Goal: Task Accomplishment & Management: Manage account settings

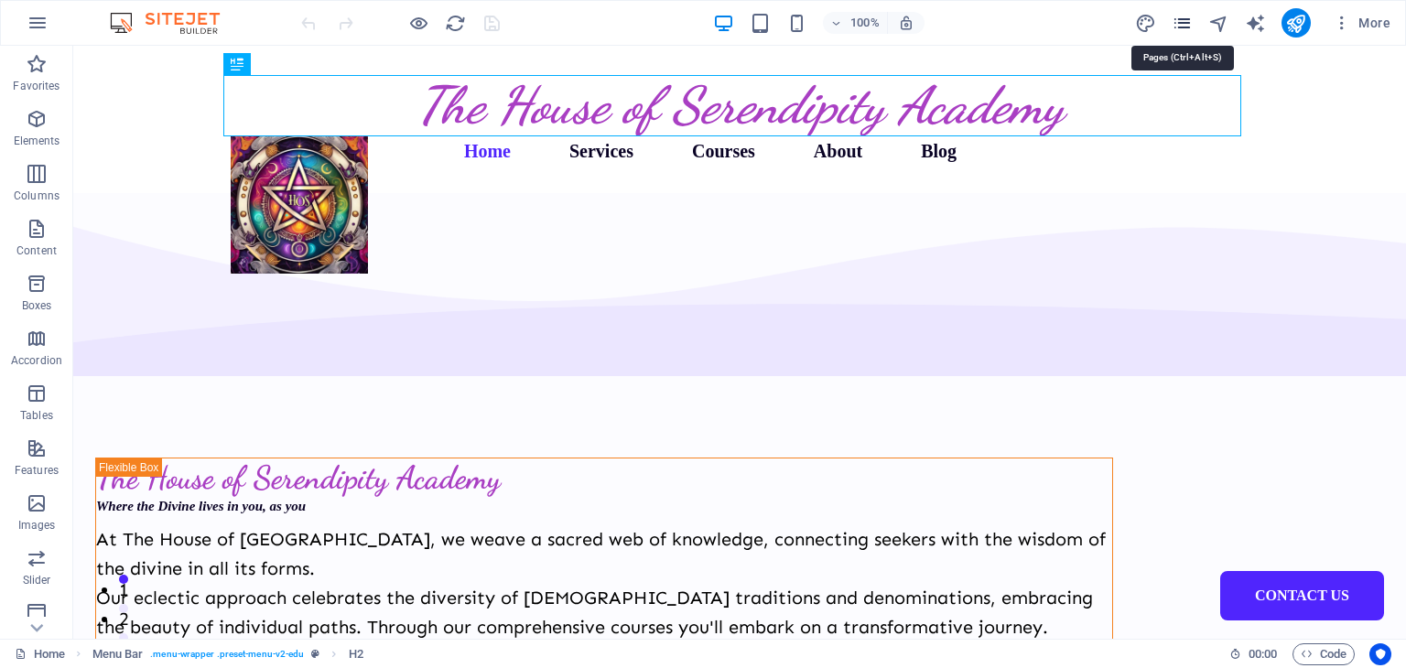
click at [1182, 30] on icon "pages" at bounding box center [1182, 23] width 21 height 21
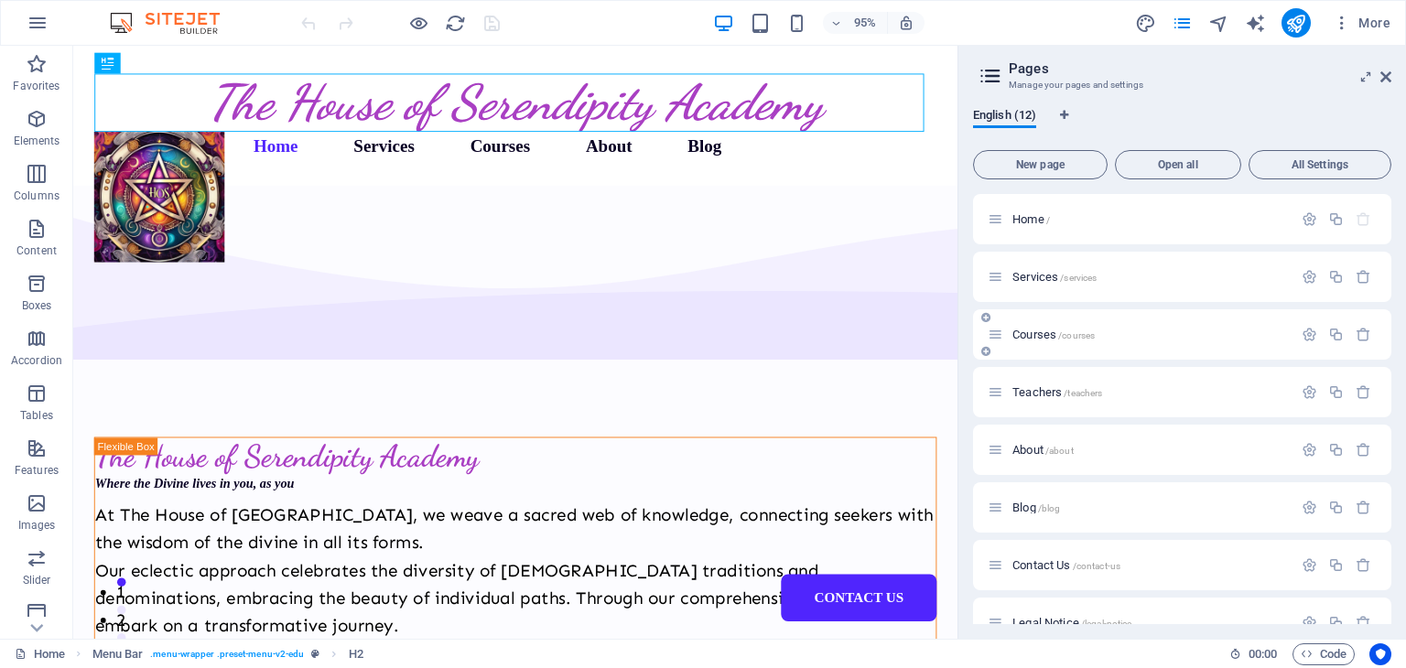
click at [989, 316] on icon at bounding box center [985, 317] width 9 height 11
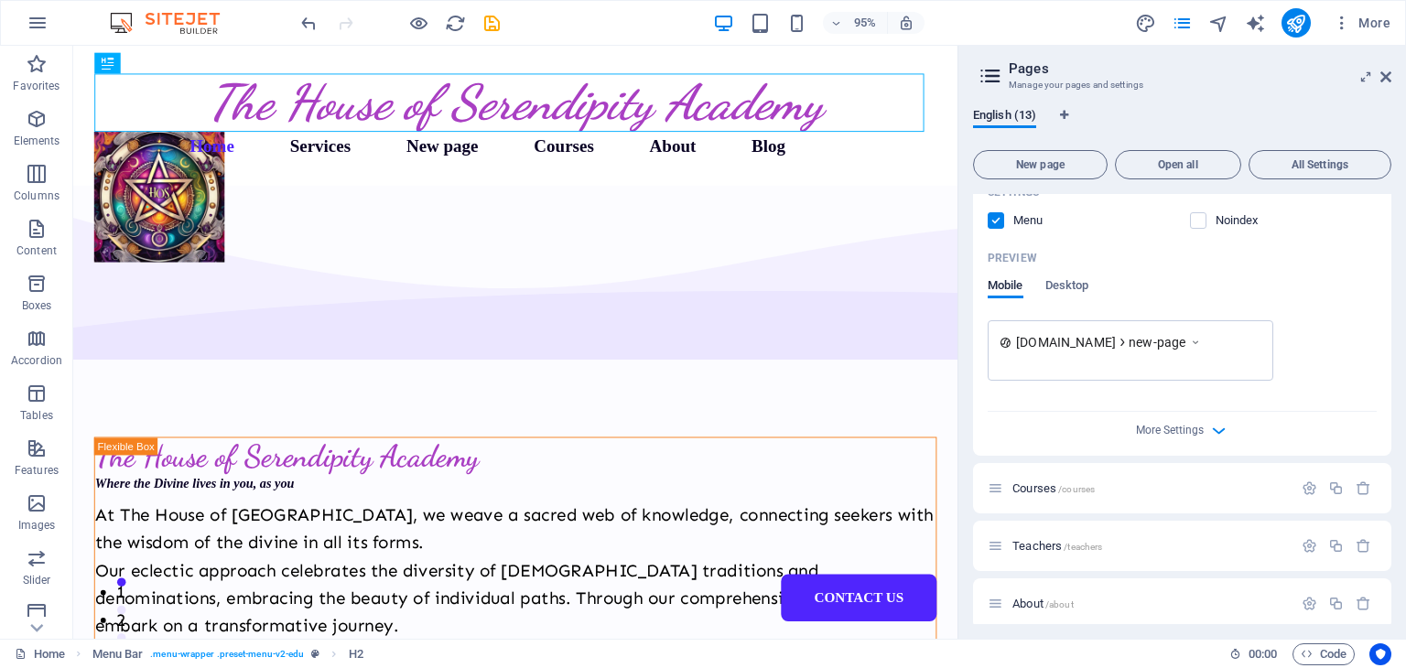
scroll to position [549, 0]
drag, startPoint x: 1037, startPoint y: 477, endPoint x: 1037, endPoint y: 184, distance: 293.0
click at [1037, 184] on div "New page Open all All Settings Home / Services /services New page /new-page Nam…" at bounding box center [1182, 384] width 418 height 482
drag, startPoint x: 1245, startPoint y: 479, endPoint x: 1242, endPoint y: 345, distance: 133.7
click at [1242, 345] on div "Home / Services /services New page /new-page Name New page ​ URL SLUG /new-page…" at bounding box center [1182, 335] width 418 height 1381
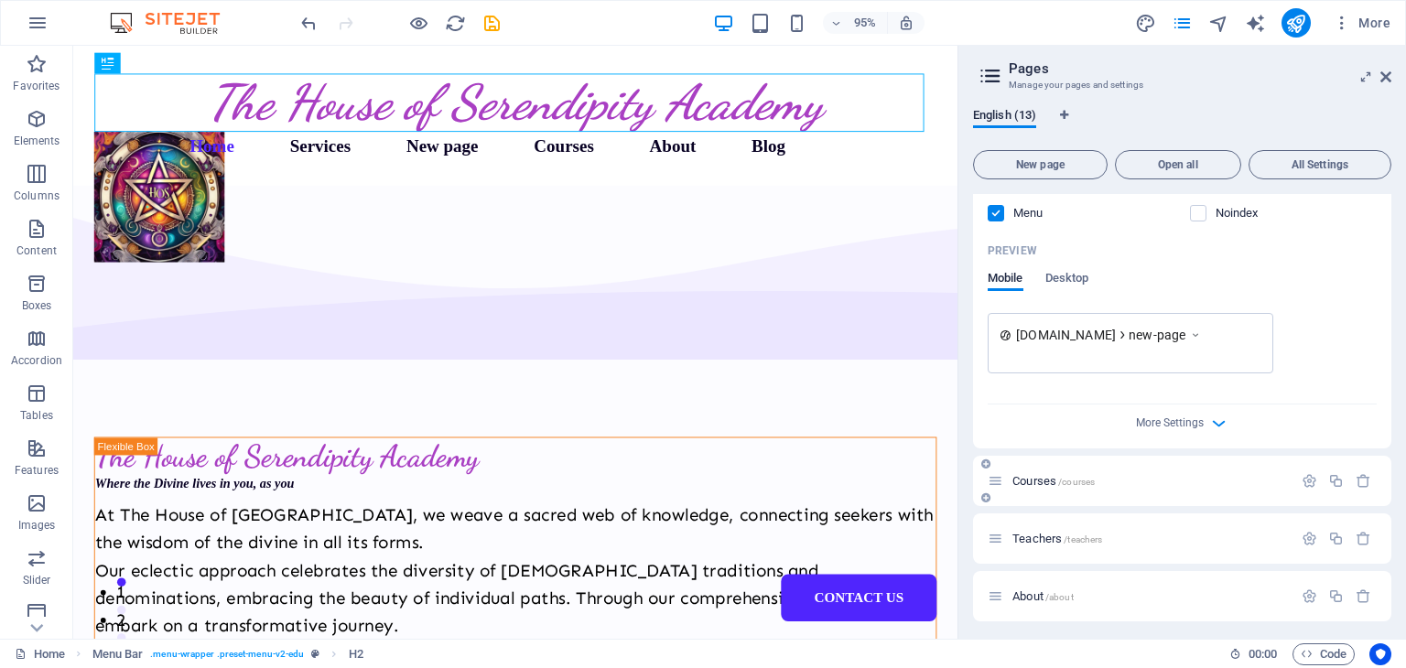
drag, startPoint x: 1132, startPoint y: 471, endPoint x: 1163, endPoint y: 486, distance: 34.8
click at [1163, 486] on p "Courses /courses" at bounding box center [1150, 481] width 275 height 12
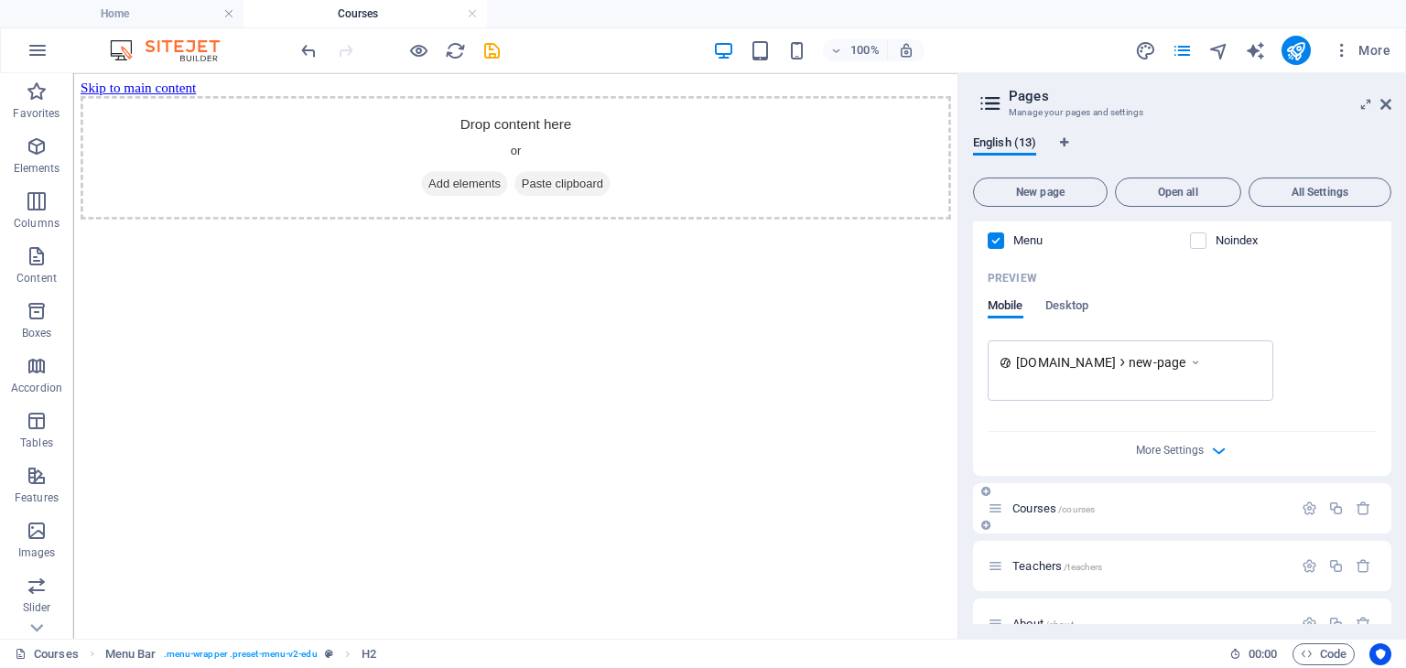
scroll to position [0, 0]
drag, startPoint x: 1121, startPoint y: 504, endPoint x: 1097, endPoint y: 511, distance: 24.9
click at [1097, 511] on p "Courses /courses" at bounding box center [1150, 509] width 275 height 12
click at [998, 510] on icon at bounding box center [996, 509] width 16 height 16
click at [1302, 510] on icon "button" at bounding box center [1310, 509] width 16 height 16
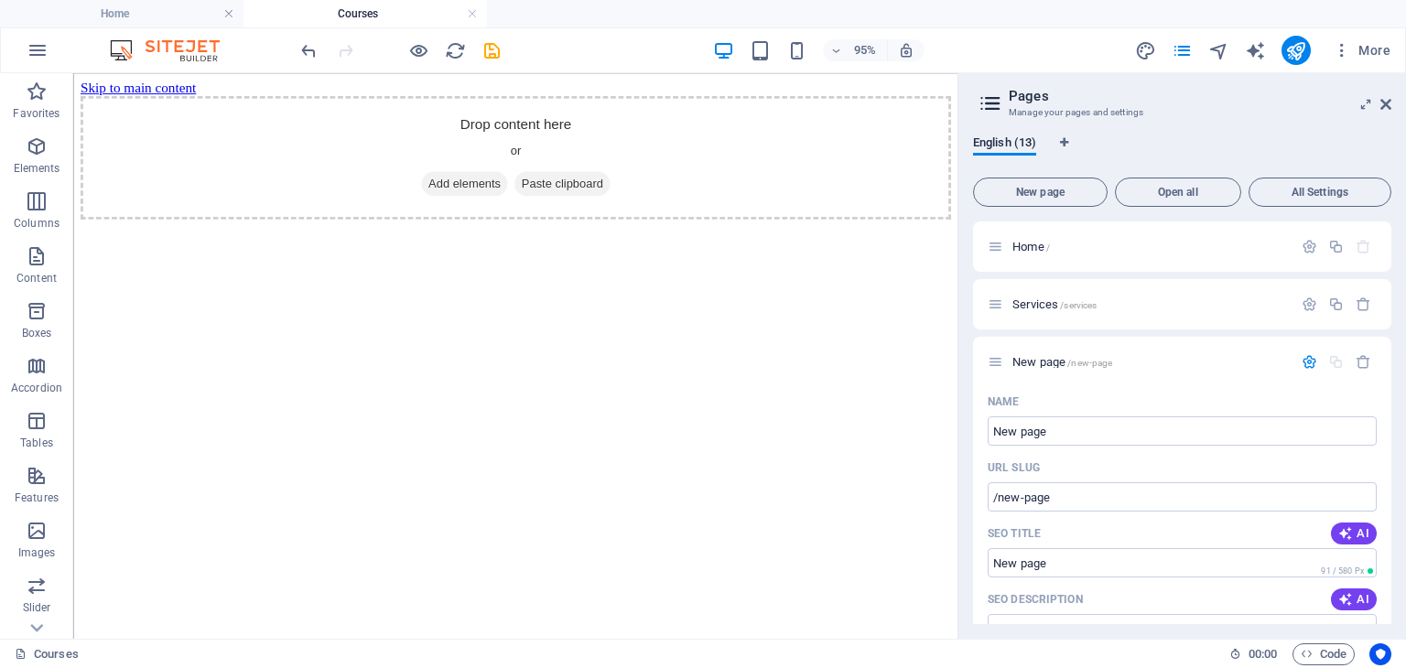
click at [992, 108] on icon at bounding box center [990, 104] width 27 height 26
click at [992, 103] on icon at bounding box center [990, 104] width 27 height 26
click at [1008, 141] on span "English (13)" at bounding box center [1004, 145] width 63 height 26
click at [1293, 188] on span "All Settings" at bounding box center [1320, 192] width 126 height 11
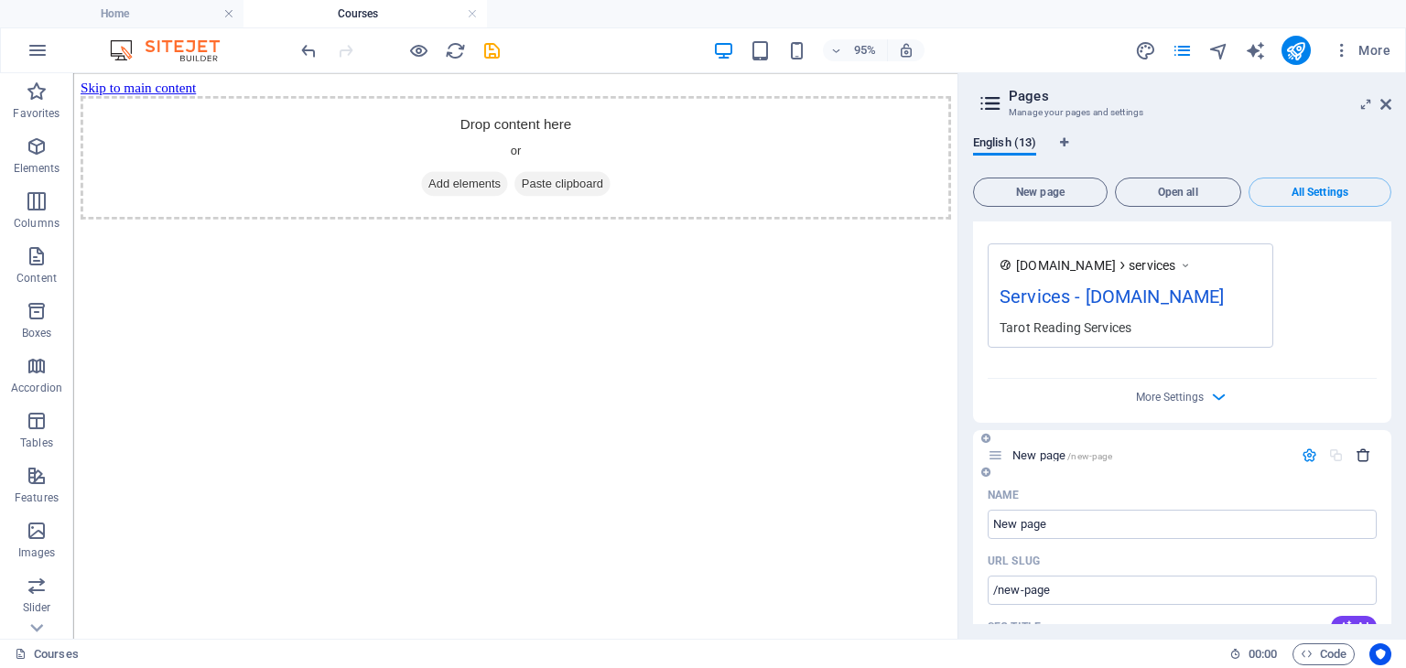
click at [1361, 448] on icon "button" at bounding box center [1364, 456] width 16 height 16
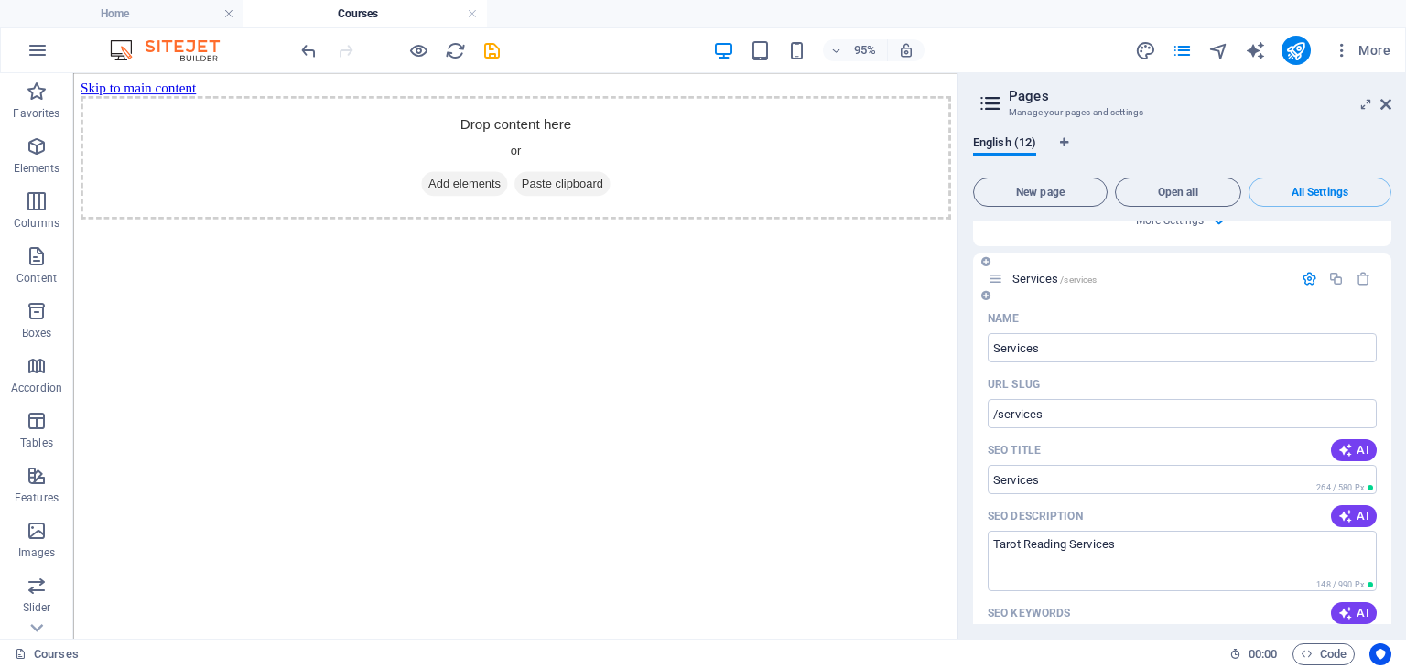
scroll to position [656, 0]
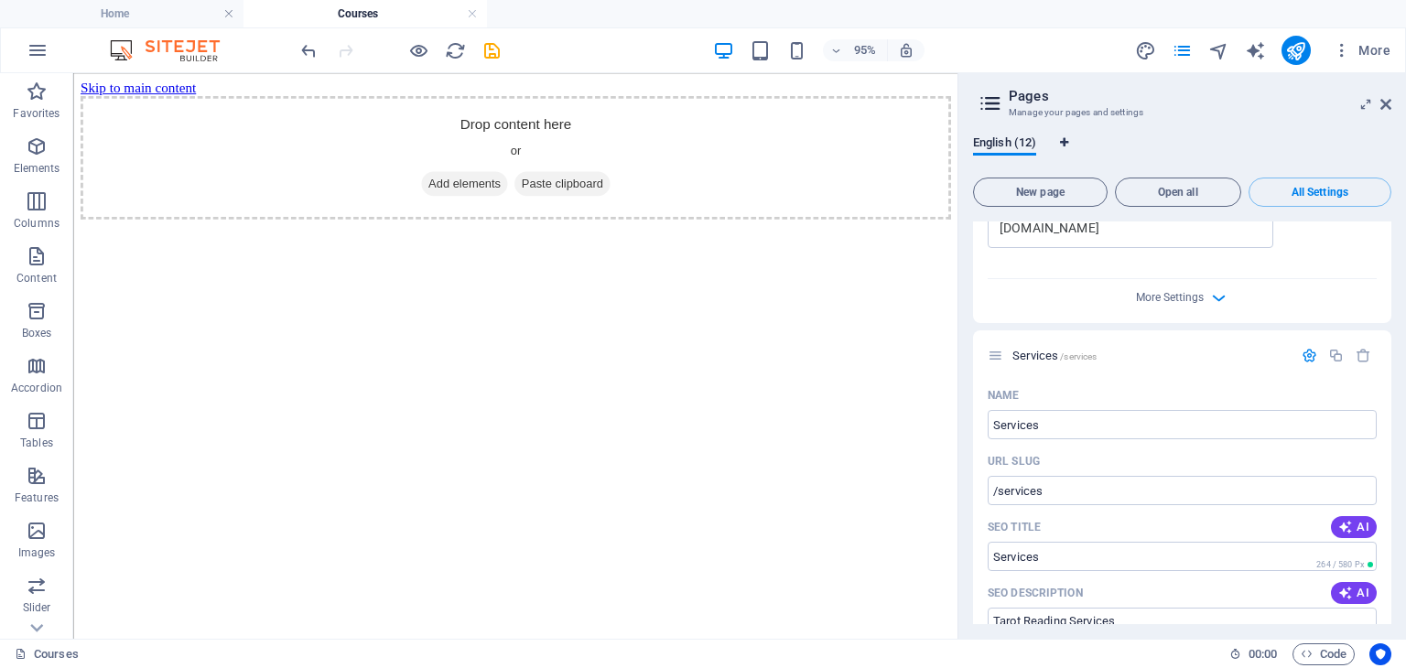
click at [1063, 141] on icon "Language Tabs" at bounding box center [1064, 142] width 8 height 11
select select "41"
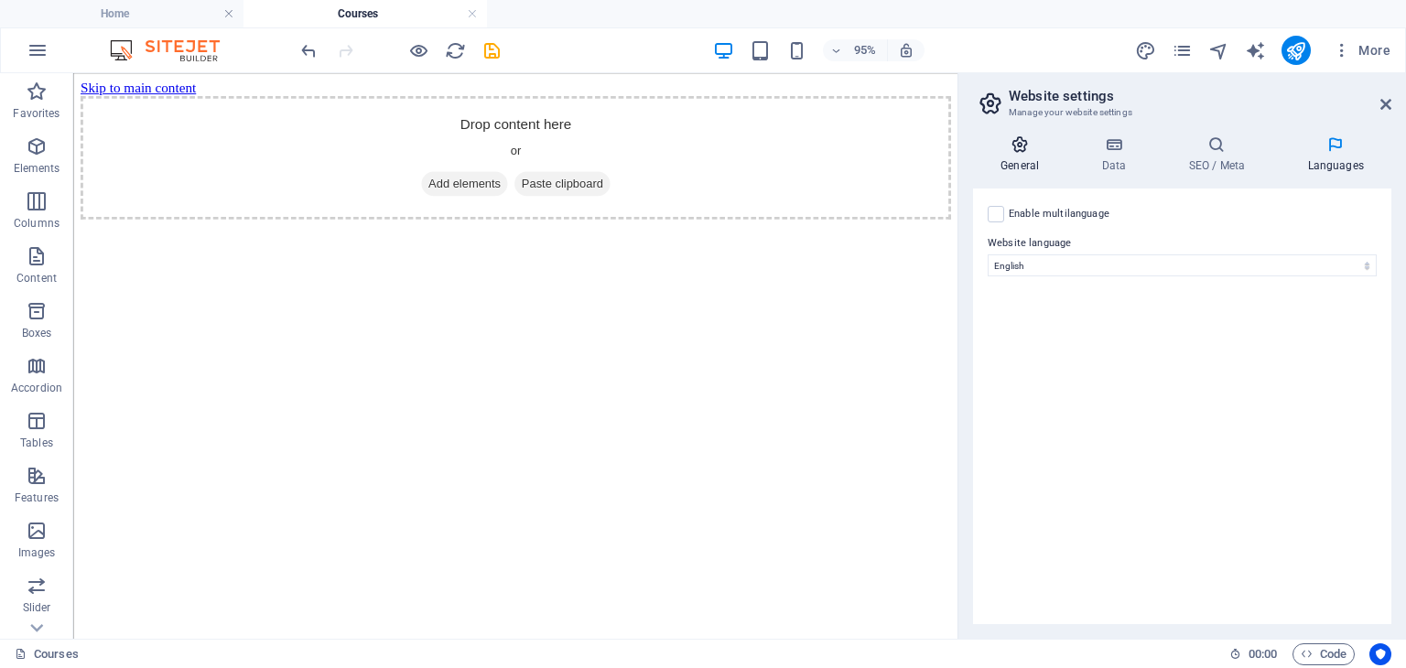
click at [1019, 159] on h4 "General" at bounding box center [1023, 155] width 101 height 38
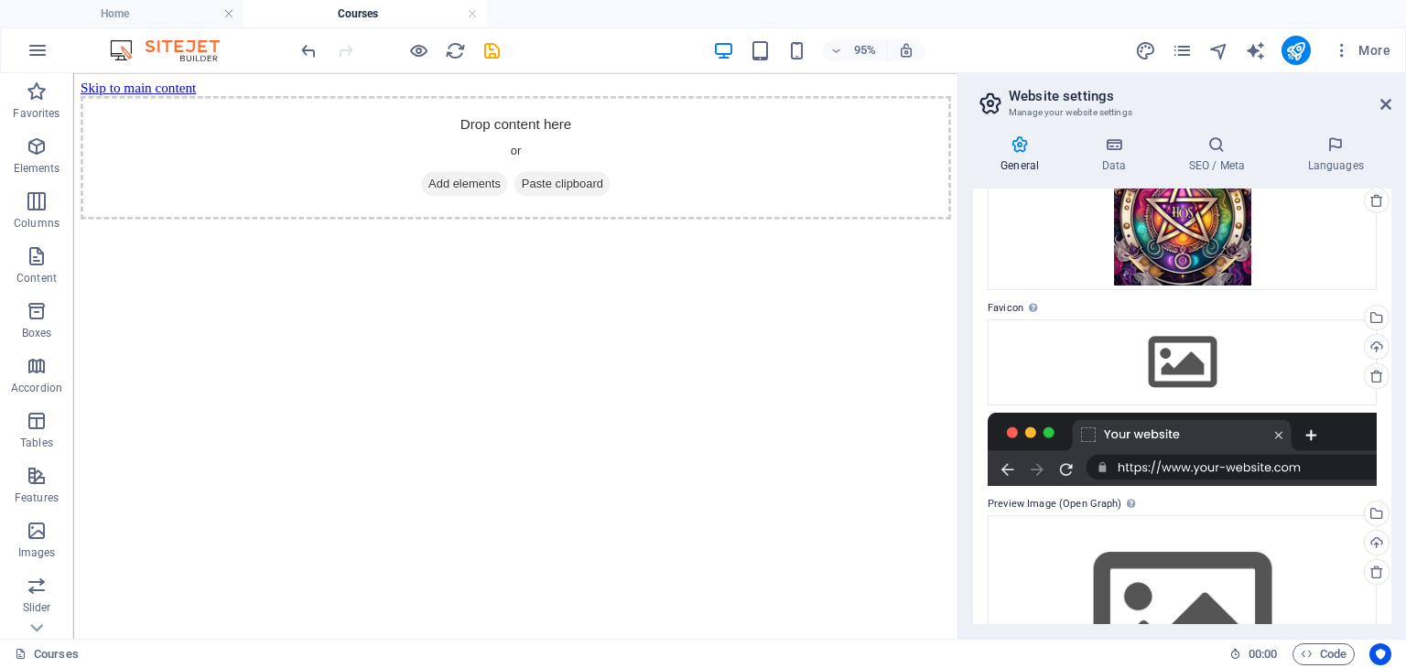
scroll to position [0, 0]
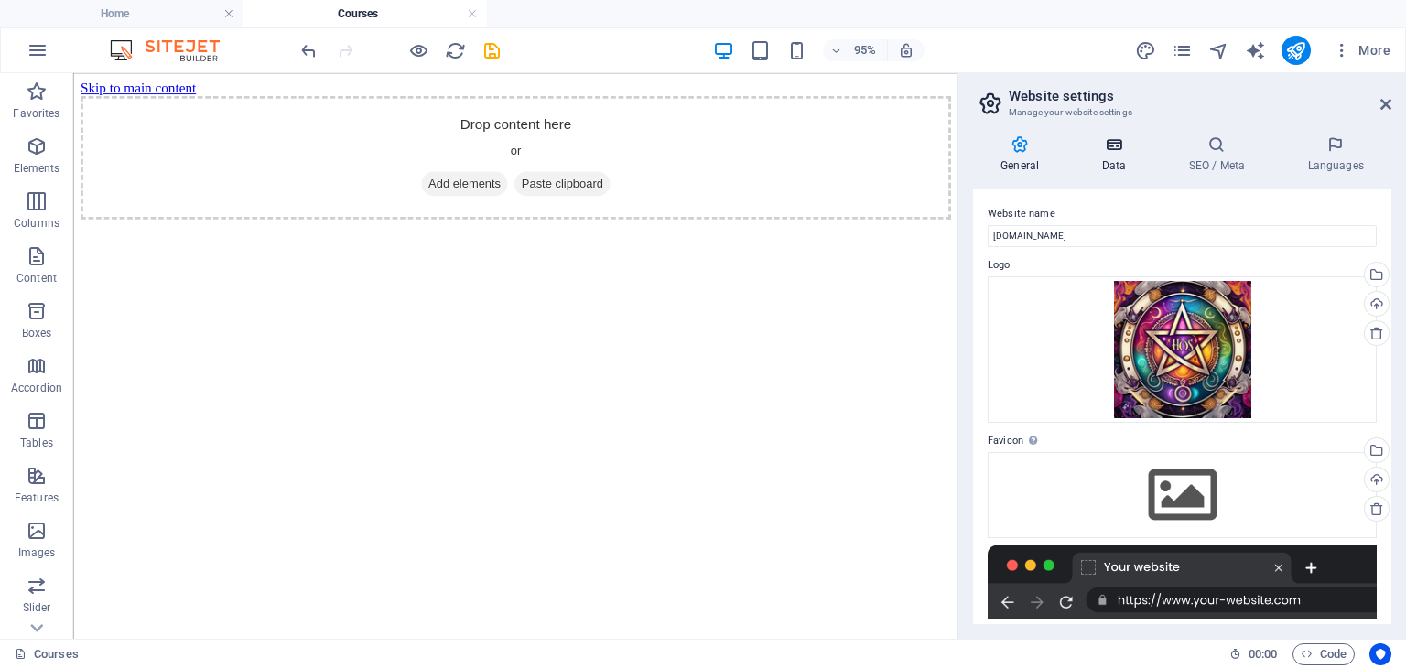
click at [1121, 145] on icon at bounding box center [1114, 145] width 80 height 18
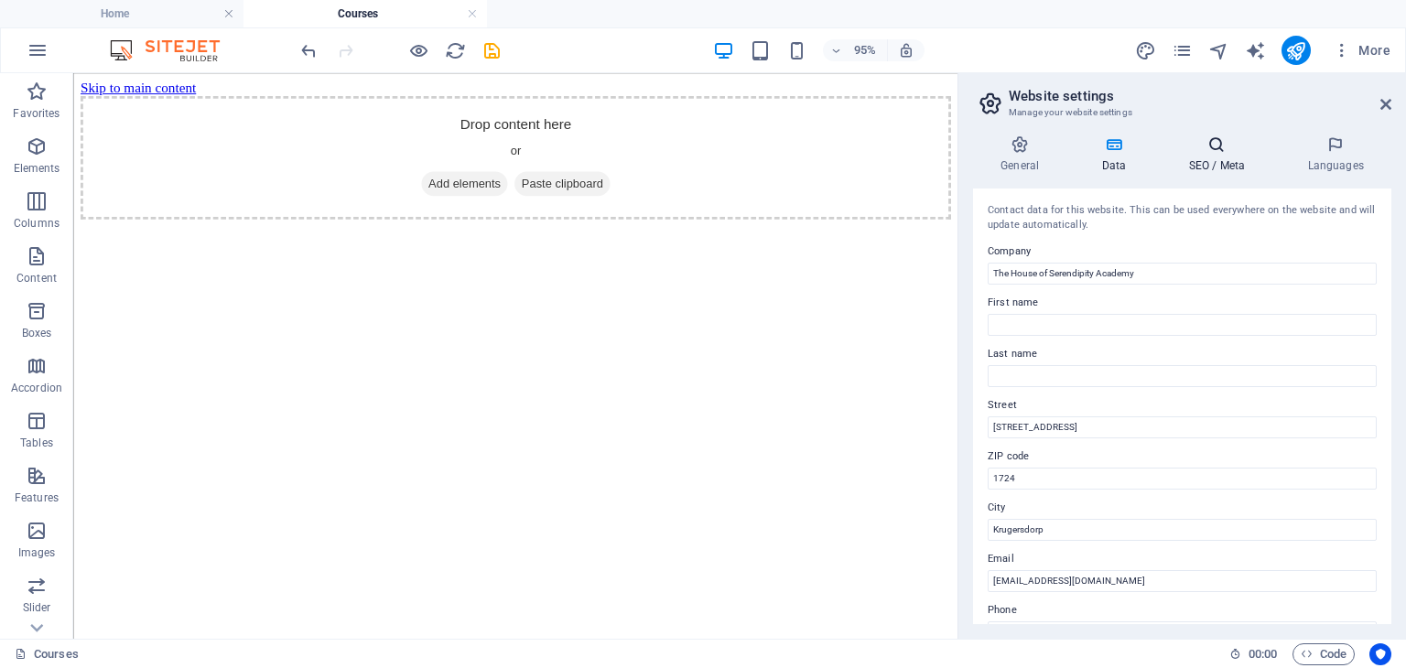
click at [1215, 144] on icon at bounding box center [1217, 145] width 112 height 18
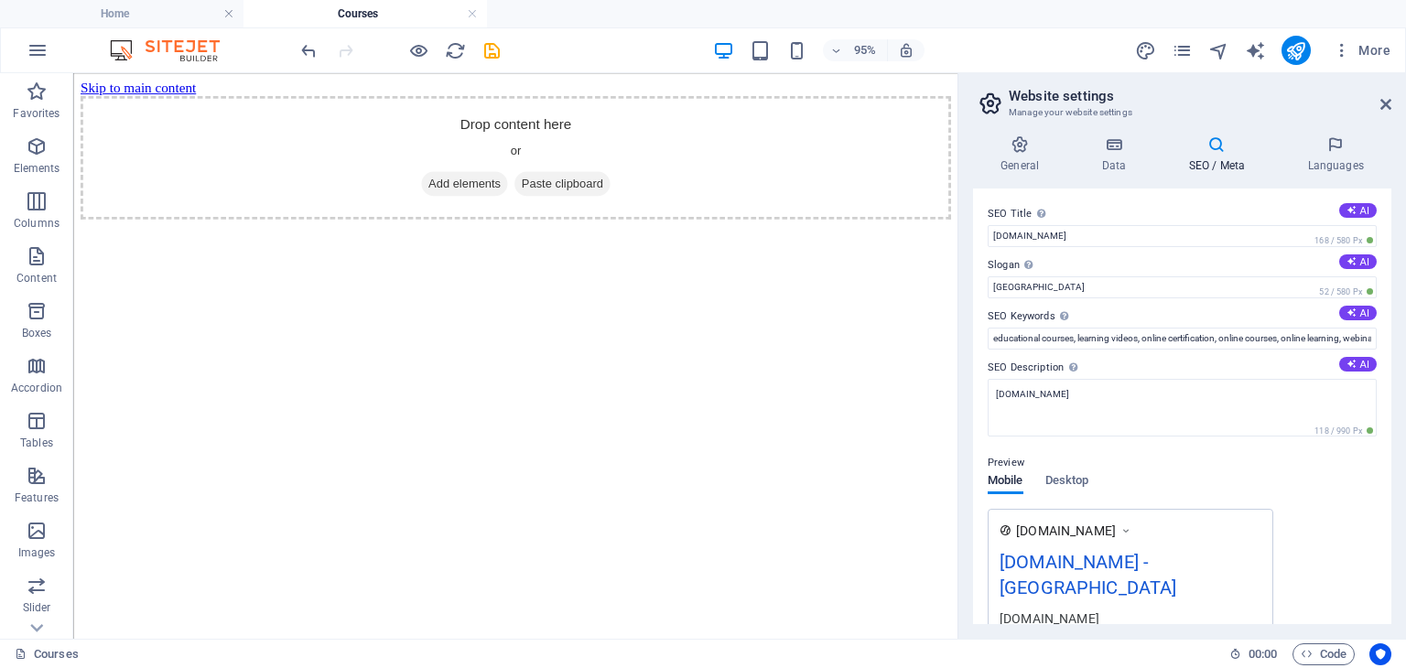
click at [1392, 101] on aside "Website settings Manage your website settings General Data SEO / Meta Languages…" at bounding box center [1182, 356] width 449 height 566
click at [1387, 100] on icon at bounding box center [1386, 104] width 11 height 15
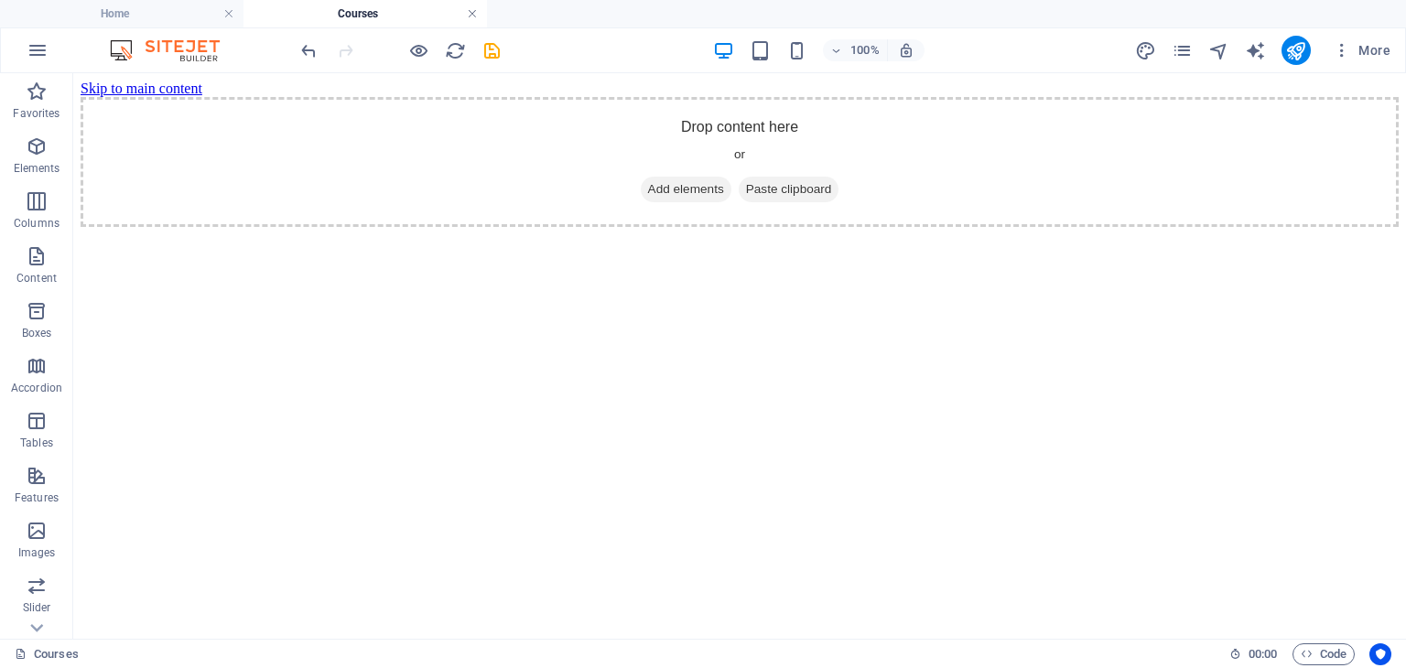
click at [473, 13] on link at bounding box center [472, 13] width 11 height 17
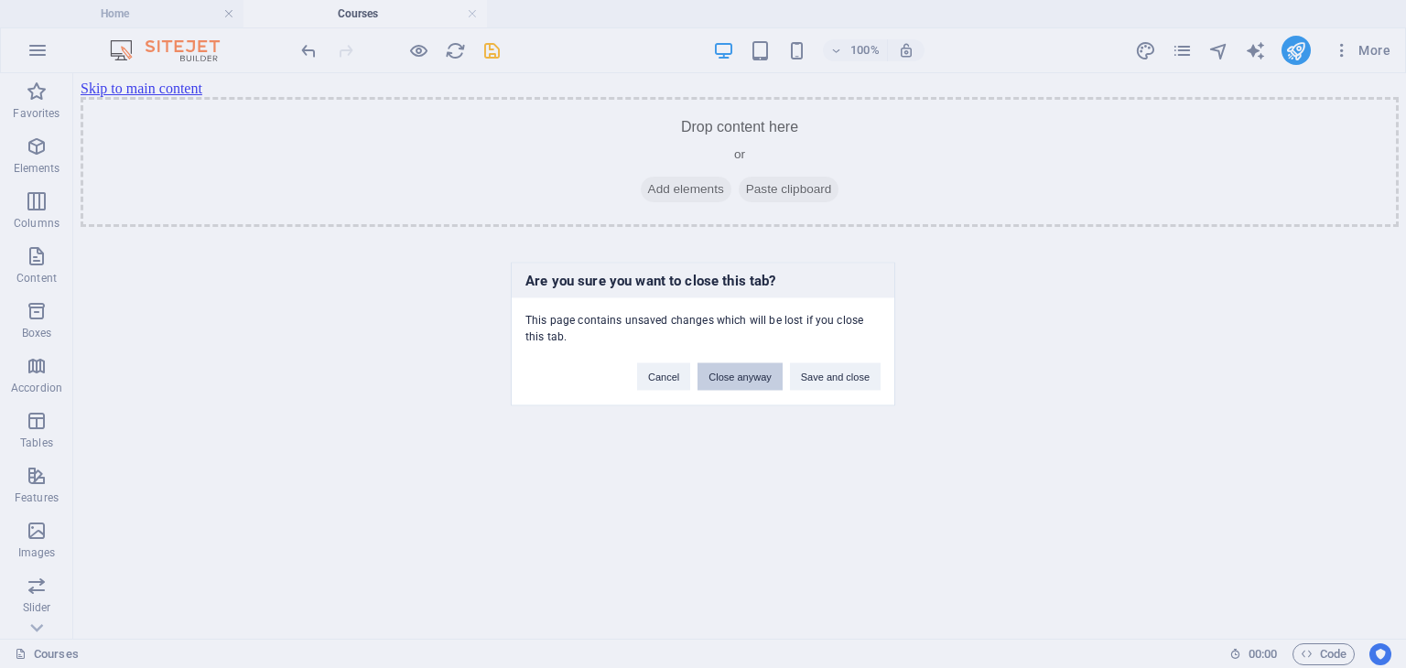
click at [741, 376] on button "Close anyway" at bounding box center [740, 376] width 84 height 27
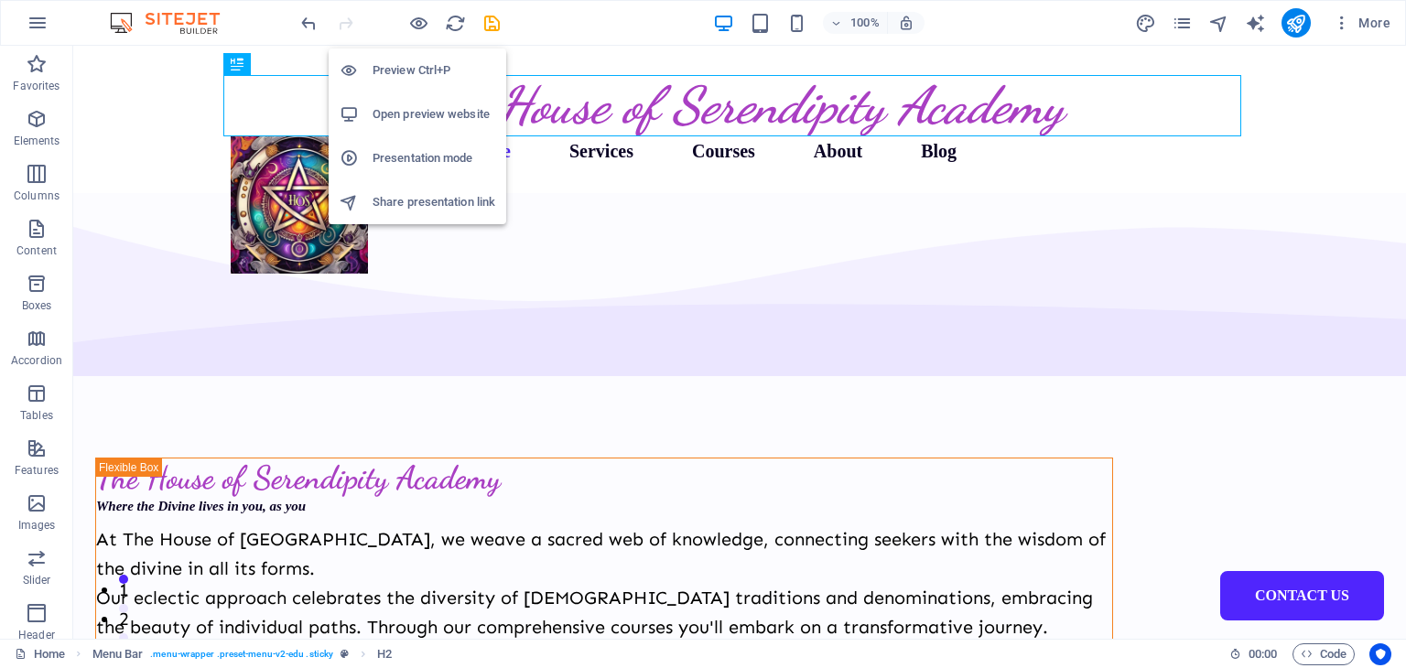
click at [397, 105] on h6 "Open preview website" at bounding box center [434, 114] width 123 height 22
click at [410, 115] on h6 "Open preview website" at bounding box center [434, 114] width 123 height 22
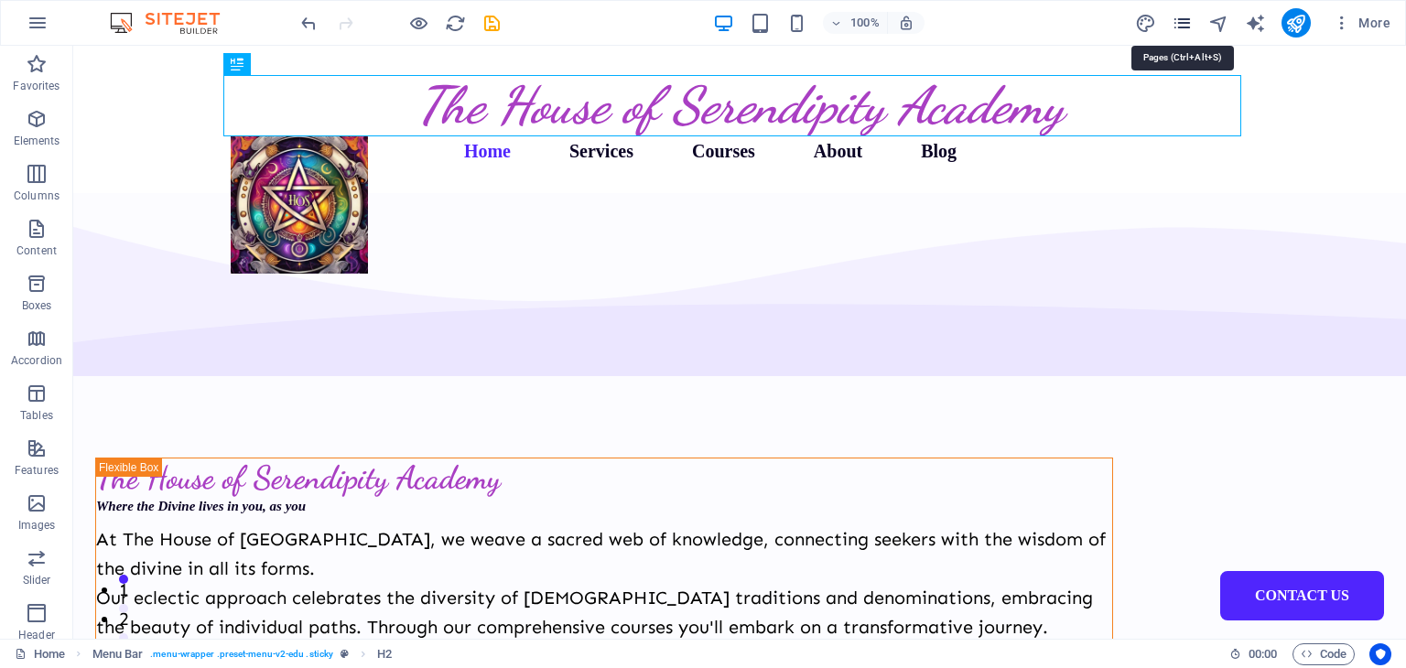
click at [1176, 16] on icon "pages" at bounding box center [1182, 23] width 21 height 21
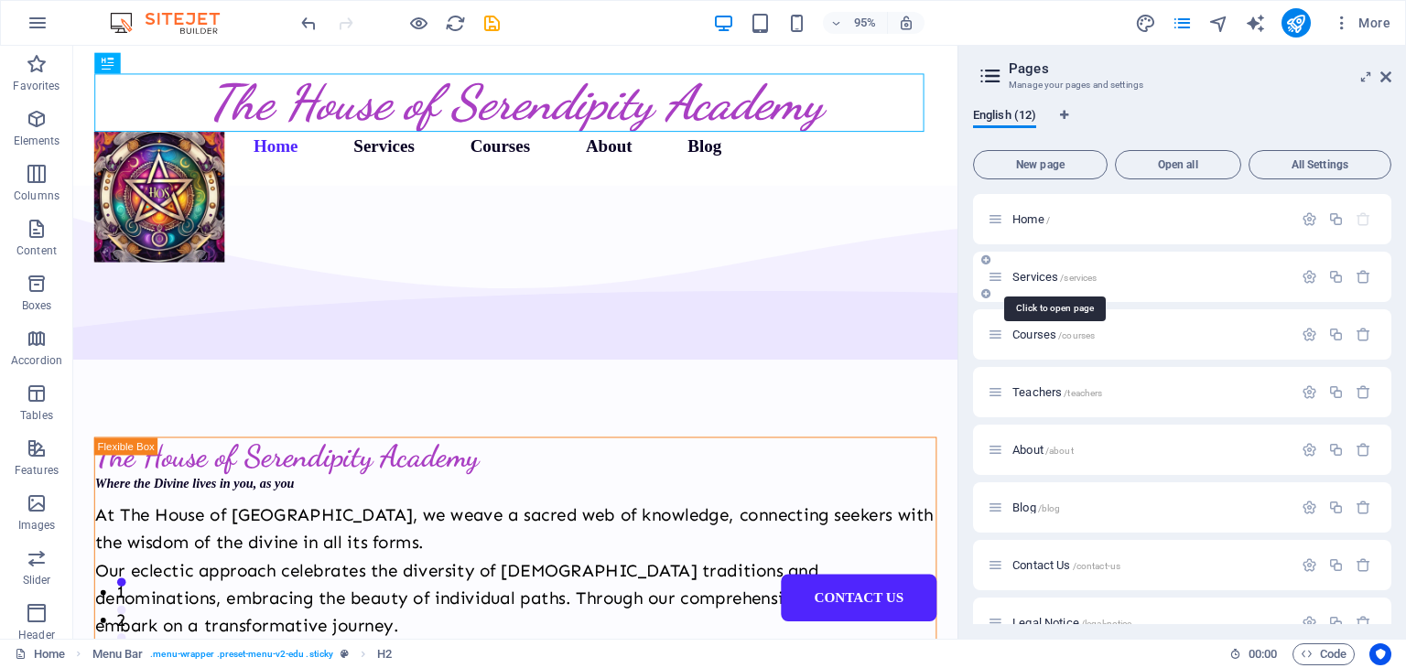
click at [1047, 278] on span "Services /services" at bounding box center [1055, 277] width 84 height 14
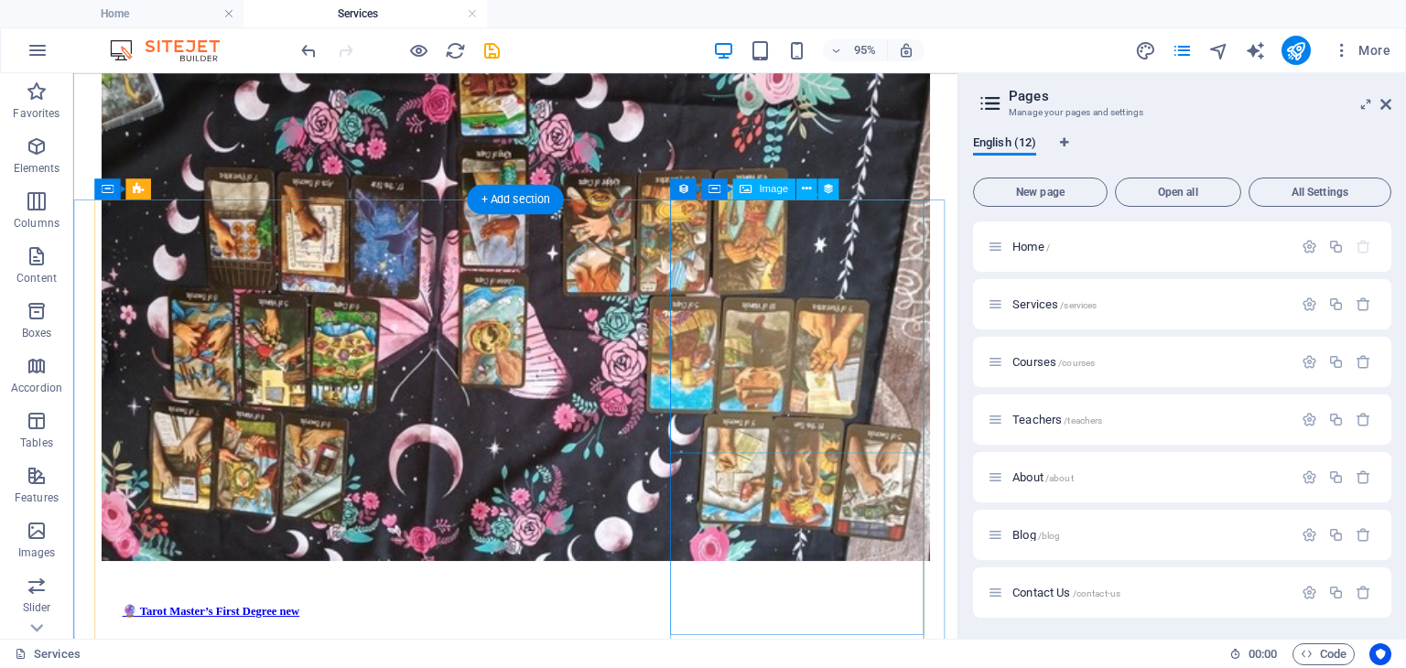
scroll to position [2014, 0]
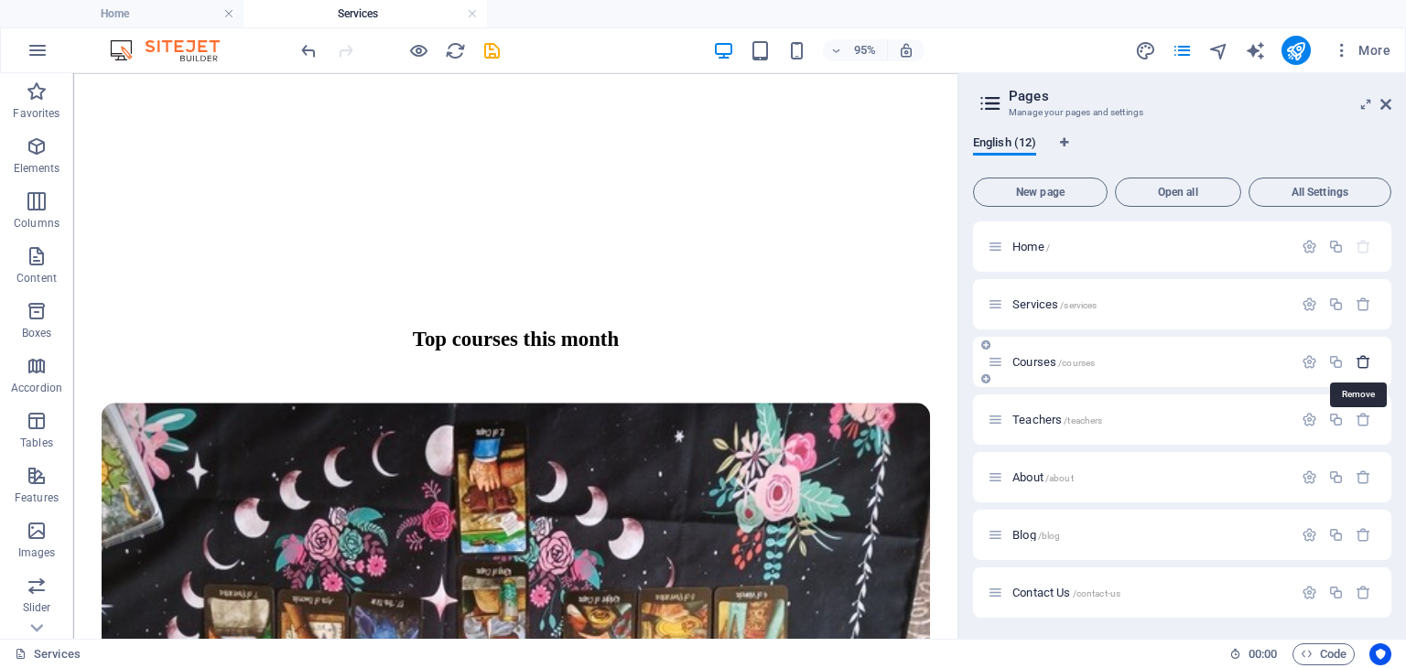
click at [1362, 364] on icon "button" at bounding box center [1364, 362] width 16 height 16
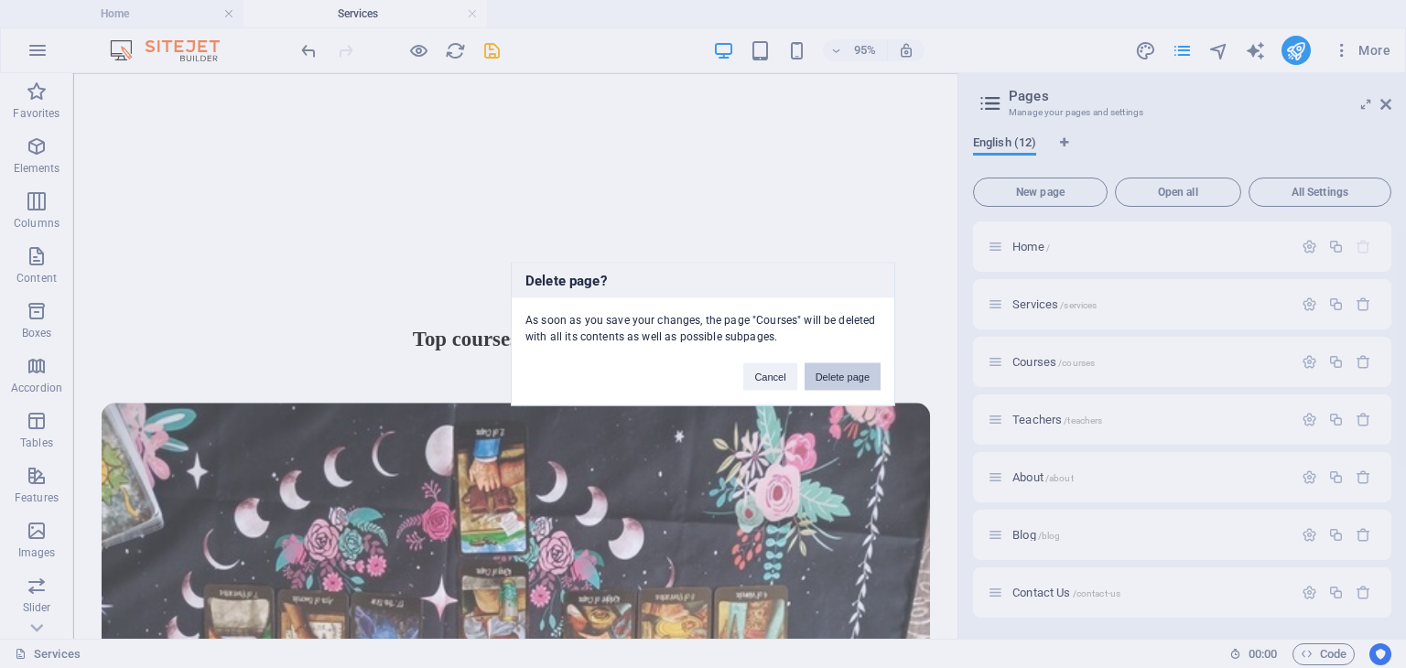
click at [854, 374] on button "Delete page" at bounding box center [843, 376] width 76 height 27
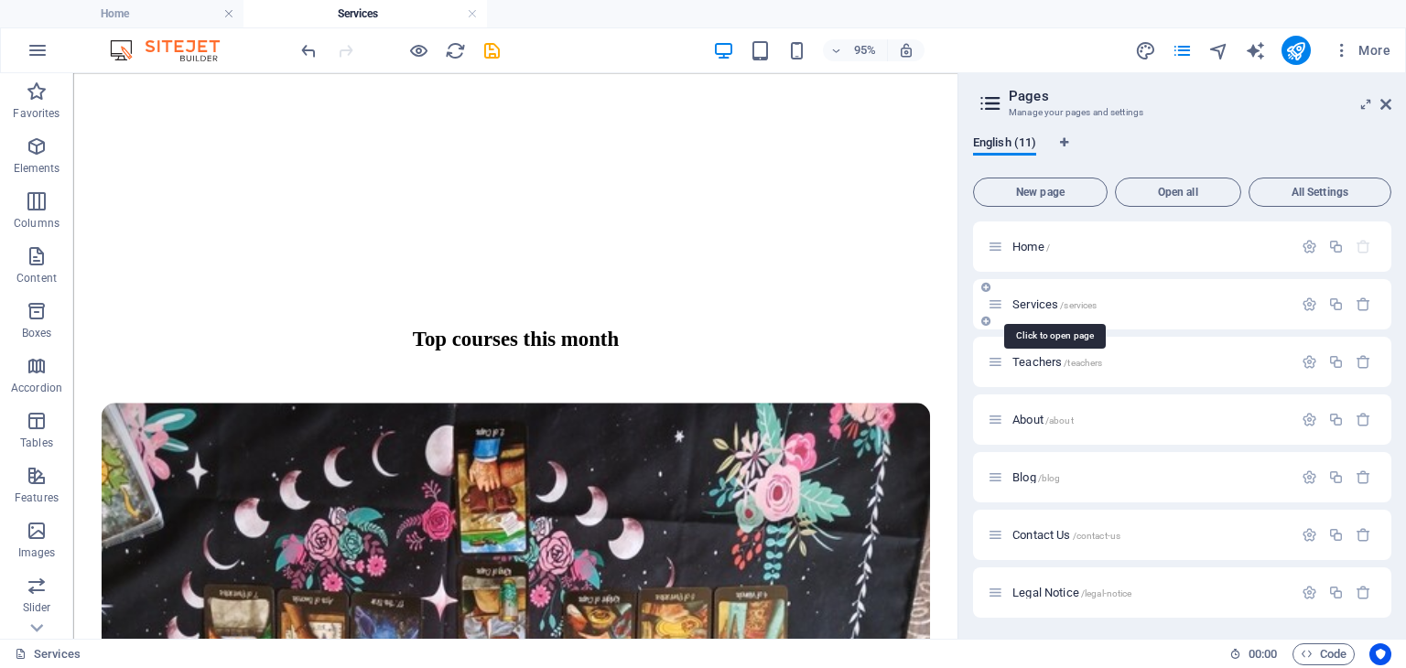
click at [1019, 304] on span "Services /services" at bounding box center [1055, 305] width 84 height 14
click at [1307, 305] on icon "button" at bounding box center [1310, 305] width 16 height 16
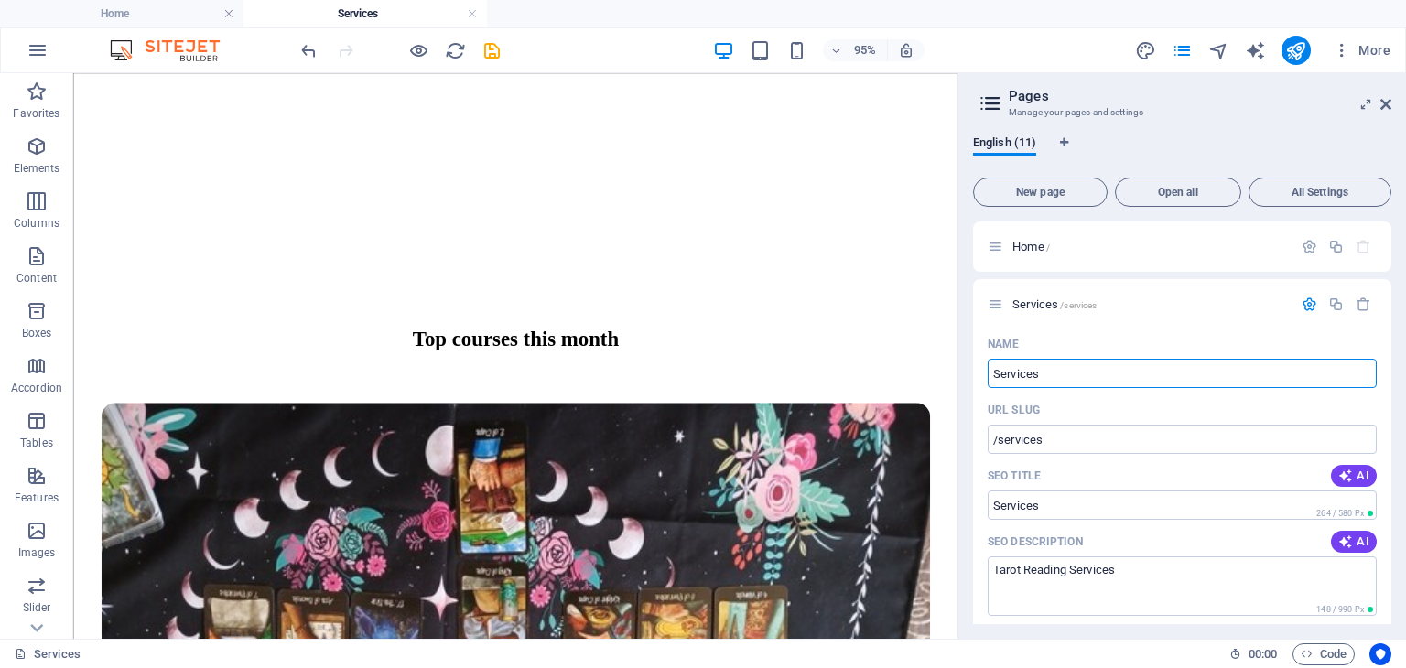
drag, startPoint x: 1047, startPoint y: 369, endPoint x: 962, endPoint y: 375, distance: 84.5
click at [962, 375] on div "English (11) New page Open all All Settings Home / Services /services Name Serv…" at bounding box center [1183, 380] width 448 height 518
type input "Courses"
type input "/courses"
type input "Courses"
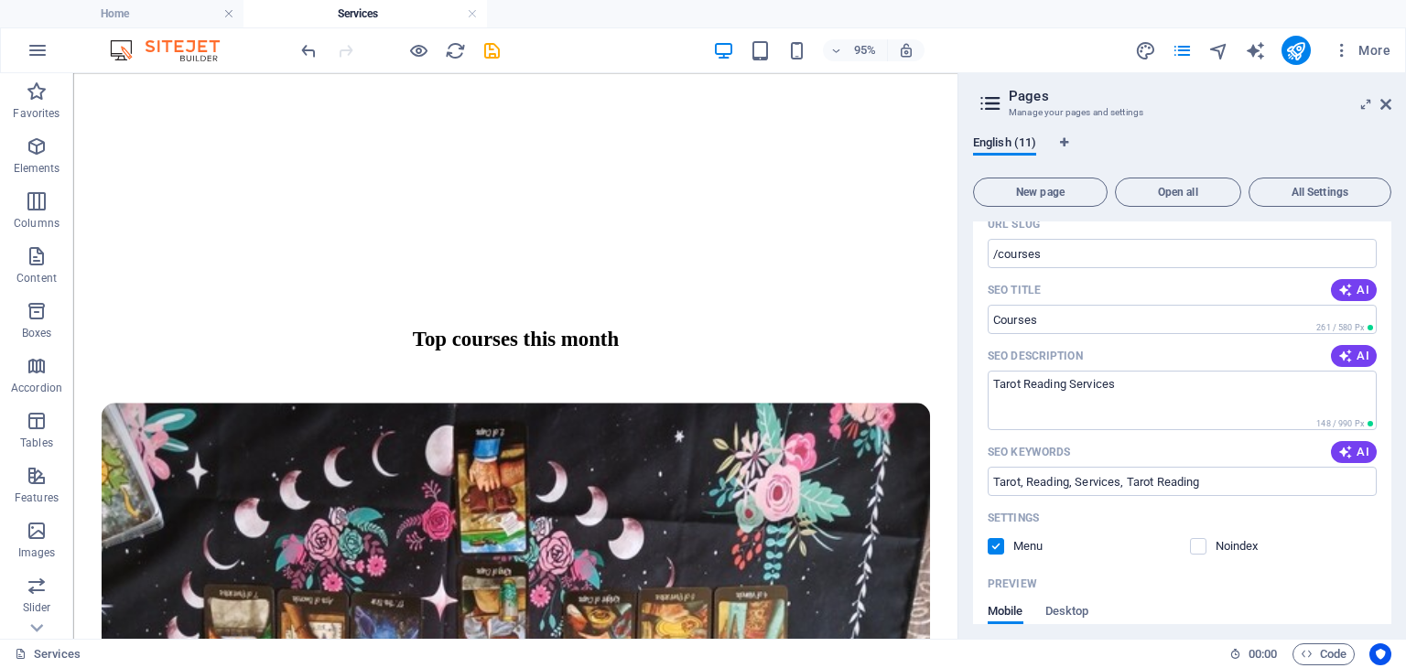
scroll to position [275, 0]
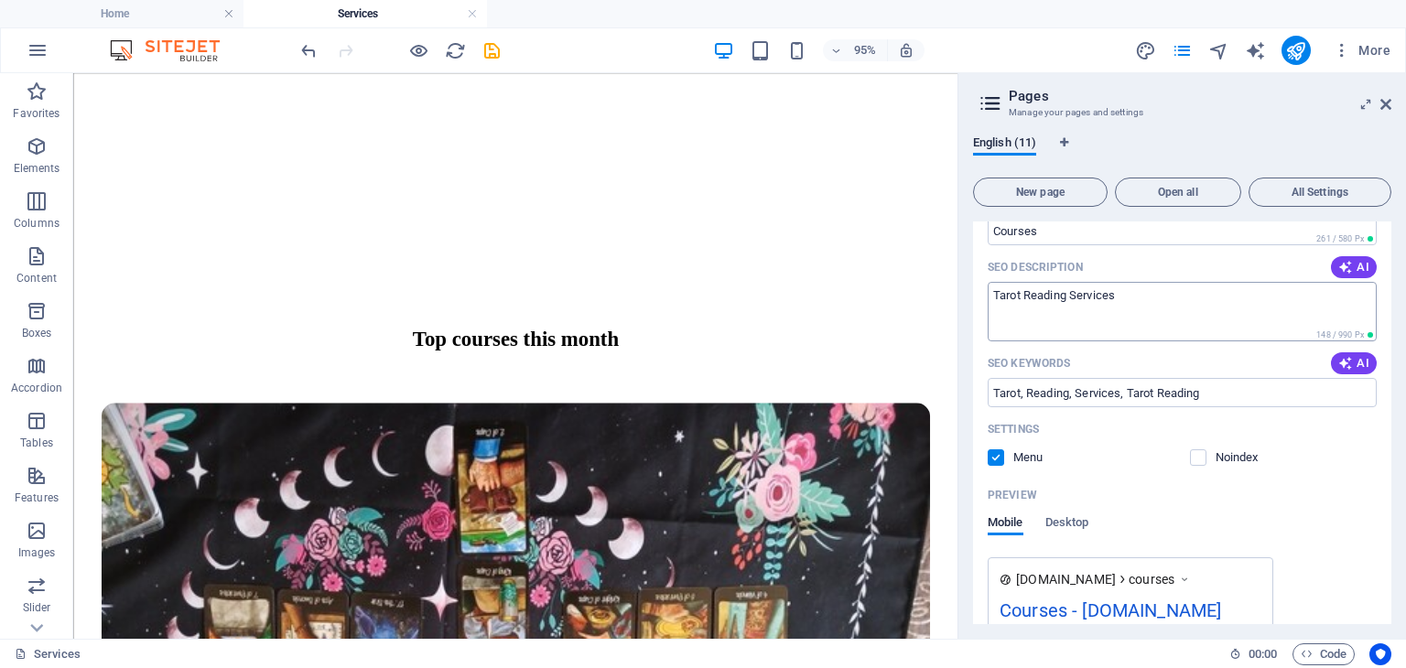
type input "Courses"
drag, startPoint x: 1192, startPoint y: 371, endPoint x: 1000, endPoint y: 302, distance: 204.2
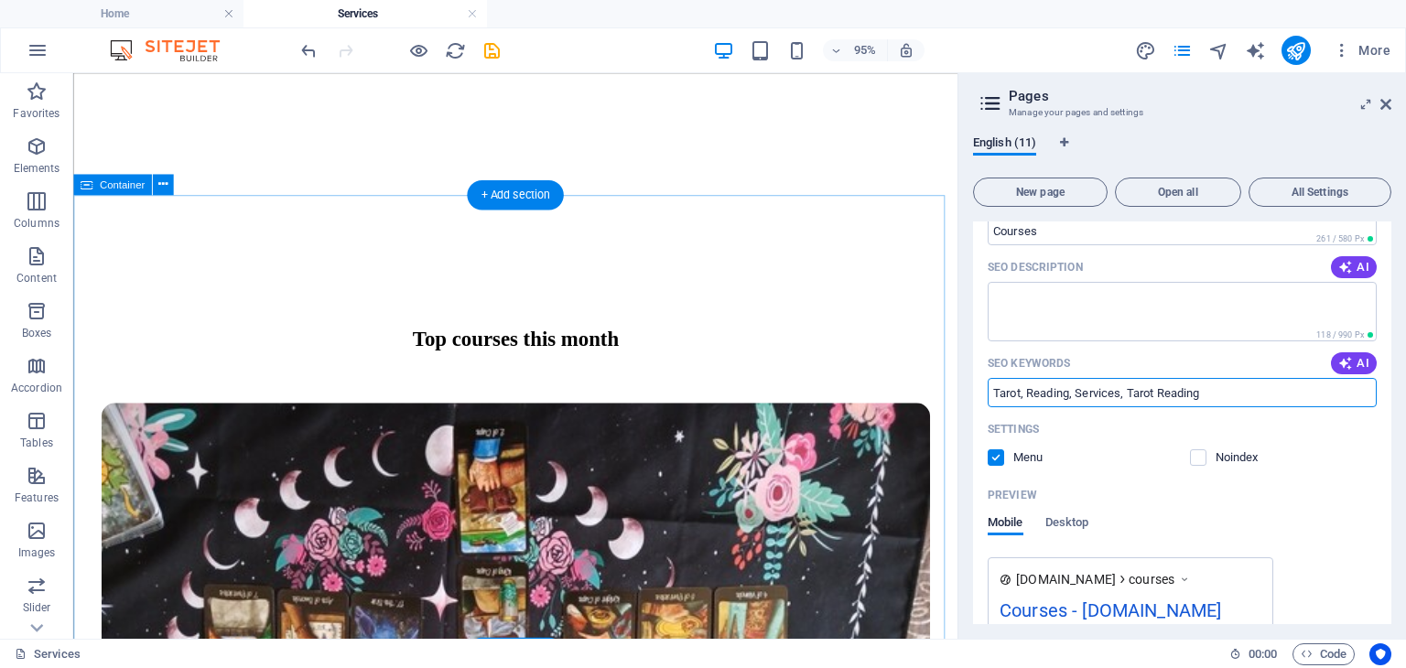
drag, startPoint x: 1289, startPoint y: 455, endPoint x: 930, endPoint y: 405, distance: 362.4
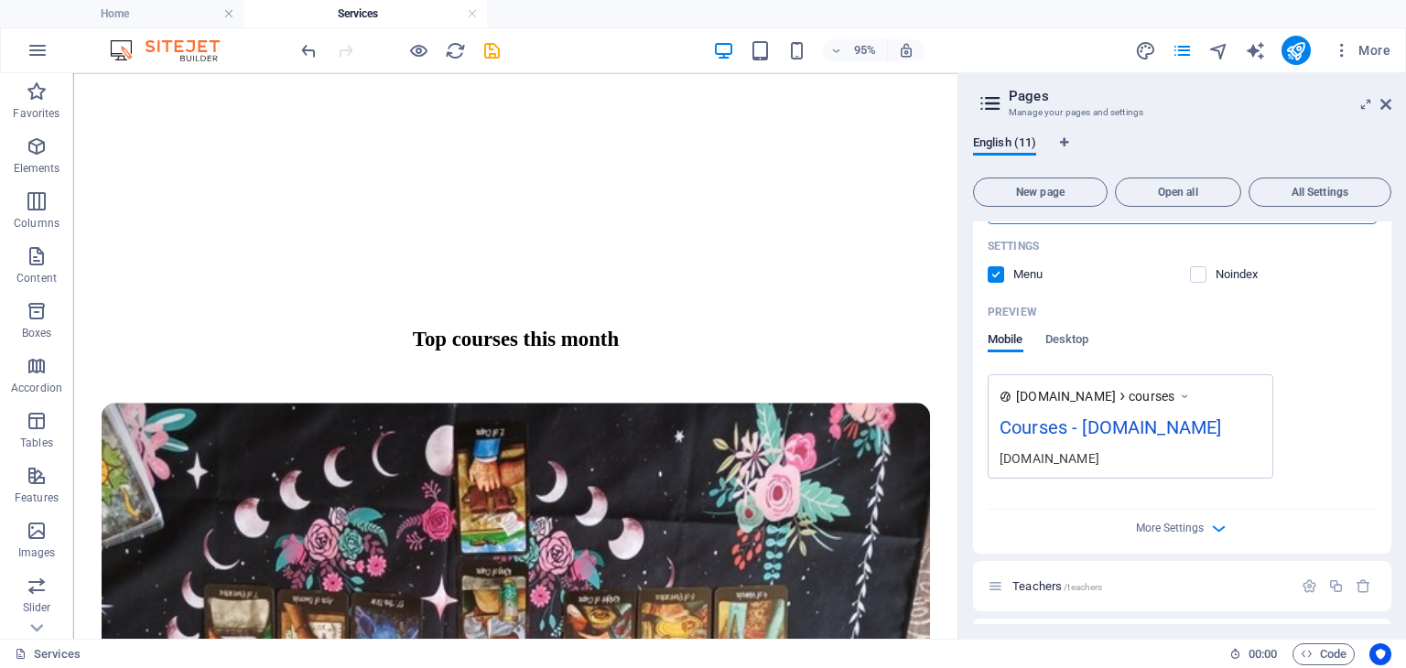
scroll to position [0, 0]
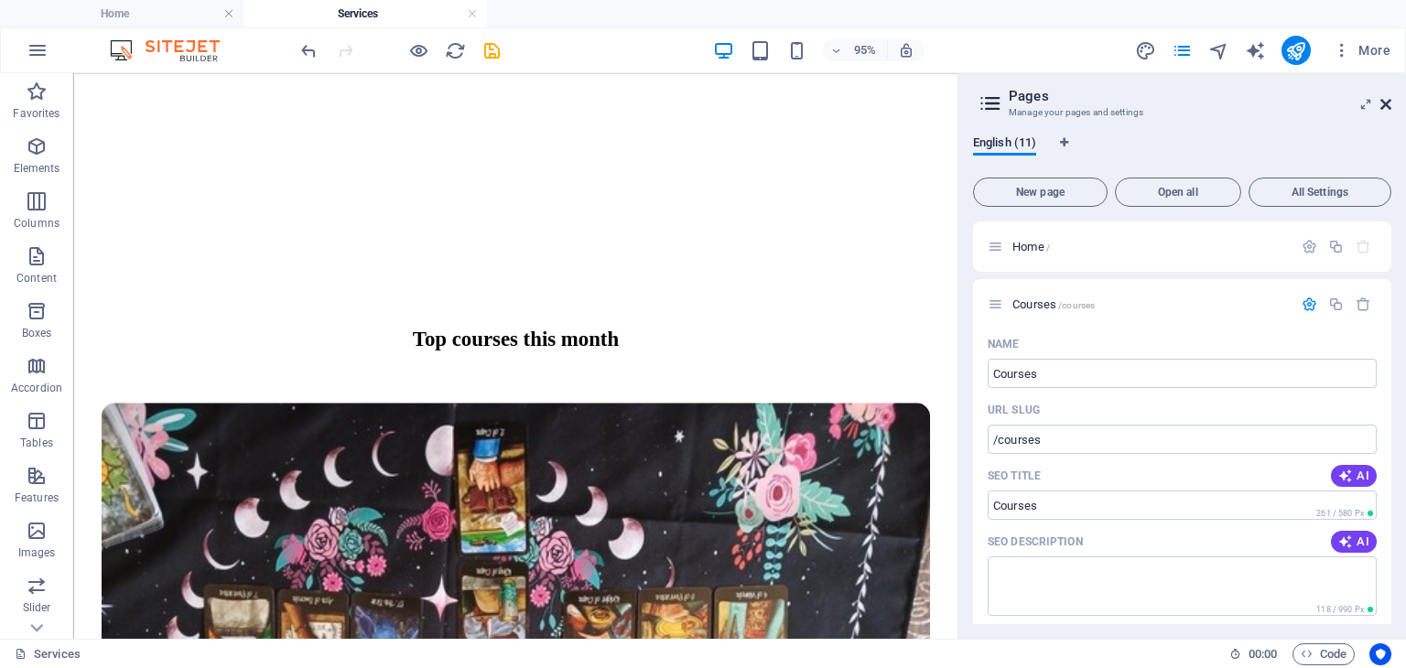
click at [1382, 103] on icon at bounding box center [1386, 104] width 11 height 15
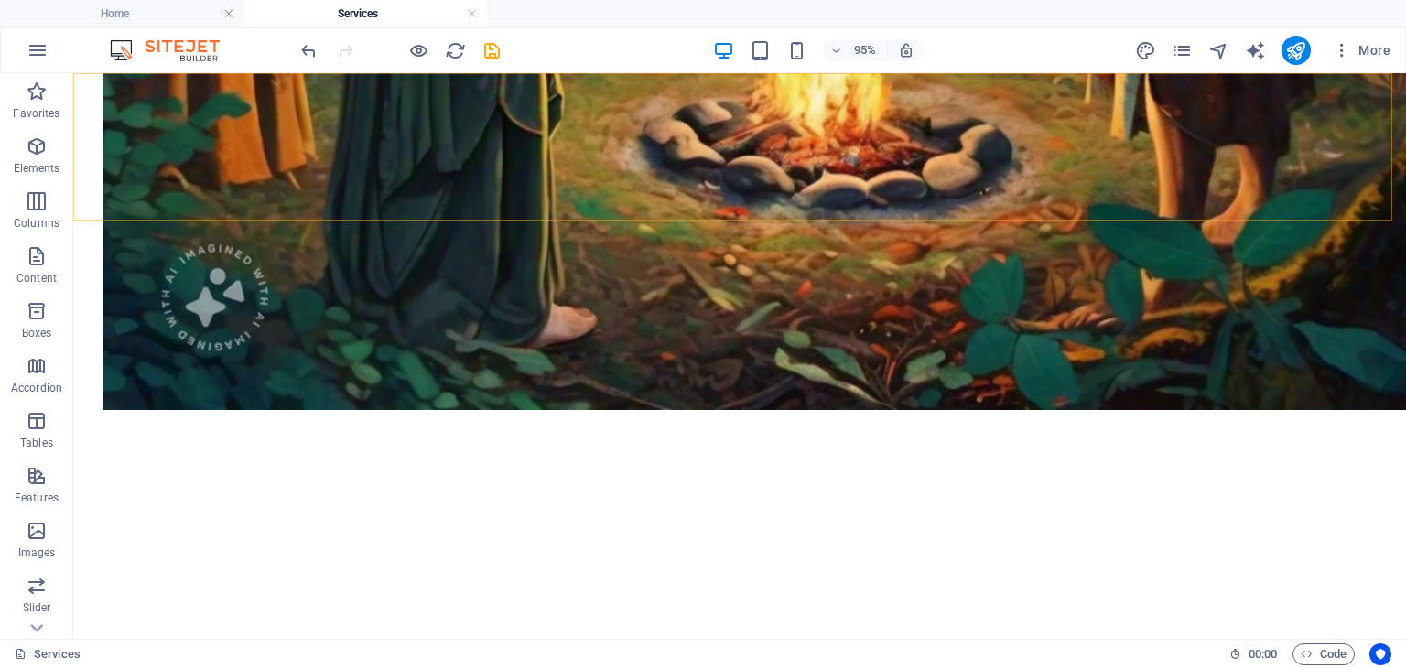
scroll to position [2065, 0]
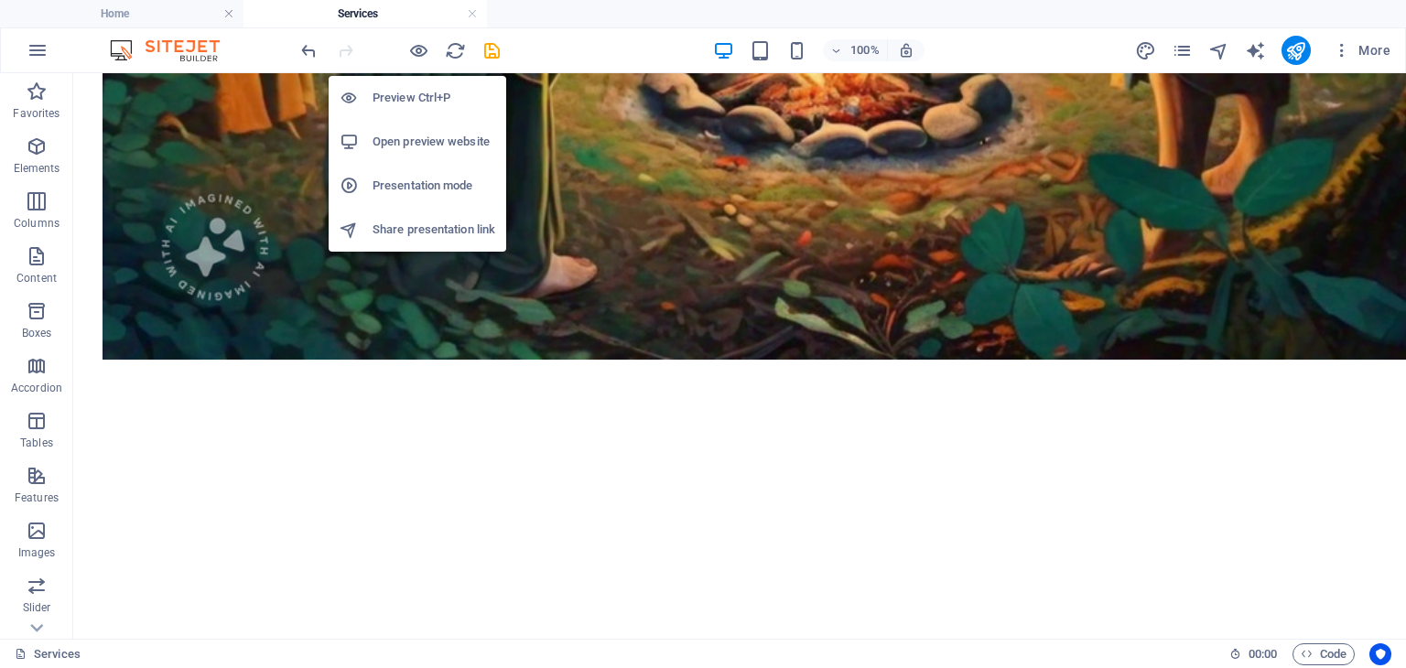
click at [410, 139] on h6 "Open preview website" at bounding box center [434, 142] width 123 height 22
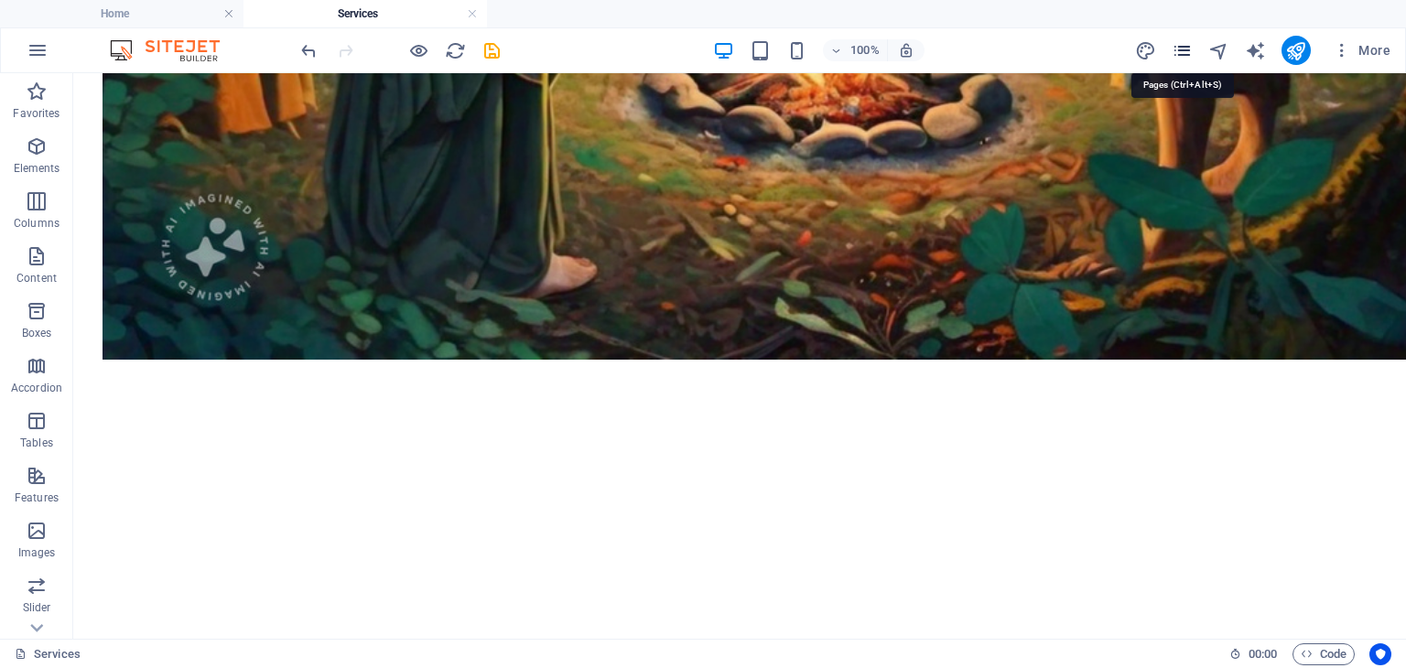
click at [1185, 49] on icon "pages" at bounding box center [1182, 50] width 21 height 21
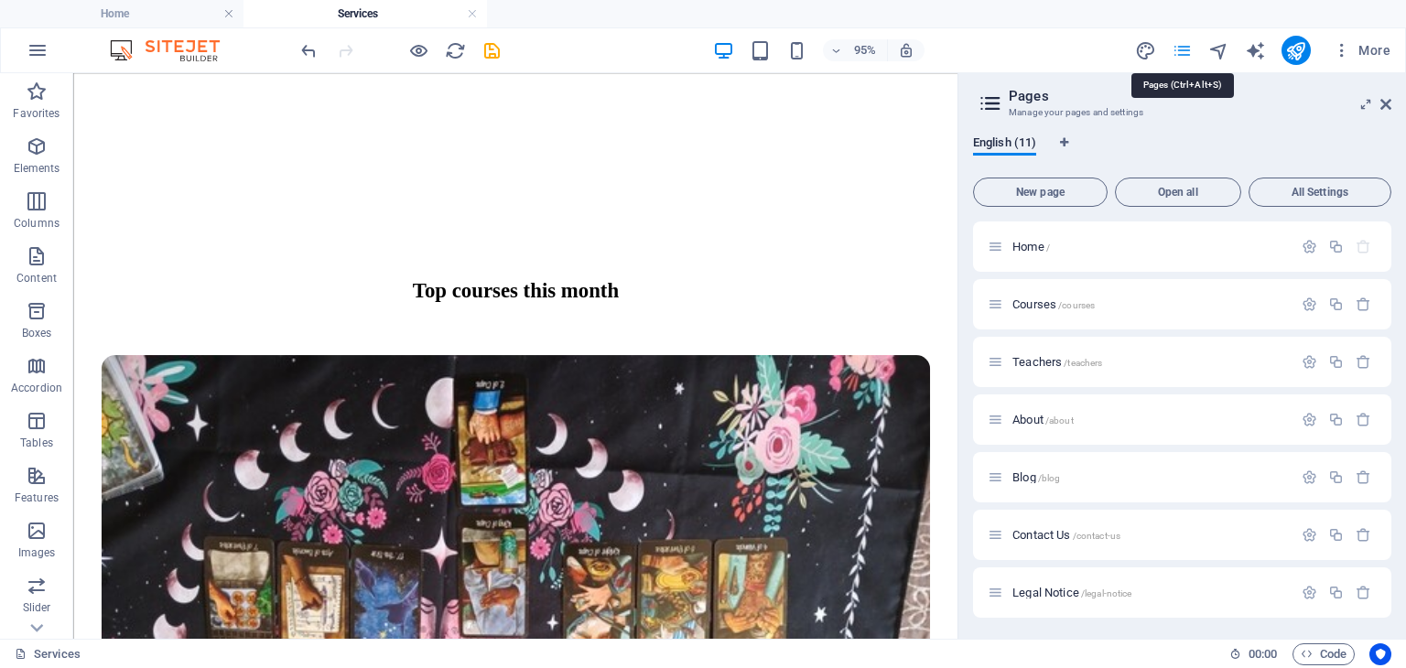
scroll to position [2014, 0]
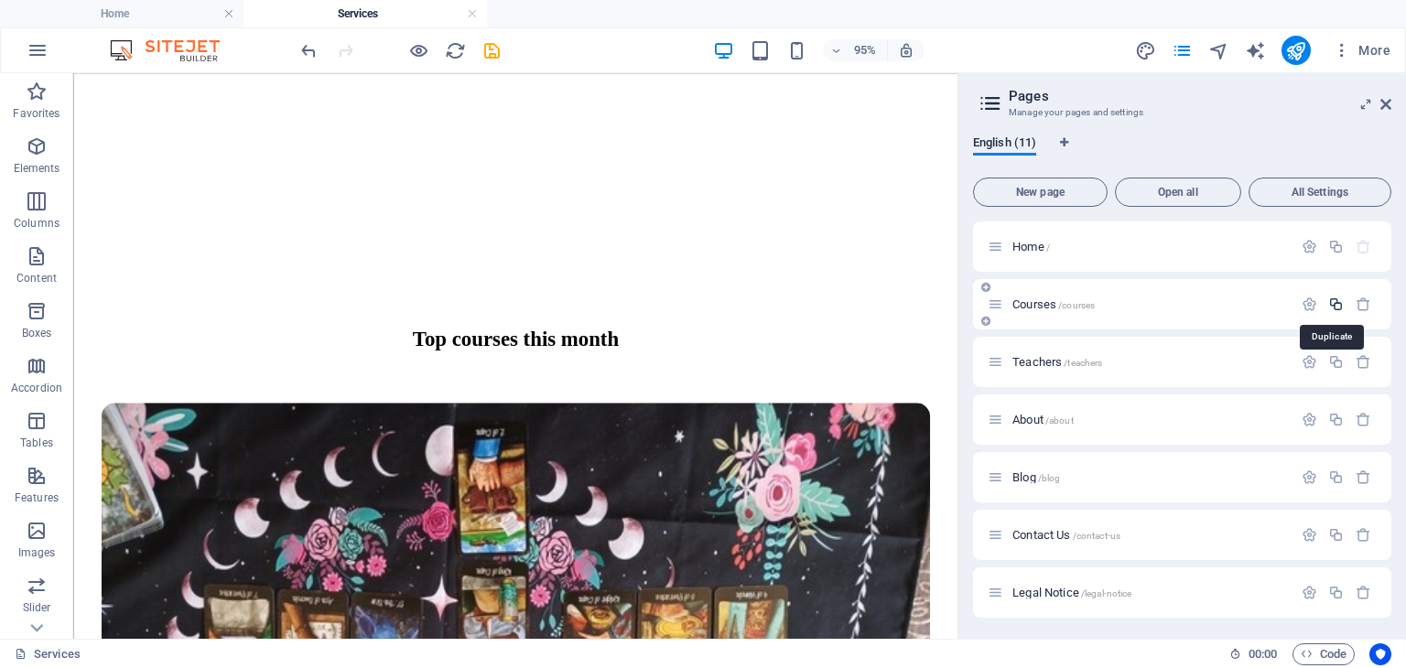
click at [1335, 306] on icon "button" at bounding box center [1337, 305] width 16 height 16
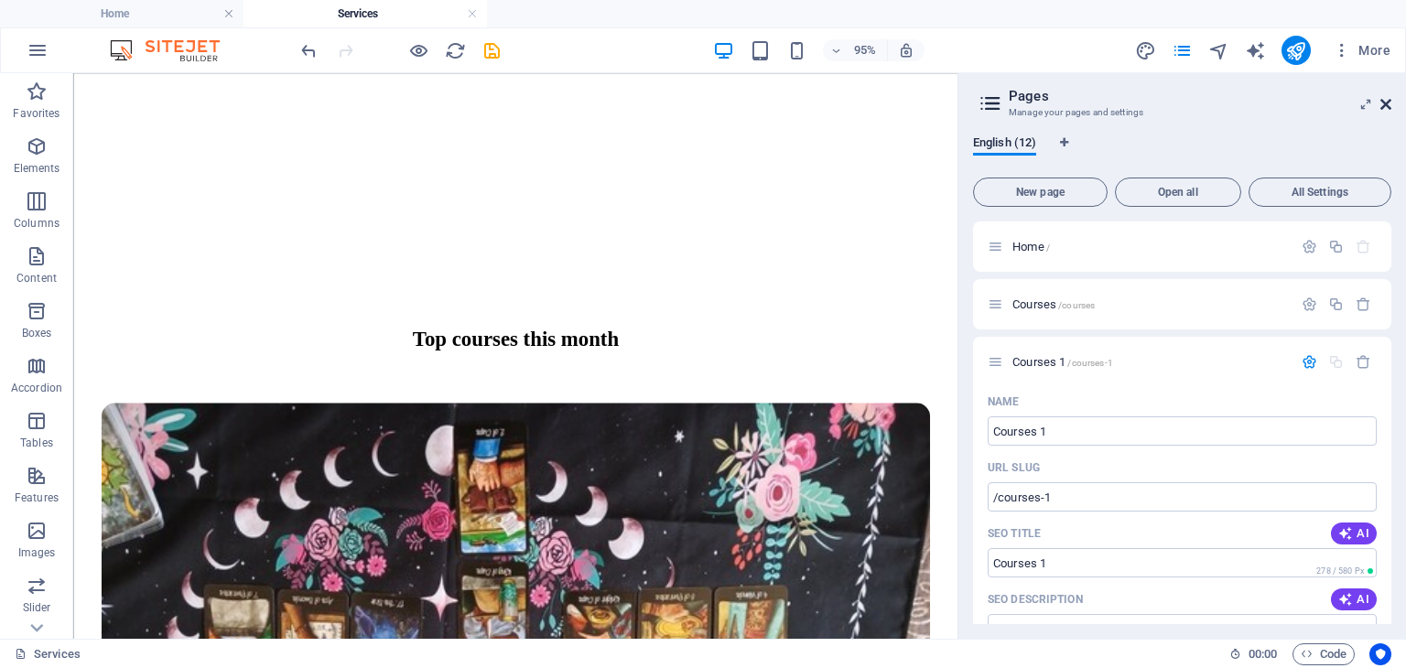
click at [1382, 97] on icon at bounding box center [1386, 104] width 11 height 15
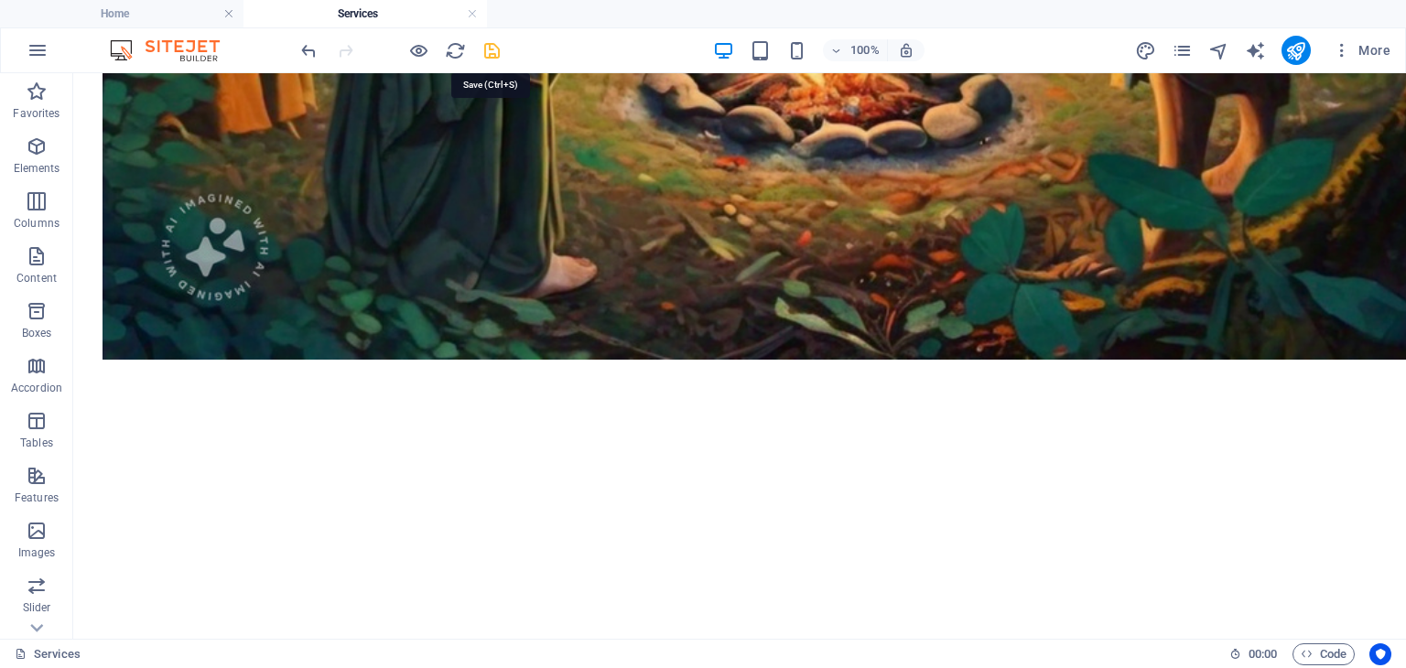
click at [491, 49] on icon "save" at bounding box center [492, 50] width 21 height 21
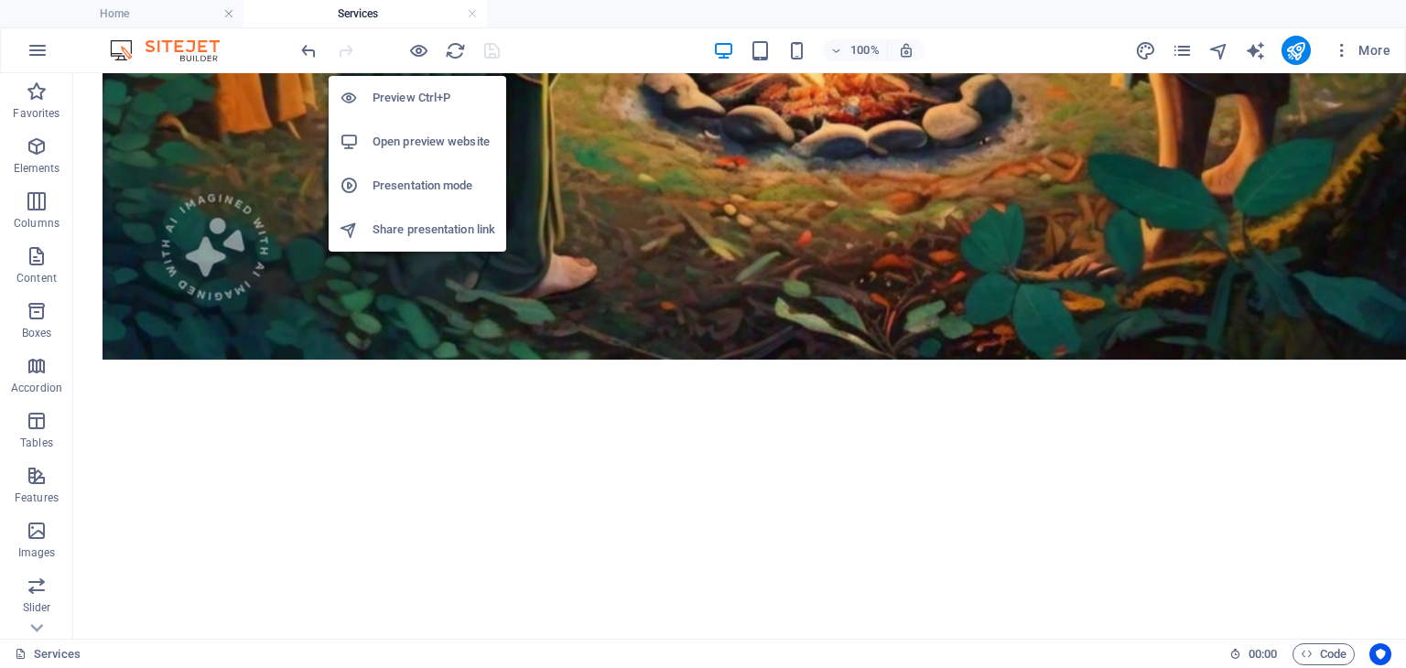
click at [399, 144] on h6 "Open preview website" at bounding box center [434, 142] width 123 height 22
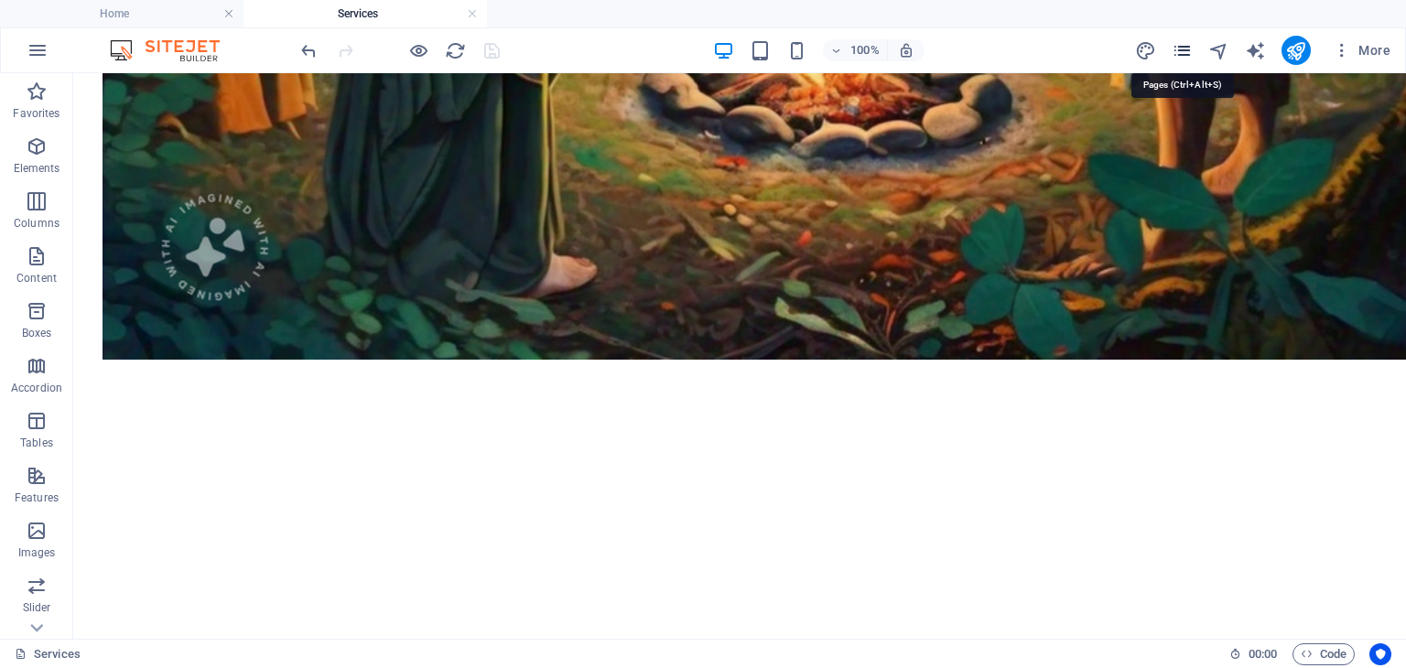
click at [1178, 54] on icon "pages" at bounding box center [1182, 50] width 21 height 21
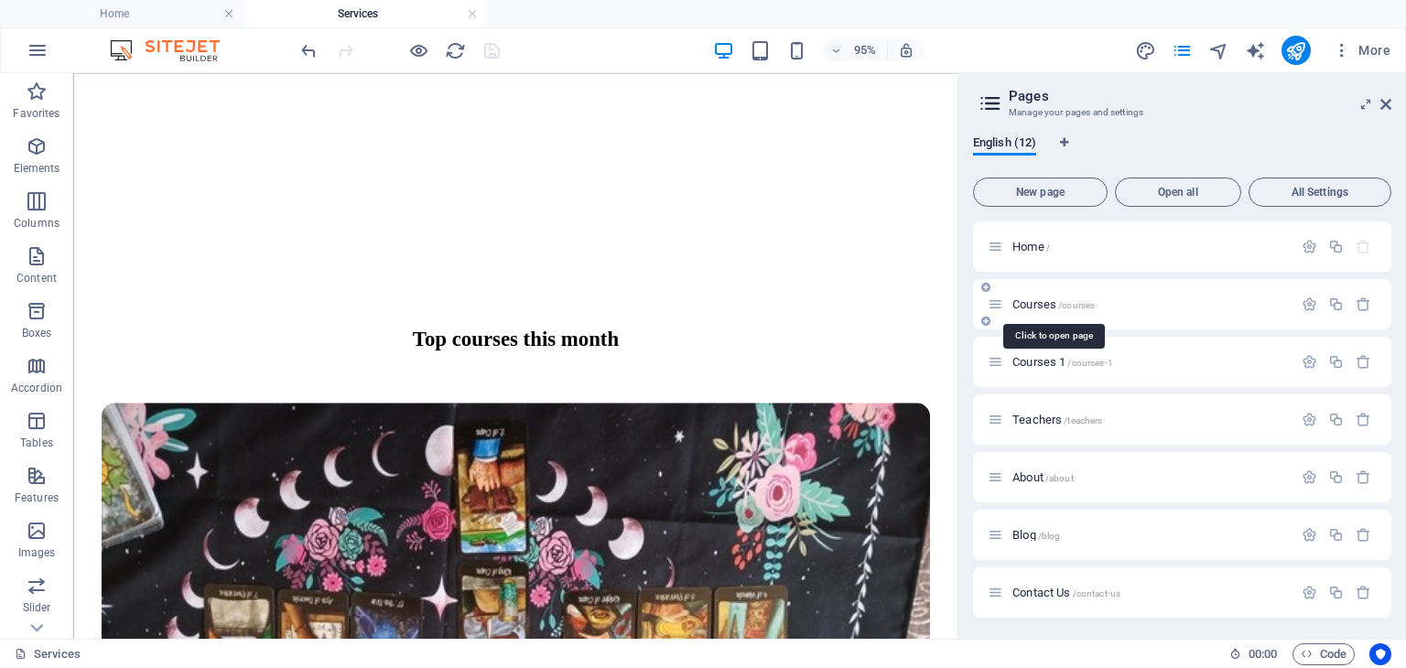
click at [1030, 300] on span "Courses /courses" at bounding box center [1054, 305] width 82 height 14
click at [1334, 363] on icon "button" at bounding box center [1337, 362] width 16 height 16
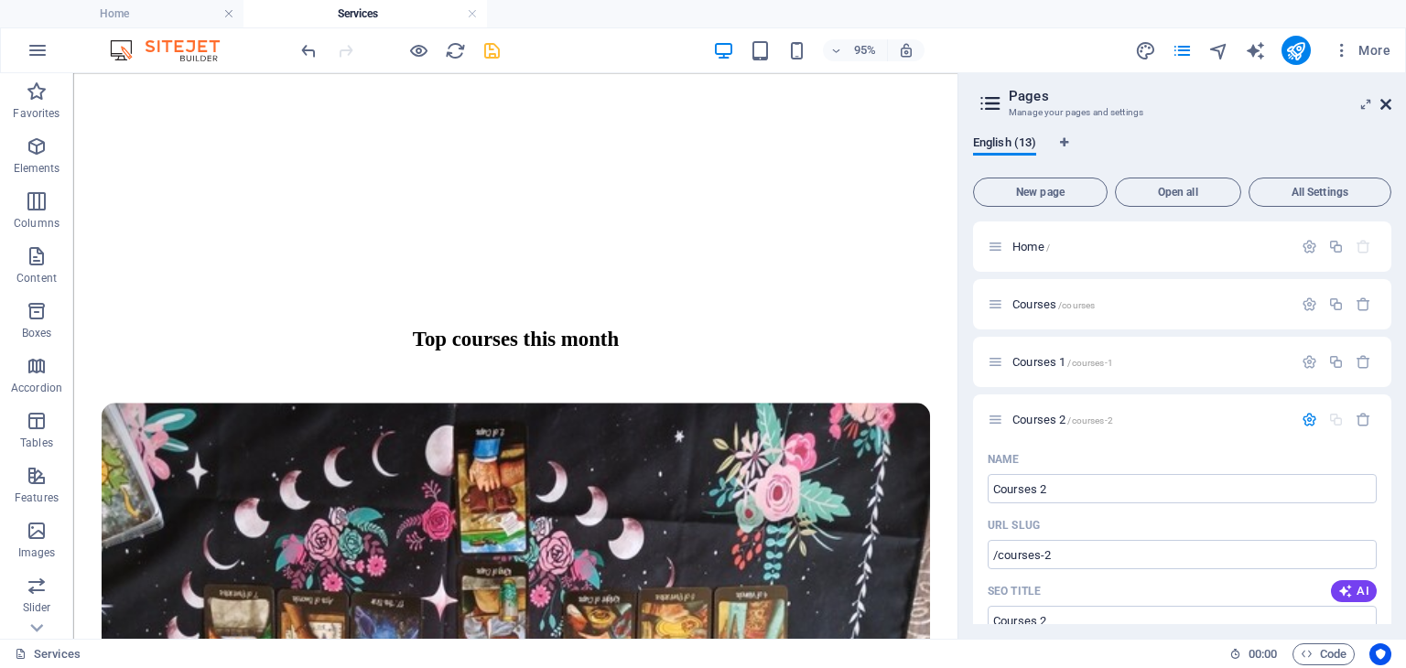
click at [1386, 97] on icon at bounding box center [1386, 104] width 11 height 15
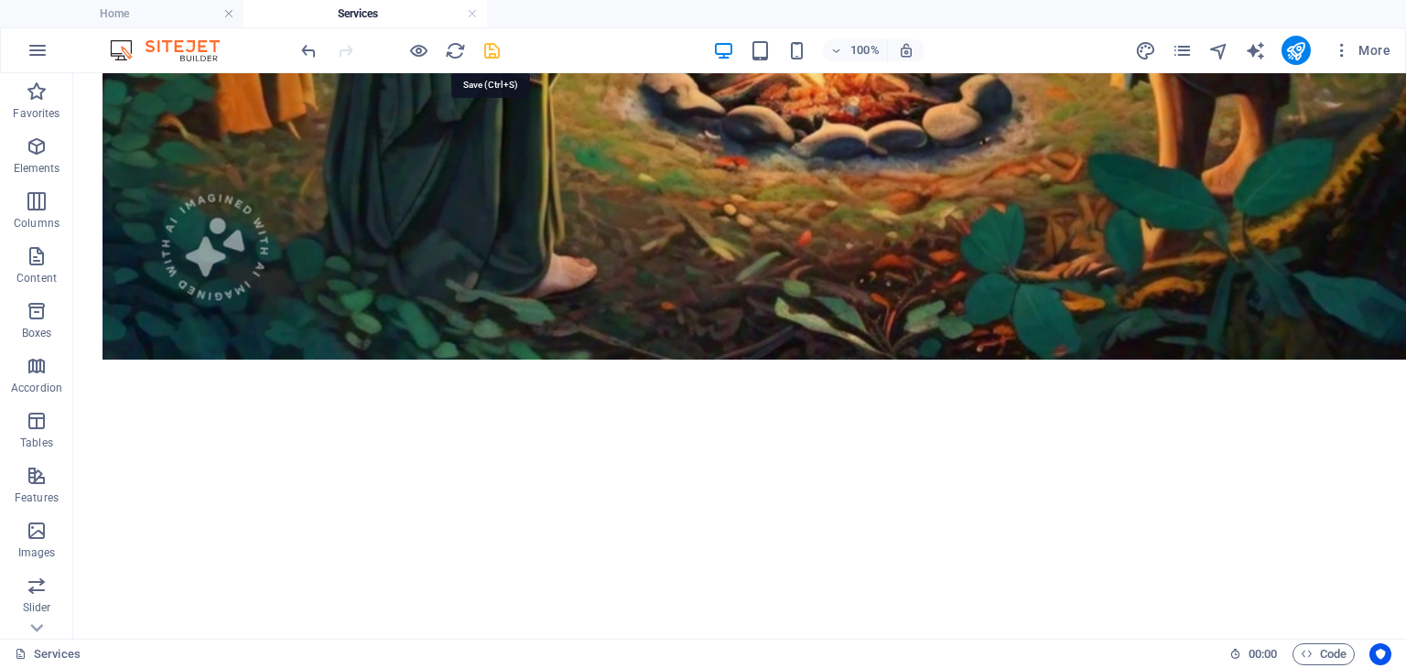
click at [496, 47] on icon "save" at bounding box center [492, 50] width 21 height 21
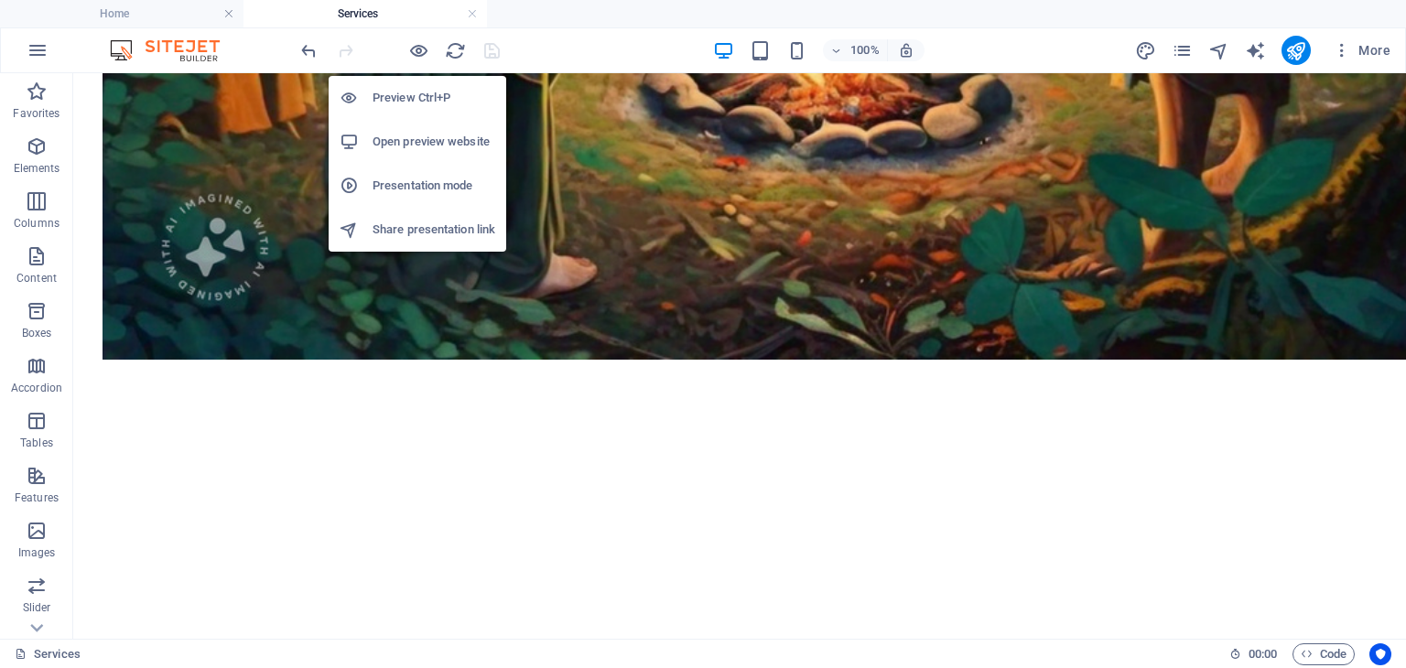
click at [406, 140] on h6 "Open preview website" at bounding box center [434, 142] width 123 height 22
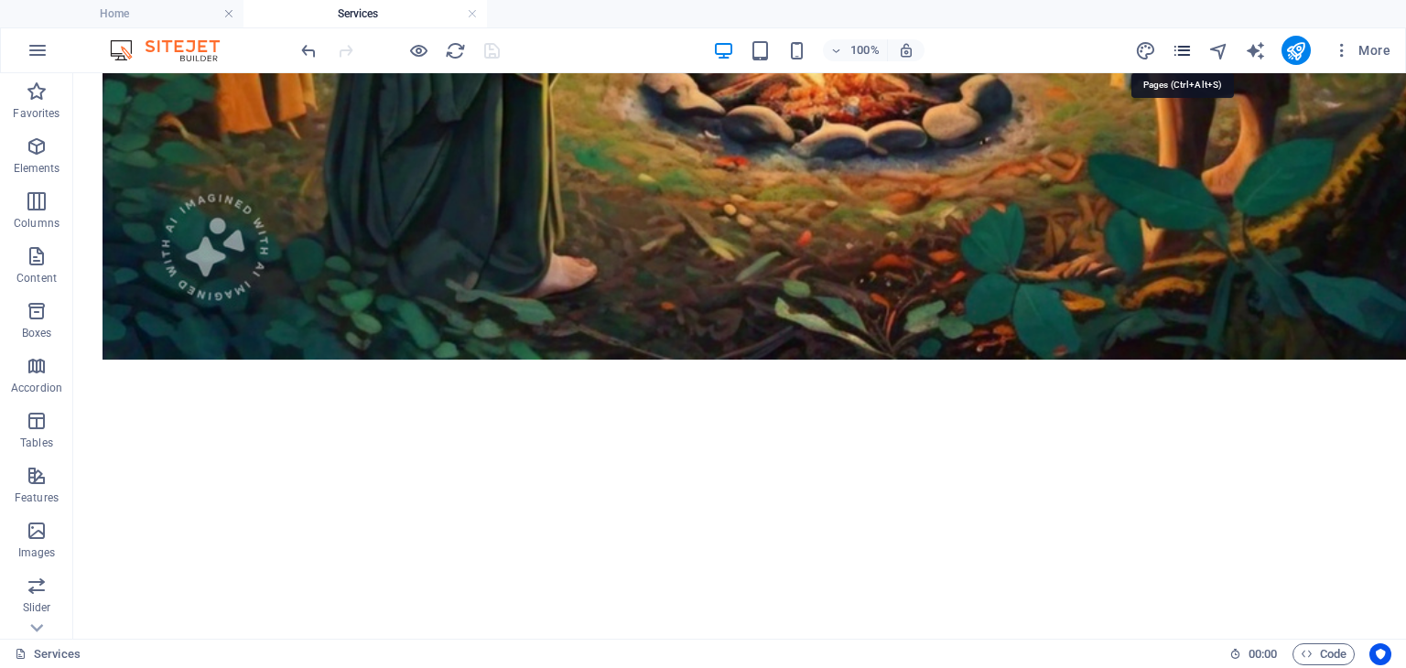
click at [1183, 51] on icon "pages" at bounding box center [1182, 50] width 21 height 21
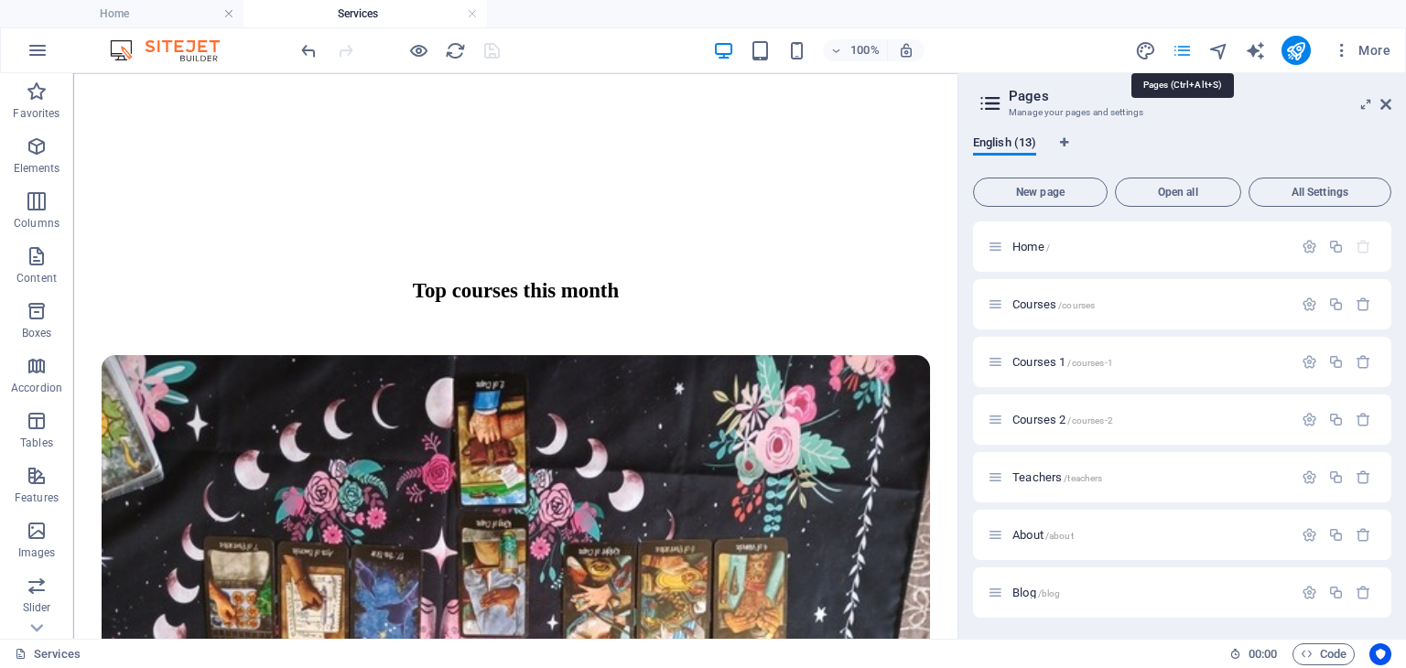
scroll to position [2014, 0]
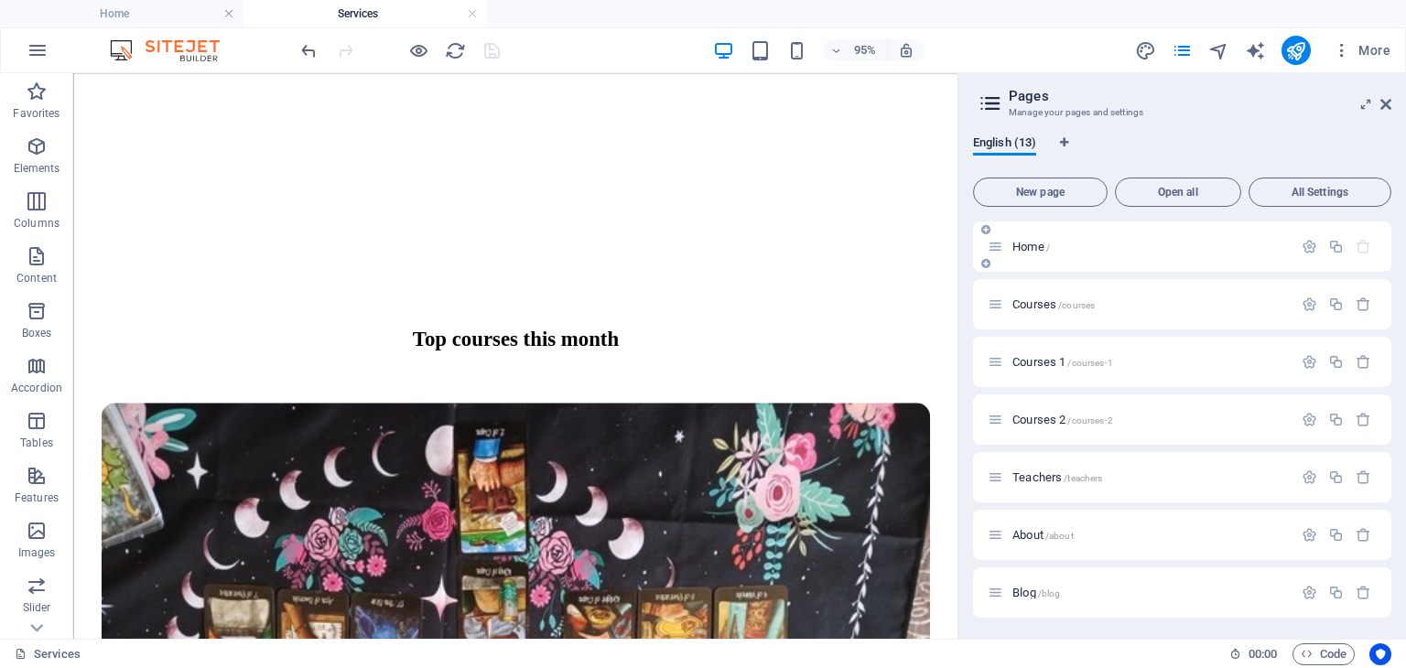
click at [1032, 246] on span "Home /" at bounding box center [1032, 247] width 38 height 14
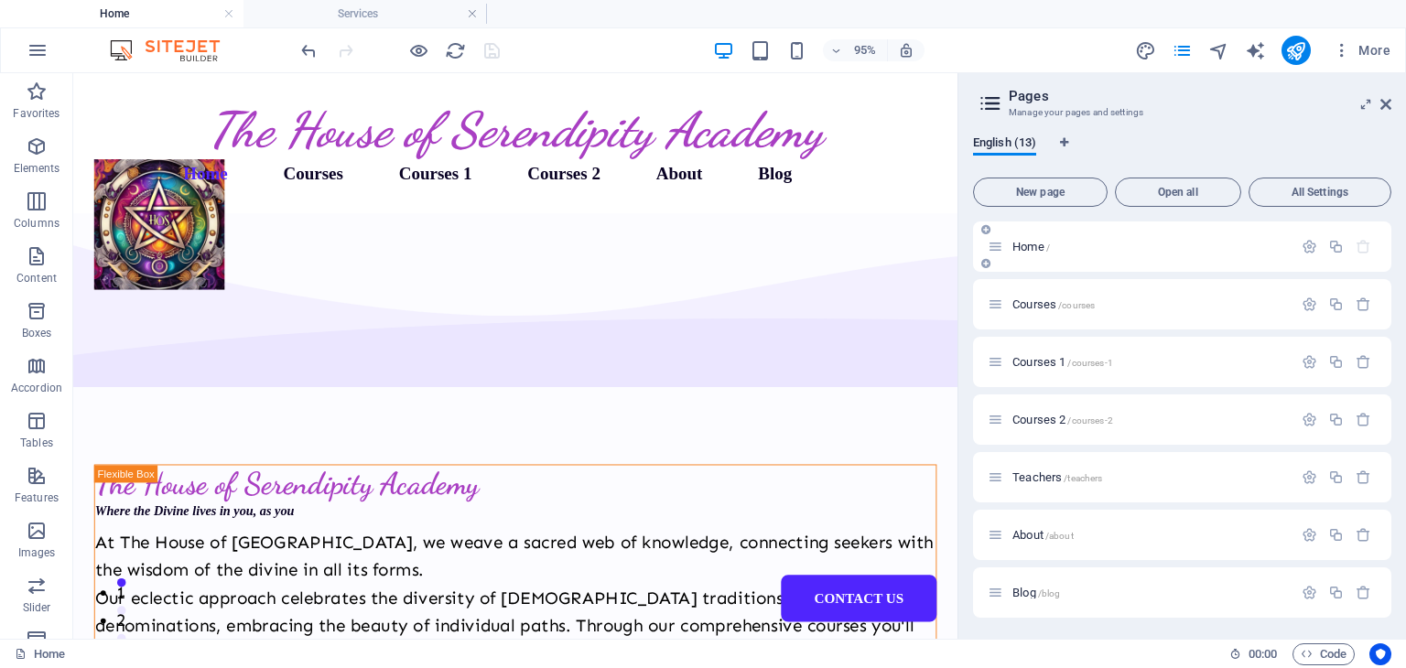
scroll to position [0, 0]
drag, startPoint x: 1038, startPoint y: 418, endPoint x: 1307, endPoint y: 422, distance: 269.2
click at [1307, 422] on icon "button" at bounding box center [1310, 420] width 16 height 16
drag, startPoint x: 1124, startPoint y: 562, endPoint x: 997, endPoint y: 506, distance: 139.0
type input "ser"
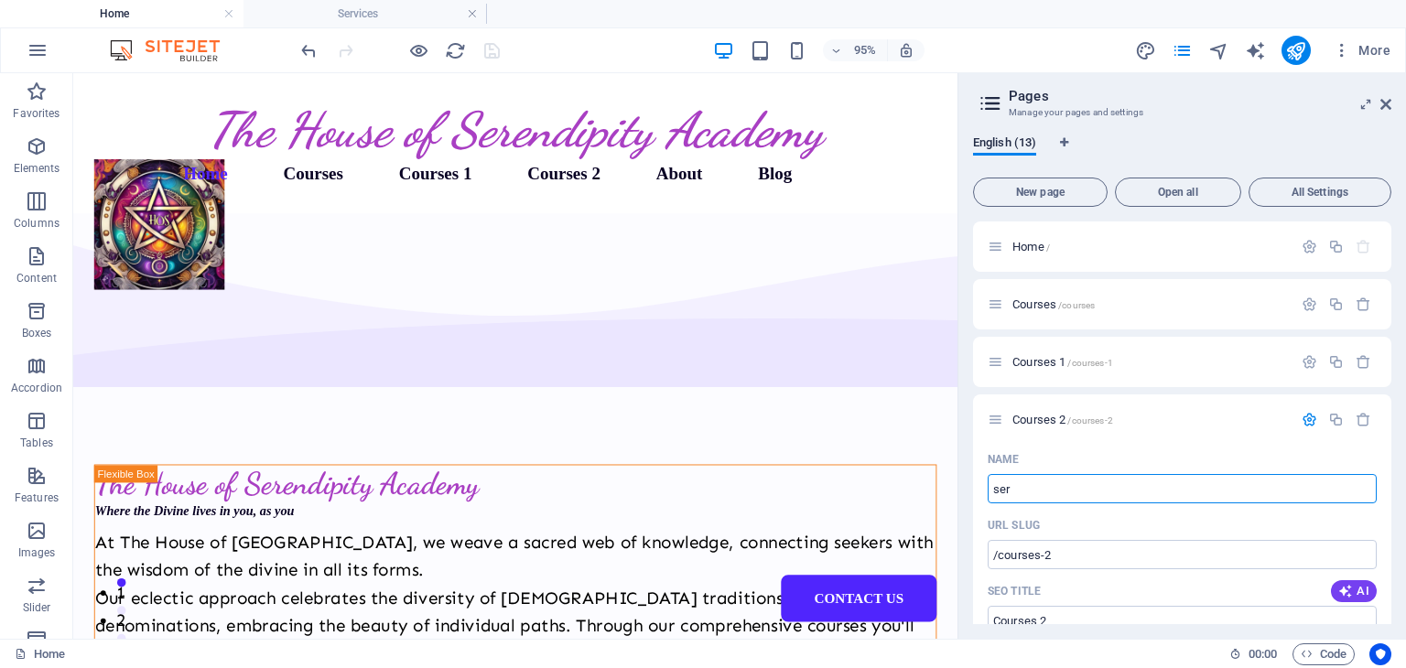
type input "/se"
type input "se"
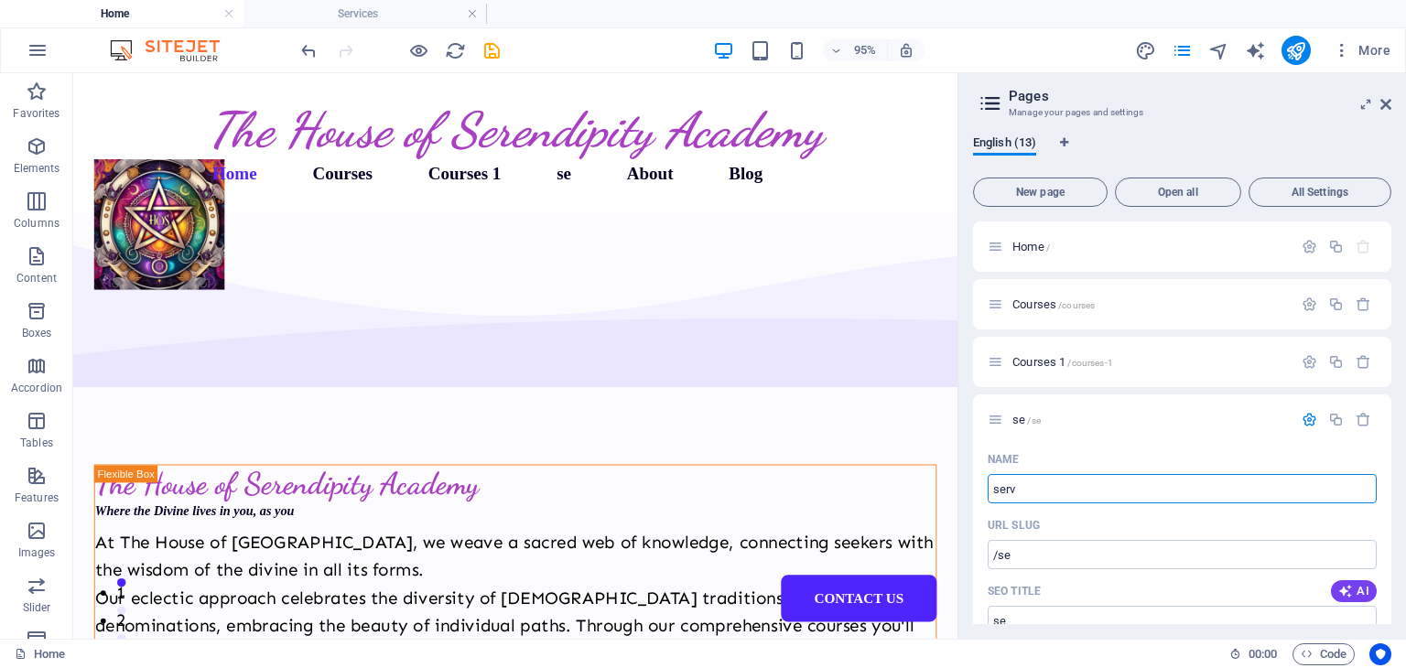
type input "servi"
type input "/serv"
type input "serv"
type input "services"
type input "/services"
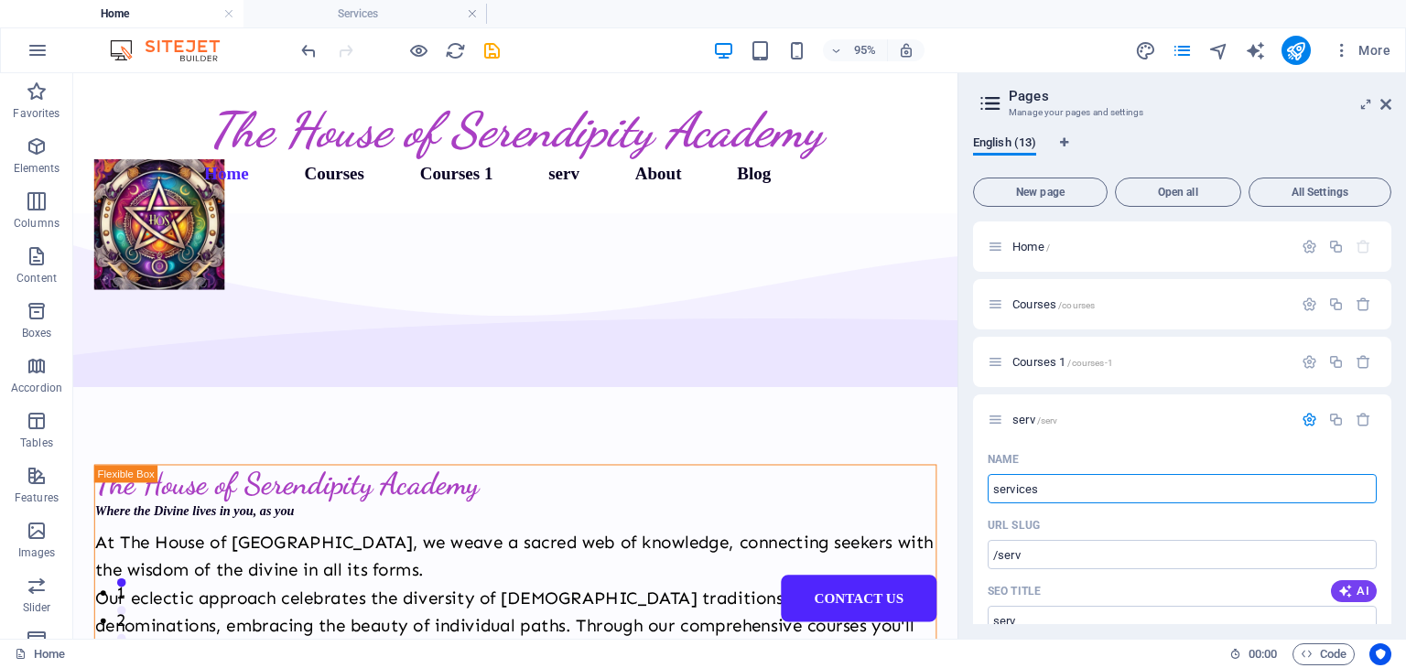
type input "services"
type input "Services"
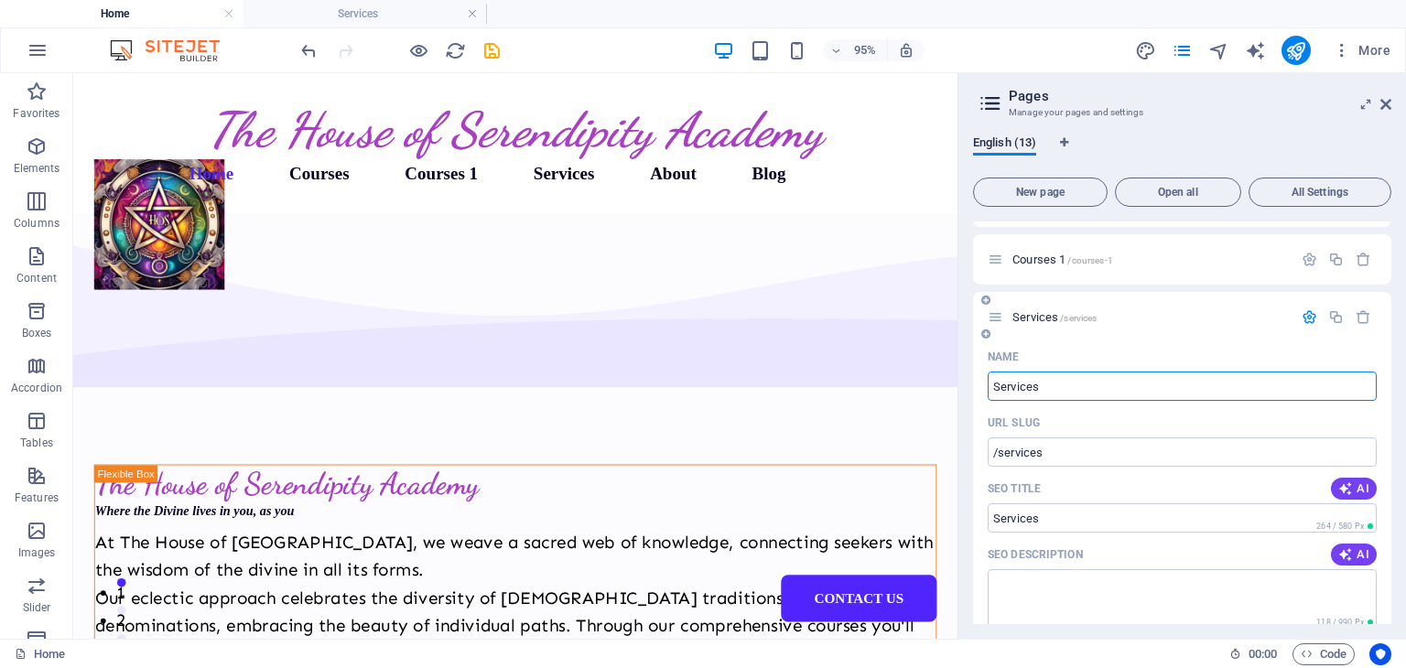
scroll to position [92, 0]
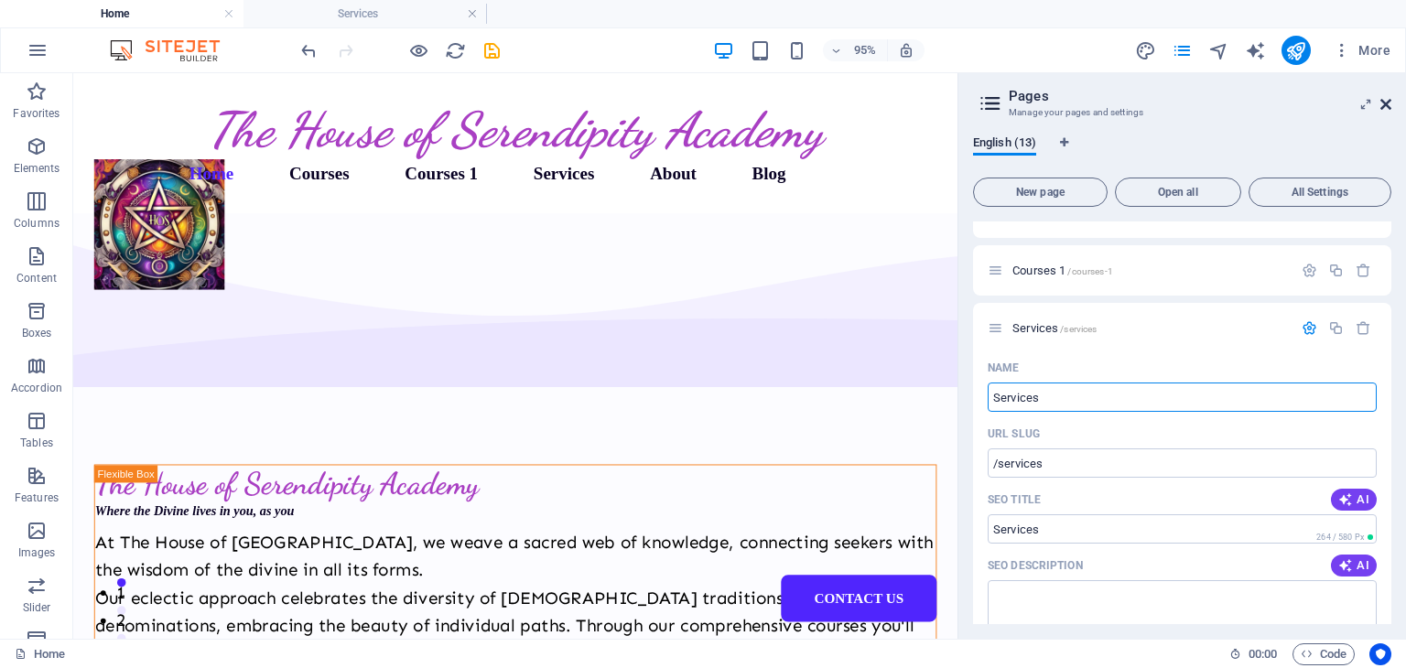
click at [1387, 103] on icon at bounding box center [1386, 104] width 11 height 15
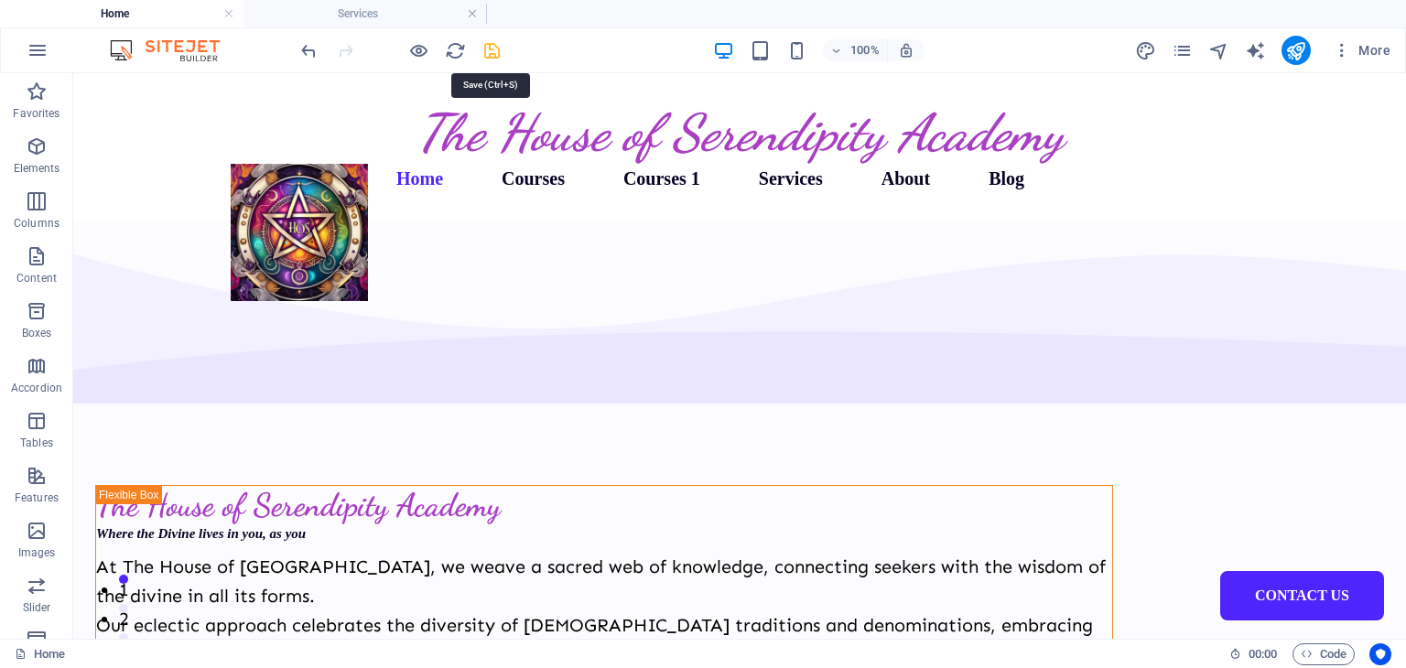
click at [498, 46] on icon "save" at bounding box center [492, 50] width 21 height 21
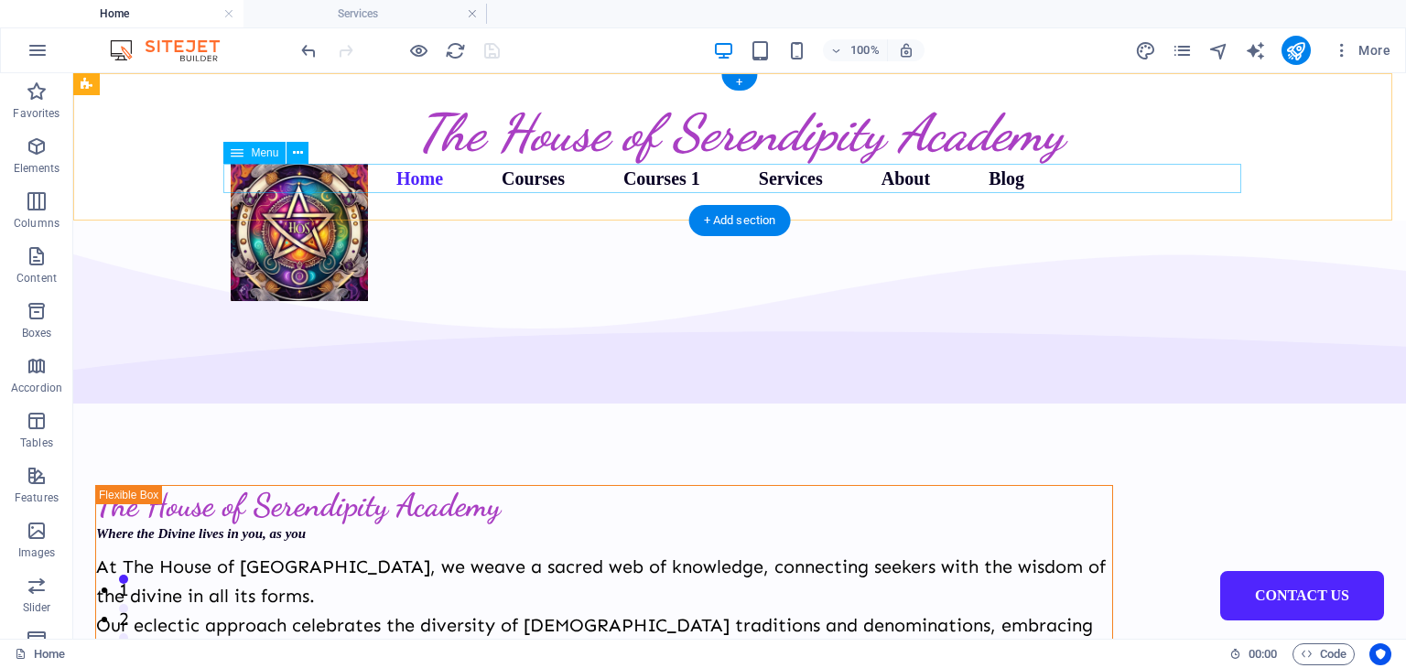
click at [535, 179] on nav "Home Courses Courses 1 Services About Blog Contact Us" at bounding box center [740, 178] width 1018 height 29
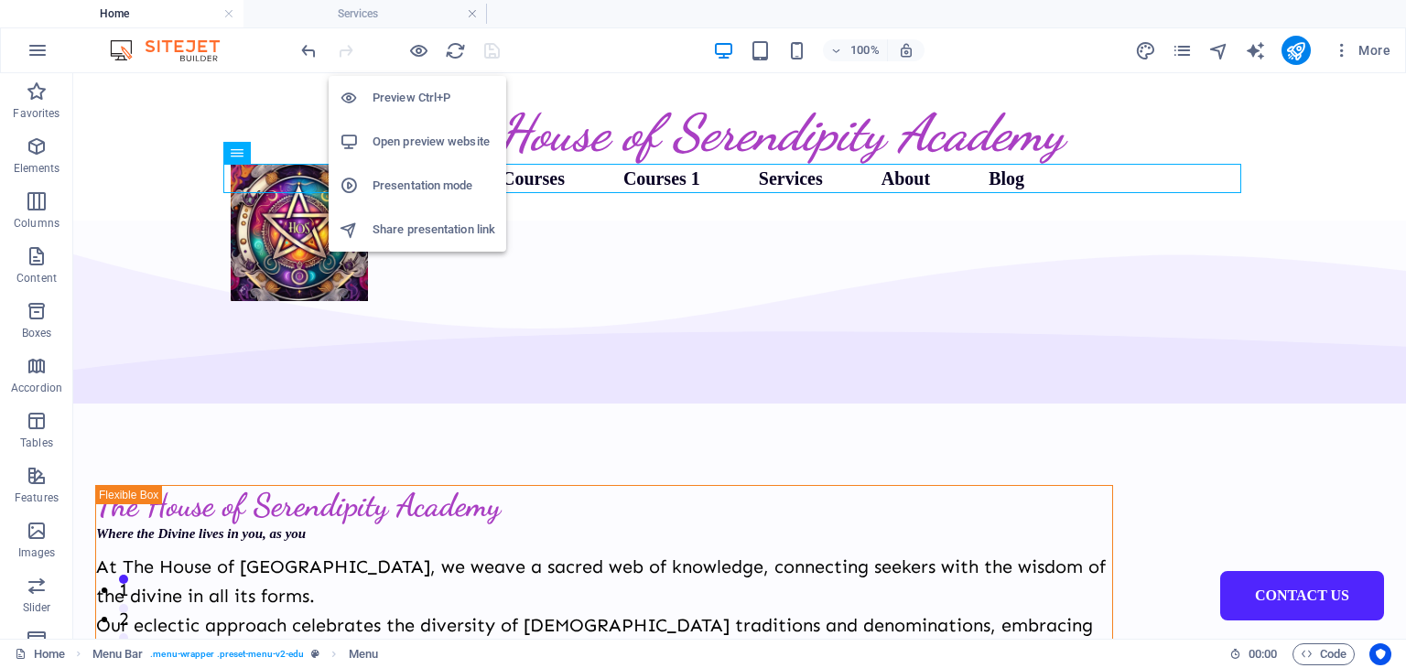
click at [415, 138] on h6 "Open preview website" at bounding box center [434, 142] width 123 height 22
click at [410, 136] on h6 "Open preview website" at bounding box center [434, 142] width 123 height 22
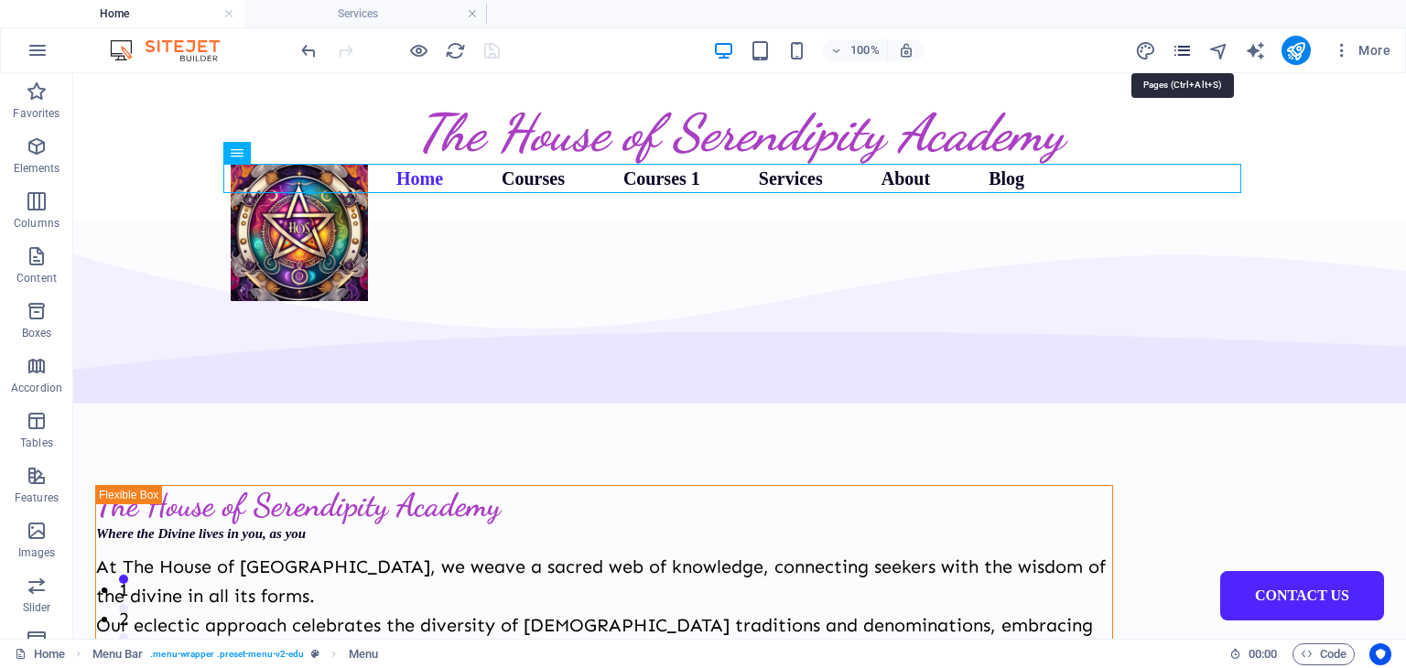
click at [1185, 46] on icon "pages" at bounding box center [1182, 50] width 21 height 21
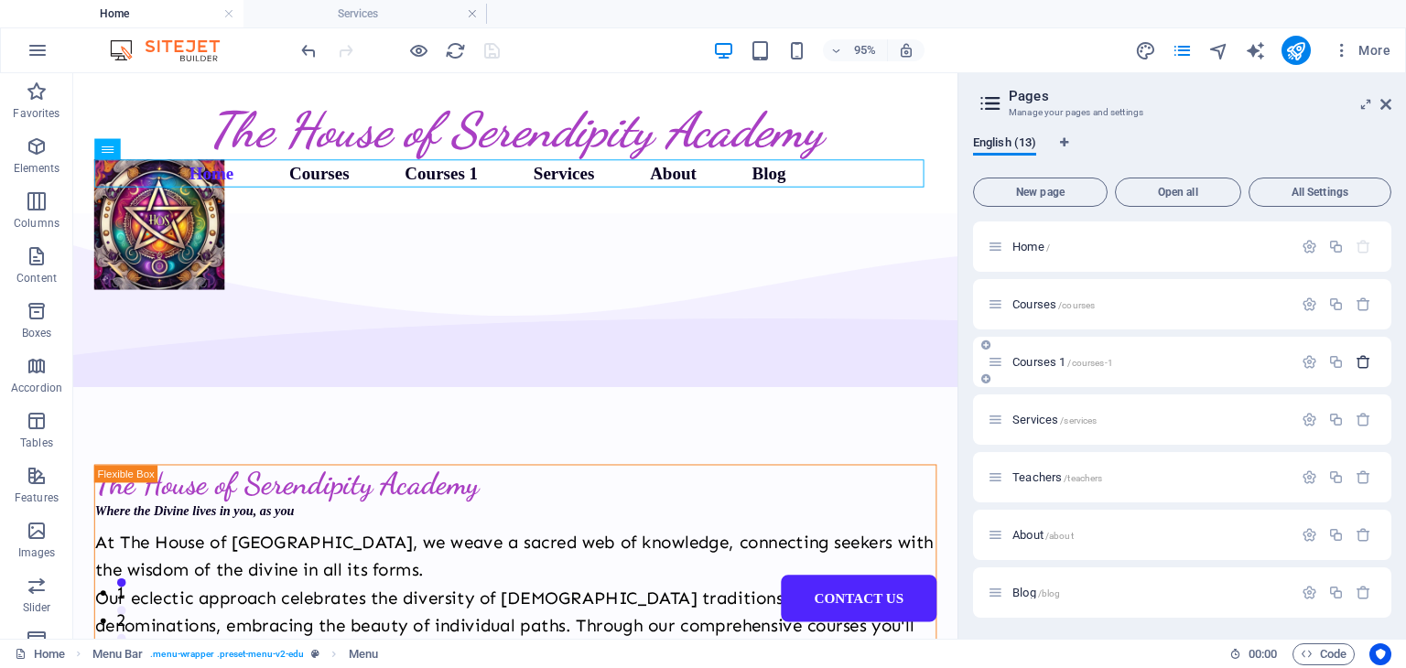
click at [1363, 359] on icon "button" at bounding box center [1364, 362] width 16 height 16
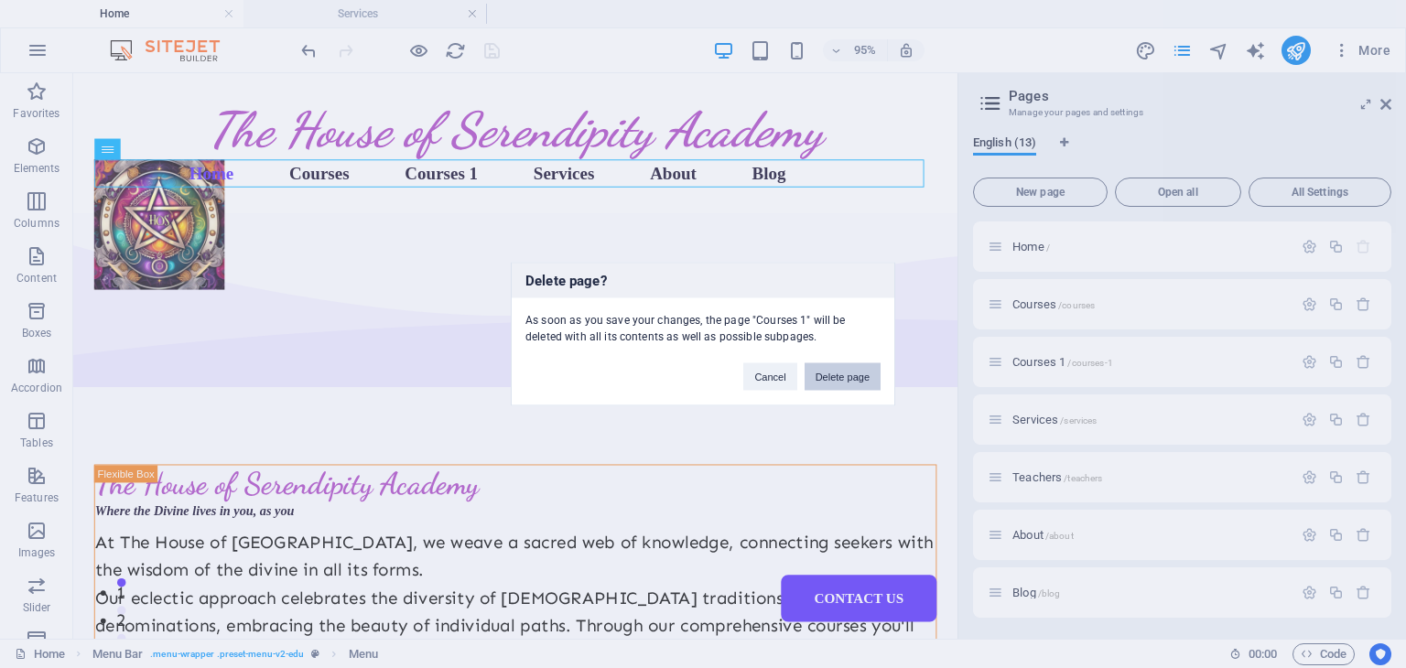
click at [821, 371] on button "Delete page" at bounding box center [843, 376] width 76 height 27
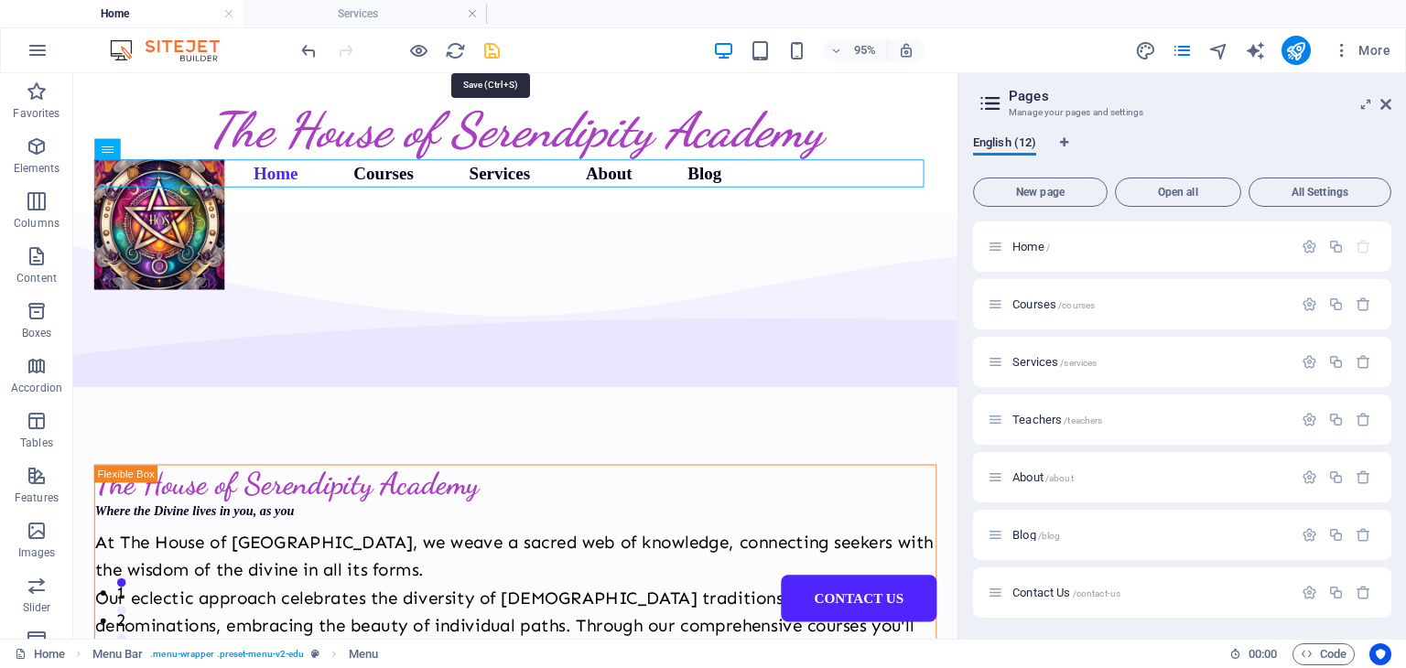
click at [492, 48] on icon "save" at bounding box center [492, 50] width 21 height 21
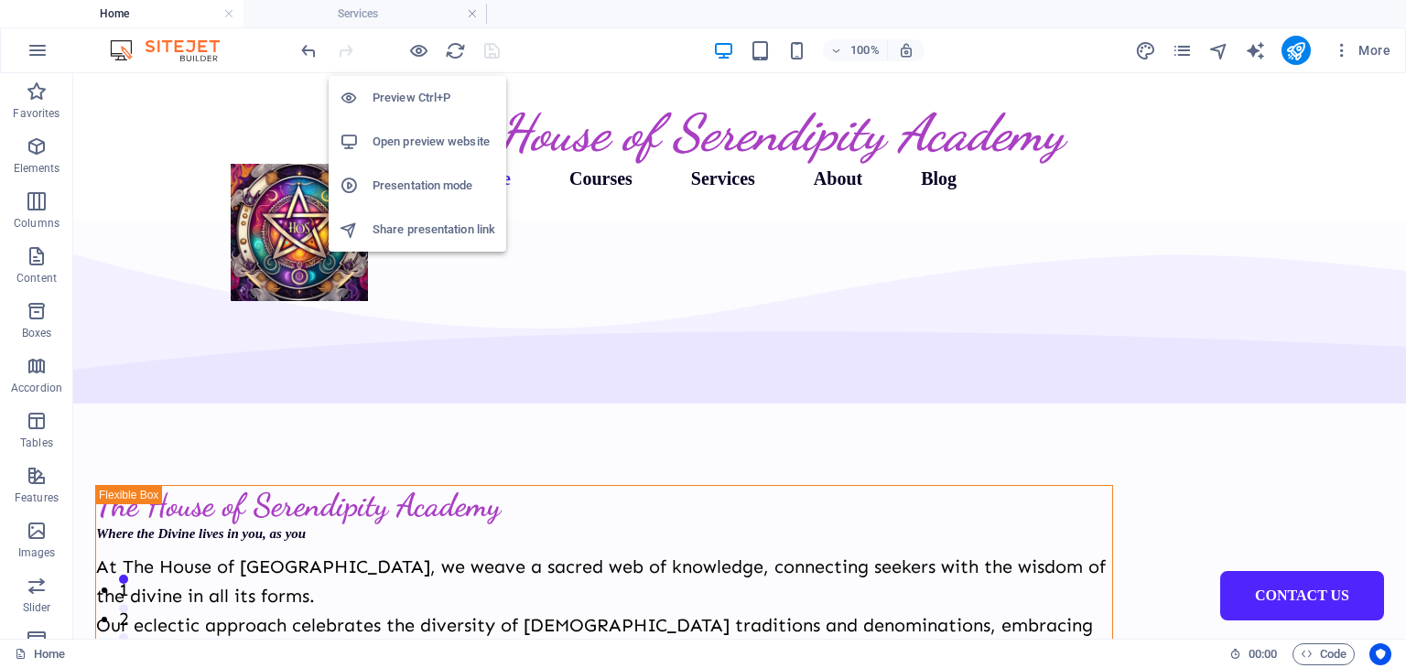
click at [413, 138] on h6 "Open preview website" at bounding box center [434, 142] width 123 height 22
click at [414, 145] on h6 "Open preview website" at bounding box center [434, 142] width 123 height 22
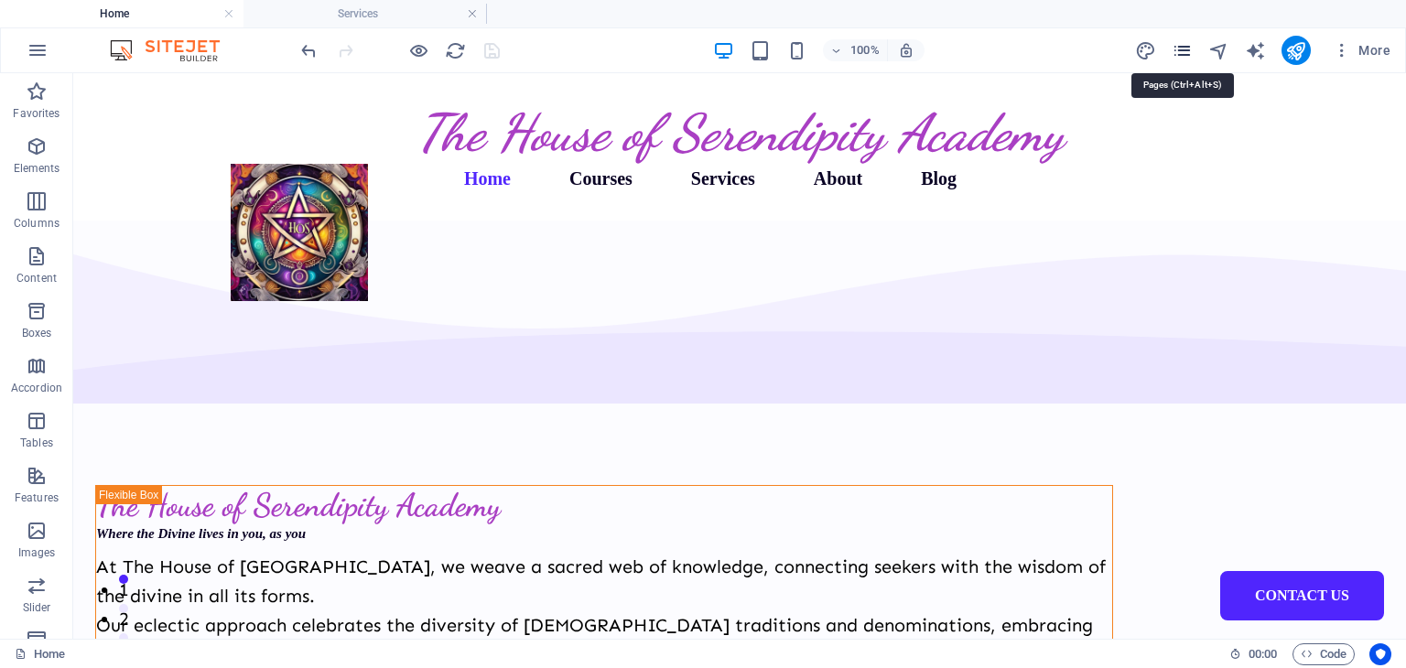
click at [1179, 43] on icon "pages" at bounding box center [1182, 50] width 21 height 21
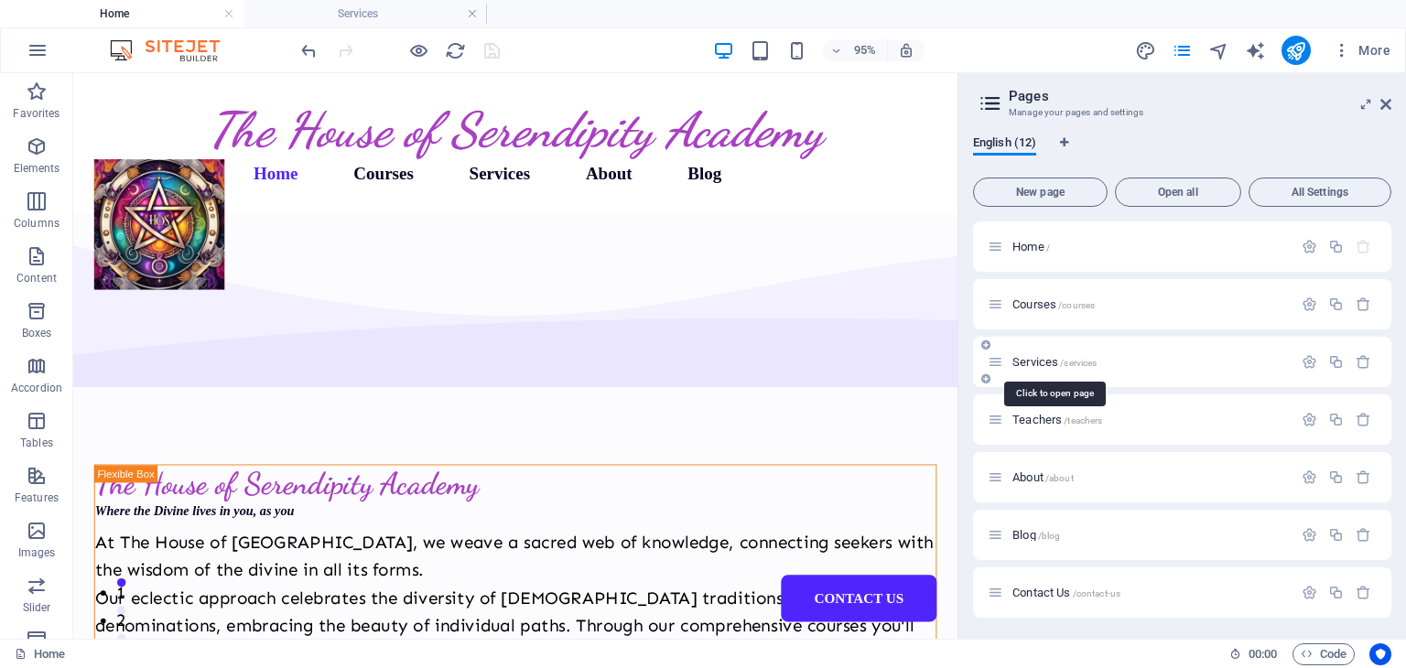
click at [1036, 360] on span "Services /services" at bounding box center [1055, 362] width 84 height 14
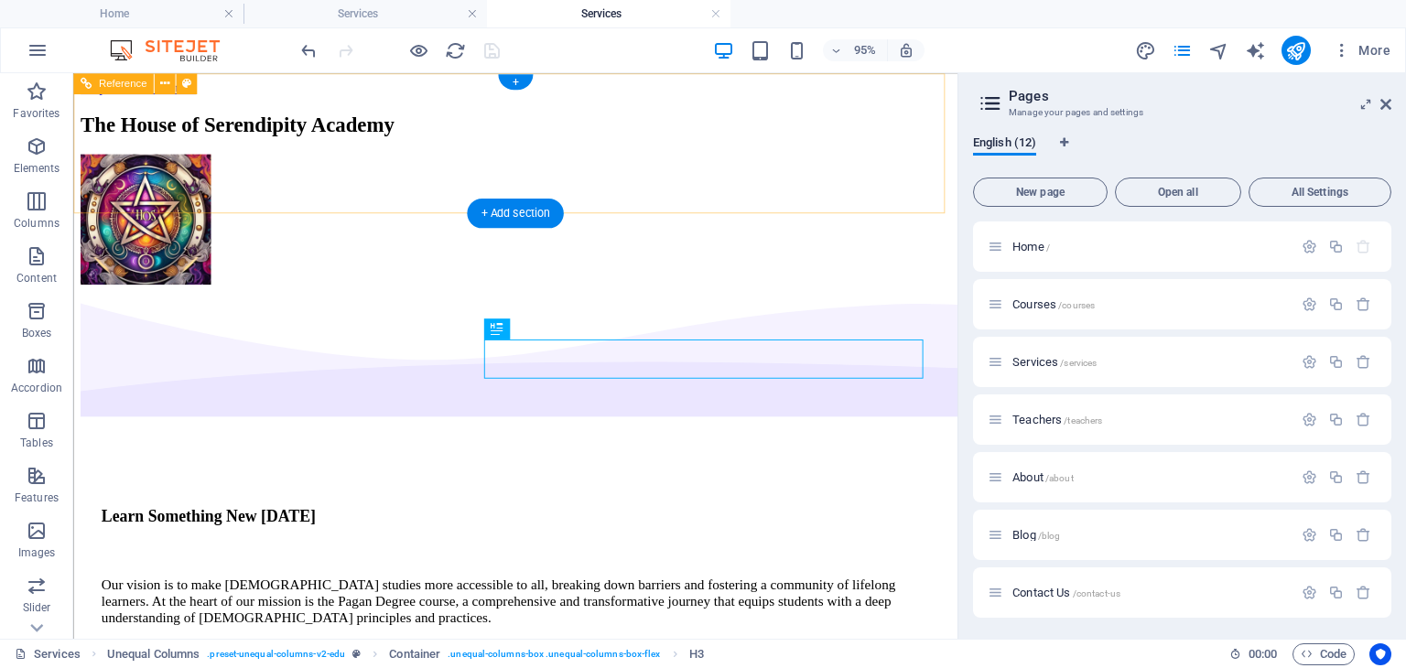
scroll to position [0, 0]
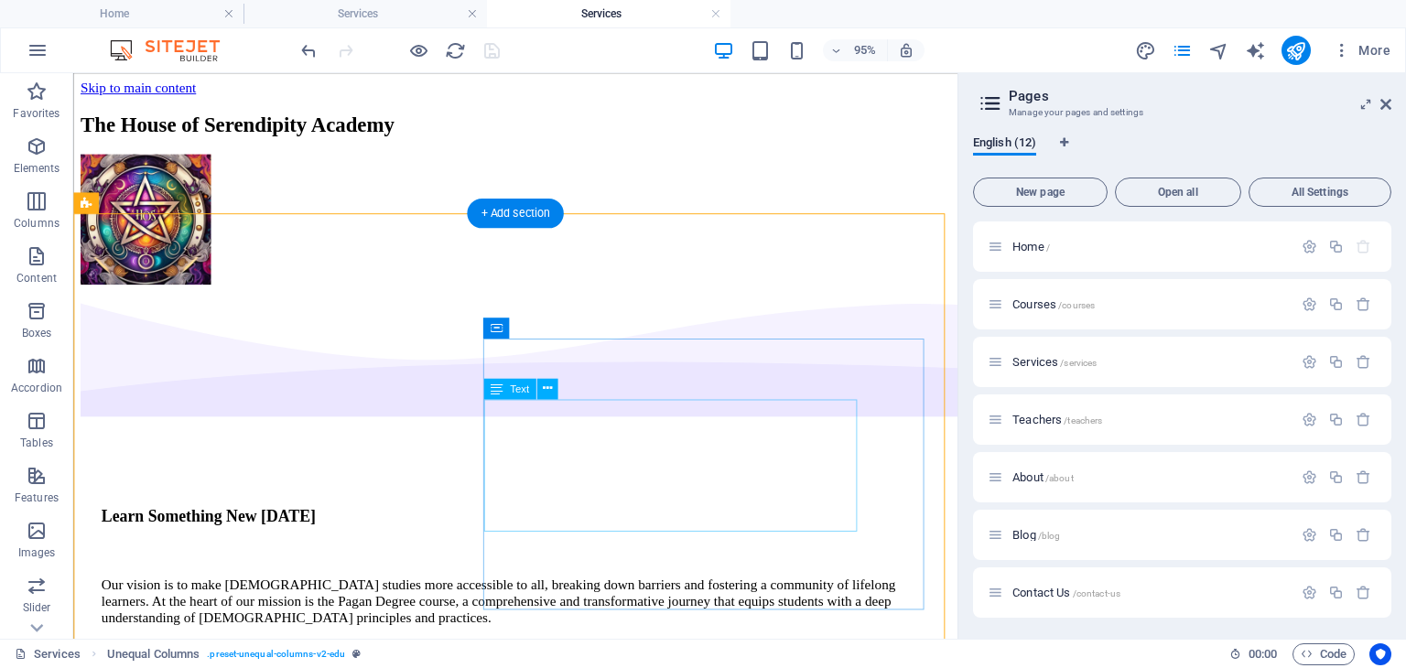
drag, startPoint x: 504, startPoint y: 422, endPoint x: 520, endPoint y: 424, distance: 15.7
click at [514, 602] on div "Our vision is to make [DEMOGRAPHIC_DATA] studies more accessible to all, breaki…" at bounding box center [539, 628] width 873 height 52
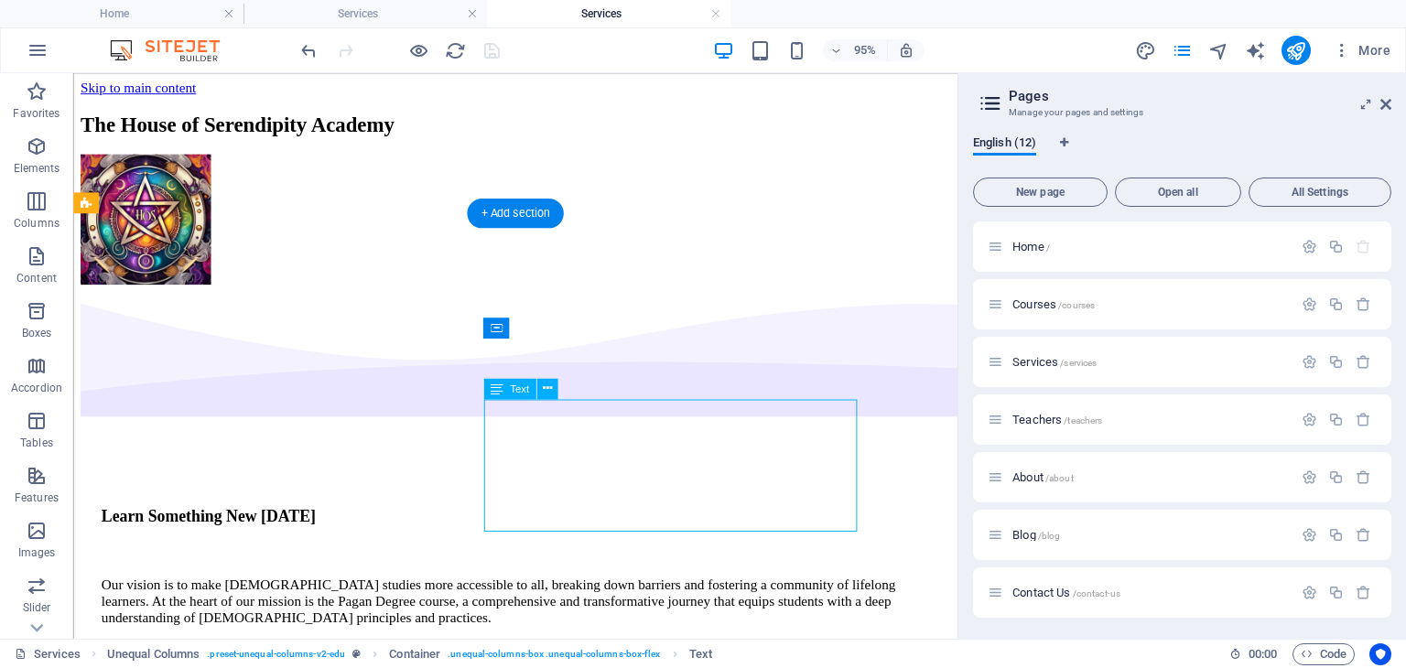
click at [520, 602] on div "Our vision is to make [DEMOGRAPHIC_DATA] studies more accessible to all, breaki…" at bounding box center [539, 628] width 873 height 52
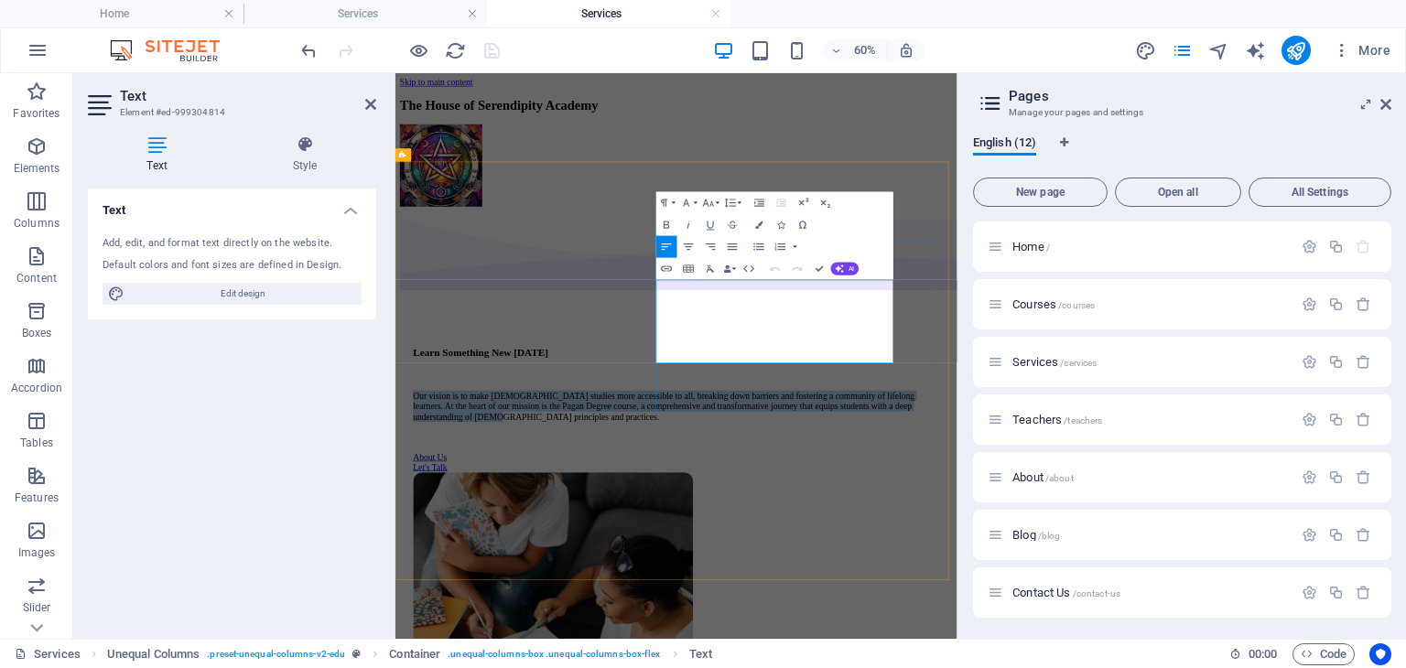
drag, startPoint x: 836, startPoint y: 428, endPoint x: 1137, endPoint y: 539, distance: 321.0
click at [1137, 602] on p "Our vision is to make [DEMOGRAPHIC_DATA] studies more accessible to all, breaki…" at bounding box center [864, 628] width 878 height 52
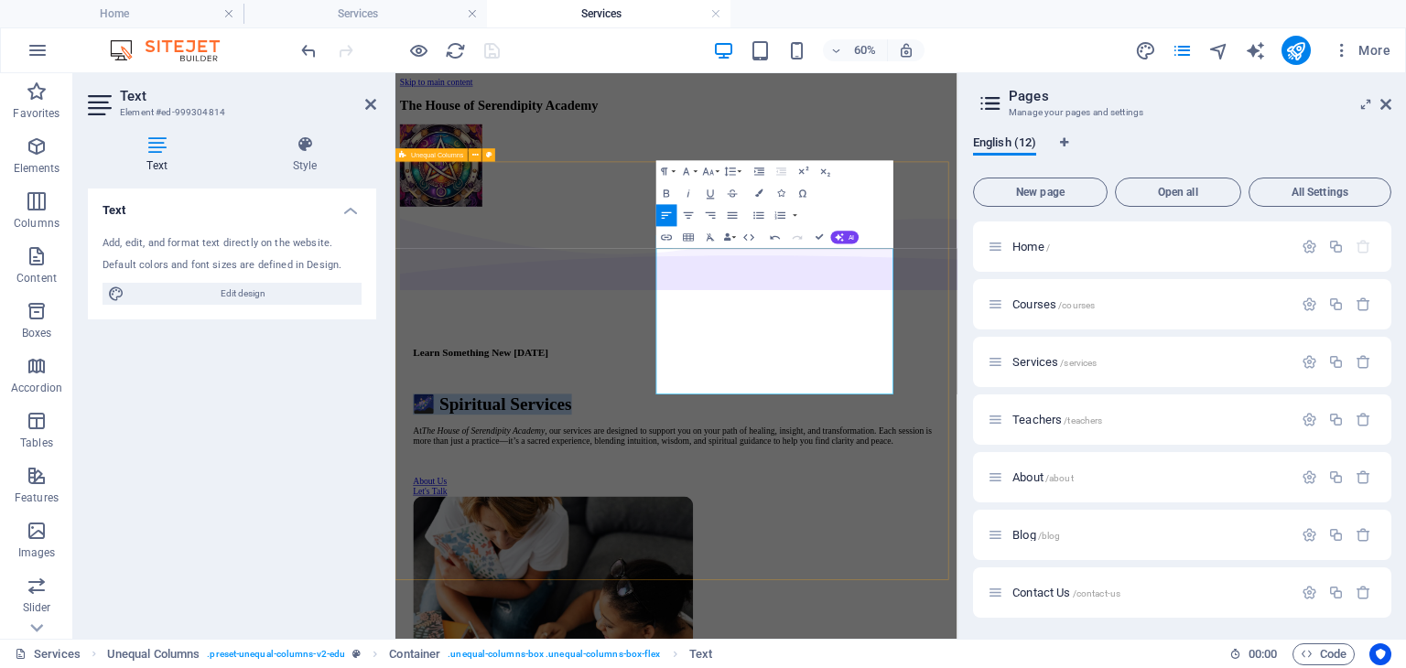
drag, startPoint x: 1101, startPoint y: 378, endPoint x: 801, endPoint y: 383, distance: 299.4
click at [841, 661] on p "At The House of Serendipity Academy , our services are designed to support you …" at bounding box center [864, 677] width 878 height 33
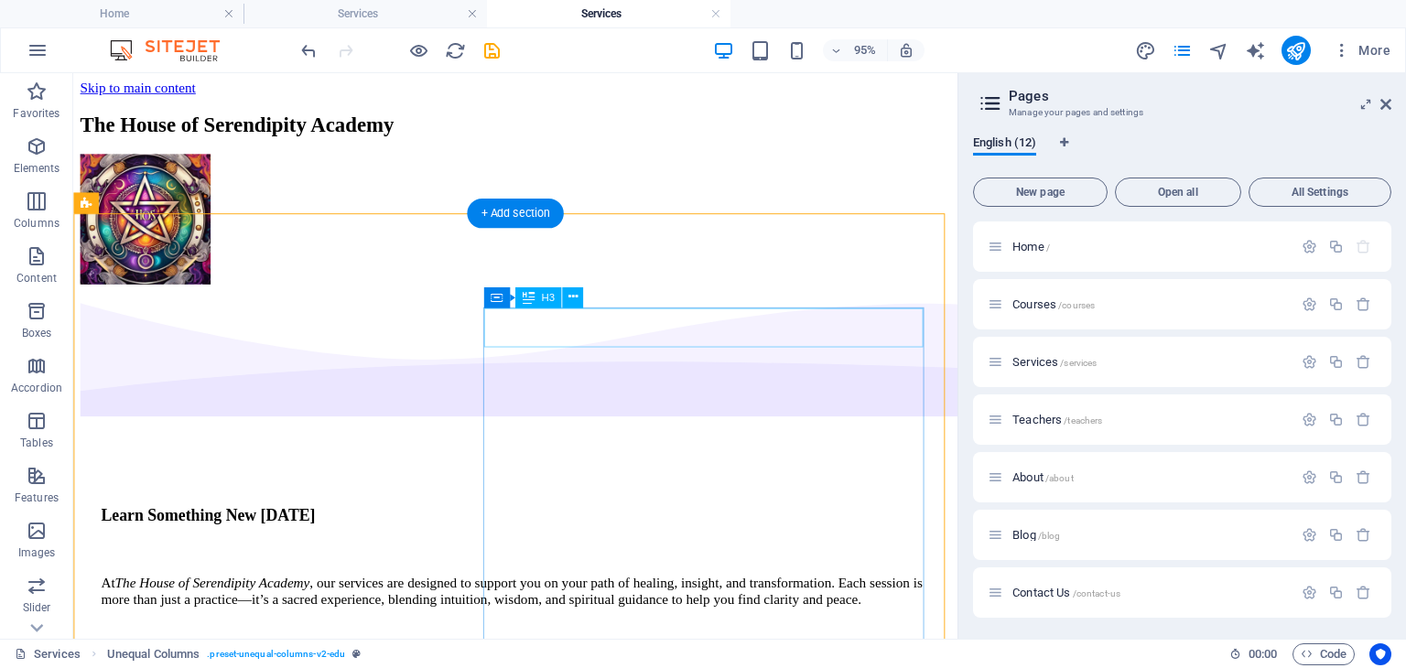
click at [775, 529] on div "Learn Something New [DATE]" at bounding box center [539, 539] width 873 height 20
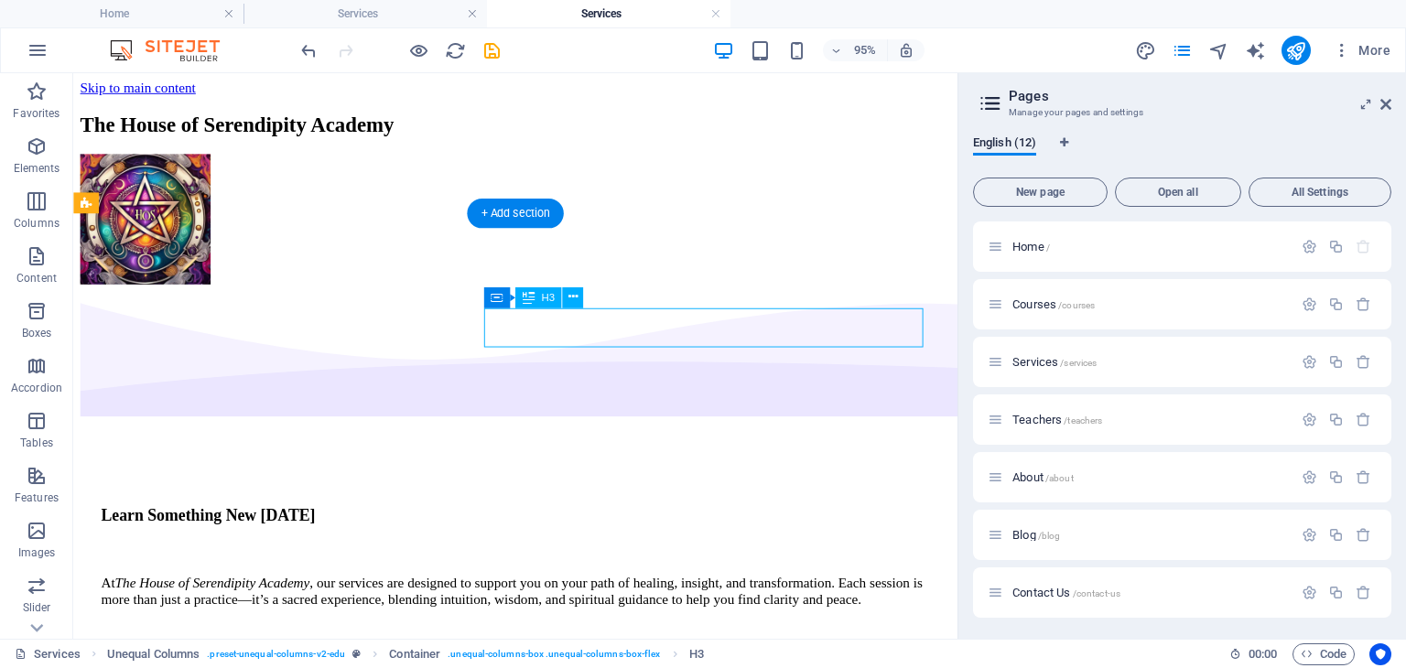
click at [775, 529] on div "Learn Something New [DATE]" at bounding box center [539, 539] width 873 height 20
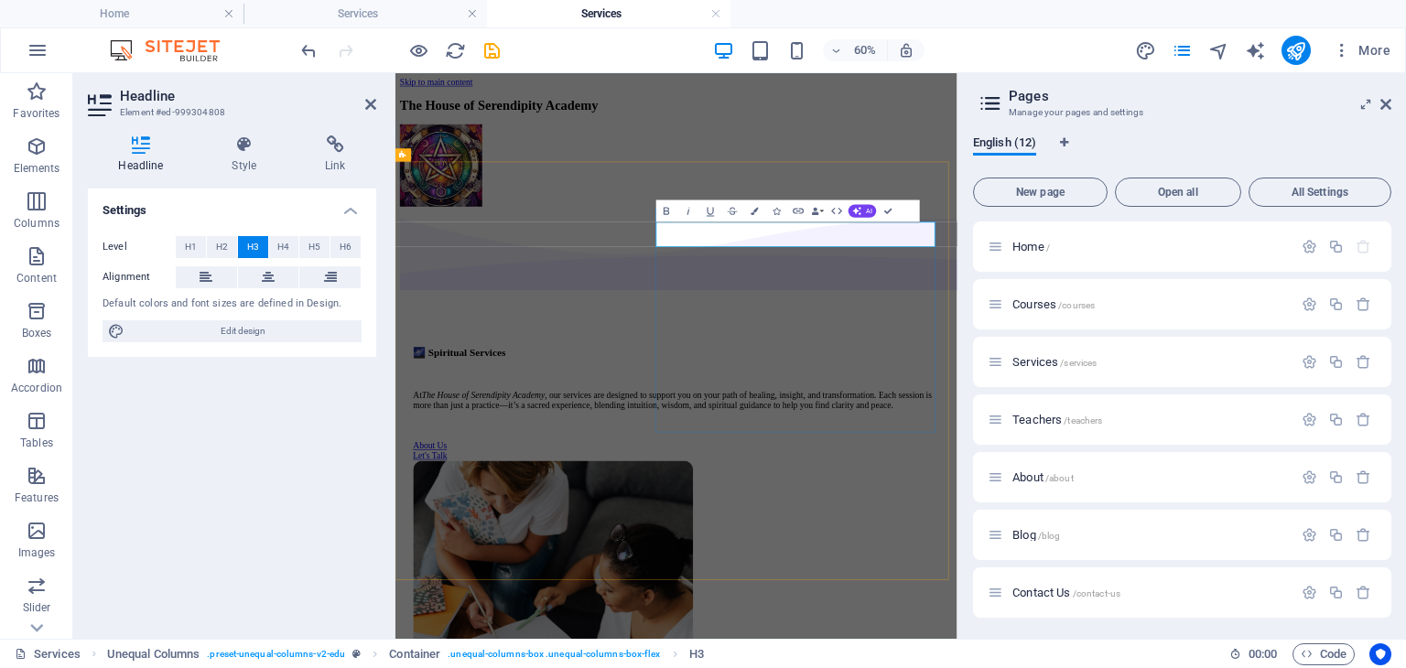
click at [1240, 529] on div "🌌 Spiritual Services At The House of Serendipity Academy , our services are des…" at bounding box center [864, 624] width 878 height 191
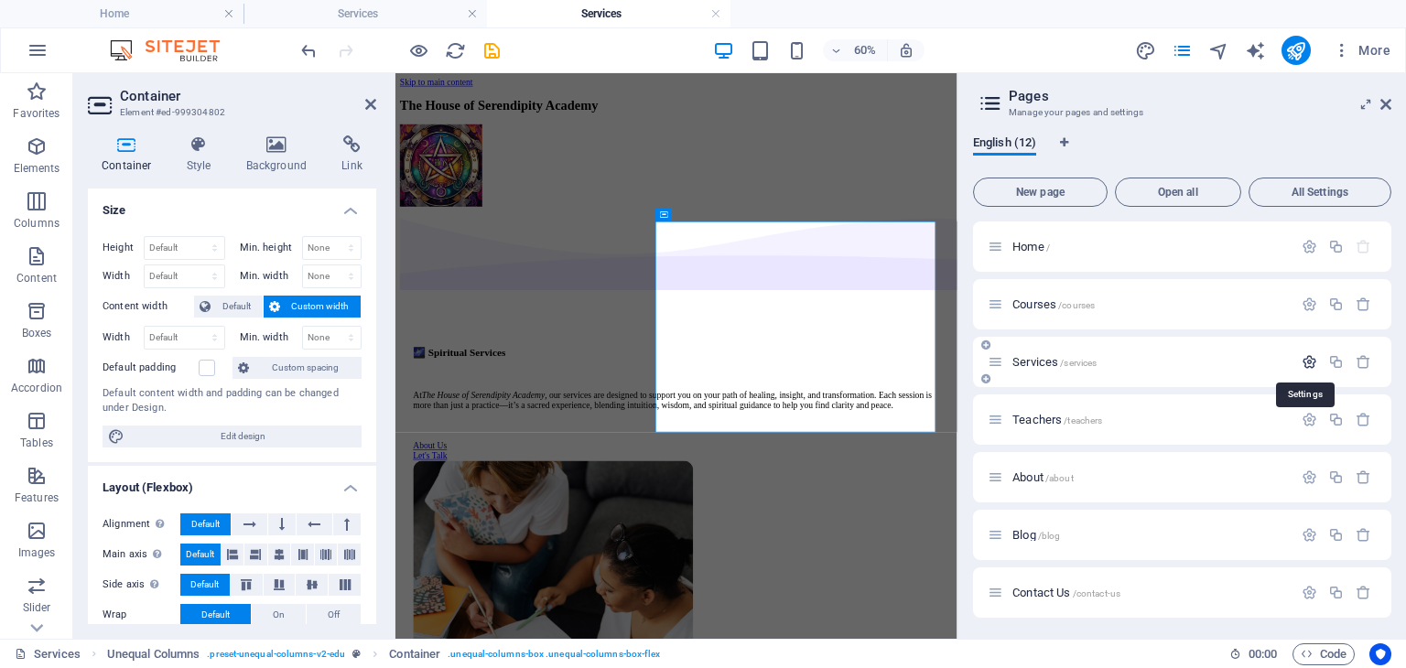
click at [1307, 360] on icon "button" at bounding box center [1310, 362] width 16 height 16
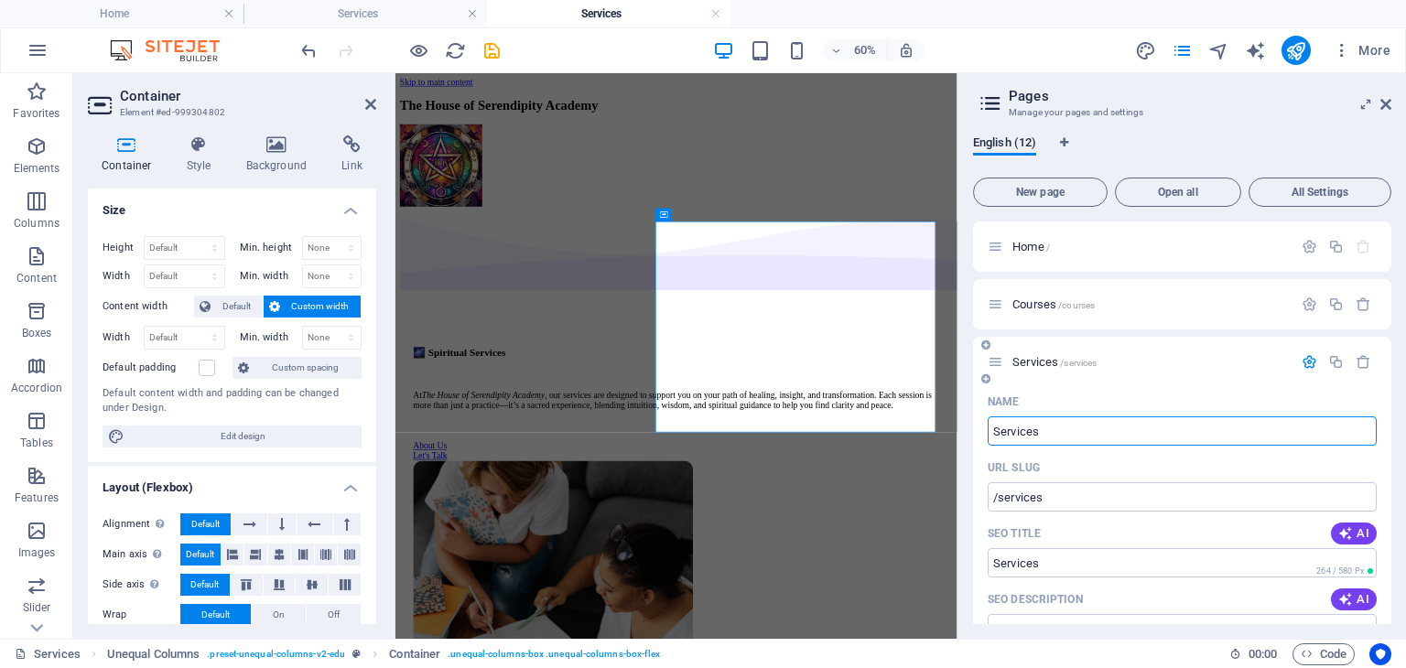
click at [996, 426] on input "Services" at bounding box center [1182, 431] width 389 height 29
type input "SpiServices"
type input "/spiservices"
type input "SpiServices"
type input "SpiritualServices"
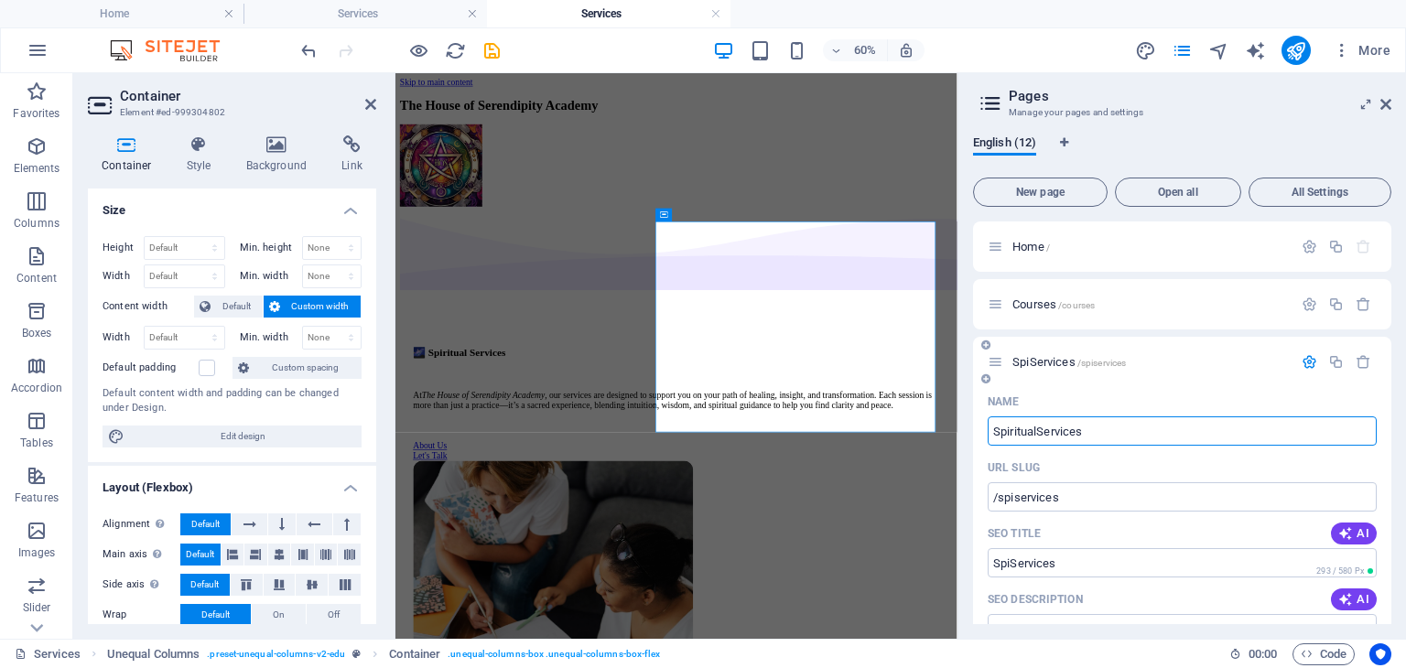
type input "/spiritualservices"
type input "SpiritualServices"
type input "Spiritual Services"
type input "/spiritual-services"
type input "Spiritual Services"
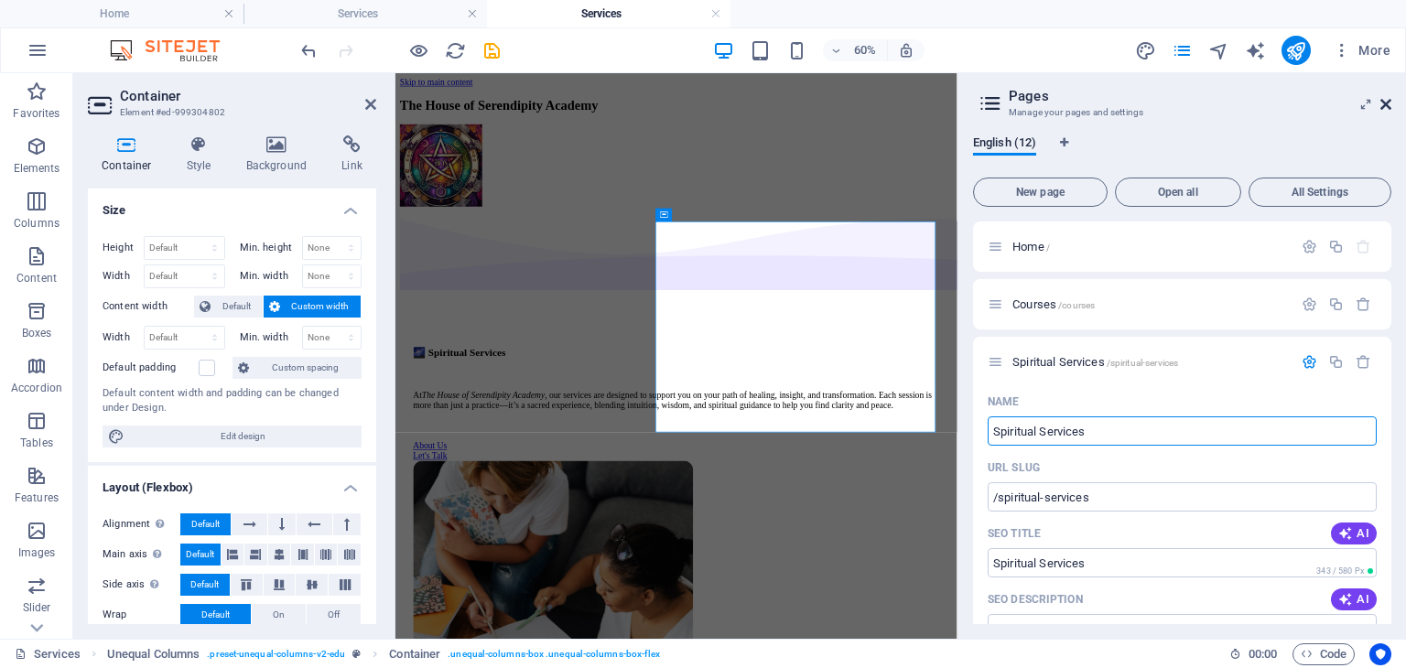
type input "Spiritual Services"
click at [1387, 106] on icon at bounding box center [1386, 104] width 11 height 15
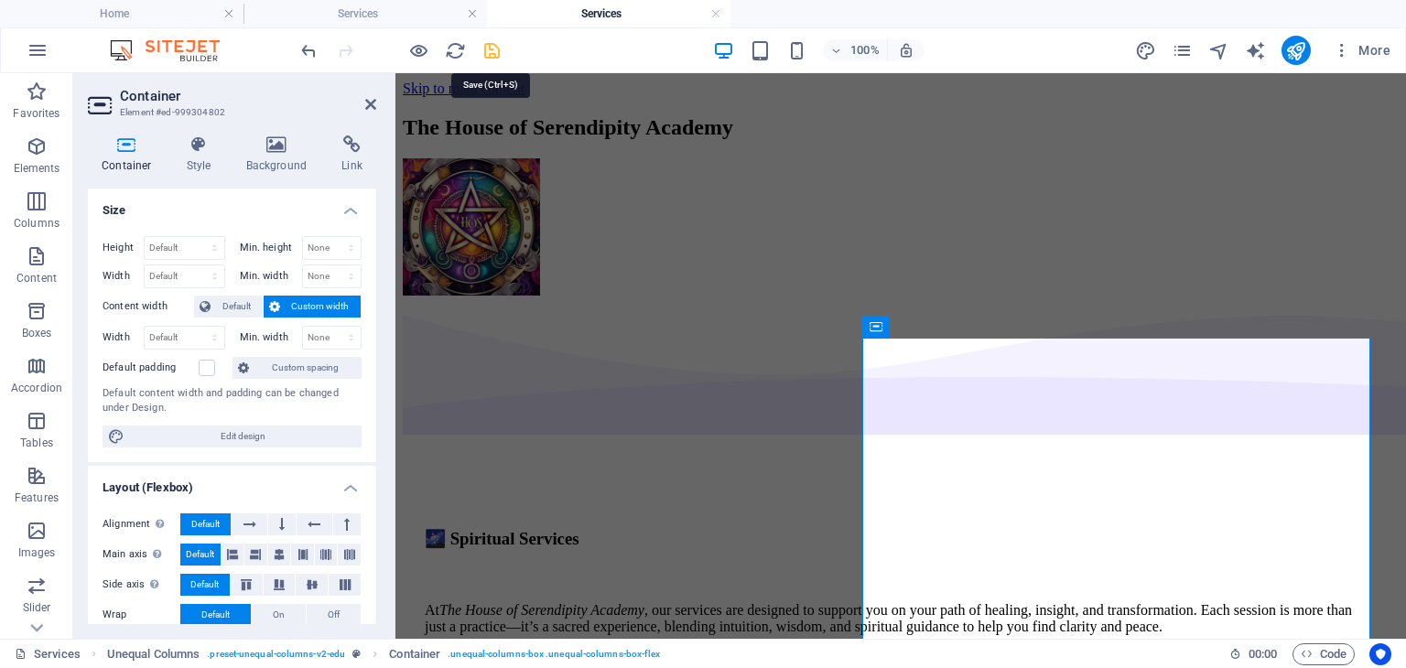
click at [498, 45] on icon "save" at bounding box center [492, 50] width 21 height 21
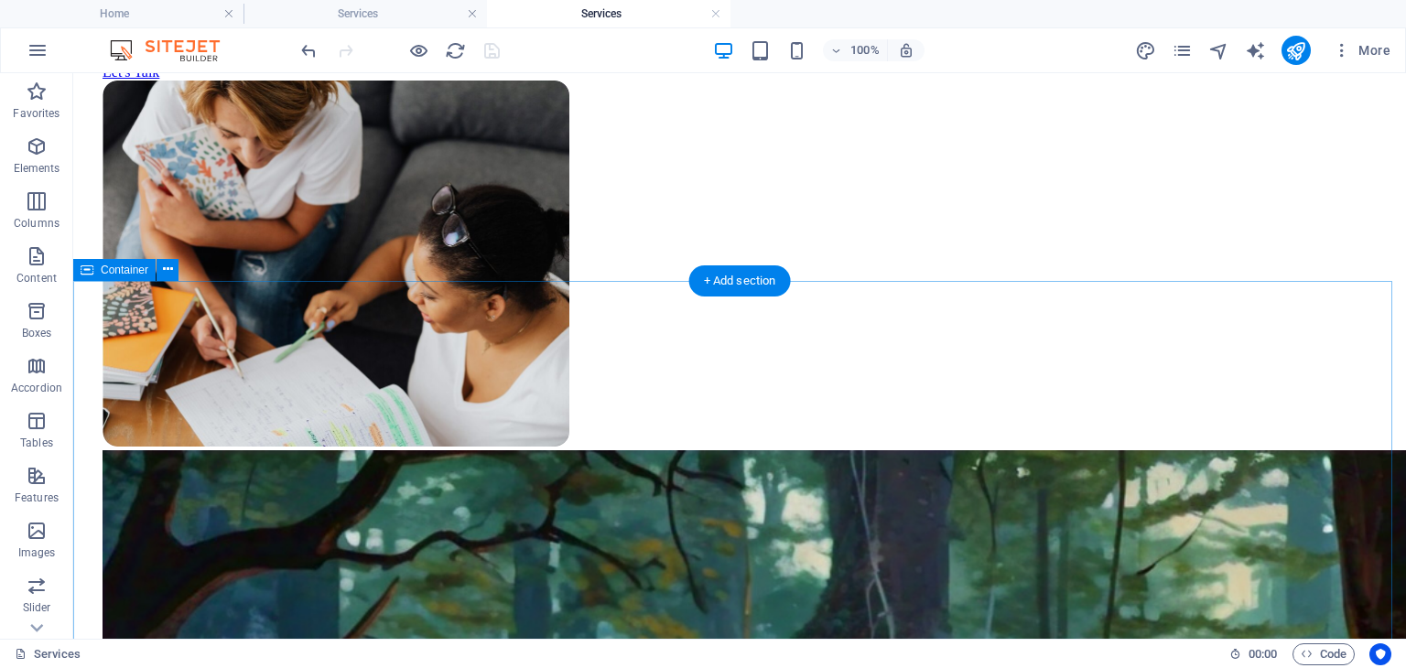
scroll to position [732, 0]
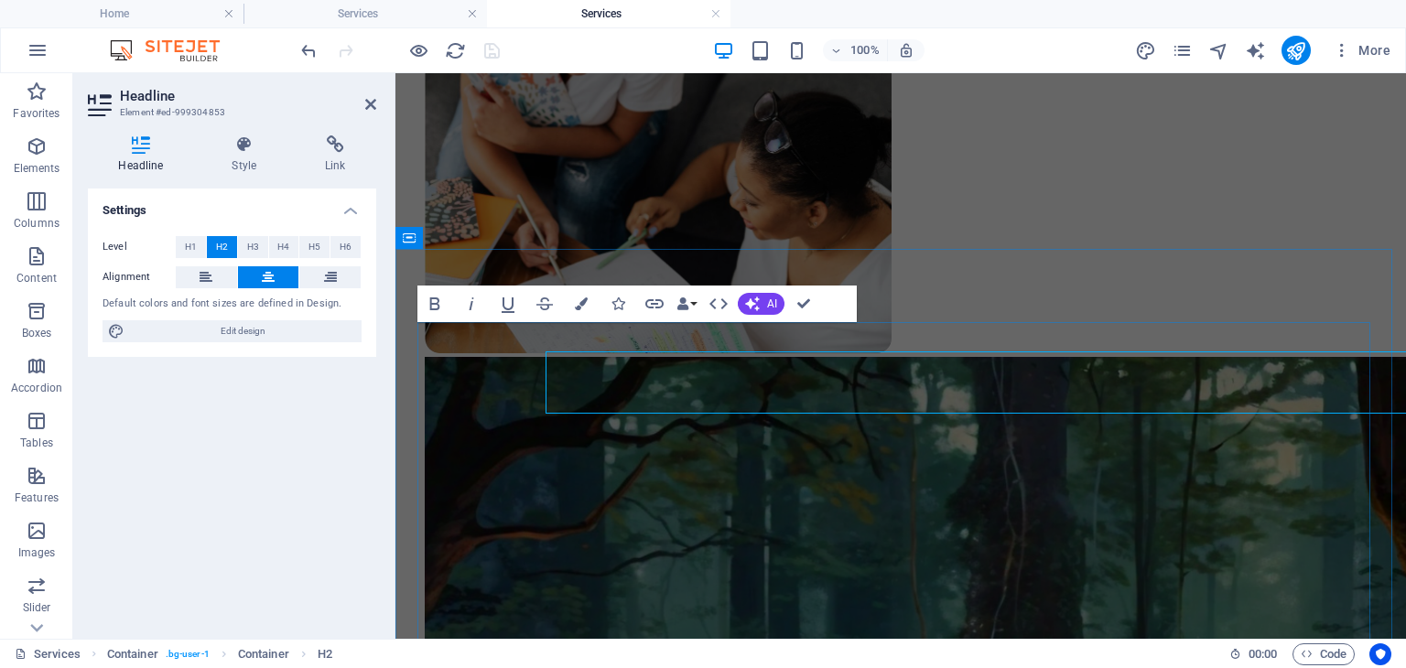
scroll to position [702, 0]
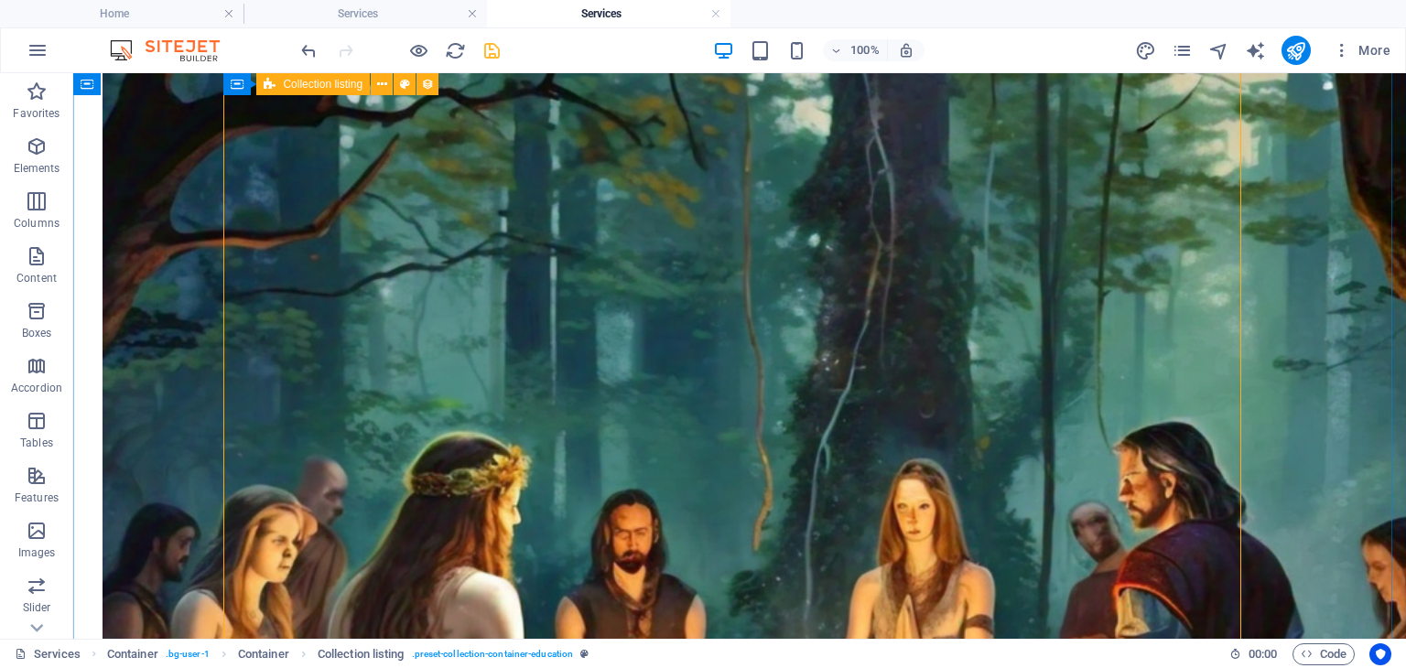
scroll to position [1099, 0]
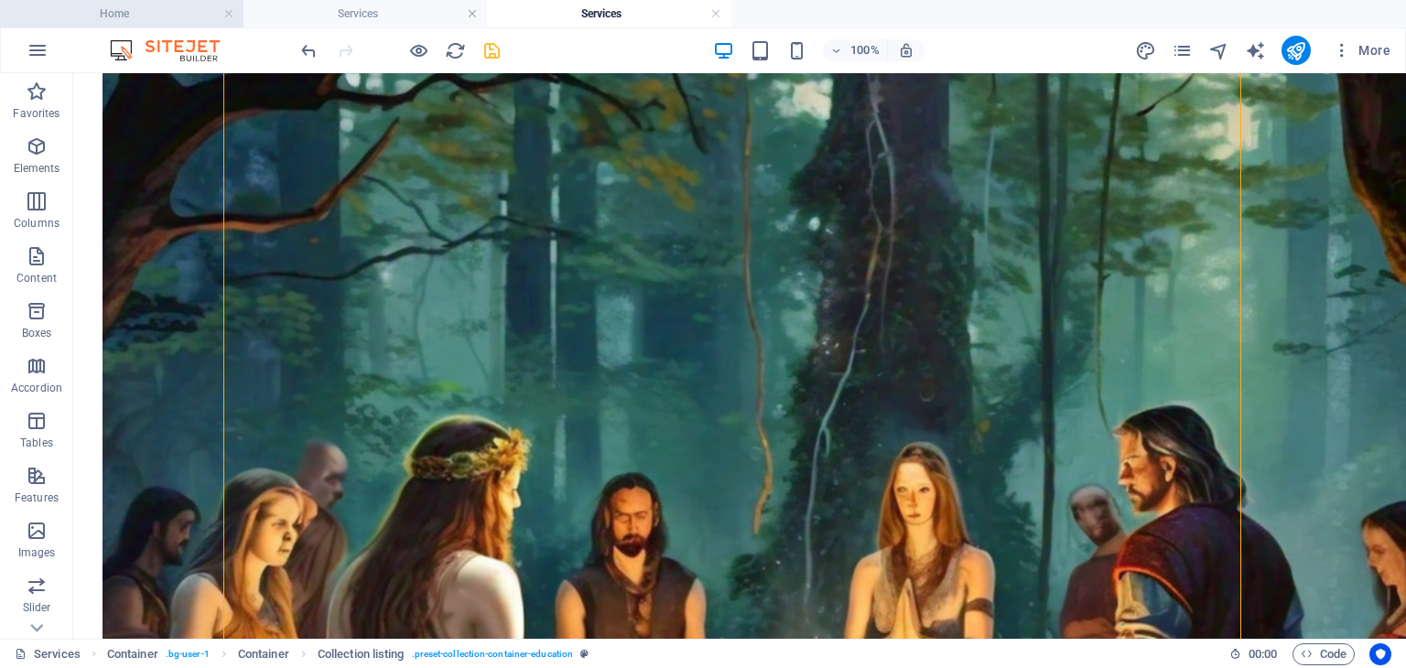
click at [120, 5] on h4 "Home" at bounding box center [122, 14] width 244 height 20
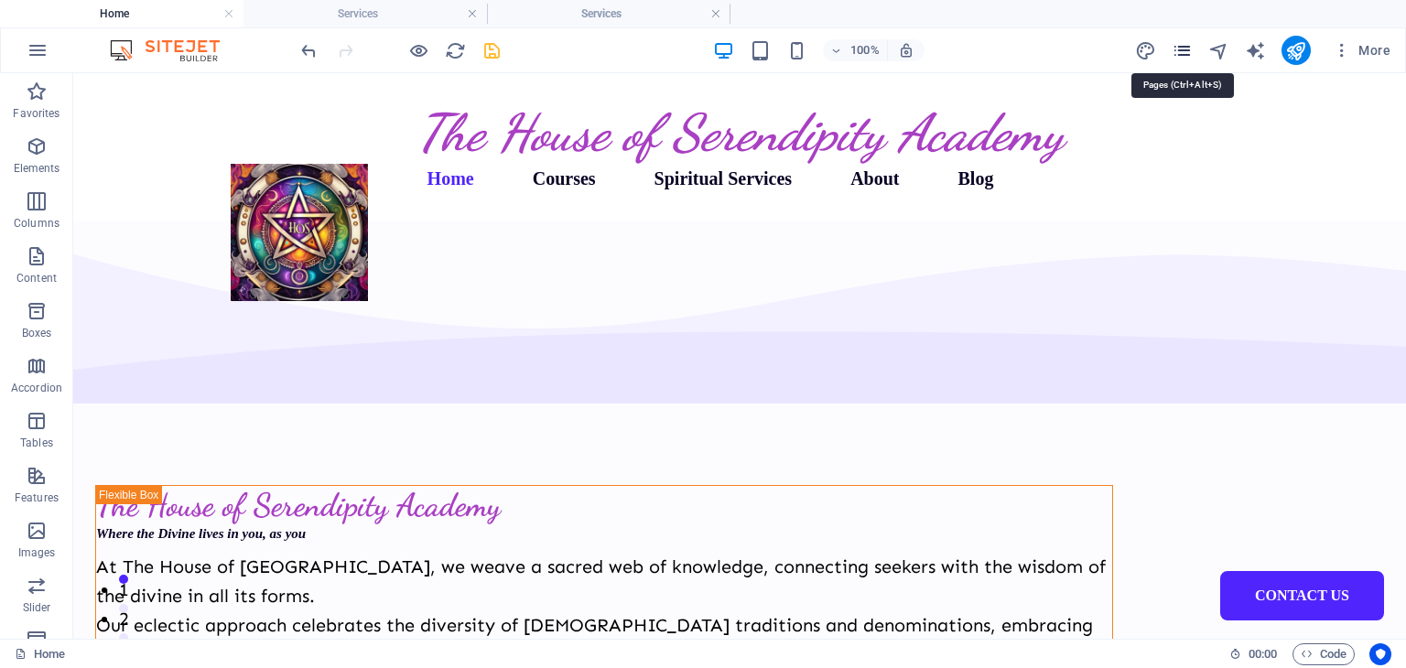
click at [1183, 42] on icon "pages" at bounding box center [1182, 50] width 21 height 21
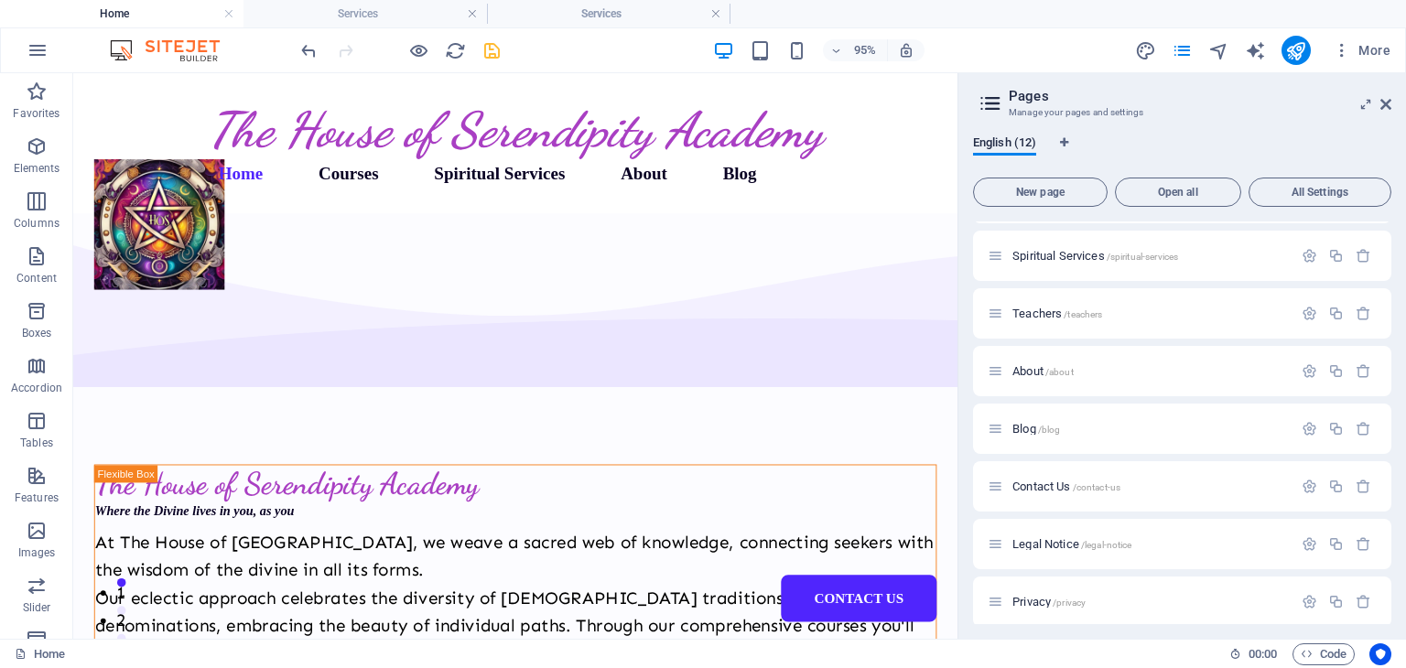
scroll to position [289, 0]
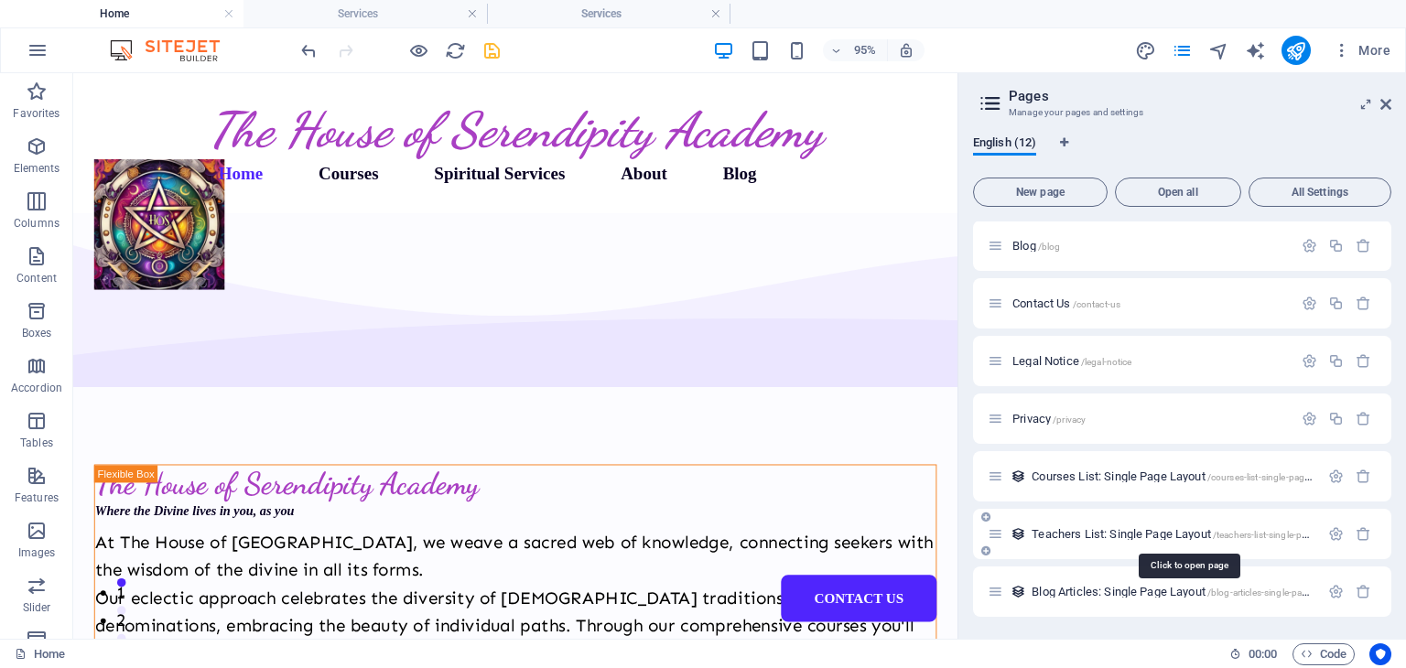
click at [1107, 537] on span "Teachers List: Single Page Layout /teachers-list-single-page-layout" at bounding box center [1188, 534] width 313 height 14
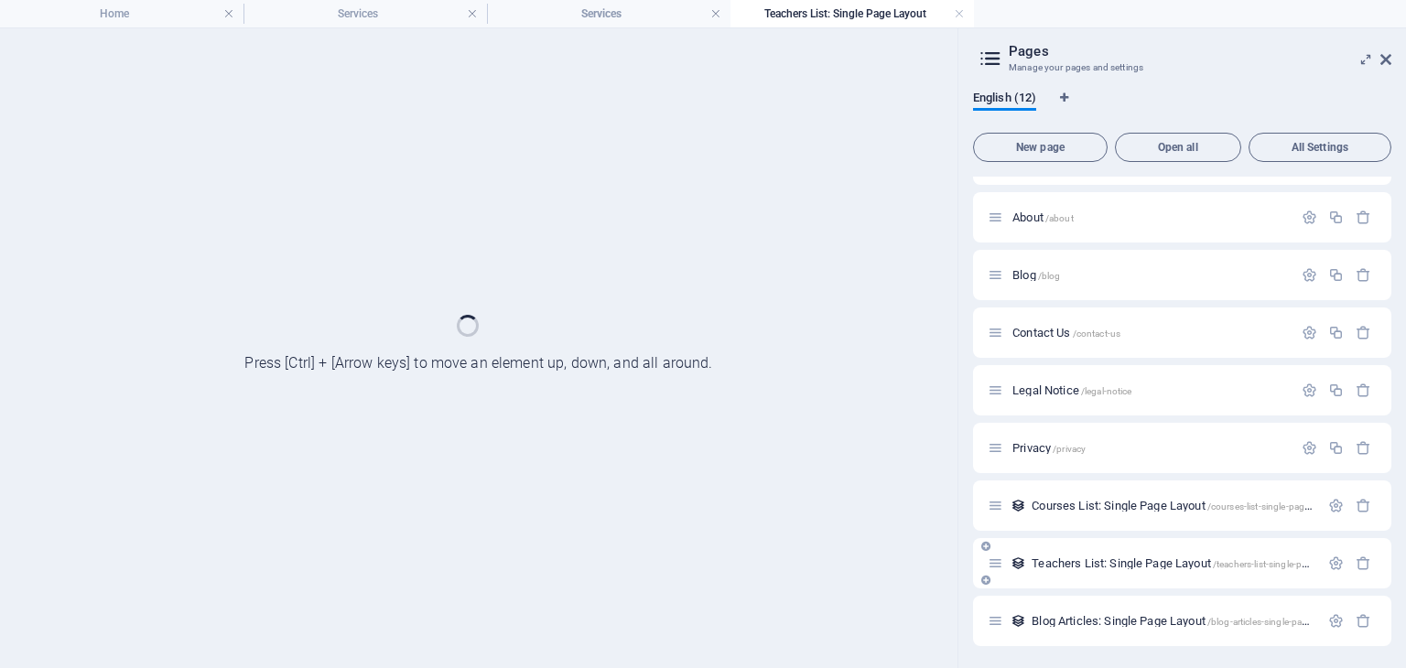
scroll to position [215, 0]
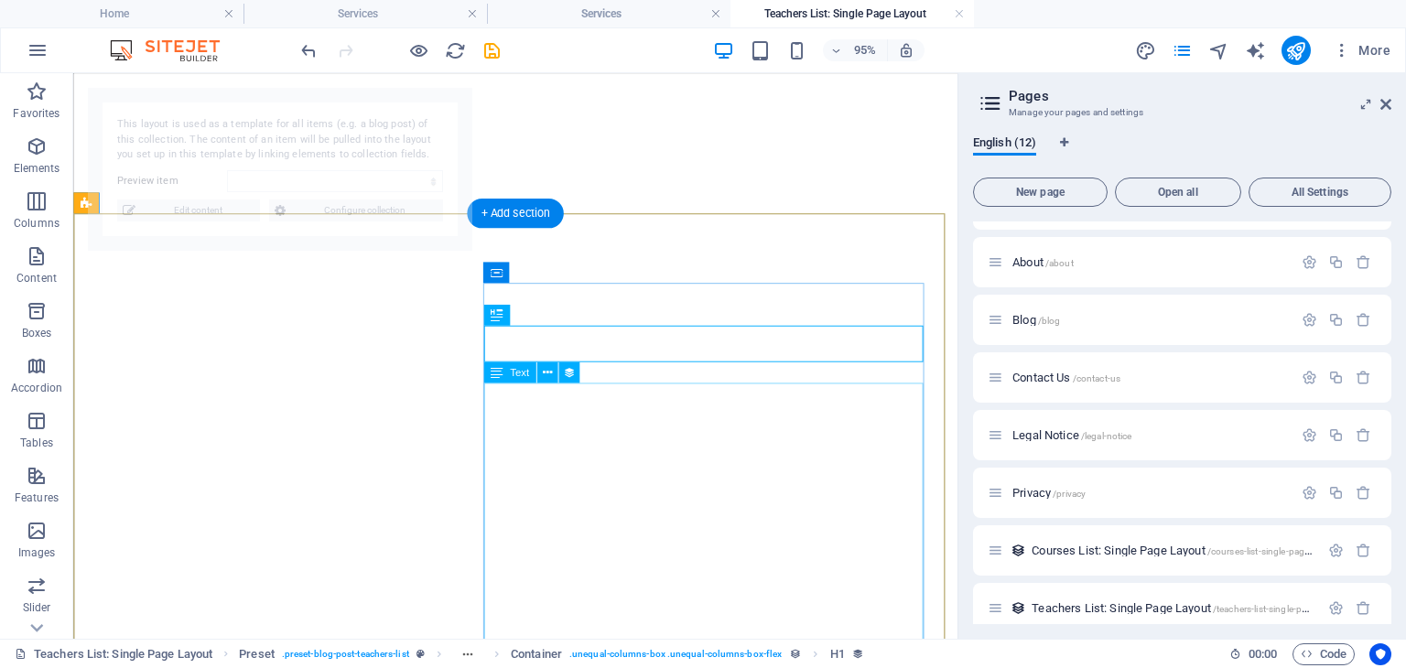
select select "68b95ca213a35c27b9049933"
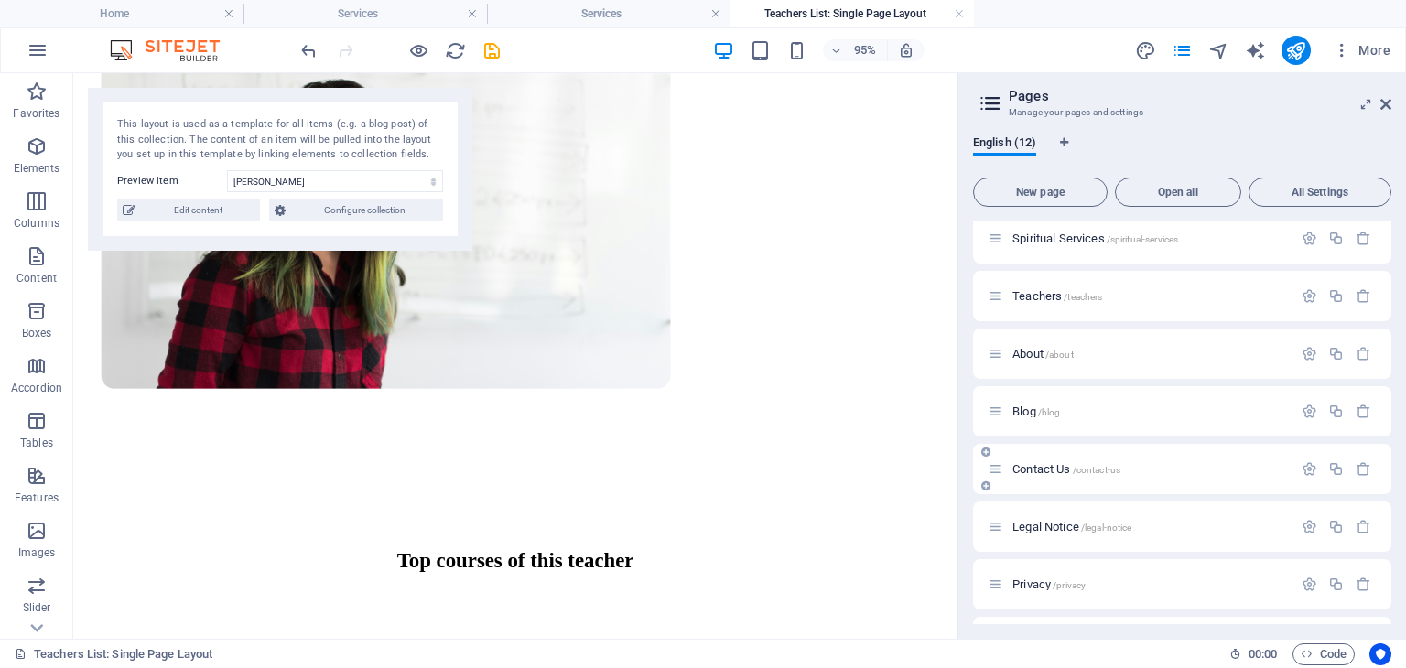
scroll to position [32, 0]
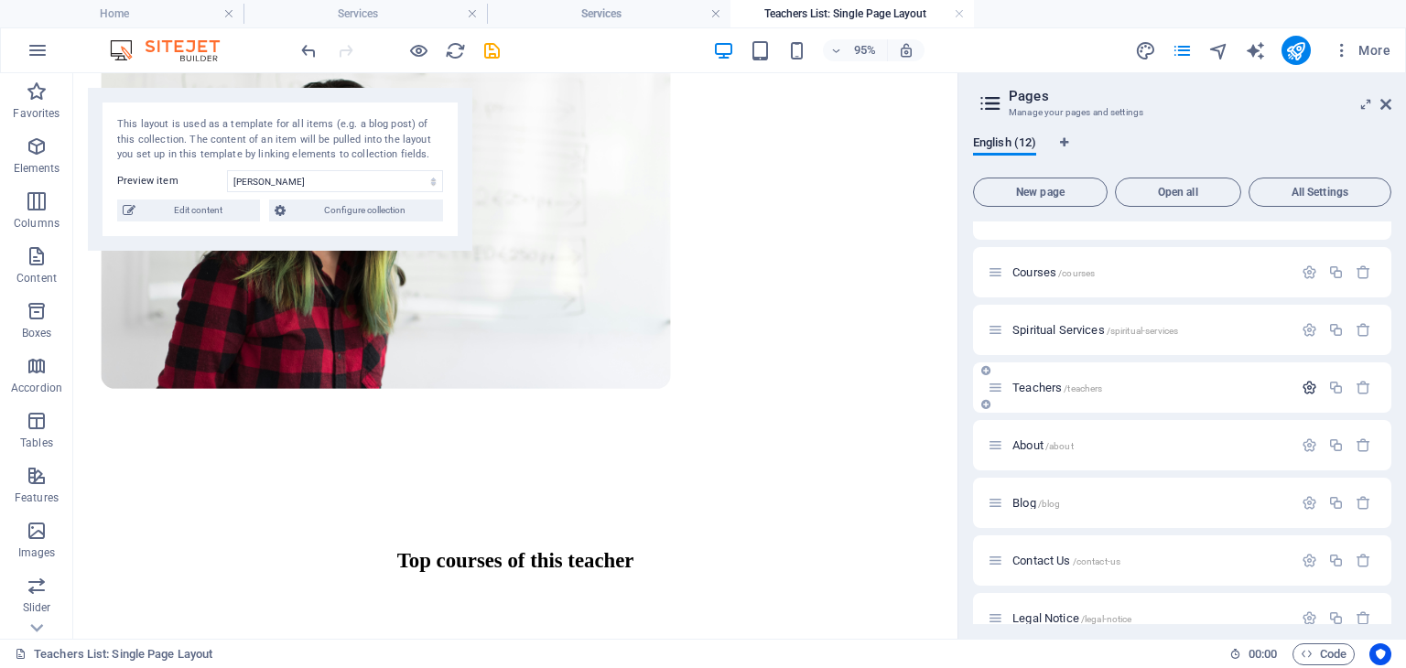
click at [1307, 390] on icon "button" at bounding box center [1310, 388] width 16 height 16
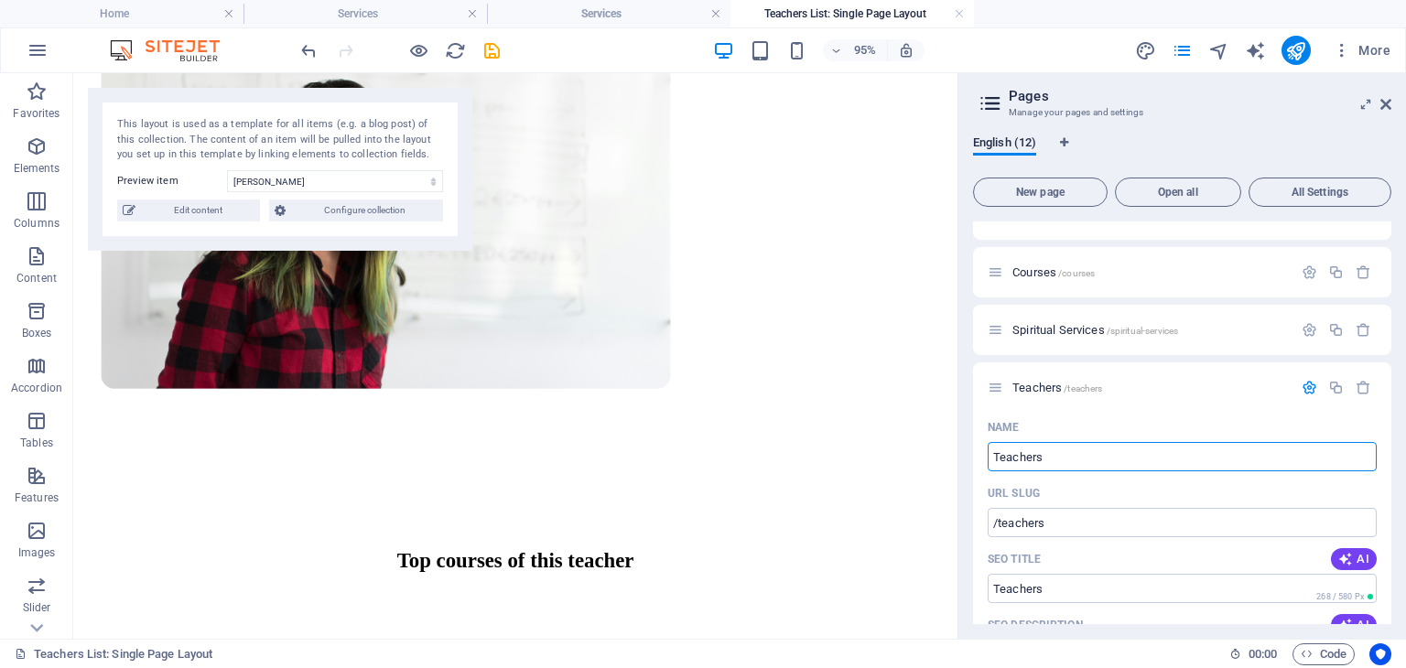
drag, startPoint x: 1055, startPoint y: 460, endPoint x: 967, endPoint y: 451, distance: 88.3
click at [967, 451] on div "English (12) New page Open all All Settings Home / Courses /courses Spiritual S…" at bounding box center [1183, 380] width 448 height 518
type input "Spirit"
type input "/spi"
type input "Spiritual"
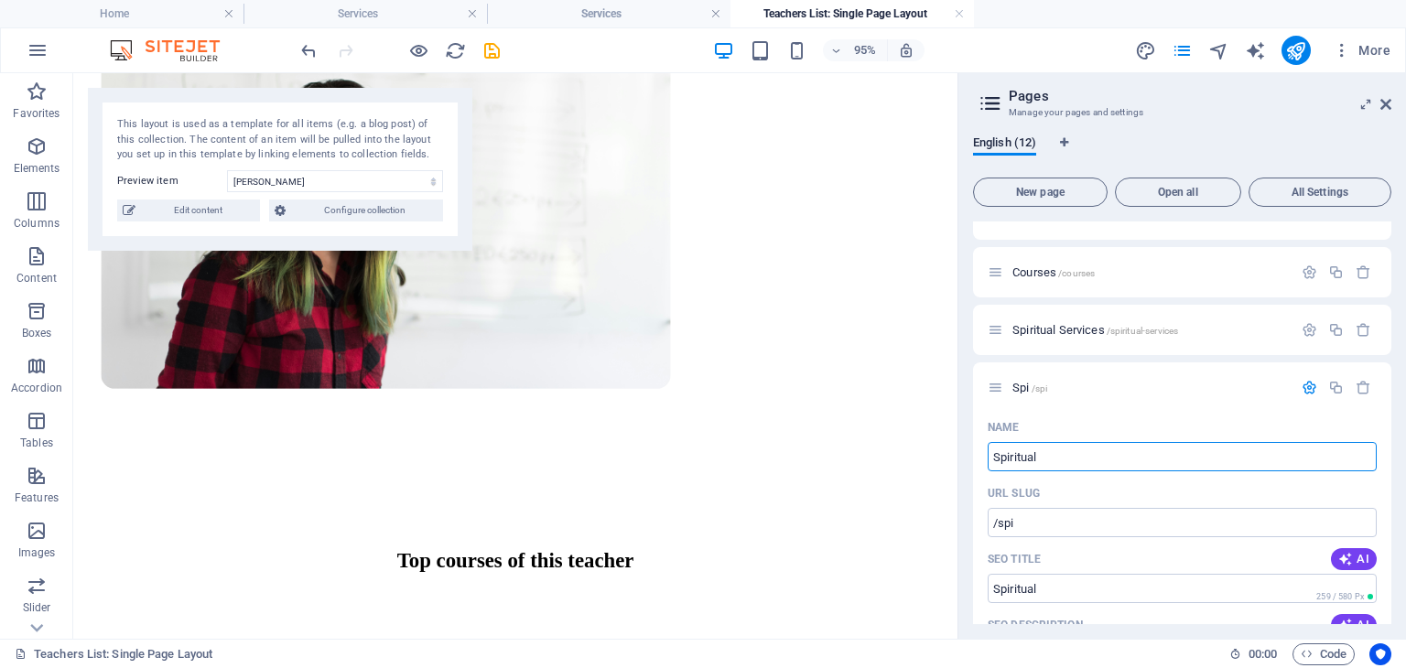
type input "/spiritual"
type input "Spiritual Services"
type input "/spiritual-services-12"
type input "Spiritual Services 1"
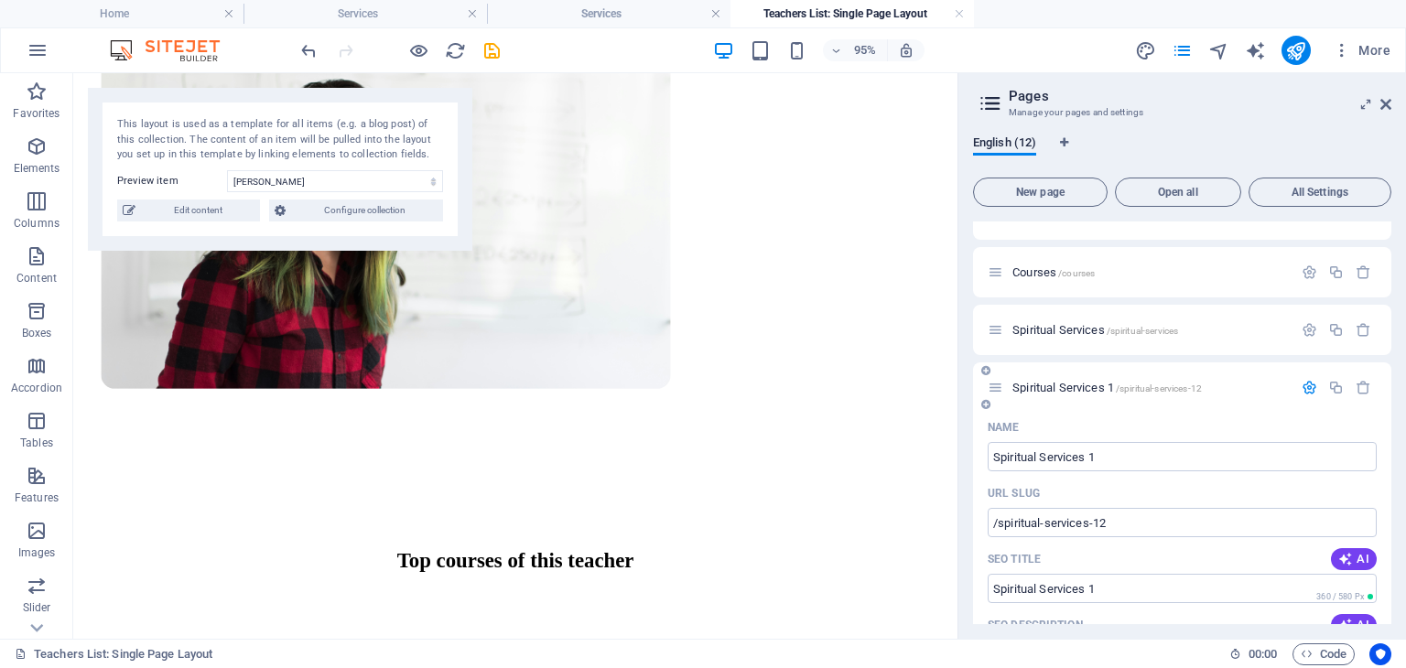
click at [1063, 490] on div "URL SLUG" at bounding box center [1182, 493] width 389 height 29
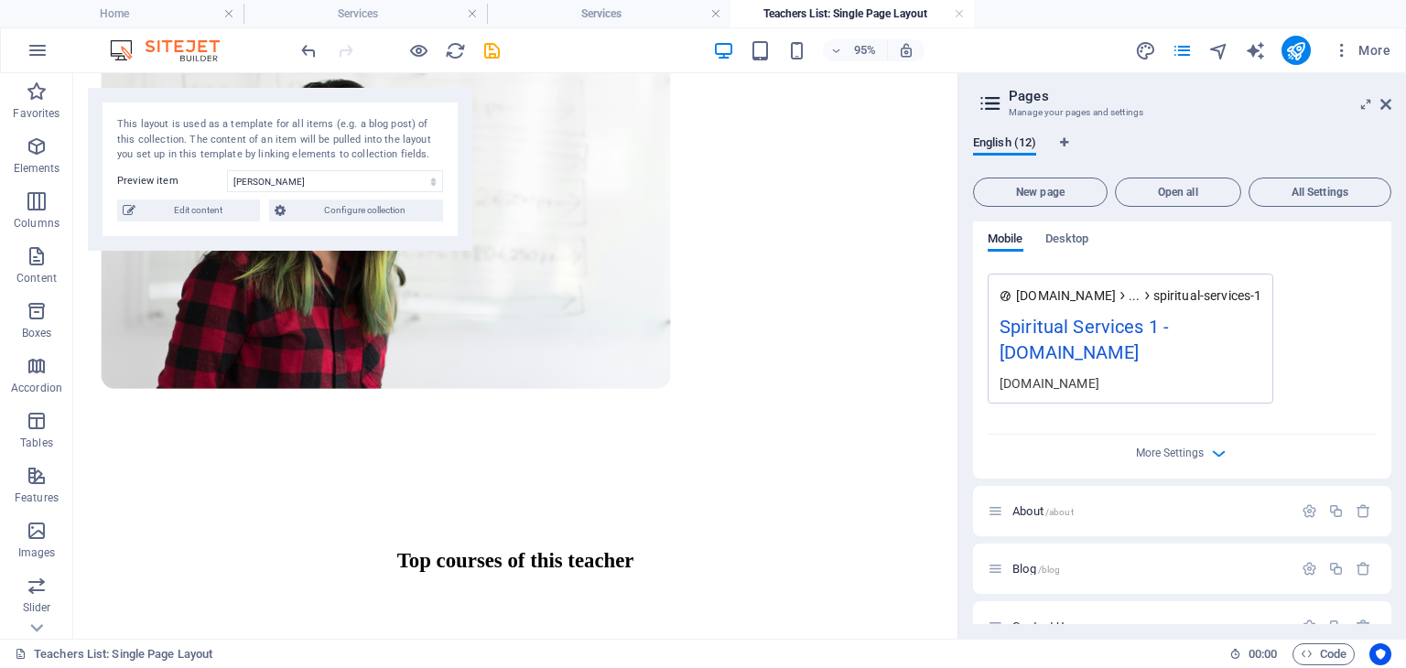
scroll to position [765, 0]
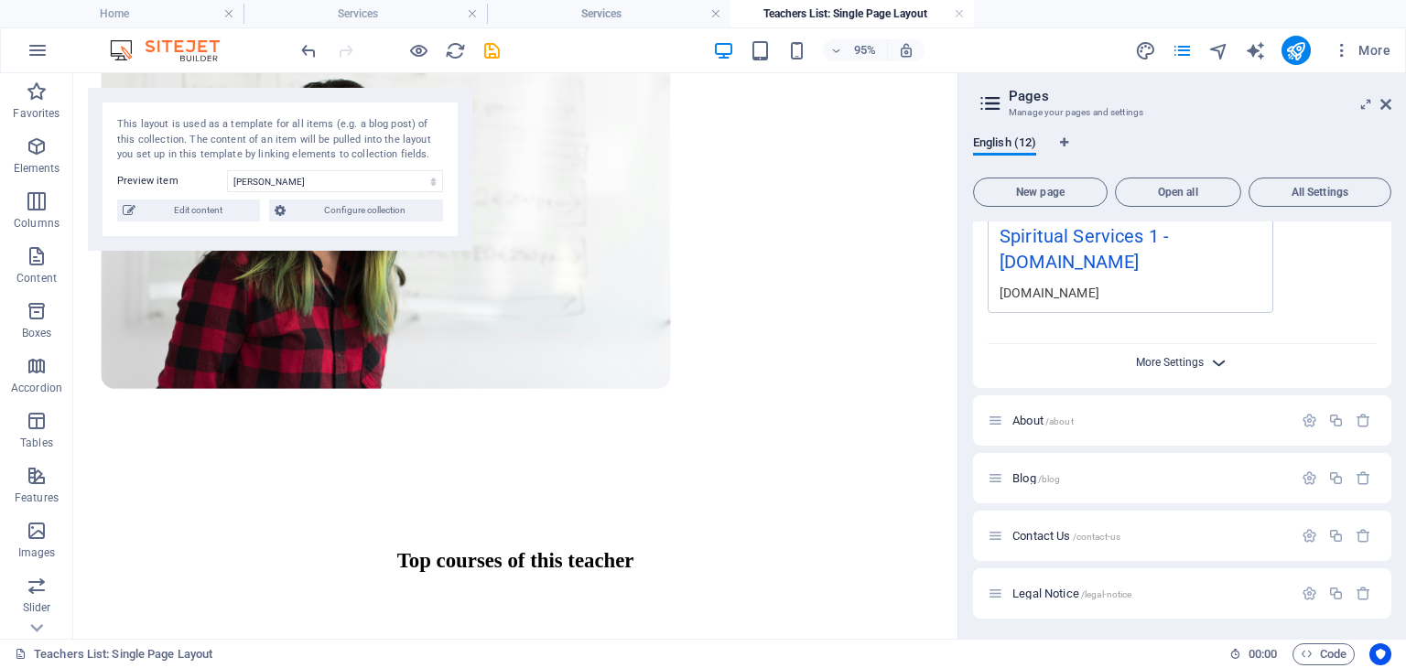
click at [1195, 361] on span "More Settings" at bounding box center [1170, 362] width 68 height 13
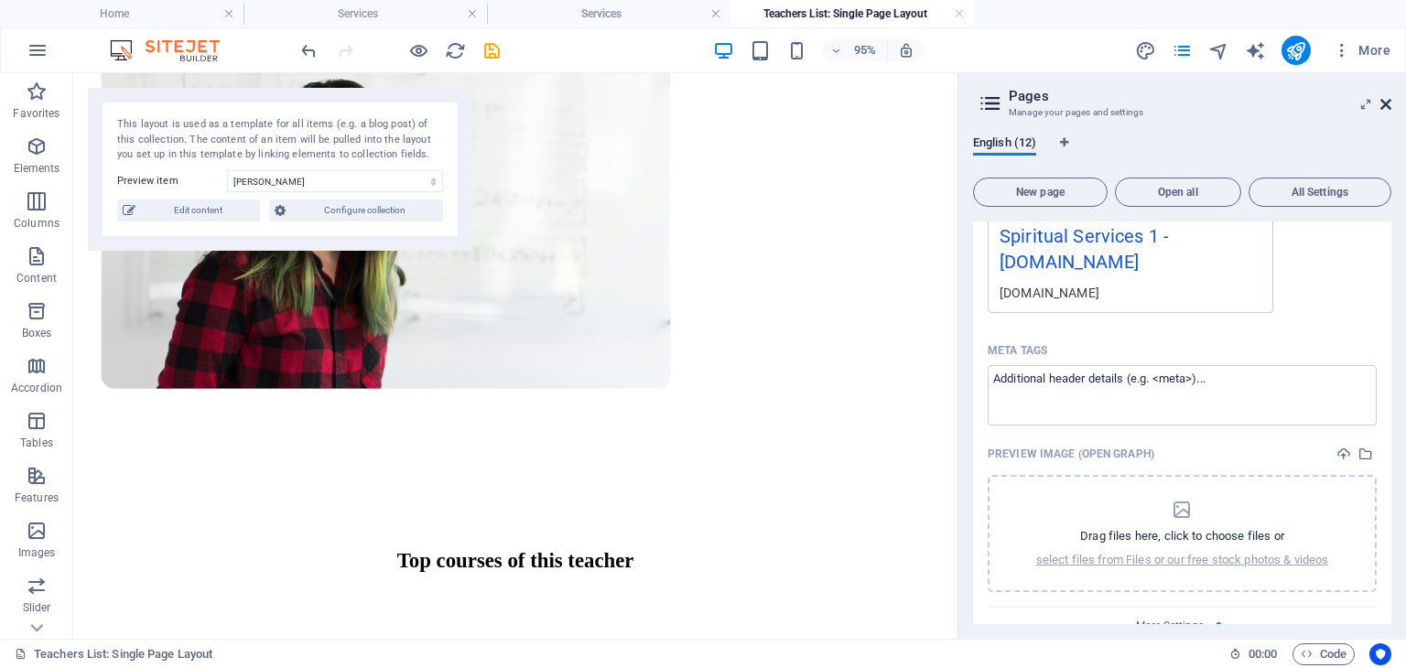
click at [1388, 107] on icon at bounding box center [1386, 104] width 11 height 15
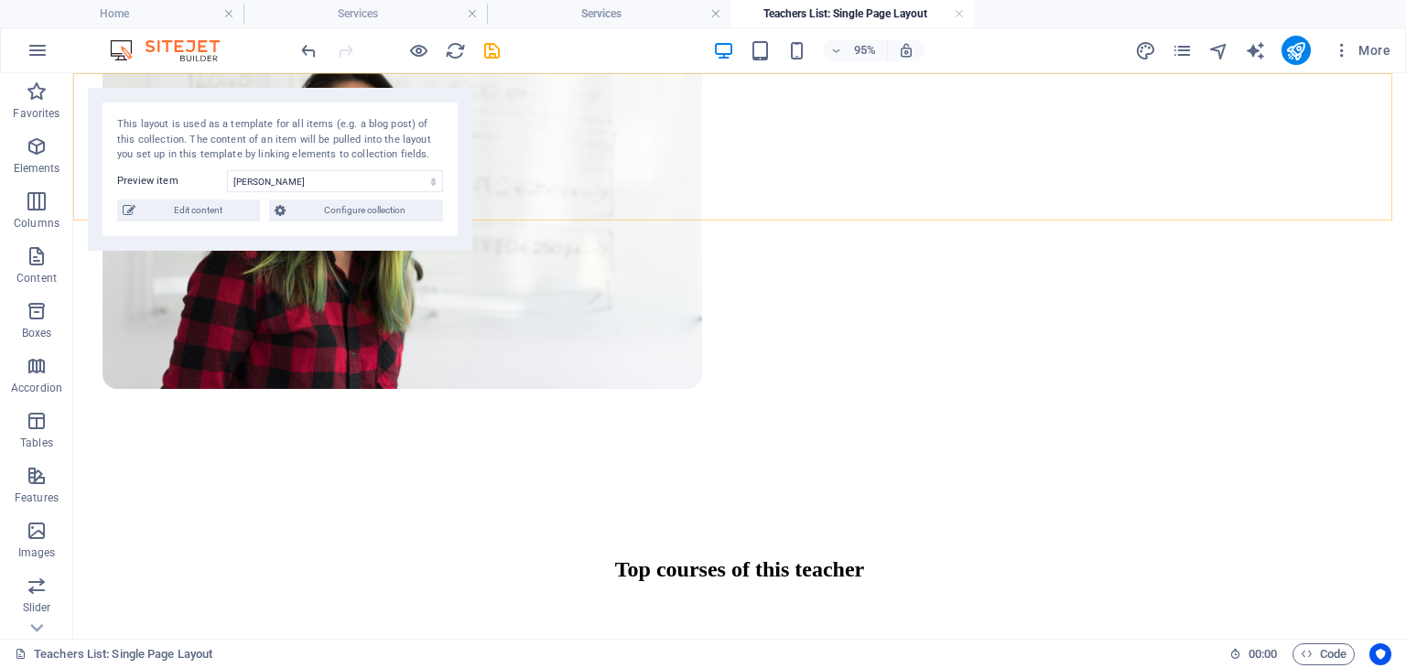
scroll to position [626, 0]
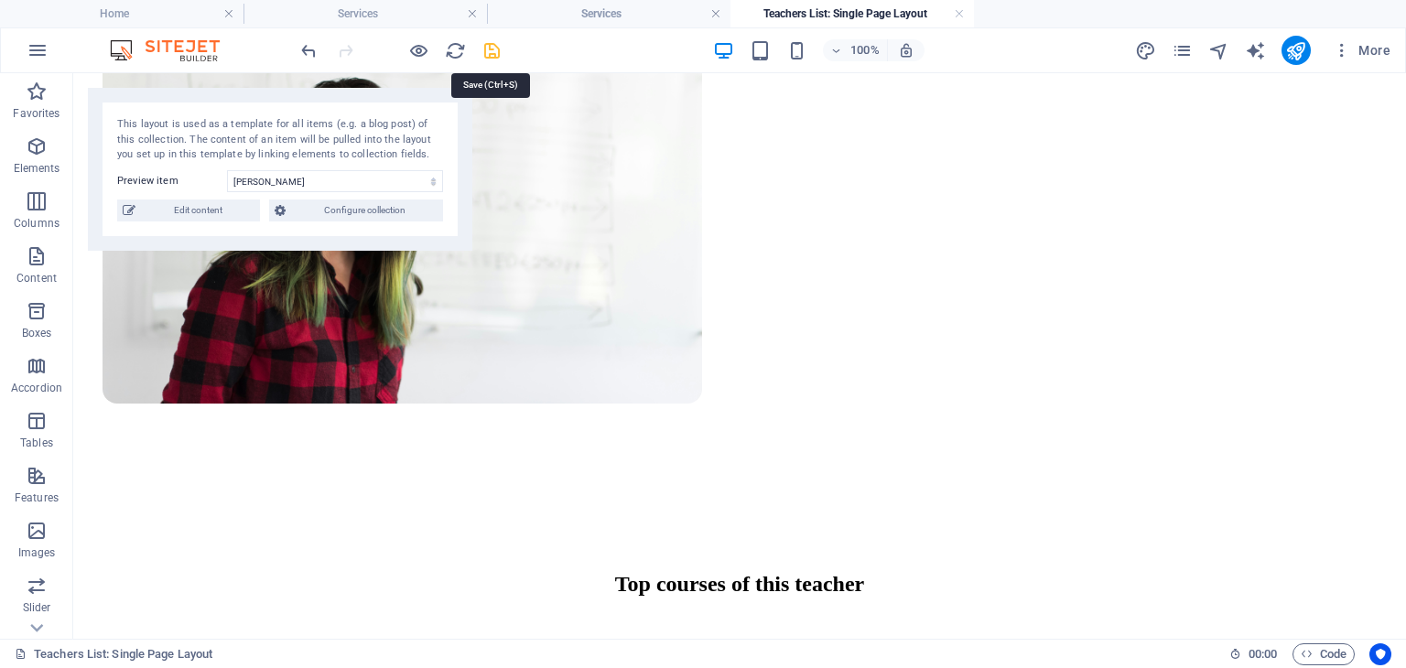
click at [487, 42] on icon "save" at bounding box center [492, 50] width 21 height 21
click at [1184, 54] on icon "pages" at bounding box center [1182, 50] width 21 height 21
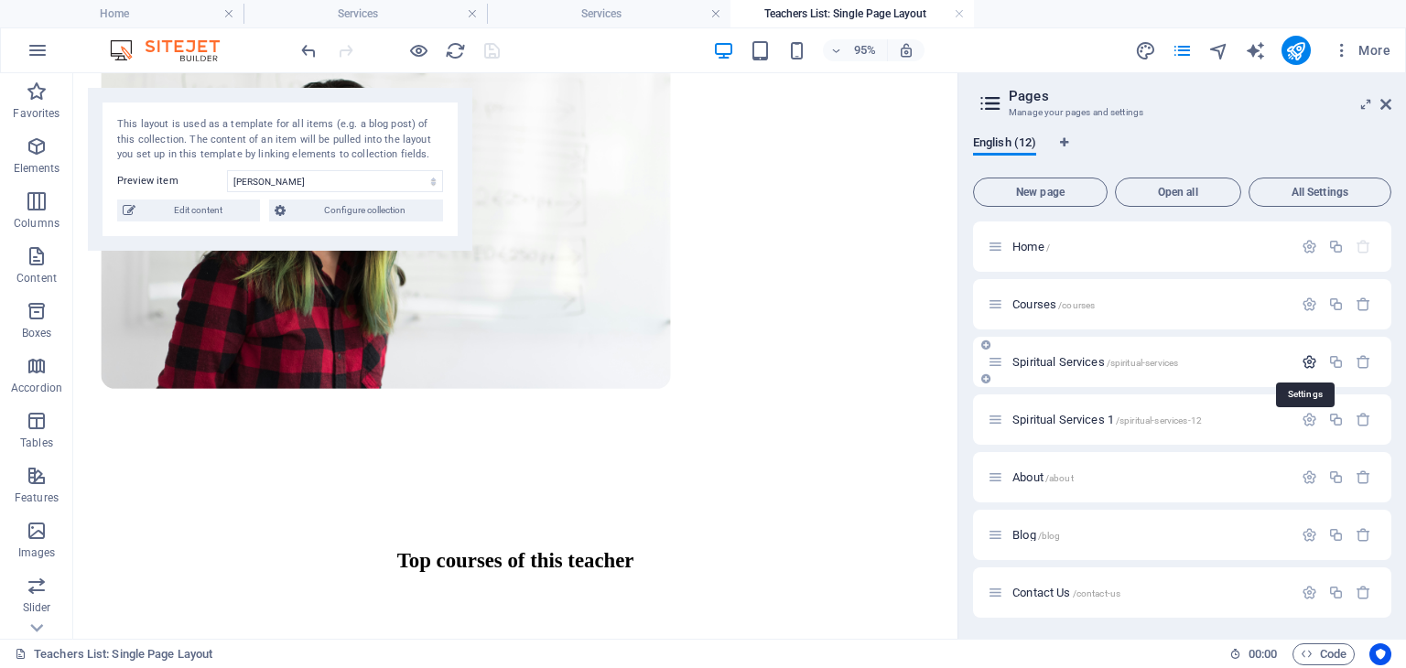
click at [1309, 366] on icon "button" at bounding box center [1310, 362] width 16 height 16
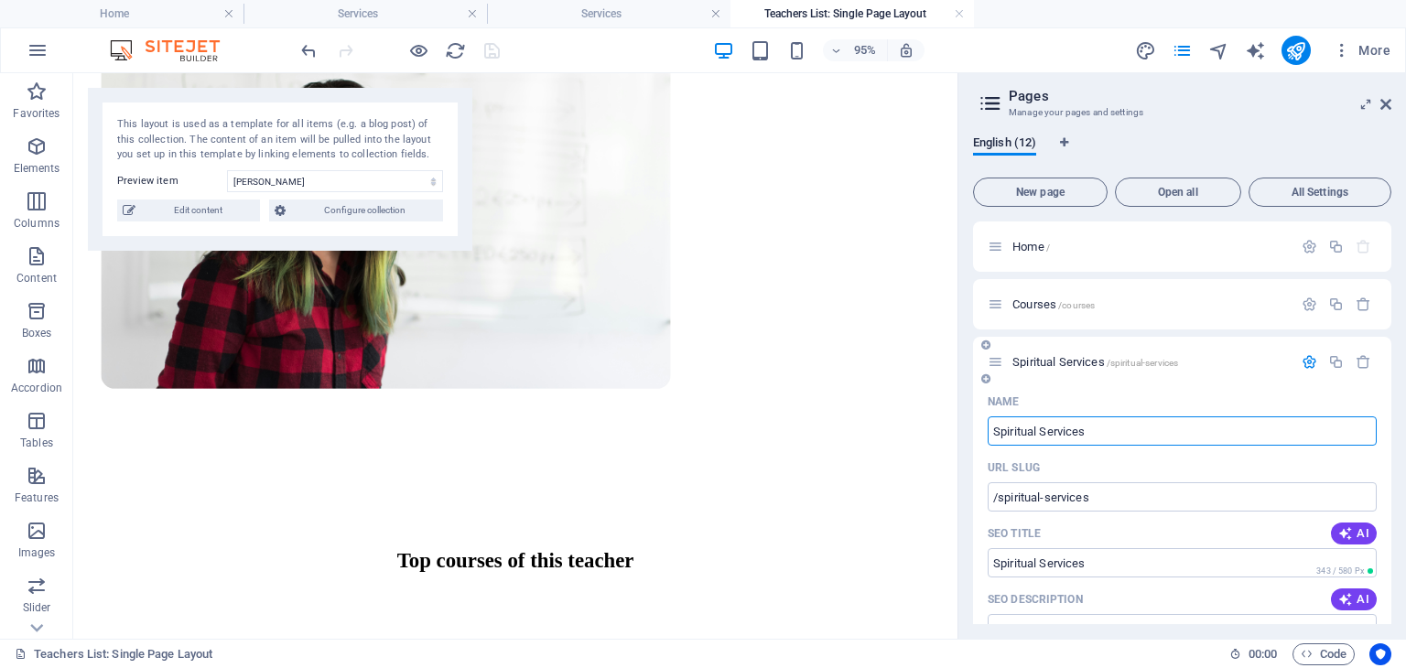
click at [1109, 428] on input "Spiritual Services" at bounding box center [1182, 431] width 389 height 29
type input "Spiritual Services2"
type input "/spiritual-services2"
type input "Spiritual Services2"
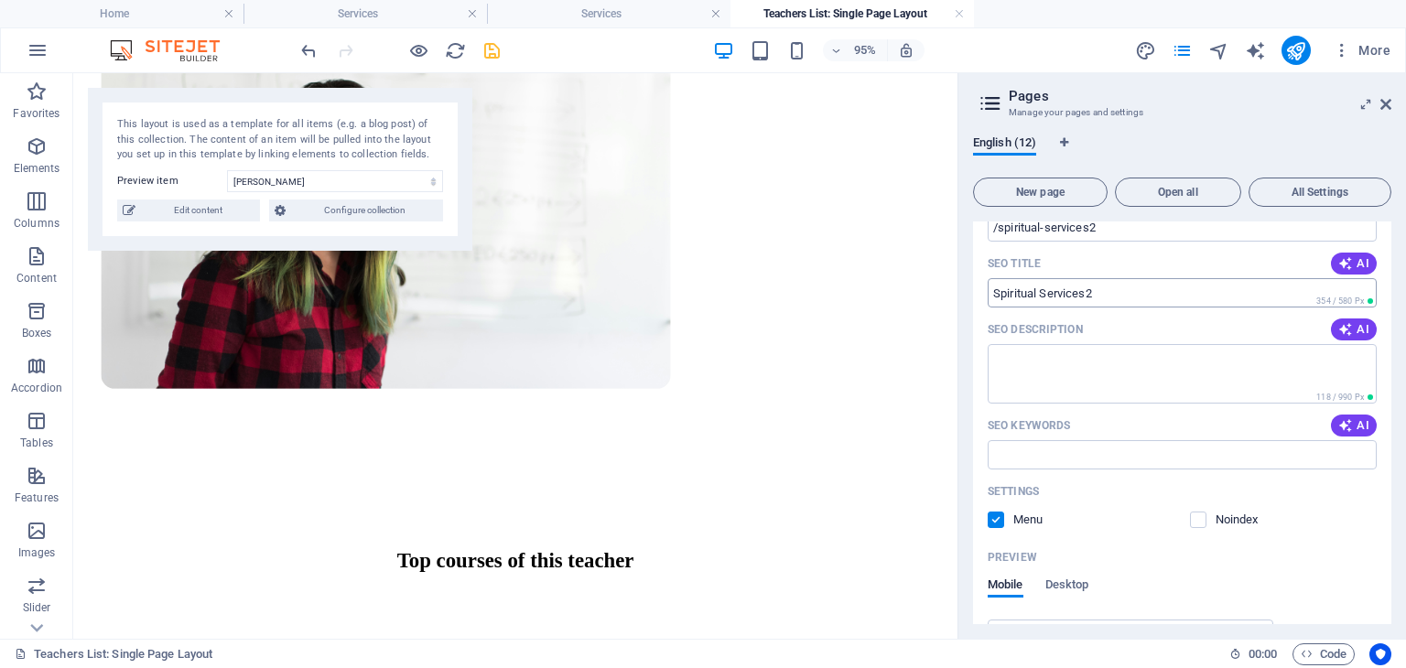
scroll to position [275, 0]
type input "Spiritual Services2"
click at [994, 513] on label at bounding box center [996, 515] width 16 height 16
click at [0, 0] on input "checkbox" at bounding box center [0, 0] width 0 height 0
click at [1198, 510] on label at bounding box center [1198, 515] width 16 height 16
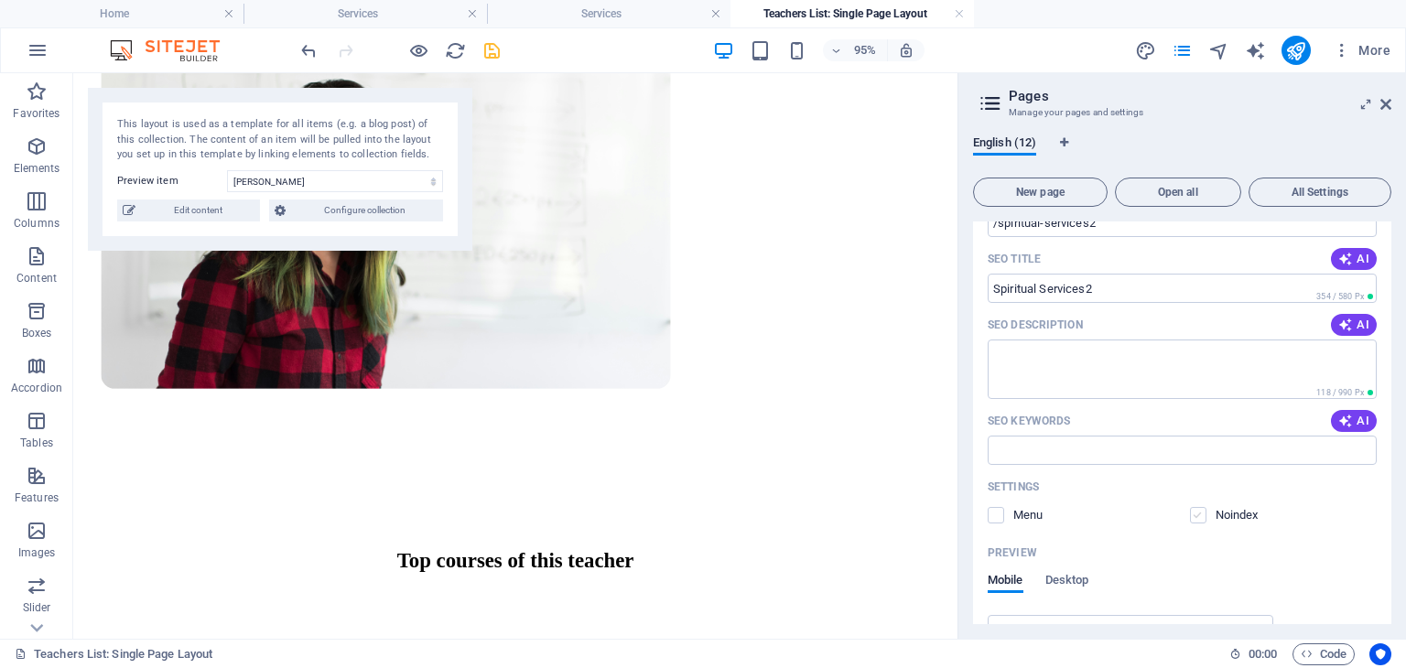
click at [0, 0] on input "checkbox" at bounding box center [0, 0] width 0 height 0
click at [1388, 107] on icon at bounding box center [1386, 104] width 11 height 15
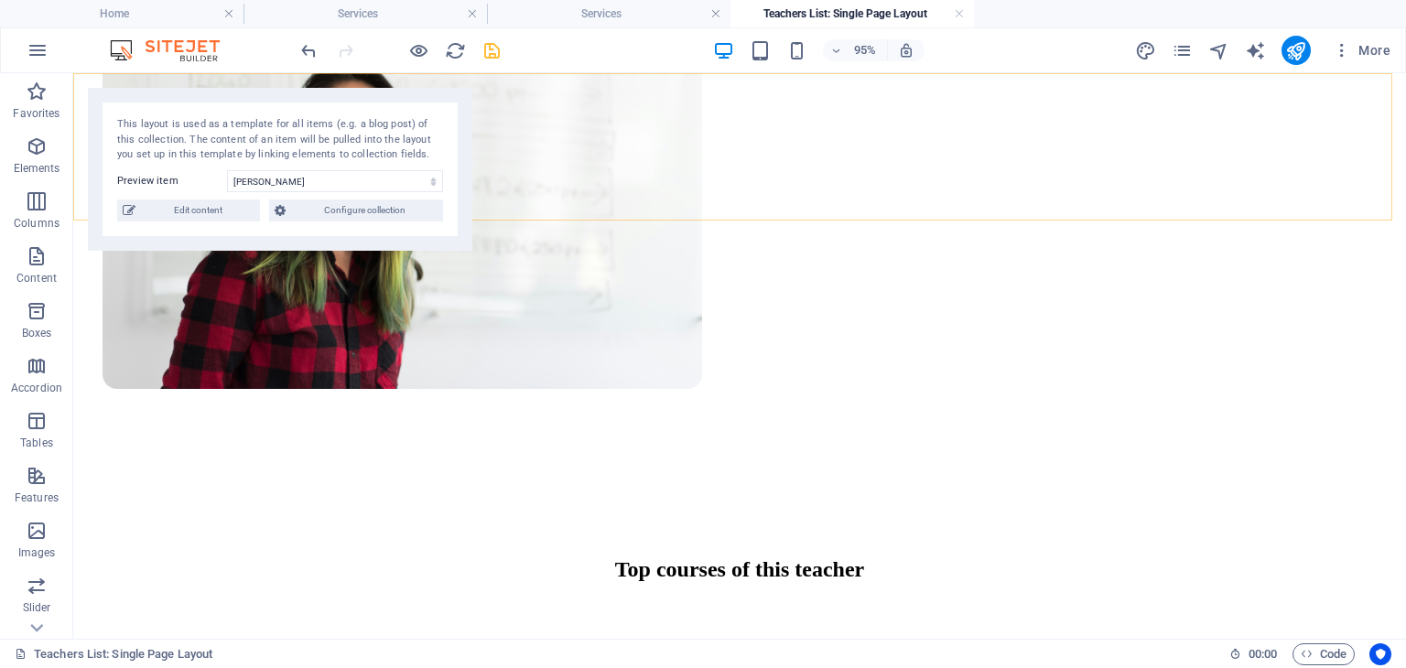
scroll to position [626, 0]
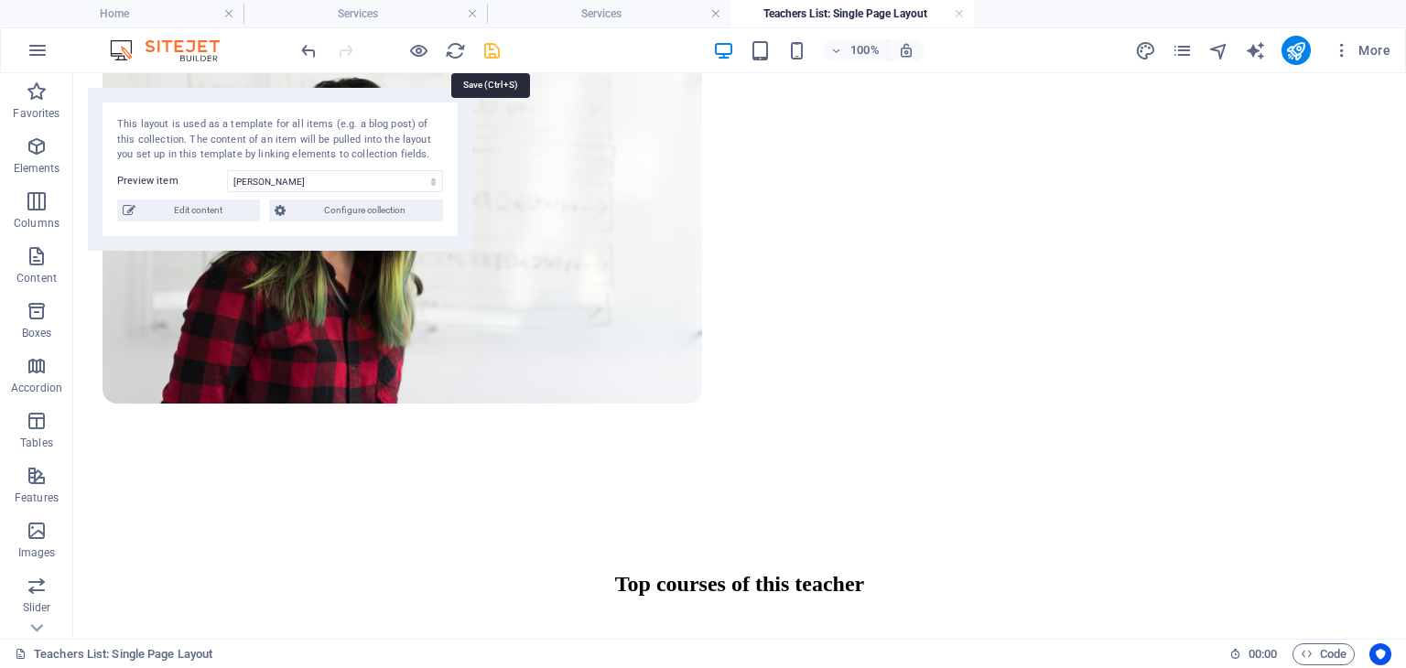
click at [489, 52] on icon "save" at bounding box center [492, 50] width 21 height 21
click at [1187, 56] on icon "pages" at bounding box center [1182, 50] width 21 height 21
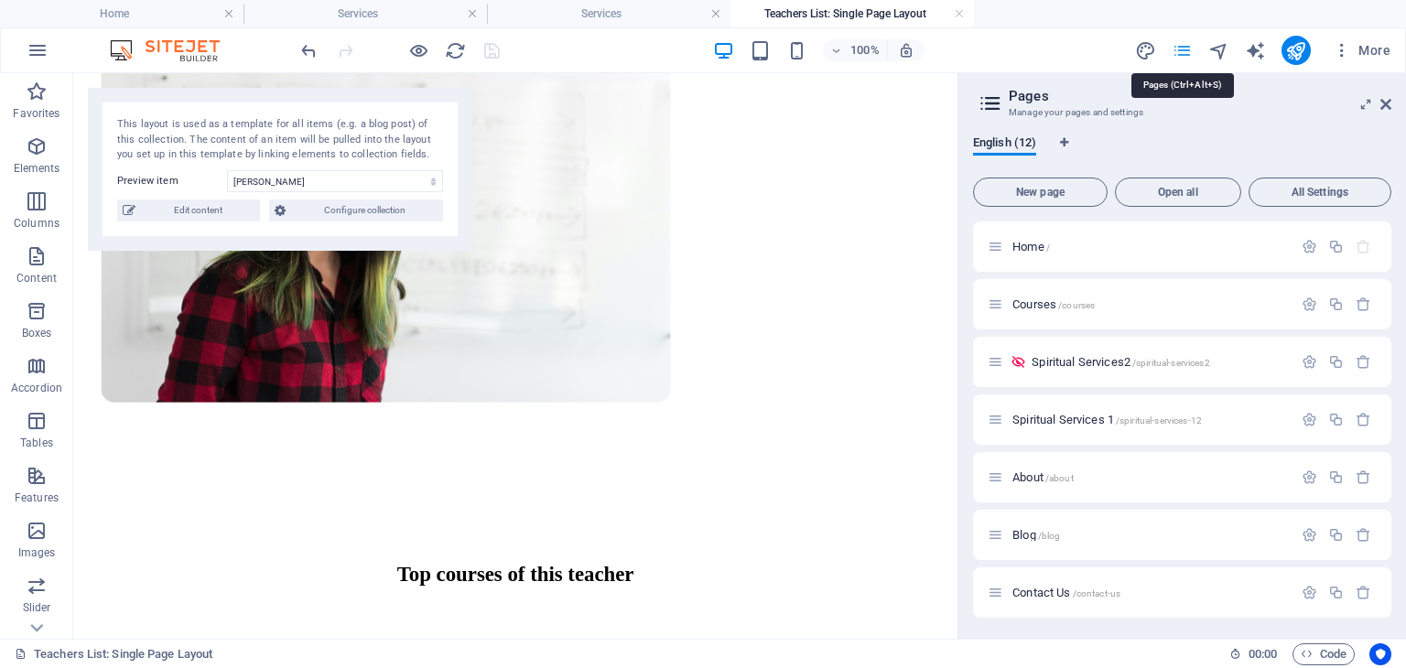
scroll to position [641, 0]
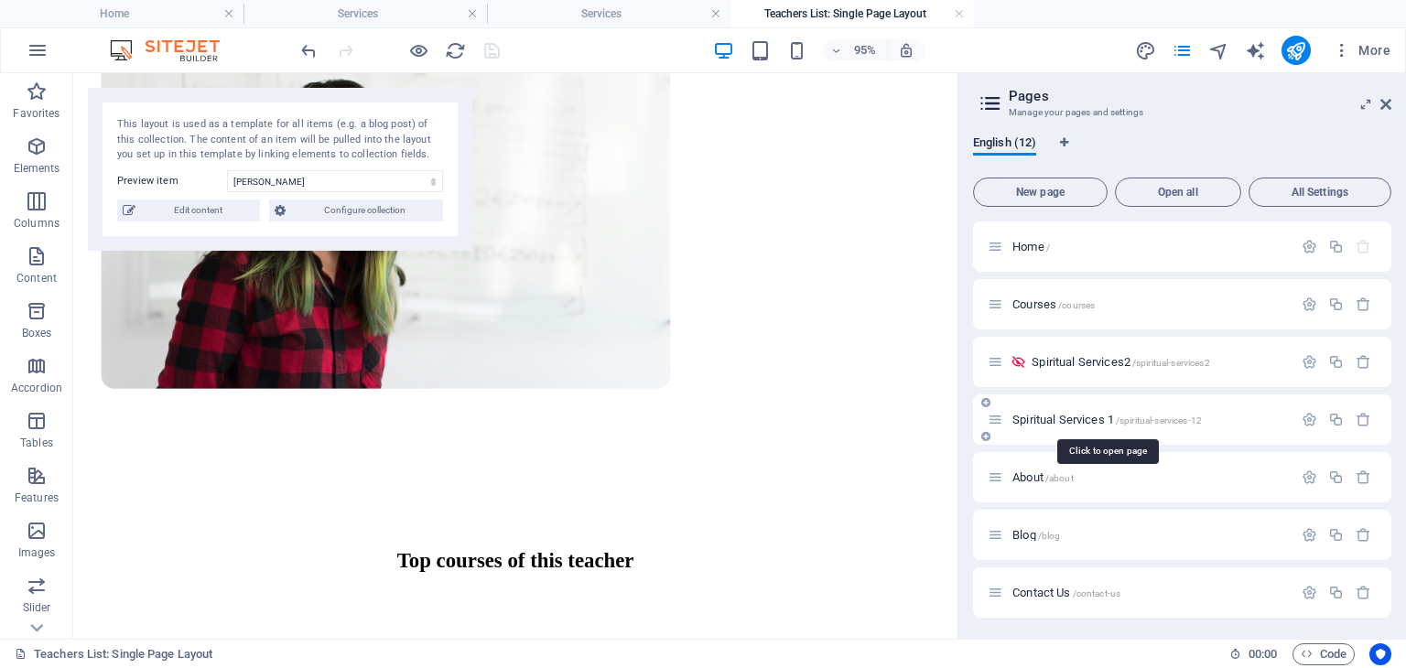
click at [1044, 421] on span "Spiritual Services 1 /spiritual-services-12" at bounding box center [1108, 420] width 190 height 14
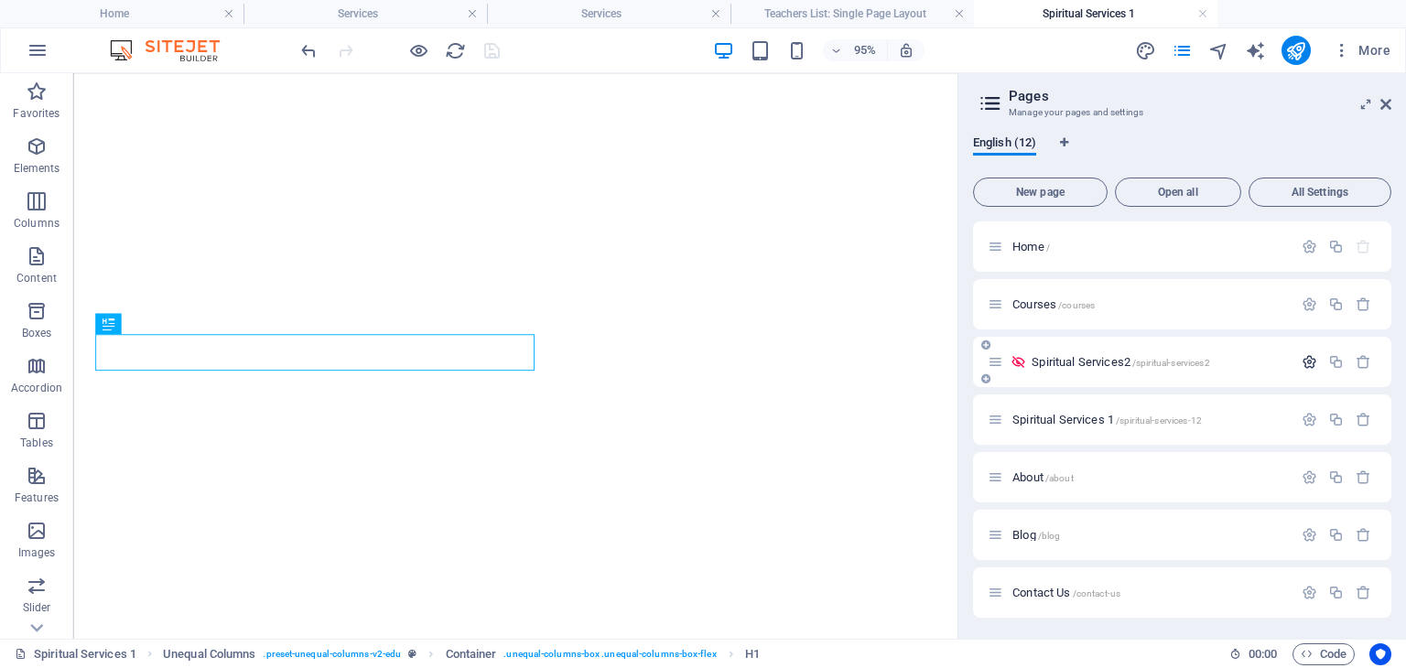
click at [1309, 360] on icon "button" at bounding box center [1310, 362] width 16 height 16
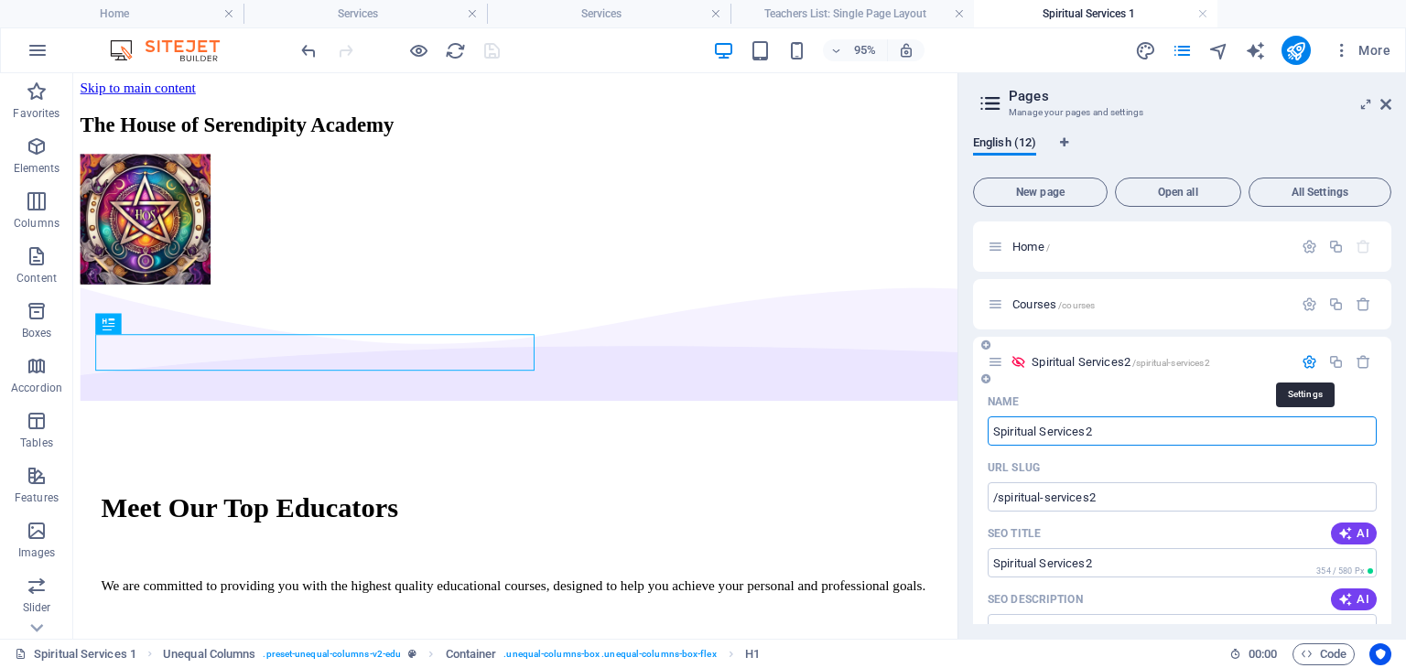
click at [1309, 360] on icon "button" at bounding box center [1310, 362] width 16 height 16
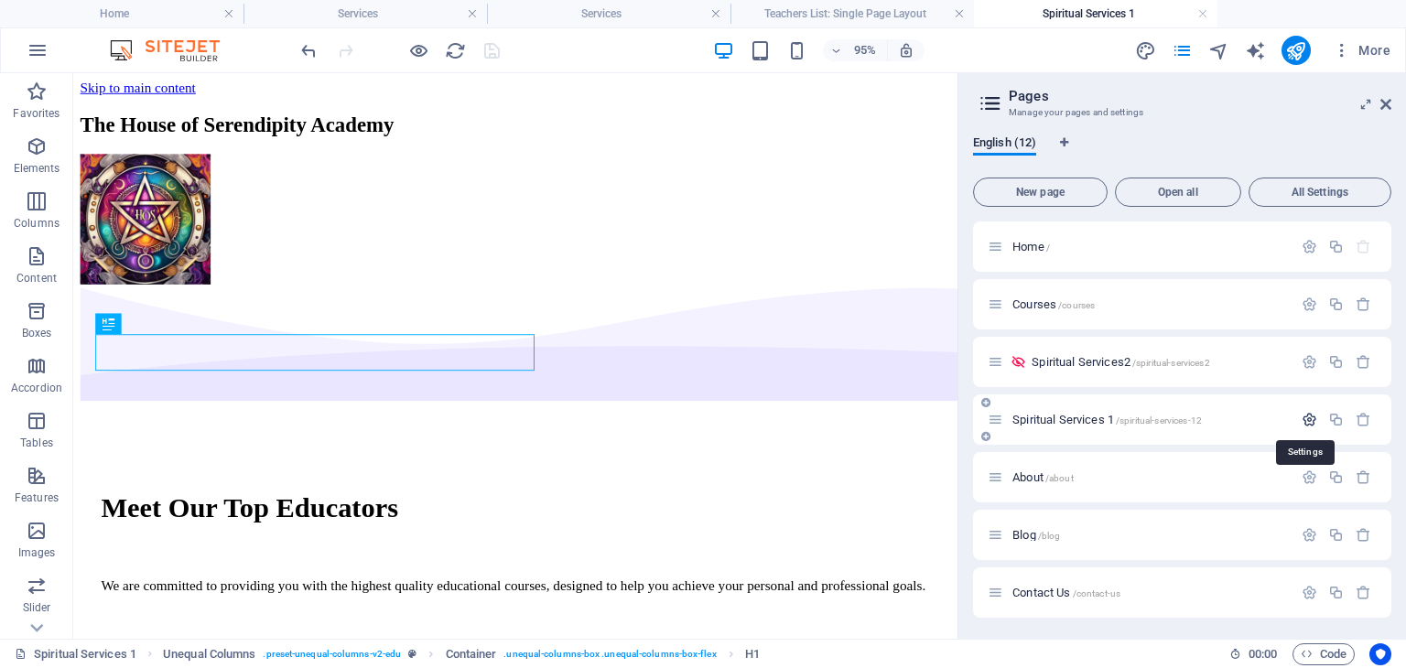
click at [1307, 423] on icon "button" at bounding box center [1310, 420] width 16 height 16
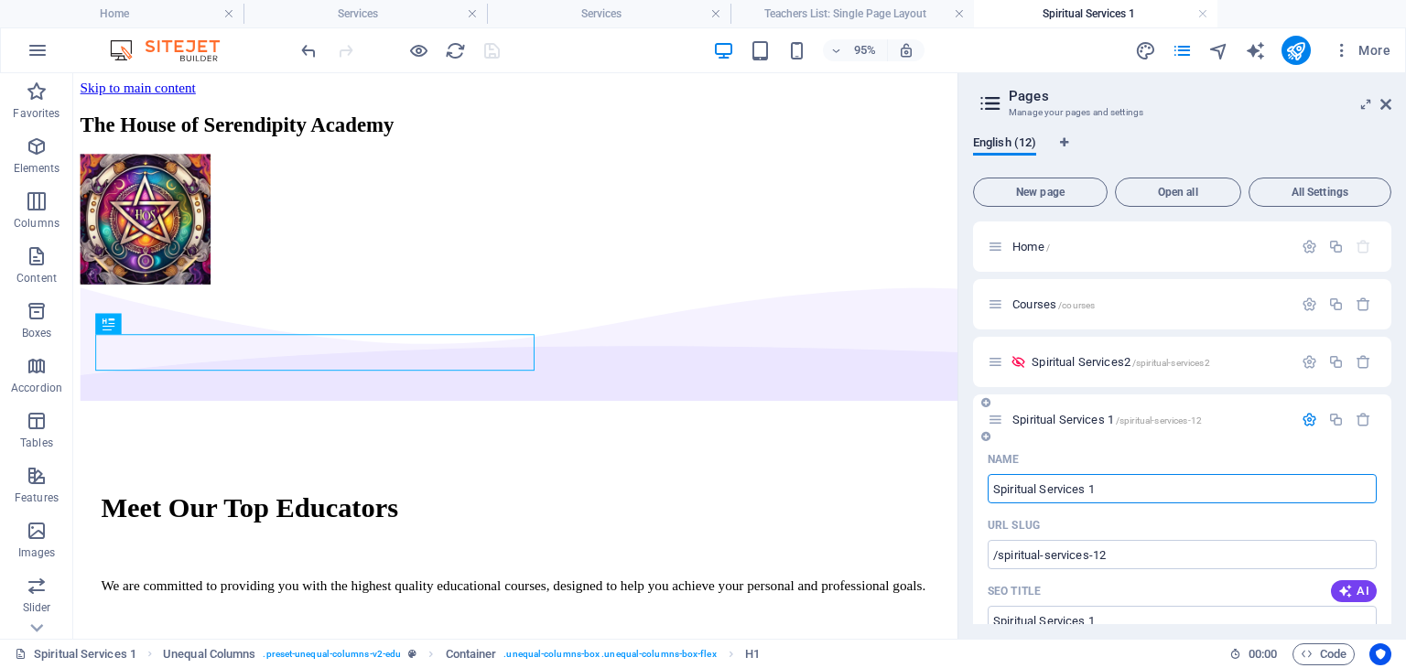
scroll to position [92, 0]
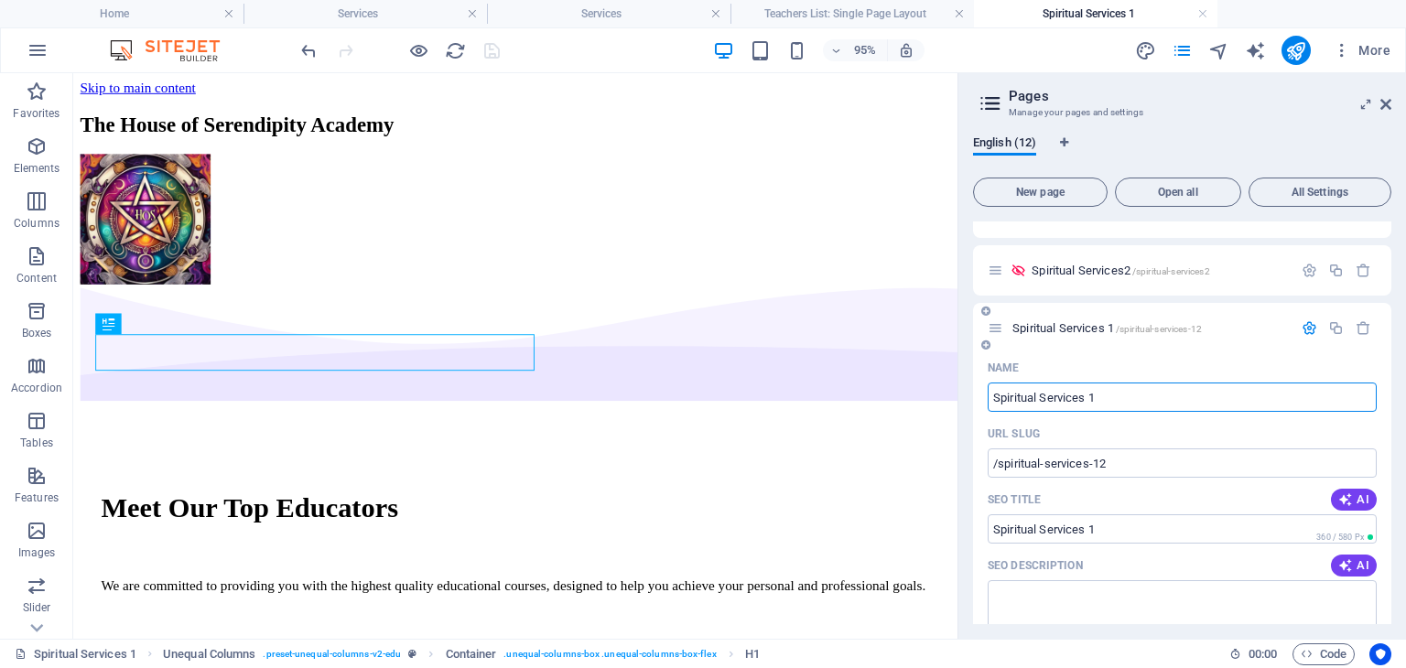
click at [1141, 400] on input "Spiritual Services 1" at bounding box center [1182, 397] width 389 height 29
type input "Spiritual Services"
click at [1061, 429] on div "URL SLUG" at bounding box center [1182, 433] width 389 height 29
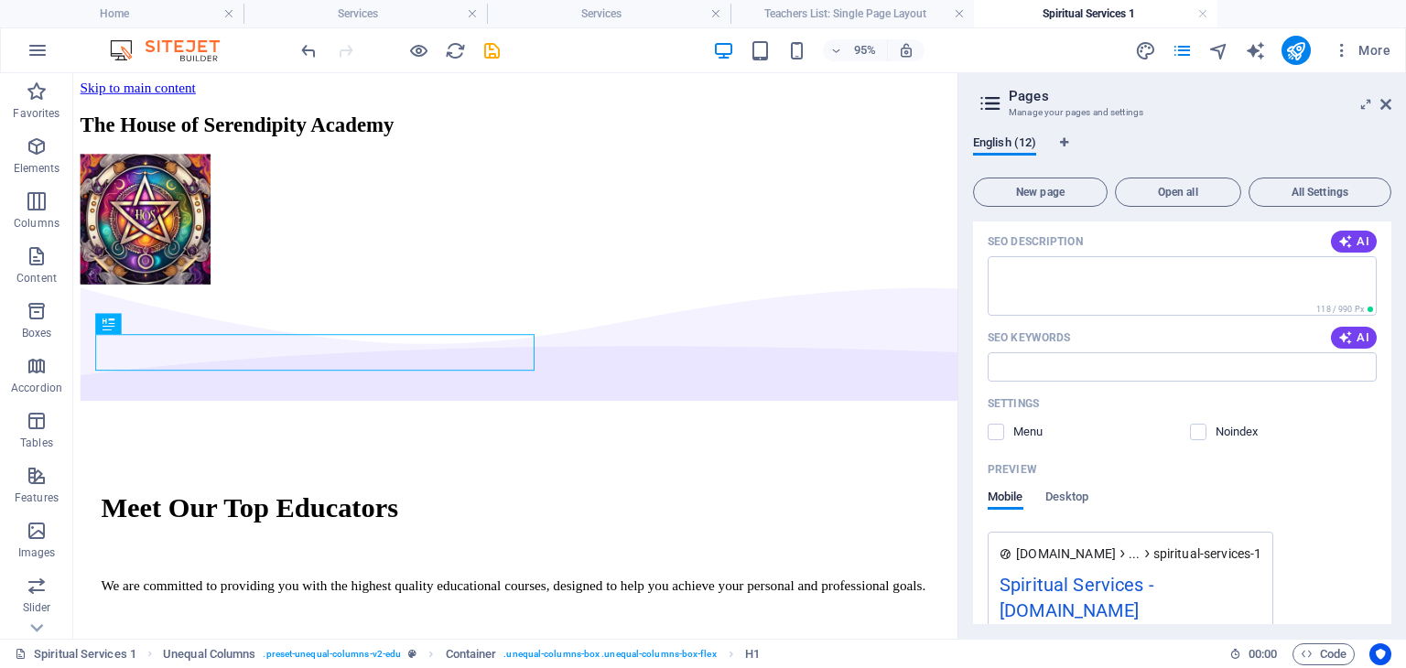
scroll to position [458, 0]
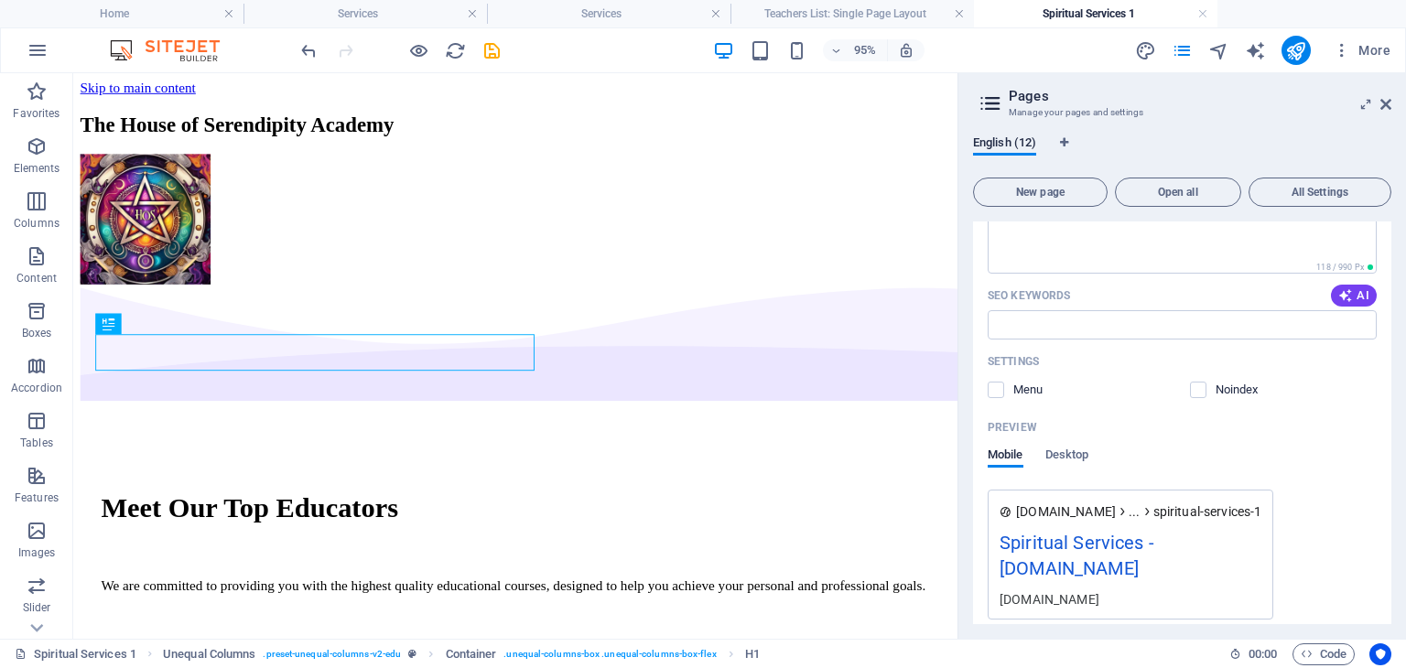
click at [1003, 390] on label at bounding box center [996, 390] width 16 height 16
click at [0, 0] on input "checkbox" at bounding box center [0, 0] width 0 height 0
click at [1384, 98] on icon at bounding box center [1386, 104] width 11 height 15
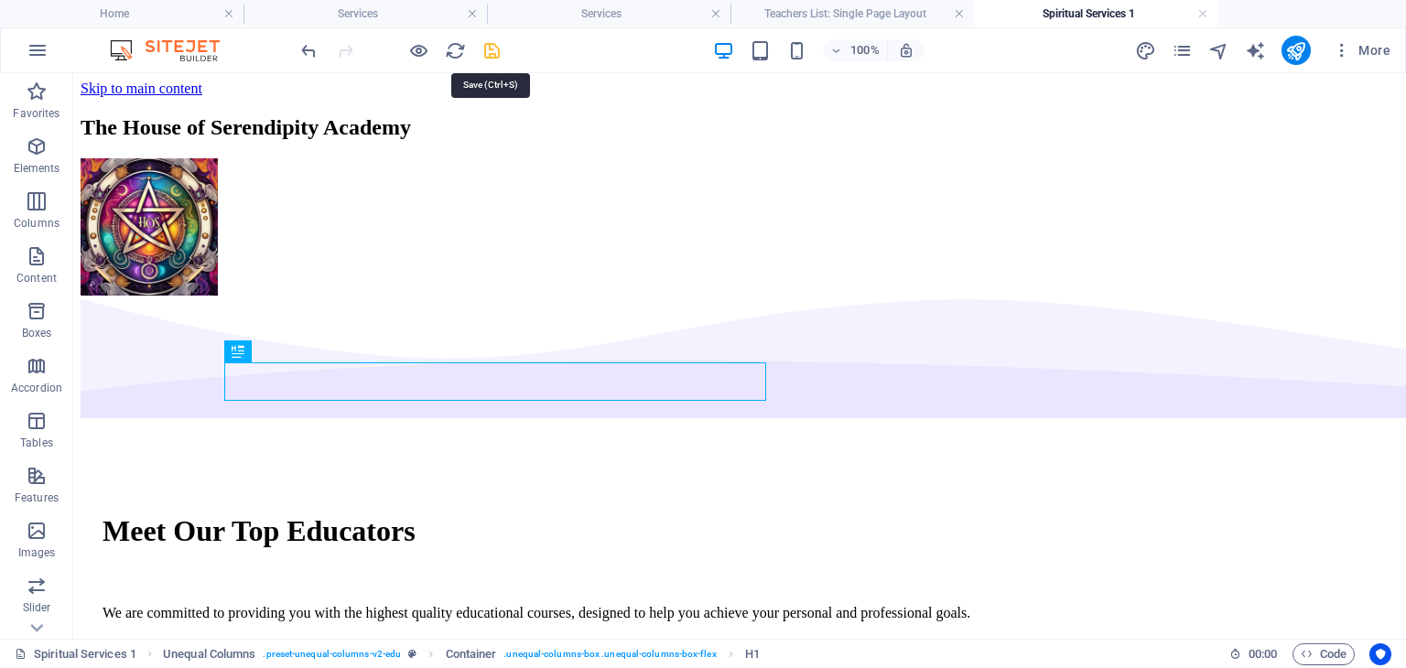
click at [493, 49] on icon "save" at bounding box center [492, 50] width 21 height 21
click at [493, 49] on div at bounding box center [400, 50] width 205 height 29
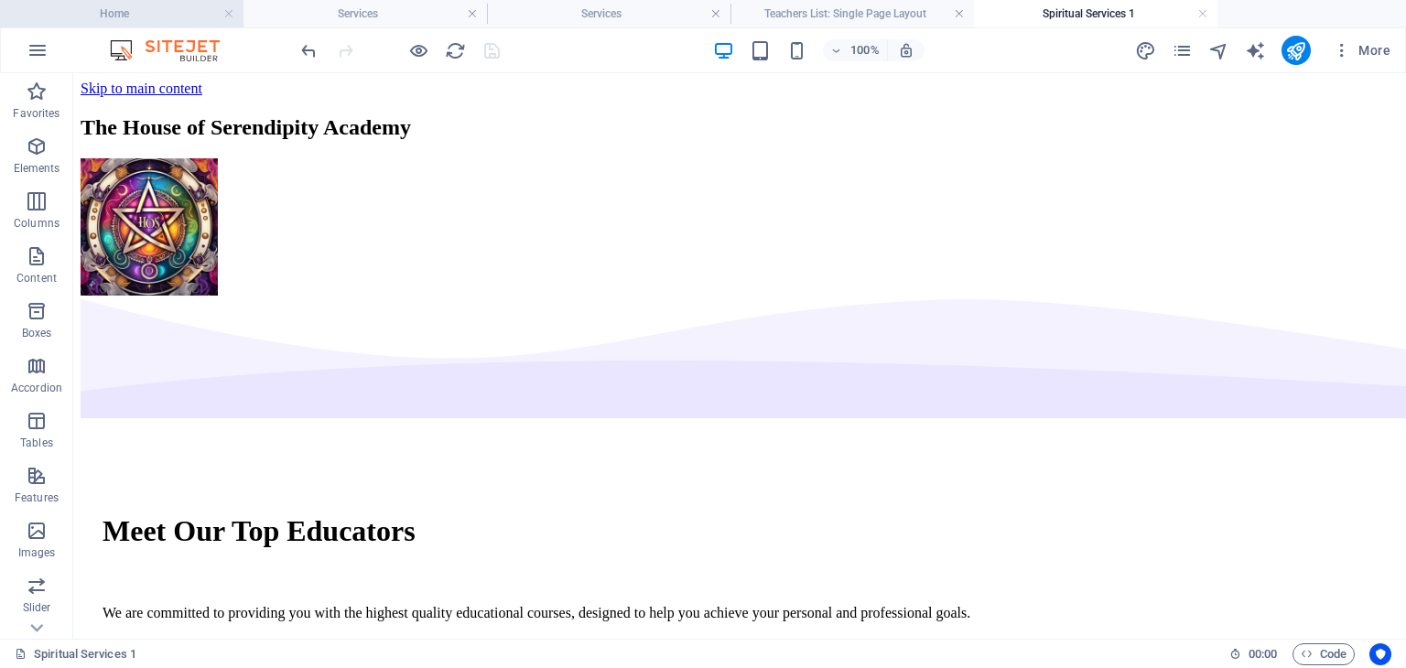
drag, startPoint x: 146, startPoint y: 12, endPoint x: 549, endPoint y: 135, distance: 421.1
click at [146, 12] on h4 "Home" at bounding box center [122, 14] width 244 height 20
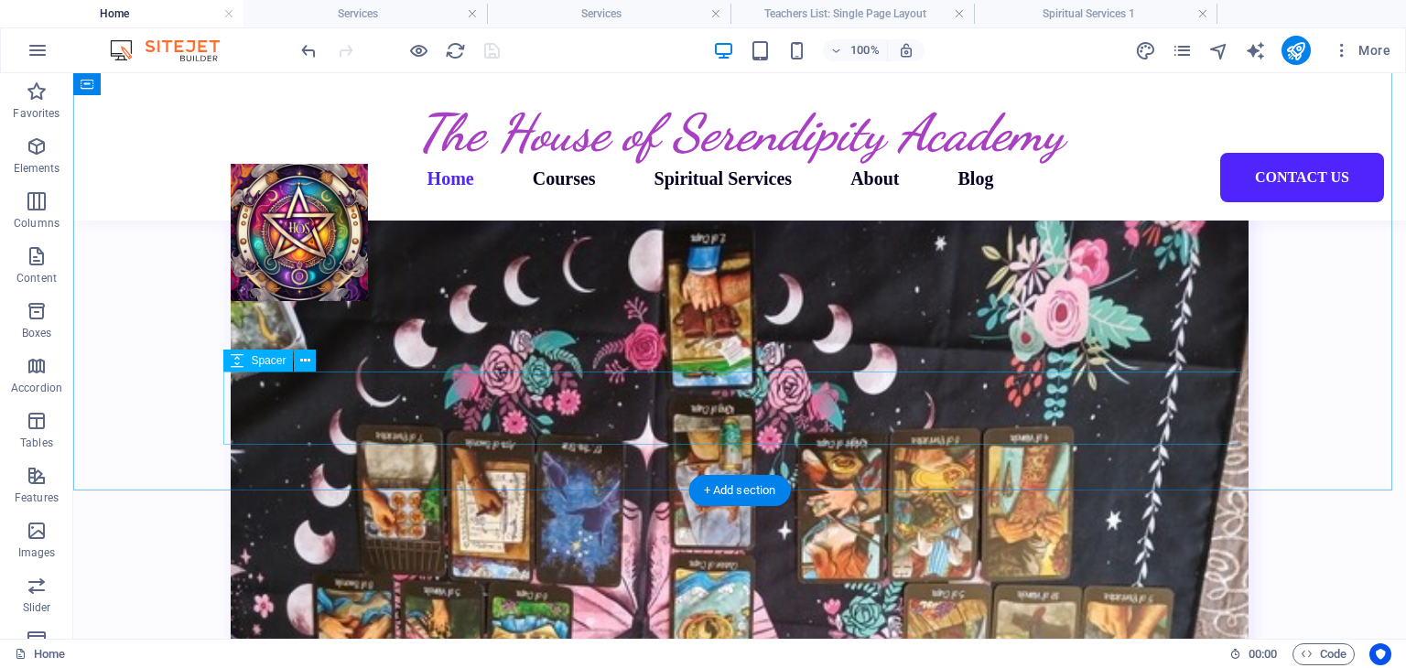
scroll to position [2930, 0]
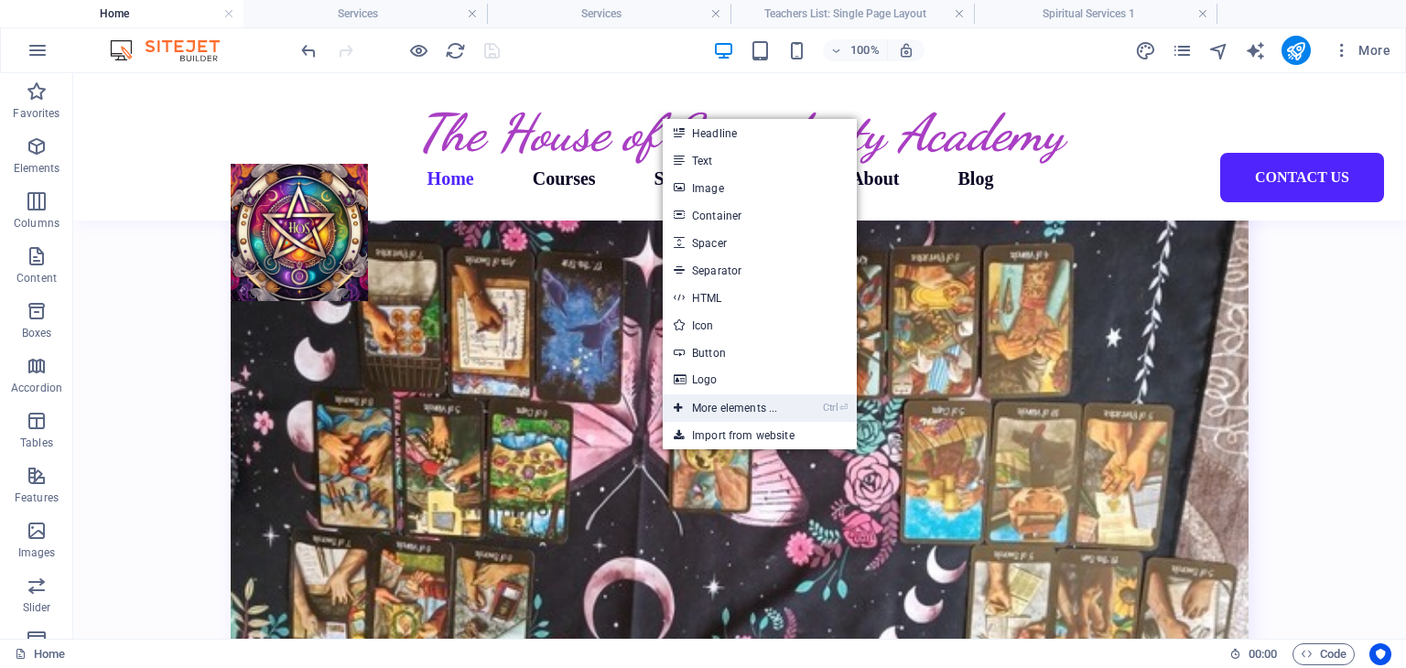
click at [703, 411] on link "Ctrl ⏎ More elements ..." at bounding box center [725, 408] width 125 height 27
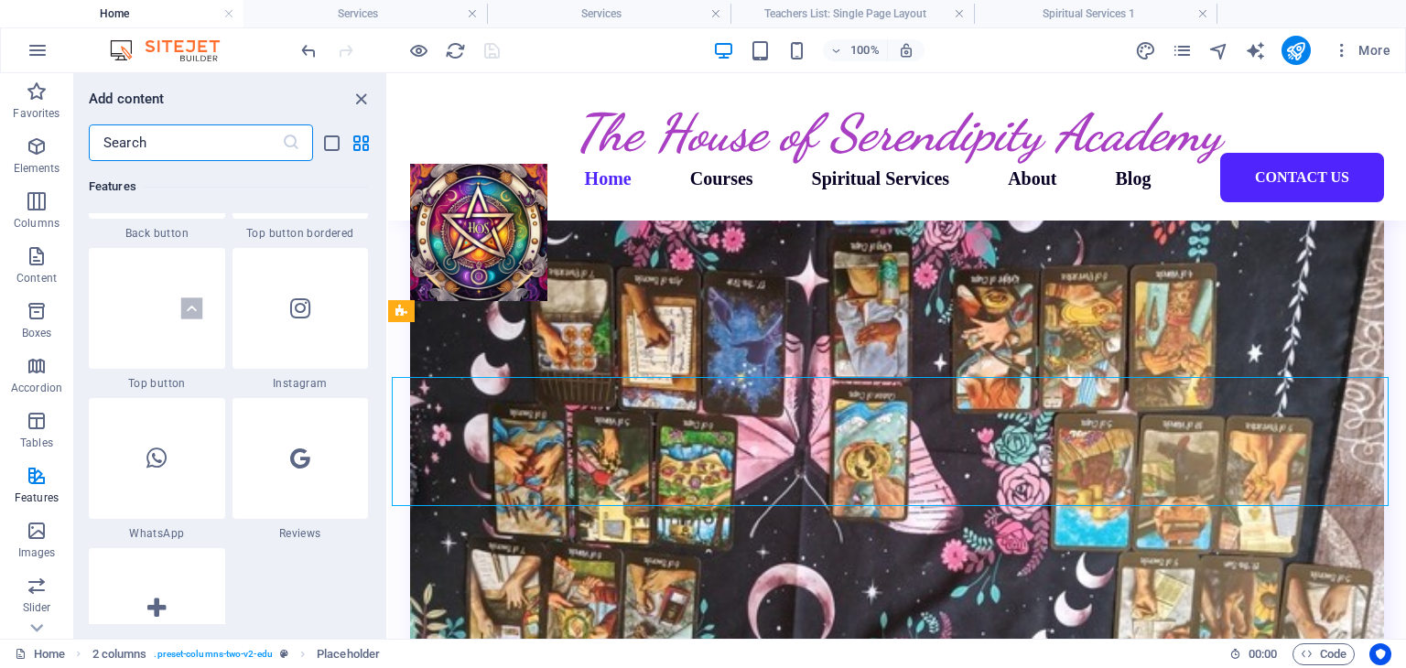
scroll to position [8801, 0]
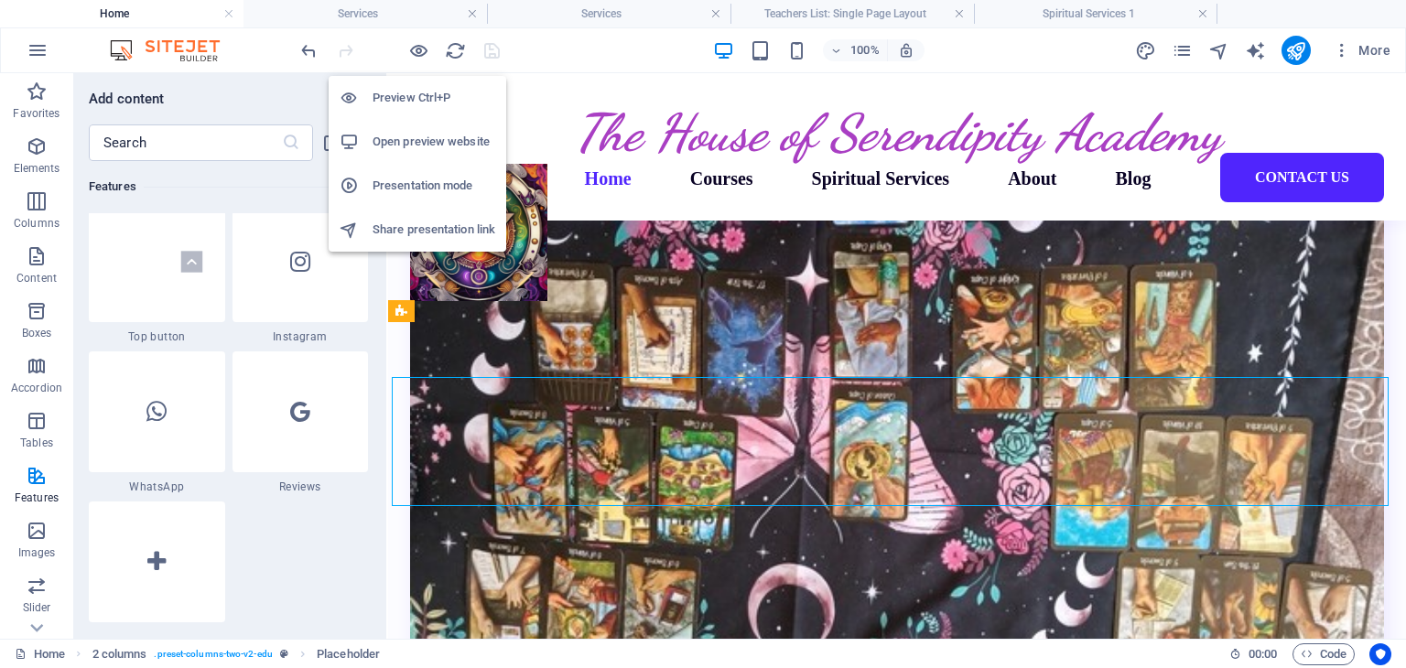
click at [403, 133] on h6 "Open preview website" at bounding box center [434, 142] width 123 height 22
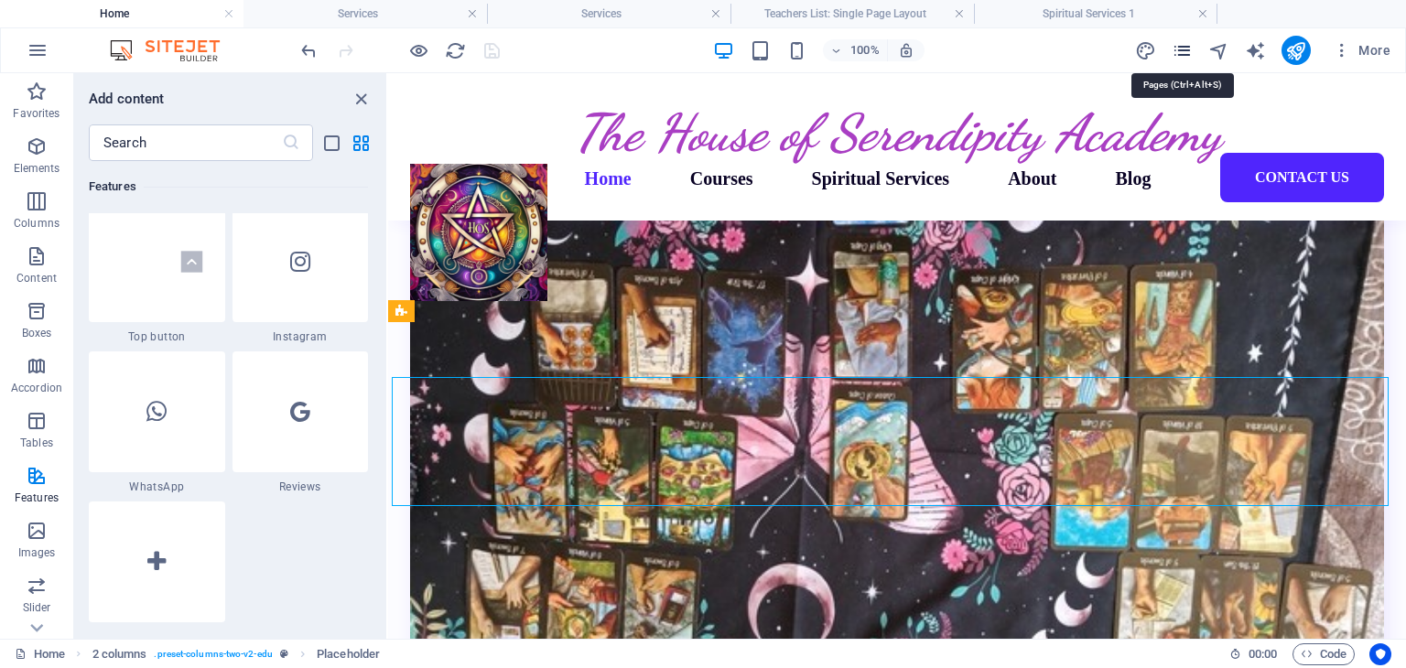
click at [1185, 41] on icon "pages" at bounding box center [1182, 50] width 21 height 21
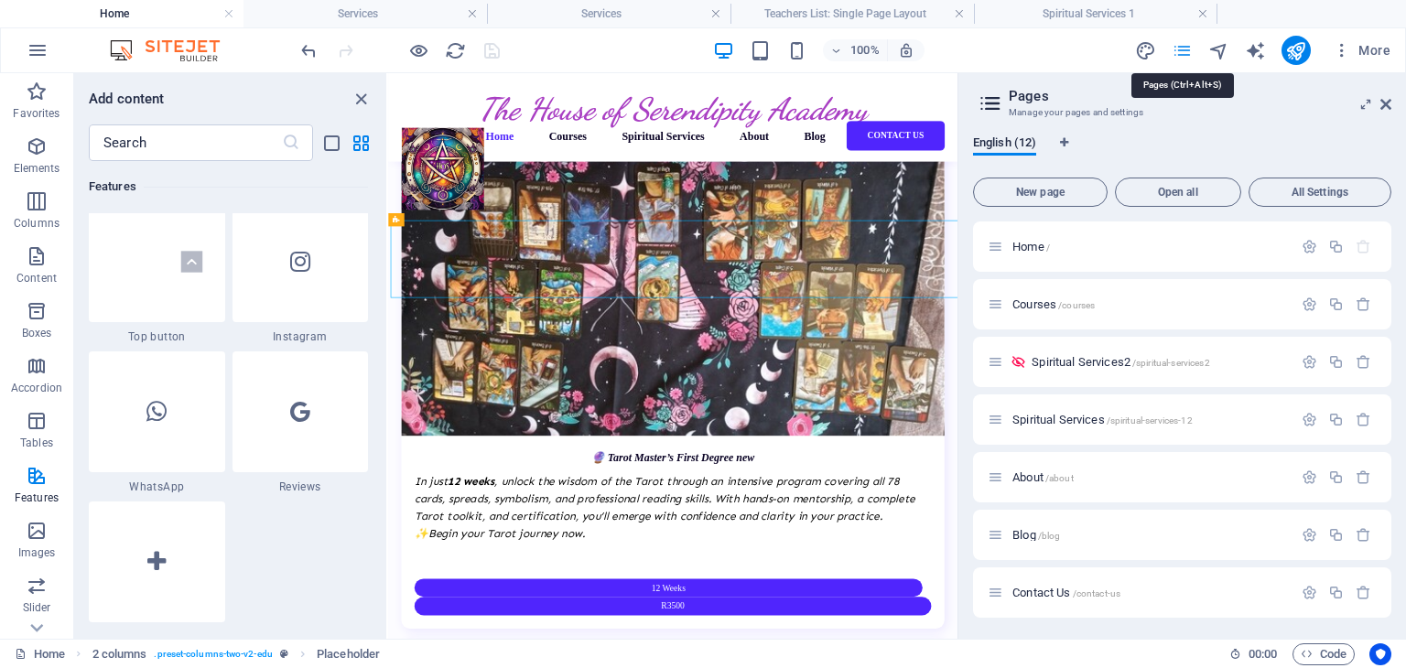
scroll to position [3047, 0]
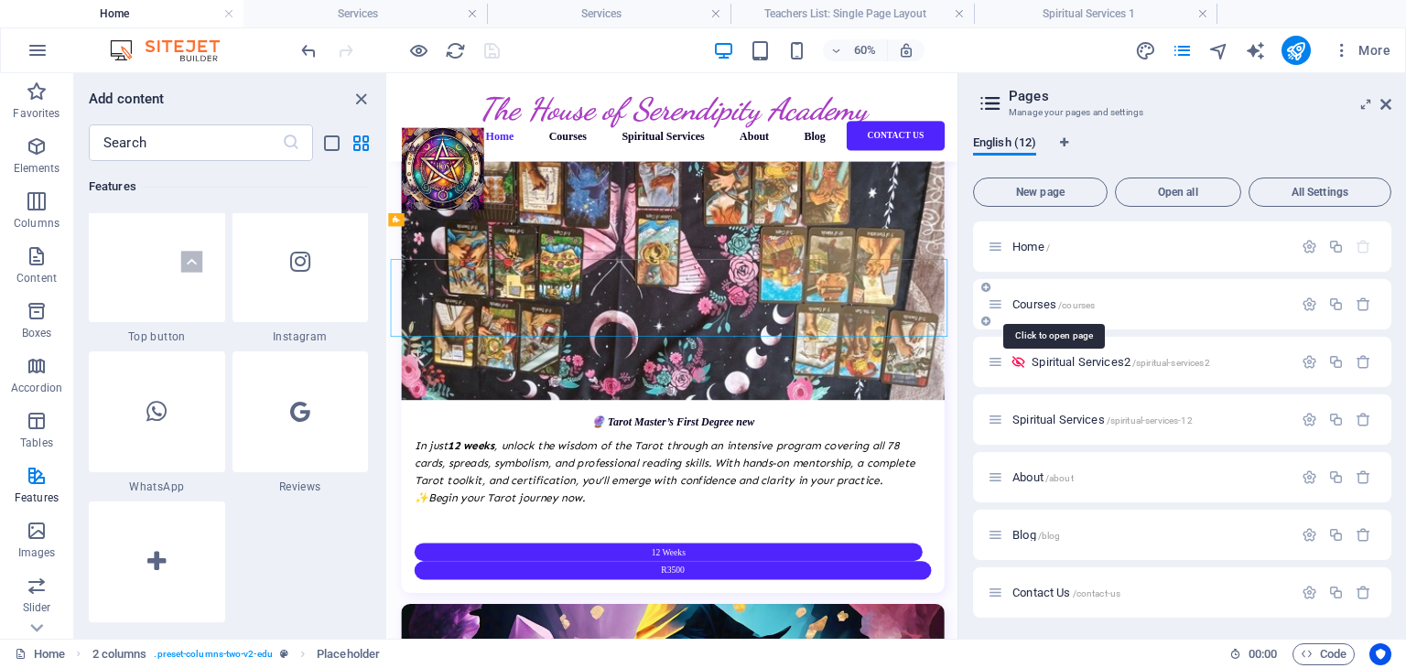
click at [1036, 305] on span "Courses /courses" at bounding box center [1054, 305] width 82 height 14
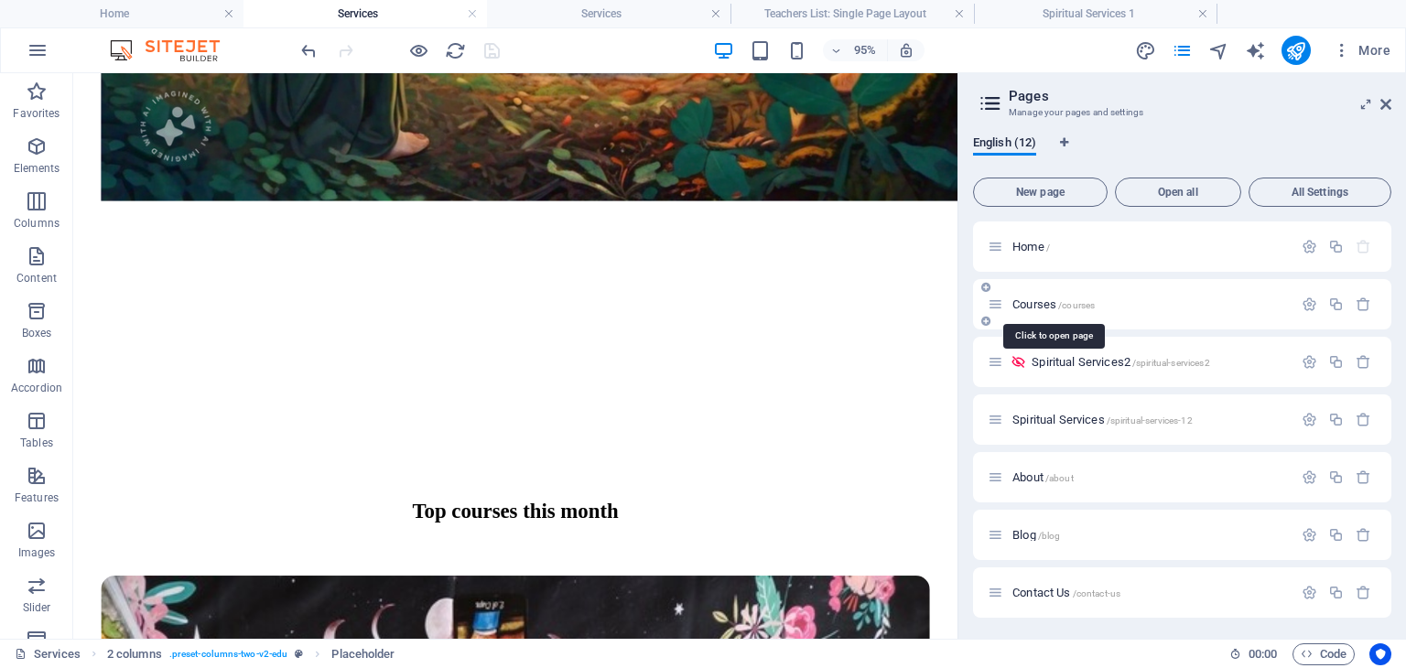
scroll to position [1807, 0]
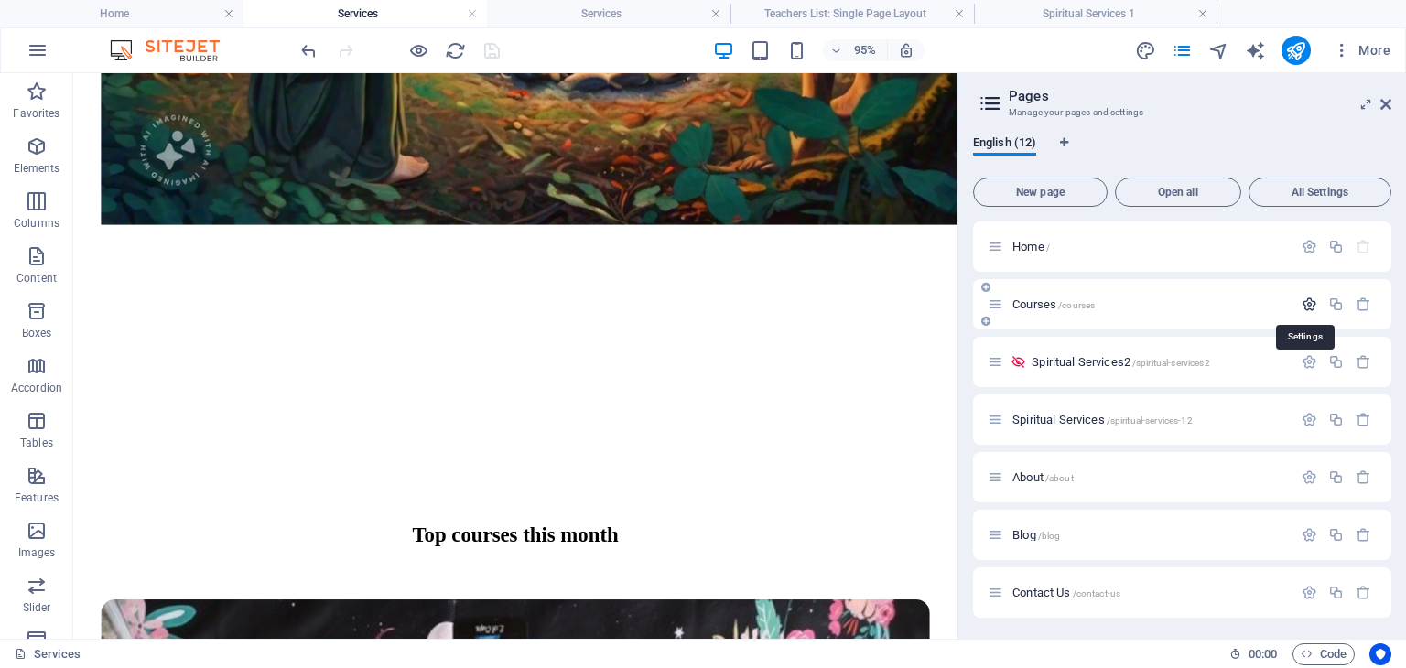
click at [1305, 298] on icon "button" at bounding box center [1310, 305] width 16 height 16
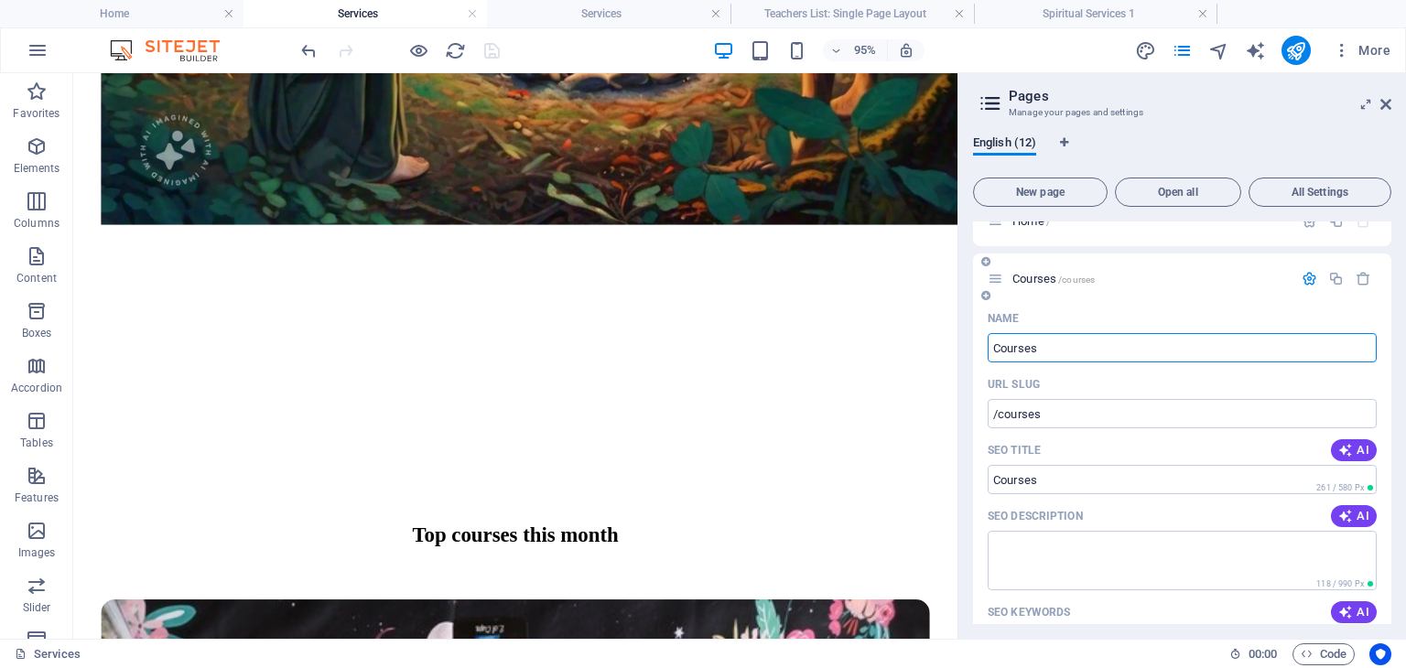
scroll to position [0, 0]
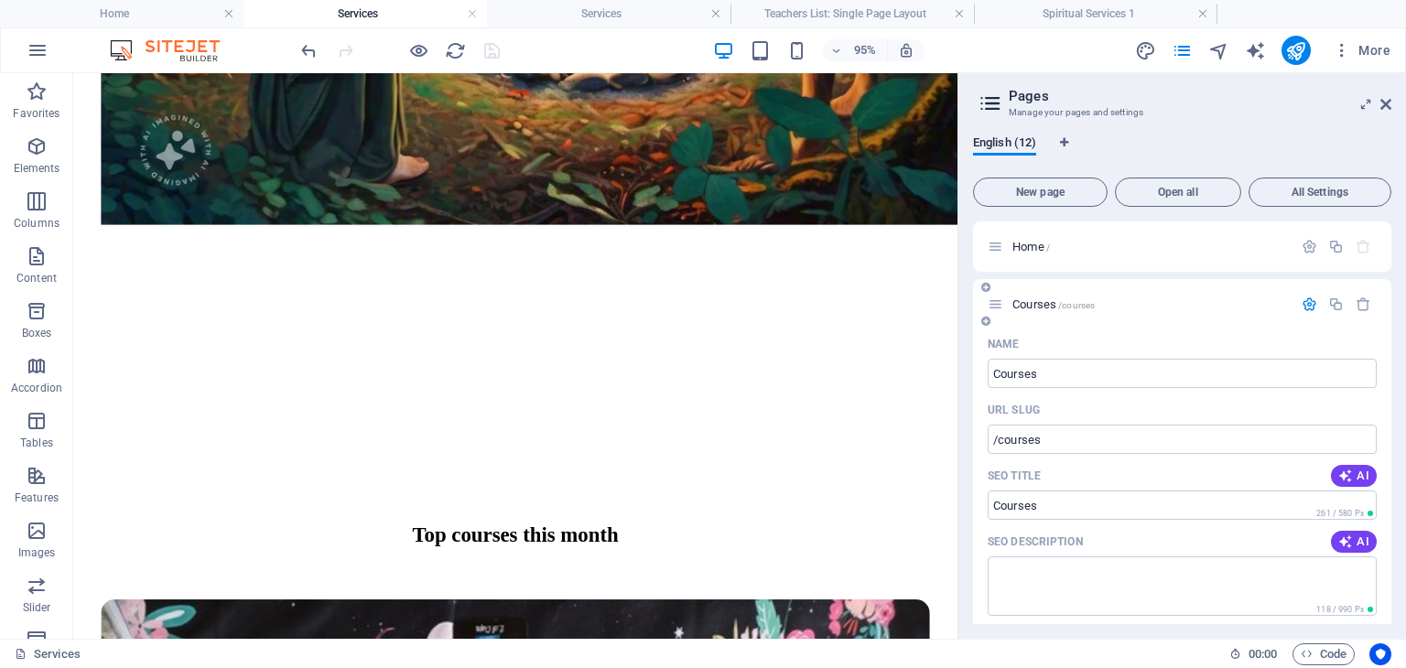
click at [1302, 304] on icon "button" at bounding box center [1310, 305] width 16 height 16
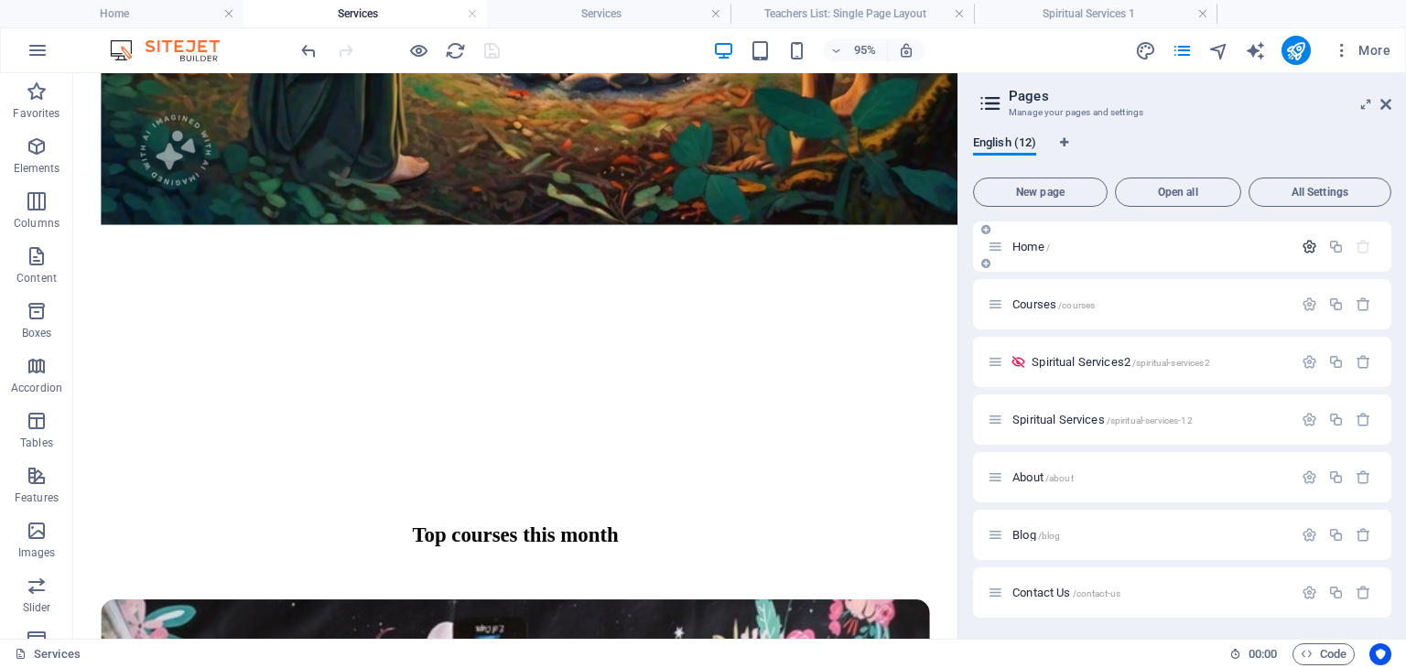
click at [1311, 242] on icon "button" at bounding box center [1310, 247] width 16 height 16
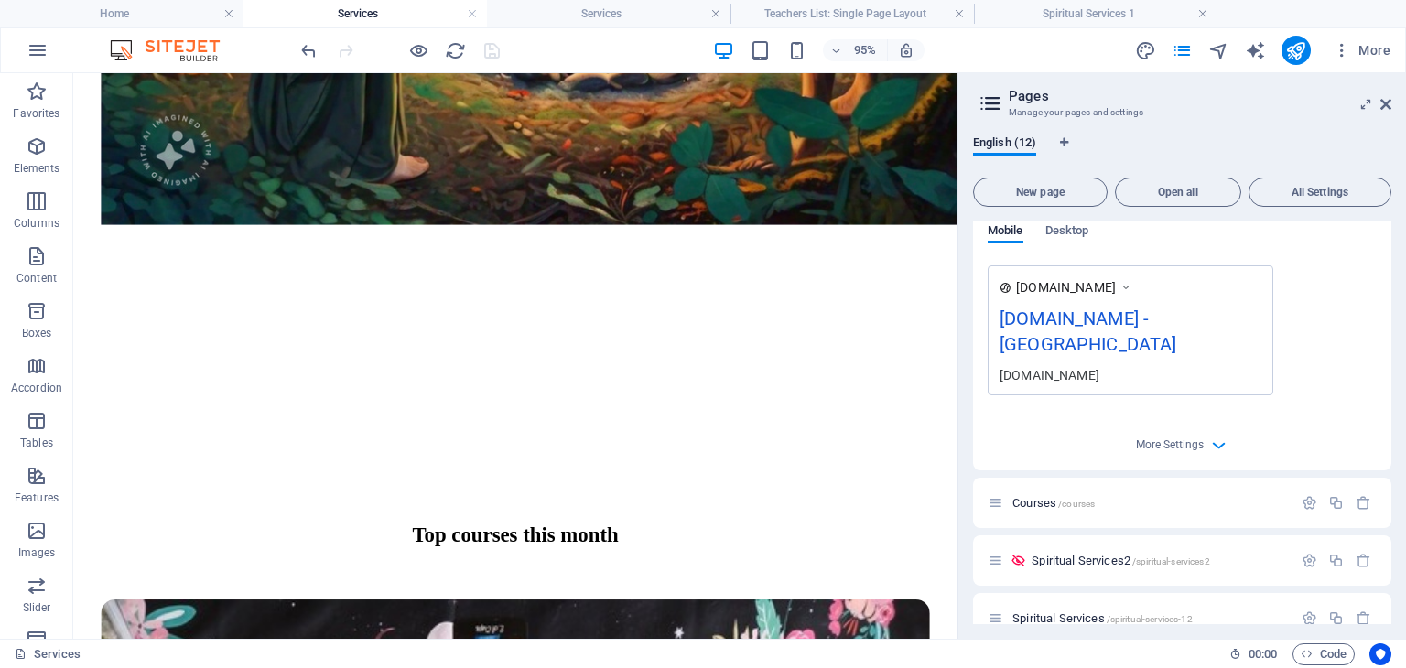
scroll to position [549, 0]
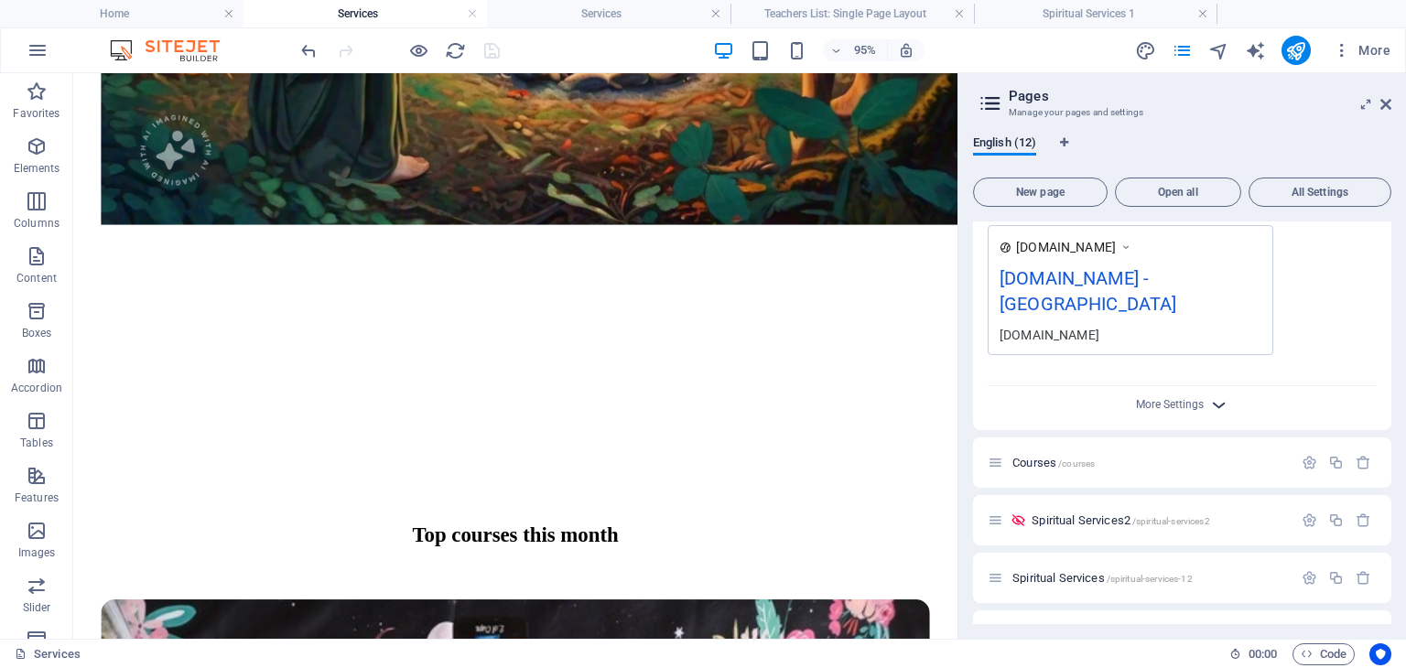
click at [1220, 395] on icon "button" at bounding box center [1219, 405] width 21 height 21
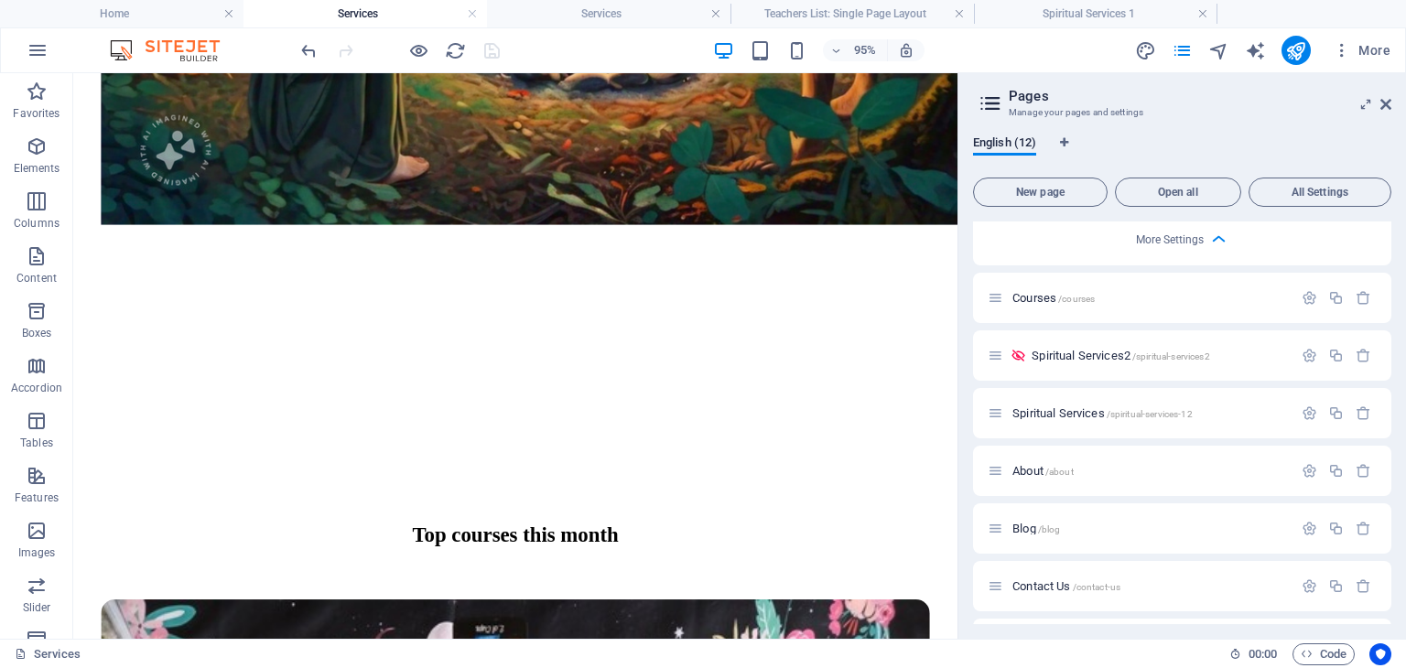
scroll to position [1007, 0]
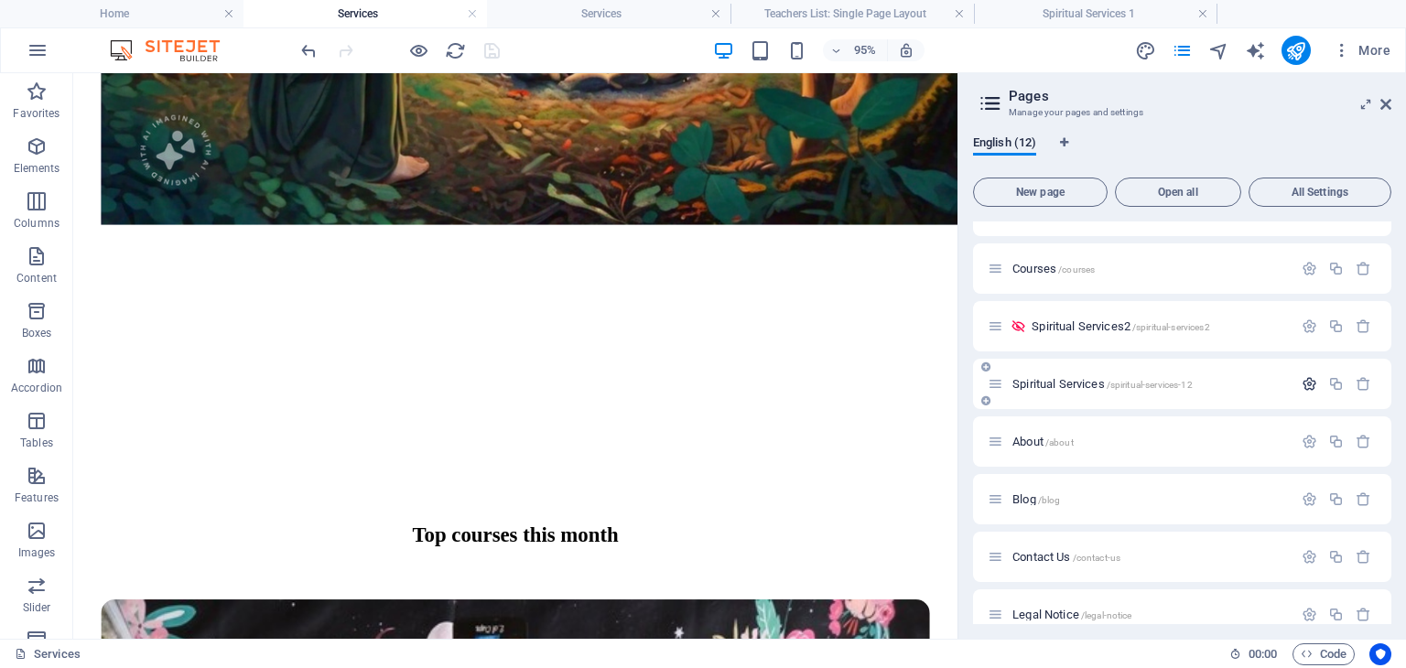
click at [1302, 376] on icon "button" at bounding box center [1310, 384] width 16 height 16
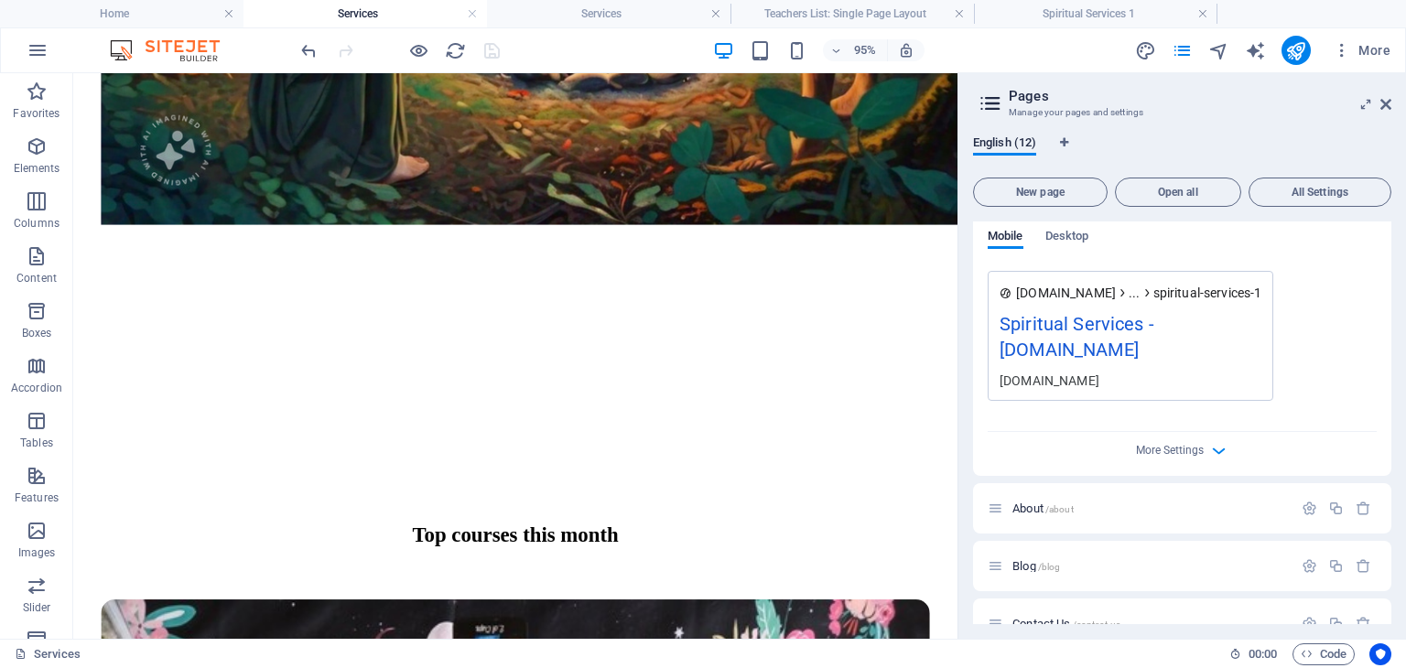
scroll to position [1740, 0]
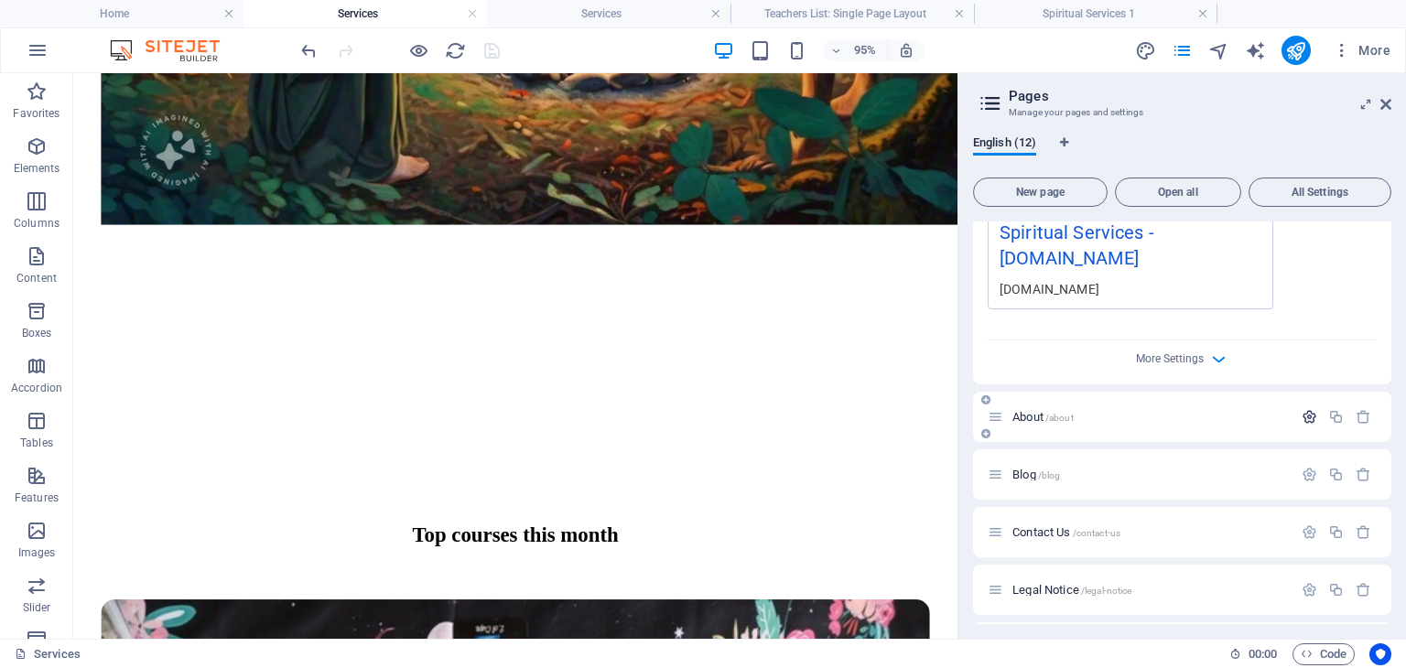
click at [1307, 409] on icon "button" at bounding box center [1310, 417] width 16 height 16
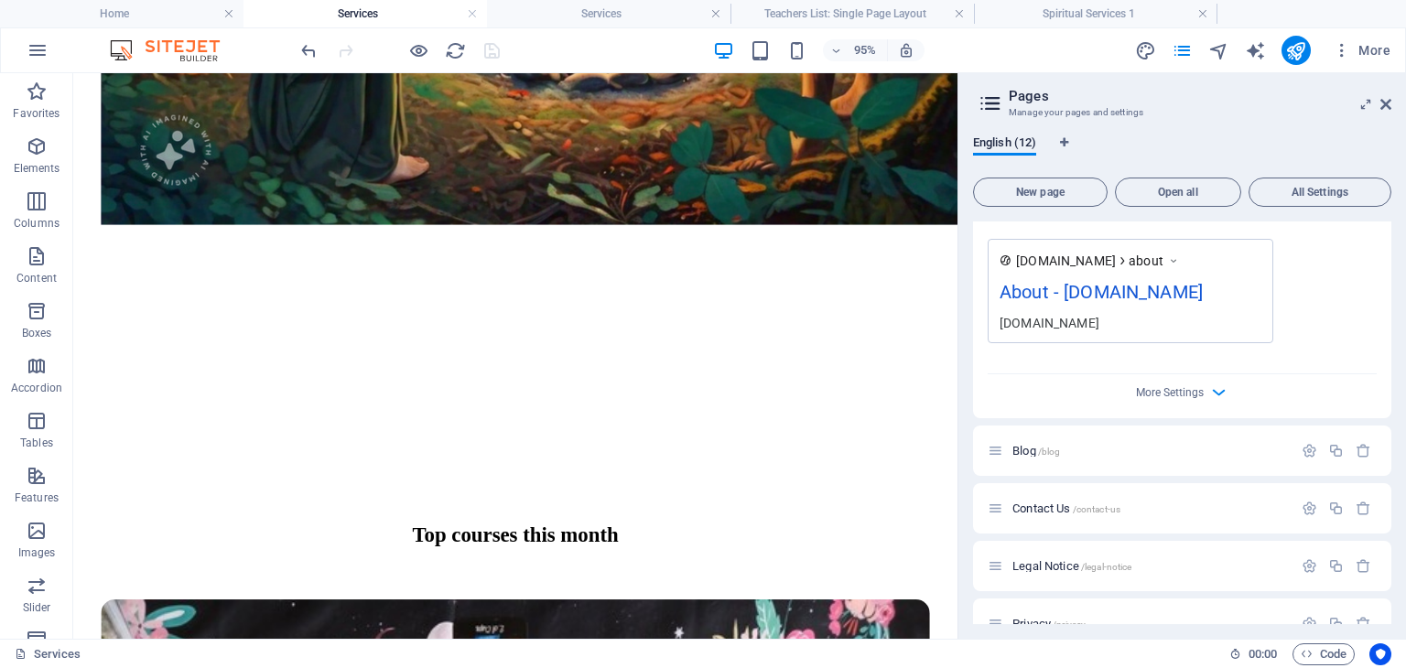
scroll to position [2472, 0]
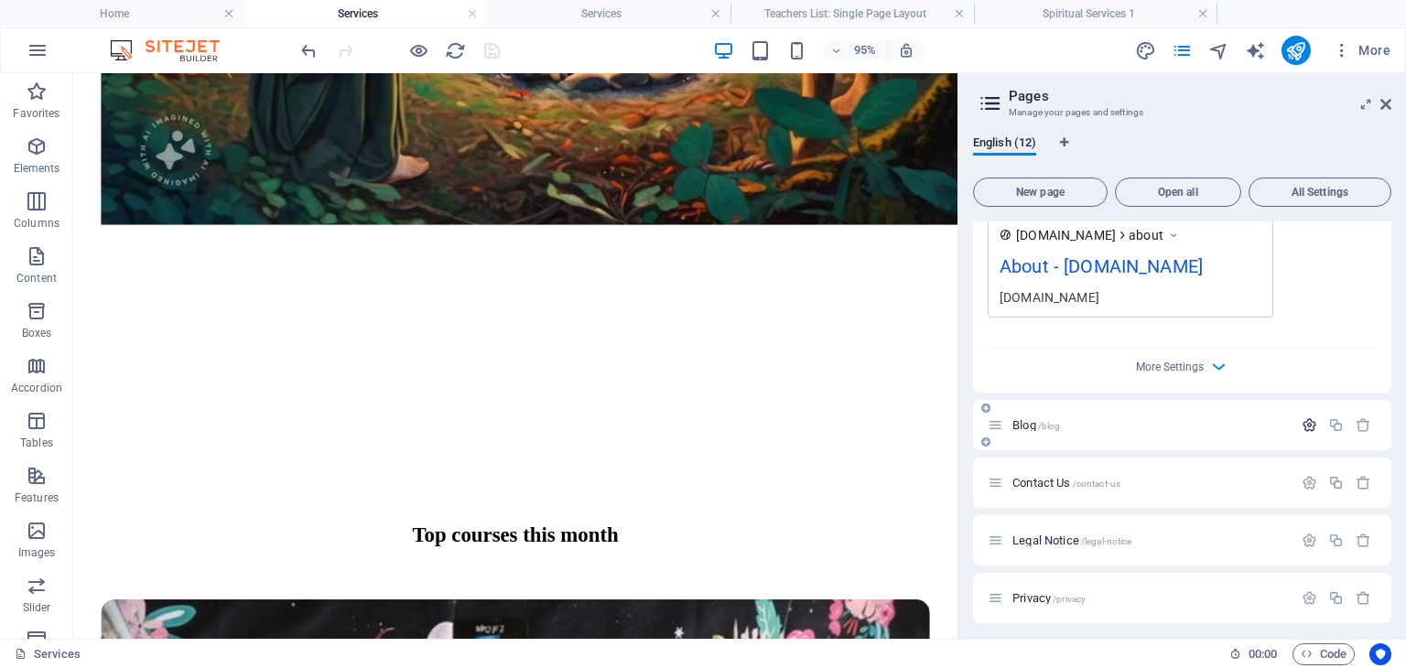
click at [1307, 418] on icon "button" at bounding box center [1310, 426] width 16 height 16
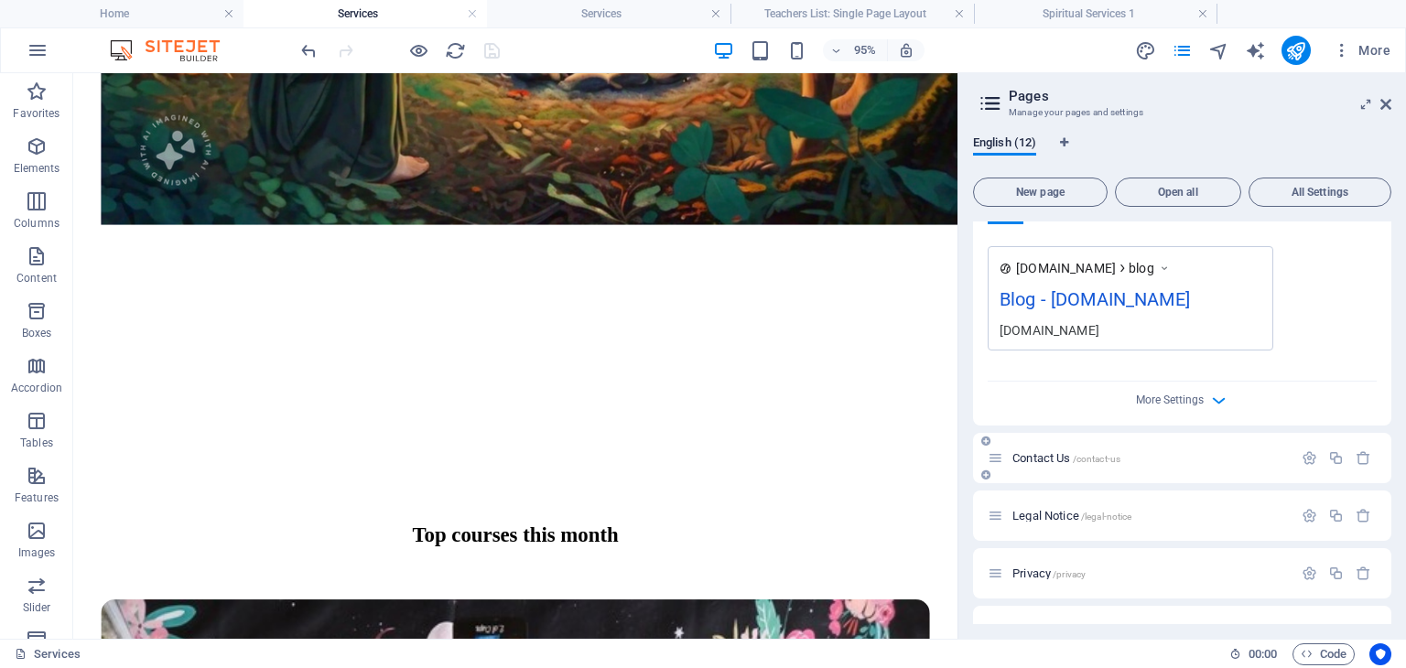
scroll to position [3205, 0]
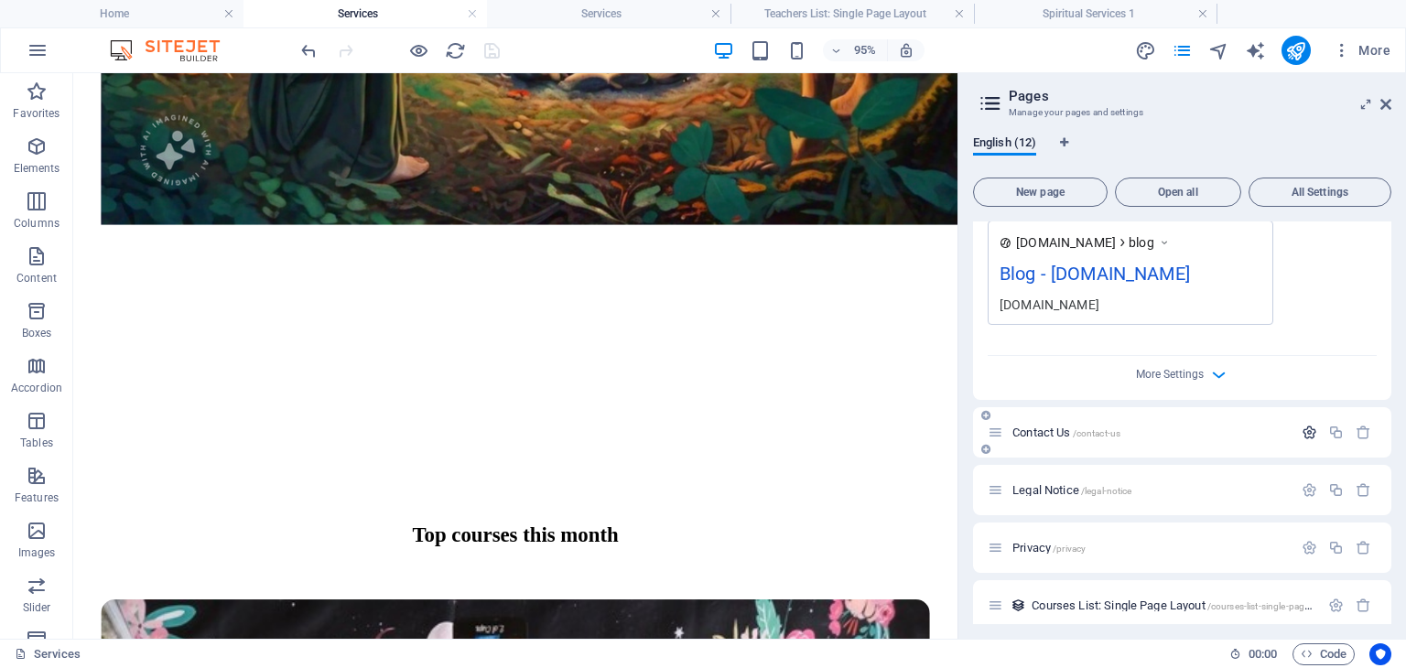
click at [1307, 425] on icon "button" at bounding box center [1310, 433] width 16 height 16
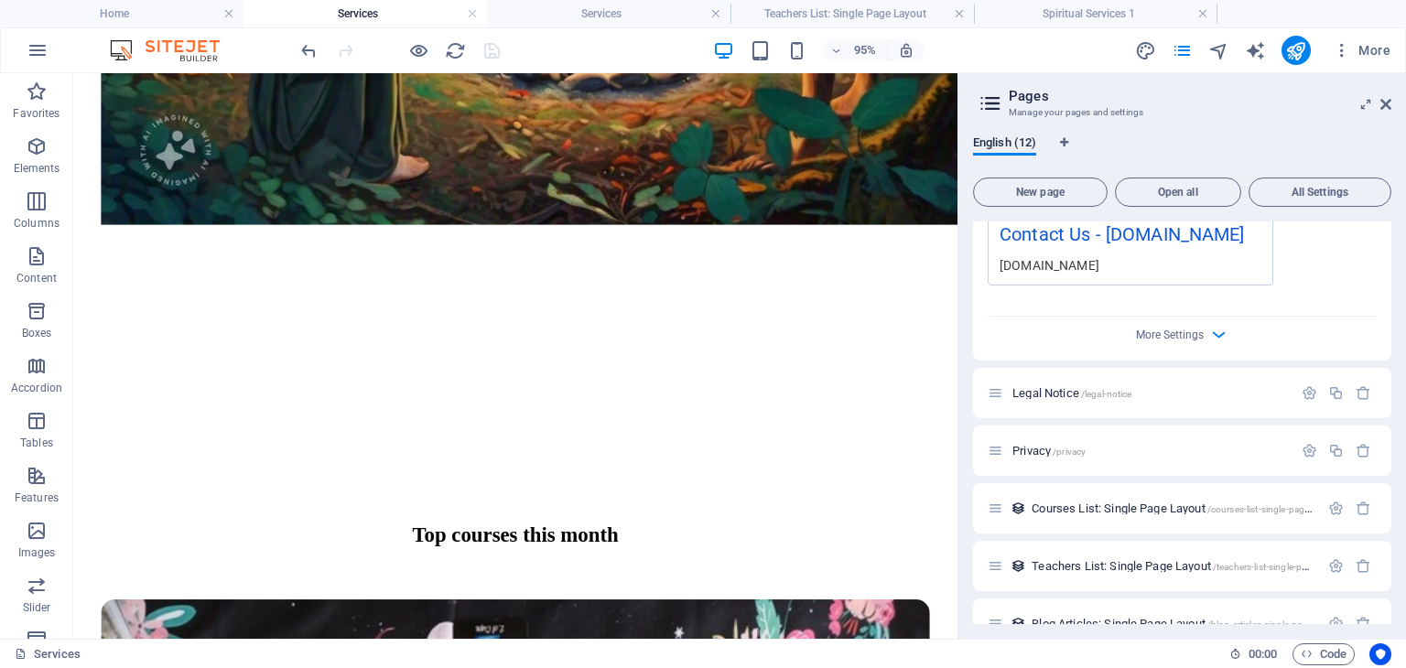
scroll to position [3988, 0]
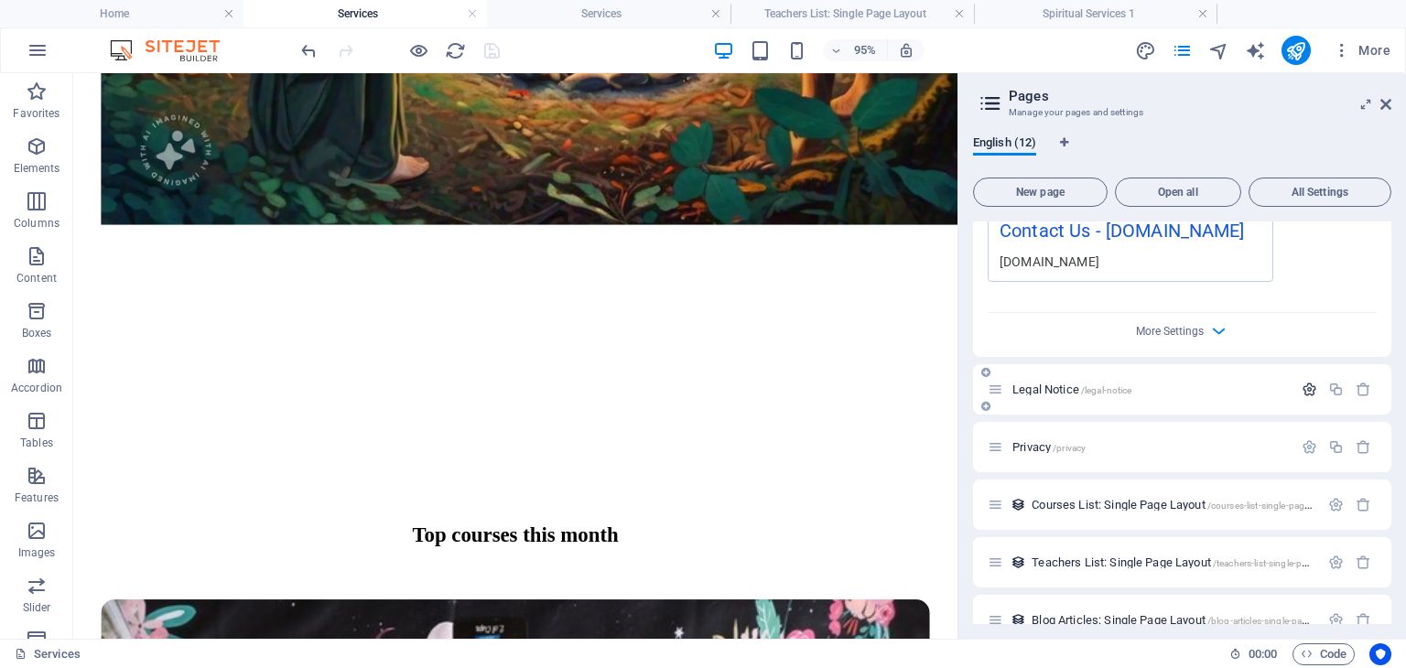
click at [1304, 382] on icon "button" at bounding box center [1310, 390] width 16 height 16
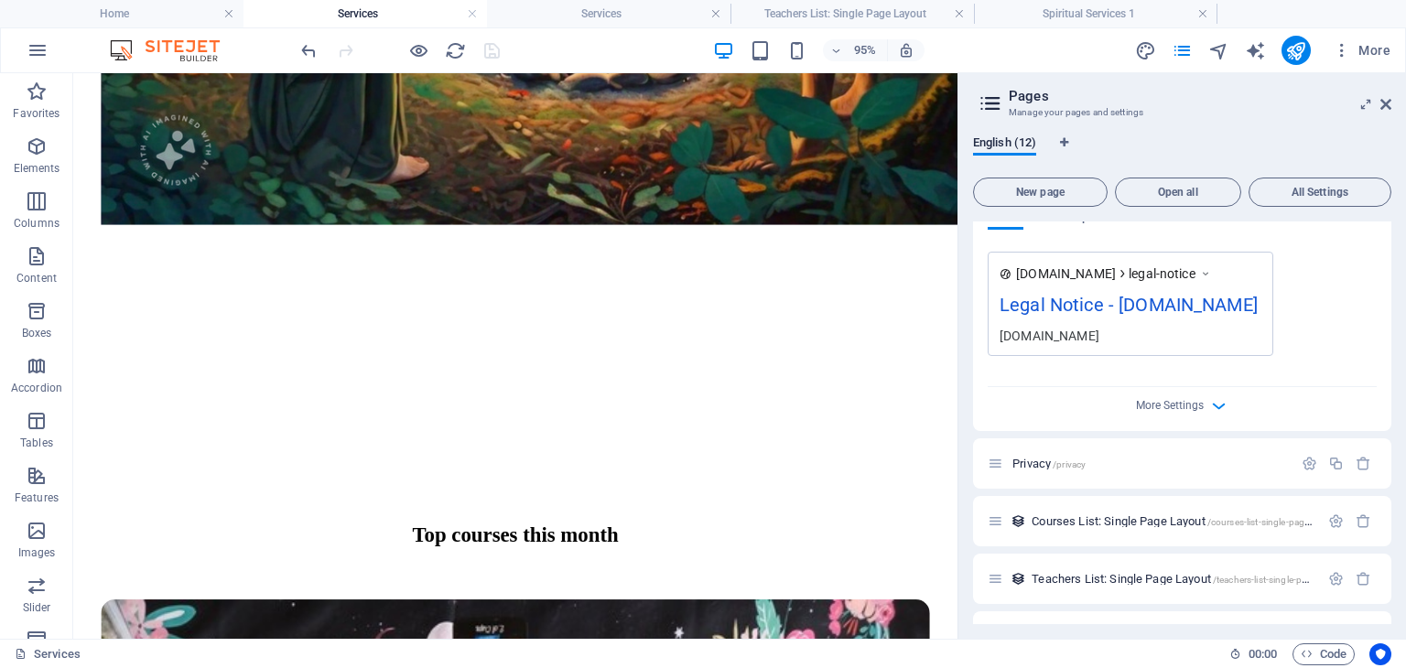
scroll to position [4695, 0]
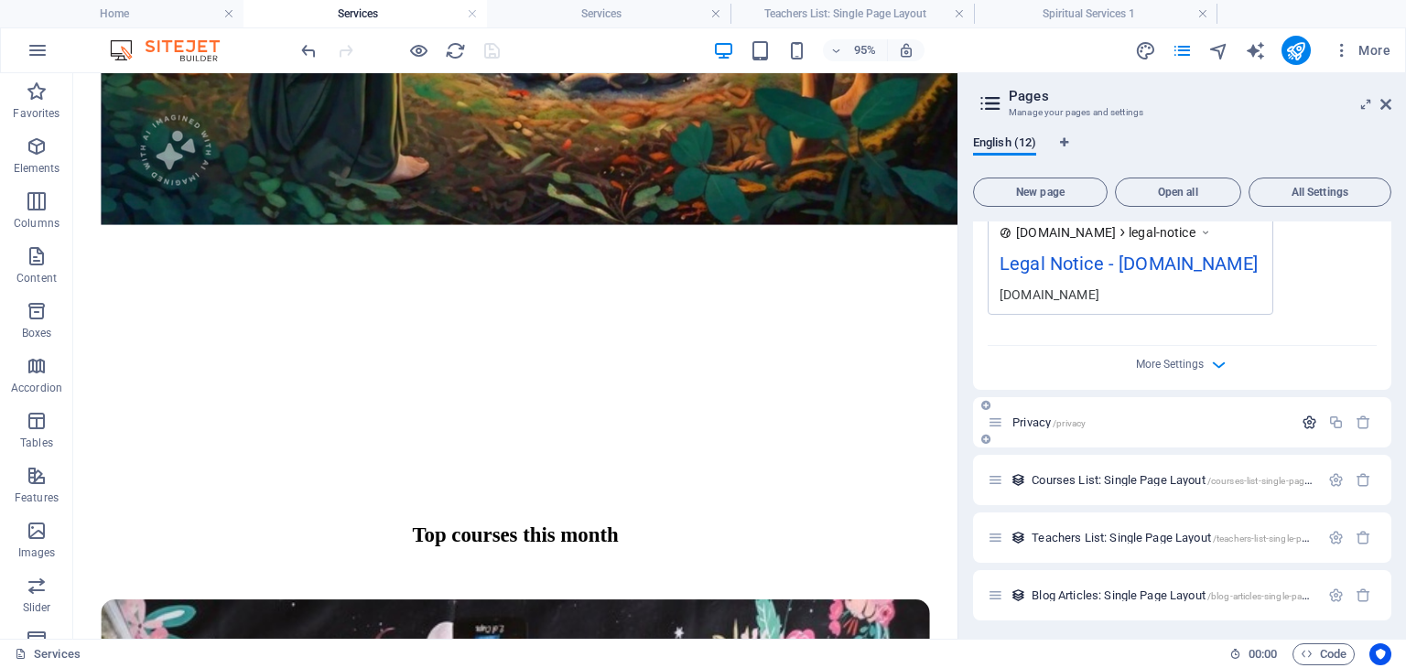
click at [1296, 418] on button "button" at bounding box center [1309, 423] width 27 height 16
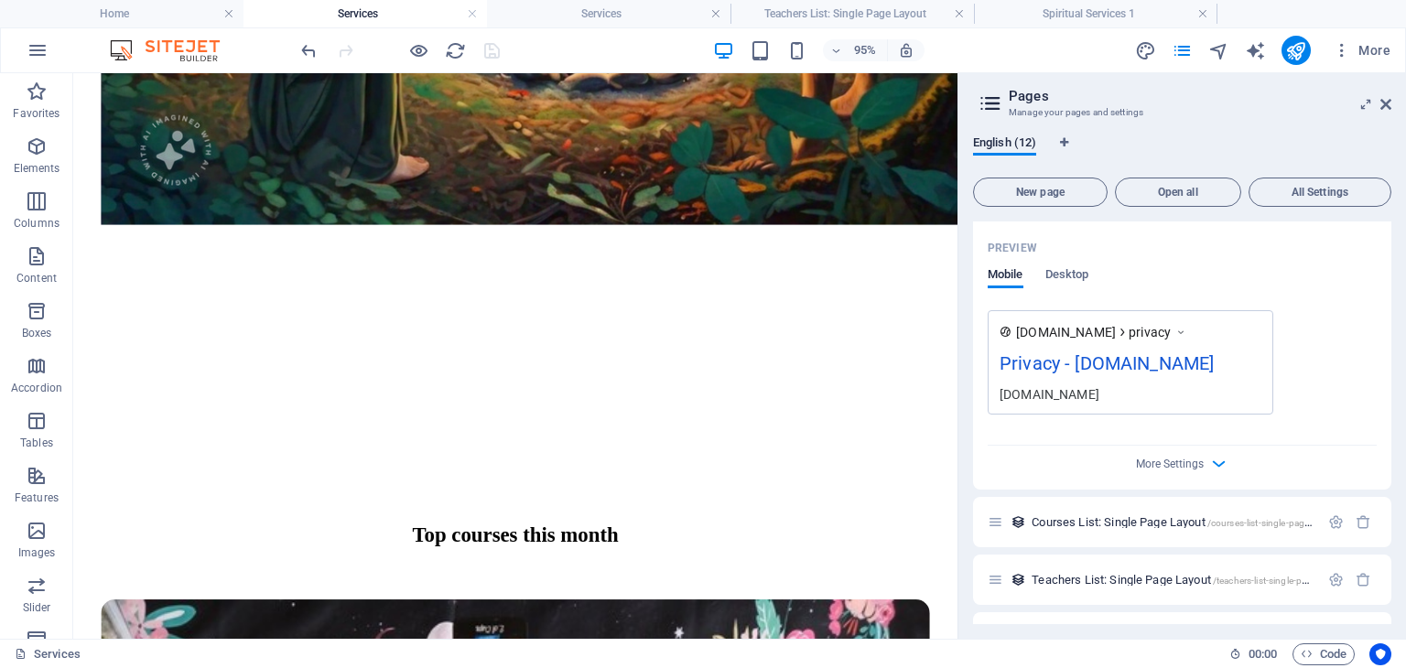
scroll to position [5377, 0]
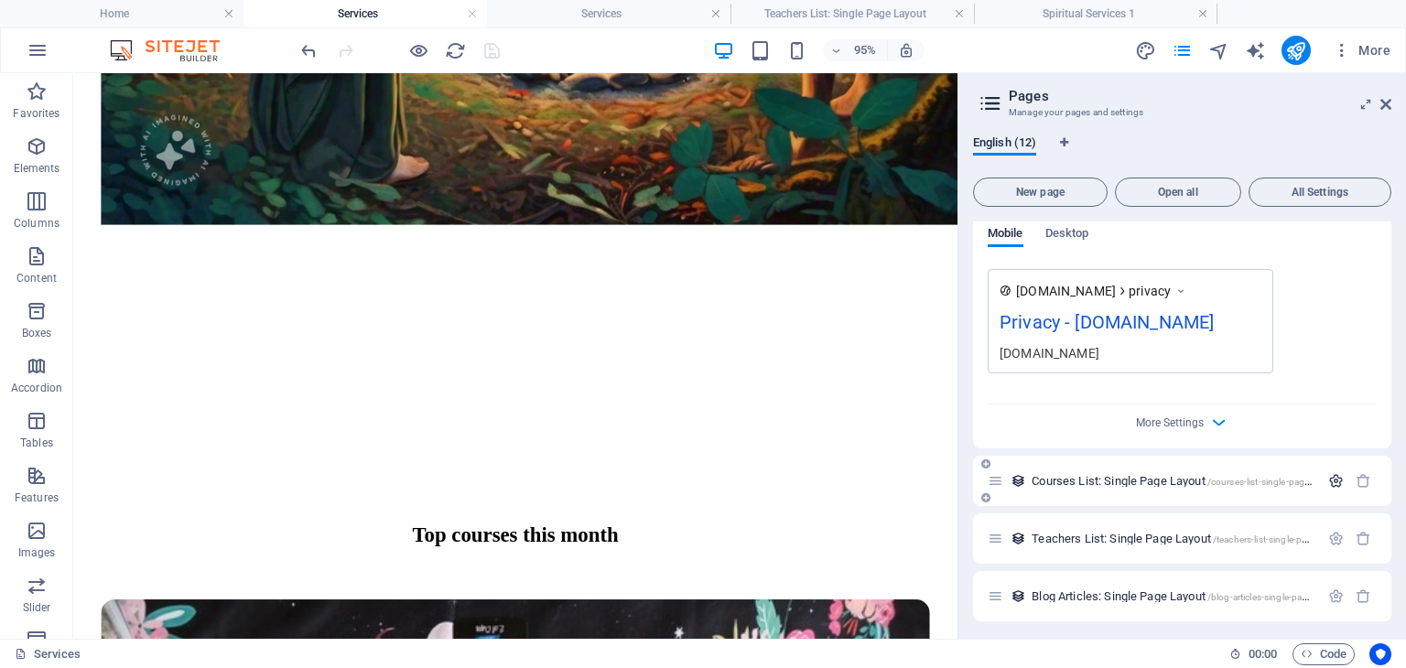
click at [1329, 473] on icon "button" at bounding box center [1337, 481] width 16 height 16
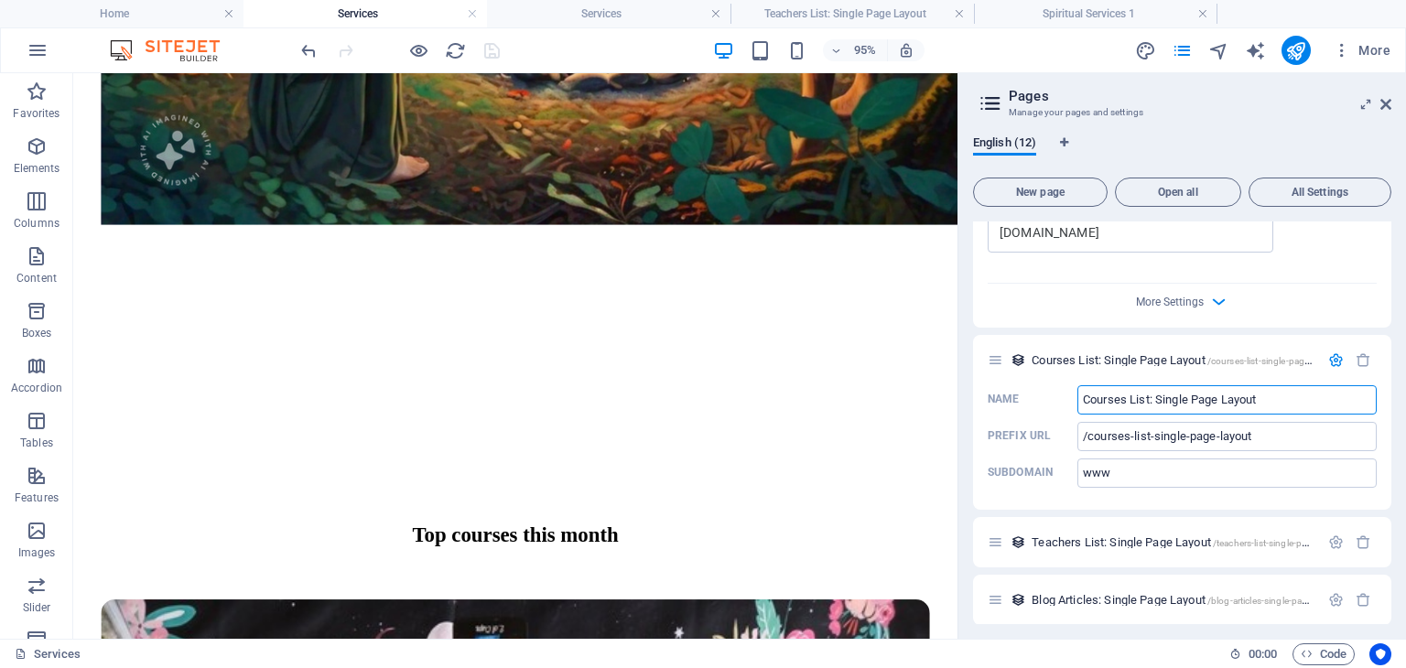
scroll to position [5502, 0]
click at [1330, 534] on icon "button" at bounding box center [1337, 539] width 16 height 16
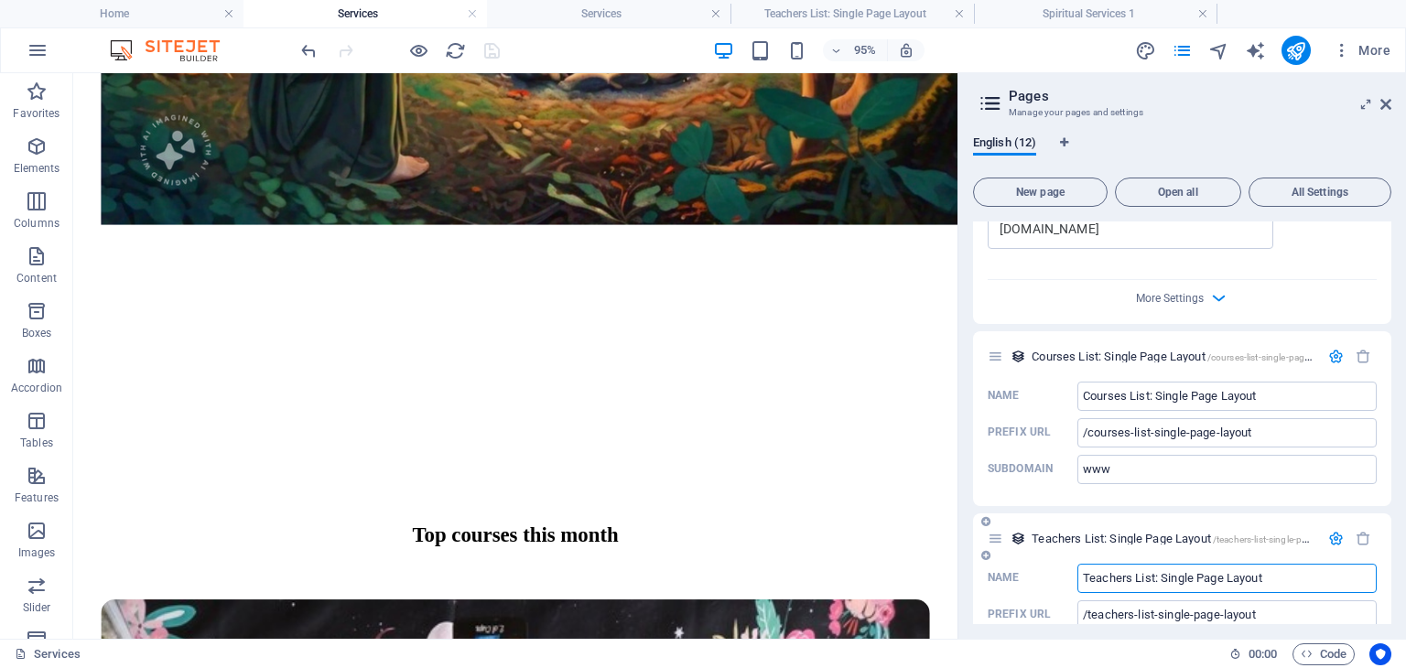
drag, startPoint x: 1133, startPoint y: 574, endPoint x: 1073, endPoint y: 574, distance: 59.5
click at [1073, 574] on label "Name Teachers List: Single Page Layout ​" at bounding box center [1182, 578] width 389 height 29
click at [1078, 574] on input "Teachers List: Single Page Layout" at bounding box center [1227, 578] width 299 height 29
type input "Services List: Single Page Layout"
type input "/services-list-single-page-layout"
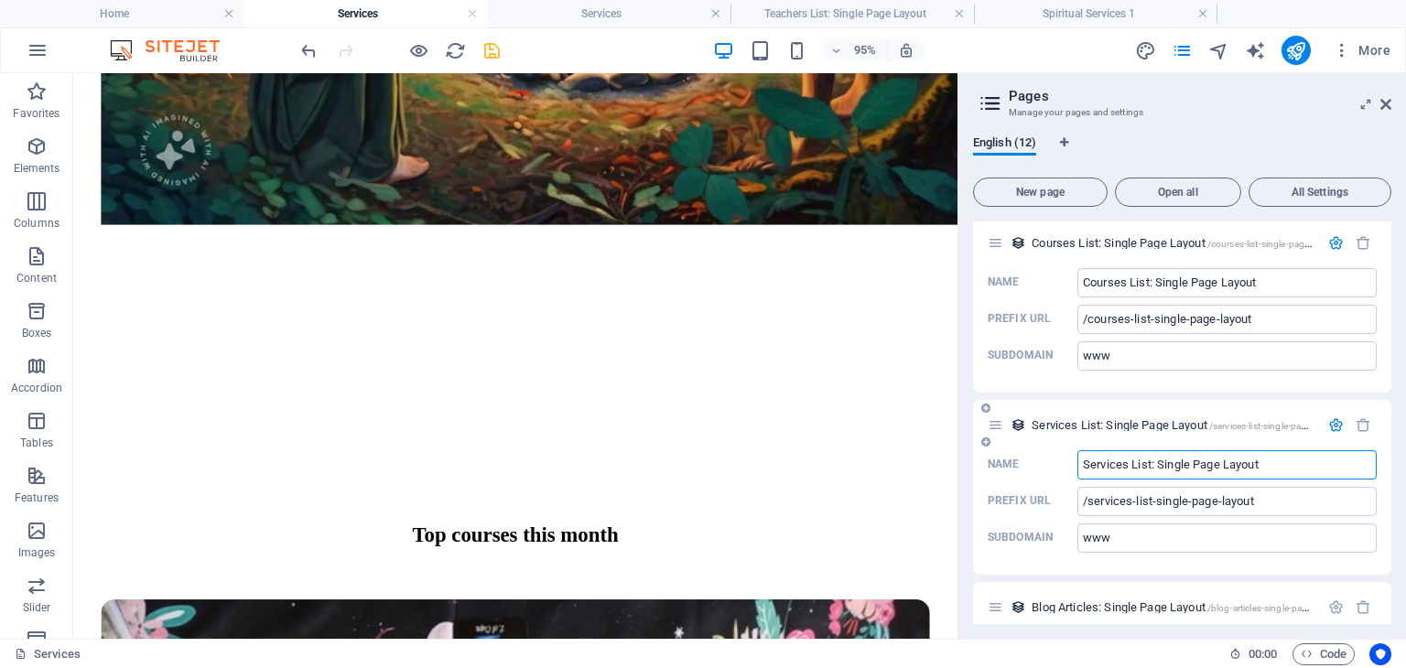
scroll to position [5626, 0]
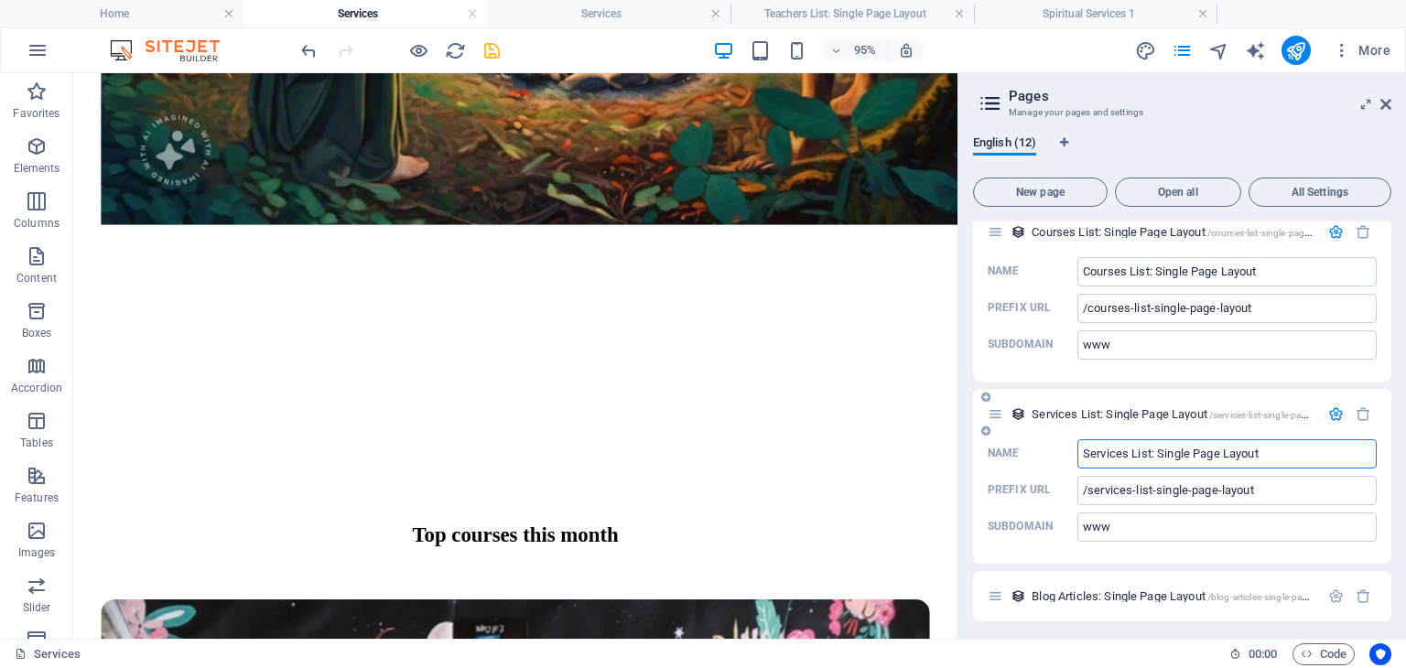
type input "Services List: Single Page Layout"
click at [1332, 407] on icon "button" at bounding box center [1337, 415] width 16 height 16
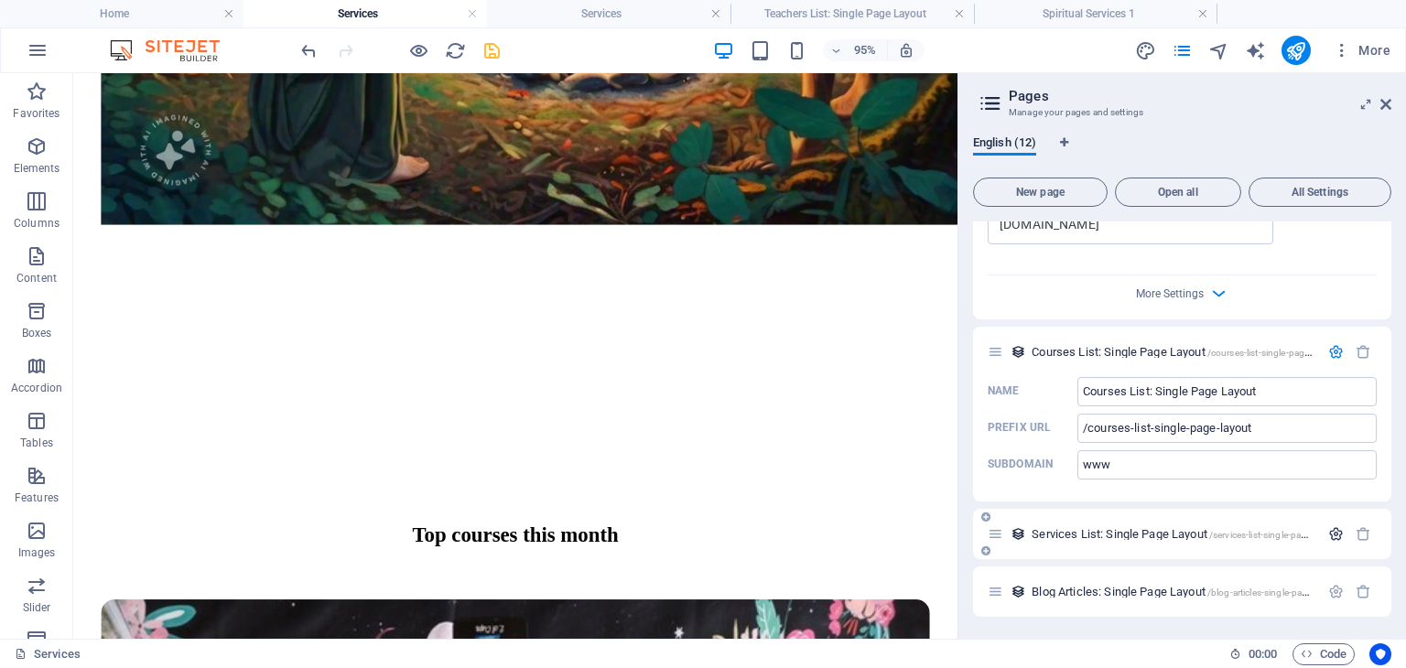
scroll to position [5502, 0]
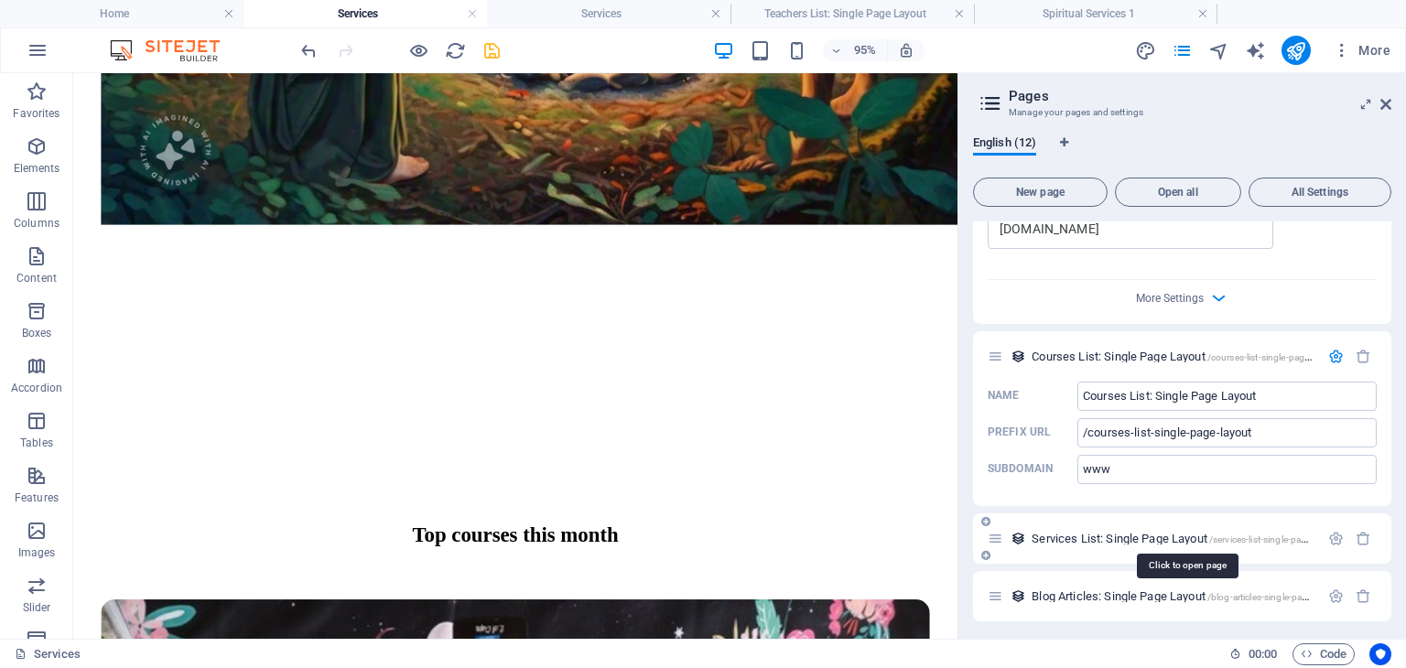
click at [1099, 536] on span "Services List: Single Page Layout /services-list-single-page-layout" at bounding box center [1186, 539] width 308 height 14
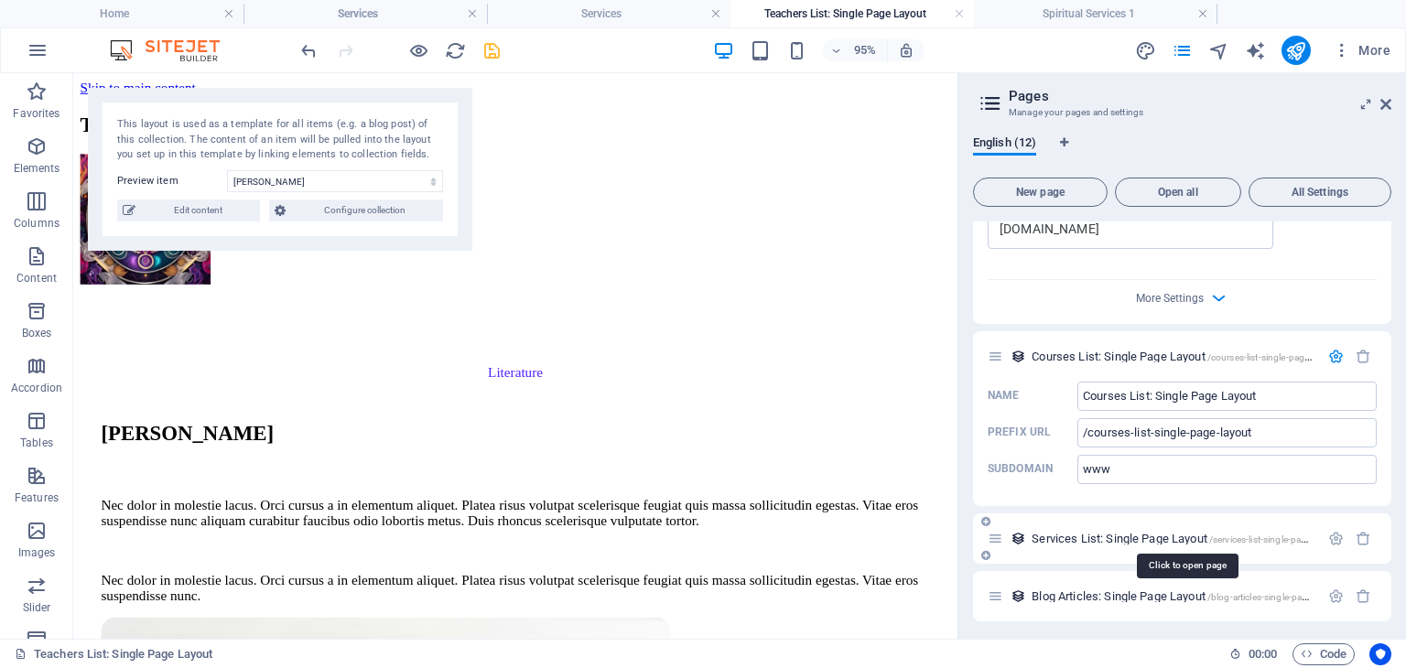
scroll to position [630, 0]
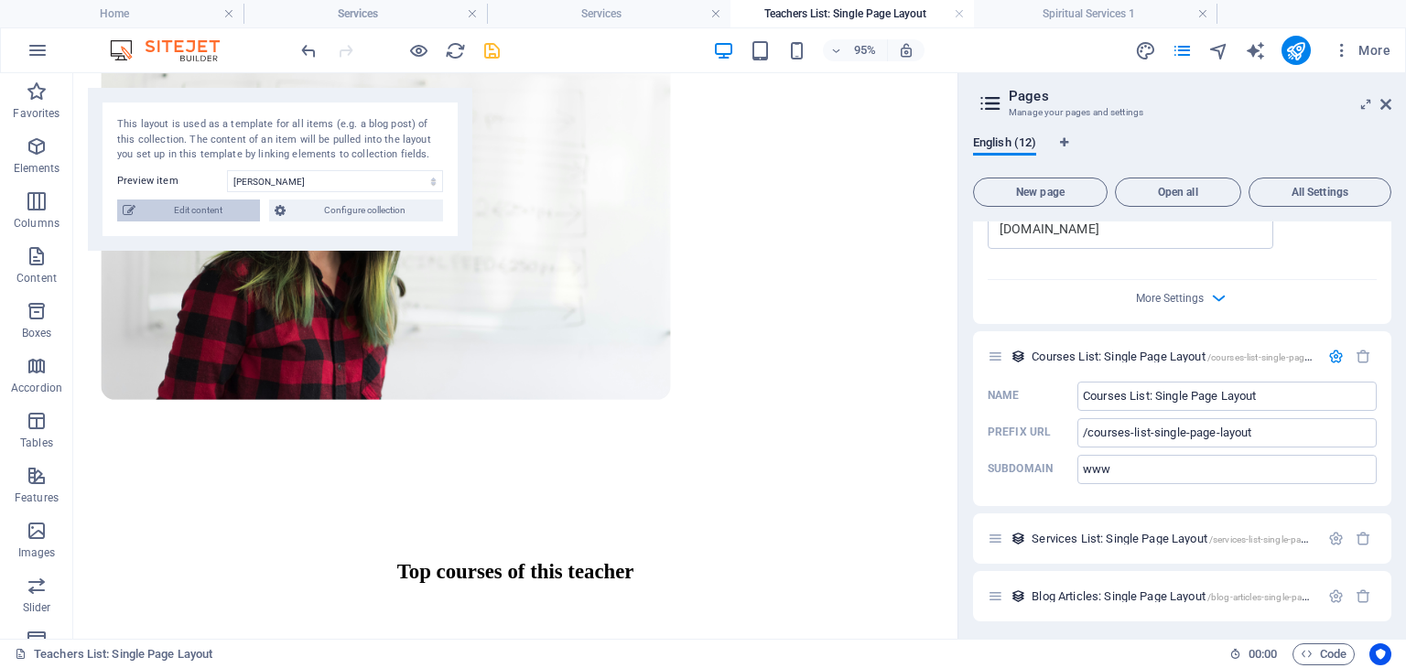
click at [206, 214] on span "Edit content" at bounding box center [198, 211] width 114 height 22
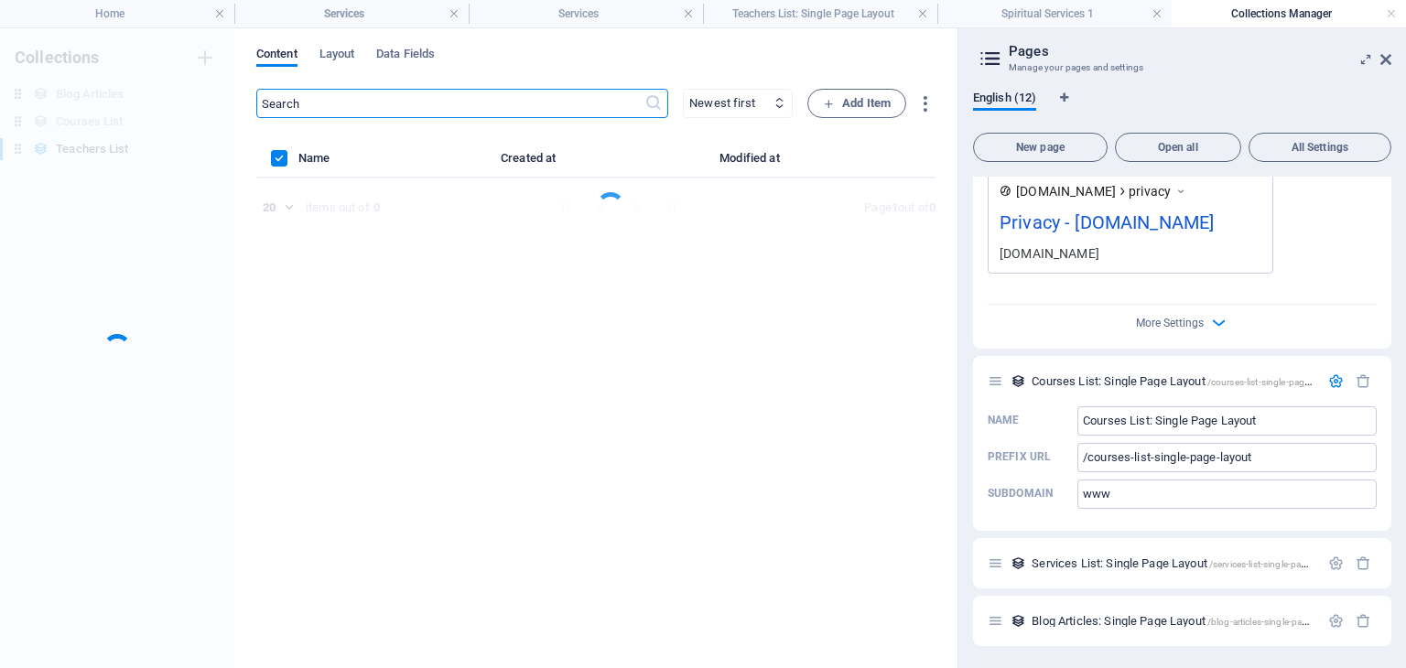
scroll to position [5428, 0]
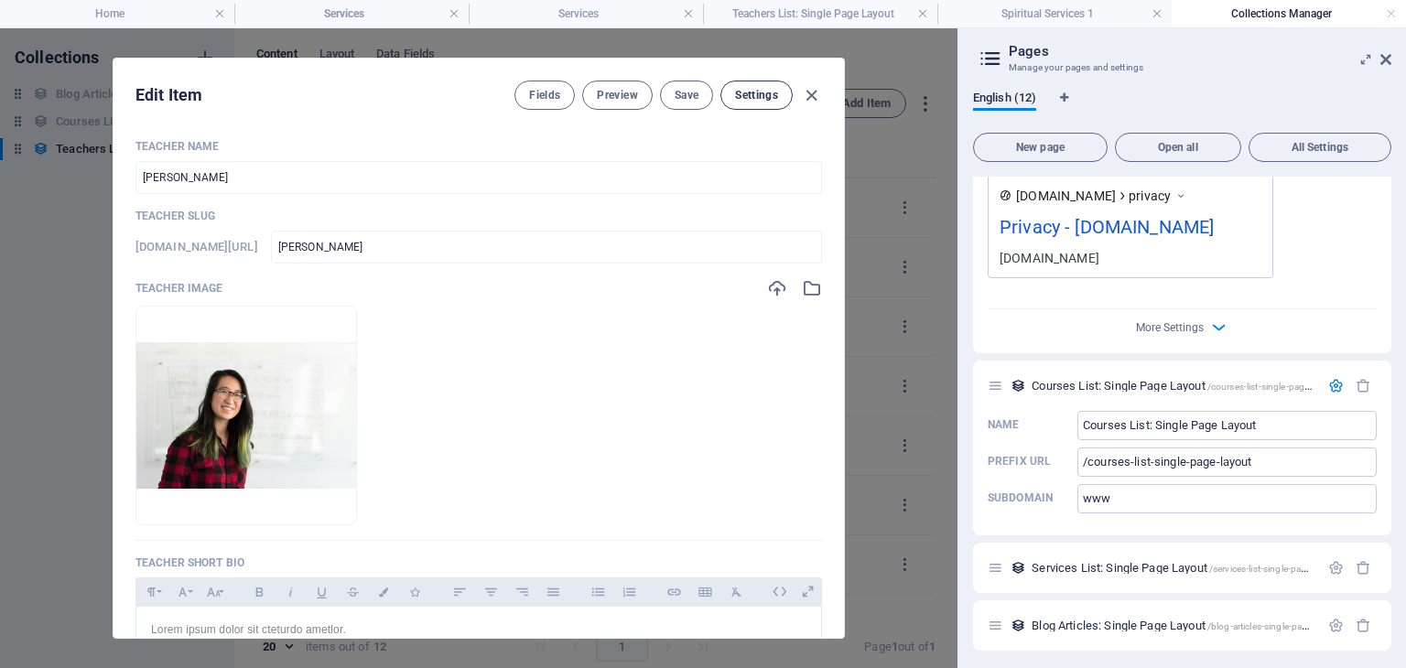
click at [751, 93] on span "Settings" at bounding box center [756, 95] width 43 height 15
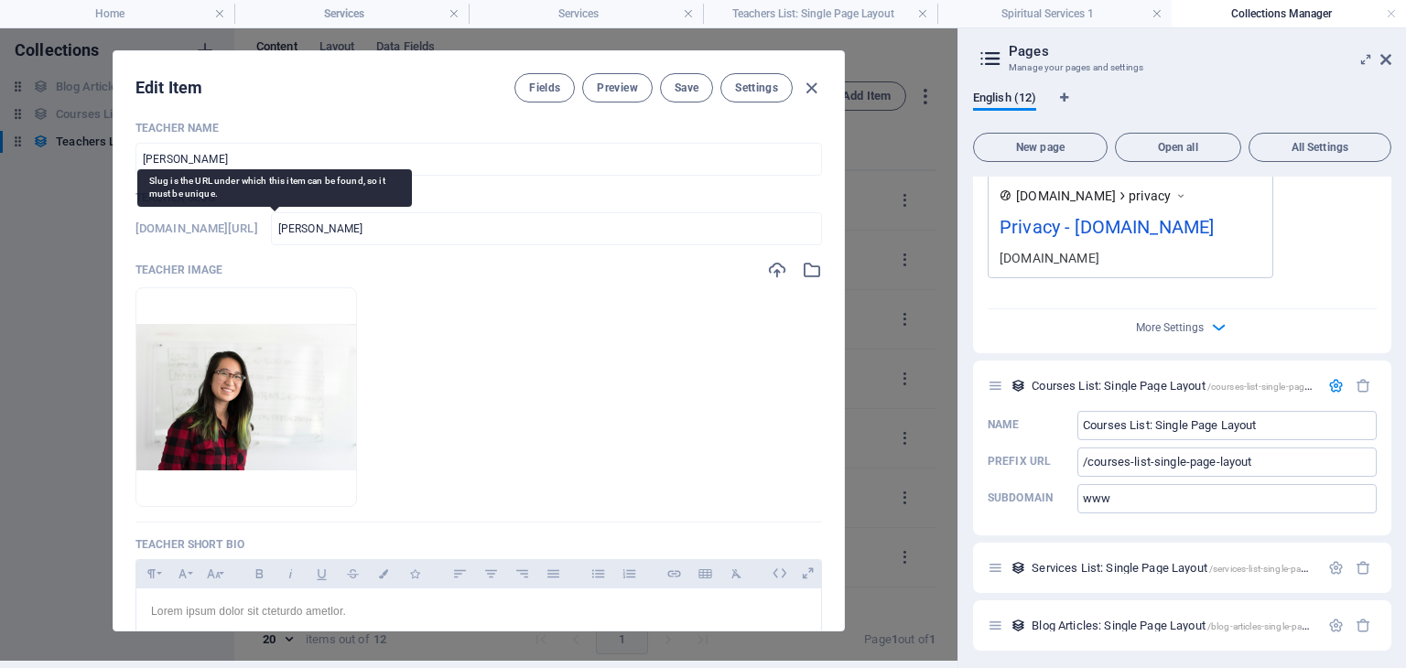
scroll to position [0, 0]
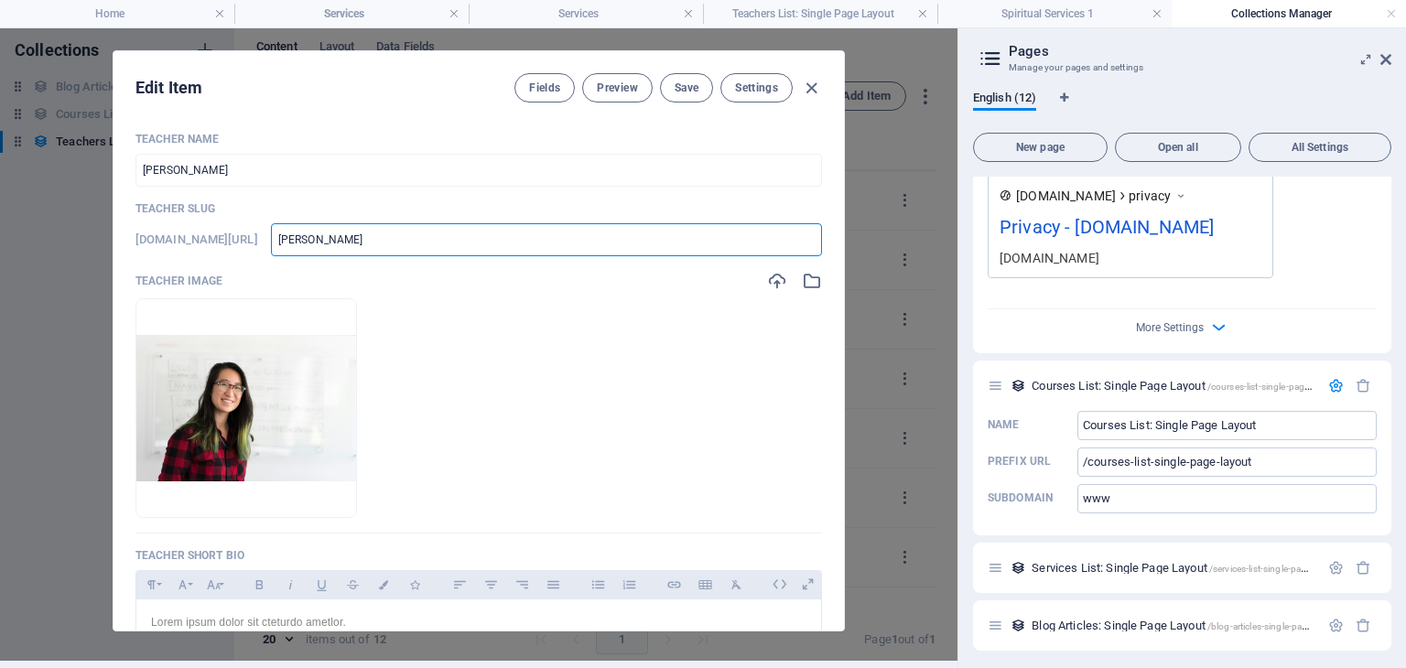
drag, startPoint x: 537, startPoint y: 237, endPoint x: 425, endPoint y: 232, distance: 112.7
click at [425, 232] on div "[DOMAIN_NAME][URL] [PERSON_NAME] ​" at bounding box center [479, 239] width 687 height 33
paste input "Tarot General Reading"
type input "Tarot General Reading"
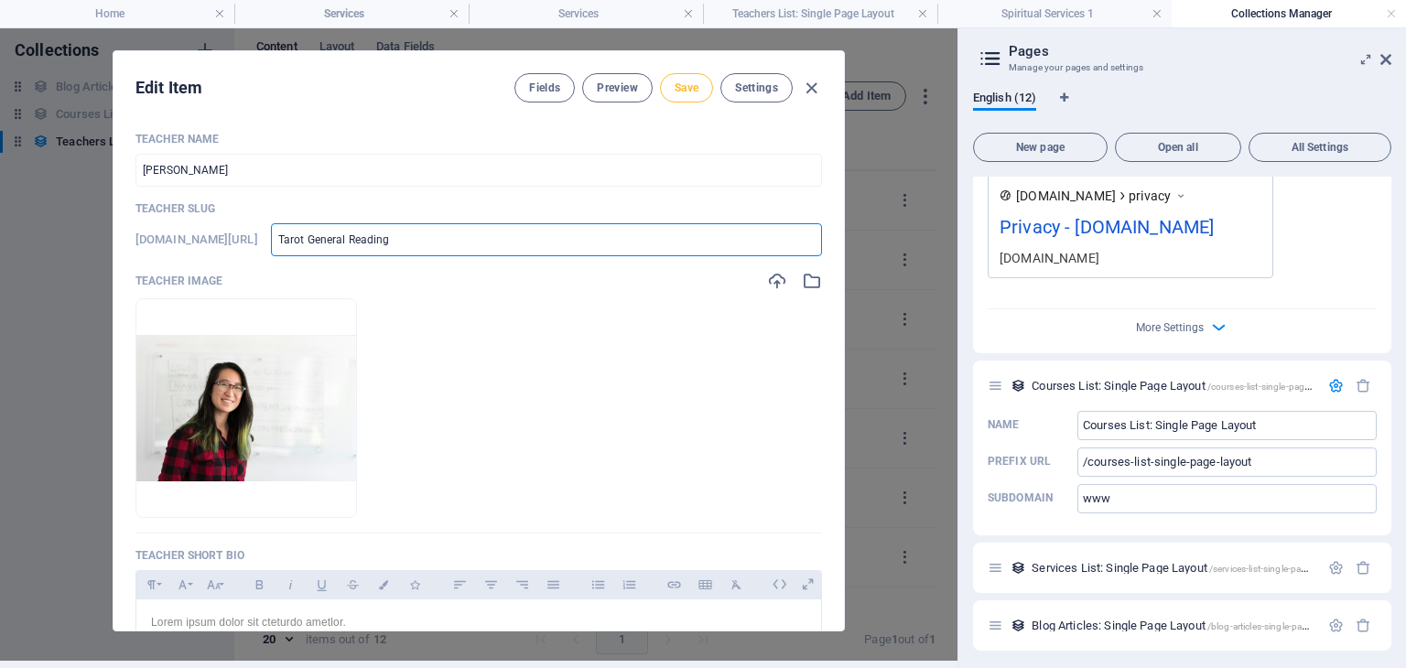
type input "tarot-general-reading"
click at [688, 92] on span "Save" at bounding box center [687, 88] width 24 height 15
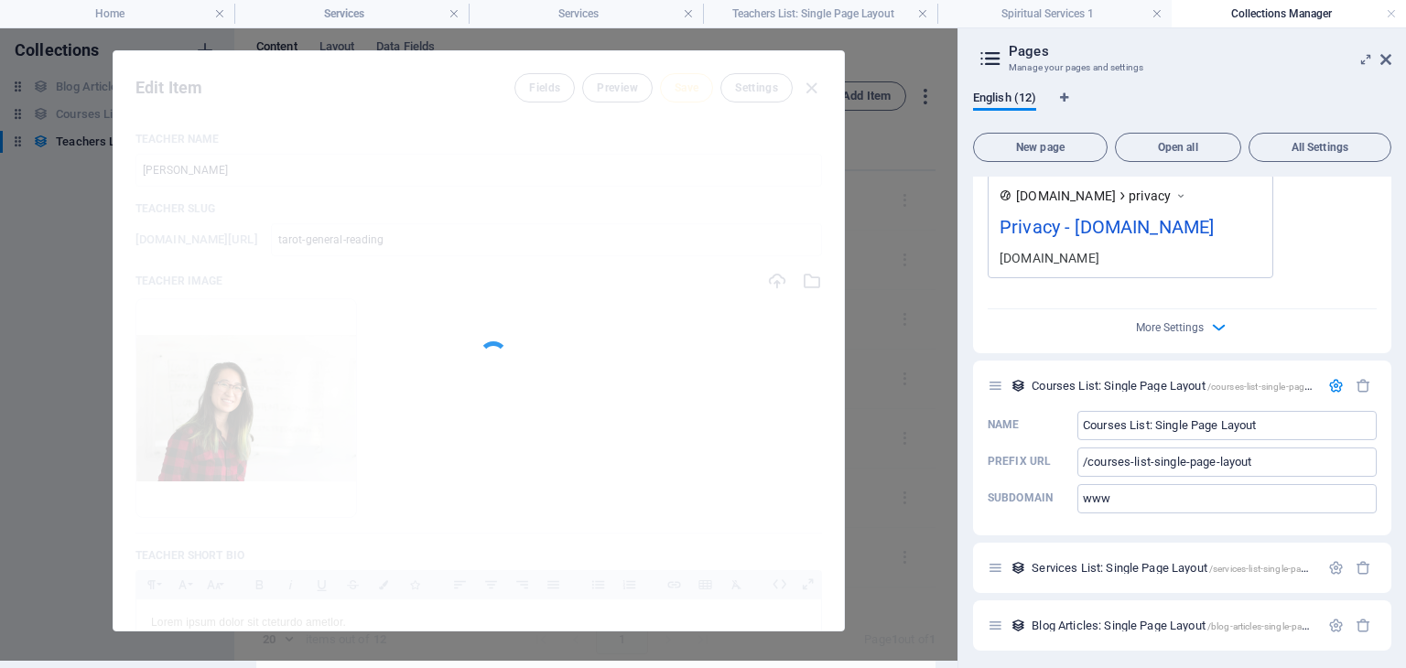
type input "tarot-general-reading"
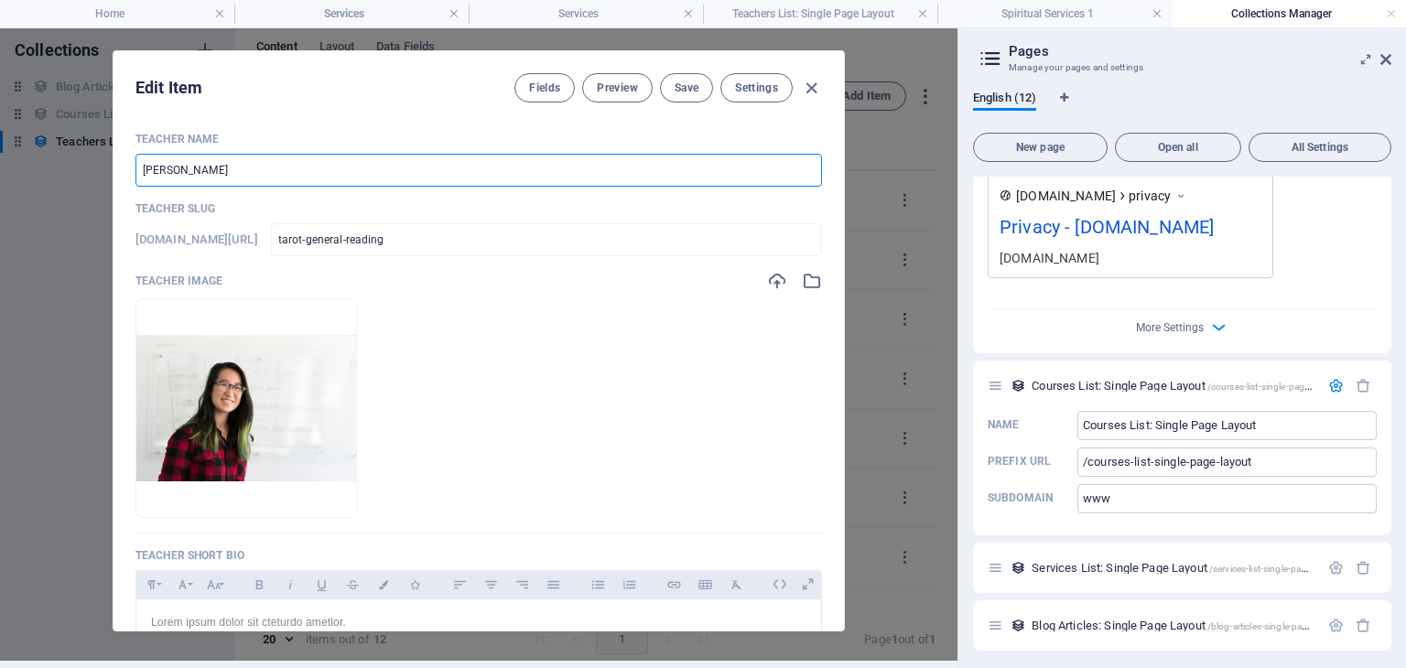
drag, startPoint x: 223, startPoint y: 160, endPoint x: 138, endPoint y: 164, distance: 85.2
click at [138, 164] on input "[PERSON_NAME]" at bounding box center [479, 170] width 687 height 33
paste input "Tarot General Reading"
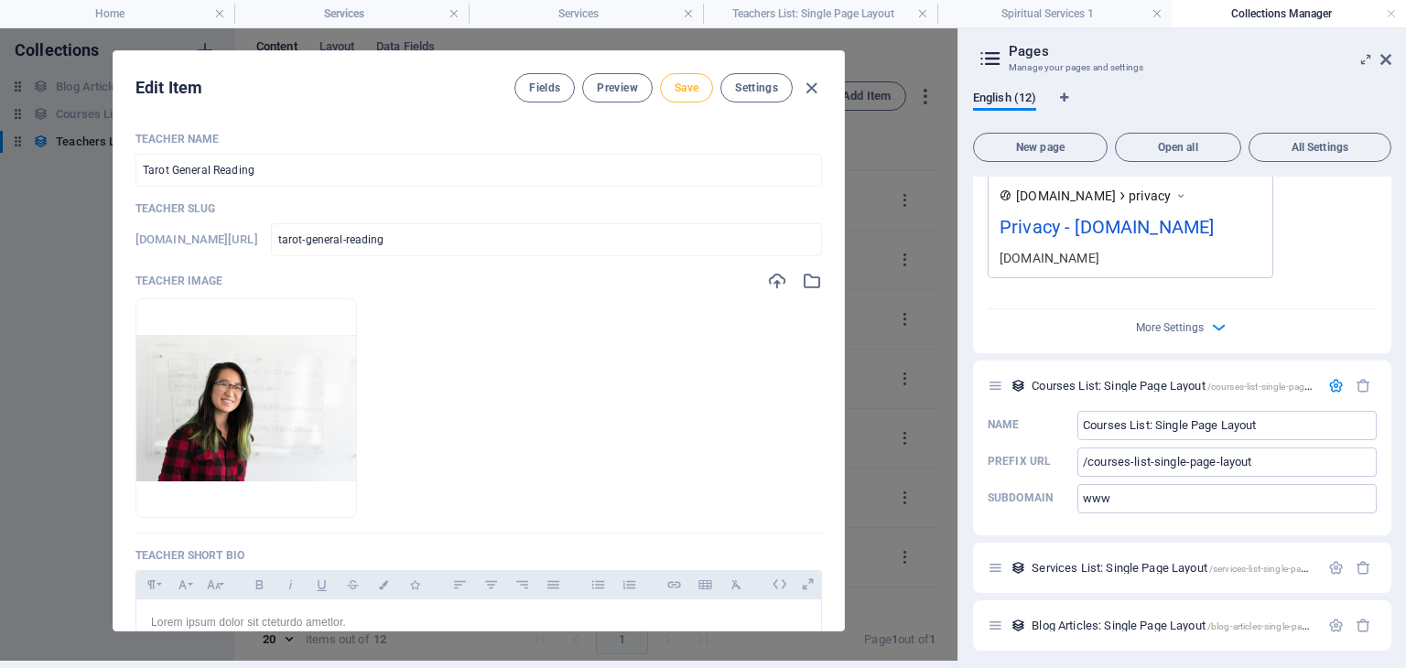
click at [681, 89] on span "Save" at bounding box center [687, 88] width 24 height 15
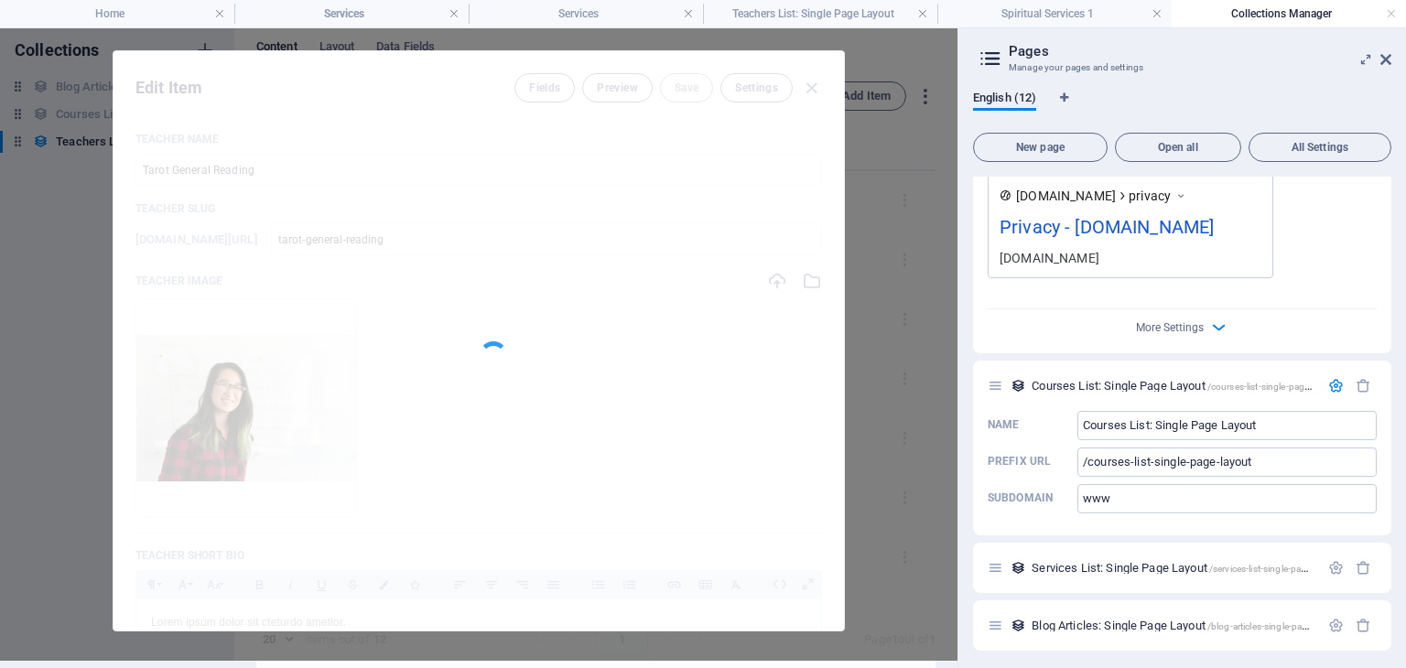
type input "Tarot General Reading"
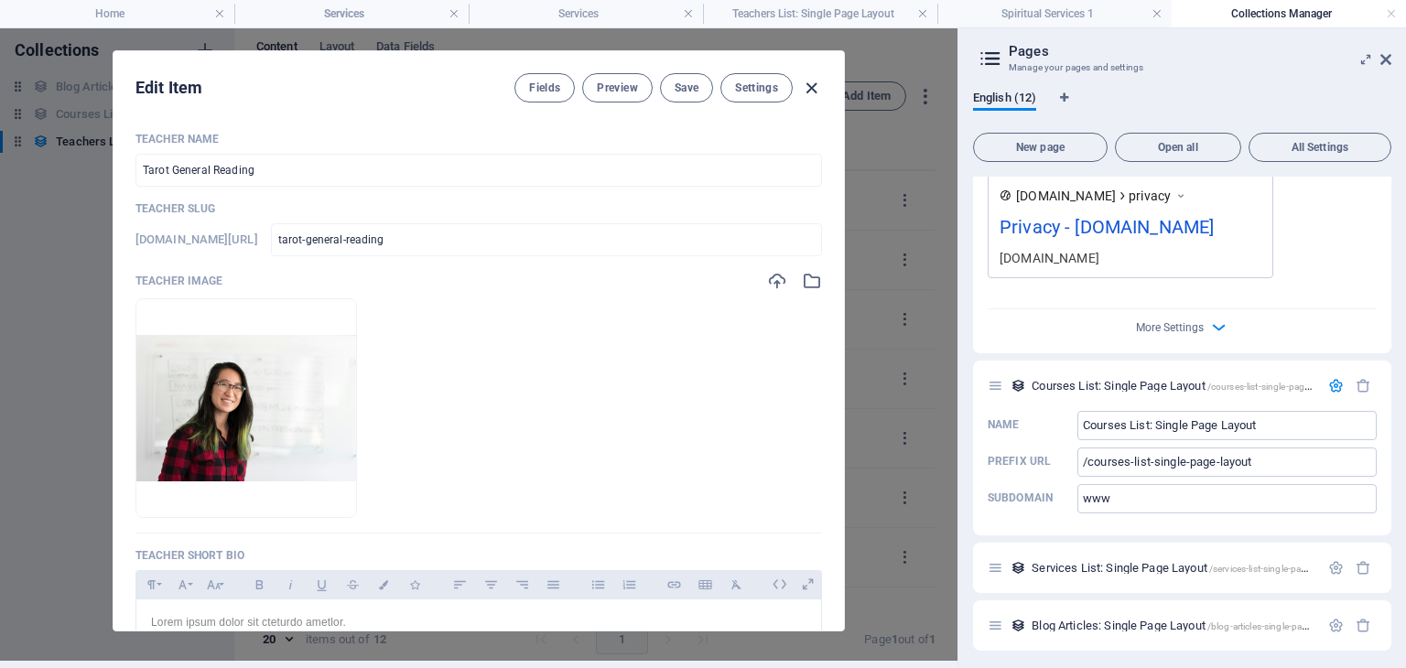
click at [812, 81] on icon "button" at bounding box center [811, 88] width 21 height 21
type input "tarot-general-reading"
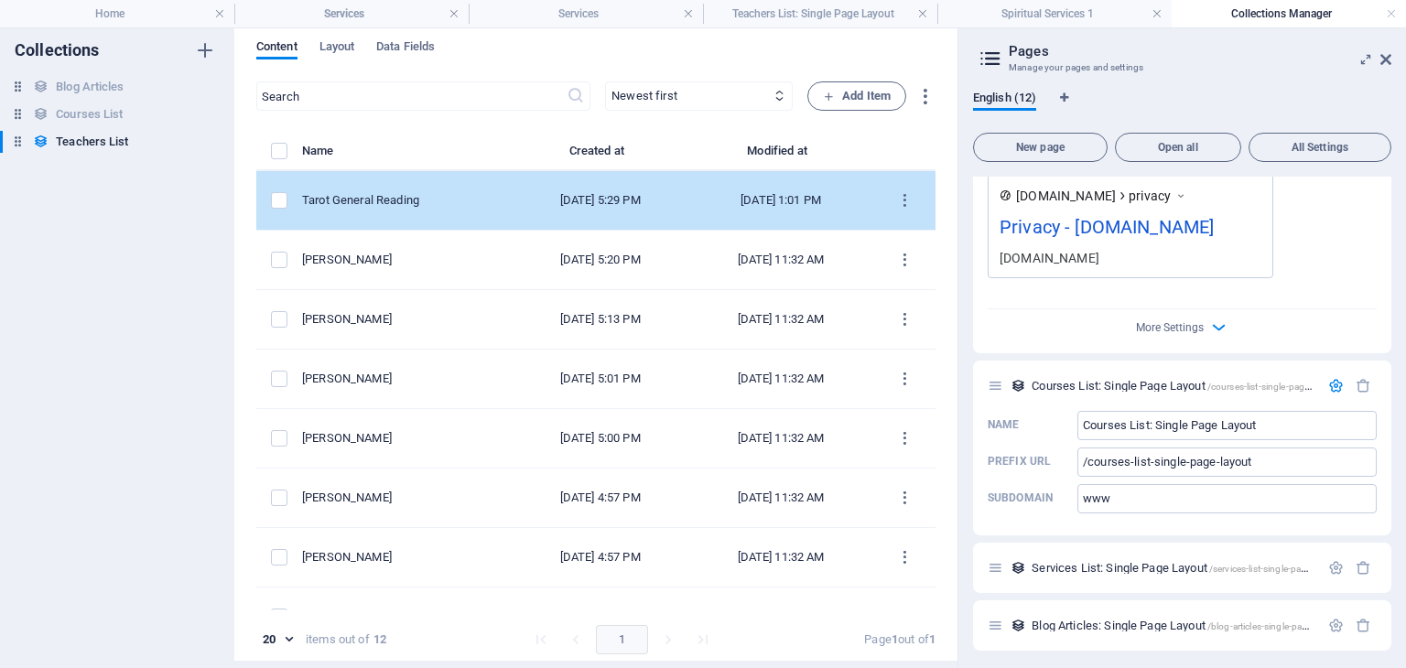
click at [428, 197] on div "Tarot General Reading" at bounding box center [400, 200] width 196 height 16
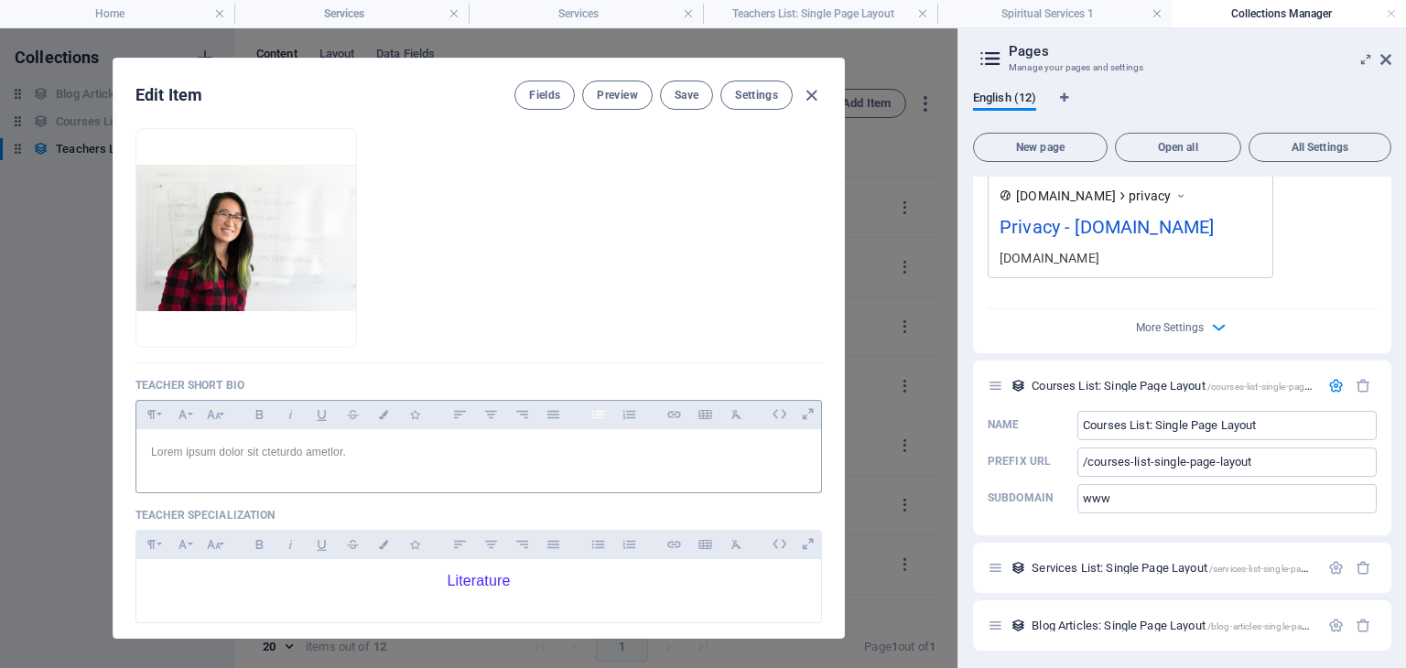
scroll to position [275, 0]
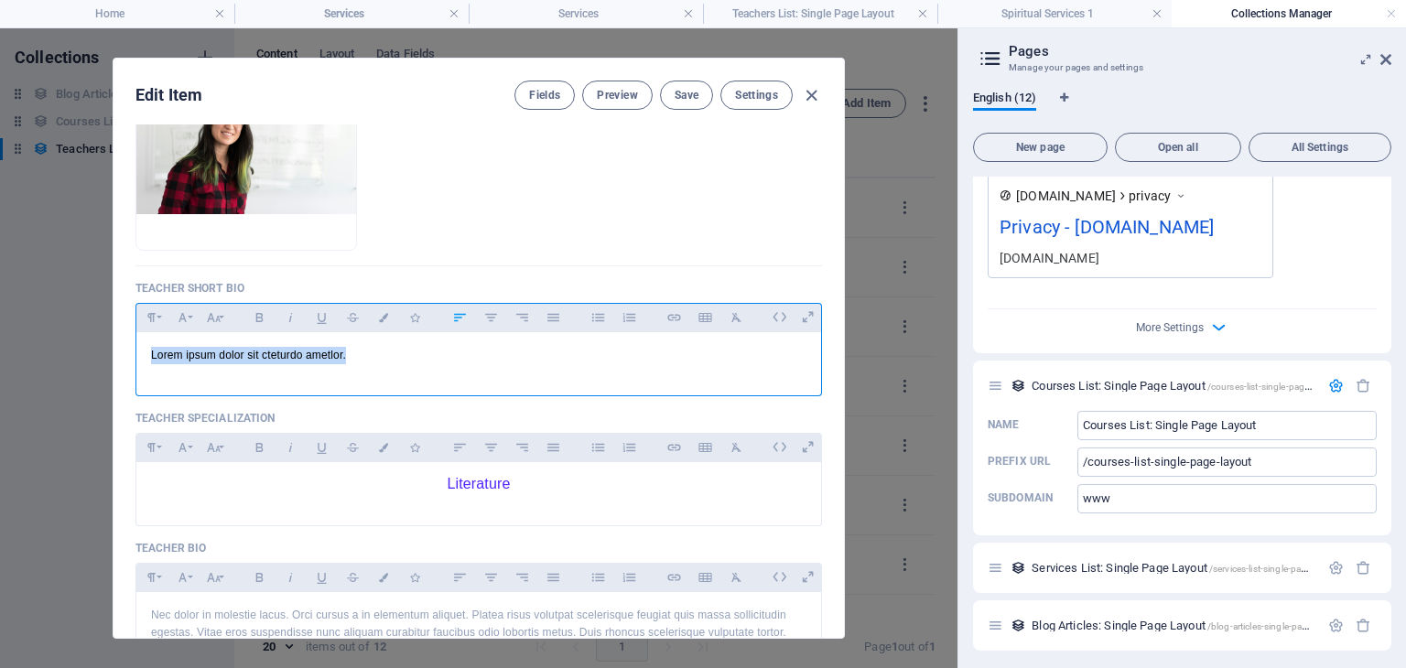
drag, startPoint x: 143, startPoint y: 348, endPoint x: 383, endPoint y: 362, distance: 240.3
click at [383, 362] on div "Lorem ipsum dolor sit cteturdo ametlor." at bounding box center [478, 359] width 685 height 55
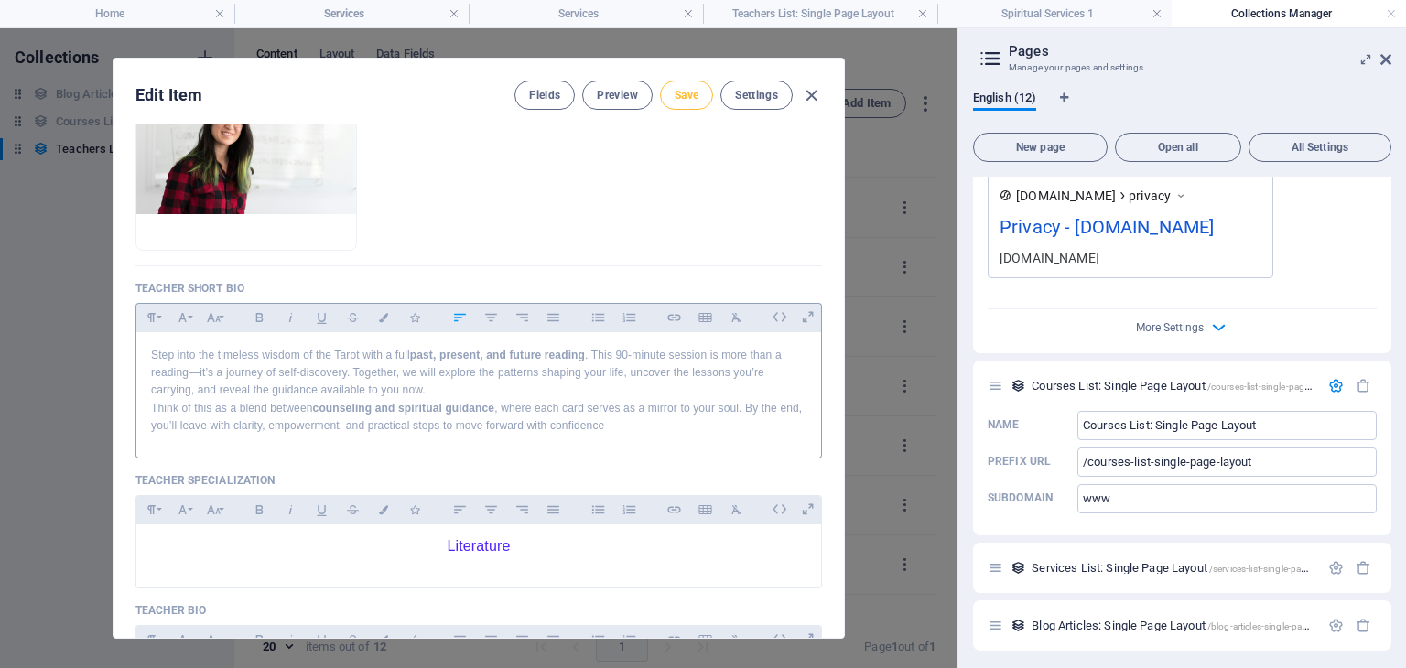
click at [681, 96] on span "Save" at bounding box center [687, 95] width 24 height 15
click at [529, 92] on span "Fields" at bounding box center [544, 95] width 31 height 15
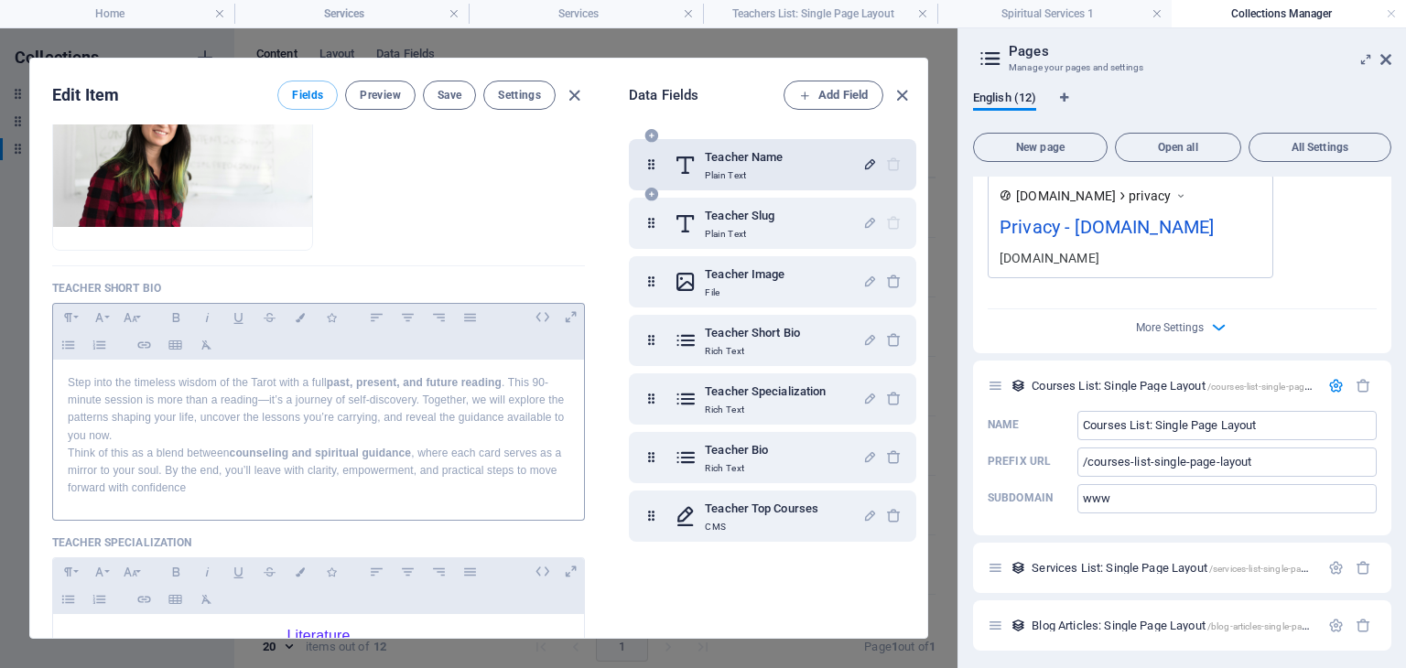
click at [862, 164] on icon "button" at bounding box center [870, 165] width 16 height 16
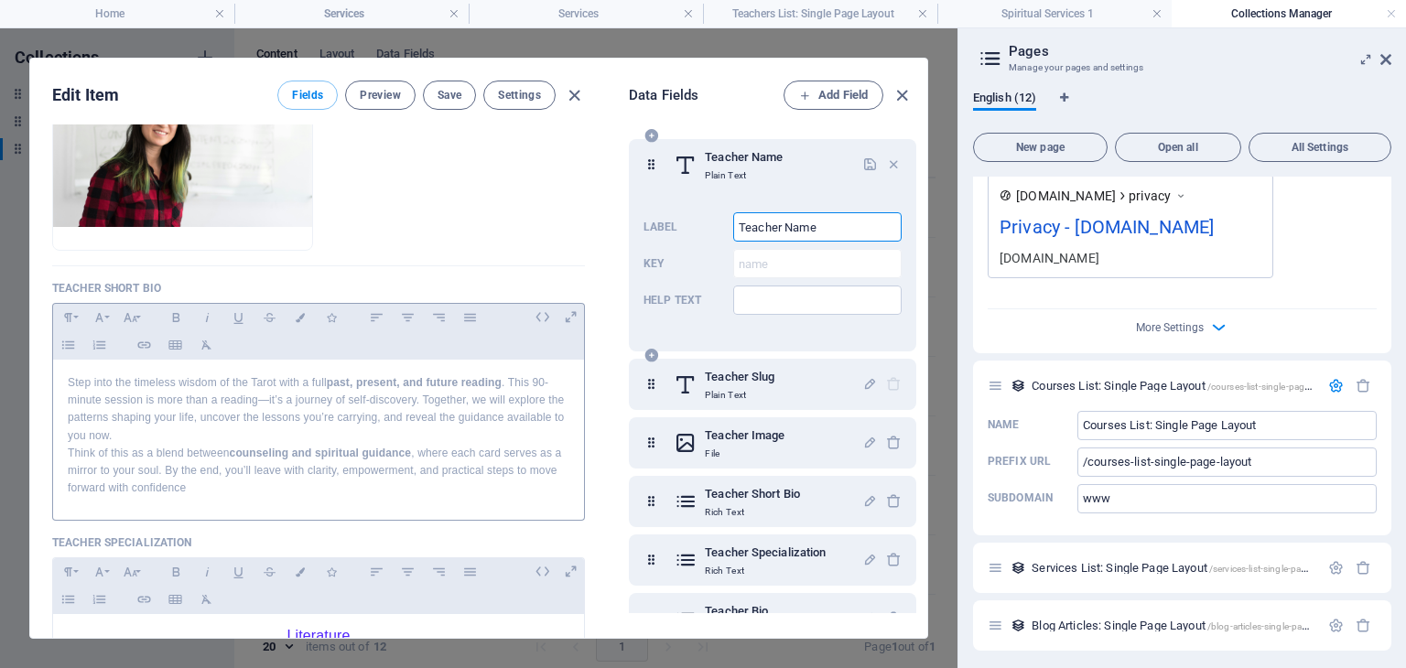
drag, startPoint x: 820, startPoint y: 224, endPoint x: 721, endPoint y: 222, distance: 99.8
click at [721, 222] on div "Label Teacher Name ​ Key name ​ Help text ​" at bounding box center [773, 263] width 258 height 117
type input "Service Name"
click at [862, 385] on icon "button" at bounding box center [870, 384] width 16 height 16
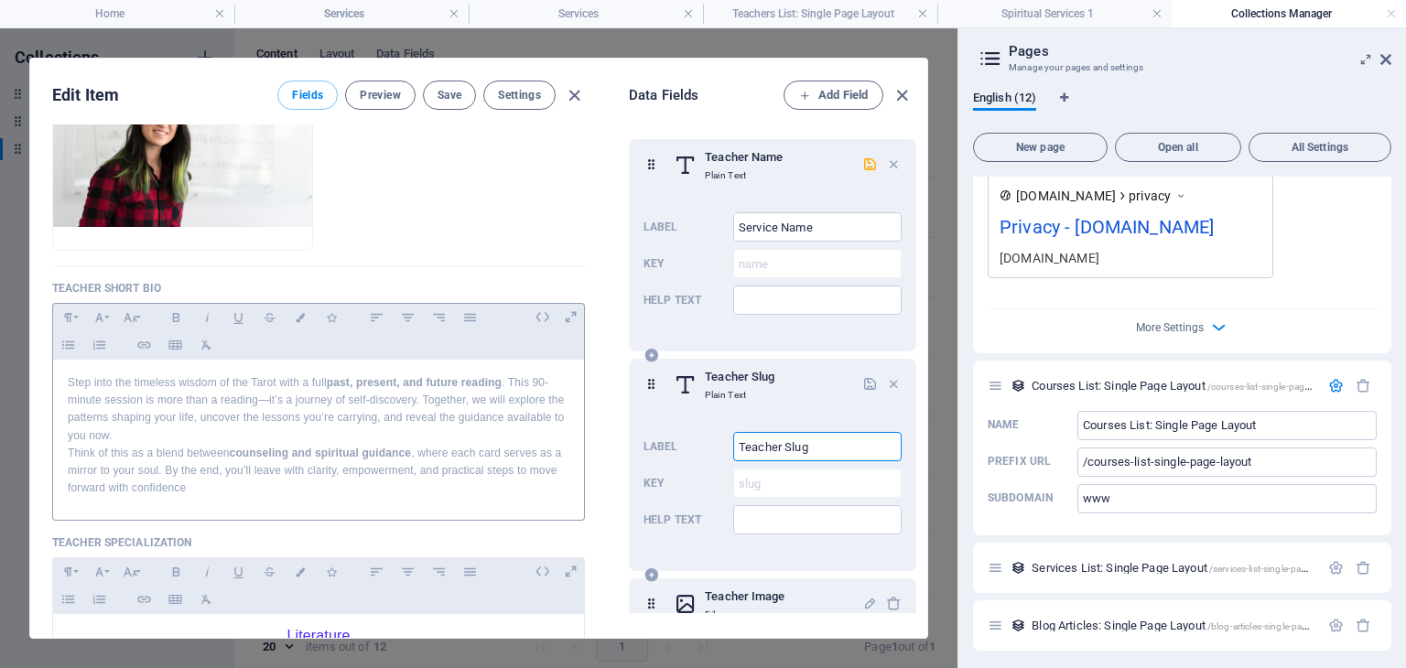
drag, startPoint x: 777, startPoint y: 450, endPoint x: 700, endPoint y: 438, distance: 77.8
click at [700, 438] on div "Label Teacher Slug ​ Key slug ​ Help text ​" at bounding box center [773, 483] width 258 height 117
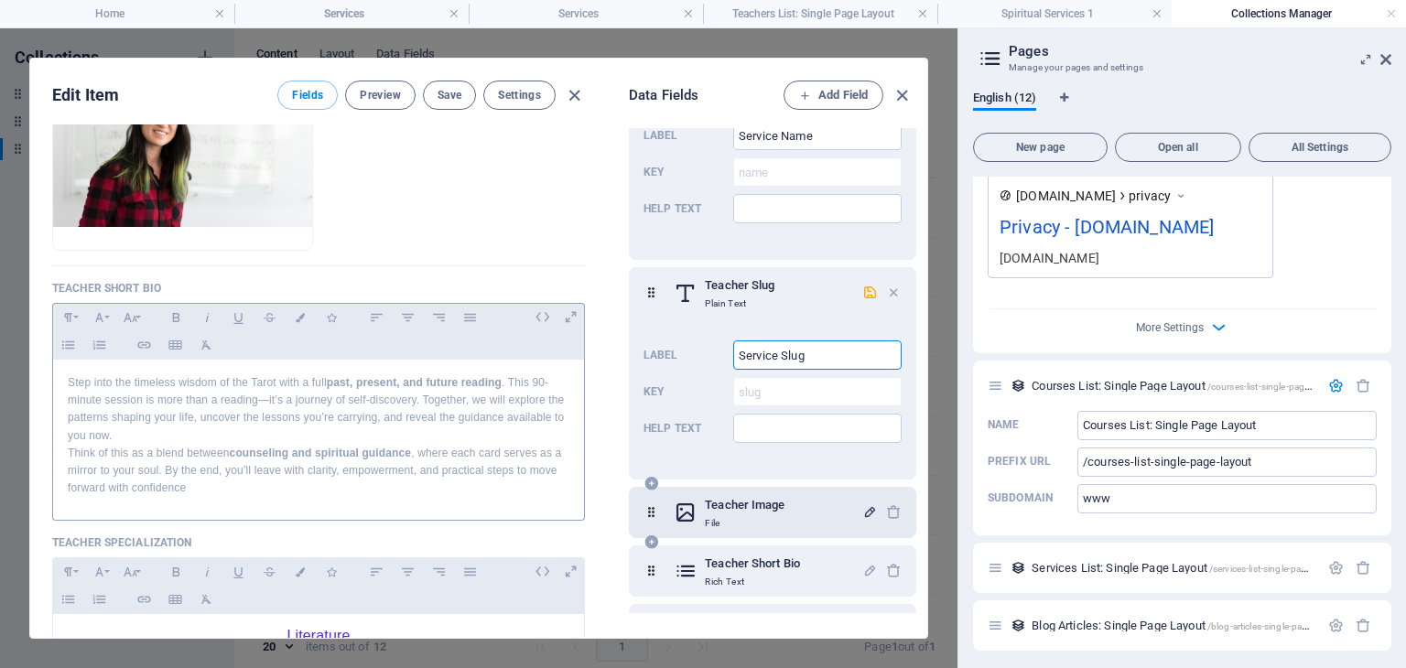
type input "Service Slug"
click at [862, 516] on icon "button" at bounding box center [870, 512] width 16 height 16
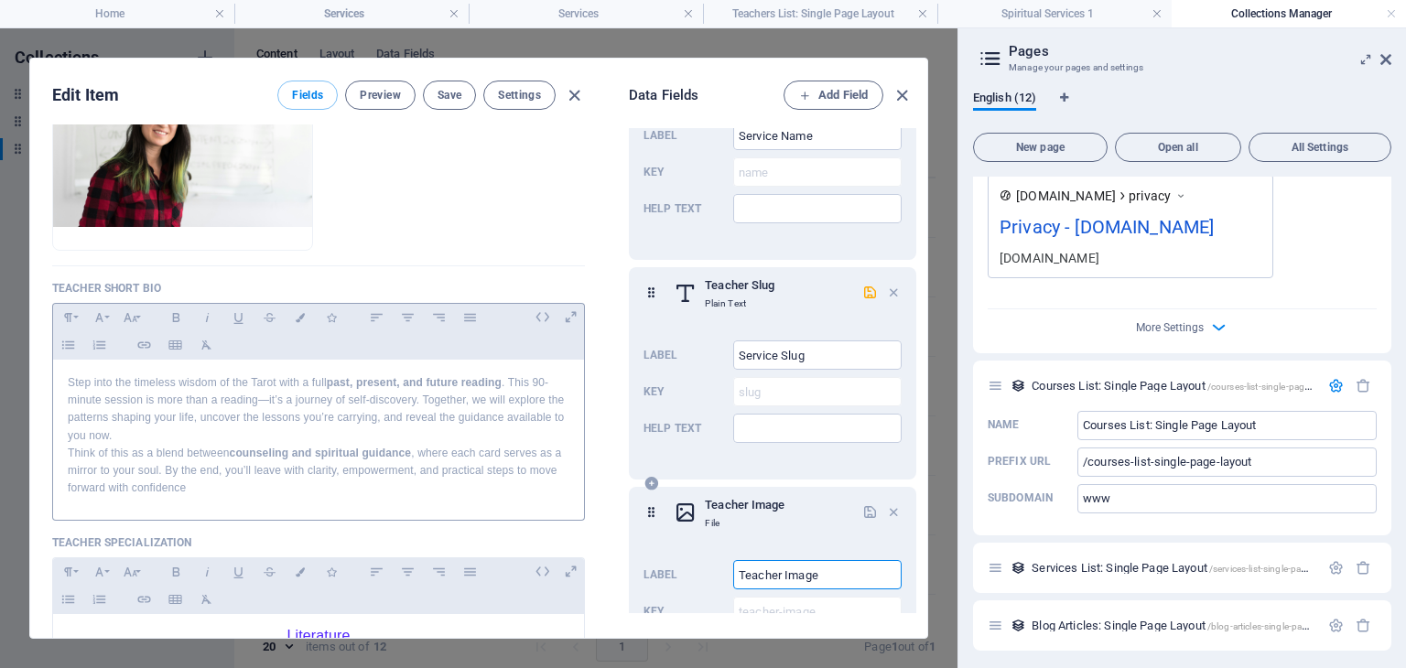
drag, startPoint x: 776, startPoint y: 570, endPoint x: 722, endPoint y: 567, distance: 54.1
click at [722, 567] on div "Label Teacher Image ​ Key teacher-image ​ Help text ​" at bounding box center [773, 611] width 258 height 117
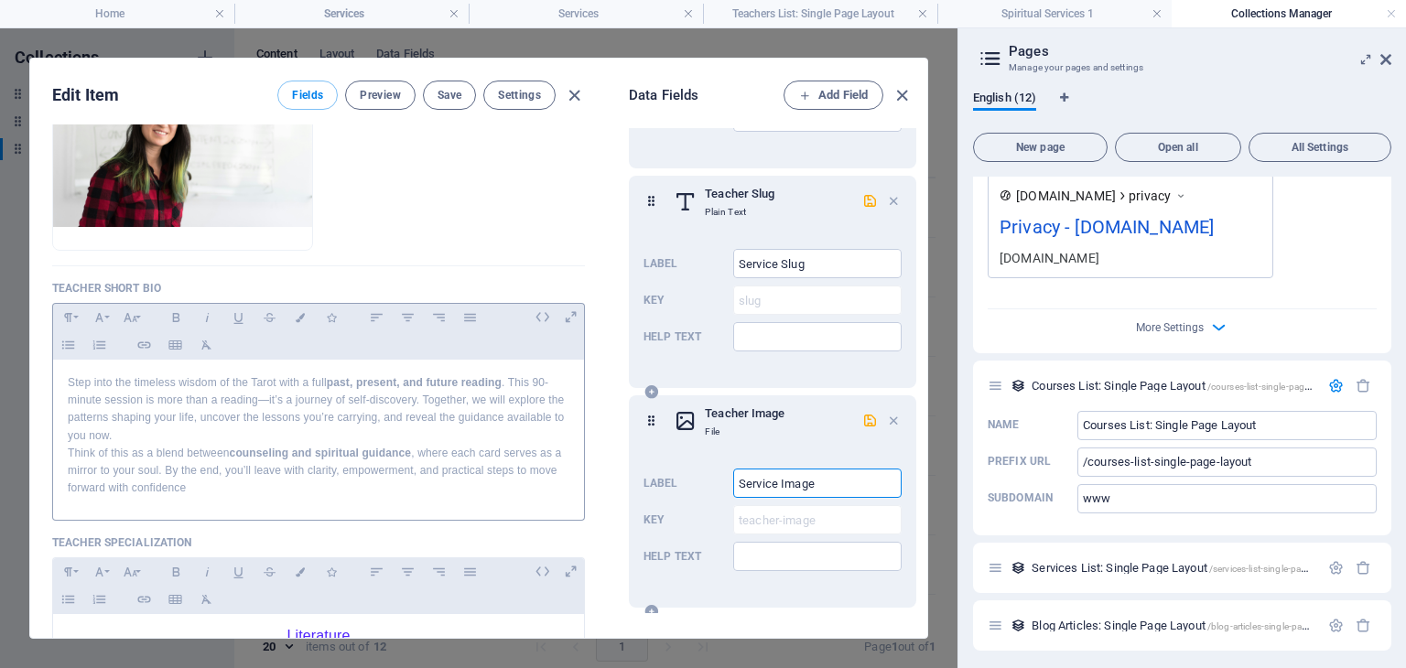
scroll to position [275, 0]
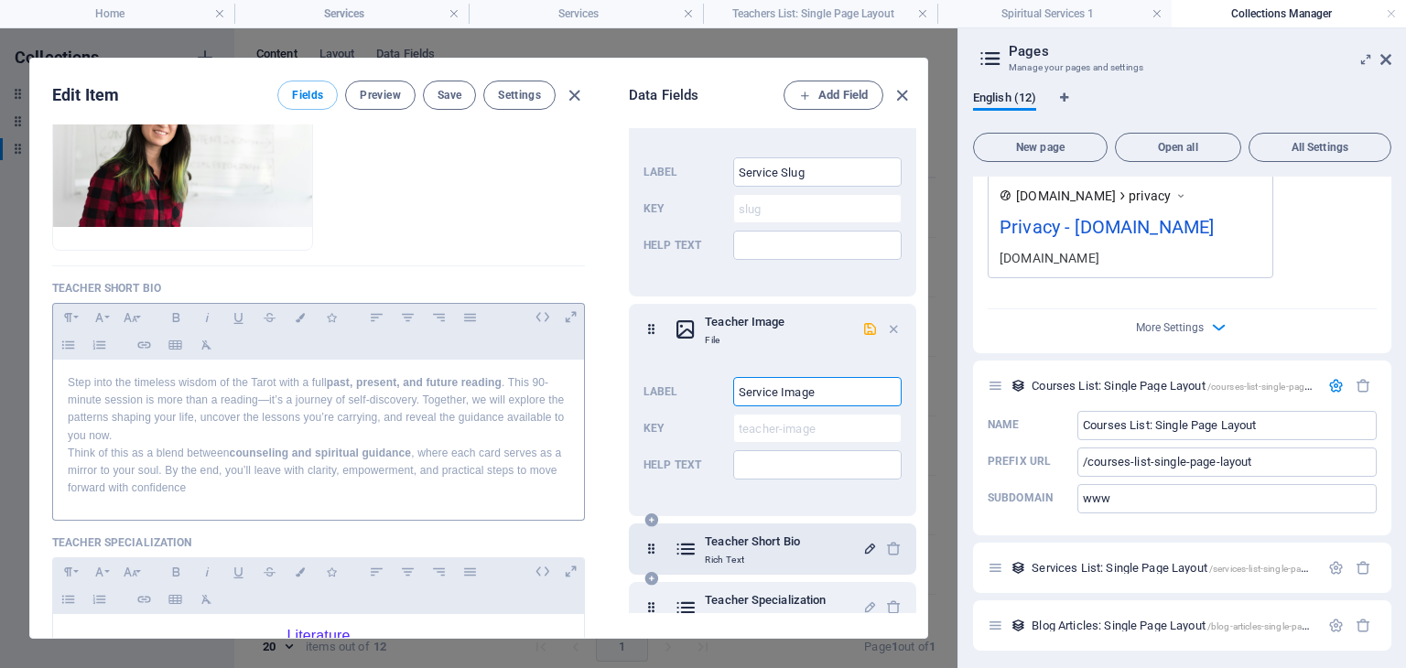
type input "Service Image"
click at [862, 548] on icon "button" at bounding box center [870, 549] width 16 height 16
drag, startPoint x: 746, startPoint y: 537, endPoint x: 702, endPoint y: 537, distance: 43.9
click at [705, 537] on h6 "Teacher Short Bio" at bounding box center [752, 542] width 95 height 22
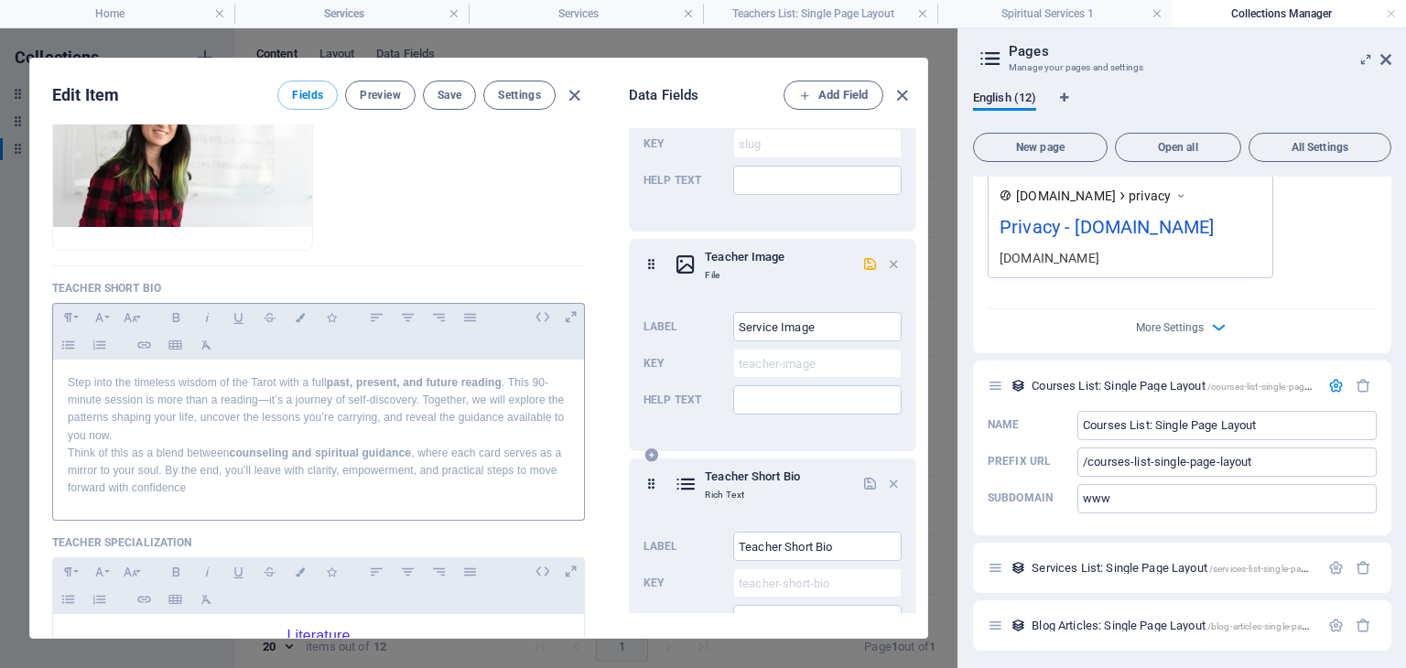
scroll to position [366, 0]
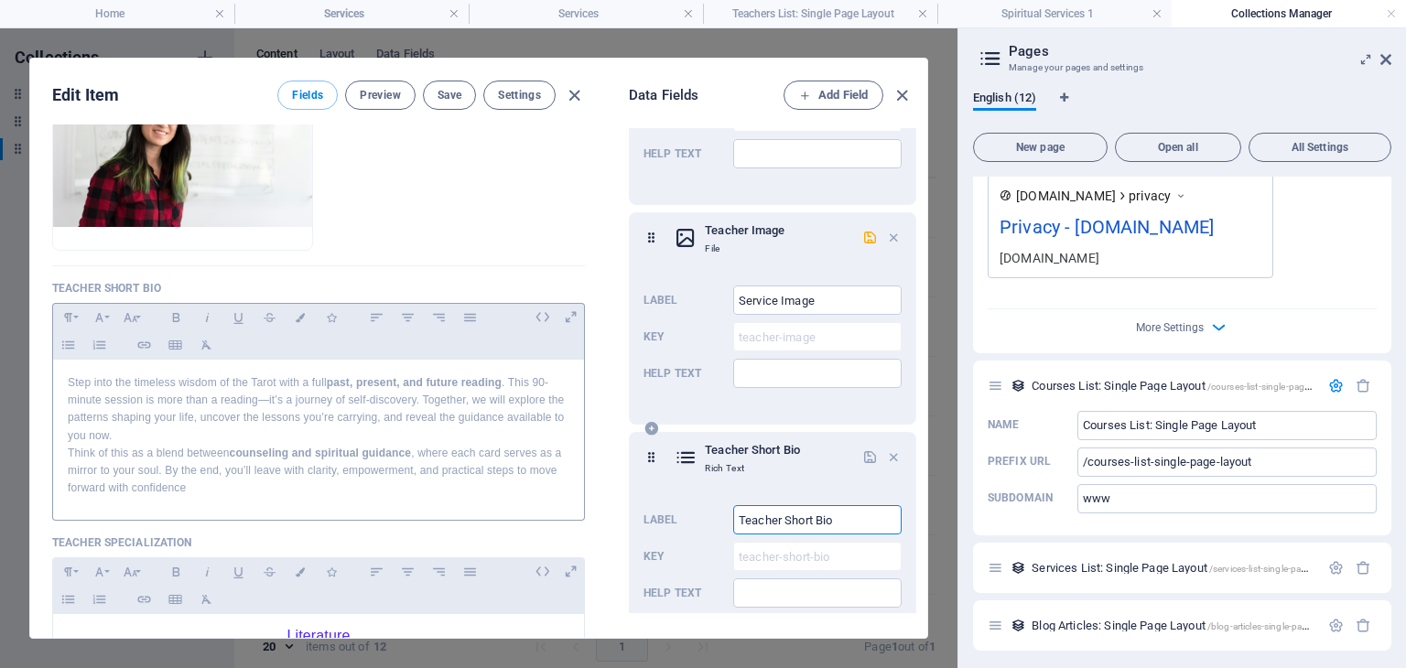
drag, startPoint x: 776, startPoint y: 517, endPoint x: 712, endPoint y: 517, distance: 64.1
click at [712, 517] on div "Label Teacher Short Bio ​ Key teacher-short-bio ​ Help text ​" at bounding box center [773, 556] width 258 height 117
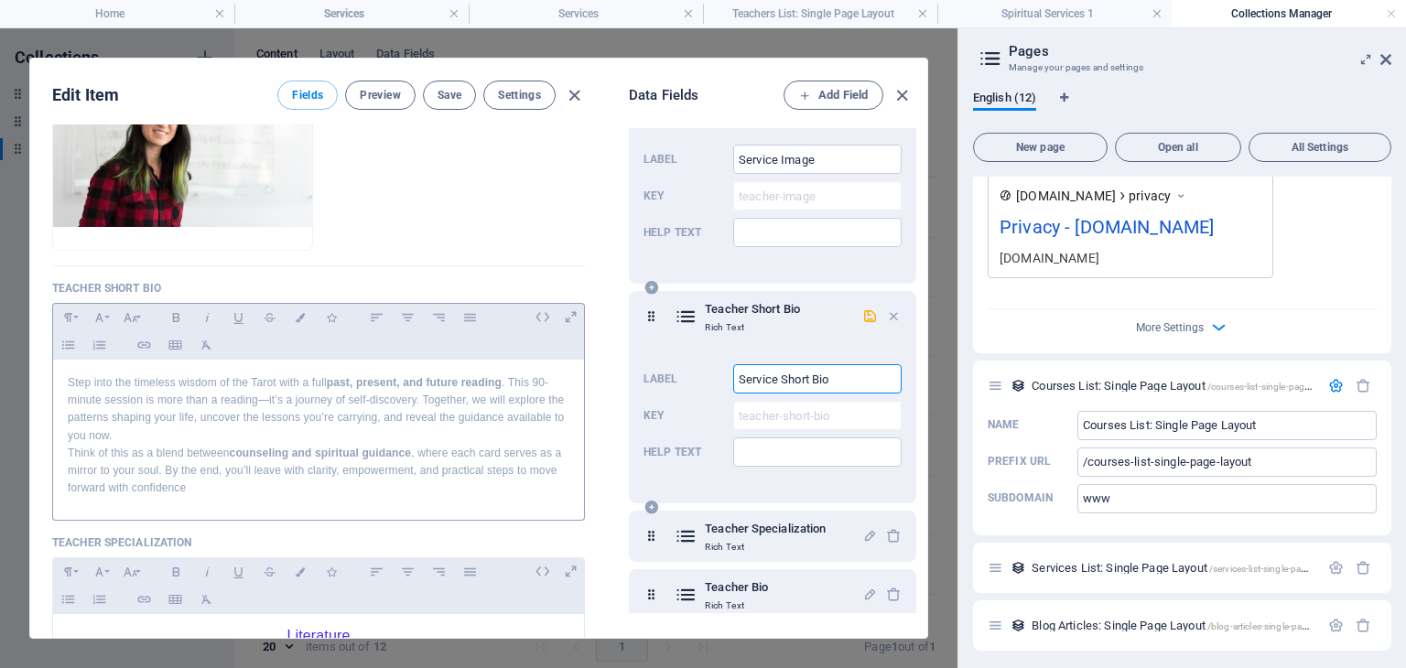
scroll to position [549, 0]
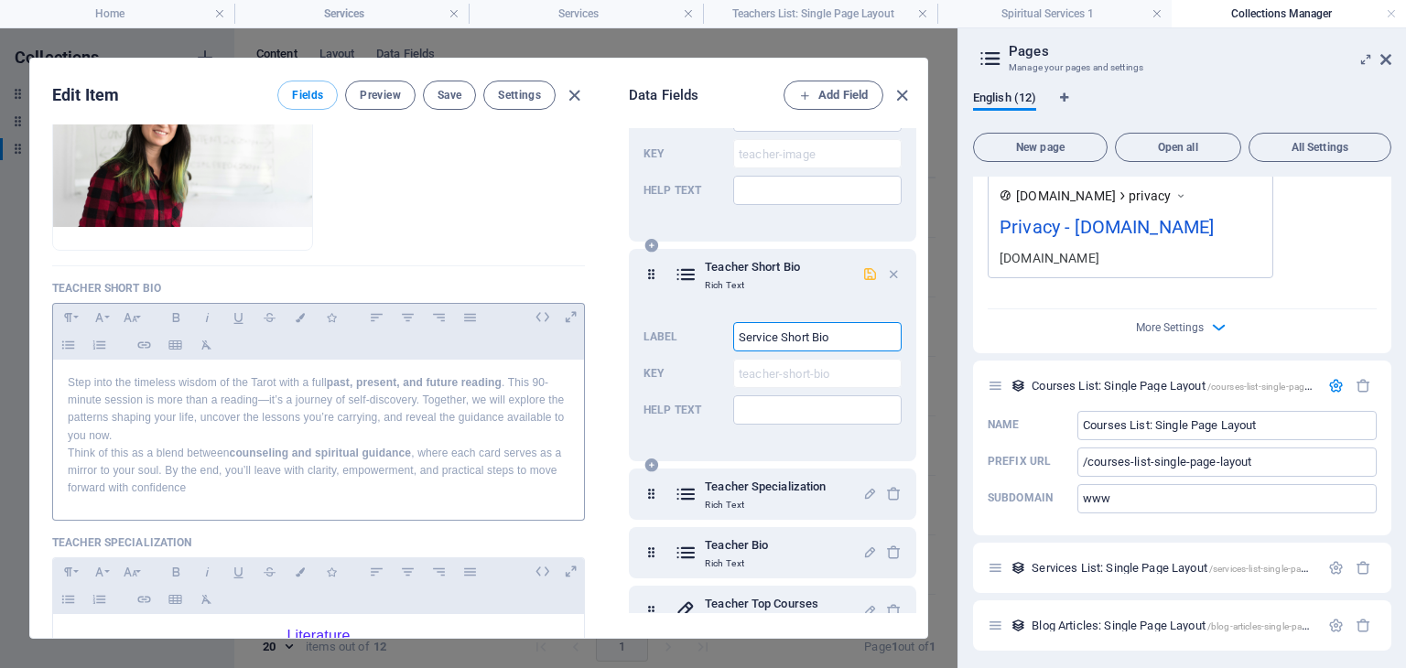
type input "Service Short Bio"
click at [862, 269] on icon "button" at bounding box center [870, 274] width 16 height 16
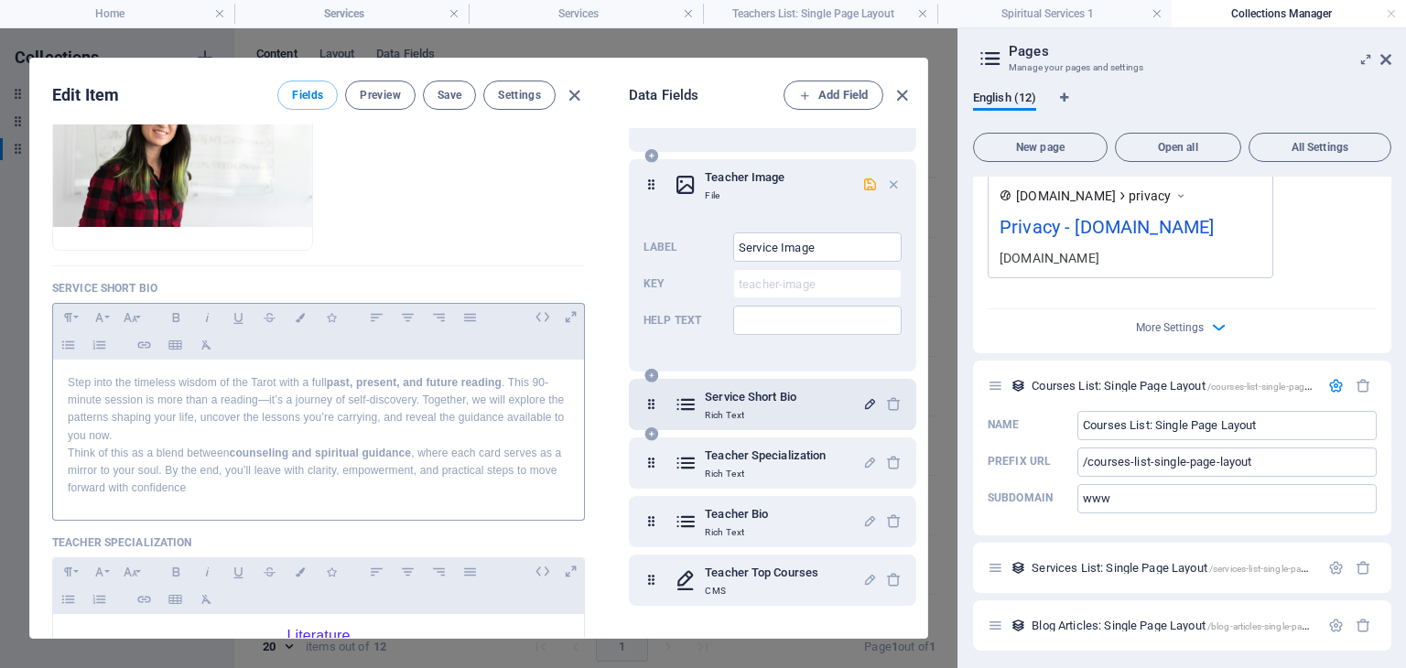
scroll to position [7, 0]
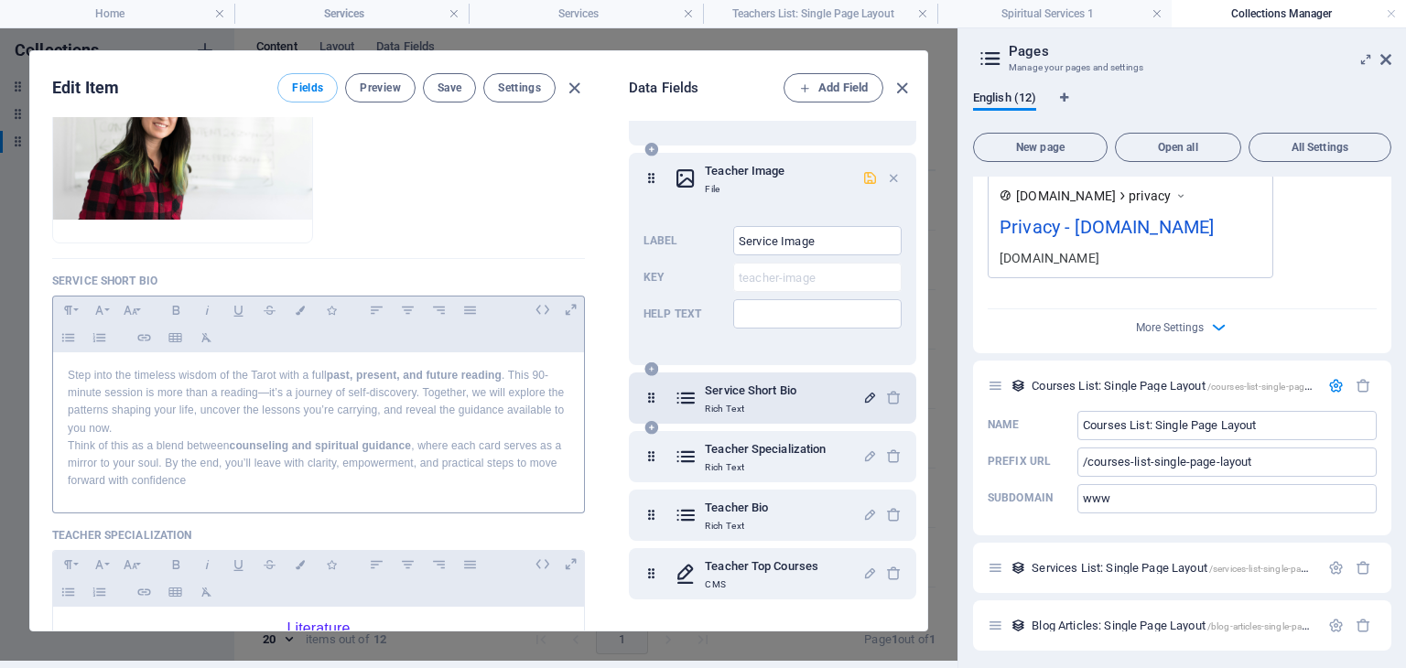
click at [862, 178] on icon "button" at bounding box center [870, 178] width 16 height 16
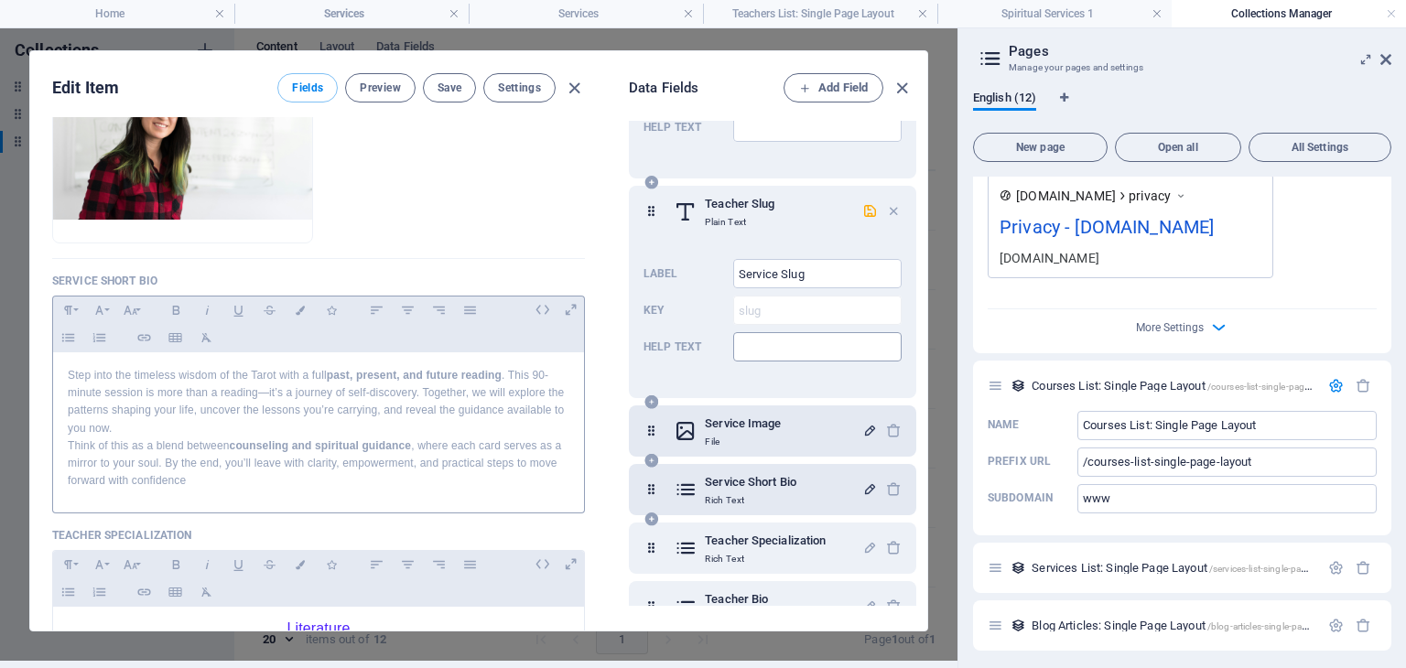
scroll to position [74, 0]
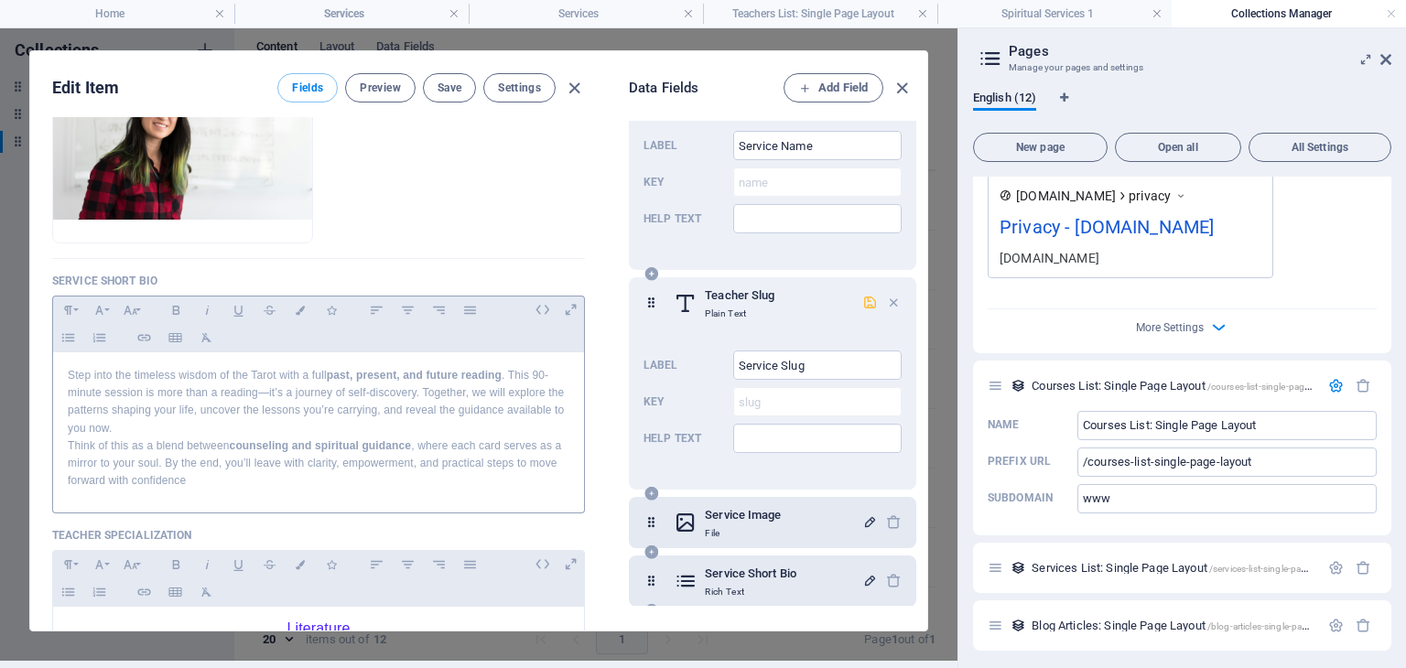
click at [862, 300] on icon "button" at bounding box center [870, 303] width 16 height 16
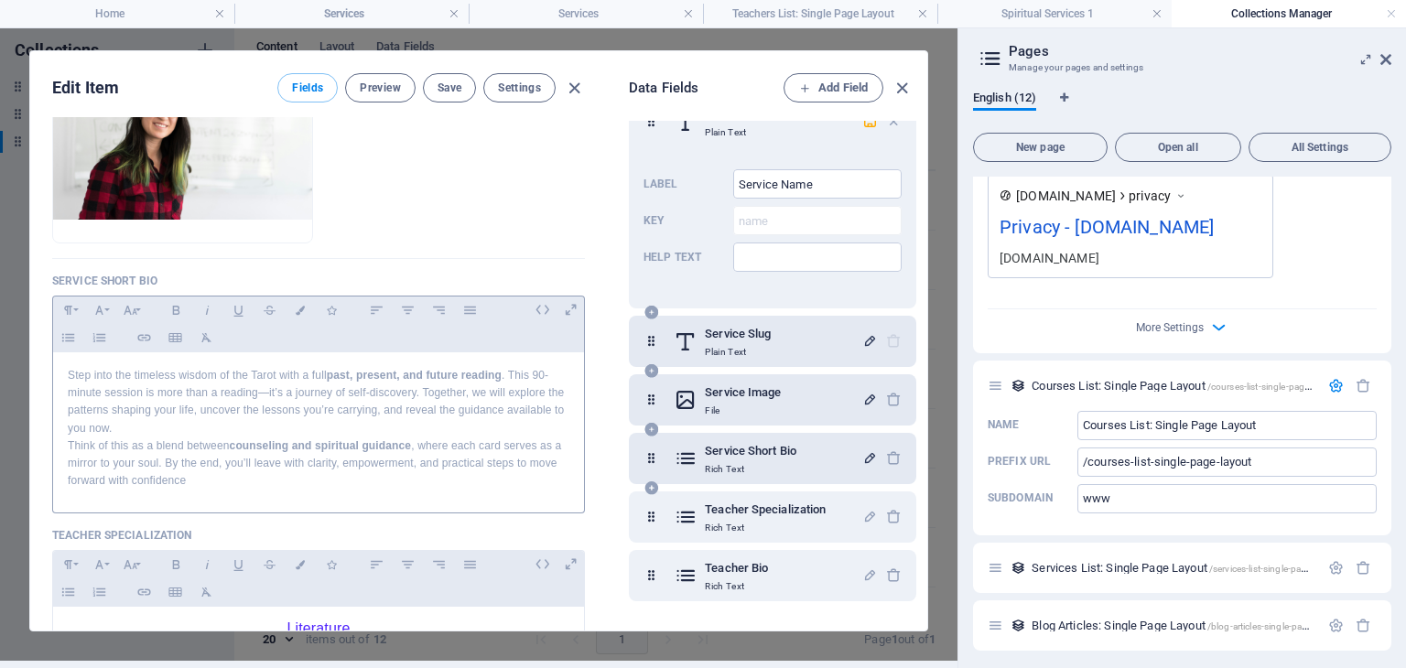
scroll to position [0, 0]
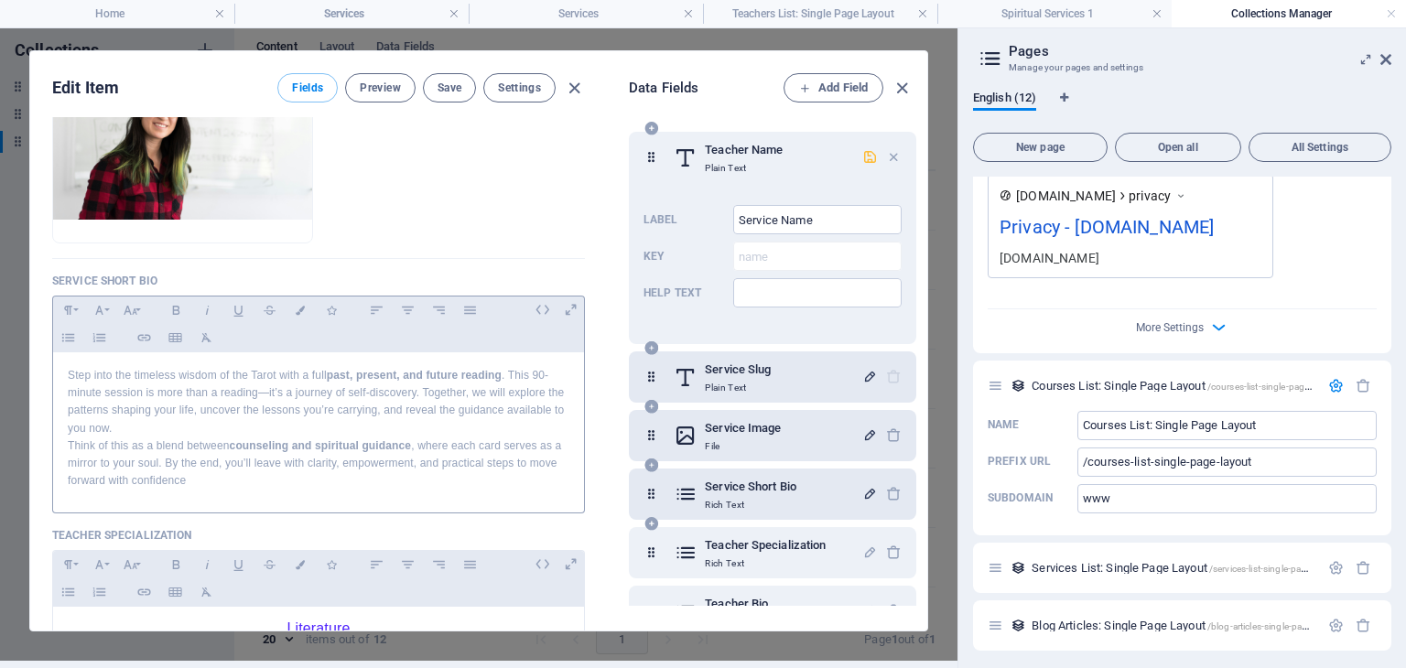
click at [865, 156] on icon "button" at bounding box center [870, 157] width 16 height 16
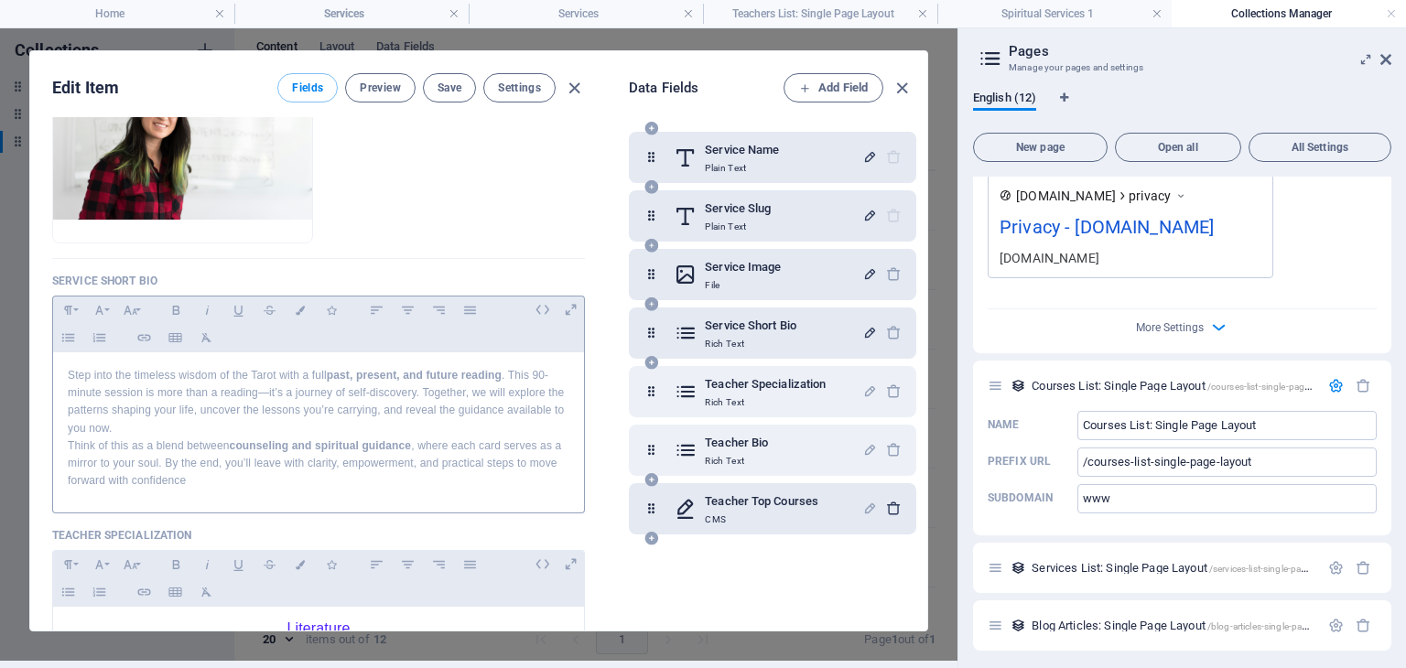
click at [891, 505] on icon "button" at bounding box center [894, 509] width 16 height 16
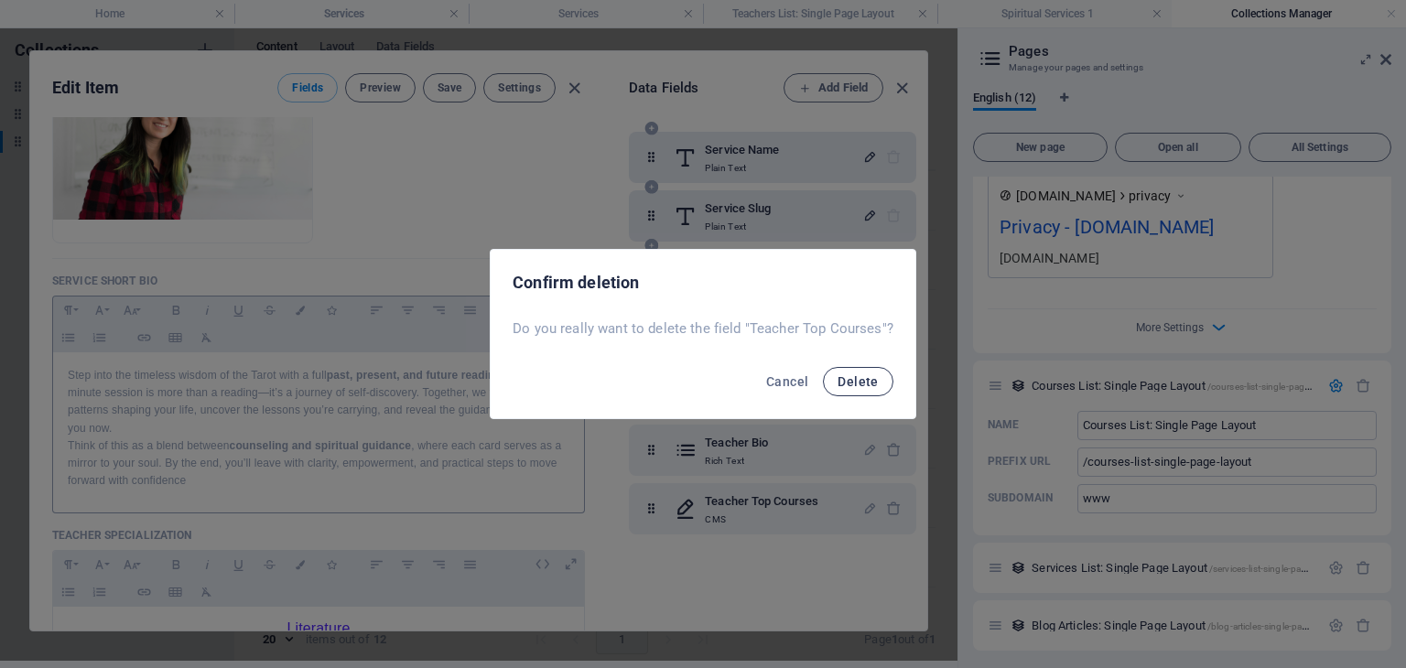
click at [851, 382] on span "Delete" at bounding box center [858, 381] width 40 height 15
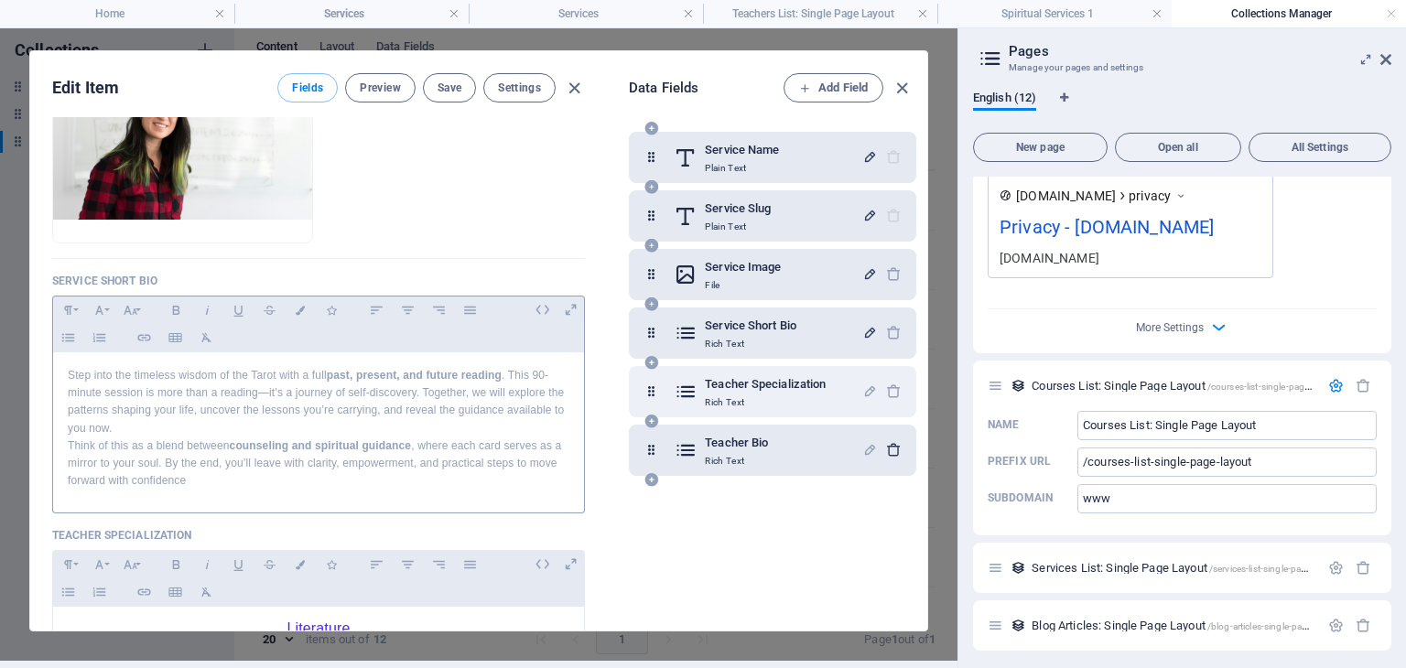
click at [886, 445] on icon "button" at bounding box center [894, 450] width 16 height 16
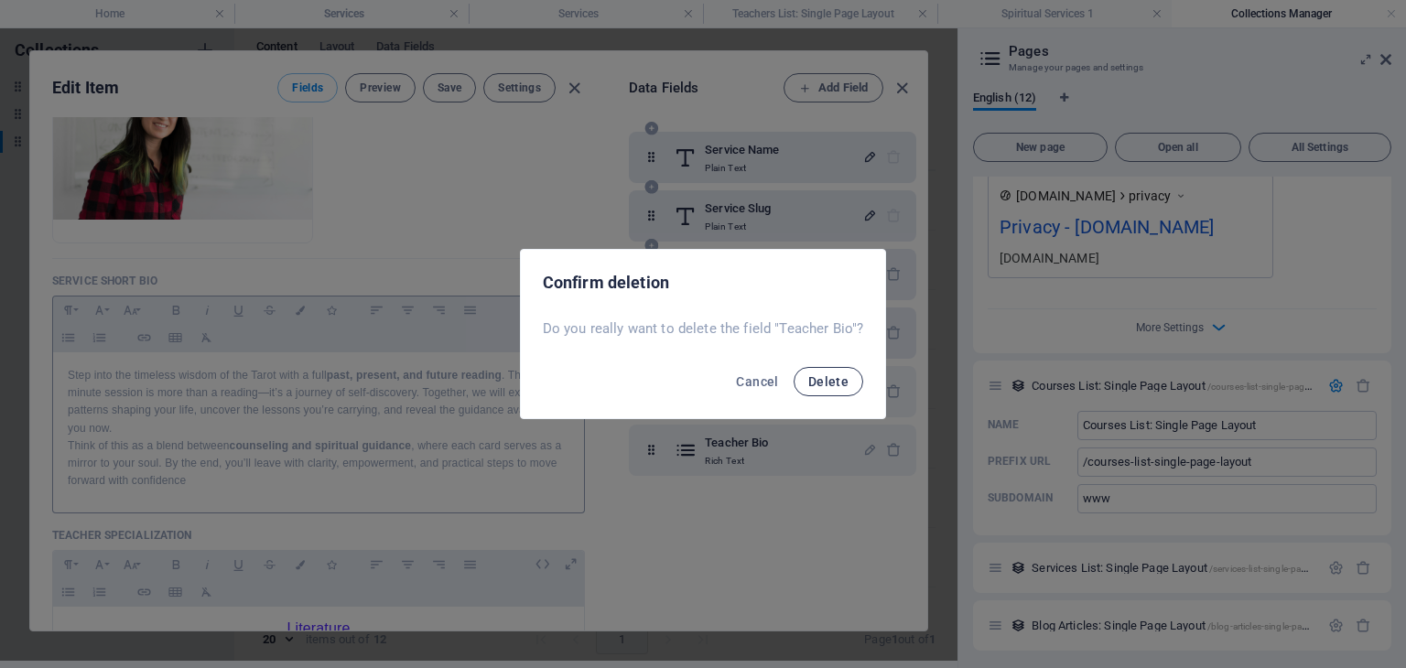
click at [808, 382] on span "Delete" at bounding box center [828, 381] width 40 height 15
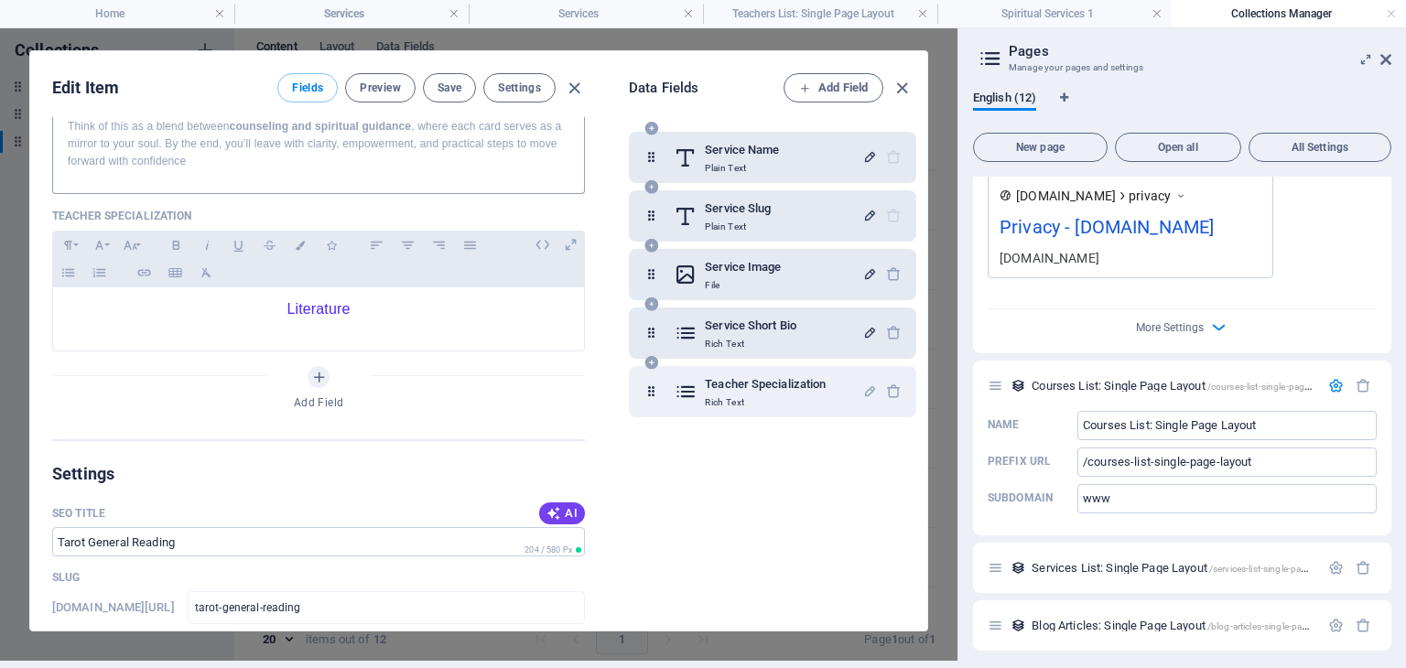
scroll to position [641, 0]
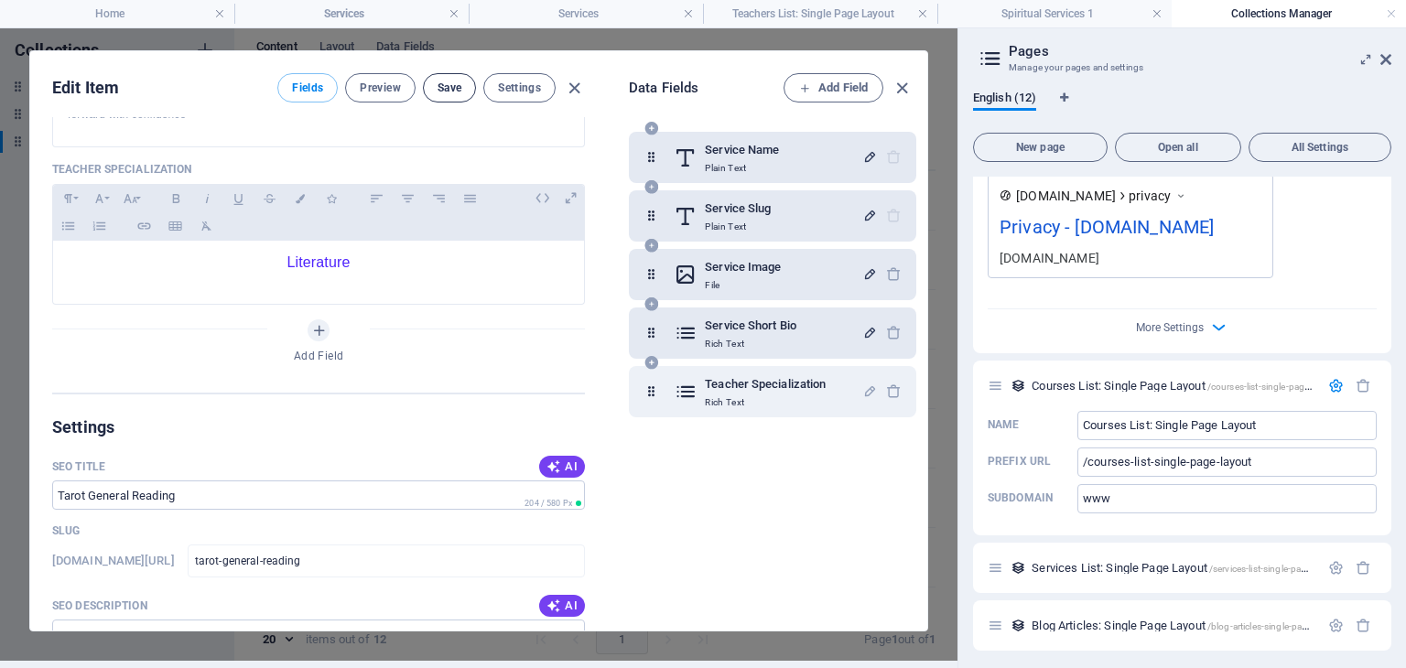
click at [444, 92] on span "Save" at bounding box center [450, 88] width 24 height 15
click at [168, 8] on h4 "Home" at bounding box center [117, 14] width 234 height 20
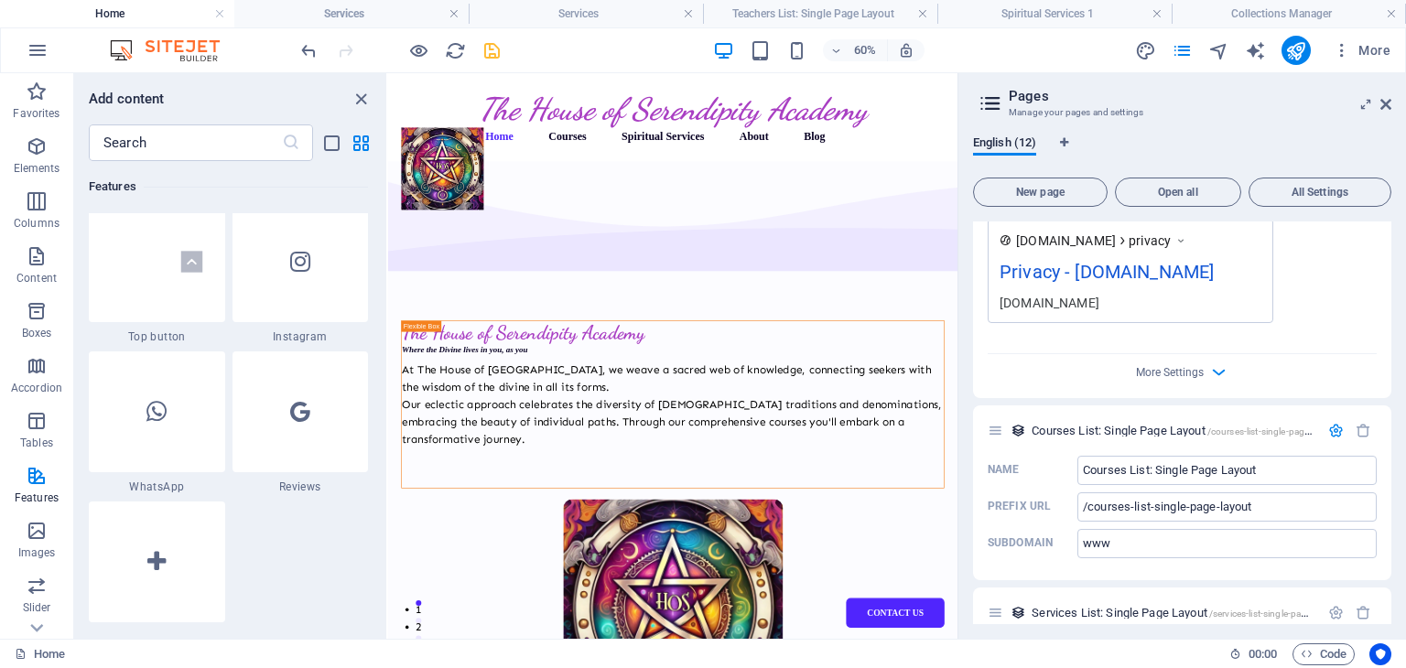
scroll to position [3047, 0]
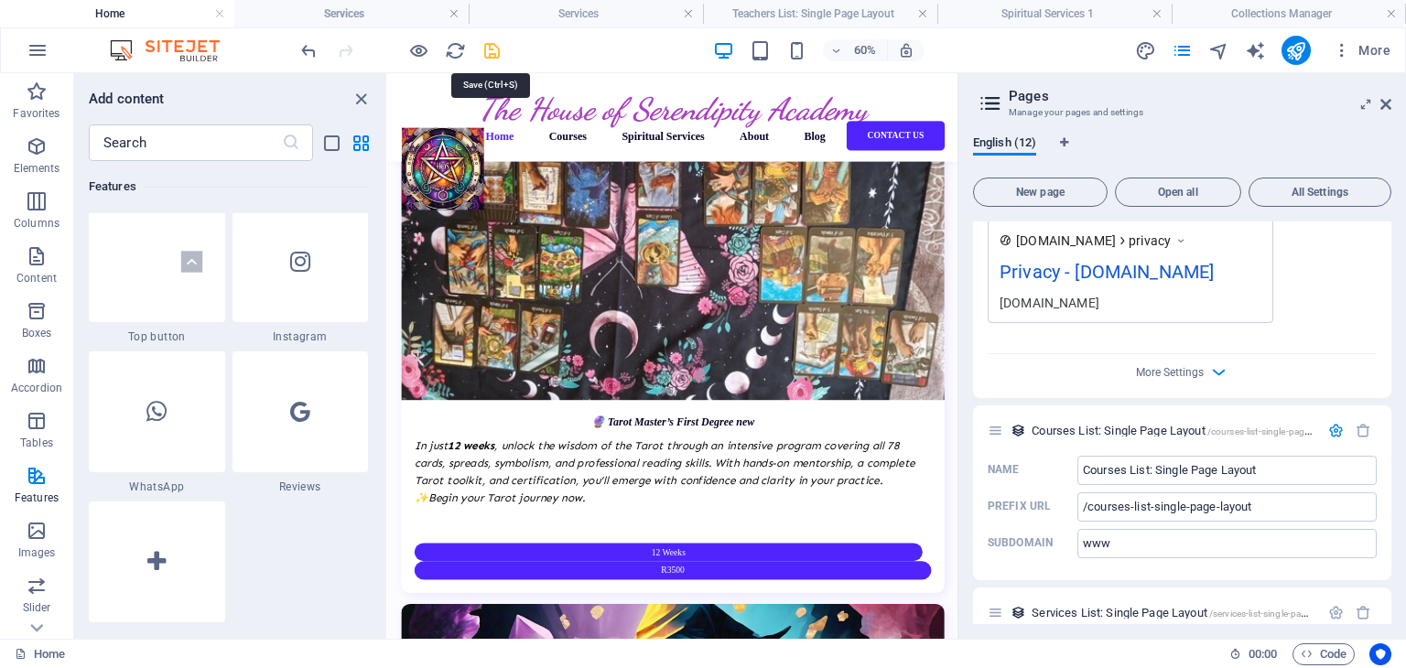
click at [495, 47] on icon "save" at bounding box center [492, 50] width 21 height 21
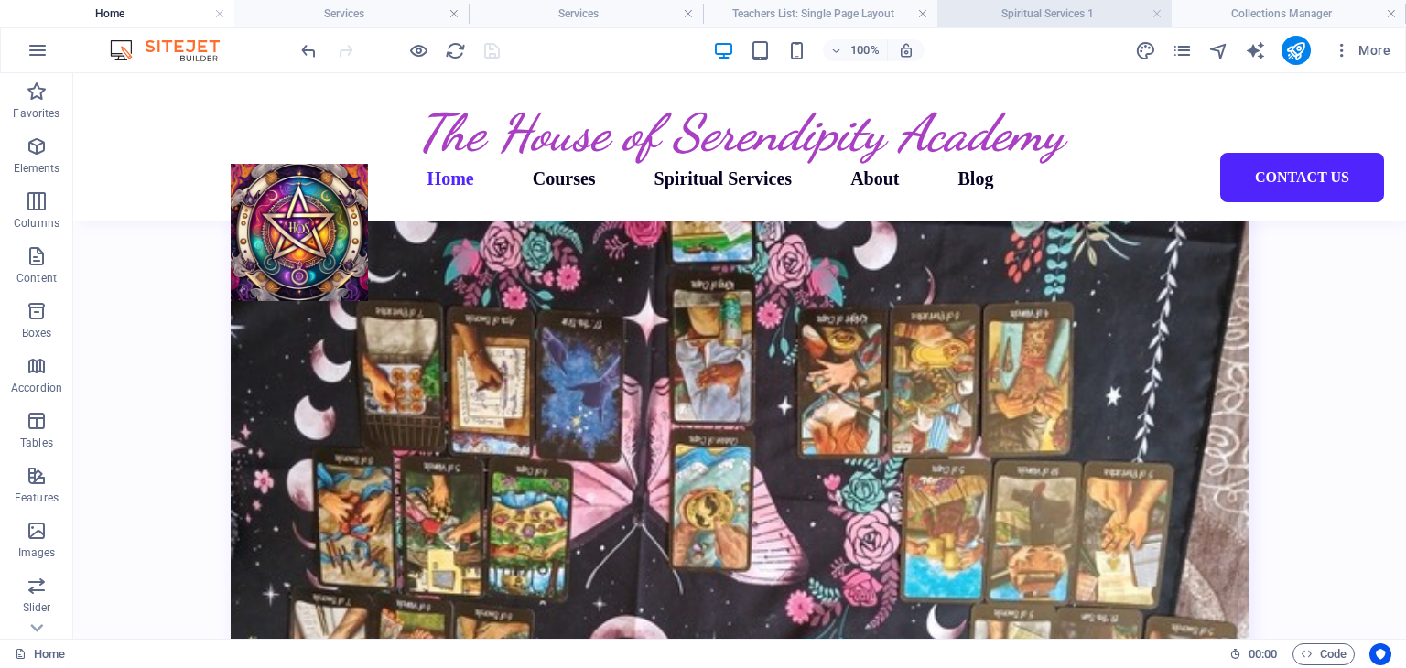
click at [1163, 16] on h4 "Spiritual Services 1" at bounding box center [1055, 14] width 234 height 20
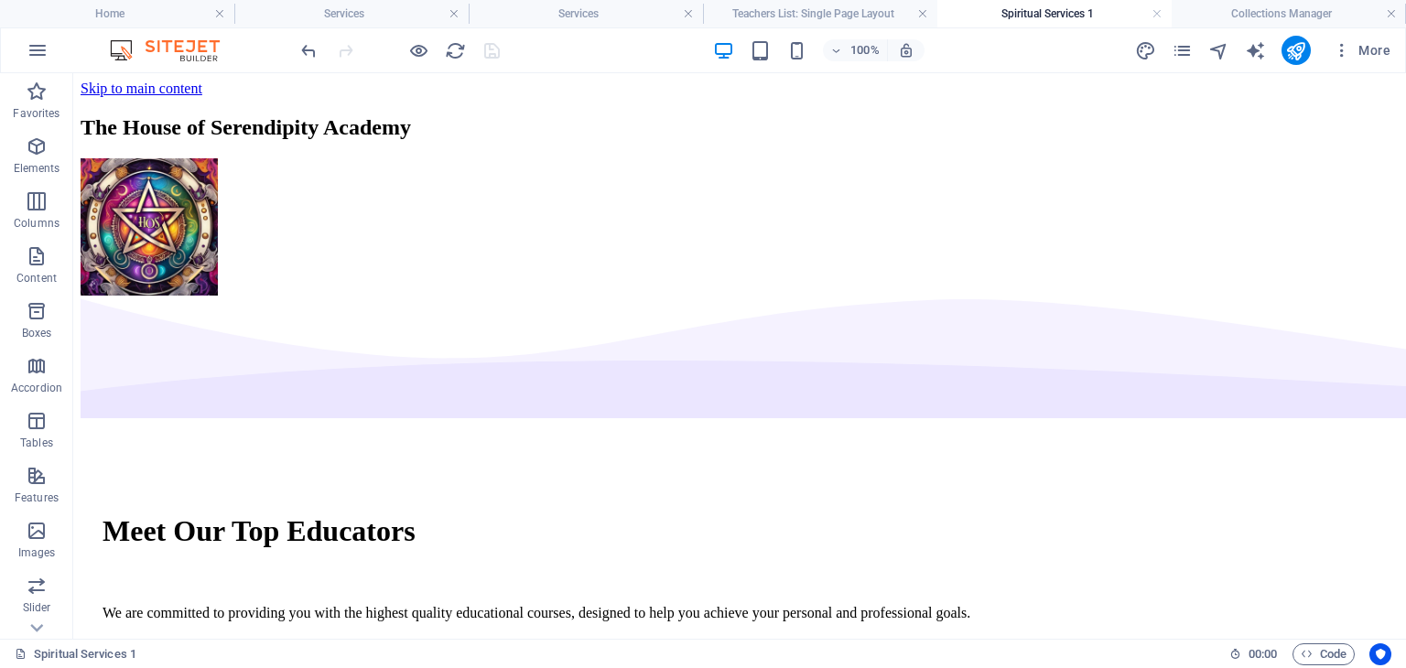
scroll to position [0, 0]
click at [1161, 16] on link at bounding box center [1157, 13] width 11 height 17
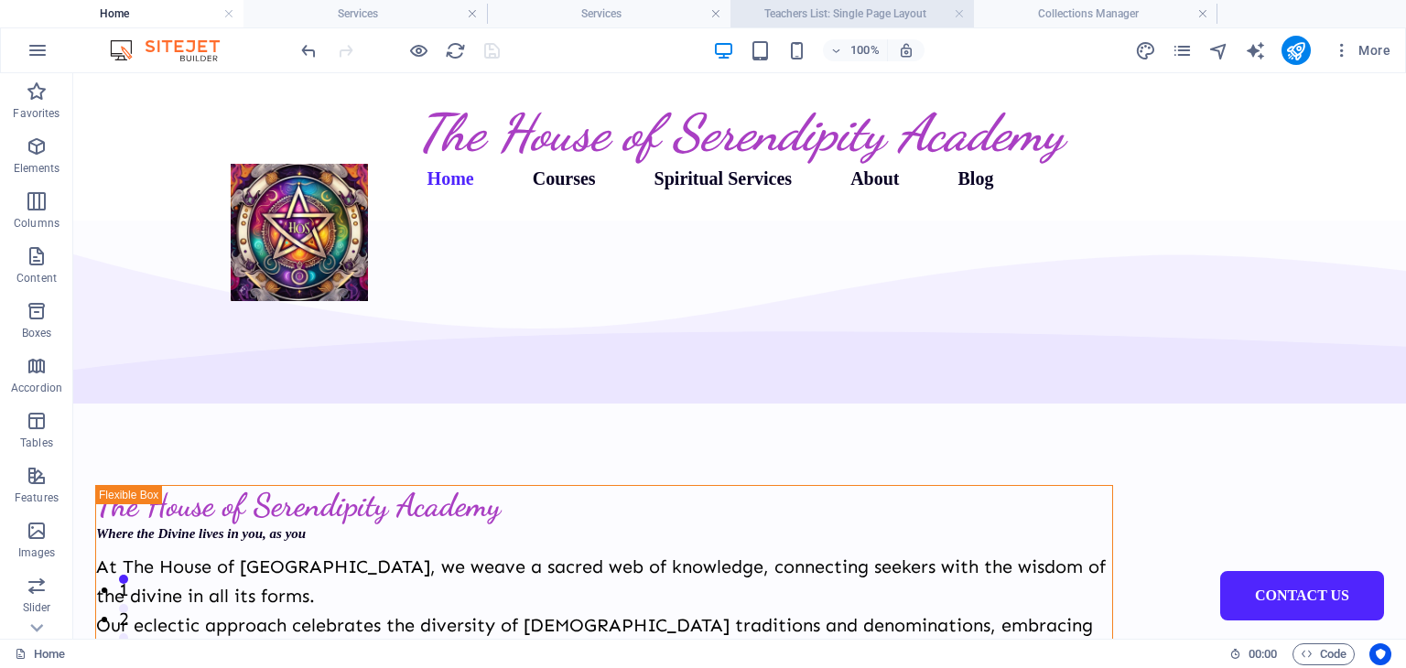
scroll to position [2871, 0]
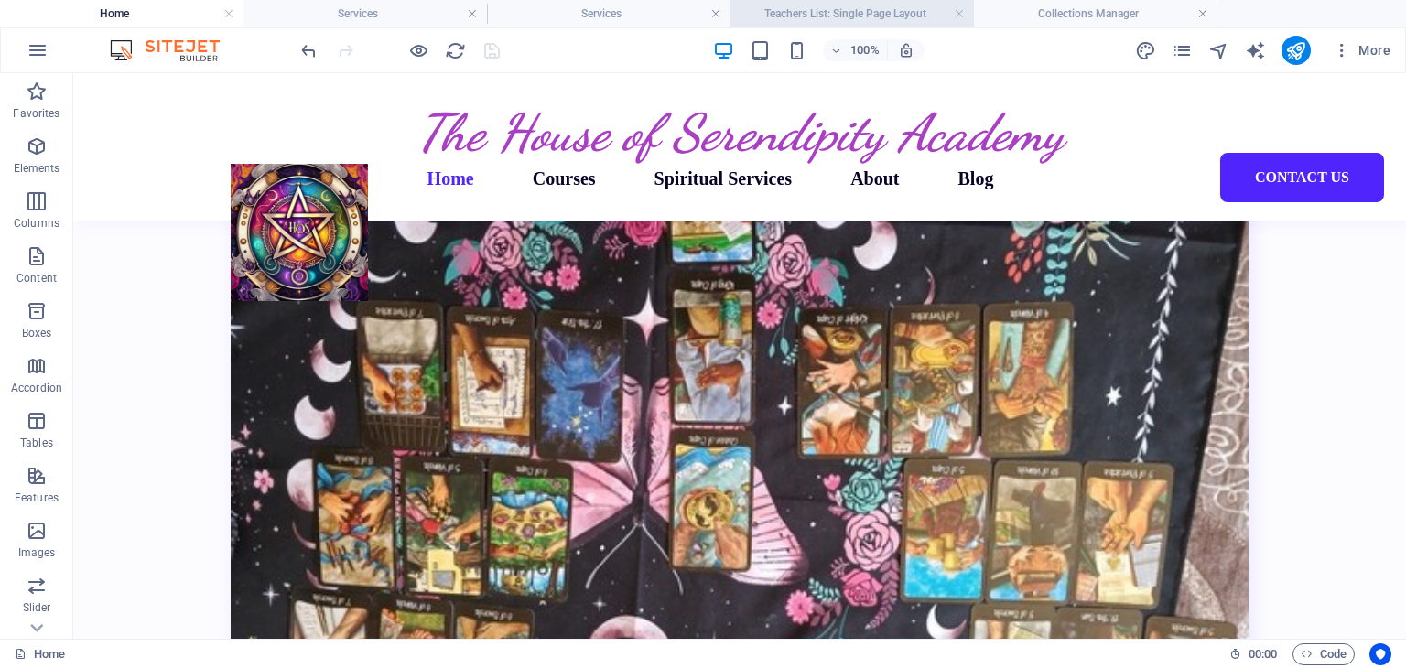
click at [809, 11] on h4 "Teachers List: Single Page Layout" at bounding box center [853, 14] width 244 height 20
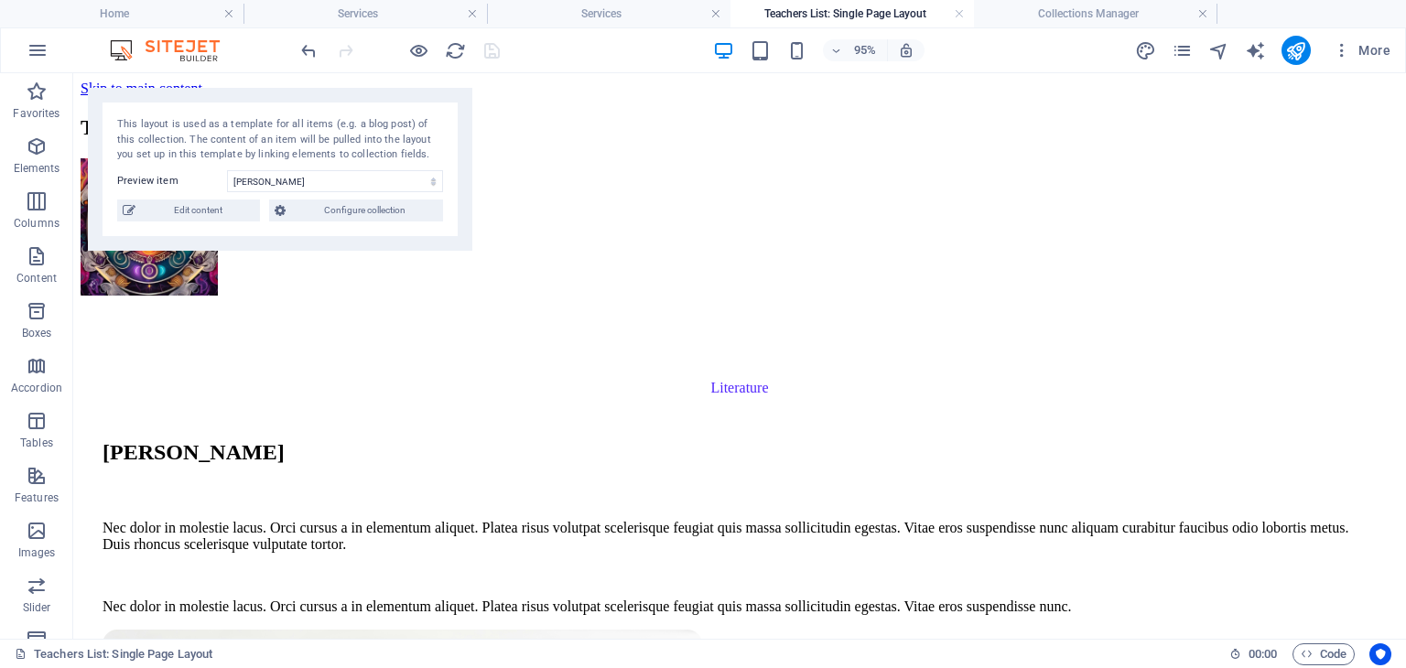
scroll to position [630, 0]
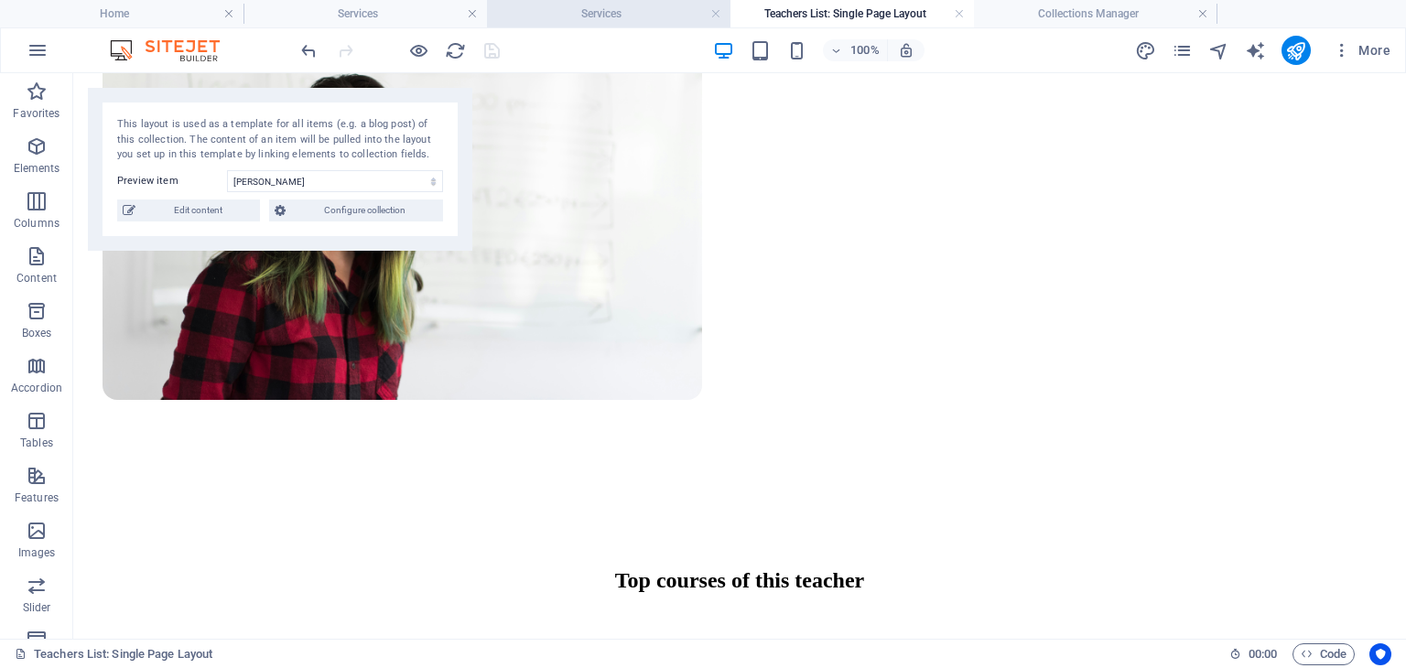
click at [637, 8] on h4 "Services" at bounding box center [609, 14] width 244 height 20
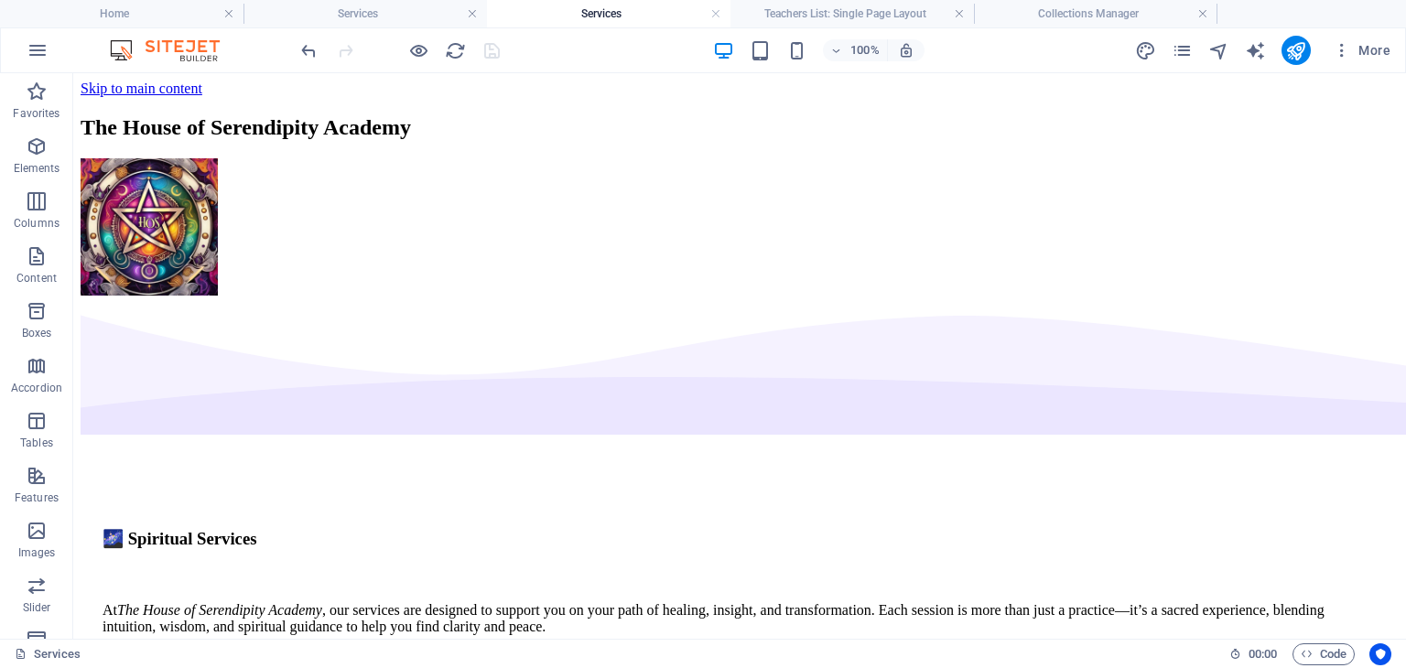
scroll to position [0, 0]
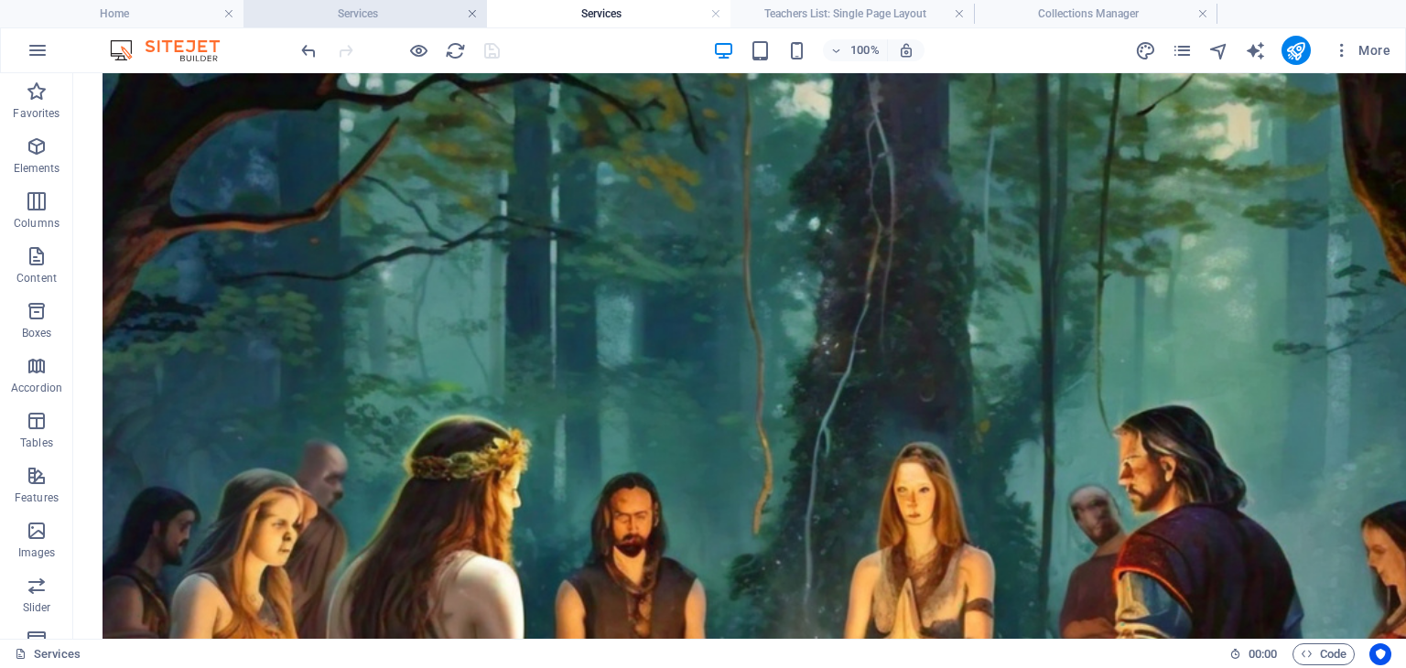
click at [474, 8] on link at bounding box center [472, 13] width 11 height 17
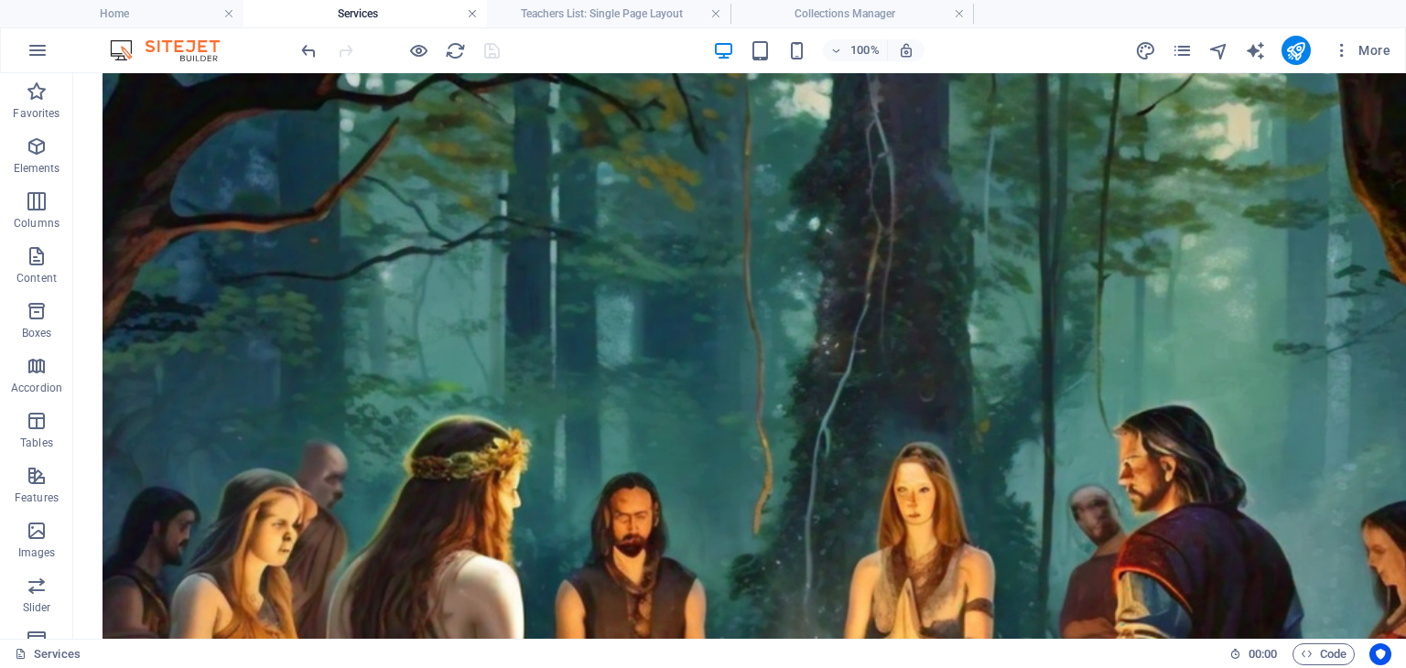
click at [474, 9] on link at bounding box center [472, 13] width 11 height 17
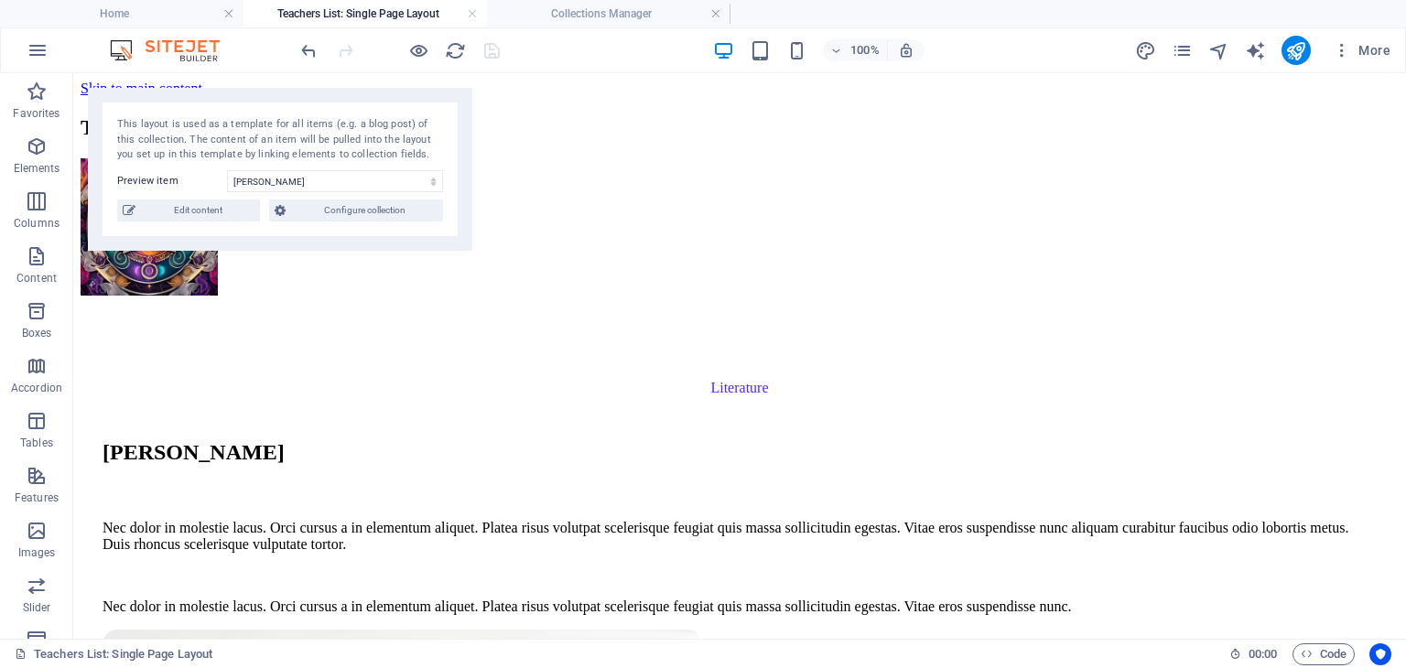
scroll to position [630, 0]
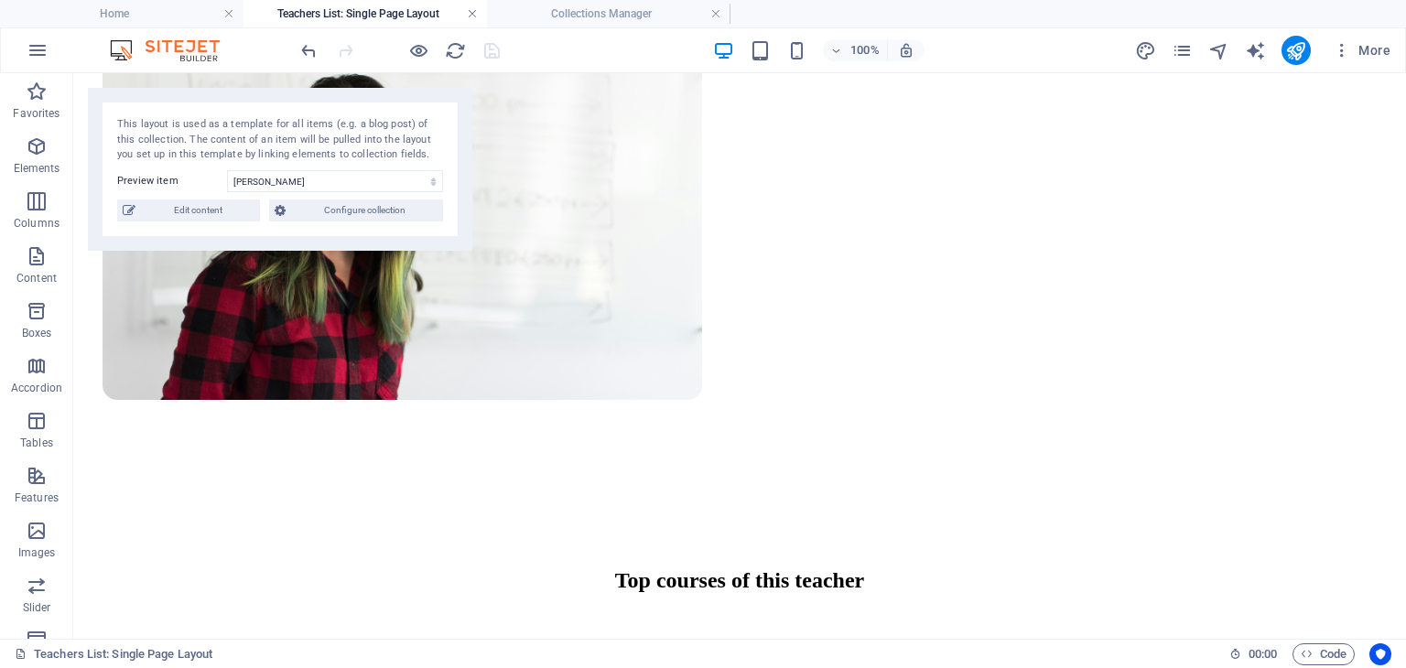
click at [473, 12] on link at bounding box center [472, 13] width 11 height 17
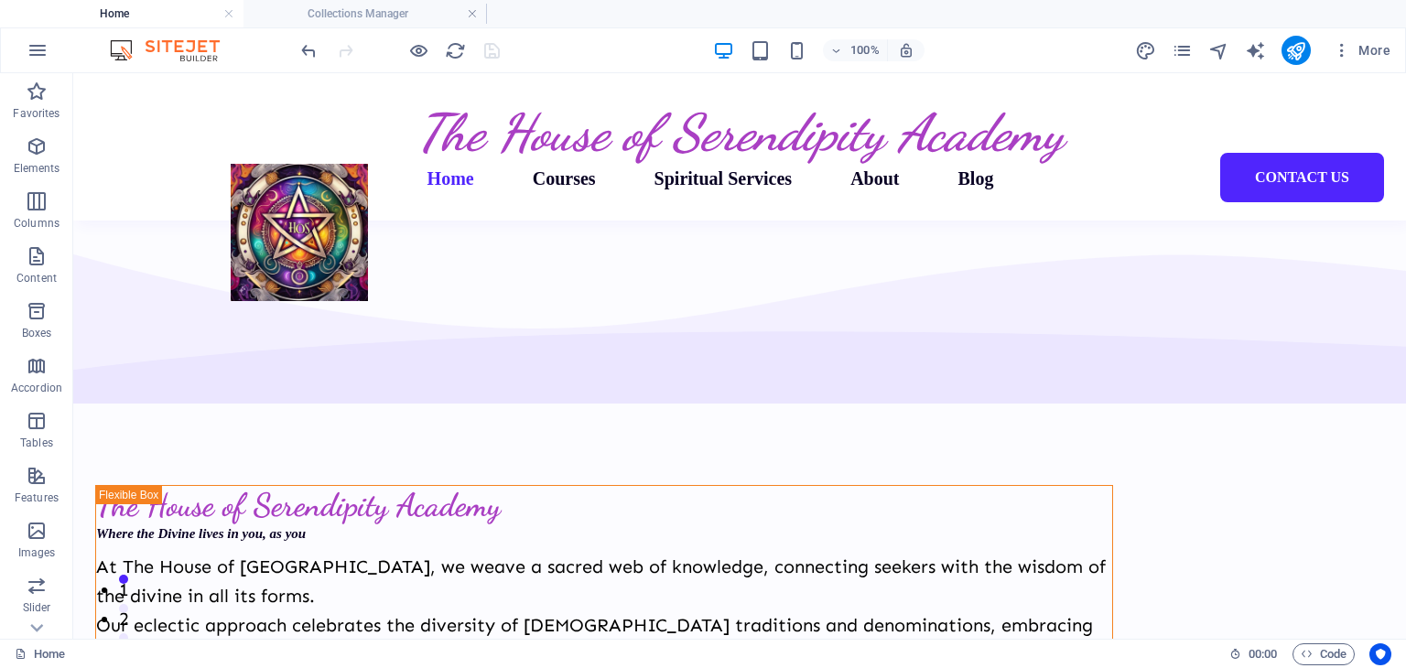
scroll to position [2871, 0]
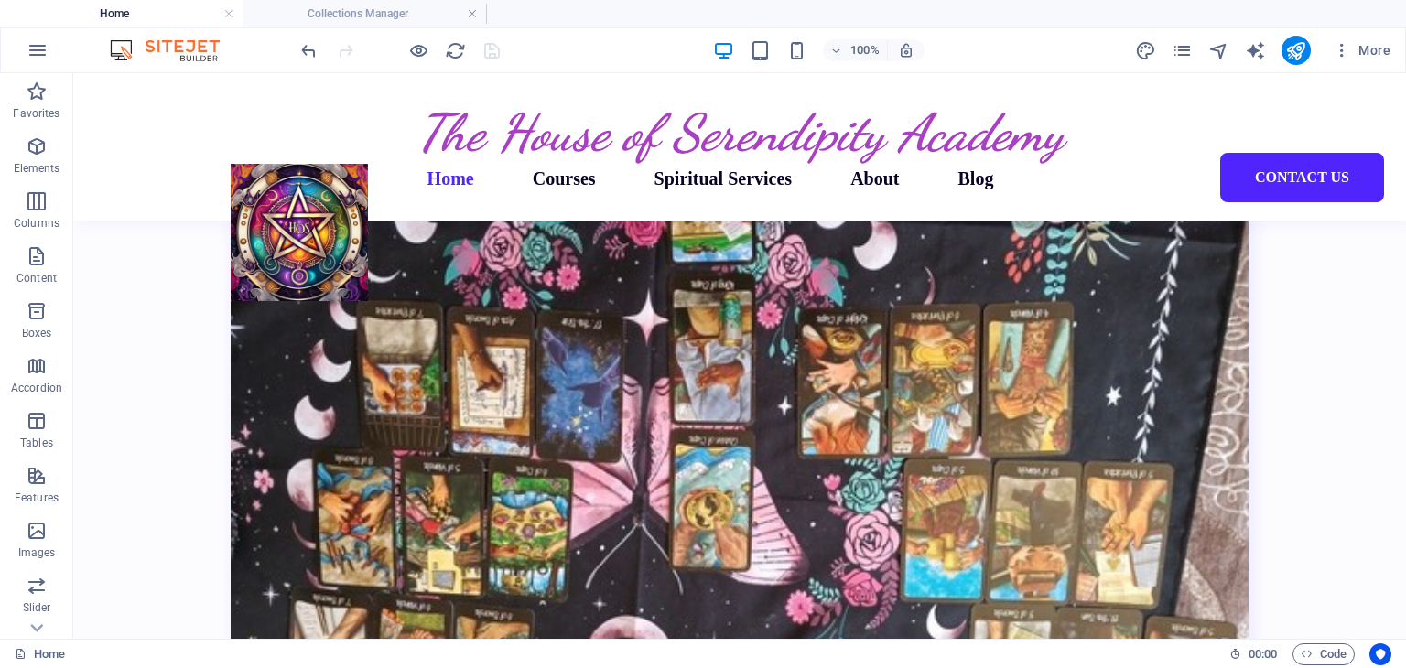
click at [473, 12] on link at bounding box center [472, 13] width 11 height 17
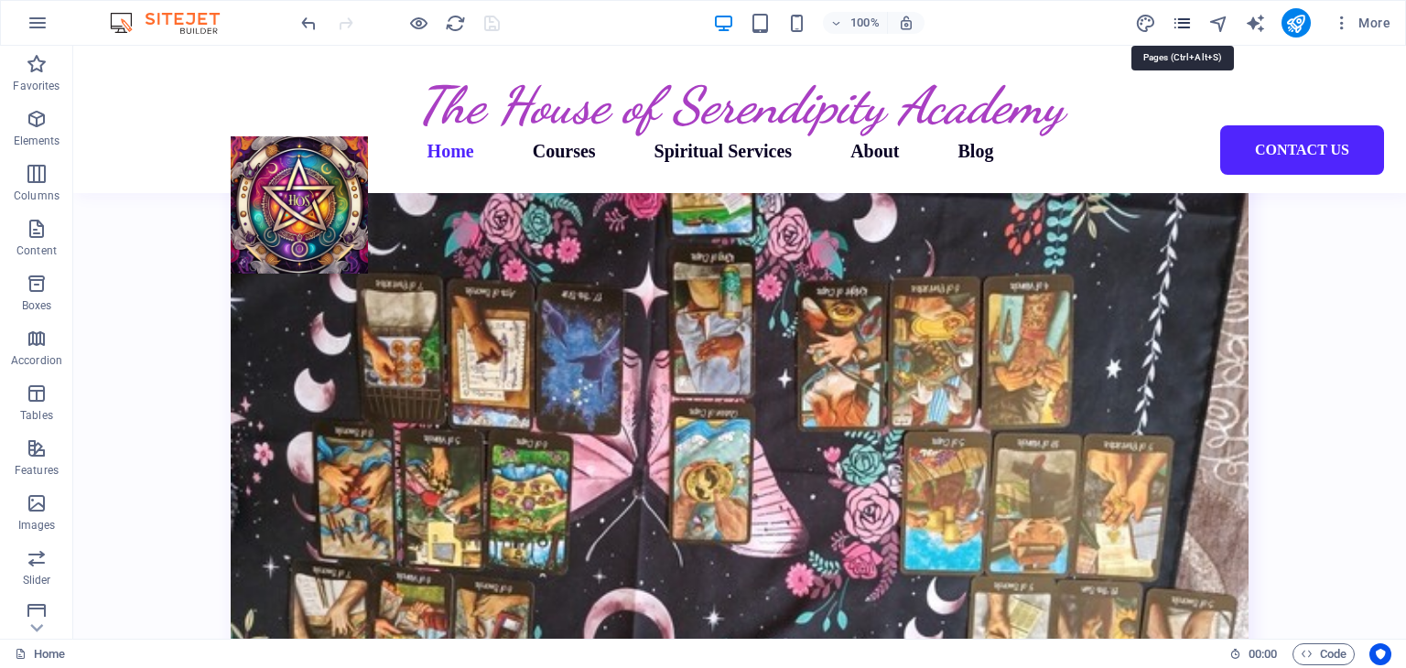
click at [1174, 25] on icon "pages" at bounding box center [1182, 23] width 21 height 21
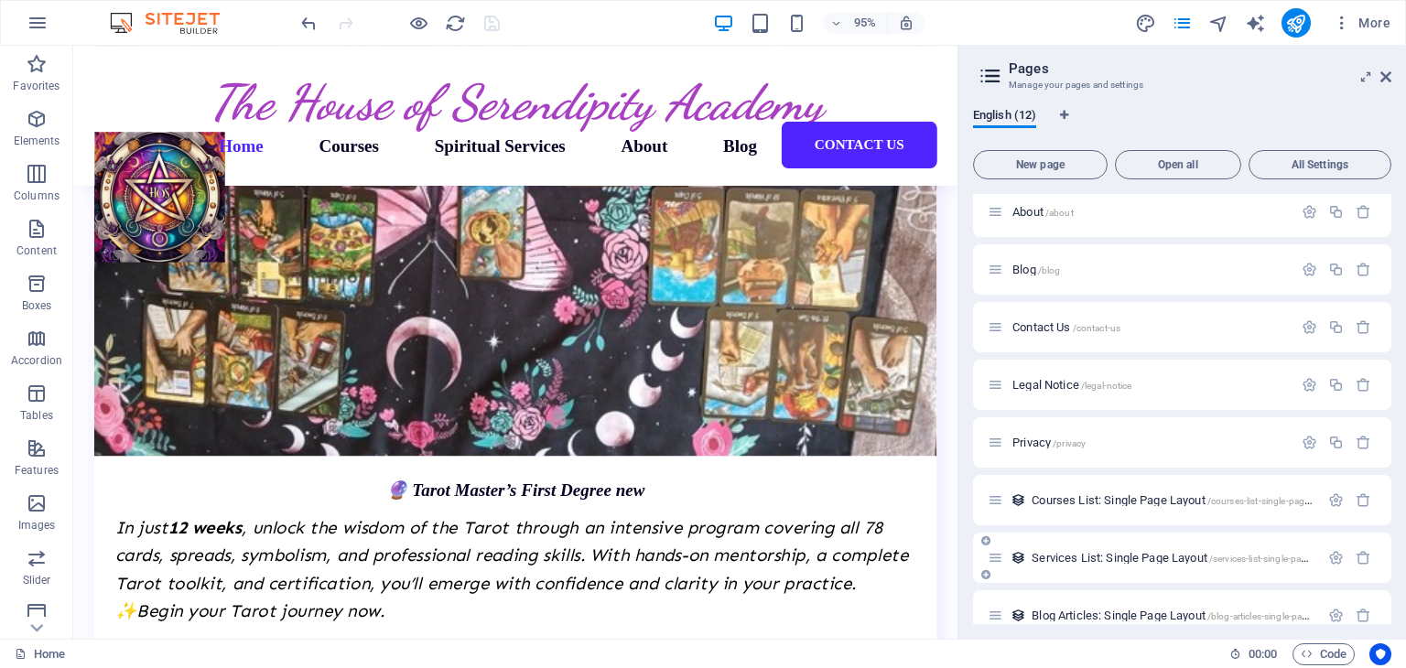
scroll to position [262, 0]
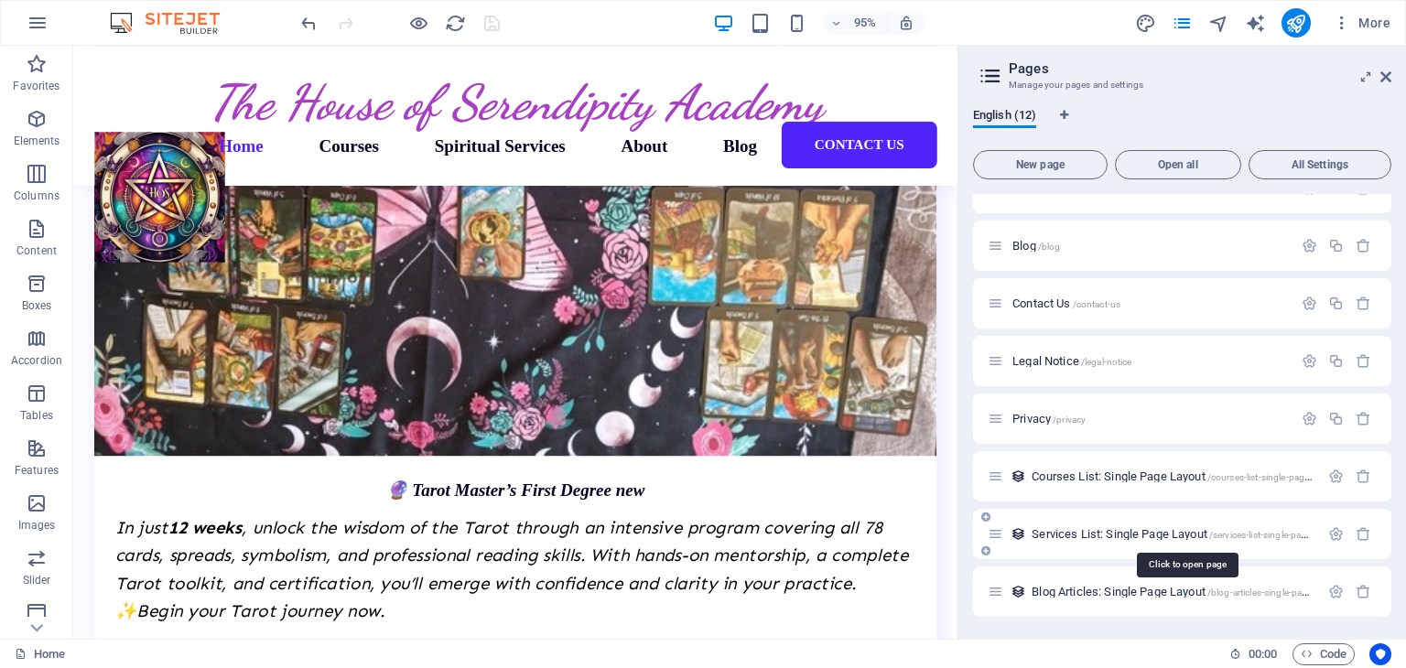
click at [1076, 534] on span "Services List: Single Page Layout /services-list-single-page-layout" at bounding box center [1186, 534] width 308 height 14
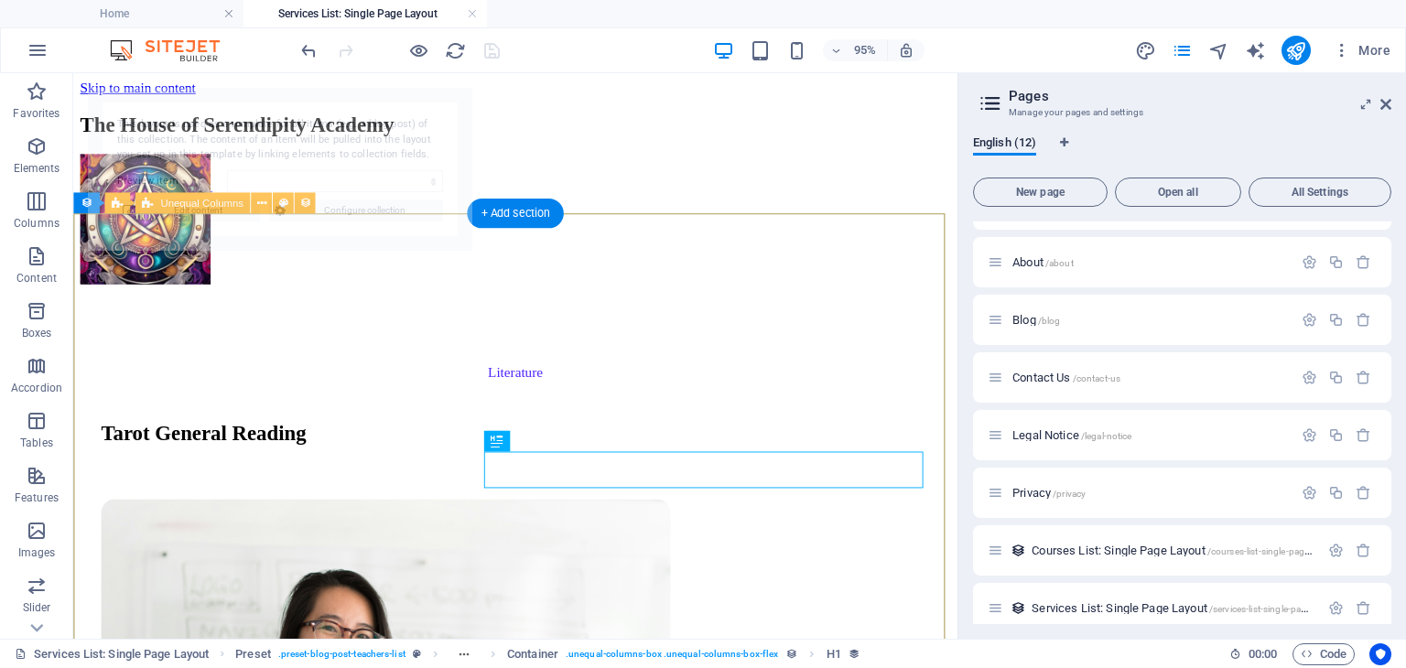
scroll to position [0, 0]
select select "68b95ca213a35c27b9049933"
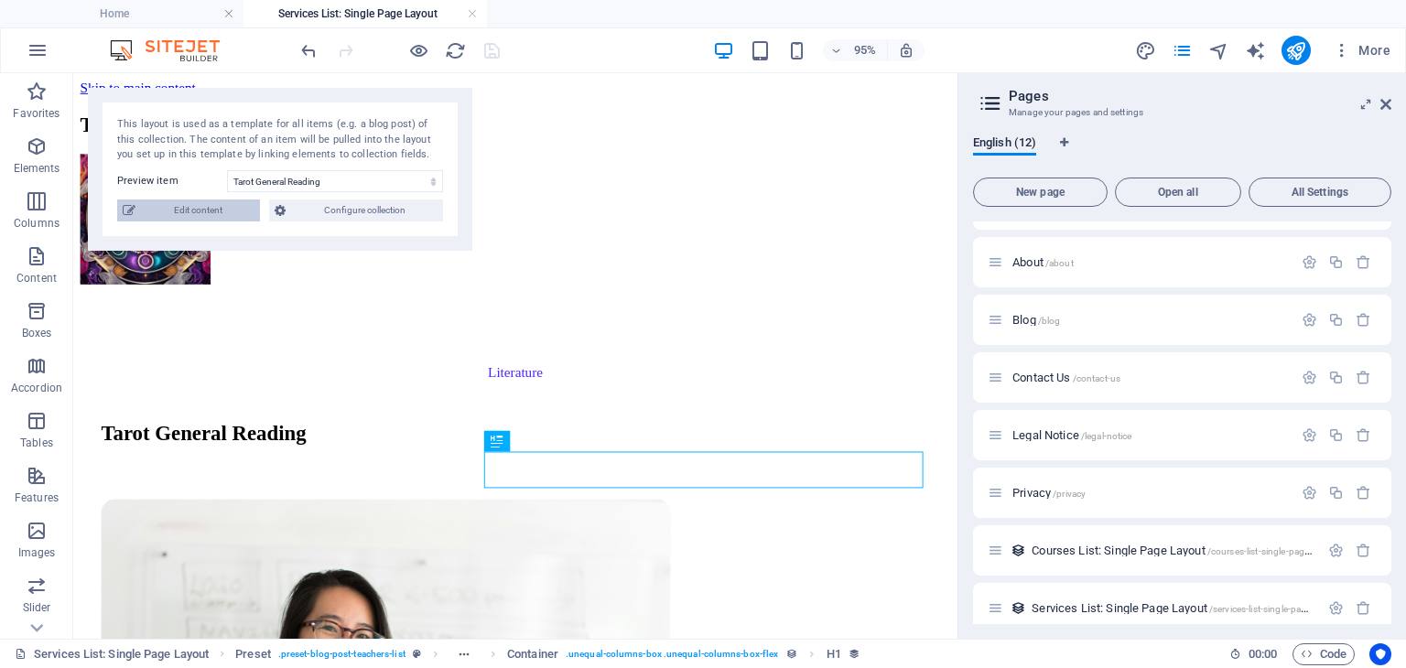
click at [194, 206] on span "Edit content" at bounding box center [198, 211] width 114 height 22
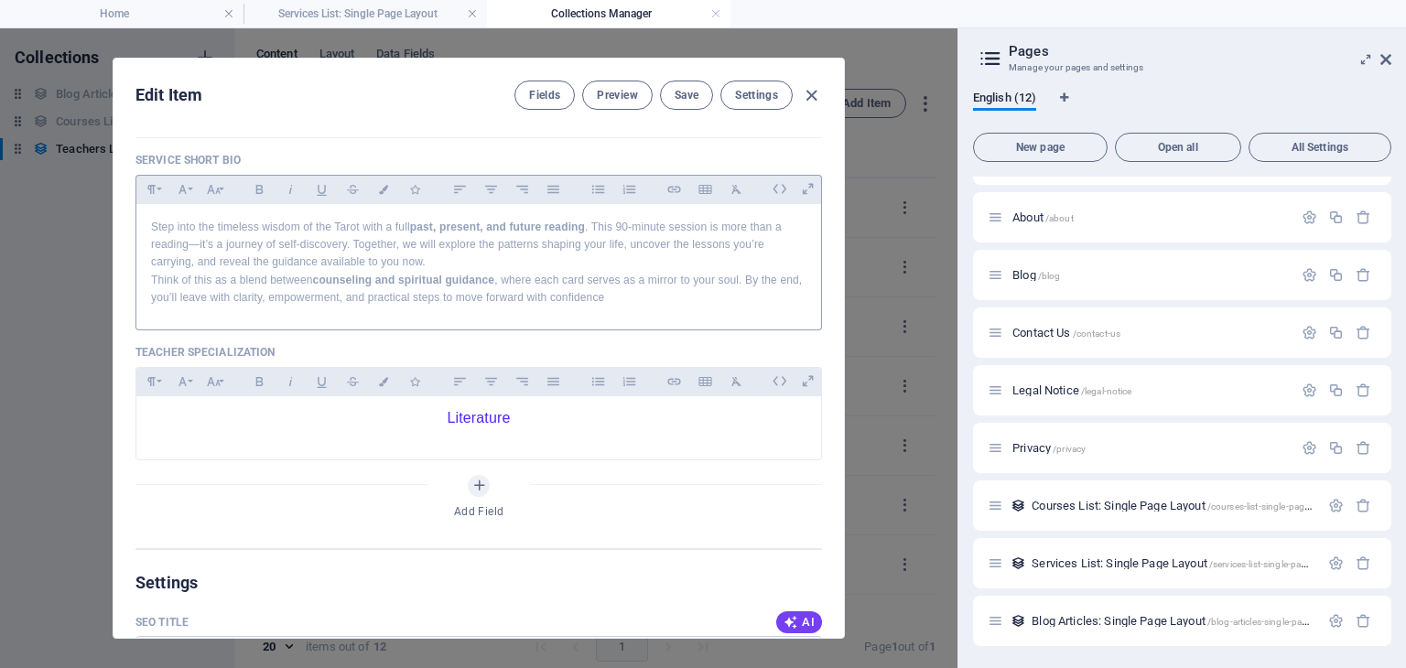
scroll to position [458, 0]
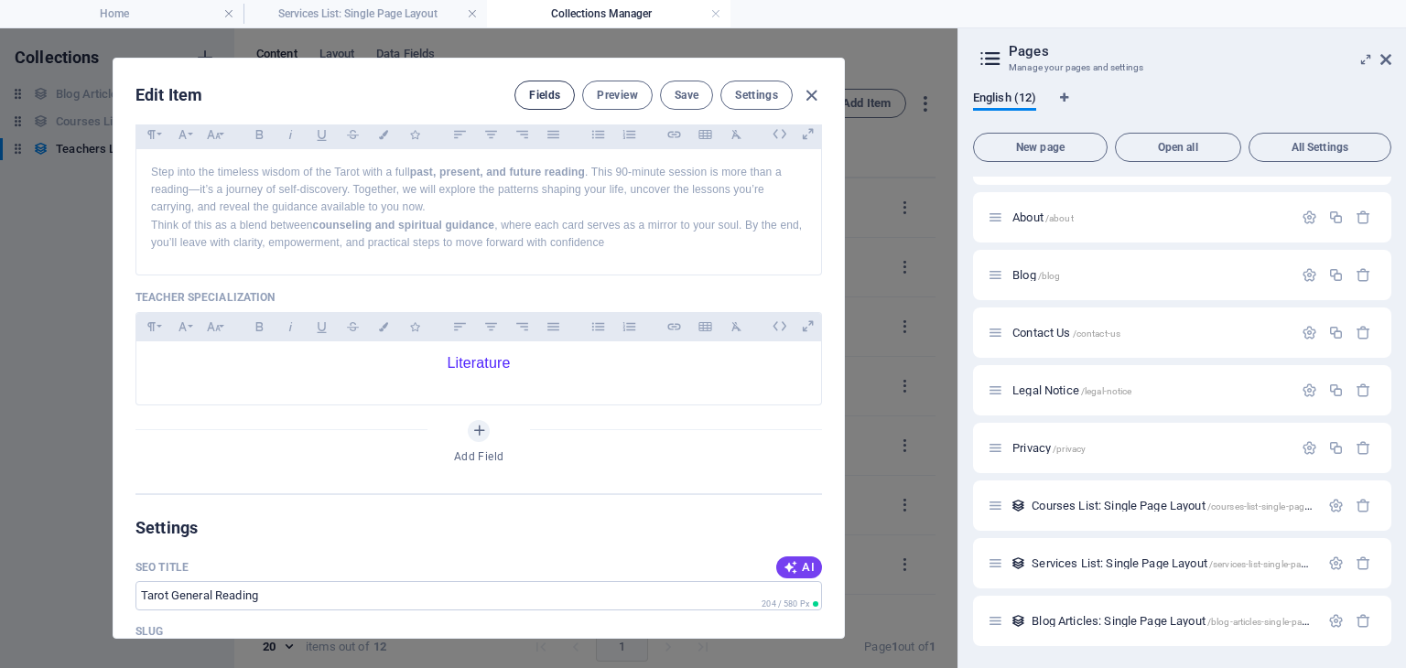
click at [531, 92] on span "Fields" at bounding box center [544, 95] width 31 height 15
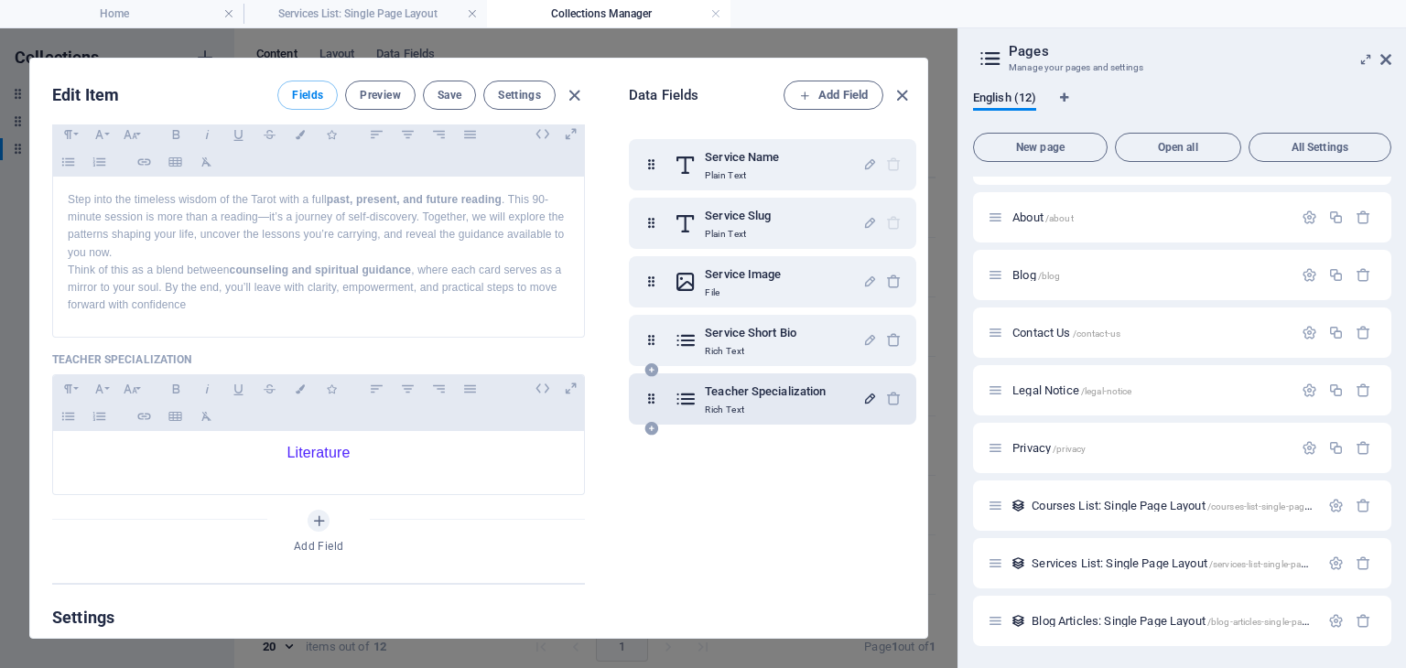
click at [862, 404] on icon "button" at bounding box center [870, 399] width 16 height 16
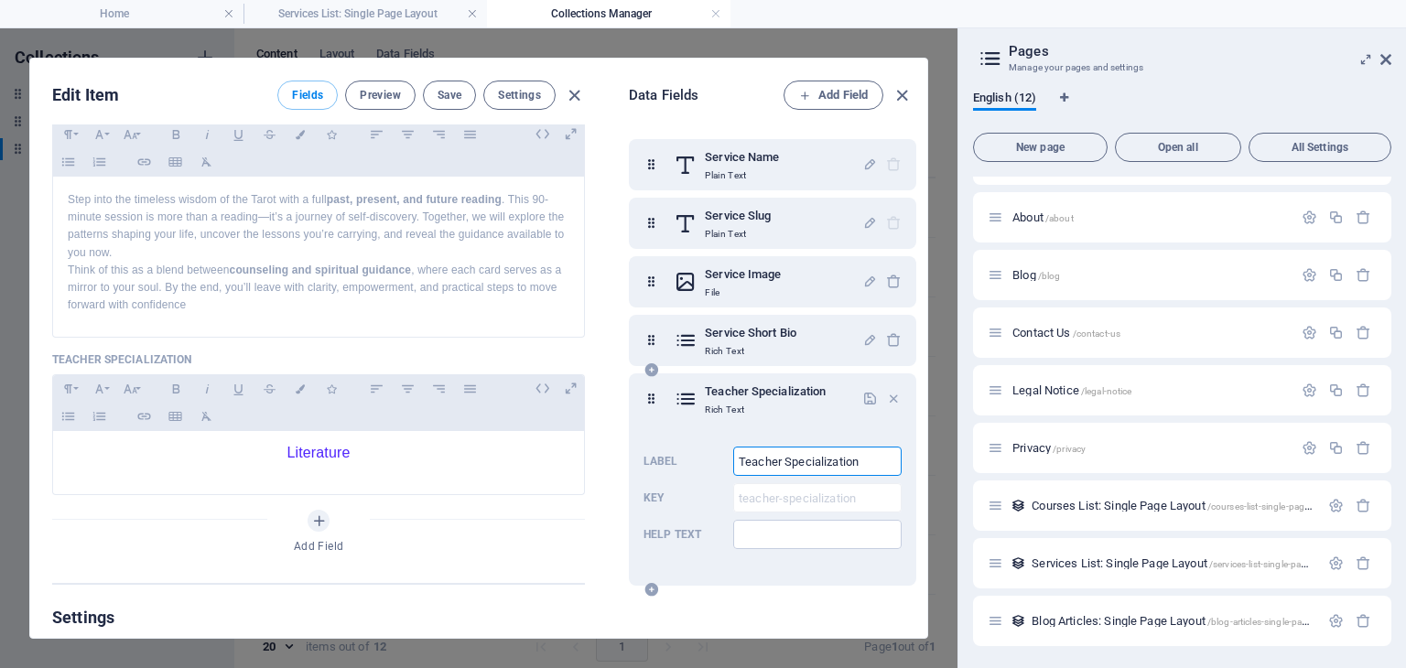
drag, startPoint x: 778, startPoint y: 463, endPoint x: 705, endPoint y: 456, distance: 73.6
click at [705, 456] on div "Label Teacher Specialization ​ Key teacher-specialization ​ Help text ​" at bounding box center [773, 497] width 258 height 117
type input "Service Specialization"
click at [866, 396] on icon "button" at bounding box center [870, 399] width 16 height 16
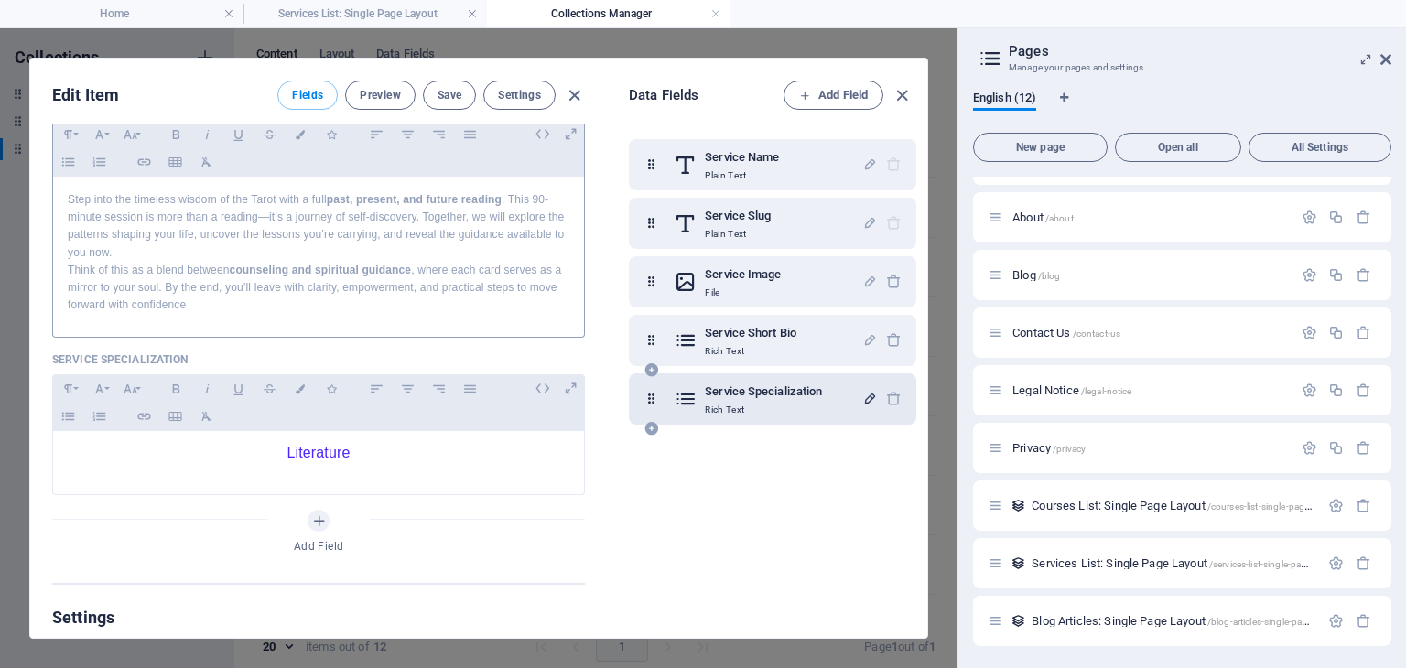
scroll to position [7, 0]
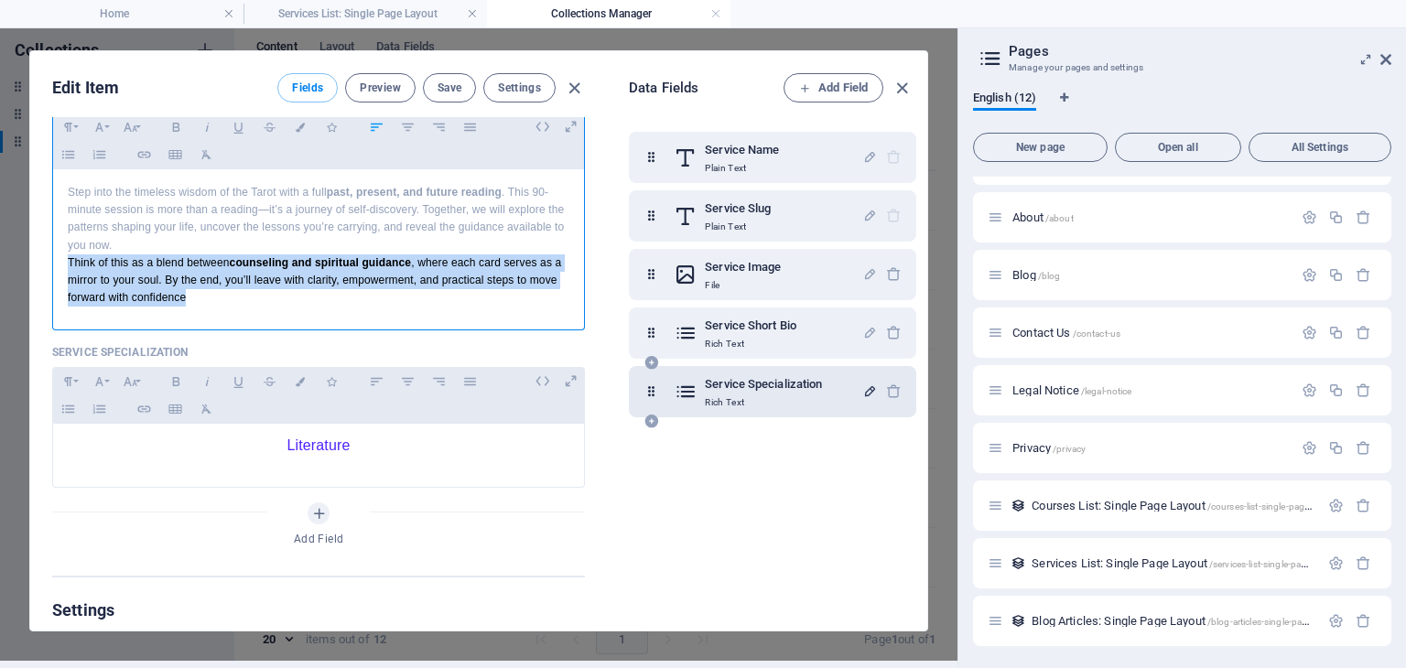
drag, startPoint x: 69, startPoint y: 261, endPoint x: 214, endPoint y: 290, distance: 148.5
click at [214, 290] on p "Think of this as a blend between counseling and spiritual guidance , where each…" at bounding box center [319, 281] width 502 height 53
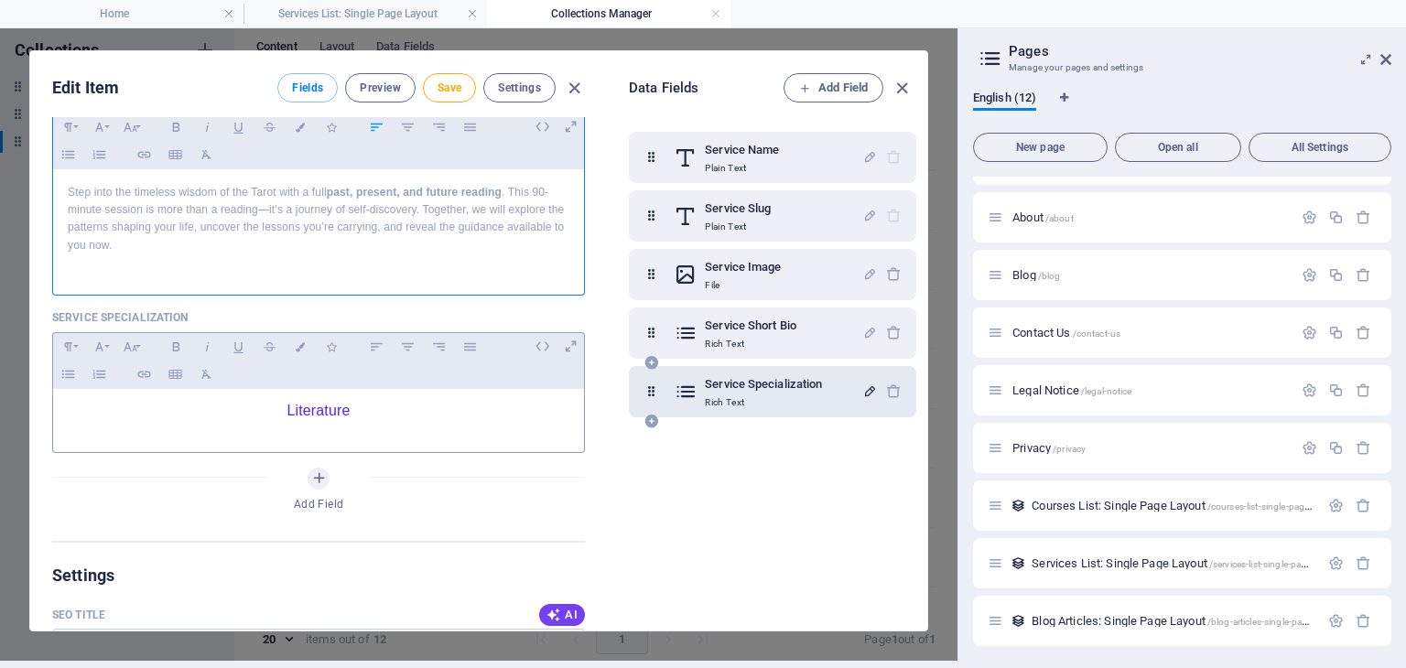
click at [256, 408] on p "Literature" at bounding box center [319, 412] width 502 height 17
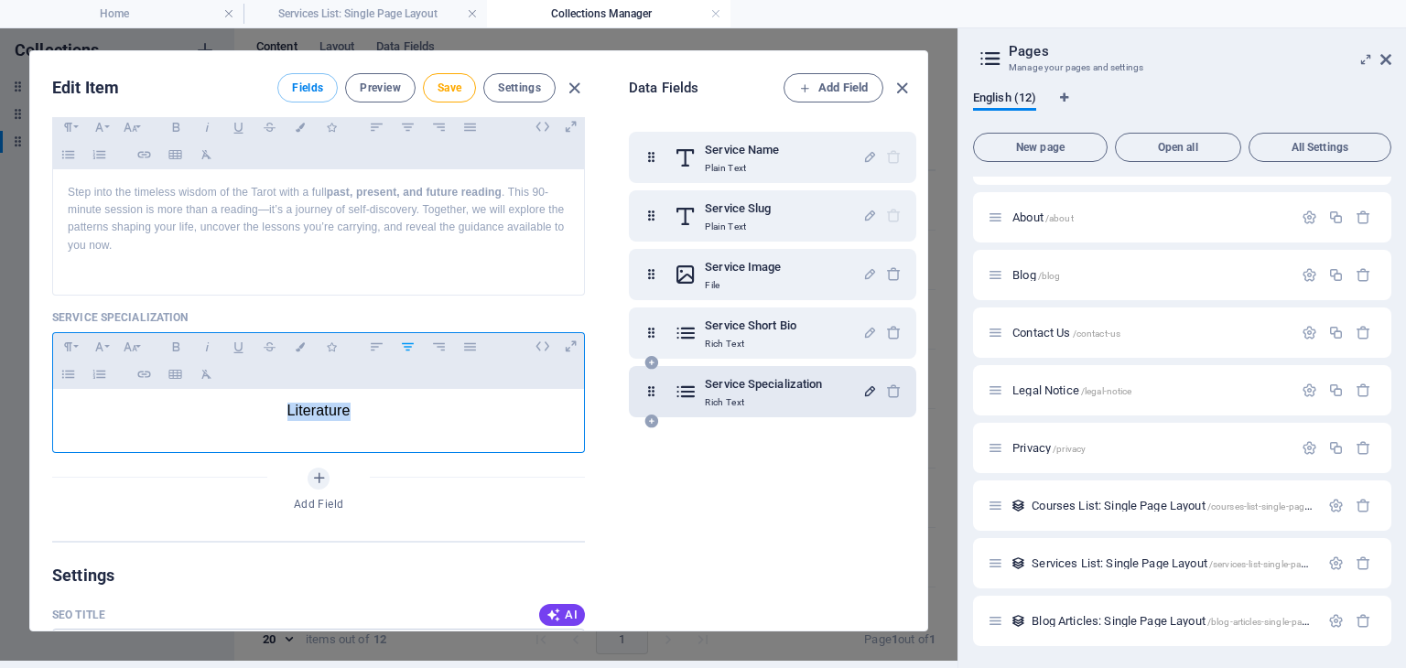
click at [256, 408] on p "Literature" at bounding box center [319, 412] width 502 height 17
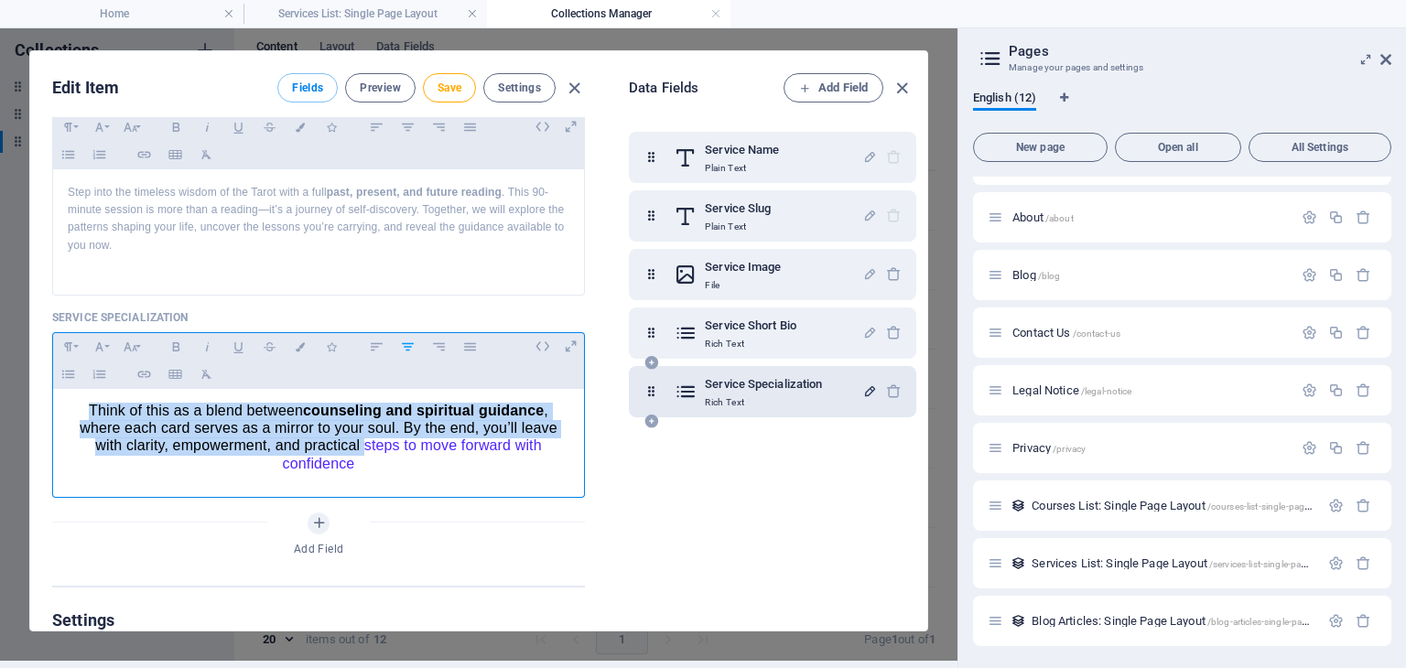
drag, startPoint x: 359, startPoint y: 453, endPoint x: 36, endPoint y: 411, distance: 325.9
click at [36, 411] on div "Service Name Tarot General Reading ​ Service Slug [DOMAIN_NAME][URL] tarot-gene…" at bounding box center [318, 374] width 577 height 514
click at [374, 128] on icon "button" at bounding box center [377, 127] width 16 height 22
drag, startPoint x: 77, startPoint y: 410, endPoint x: 472, endPoint y: 256, distance: 424.4
click at [414, 472] on div "Think of this as a blend between counseling and spiritual guidance , where each…" at bounding box center [318, 439] width 531 height 100
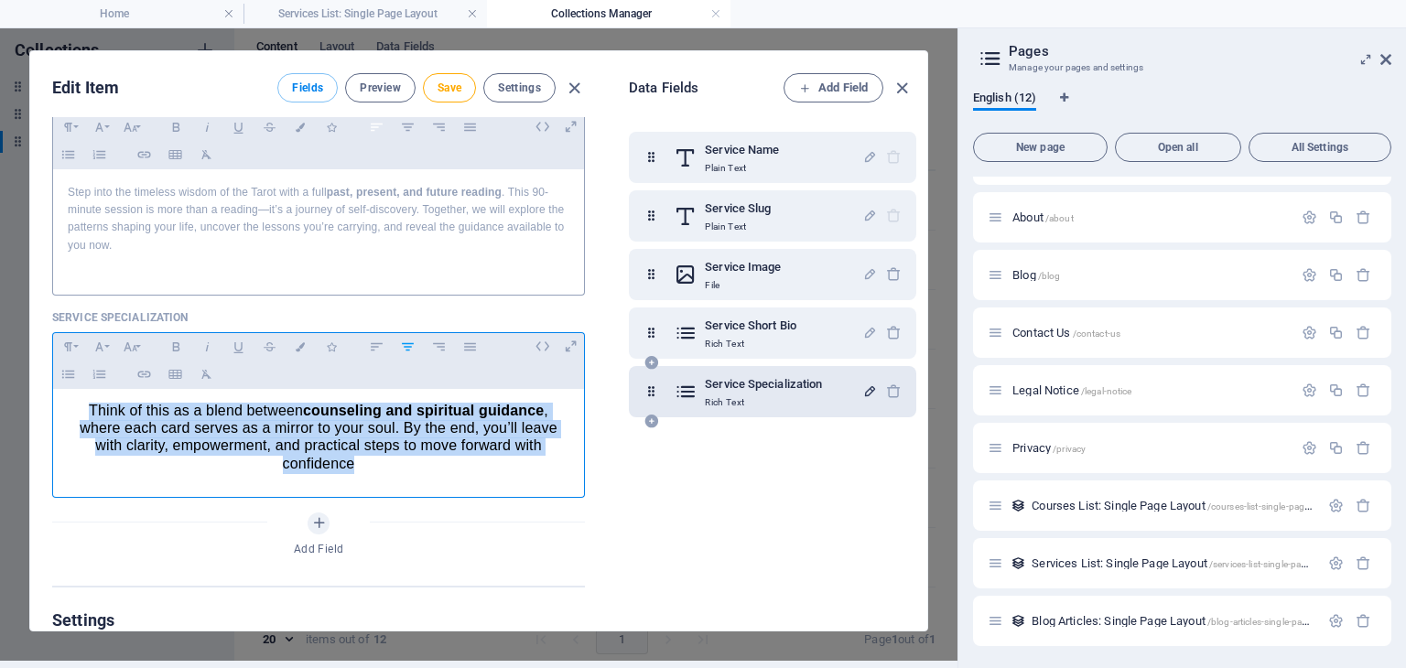
click at [371, 131] on icon "button" at bounding box center [377, 127] width 16 height 22
drag, startPoint x: 355, startPoint y: 459, endPoint x: 73, endPoint y: 411, distance: 286.0
click at [73, 411] on p "Think of this as a blend between counseling and spiritual guidance , where each…" at bounding box center [319, 439] width 502 height 70
click at [370, 342] on icon "button" at bounding box center [377, 347] width 16 height 22
click at [295, 345] on icon "button" at bounding box center [301, 346] width 16 height 9
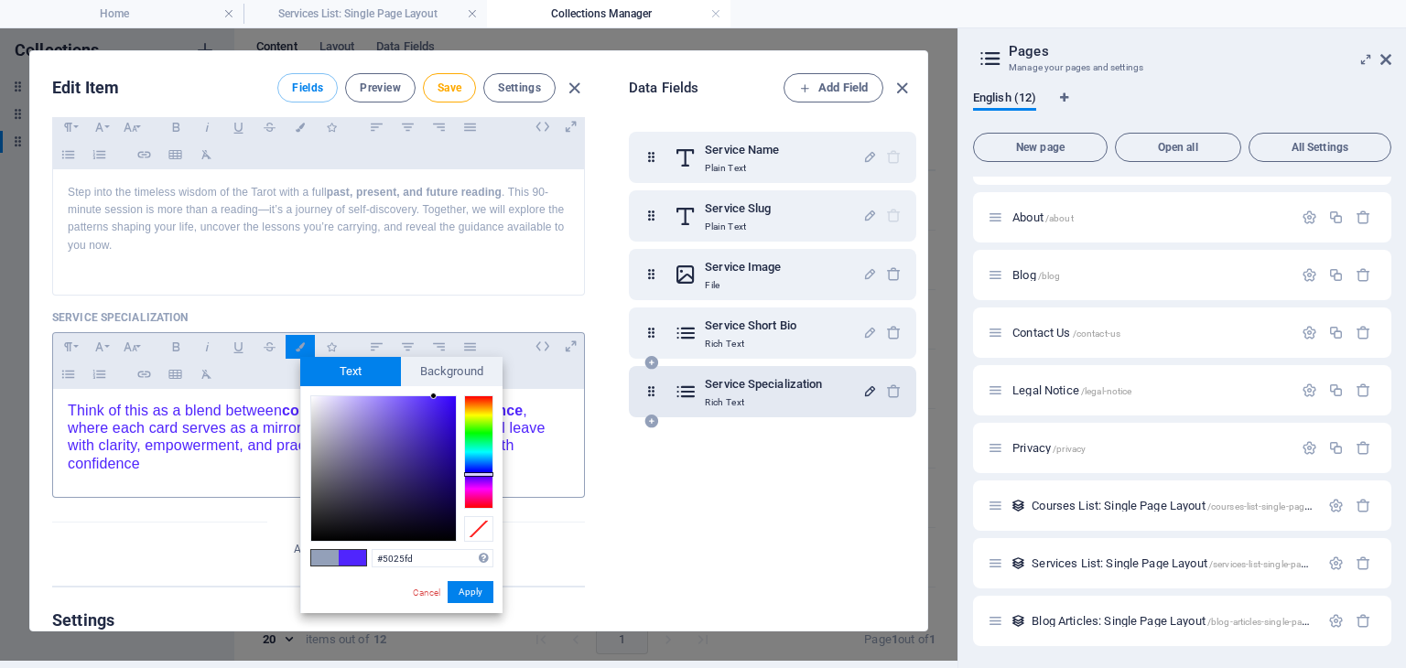
click at [201, 465] on p "​ Think of this as a blend between counseling and spiritual guidance , where ea…" at bounding box center [319, 439] width 502 height 70
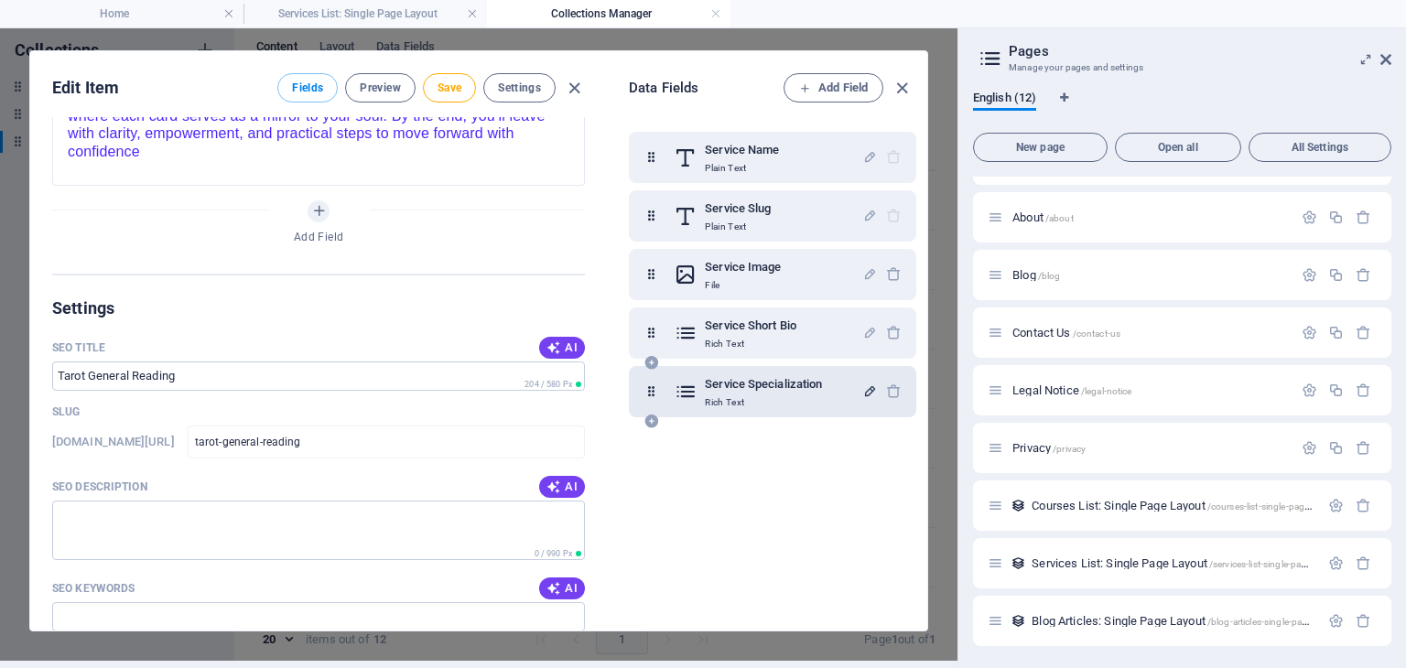
scroll to position [824, 0]
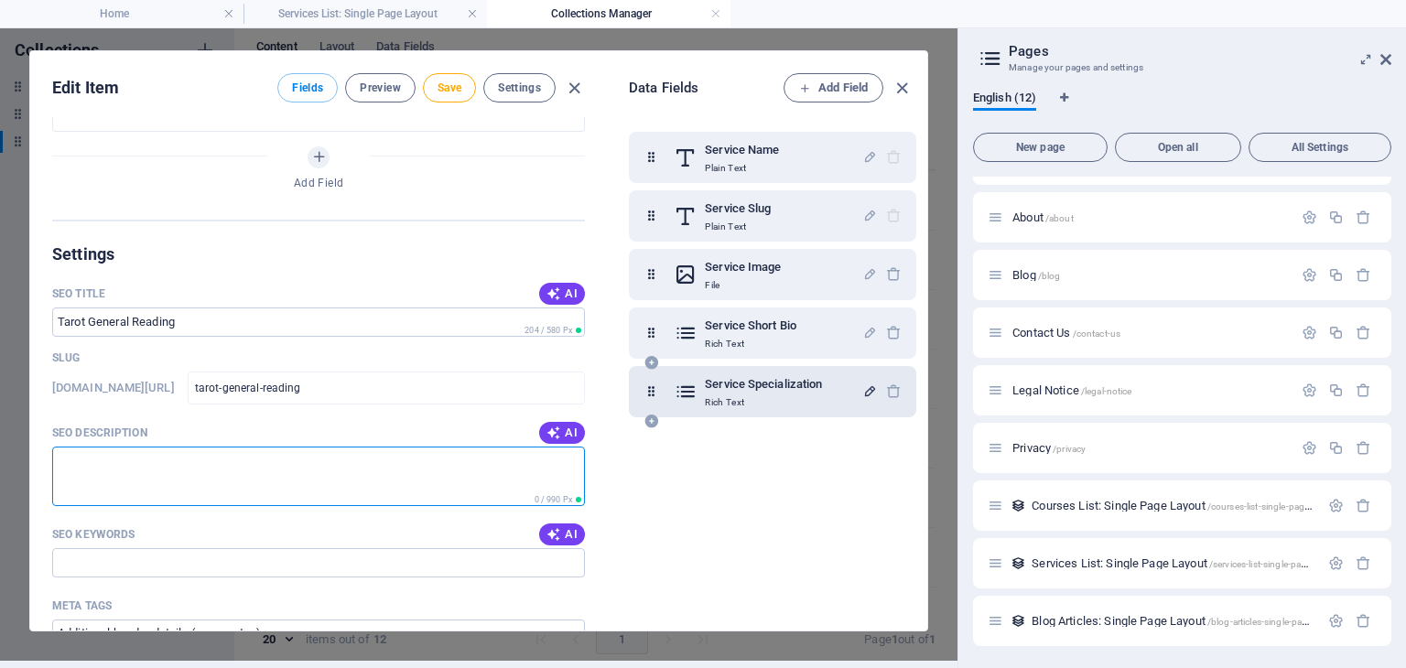
click at [207, 458] on textarea "SEO Description" at bounding box center [318, 477] width 533 height 60
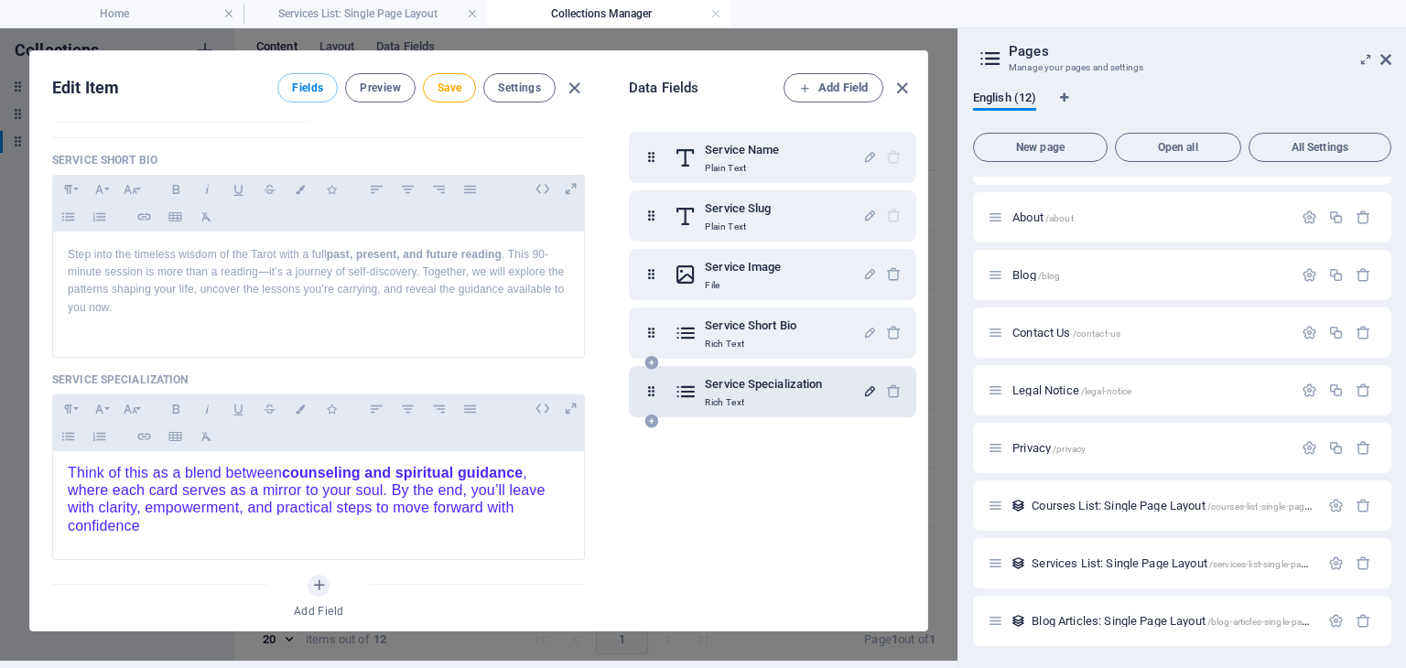
scroll to position [366, 0]
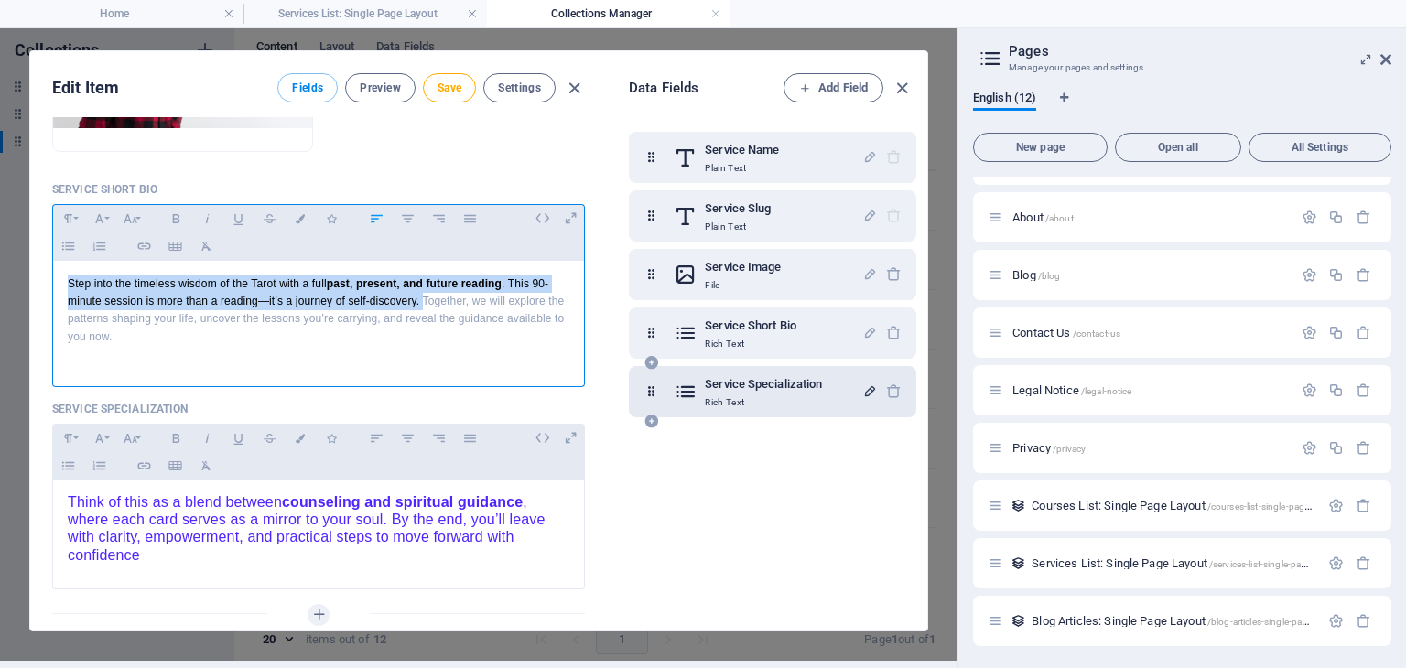
drag, startPoint x: 62, startPoint y: 273, endPoint x: 421, endPoint y: 293, distance: 359.5
click at [421, 293] on div "Step into the timeless wisdom of the Tarot with a full past, present, and futur…" at bounding box center [318, 319] width 531 height 117
copy p "Step into the timeless wisdom of the Tarot with a full past, present, and futur…"
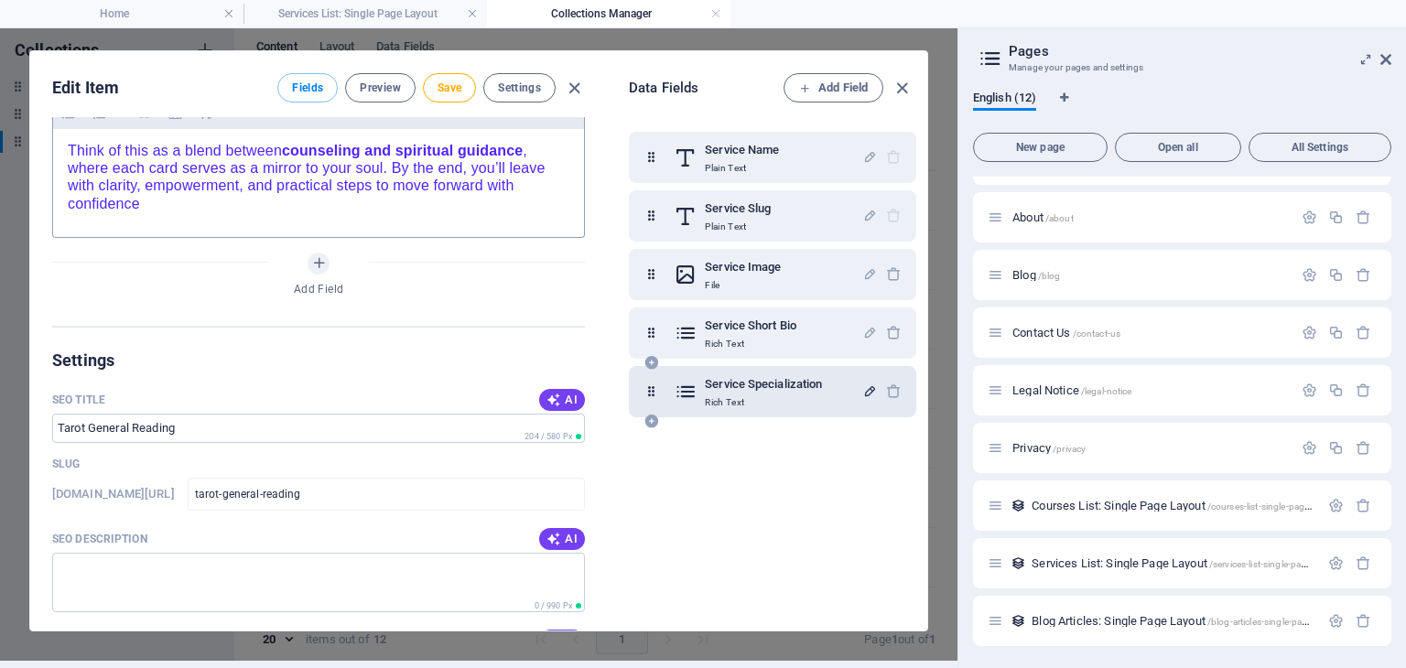
scroll to position [824, 0]
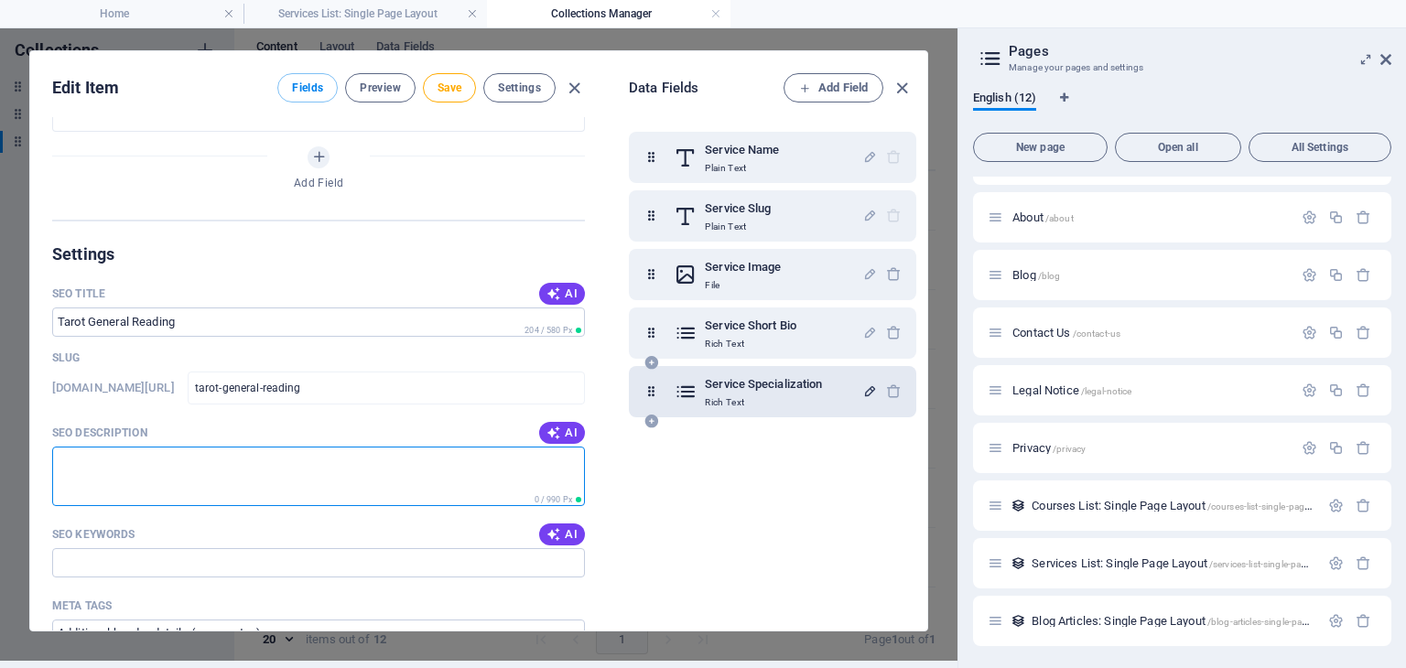
click at [150, 452] on textarea "SEO Description" at bounding box center [318, 477] width 533 height 60
paste textarea "Step into the timeless wisdom of the Tarot with a full past, present, and futur…"
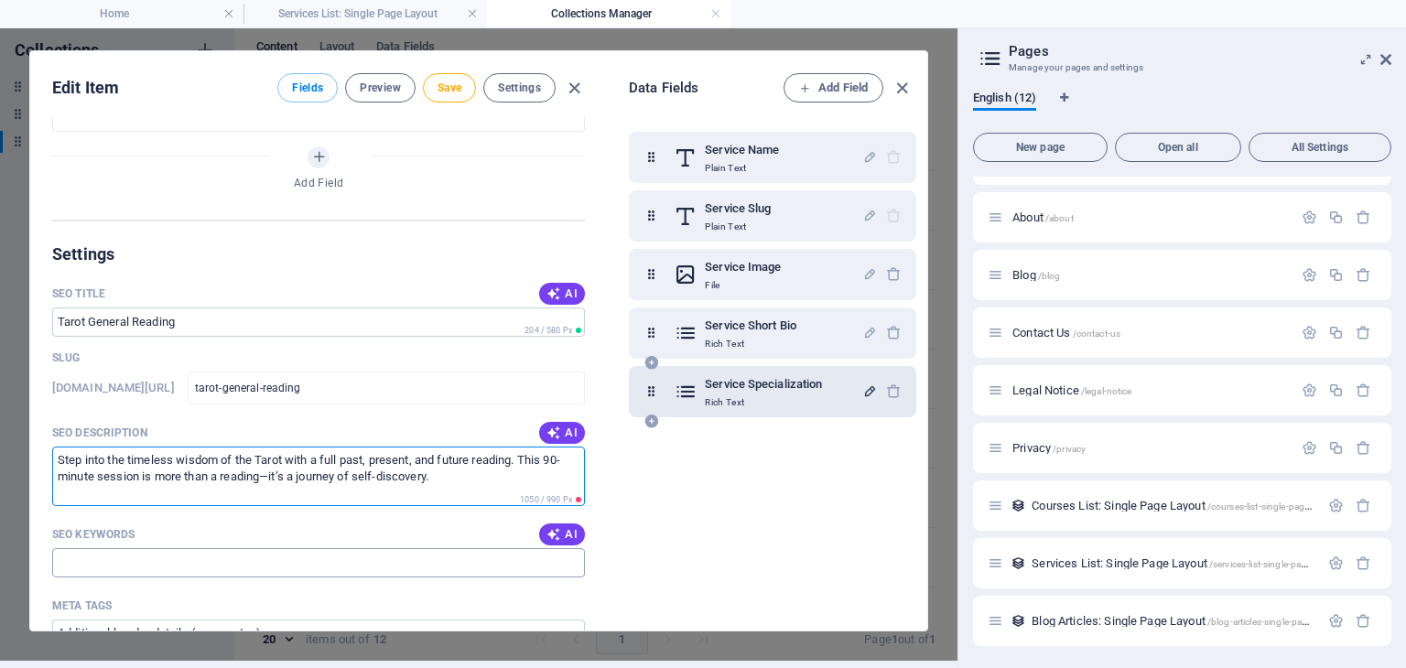
type textarea "Step into the timeless wisdom of the Tarot with a full past, present, and futur…"
click at [143, 562] on input "SEO Keywords" at bounding box center [318, 562] width 533 height 29
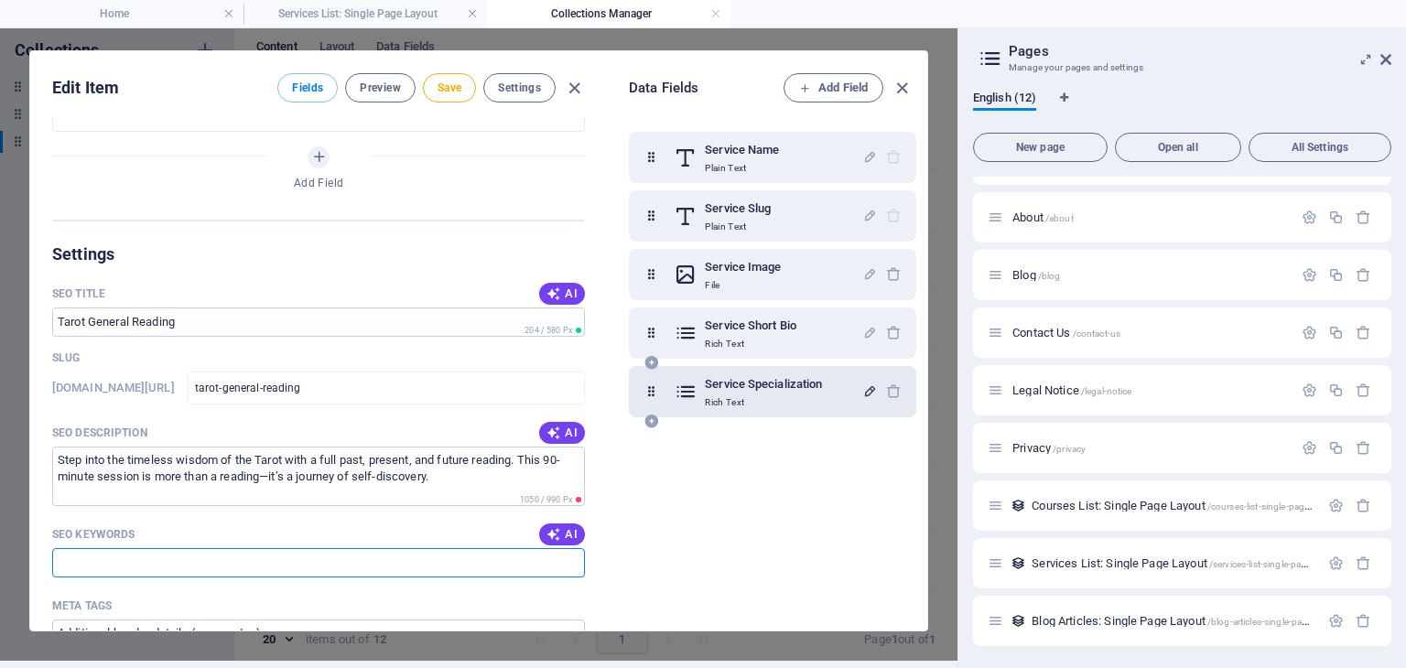
type input "Tarot, Reading, Services, Tarot Reading"
click at [455, 81] on span "Save" at bounding box center [450, 88] width 24 height 15
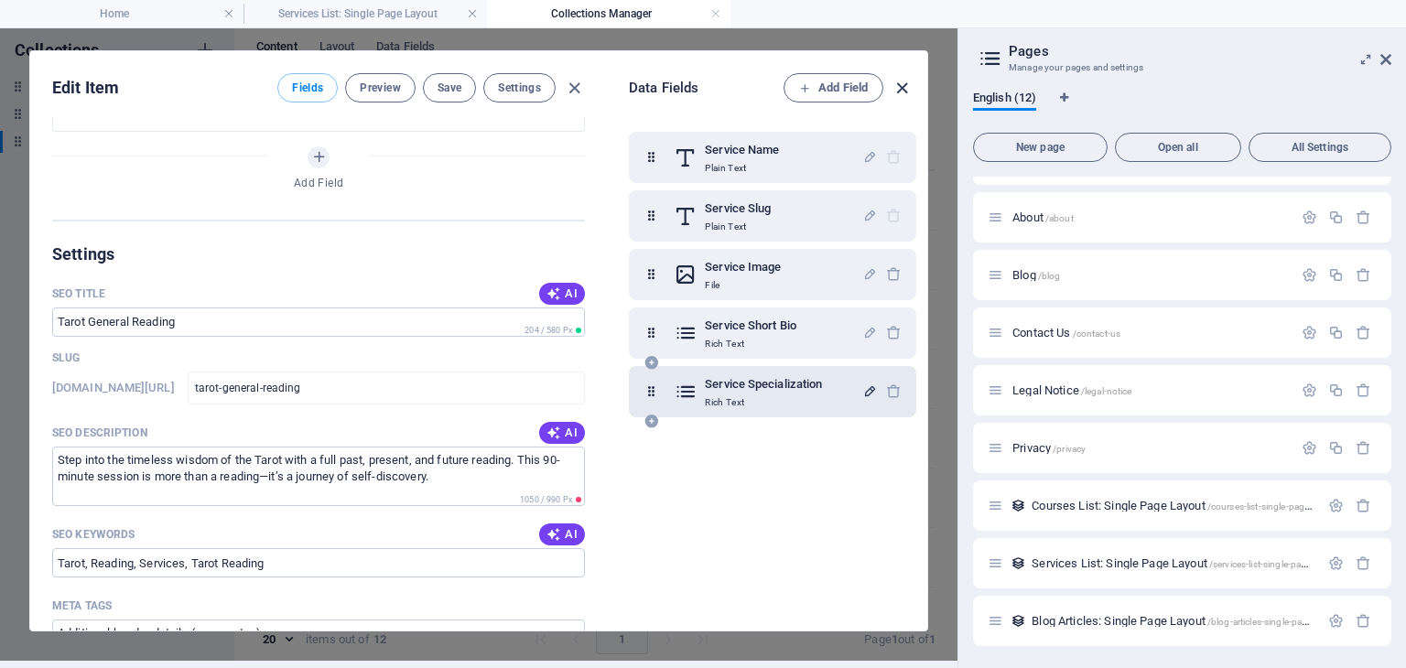
click at [895, 84] on icon "button" at bounding box center [902, 88] width 21 height 21
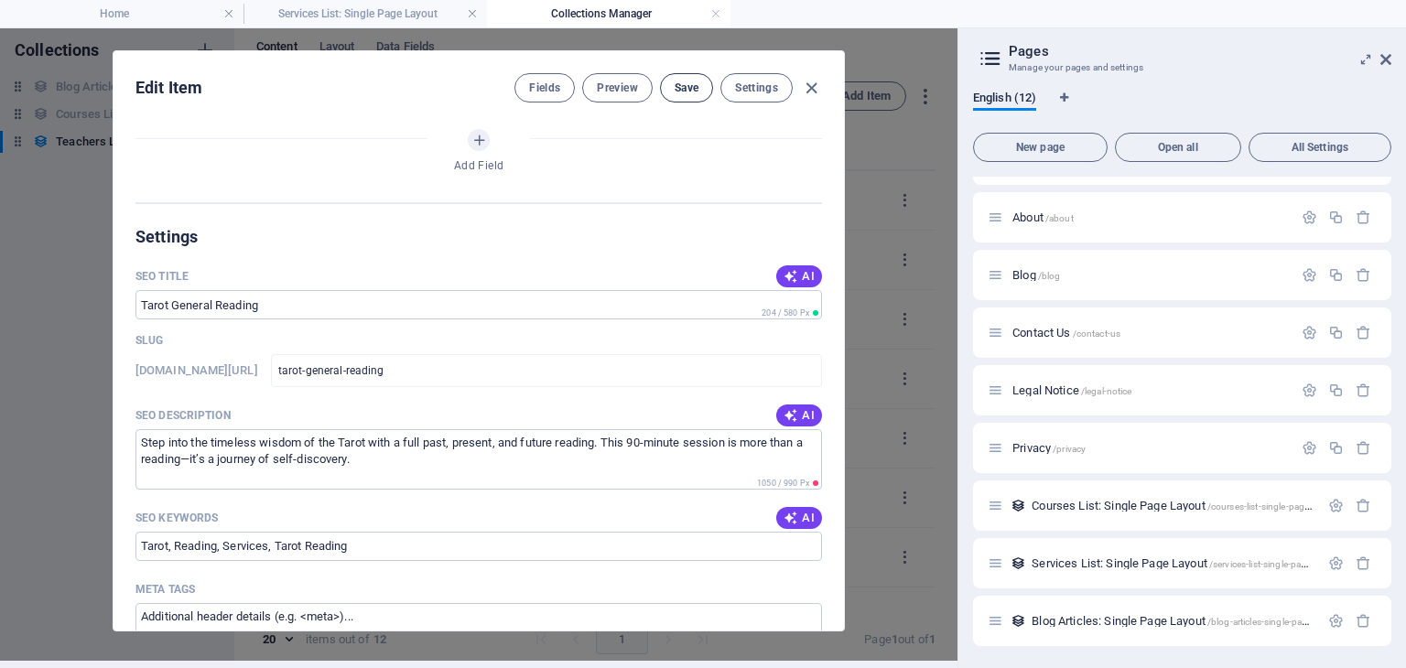
click at [687, 88] on span "Save" at bounding box center [687, 88] width 24 height 15
click at [808, 88] on icon "button" at bounding box center [811, 88] width 21 height 21
type input "tarot-general-reading"
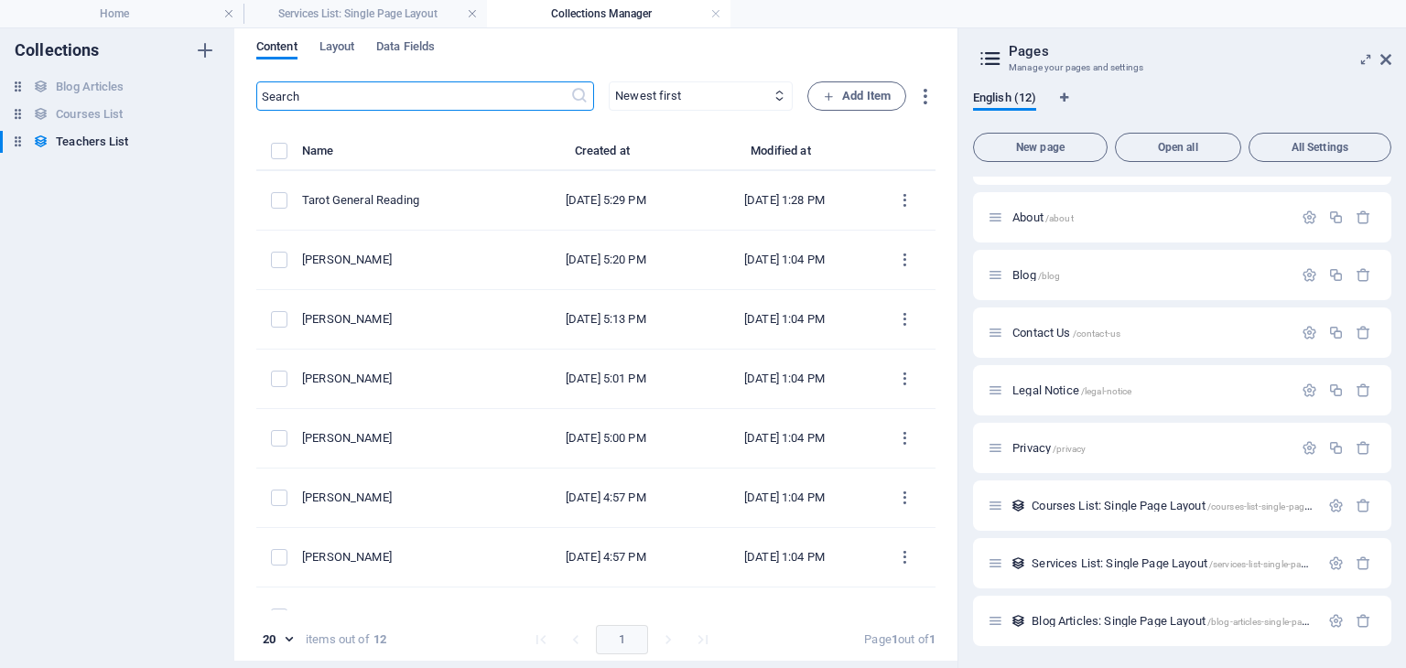
scroll to position [679, 0]
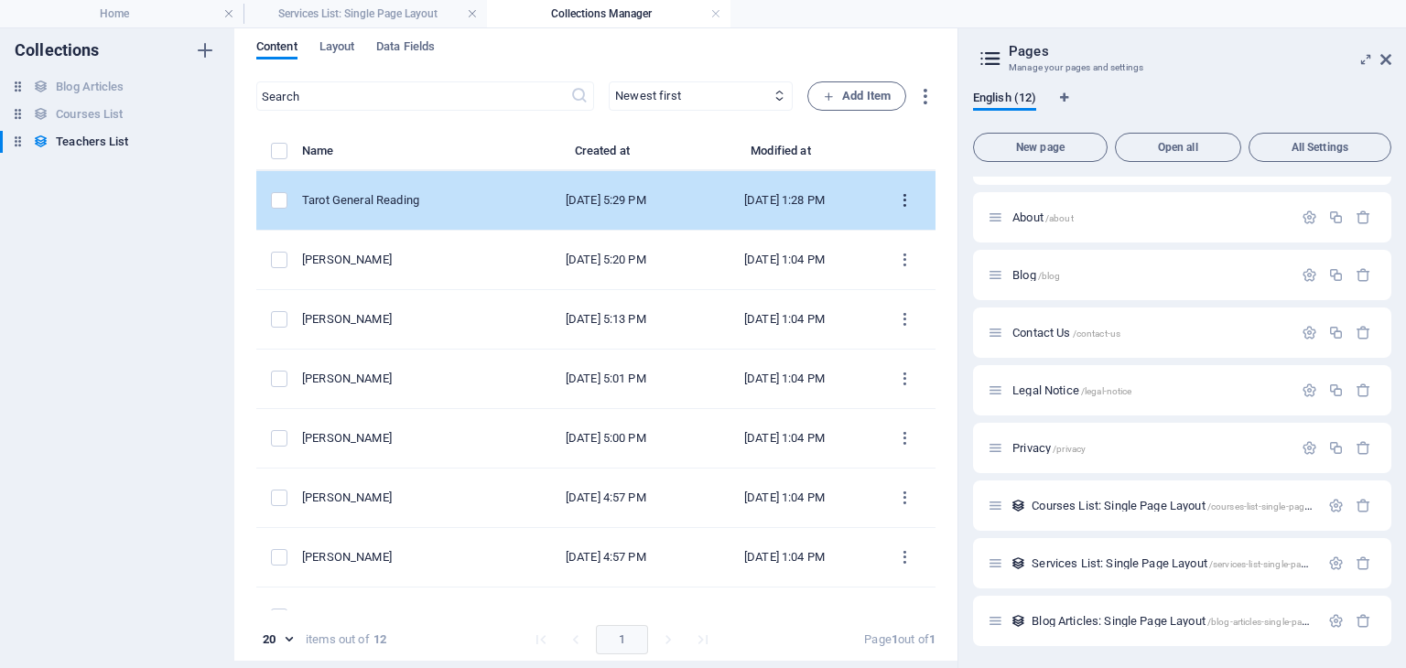
click at [896, 199] on icon "items list" at bounding box center [904, 200] width 17 height 17
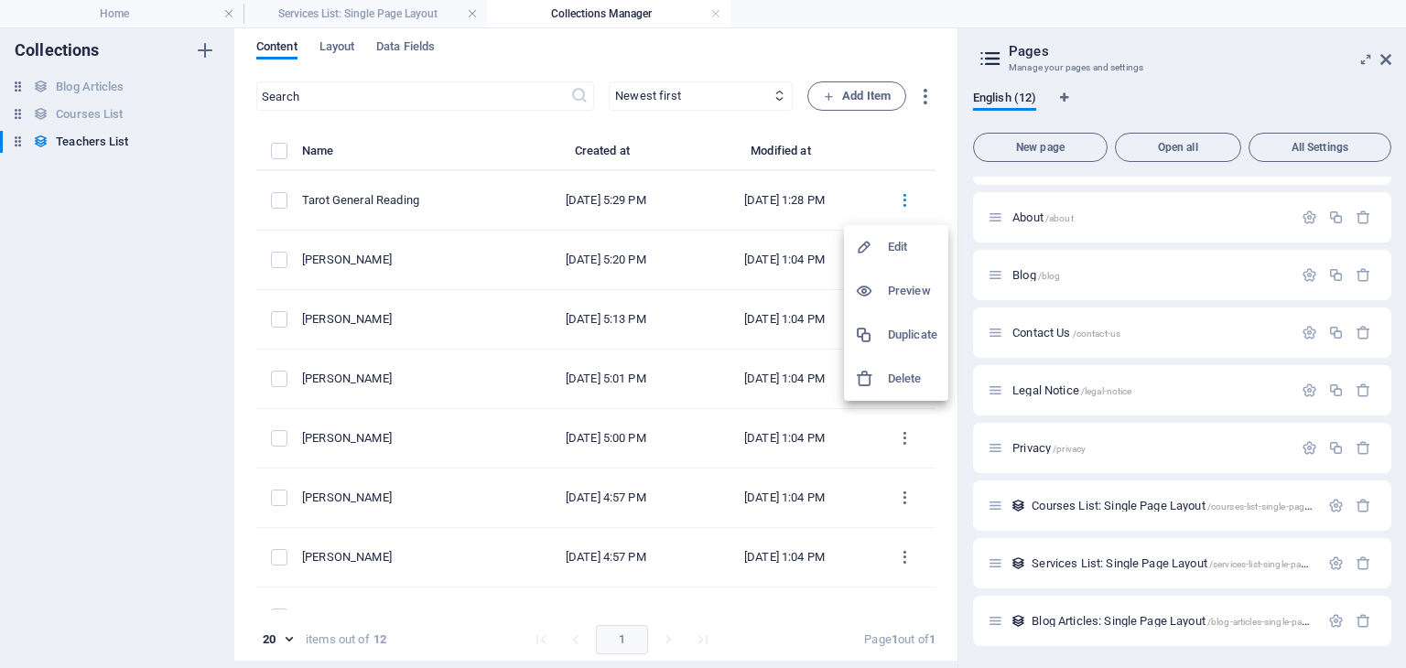
click at [915, 338] on h6 "Duplicate" at bounding box center [912, 335] width 49 height 22
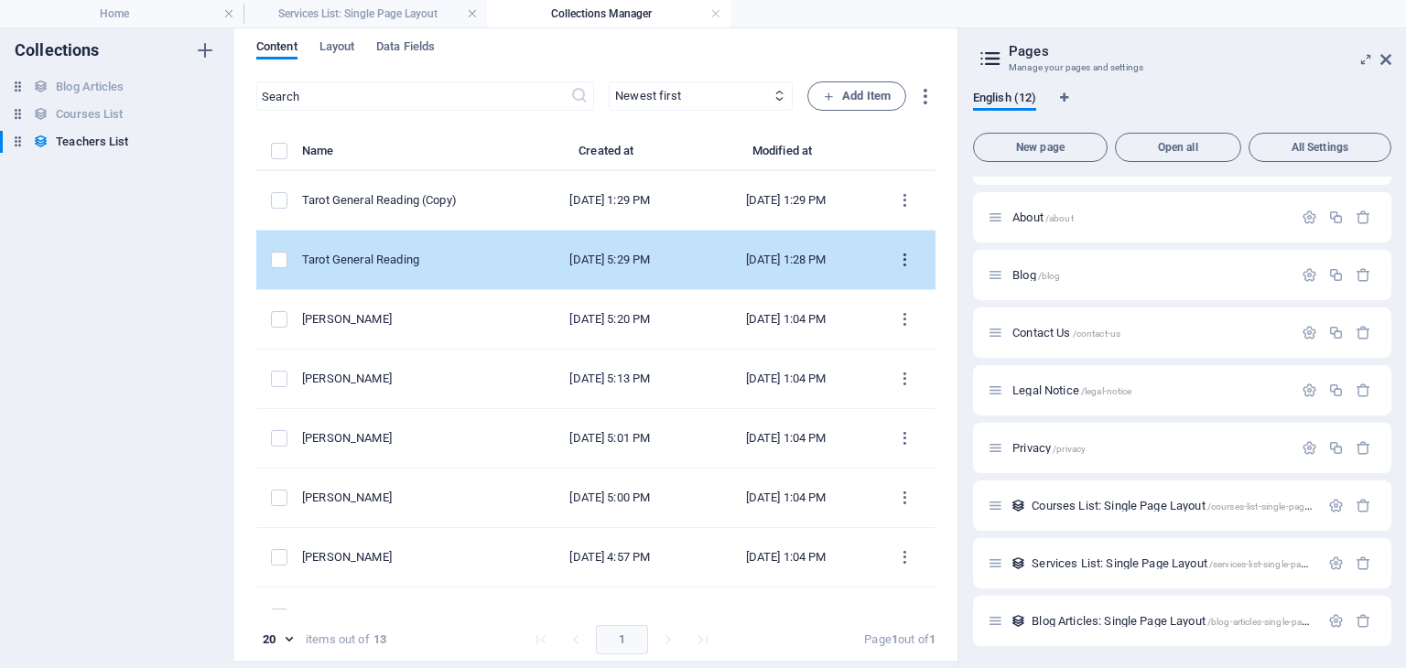
click at [908, 269] on button "items list" at bounding box center [905, 259] width 32 height 29
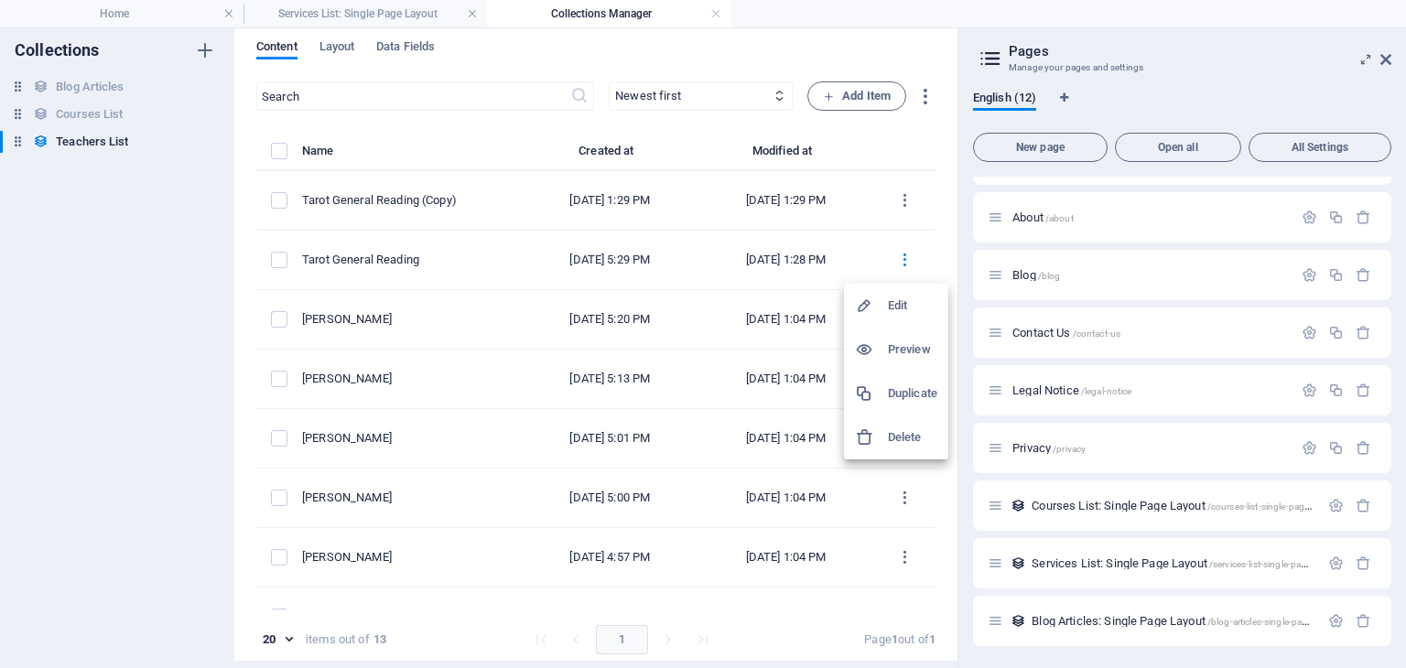
click at [891, 393] on h6 "Duplicate" at bounding box center [912, 394] width 49 height 22
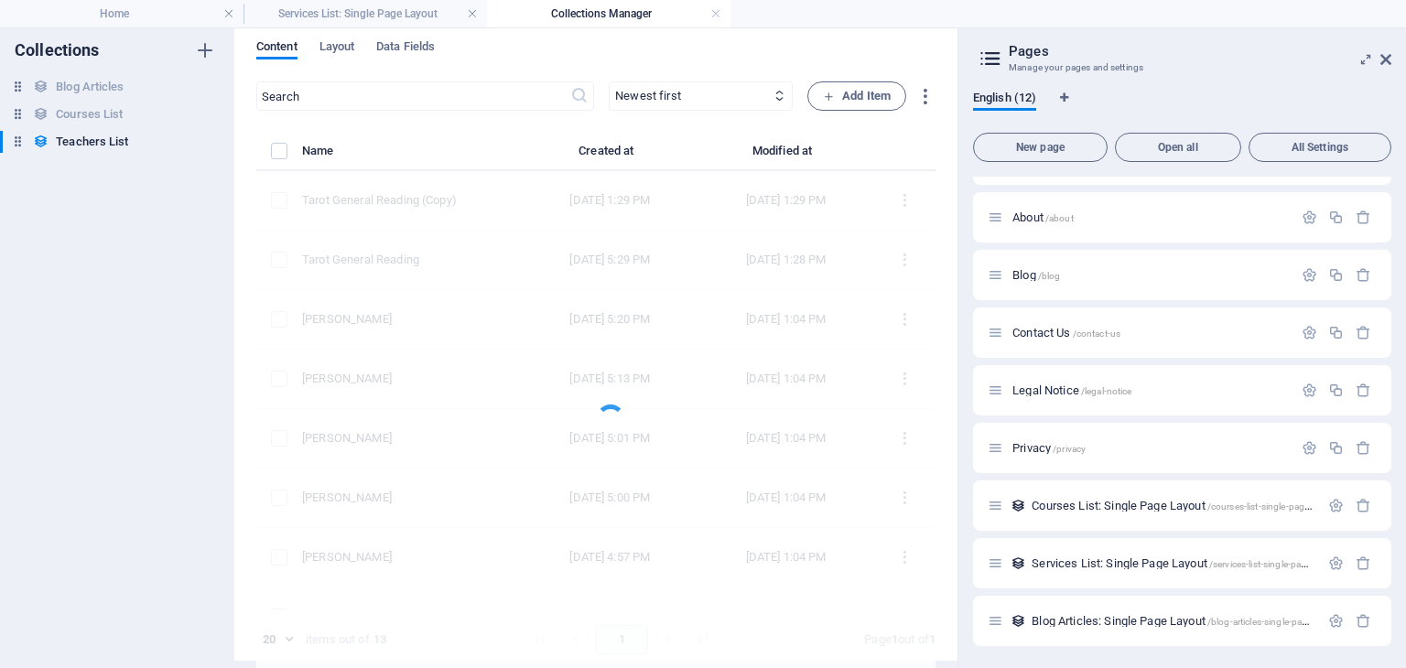
scroll to position [0, 0]
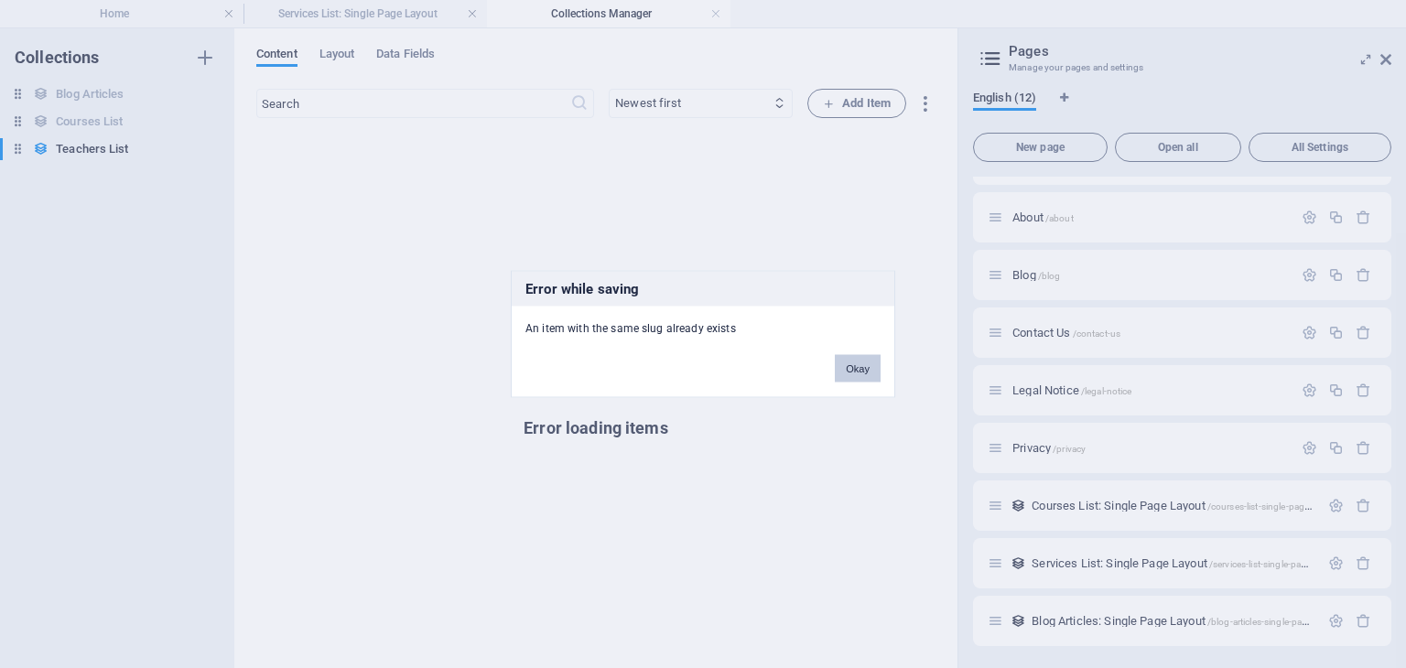
click at [861, 375] on button "Okay" at bounding box center [858, 368] width 46 height 27
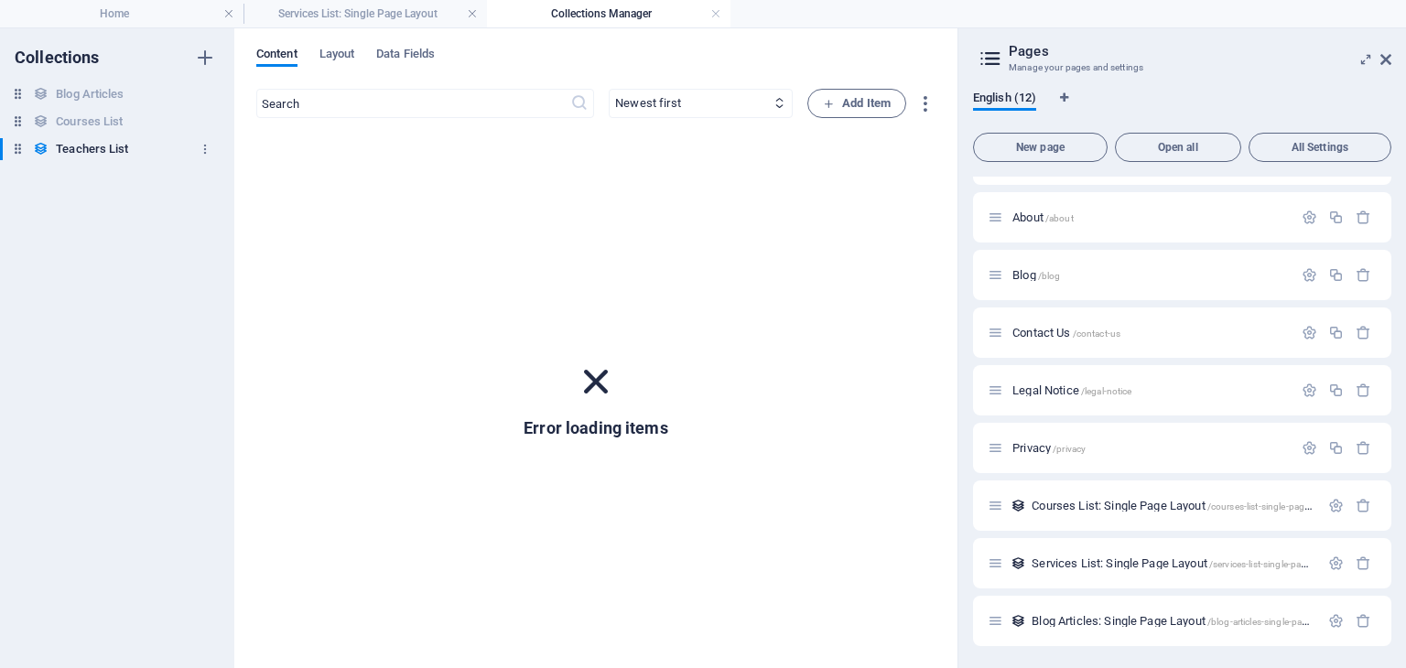
click at [114, 145] on h6 "Teachers List" at bounding box center [92, 149] width 72 height 22
click at [201, 146] on icon "button" at bounding box center [205, 149] width 13 height 13
click at [108, 150] on div at bounding box center [703, 334] width 1406 height 668
click at [593, 379] on icon at bounding box center [596, 382] width 48 height 48
click at [601, 435] on h6 "Error loading items" at bounding box center [596, 429] width 145 height 22
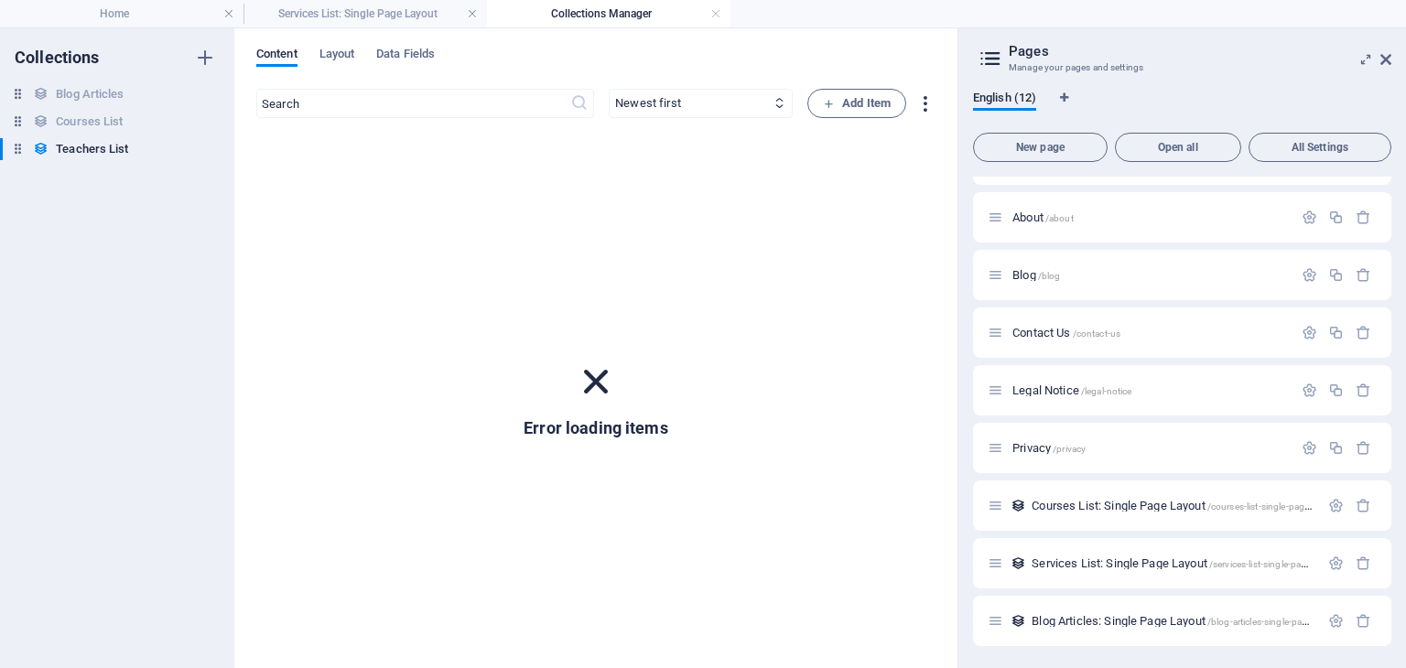
click at [922, 100] on icon "button" at bounding box center [925, 103] width 21 height 21
click at [634, 96] on div at bounding box center [703, 334] width 1406 height 668
click at [487, 91] on input "text" at bounding box center [413, 103] width 314 height 29
click at [327, 46] on span "Layout" at bounding box center [338, 56] width 36 height 26
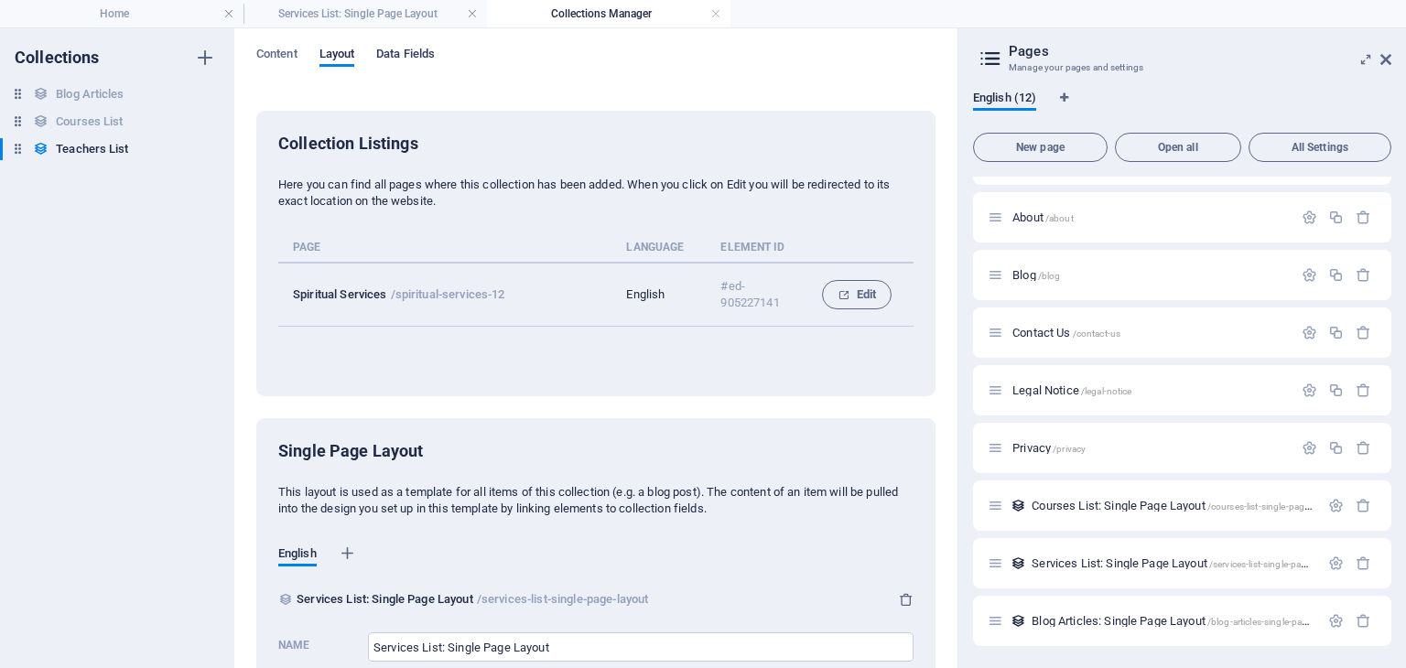
click at [415, 49] on span "Data Fields" at bounding box center [405, 56] width 59 height 26
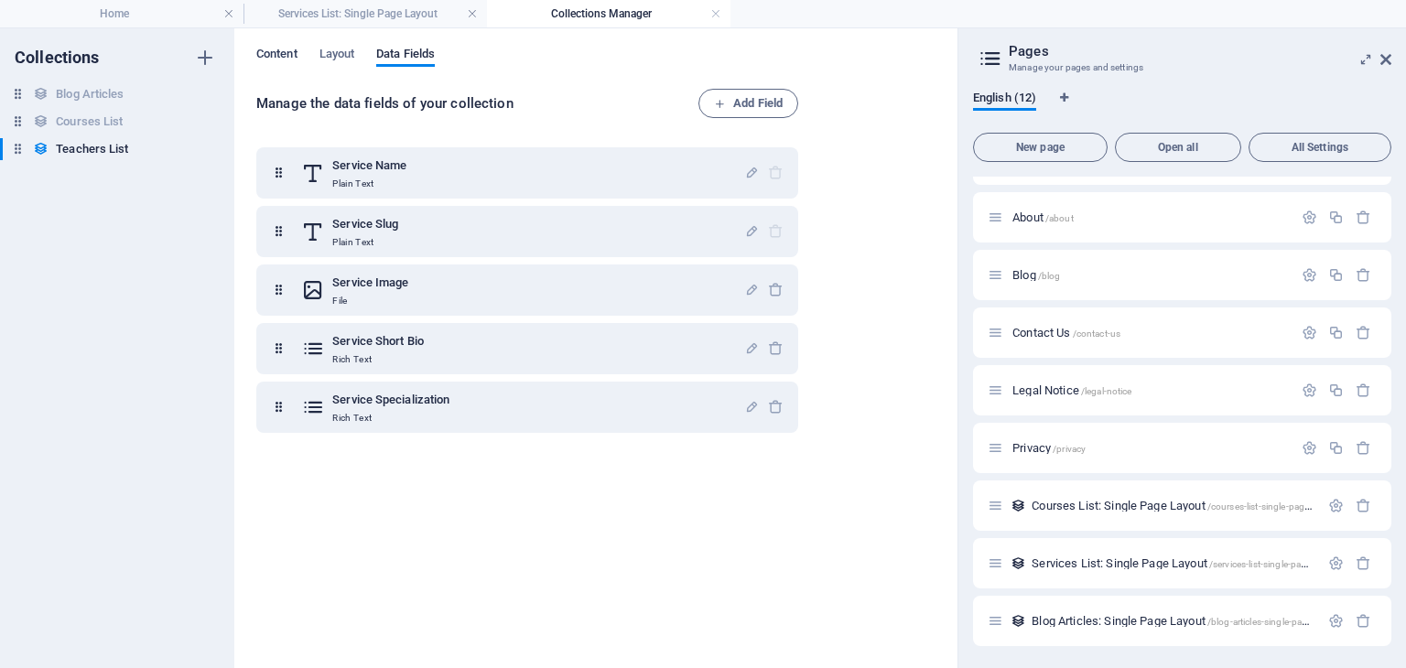
click at [294, 53] on span "Content" at bounding box center [276, 56] width 41 height 26
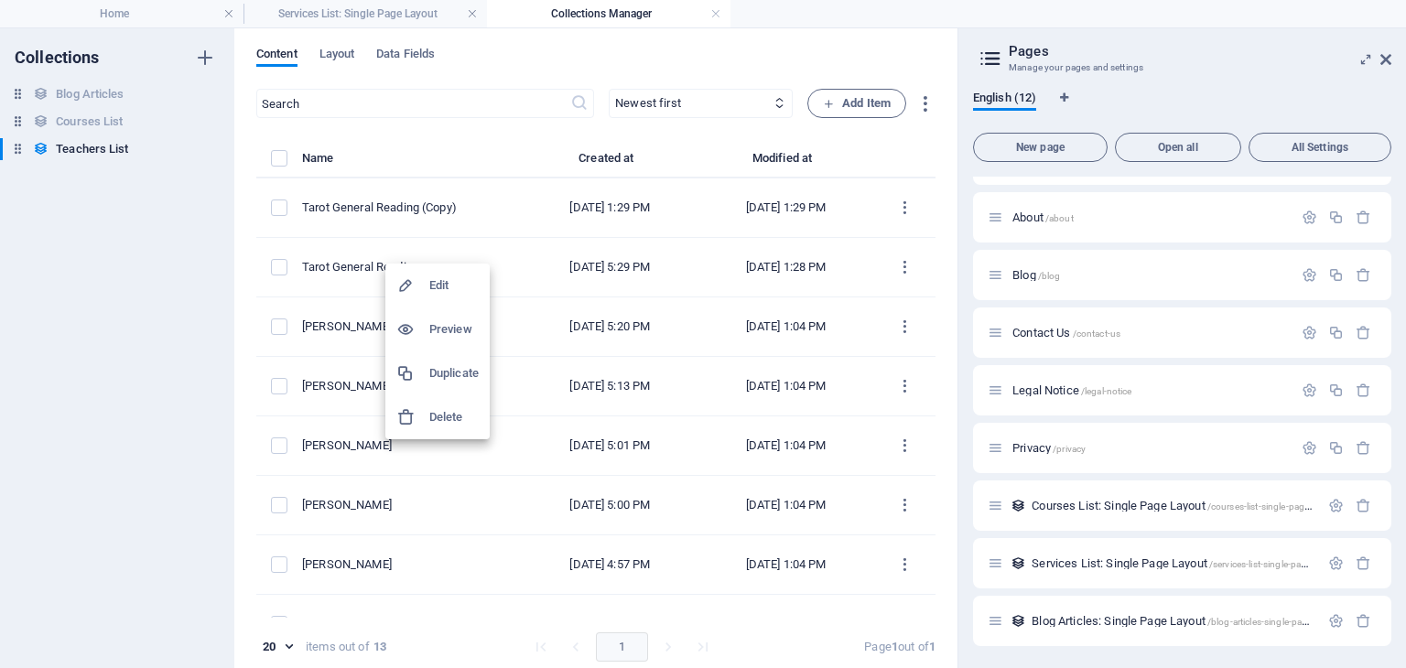
click at [447, 279] on h6 "Edit" at bounding box center [453, 286] width 49 height 22
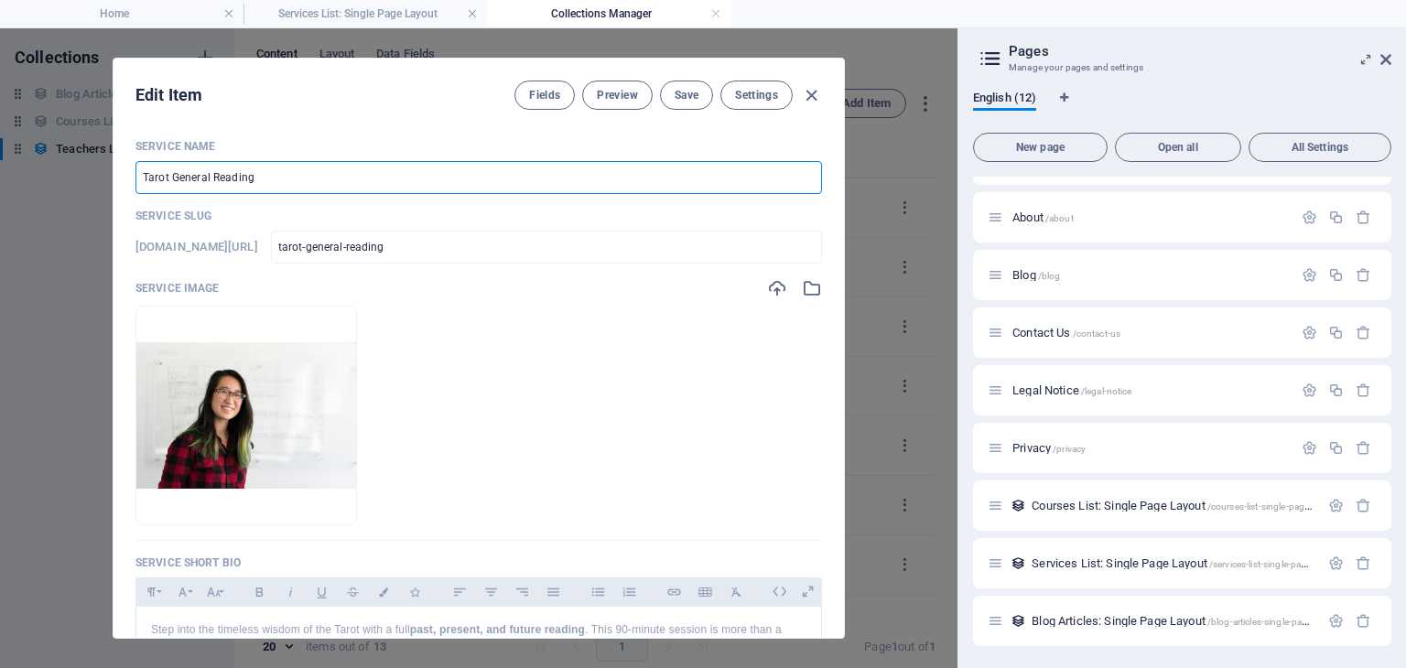
drag, startPoint x: 260, startPoint y: 184, endPoint x: 141, endPoint y: 162, distance: 121.0
click at [141, 162] on input "Tarot General Reading" at bounding box center [479, 177] width 687 height 33
paste input "Past Life"
type input "Past Life Reading"
type input "past-life-reading"
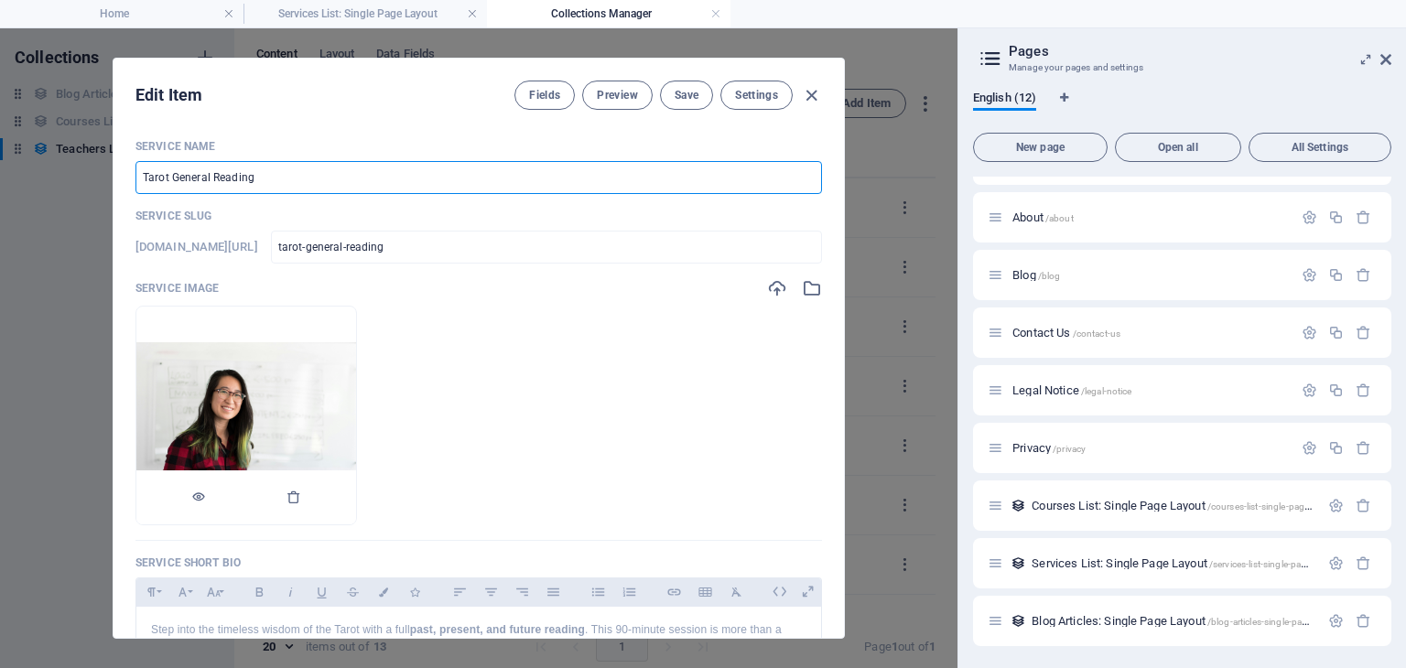
type input "past-life-reading"
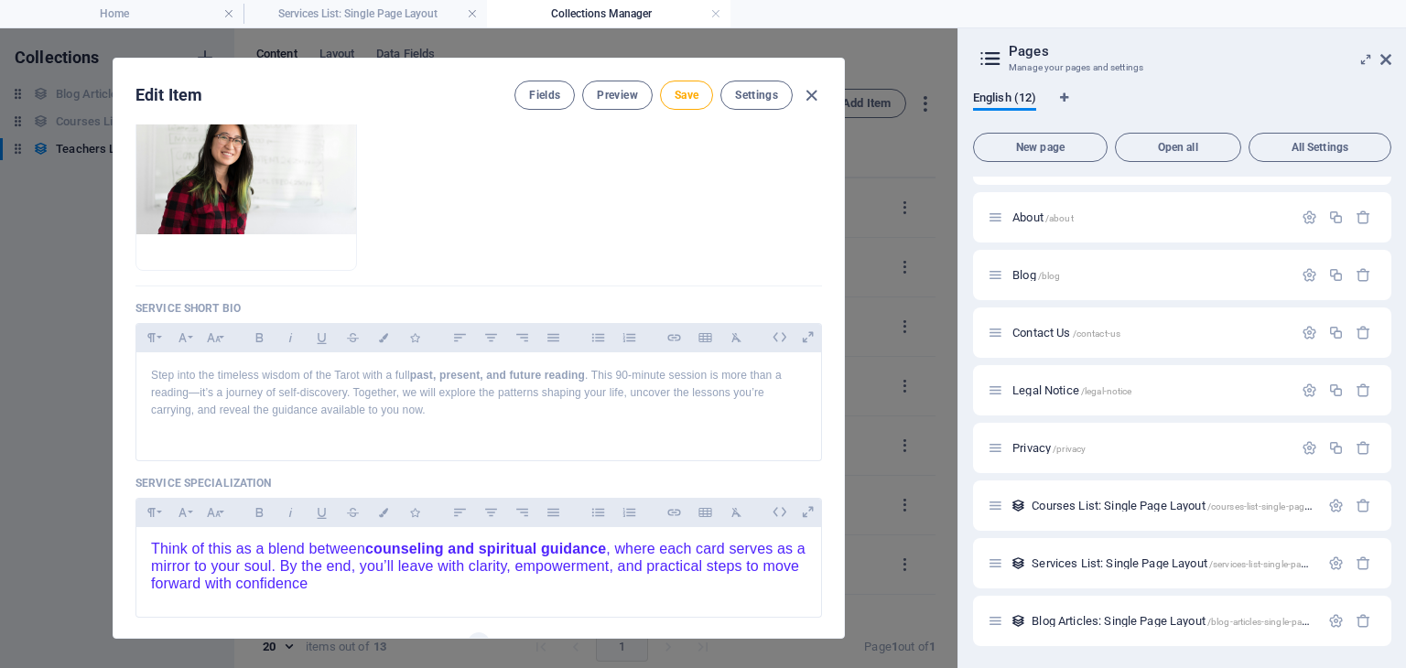
scroll to position [275, 0]
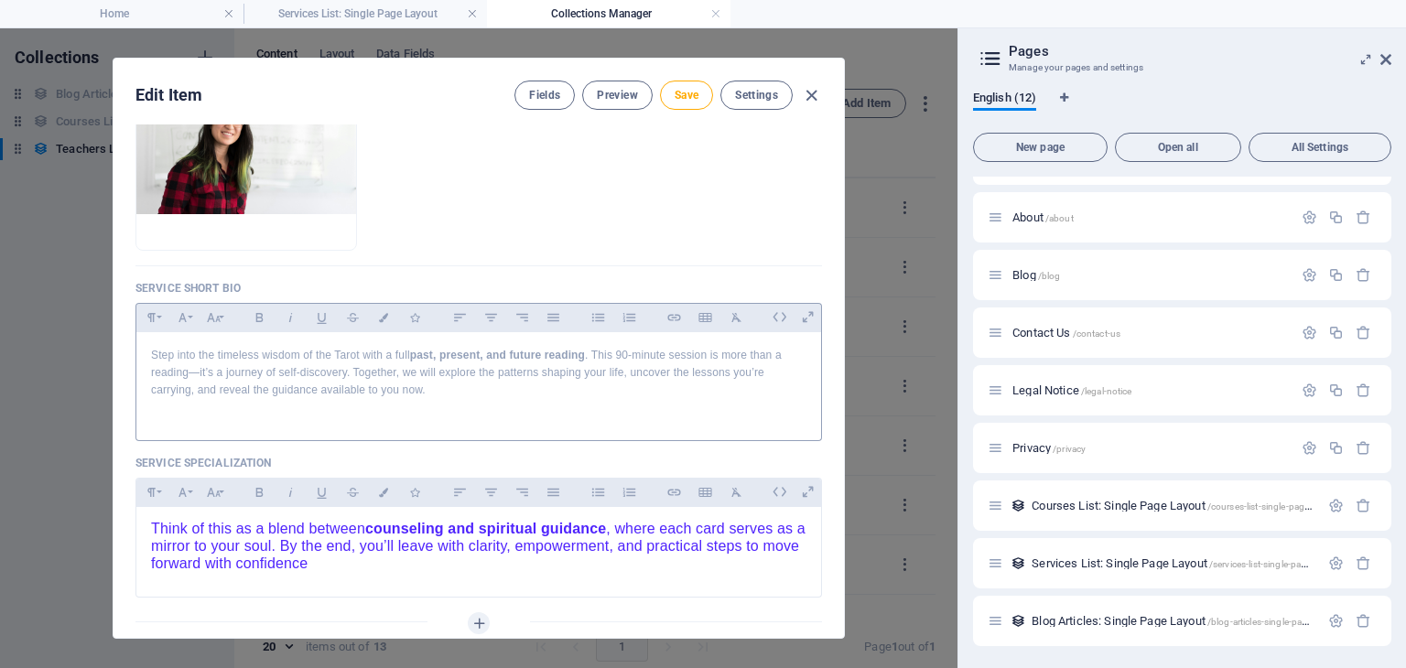
type input "Past Life Reading"
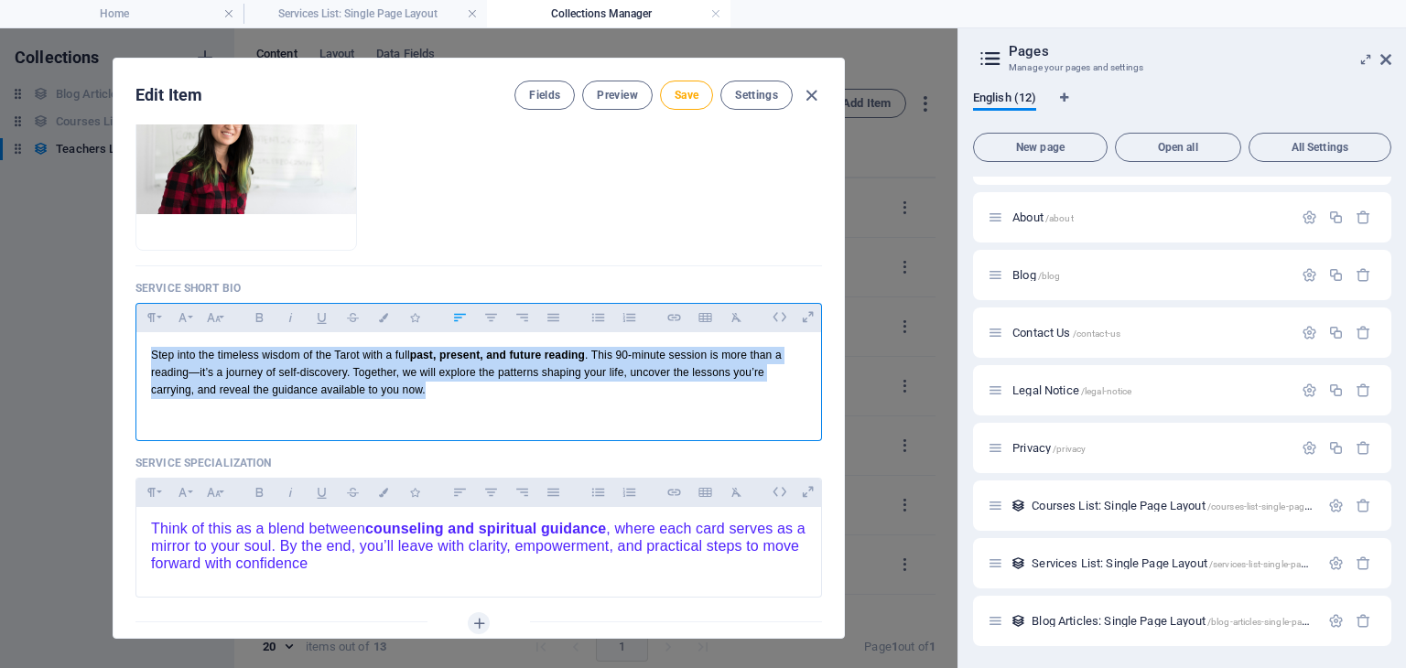
drag, startPoint x: 428, startPoint y: 385, endPoint x: 143, endPoint y: 356, distance: 287.2
click at [143, 356] on div "Step into the timeless wisdom of the Tarot with a full past, present, and futur…" at bounding box center [478, 382] width 685 height 100
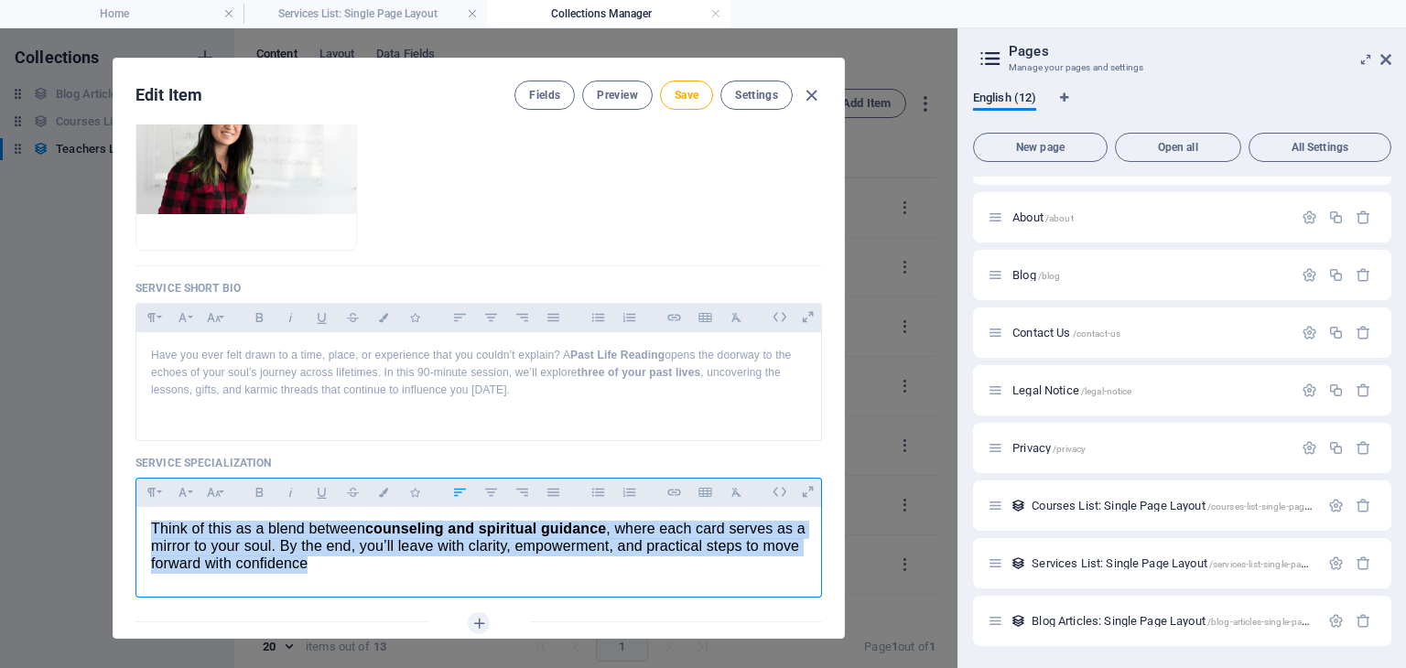
drag, startPoint x: 144, startPoint y: 528, endPoint x: 421, endPoint y: 569, distance: 280.5
click at [421, 569] on div "Think of this as a blend between counseling and spiritual guidance , where each…" at bounding box center [478, 548] width 685 height 82
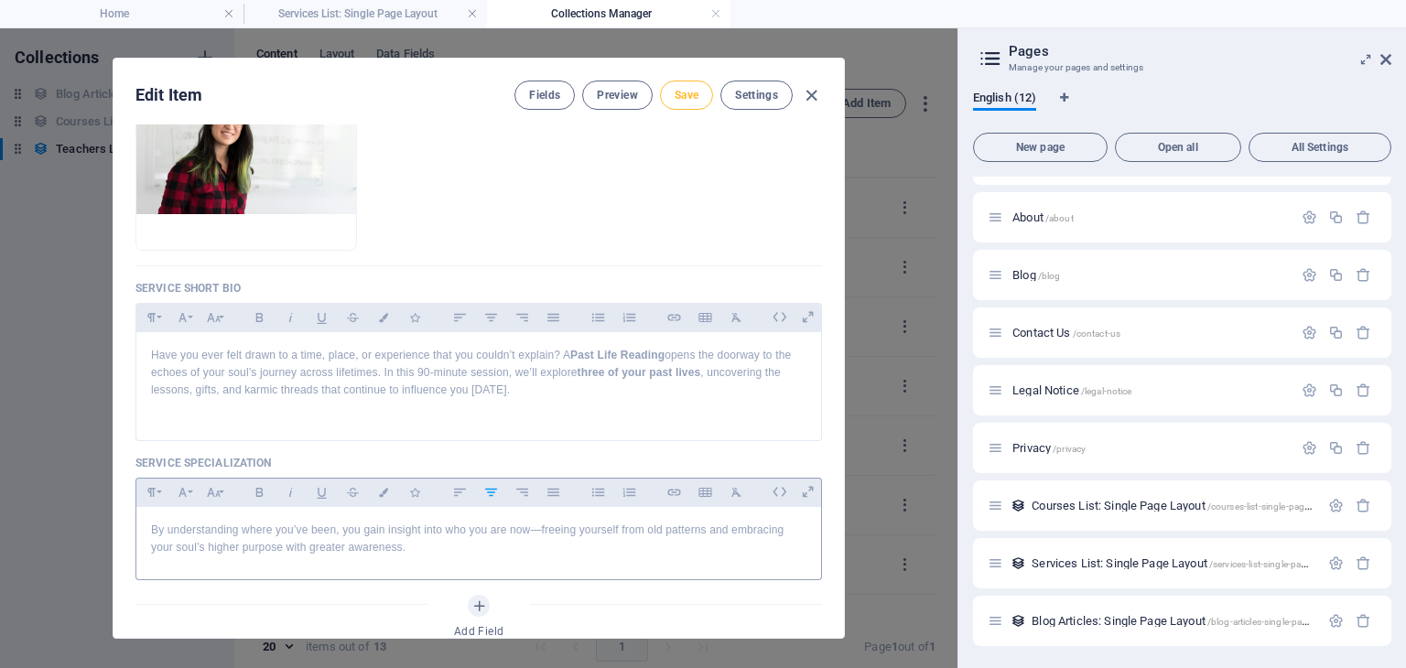
click at [690, 93] on span "Save" at bounding box center [687, 95] width 24 height 15
click at [676, 97] on span "Save" at bounding box center [687, 95] width 24 height 15
click at [805, 96] on icon "button" at bounding box center [811, 95] width 21 height 21
type input "past-life-reading"
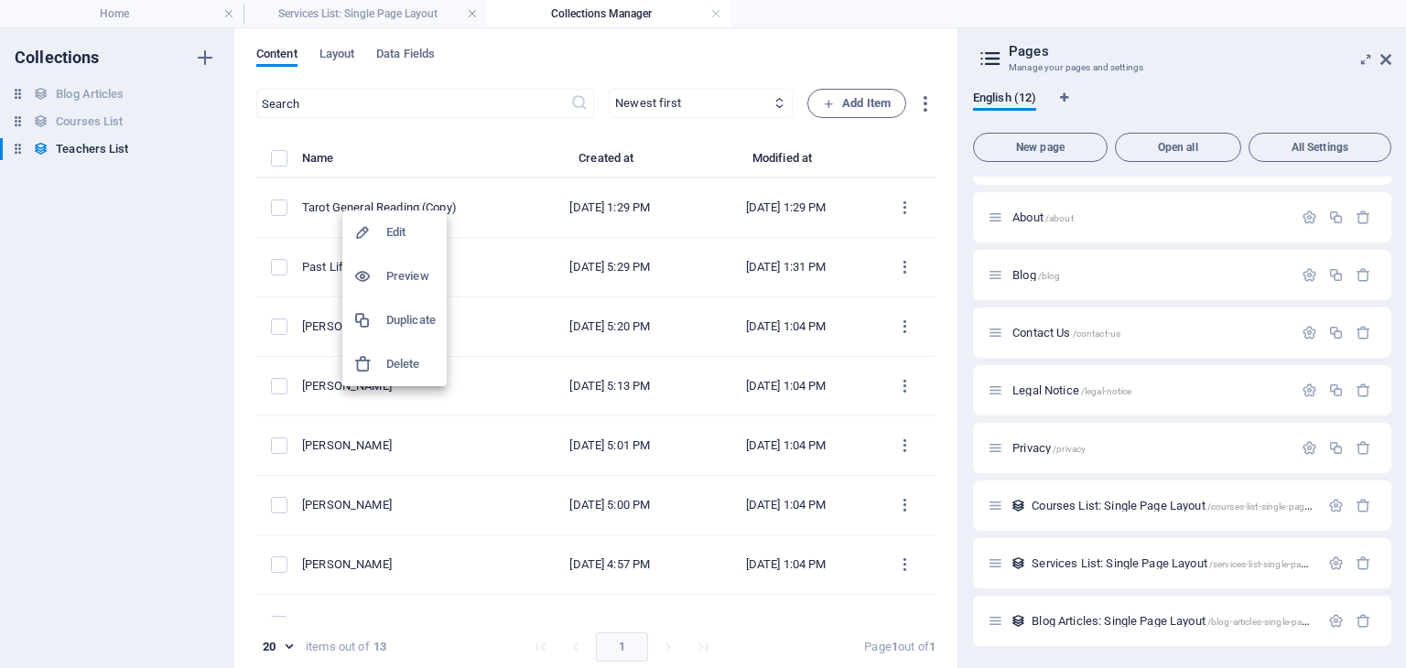
click at [393, 233] on h6 "Edit" at bounding box center [410, 233] width 49 height 22
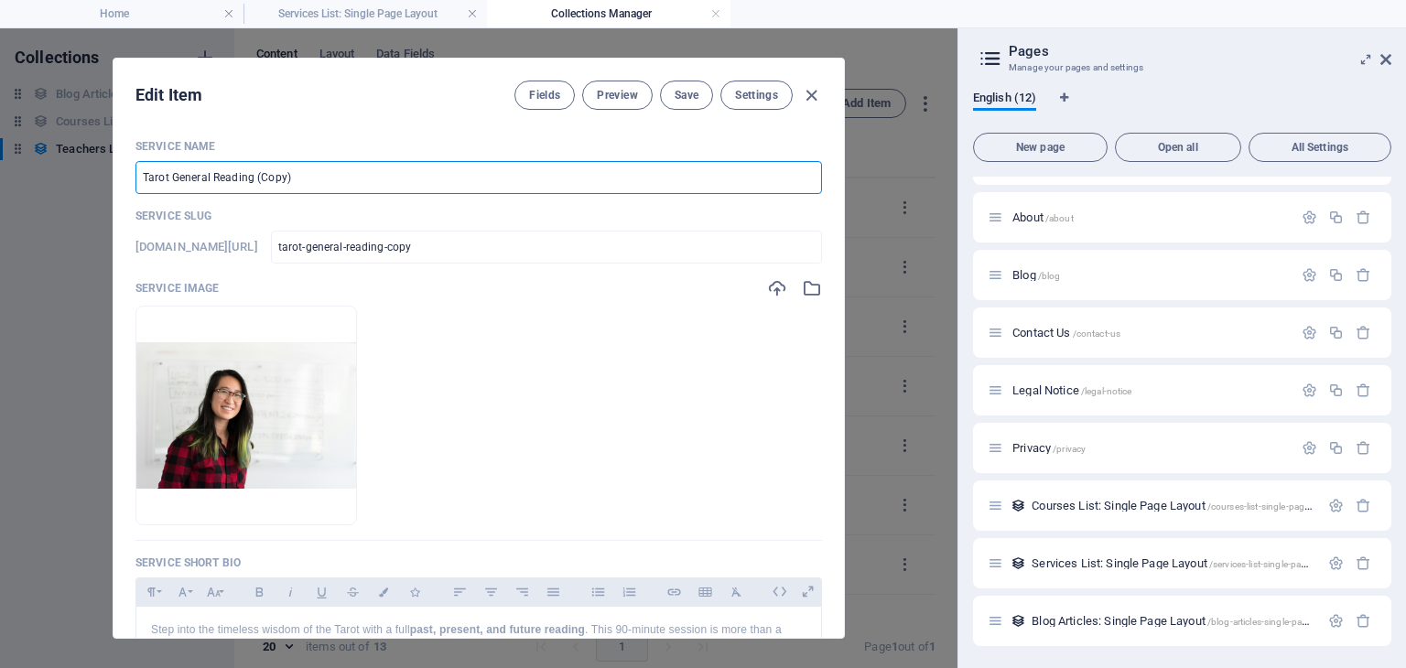
click at [328, 169] on input "Tarot General Reading (Copy)" at bounding box center [479, 177] width 687 height 33
type input "Tarot General Reading (Cop"
type input "tarot-general-reading-cop"
type input "Tarot General Reading (Co"
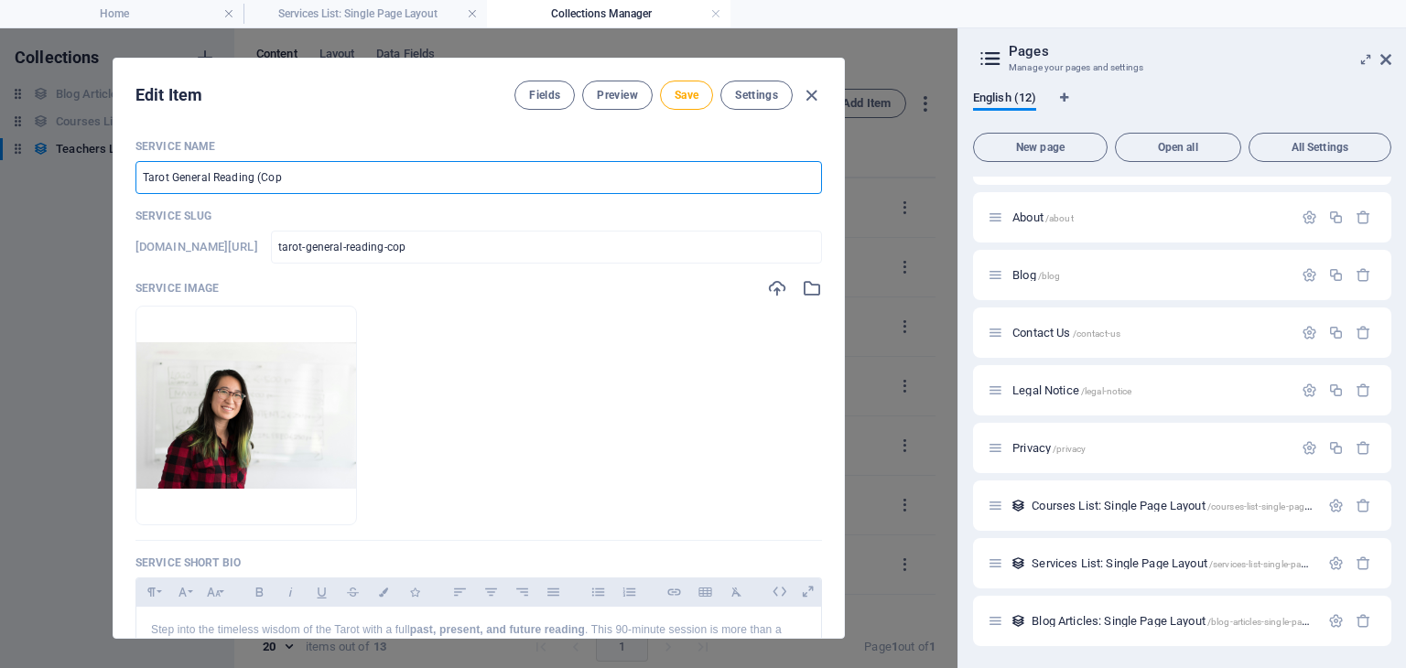
type input "tarot-general-reading-co"
type input "Tarot General Reading (C"
type input "tarot-general-reading-c"
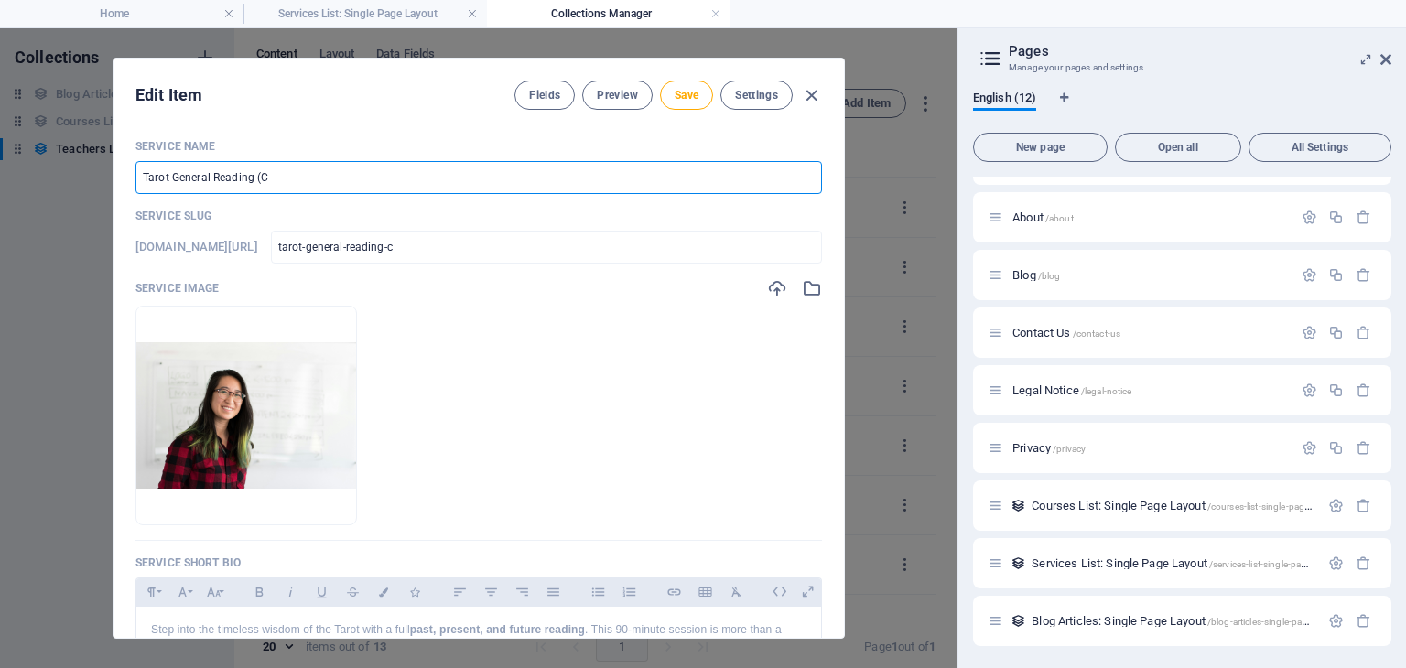
type input "Tarot General Reading ("
type input "tarot-general-reading"
type input "Tarot General Reading"
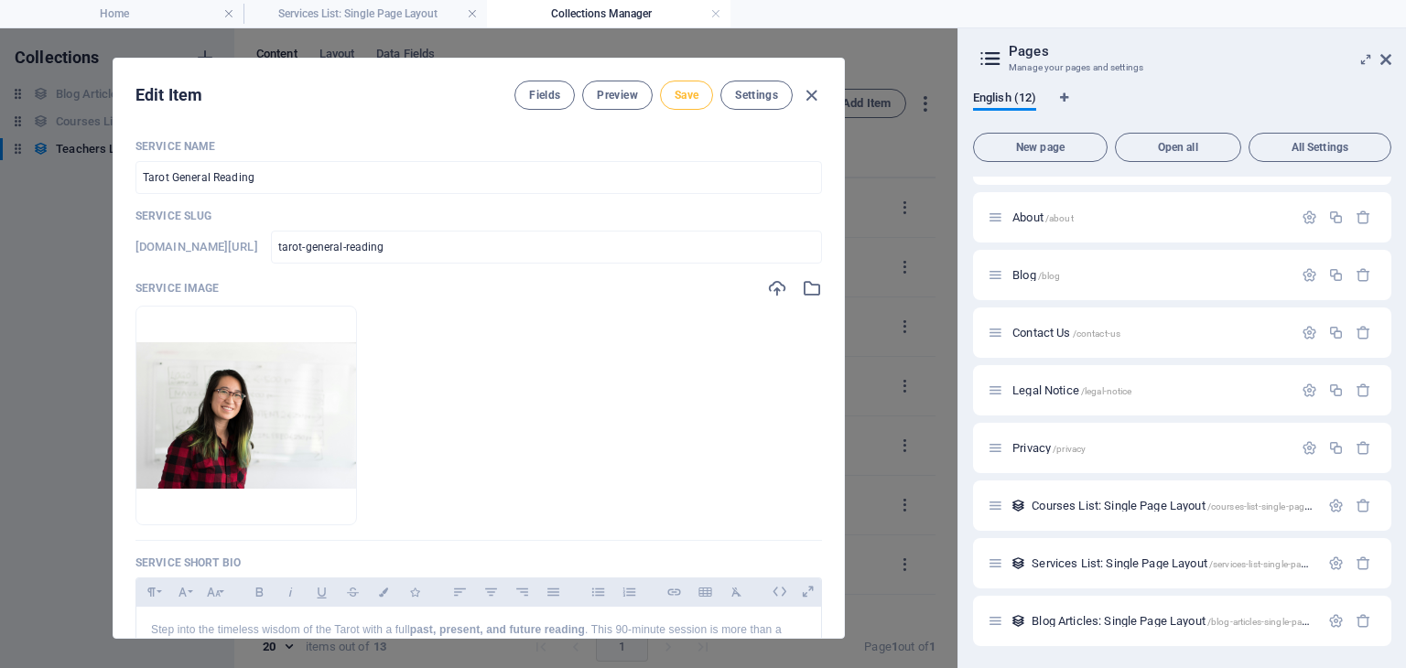
click at [680, 97] on span "Save" at bounding box center [687, 95] width 24 height 15
click at [681, 89] on span "Save" at bounding box center [687, 95] width 24 height 15
click at [805, 91] on icon "button" at bounding box center [811, 95] width 21 height 21
type input "tarot-general-reading"
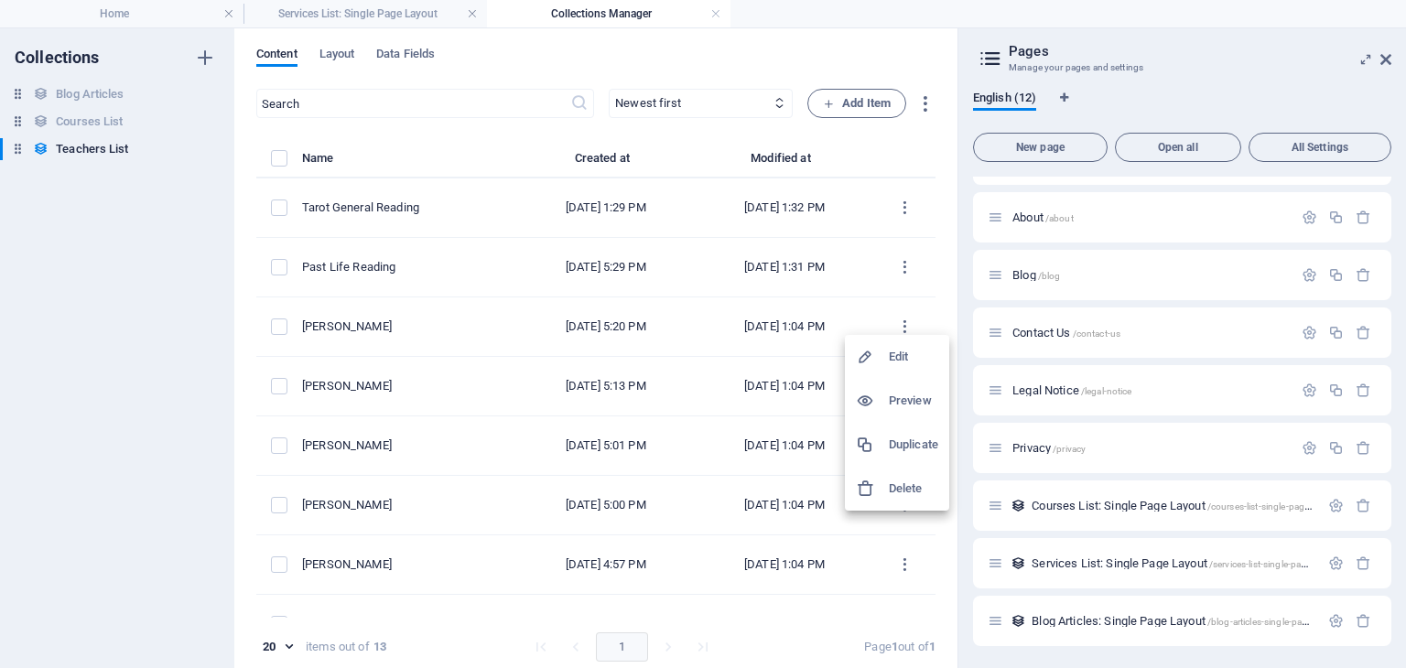
click at [906, 486] on h6 "Delete" at bounding box center [913, 489] width 49 height 22
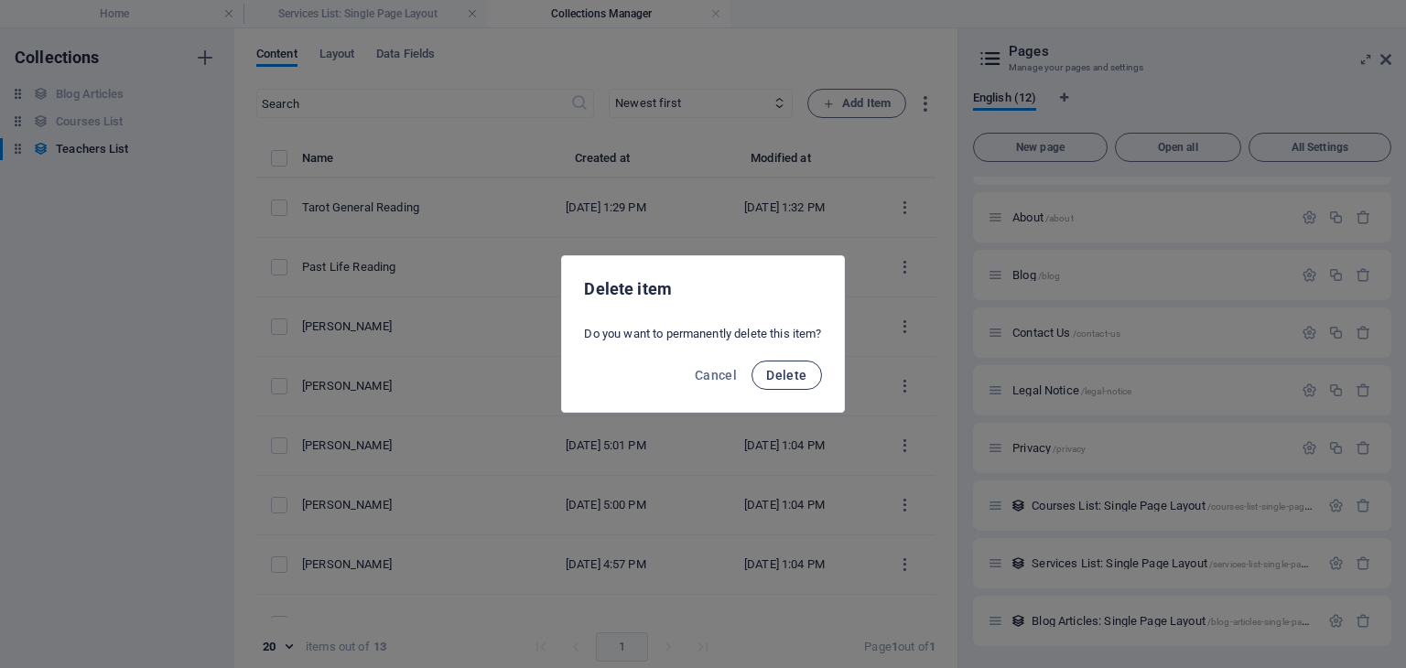
click at [802, 369] on span "Delete" at bounding box center [786, 375] width 40 height 15
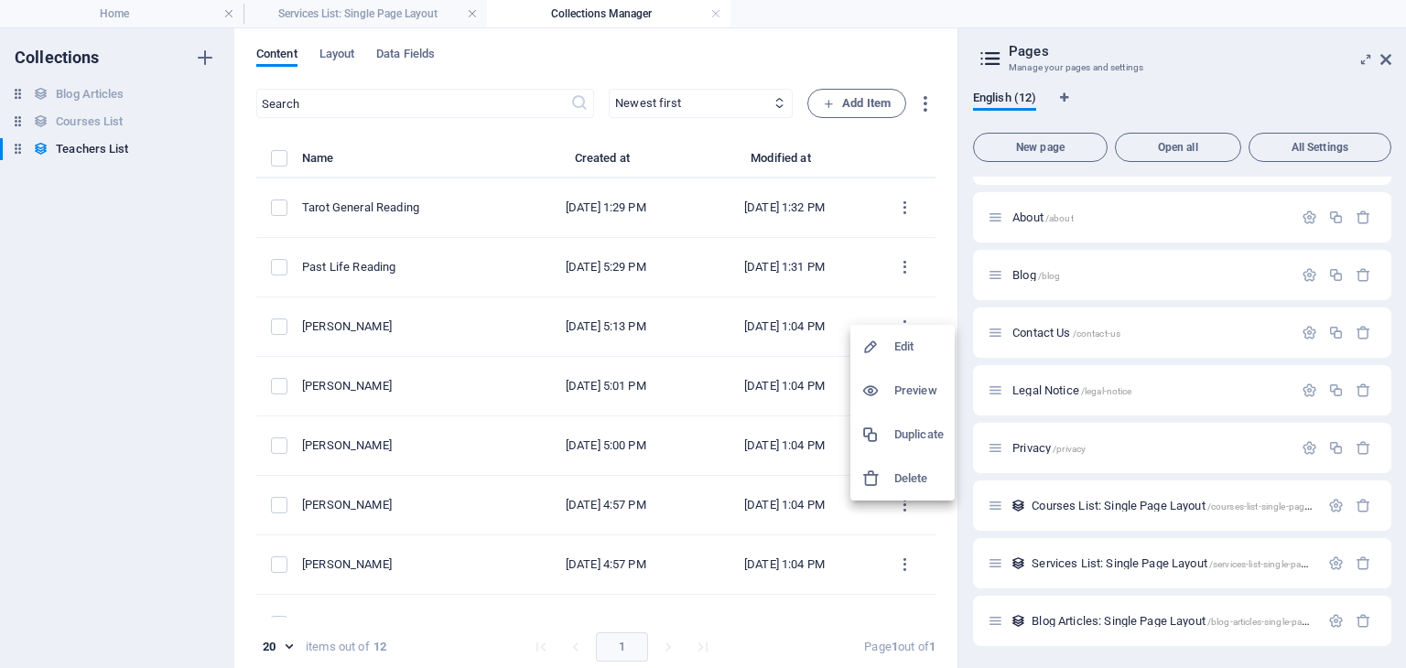
click at [910, 482] on h6 "Delete" at bounding box center [919, 479] width 49 height 22
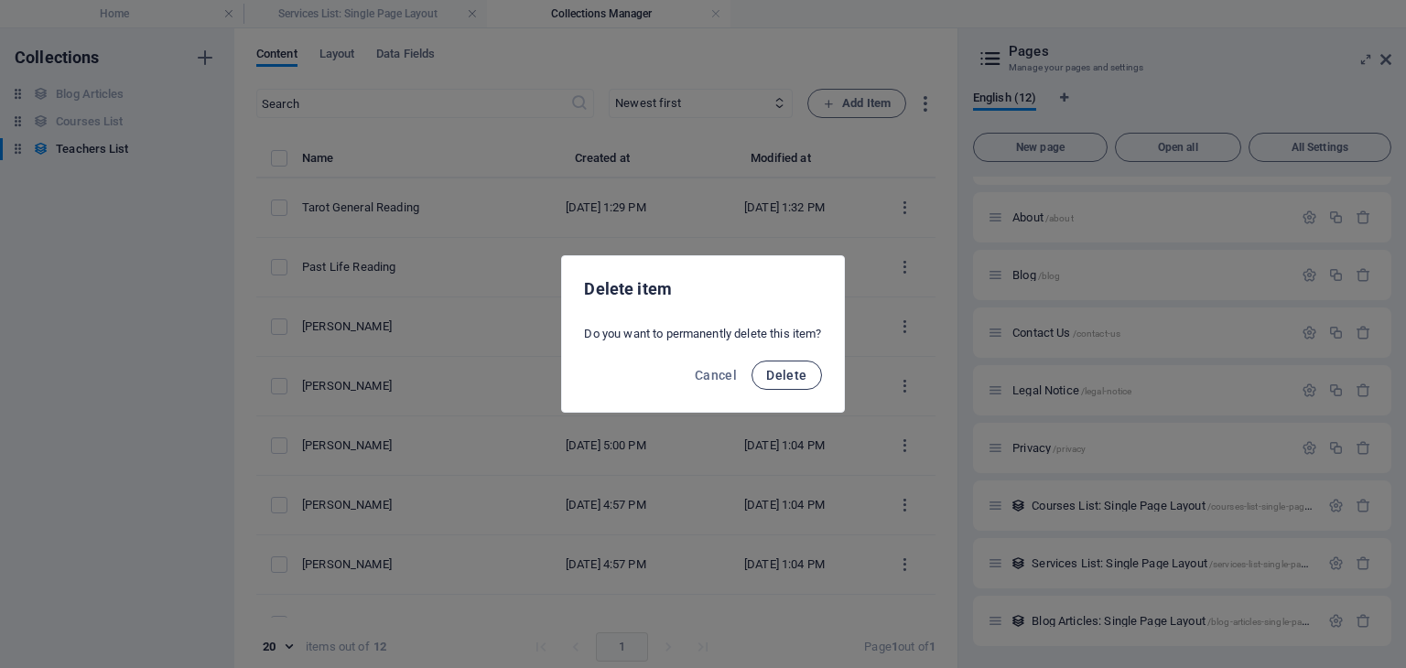
click at [784, 370] on span "Delete" at bounding box center [786, 375] width 40 height 15
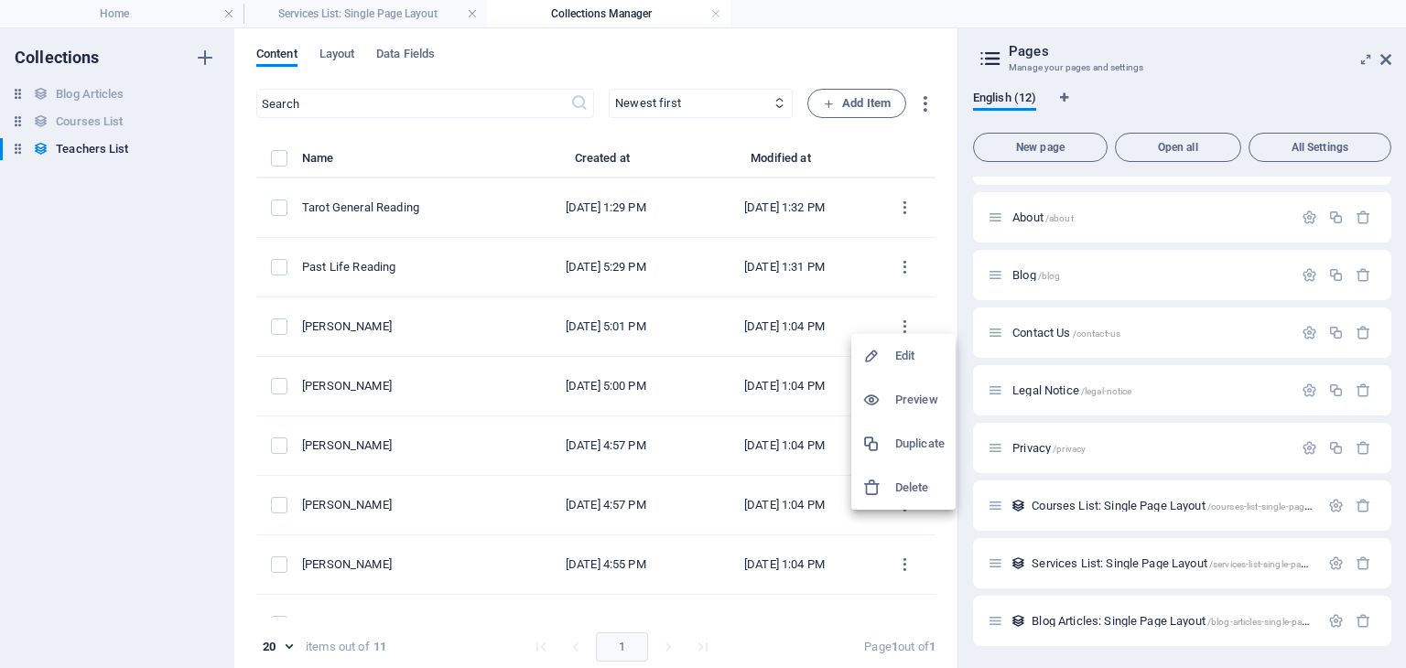
click at [919, 479] on h6 "Delete" at bounding box center [919, 488] width 49 height 22
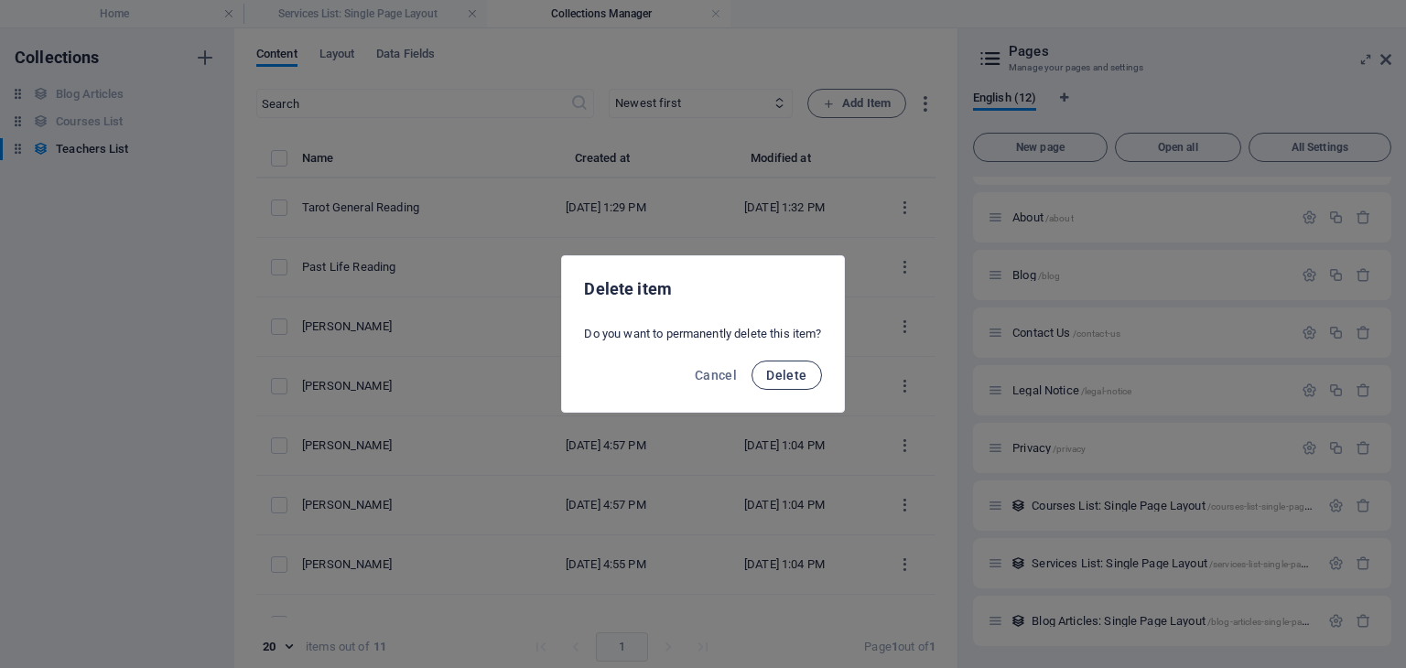
click at [780, 364] on button "Delete" at bounding box center [787, 375] width 70 height 29
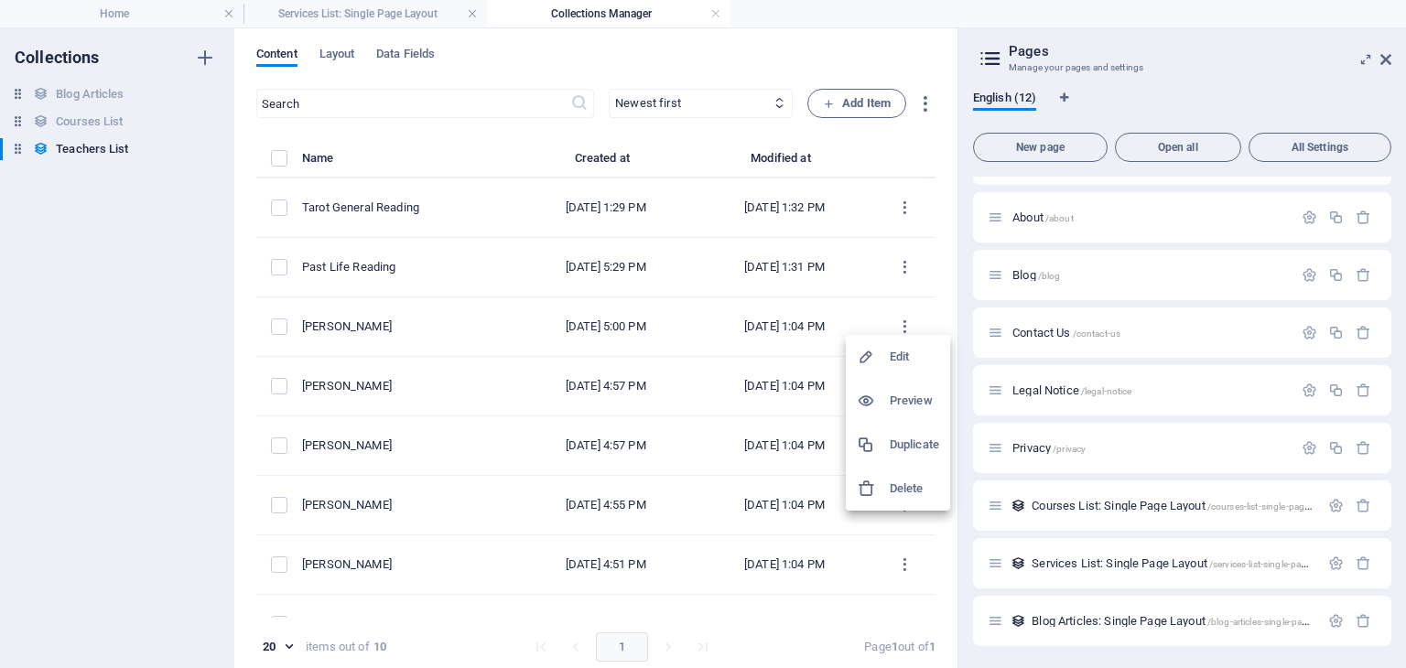
click at [914, 486] on h6 "Delete" at bounding box center [914, 489] width 49 height 22
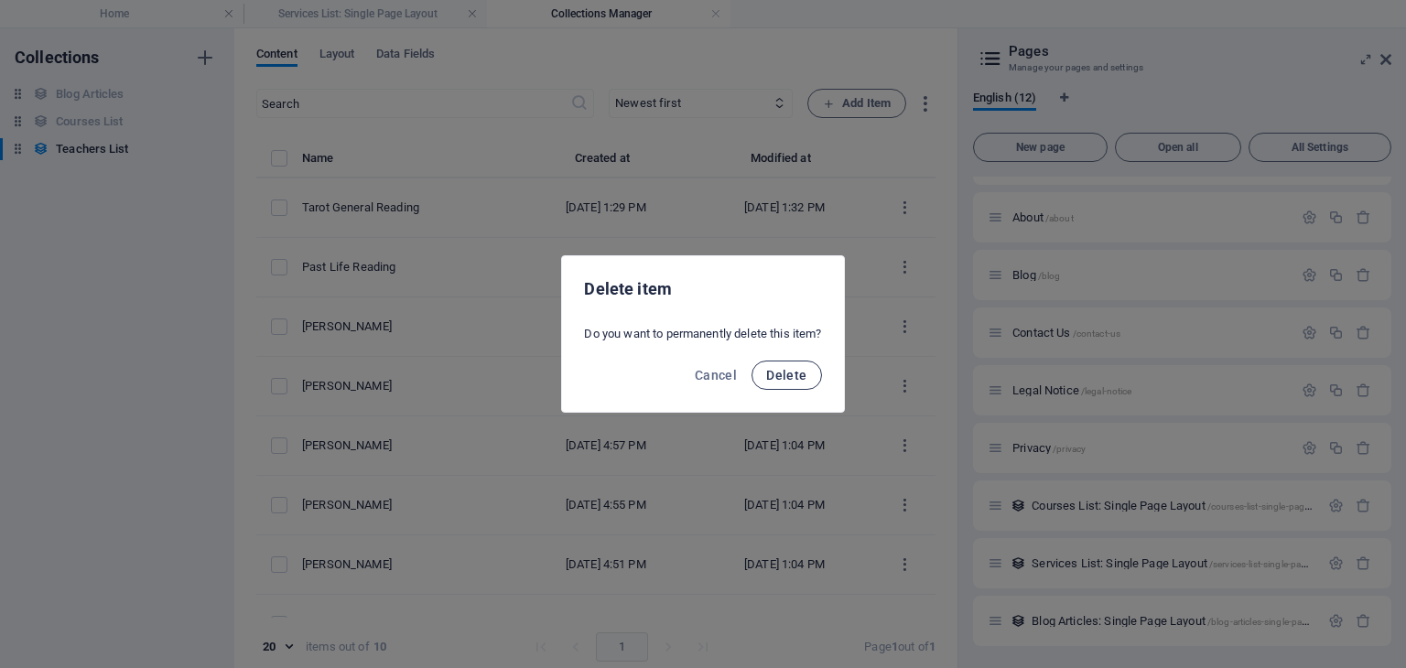
click at [798, 373] on span "Delete" at bounding box center [786, 375] width 40 height 15
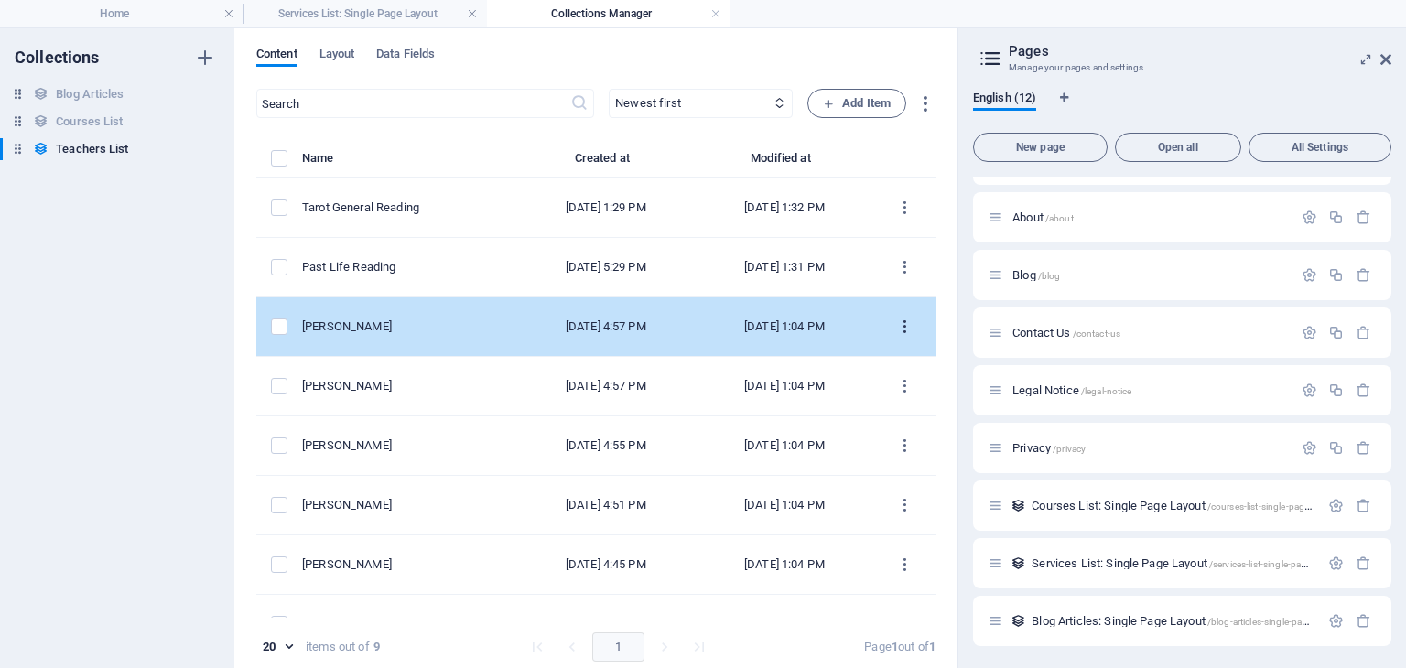
click at [899, 327] on icon "items list" at bounding box center [904, 327] width 17 height 17
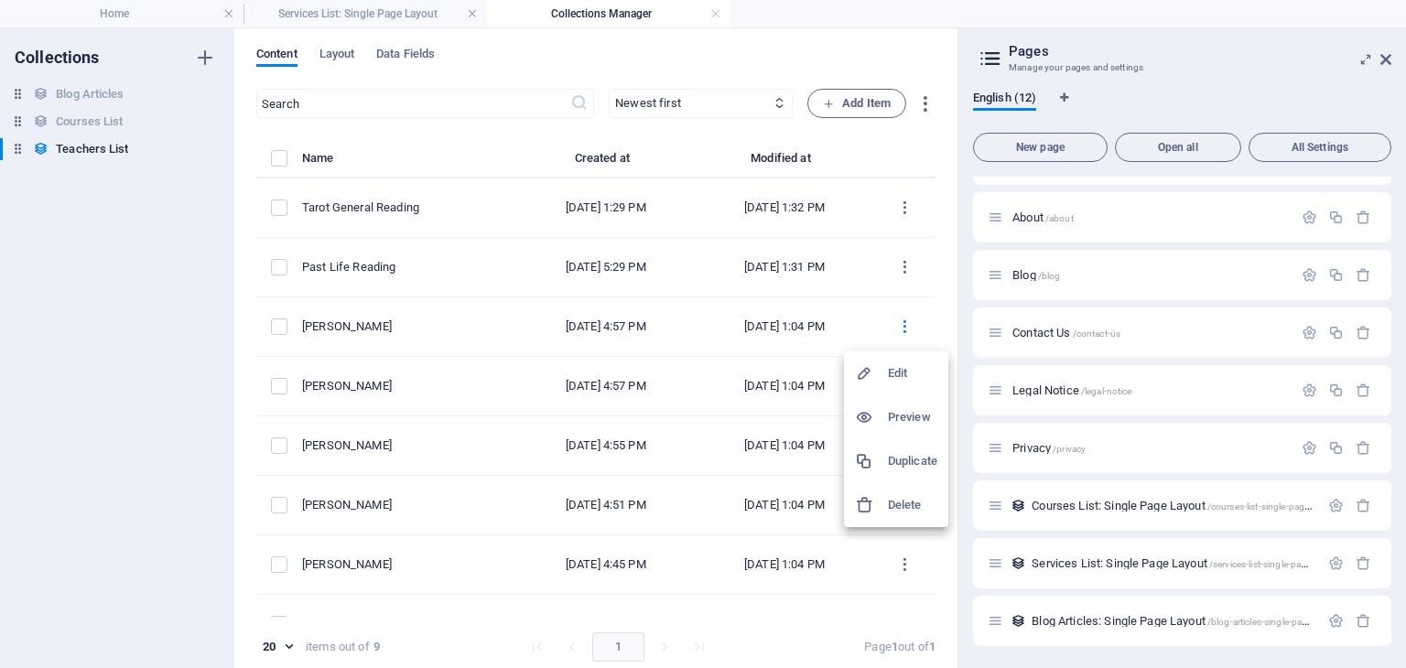
click at [919, 506] on h6 "Delete" at bounding box center [912, 505] width 49 height 22
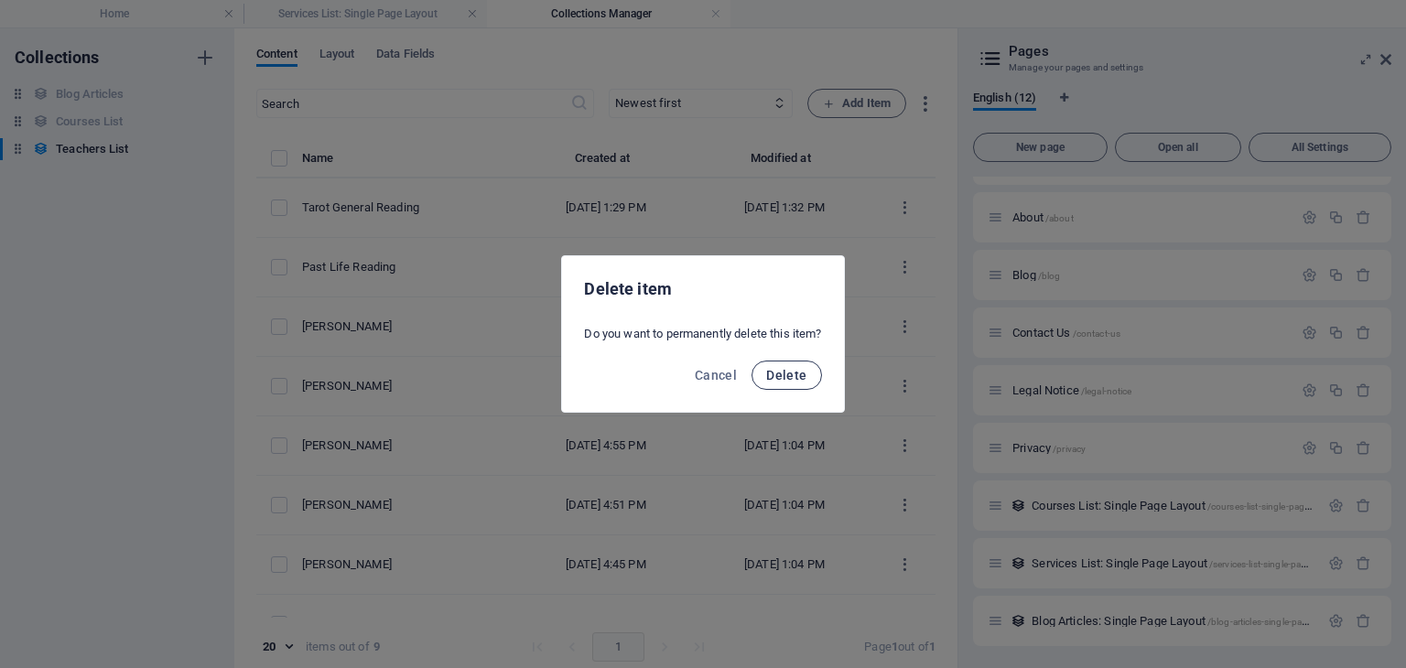
click at [799, 374] on span "Delete" at bounding box center [786, 375] width 40 height 15
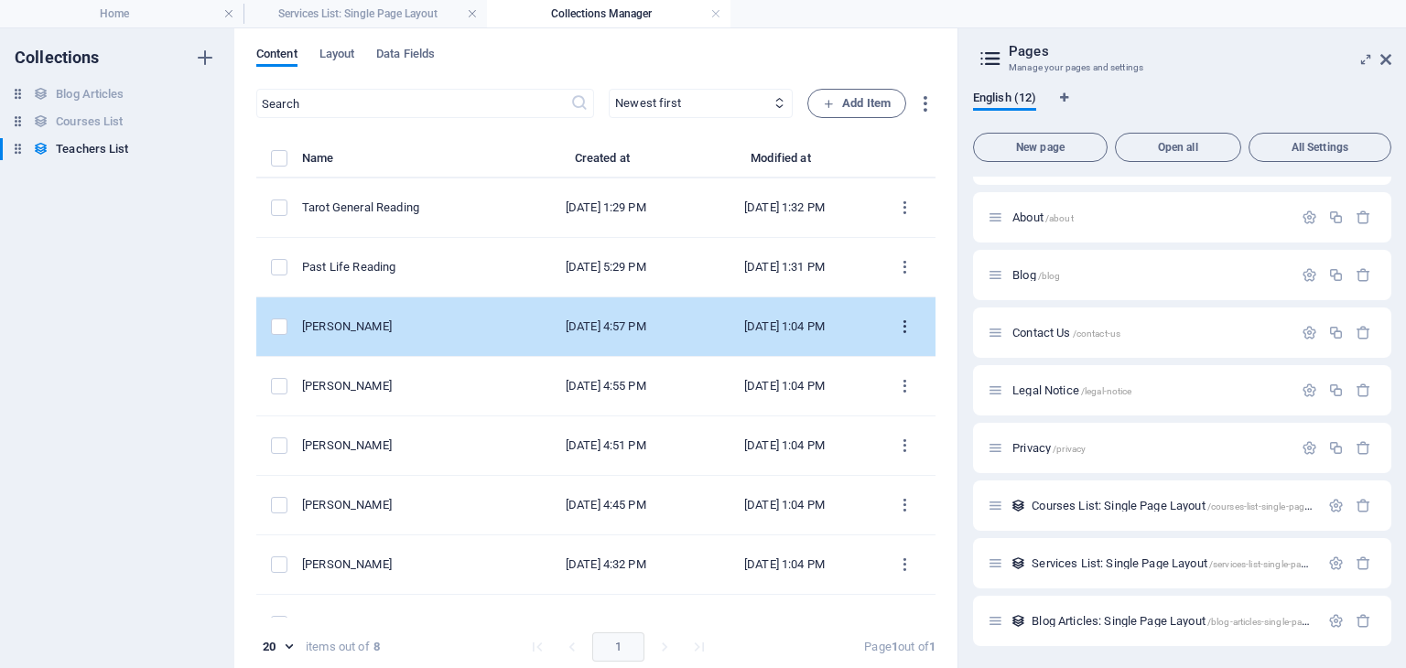
click at [904, 378] on icon "items list" at bounding box center [904, 386] width 17 height 17
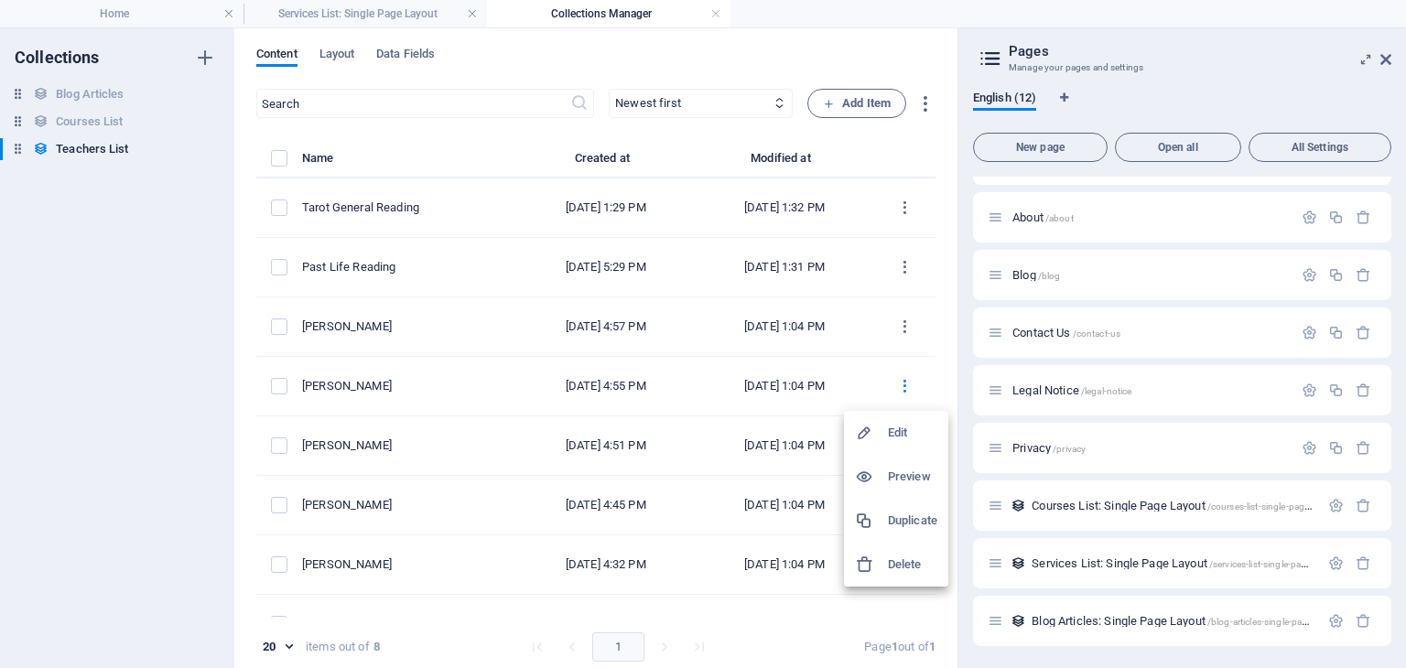
click at [900, 571] on h6 "Delete" at bounding box center [912, 565] width 49 height 22
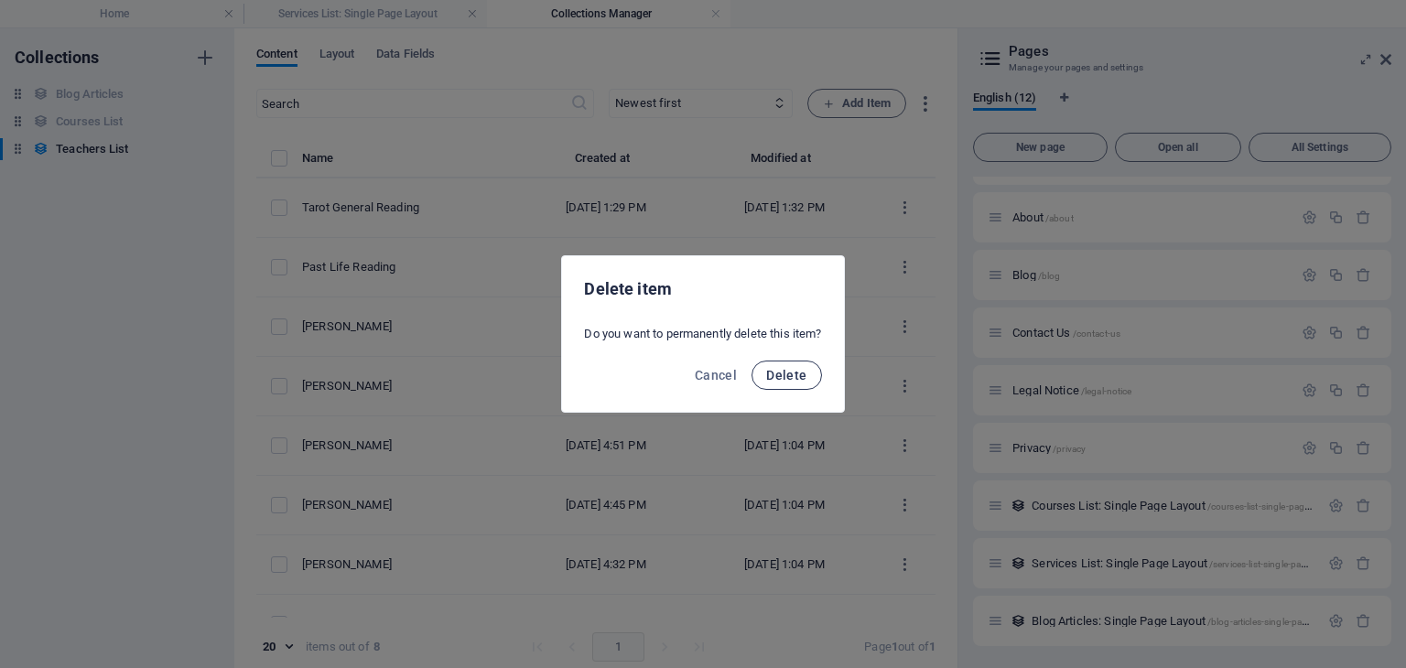
click at [776, 369] on span "Delete" at bounding box center [786, 375] width 40 height 15
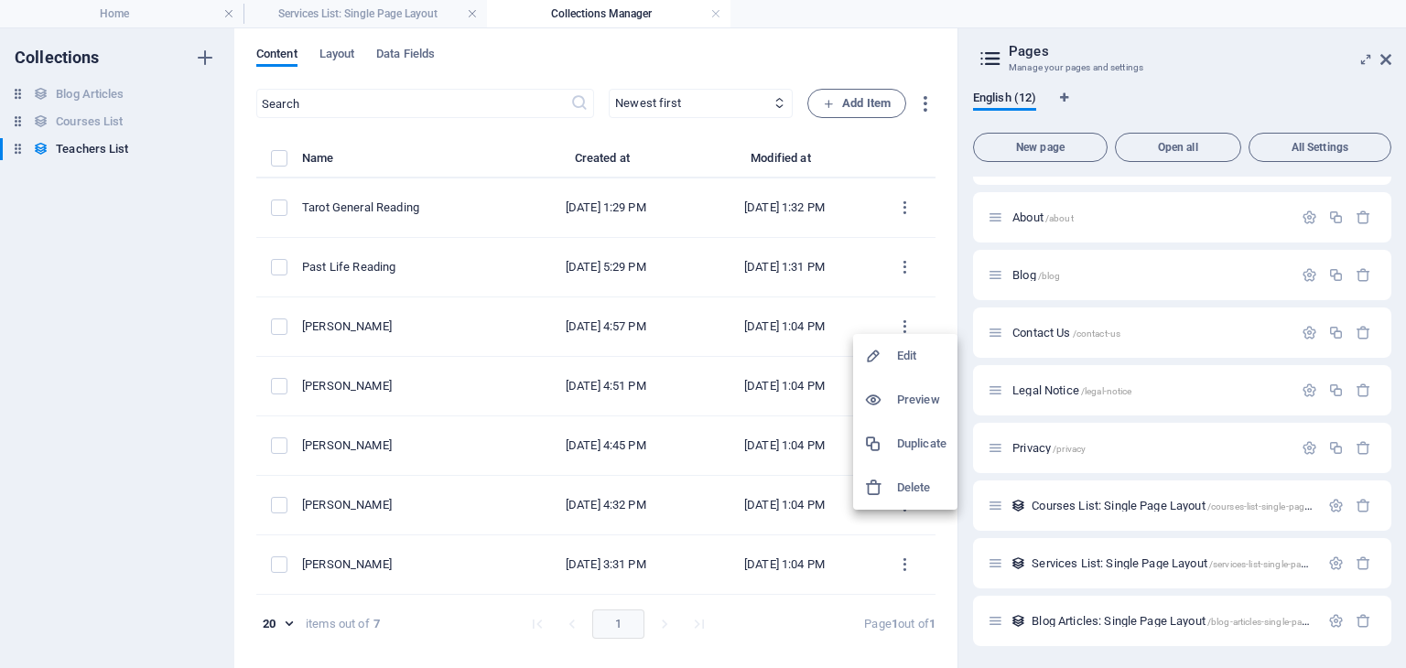
click at [913, 488] on h6 "Delete" at bounding box center [921, 488] width 49 height 22
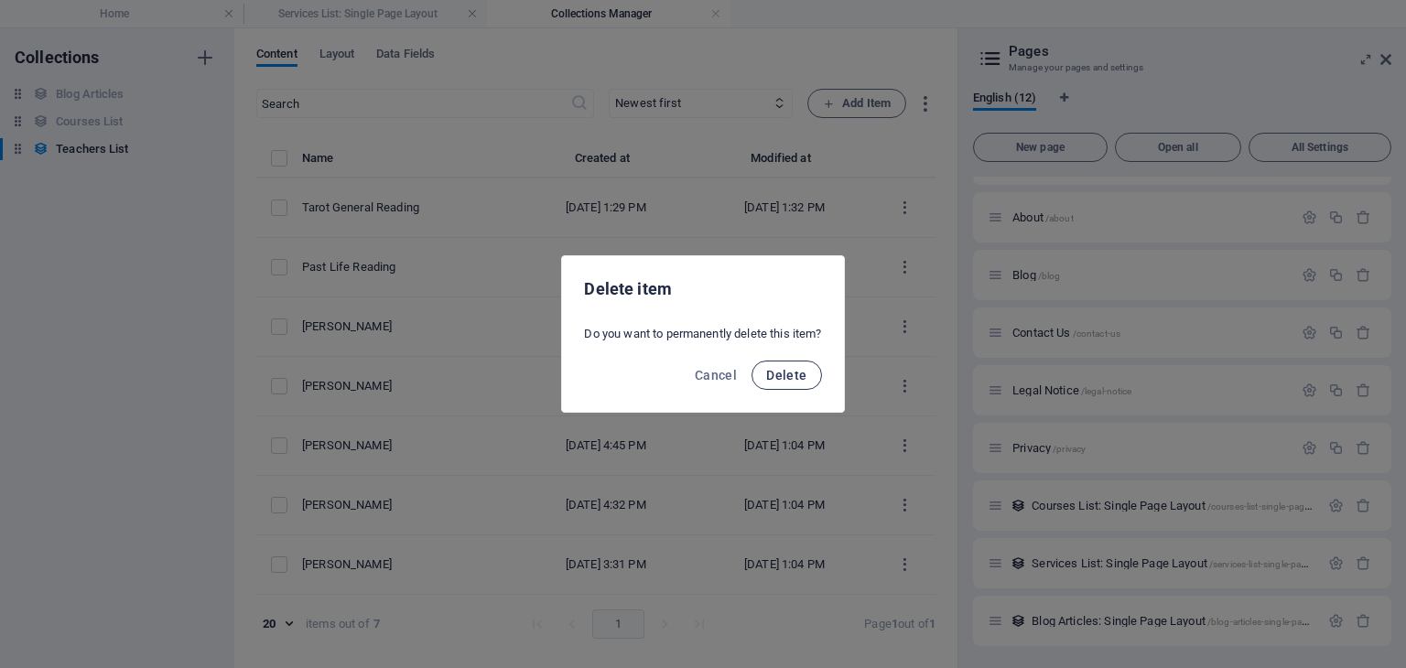
click at [791, 379] on span "Delete" at bounding box center [786, 375] width 40 height 15
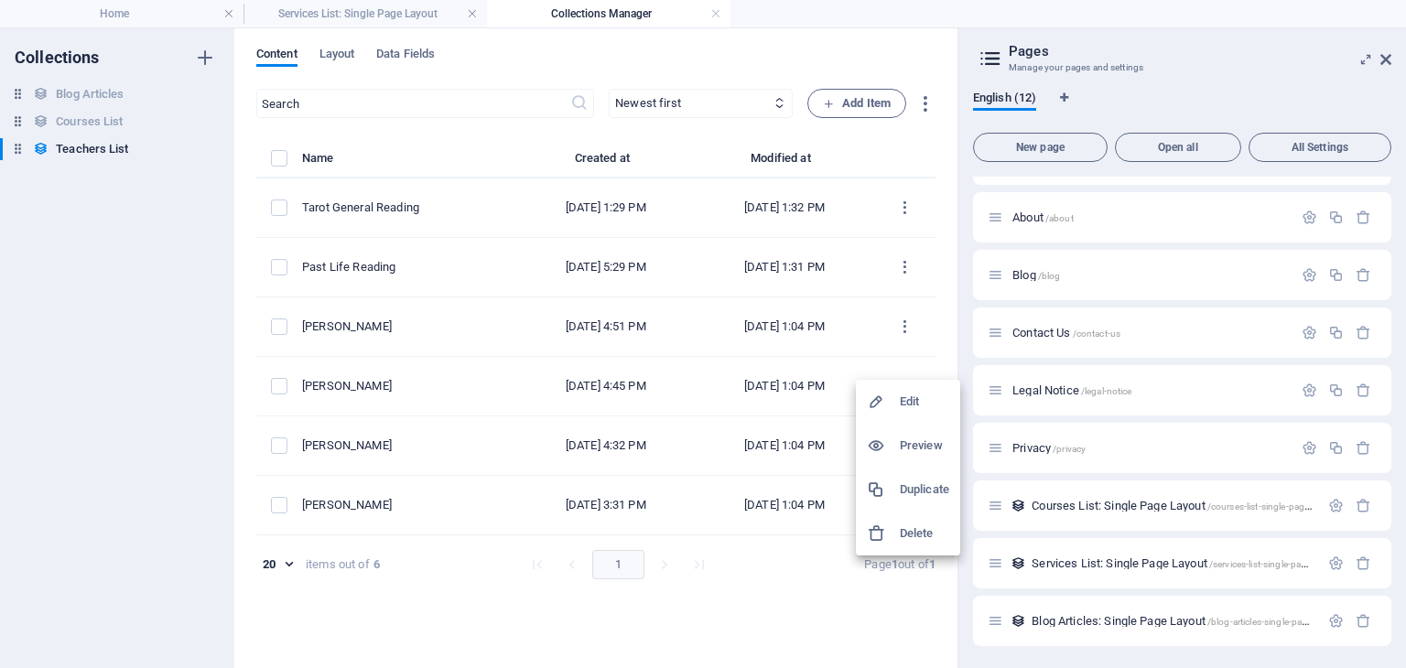
click at [920, 532] on h6 "Delete" at bounding box center [924, 534] width 49 height 22
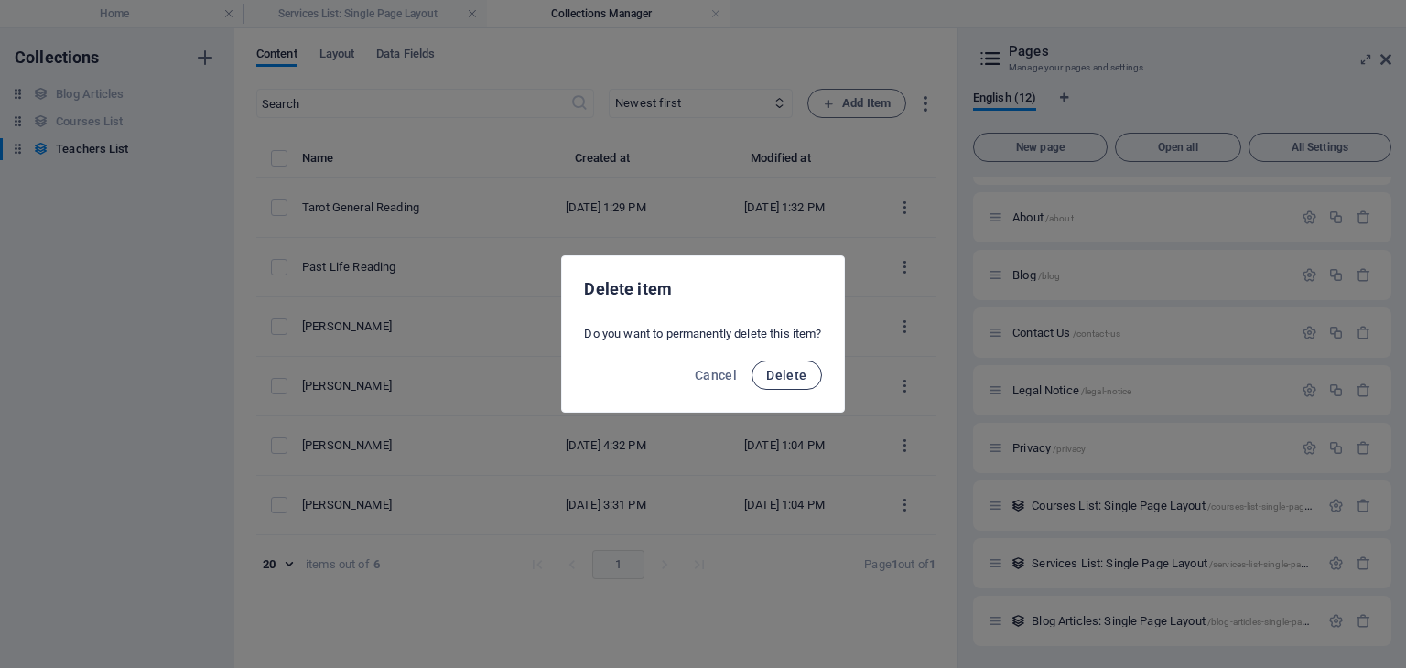
click at [798, 378] on span "Delete" at bounding box center [786, 375] width 40 height 15
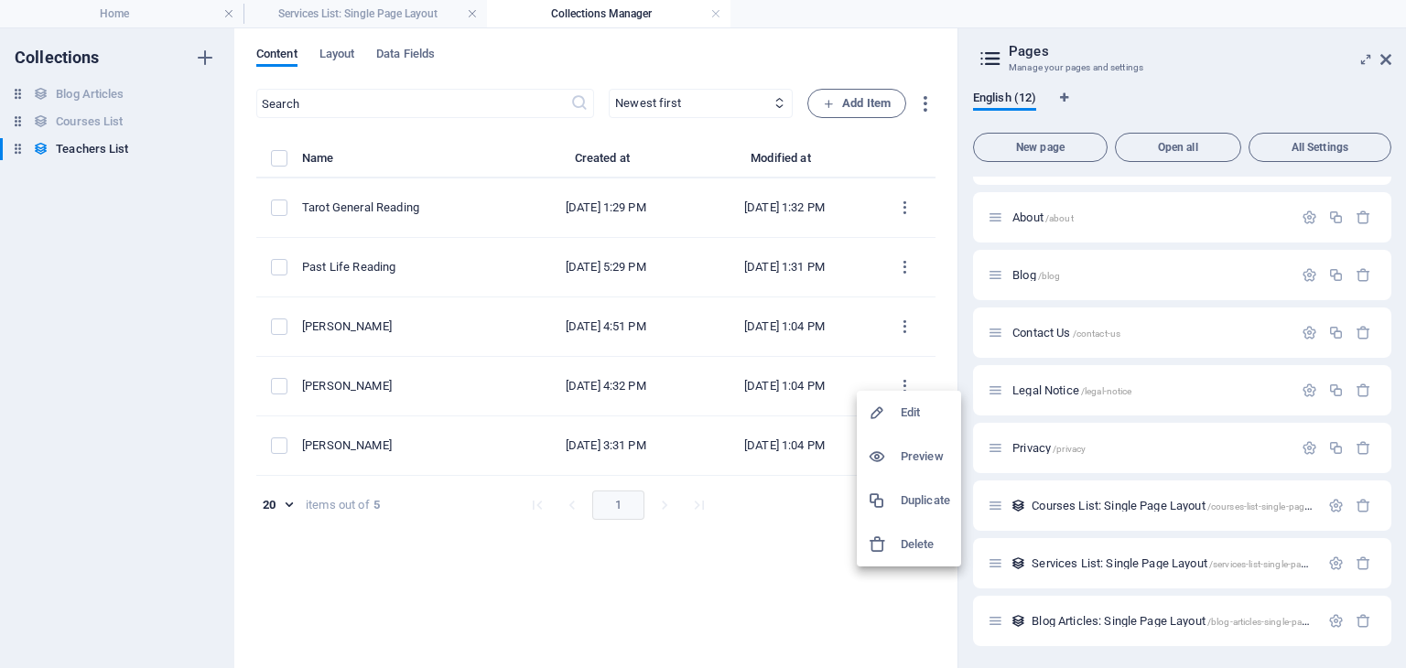
click at [913, 539] on h6 "Delete" at bounding box center [925, 545] width 49 height 22
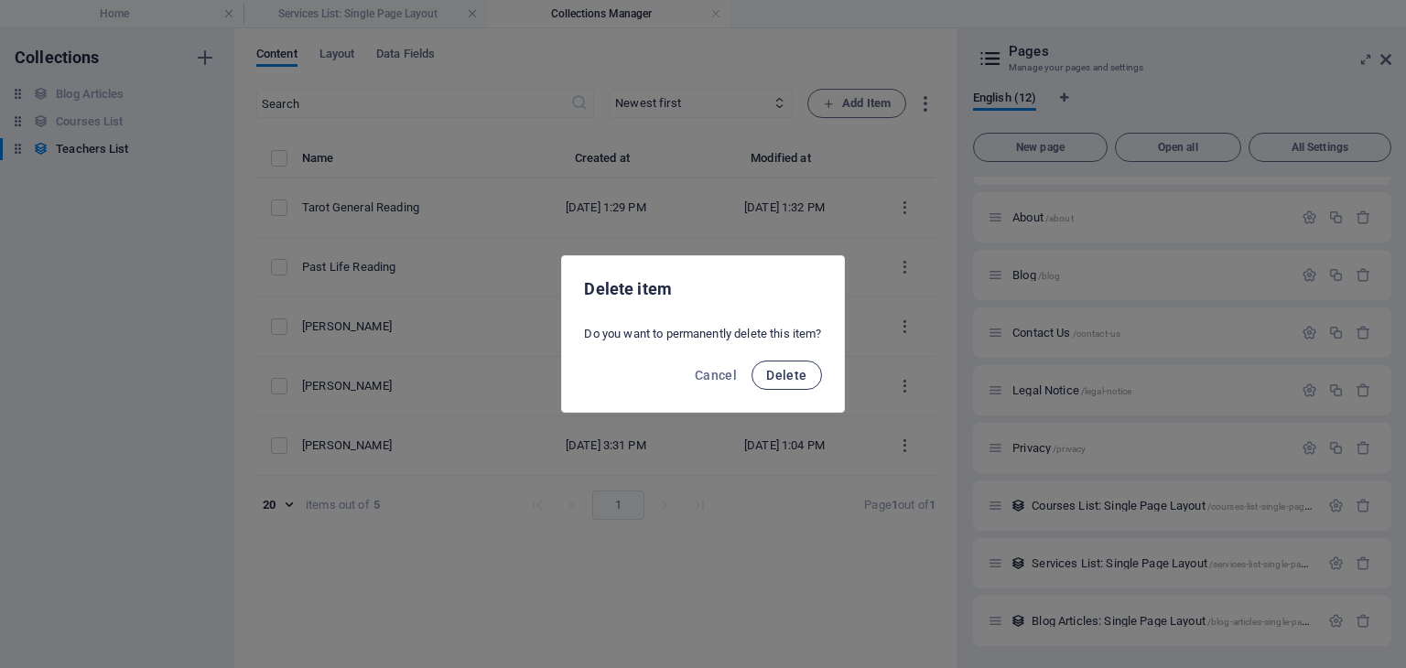
click at [817, 375] on button "Delete" at bounding box center [787, 375] width 70 height 29
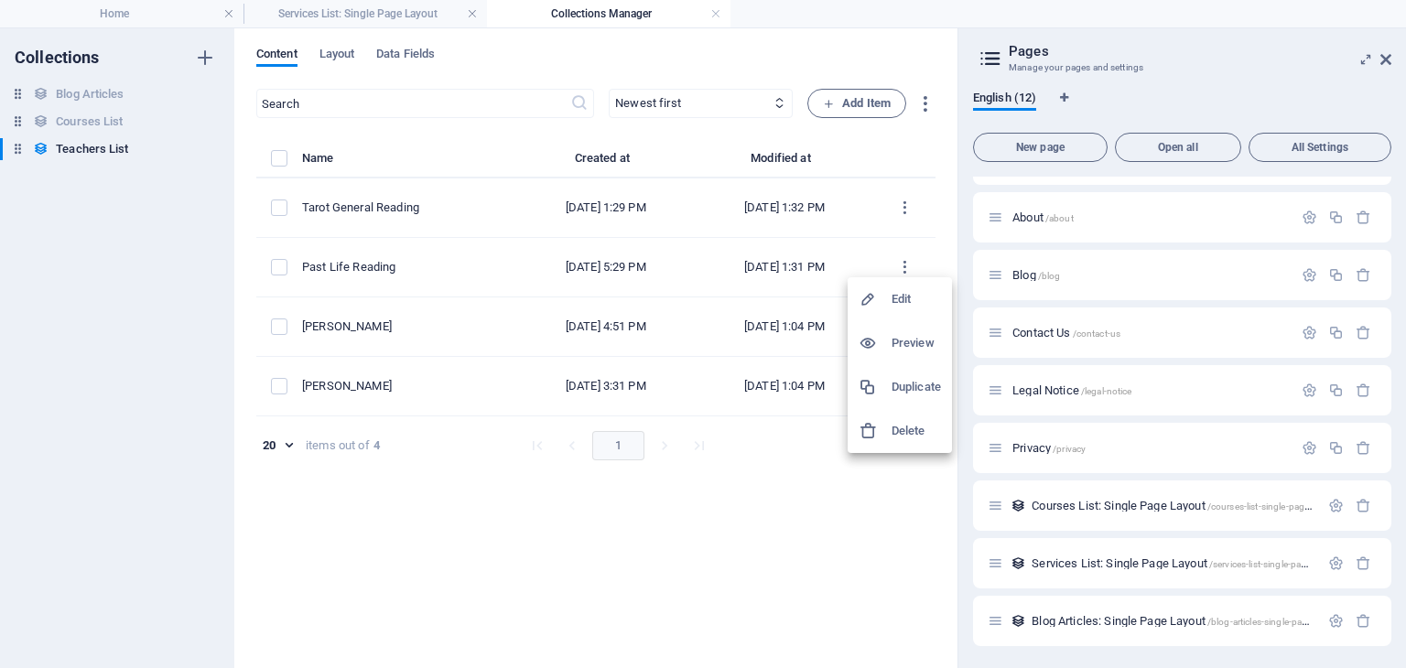
click at [899, 389] on h6 "Duplicate" at bounding box center [916, 387] width 49 height 22
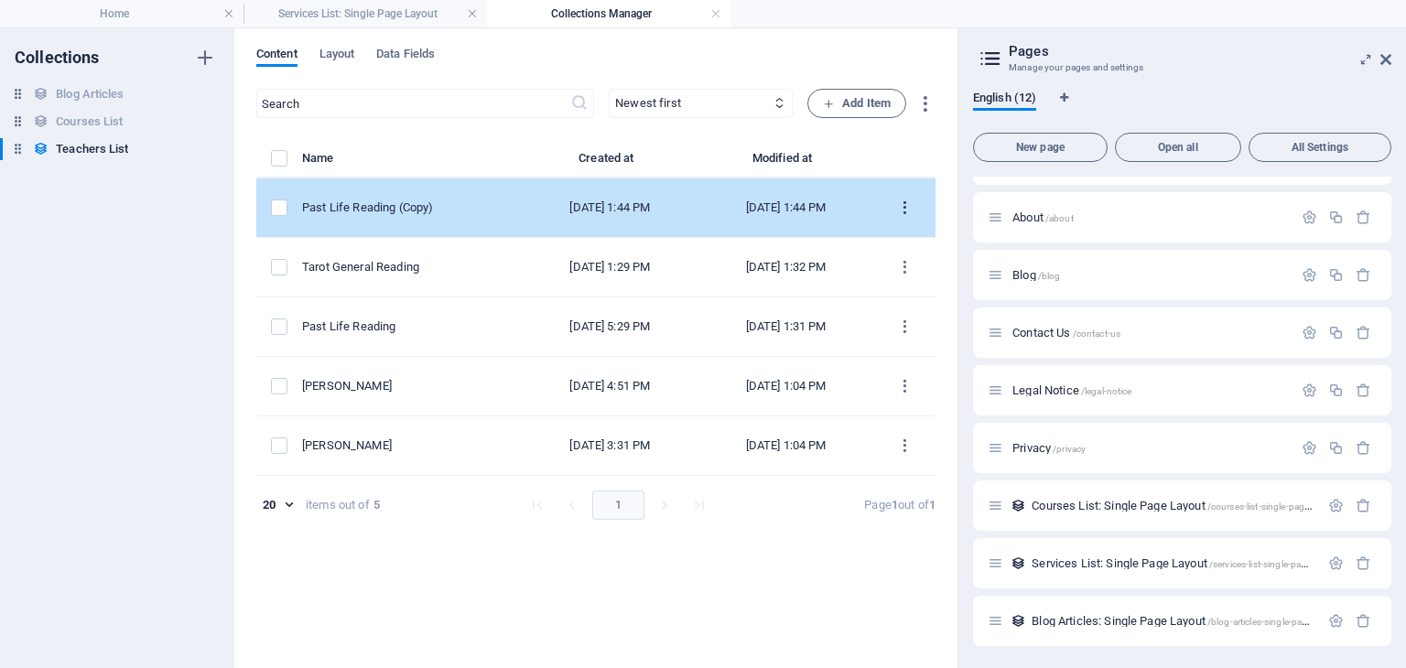
click at [905, 203] on icon "items list" at bounding box center [904, 208] width 17 height 17
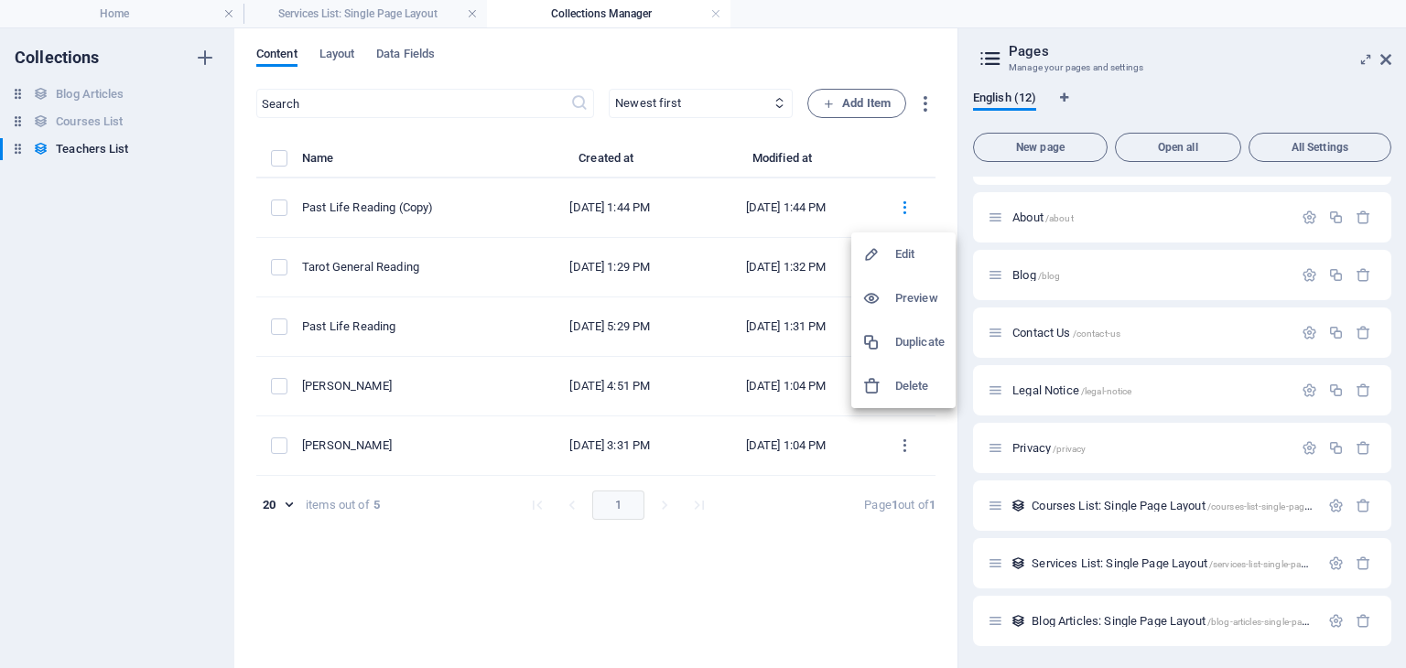
click at [906, 258] on h6 "Edit" at bounding box center [919, 255] width 49 height 22
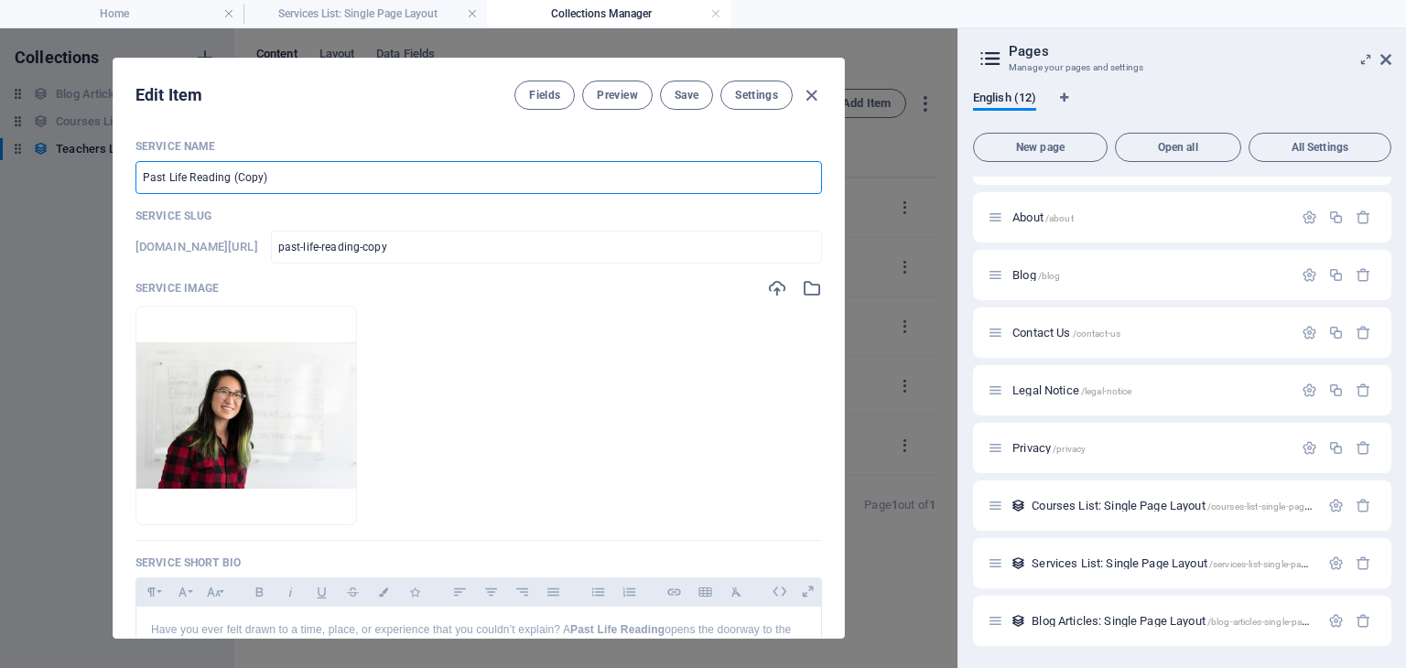
drag, startPoint x: 267, startPoint y: 171, endPoint x: 109, endPoint y: 173, distance: 158.4
click at [109, 173] on div "Edit Item Fields Preview Save Settings Service Name Past Life Reading (Copy) ​ …" at bounding box center [479, 348] width 958 height 640
paste input "Distant Reiki Healing – 60 Minutes"
type input "Distant Reiki Healing – 60 Minutes"
type input "distant-reiki-healing-60-minutes"
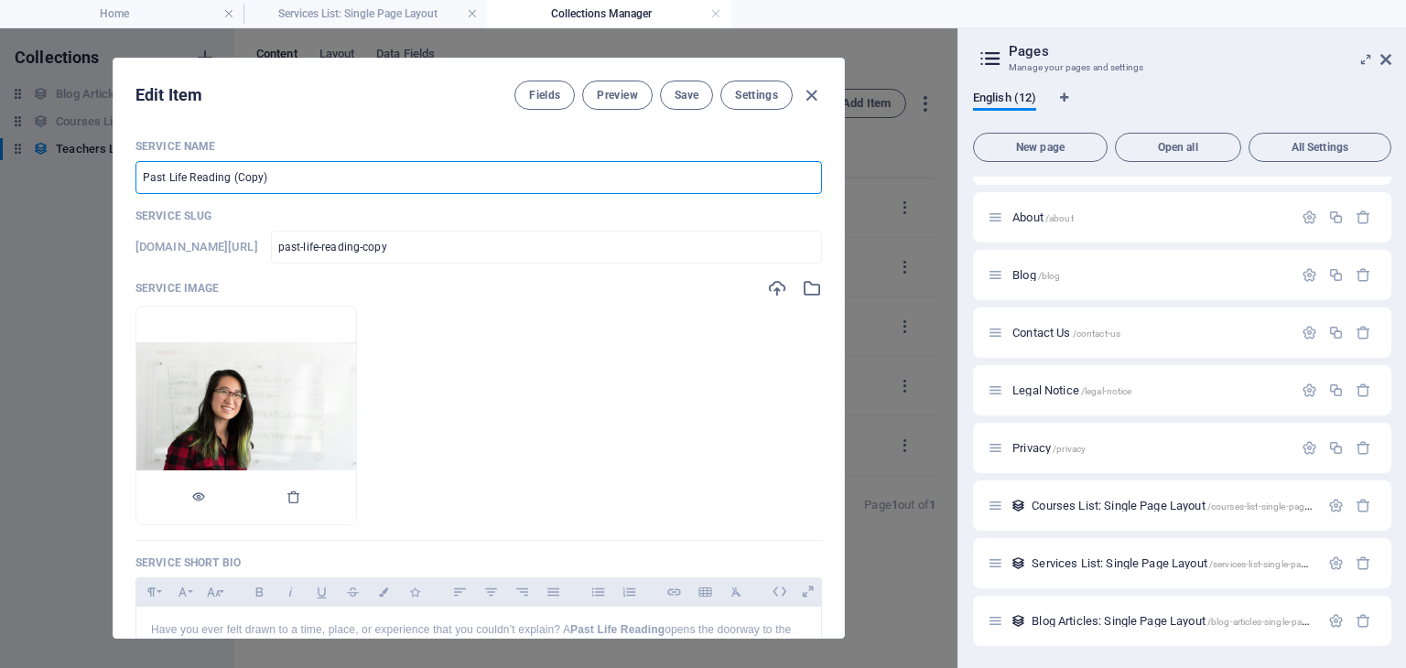
type input "distant-reiki-healing-60-minutes"
type input "Distant Reiki Healing – 60 Minute"
type input "distant-reiki-healing-60-minute"
type input "Distant Reiki Healing – 60 Minut"
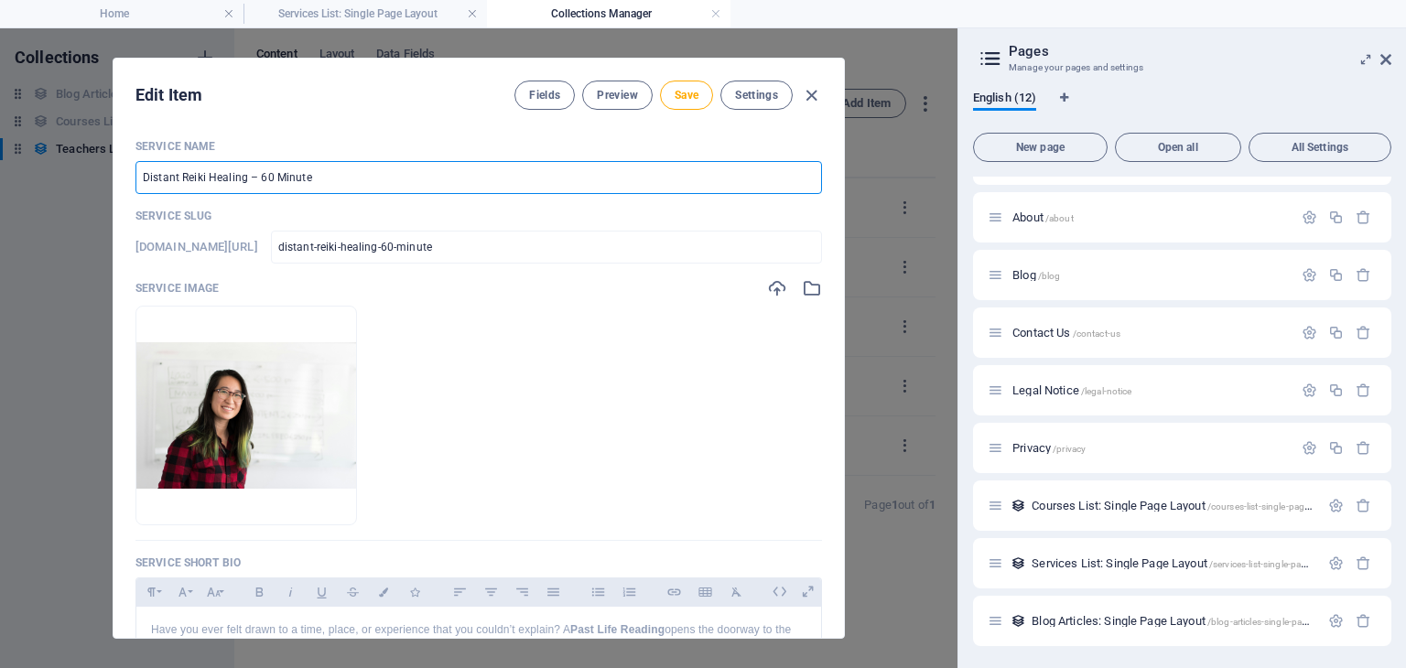
type input "distant-reiki-healing-60-minut"
type input "Distant Reiki Healing – 60 Minu"
type input "distant-reiki-healing-60-minu"
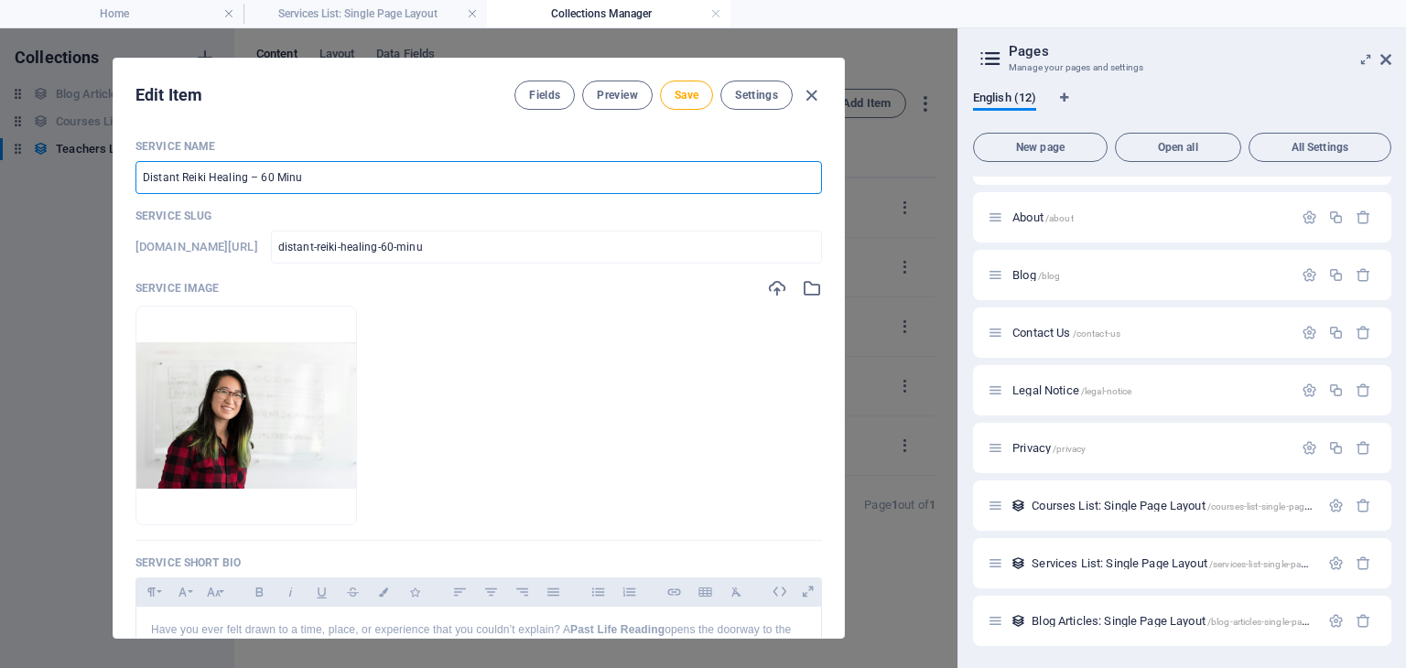
type input "Distant Reiki Healing – 60 Min"
type input "distant-reiki-healing-60-min"
type input "Distant Reiki Healing – 60 Mi"
type input "distant-reiki-healing-60-mi"
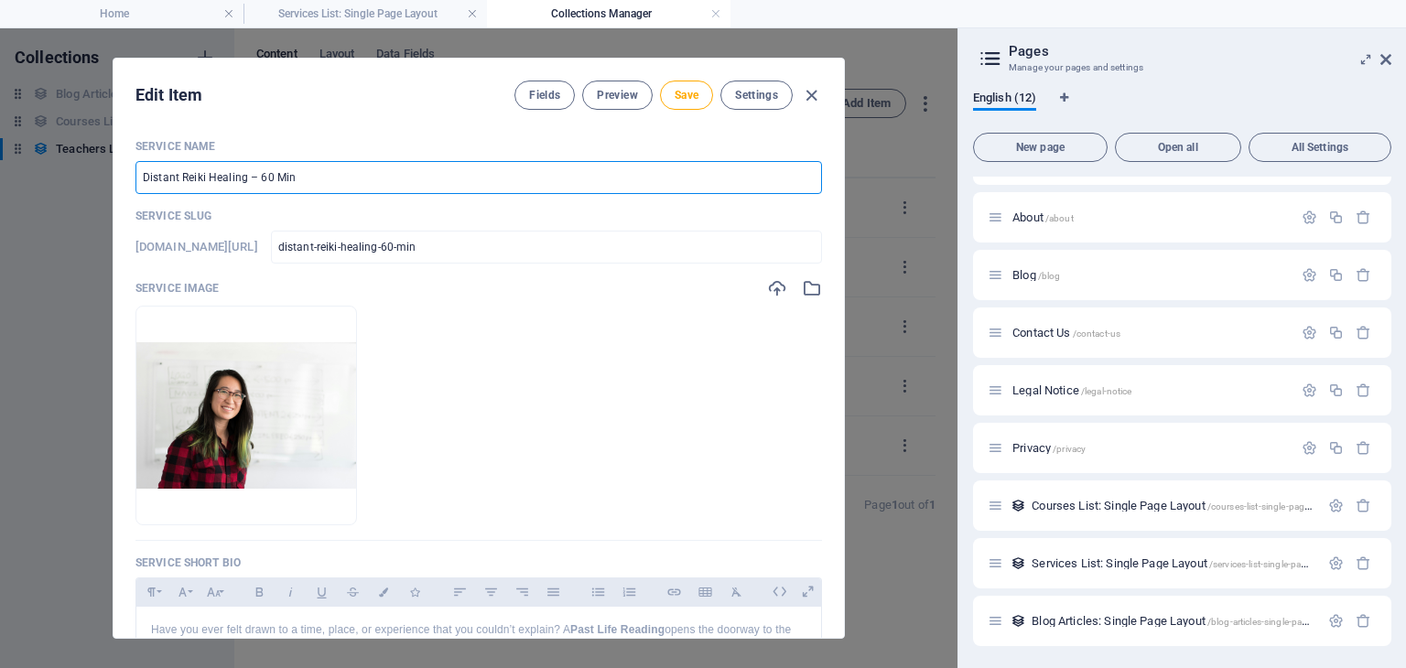
type input "distant-reiki-healing-60-mi"
type input "Distant Reiki Healing – 60 M"
type input "distant-reiki-healing-60-m"
type input "Distant Reiki Healing – 60"
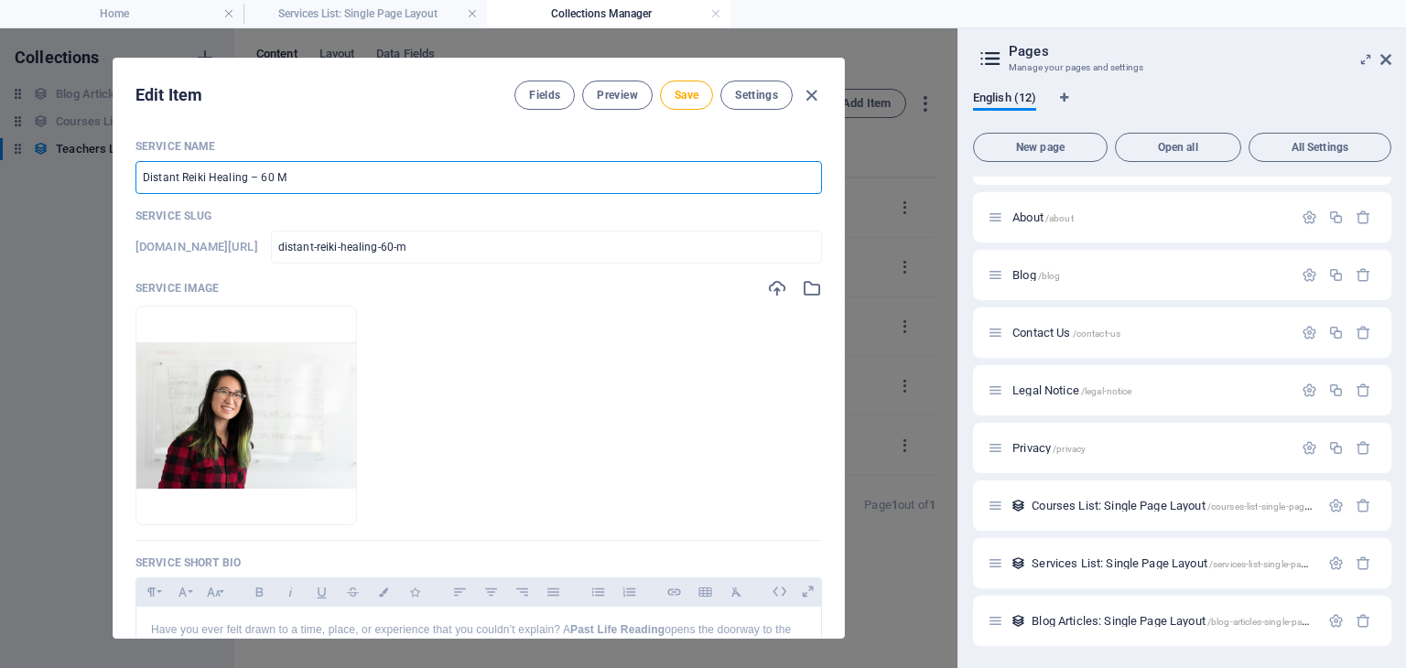
type input "distant-reiki-healing-60"
type input "Distant Reiki Healing – 6"
type input "distant-reiki-healing-6"
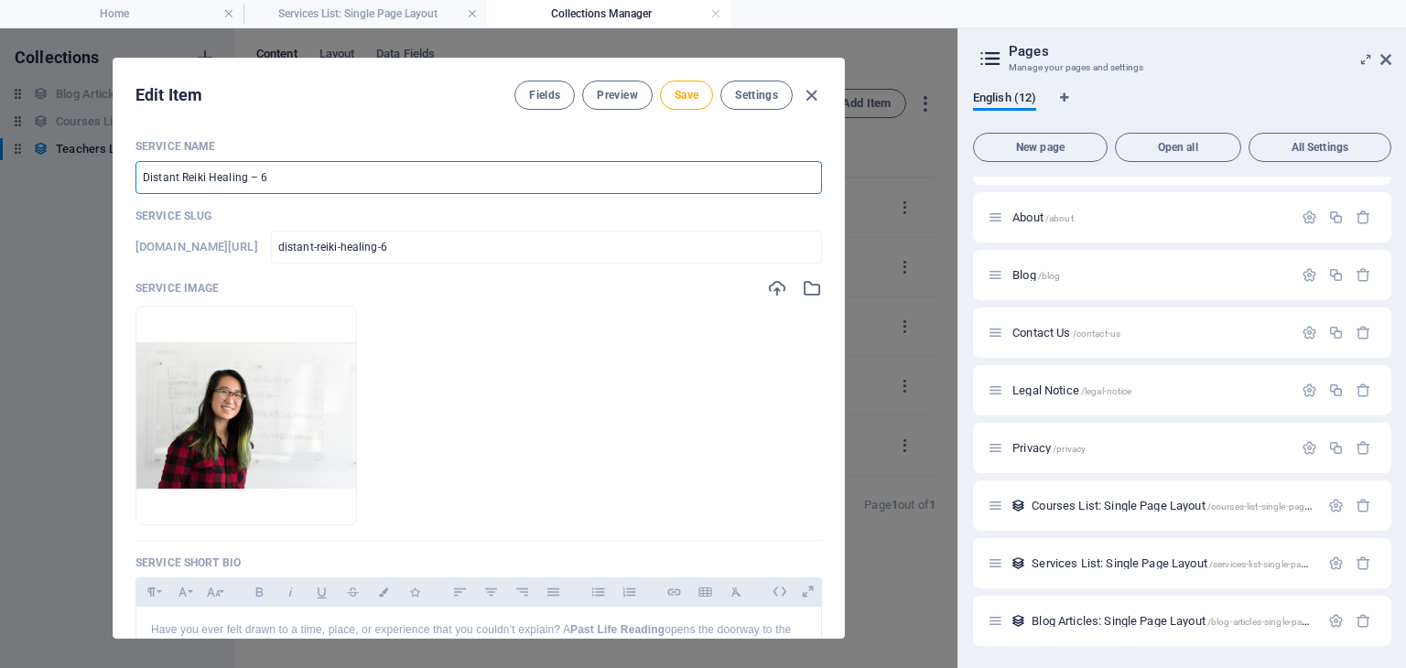
type input "Distant Reiki Healing –"
type input "distant-reiki-healing"
type input "Distant Reiki Healing"
click at [596, 488] on ul "Drop files here to upload them instantly" at bounding box center [479, 416] width 687 height 220
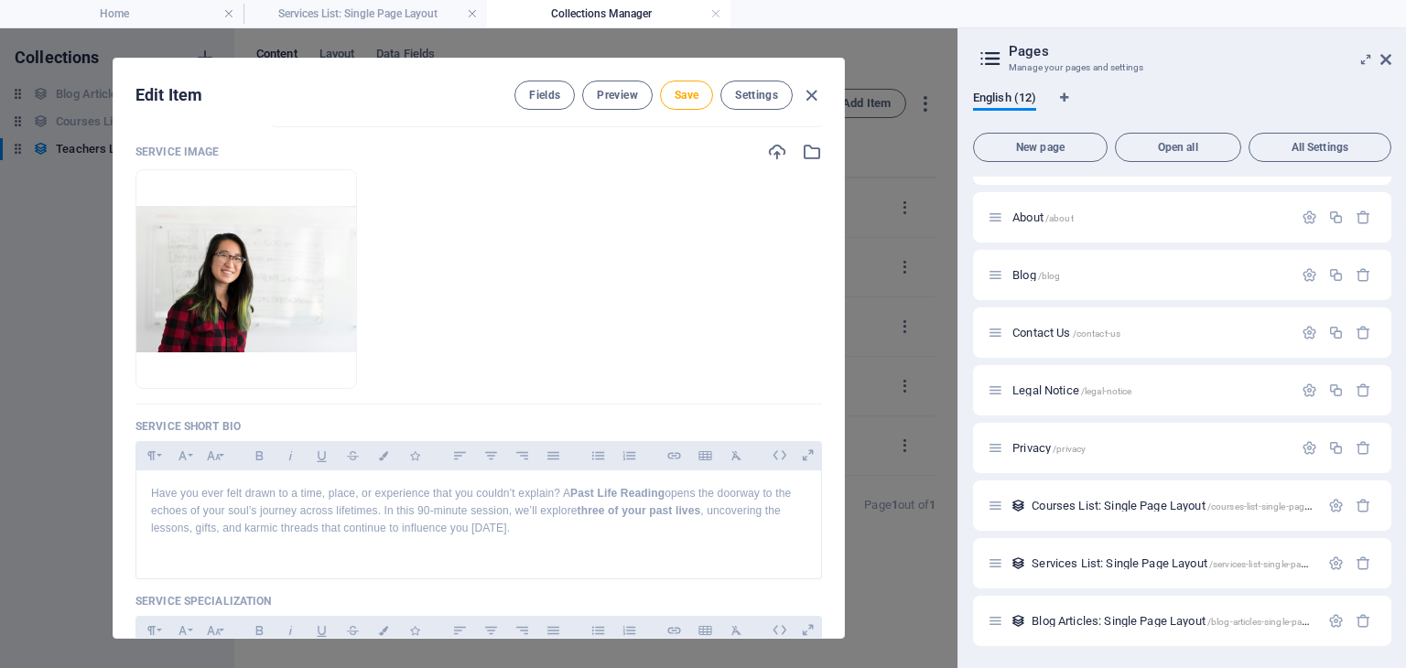
scroll to position [183, 0]
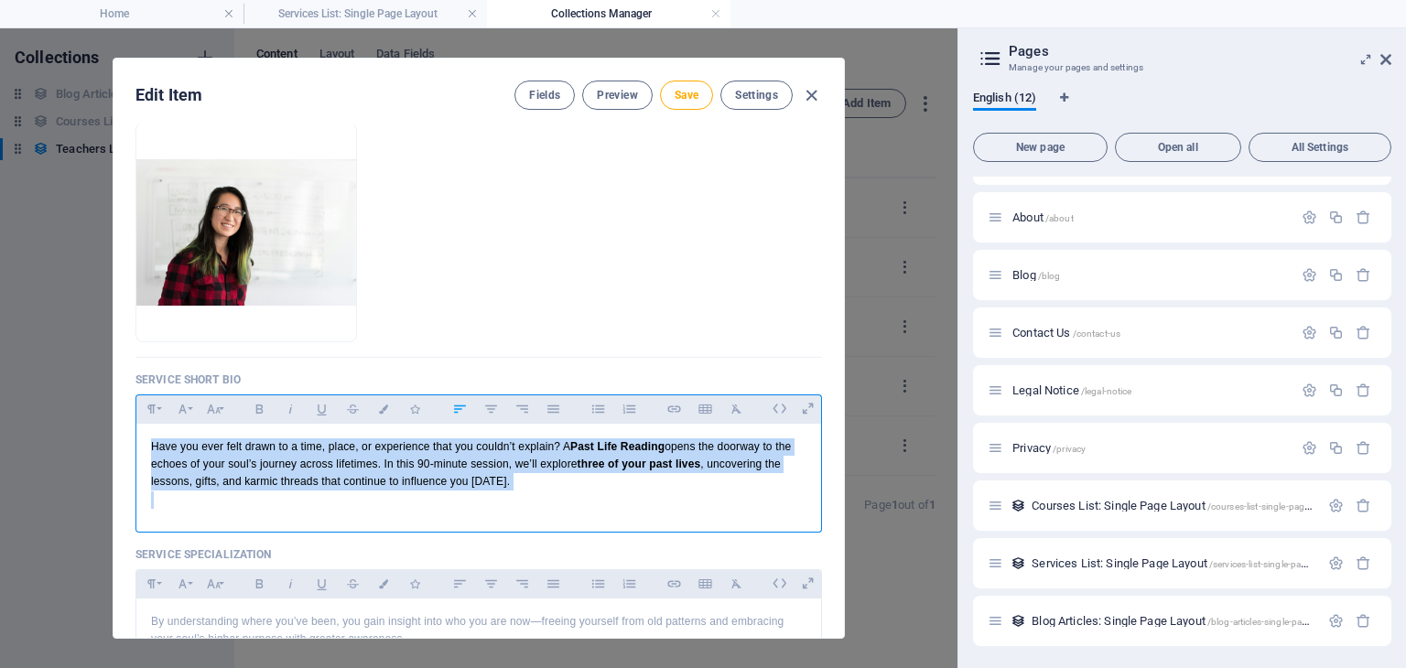
drag, startPoint x: 146, startPoint y: 446, endPoint x: 497, endPoint y: 493, distance: 354.7
click at [497, 493] on div "Have you ever felt drawn to a time, place, or experience that you couldn’t expl…" at bounding box center [478, 474] width 685 height 100
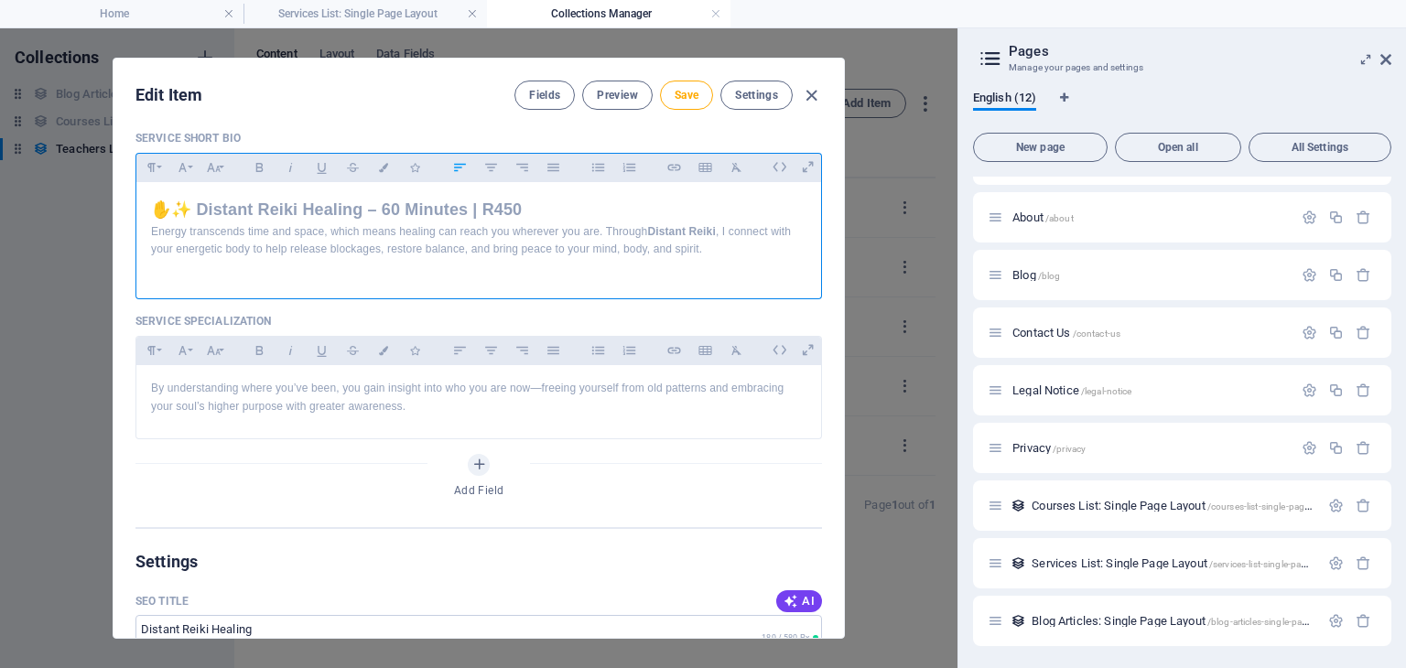
scroll to position [458, 0]
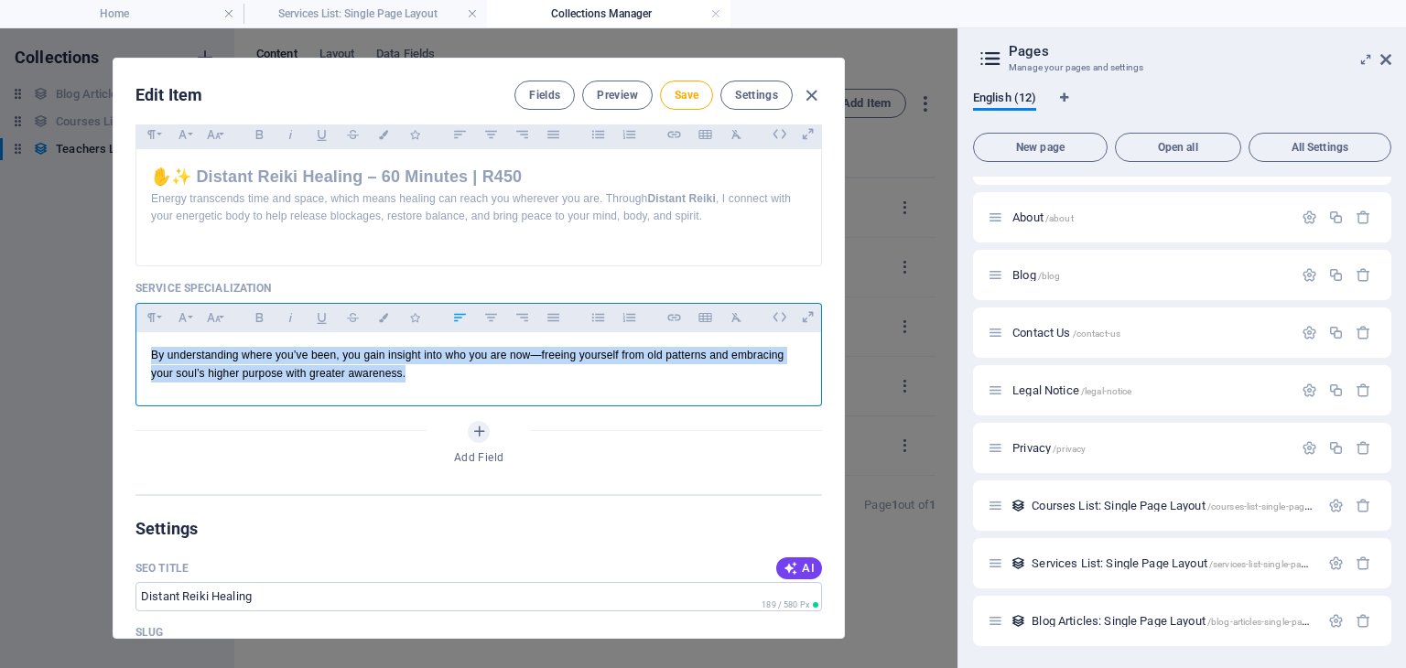
drag, startPoint x: 145, startPoint y: 353, endPoint x: 434, endPoint y: 385, distance: 291.0
click at [434, 385] on div "By understanding where you’ve been, you gain insight into who you are now—freei…" at bounding box center [478, 364] width 685 height 64
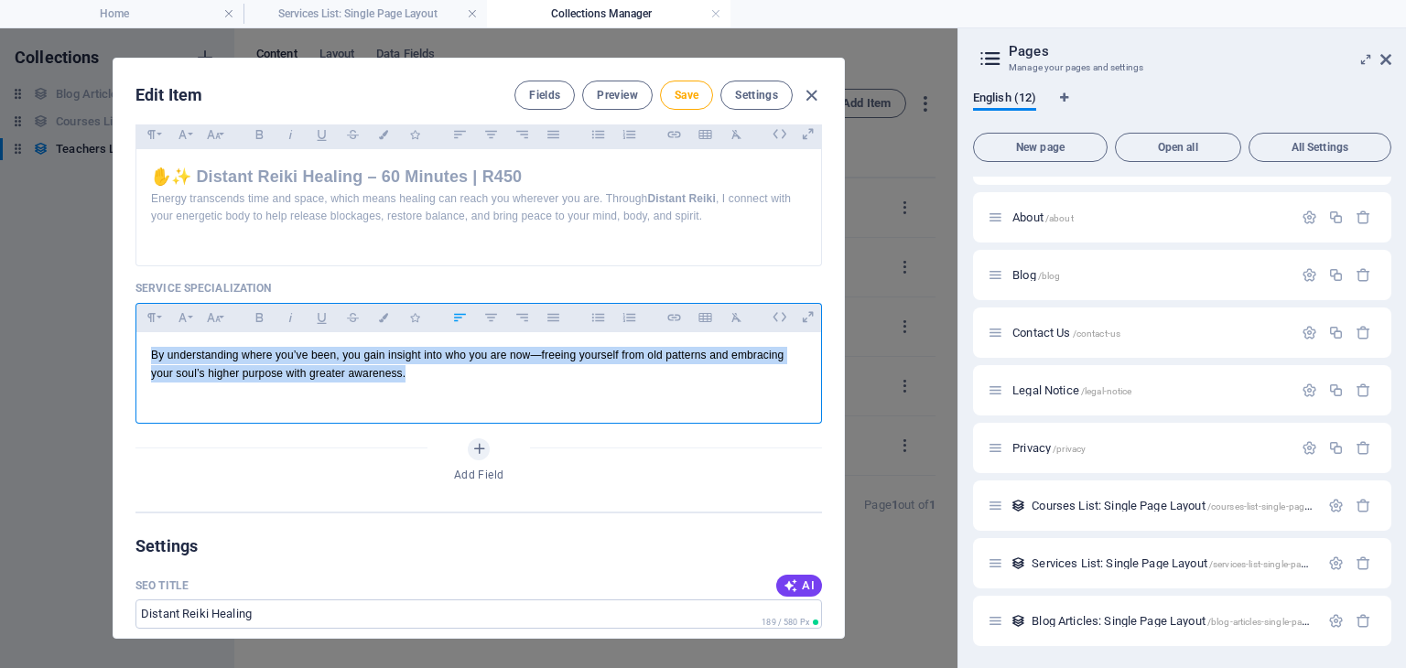
drag, startPoint x: 416, startPoint y: 370, endPoint x: 140, endPoint y: 354, distance: 276.0
click at [140, 354] on div "By understanding where you’ve been, you gain insight into who you are now—freei…" at bounding box center [478, 373] width 685 height 82
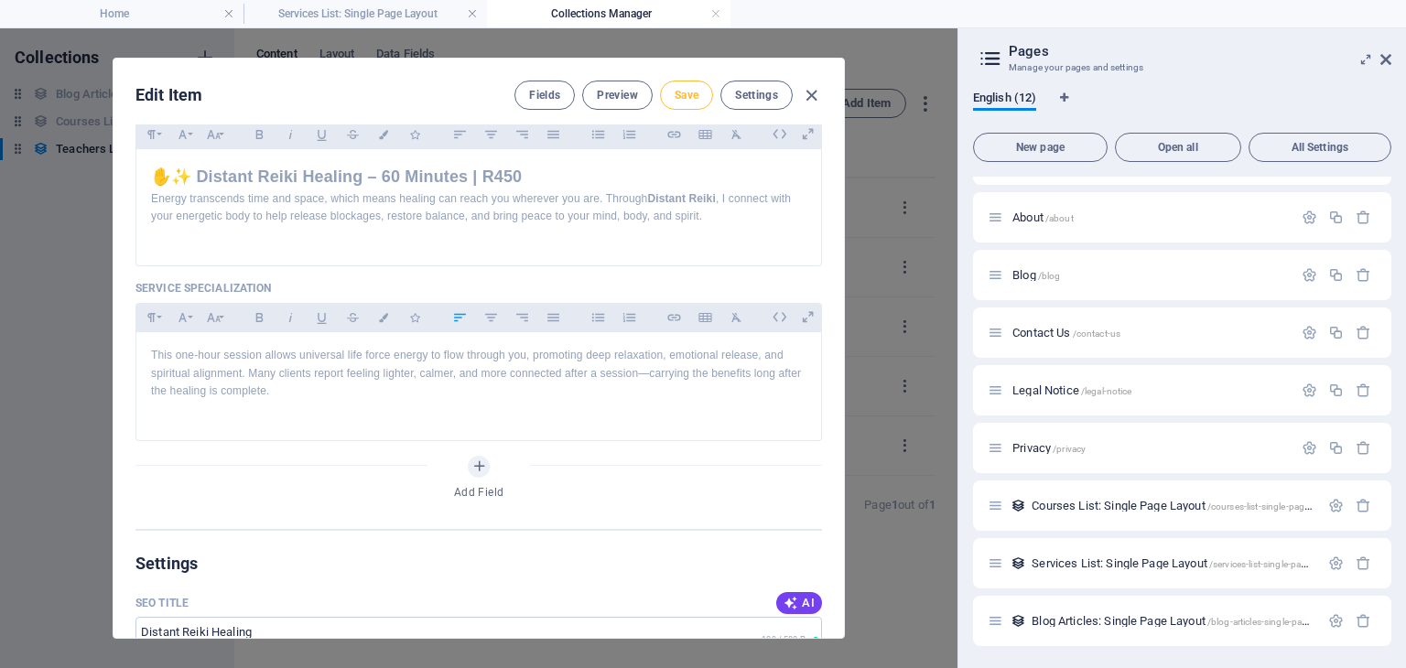
click at [671, 90] on button "Save" at bounding box center [686, 95] width 53 height 29
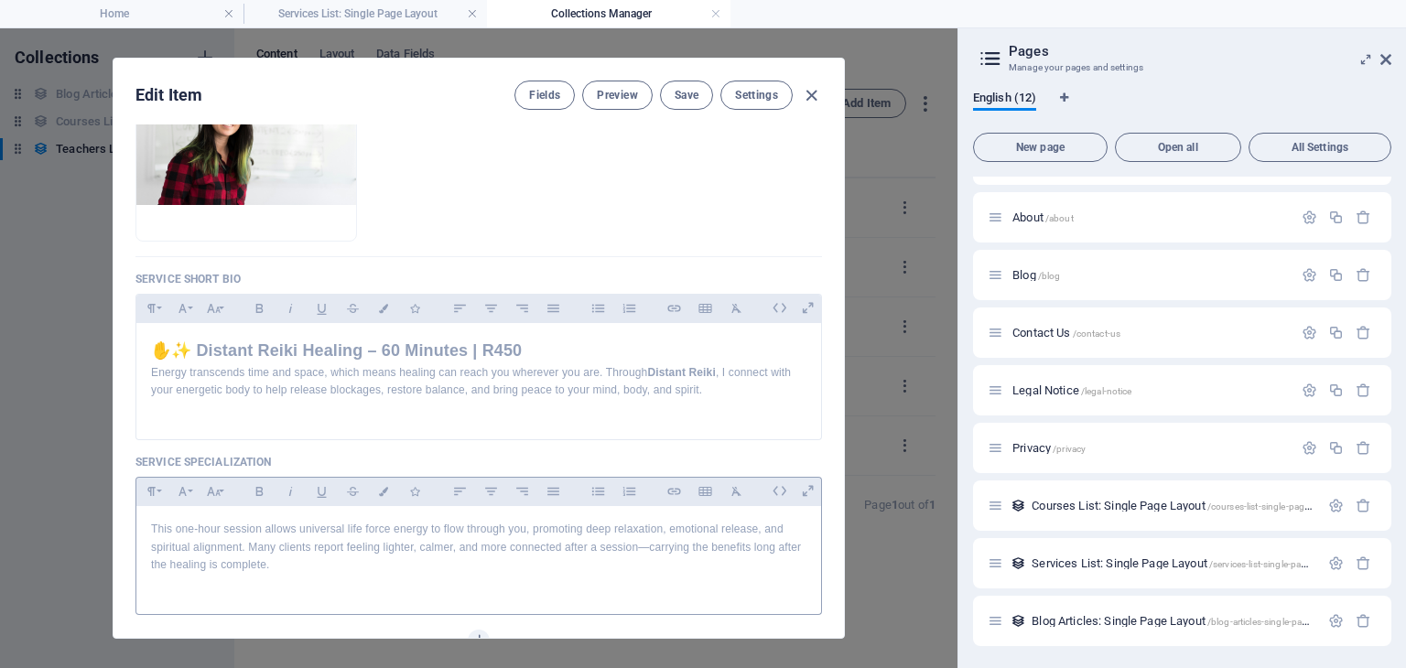
scroll to position [275, 0]
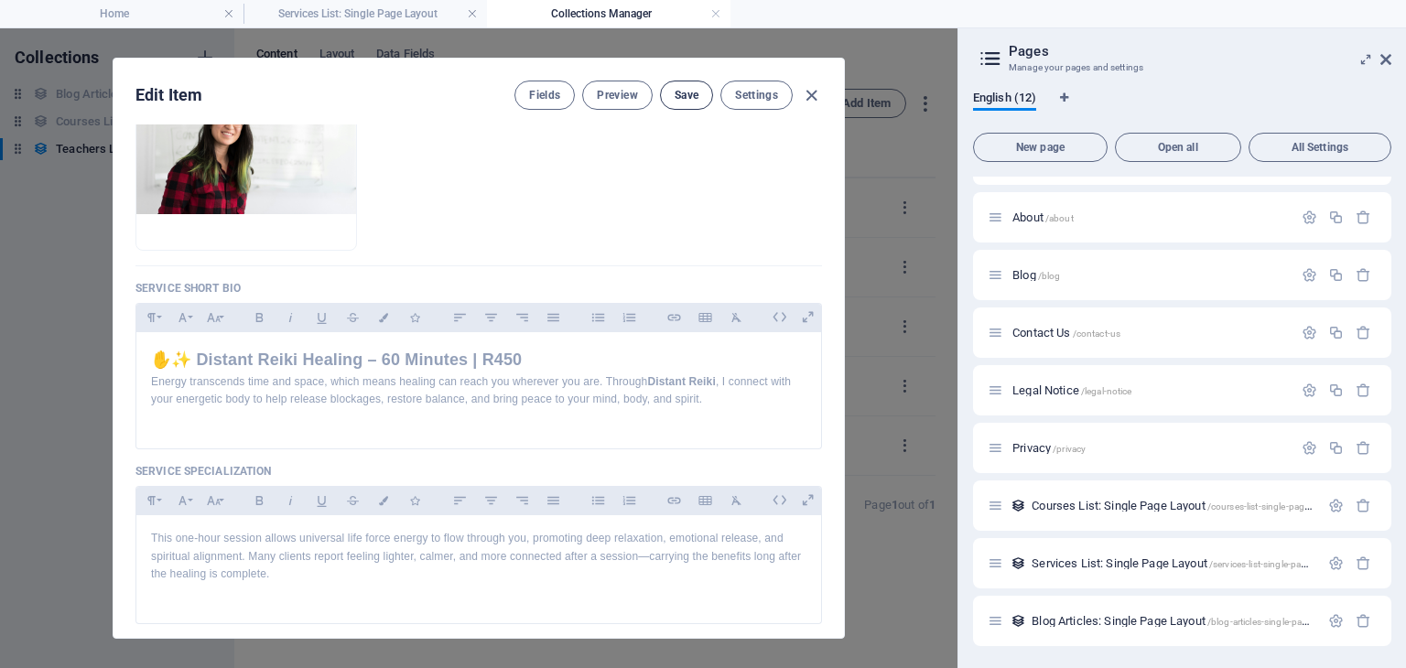
click at [688, 102] on span "Save" at bounding box center [687, 95] width 24 height 15
click at [817, 93] on icon "button" at bounding box center [811, 95] width 21 height 21
type input "distant-reiki-healing"
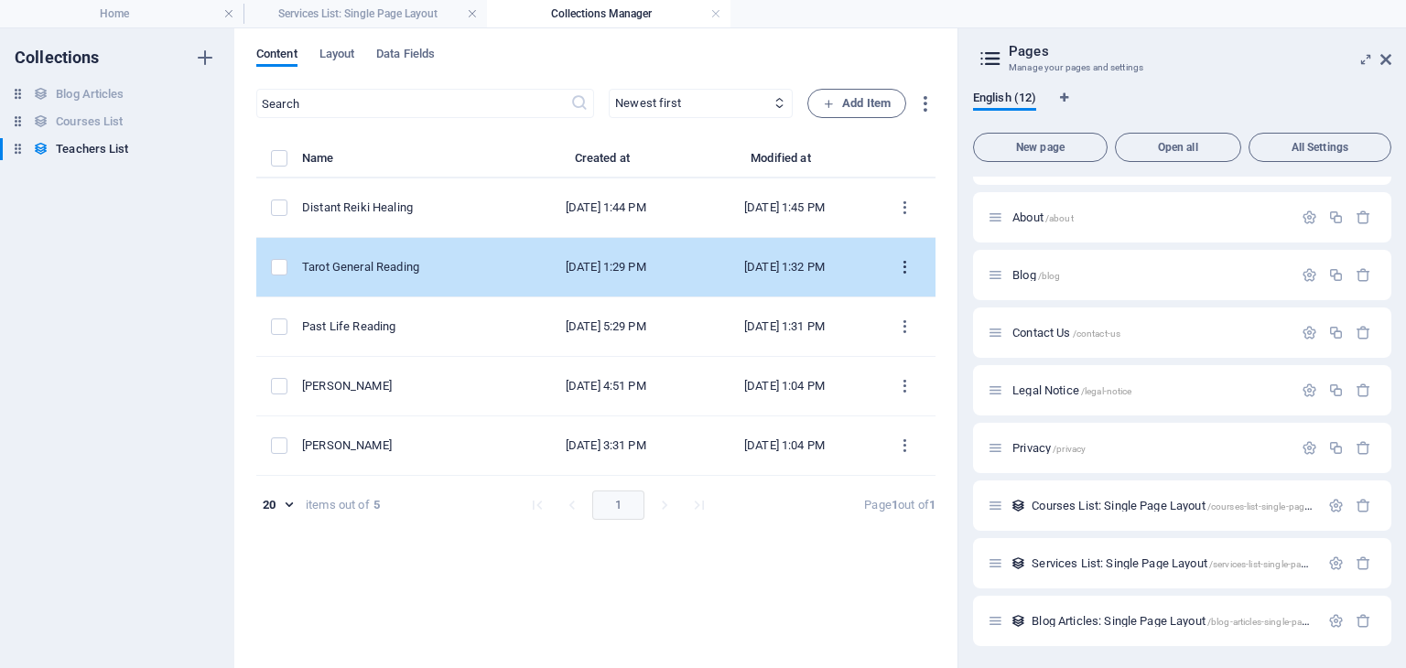
click at [905, 259] on icon "items list" at bounding box center [904, 267] width 17 height 17
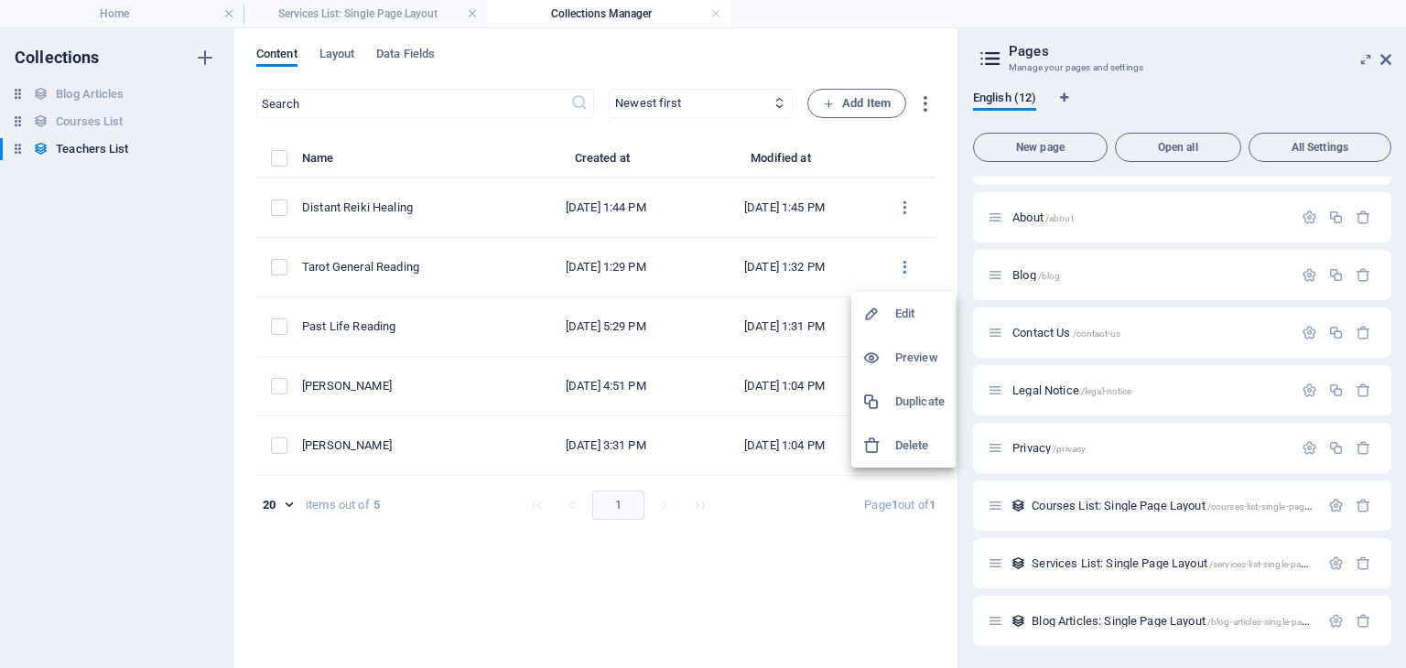
click at [912, 313] on h6 "Edit" at bounding box center [919, 314] width 49 height 22
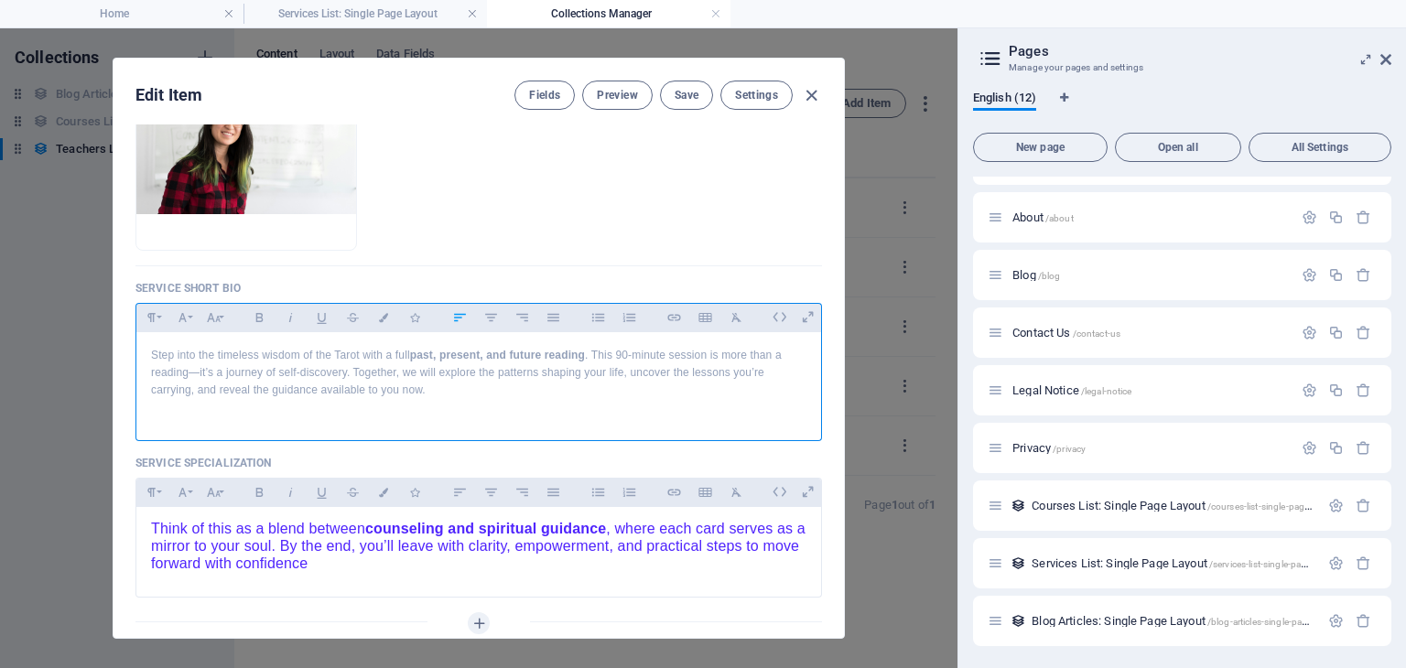
click at [151, 357] on p "Step into the timeless wisdom of the Tarot with a full past, present, and futur…" at bounding box center [479, 373] width 656 height 53
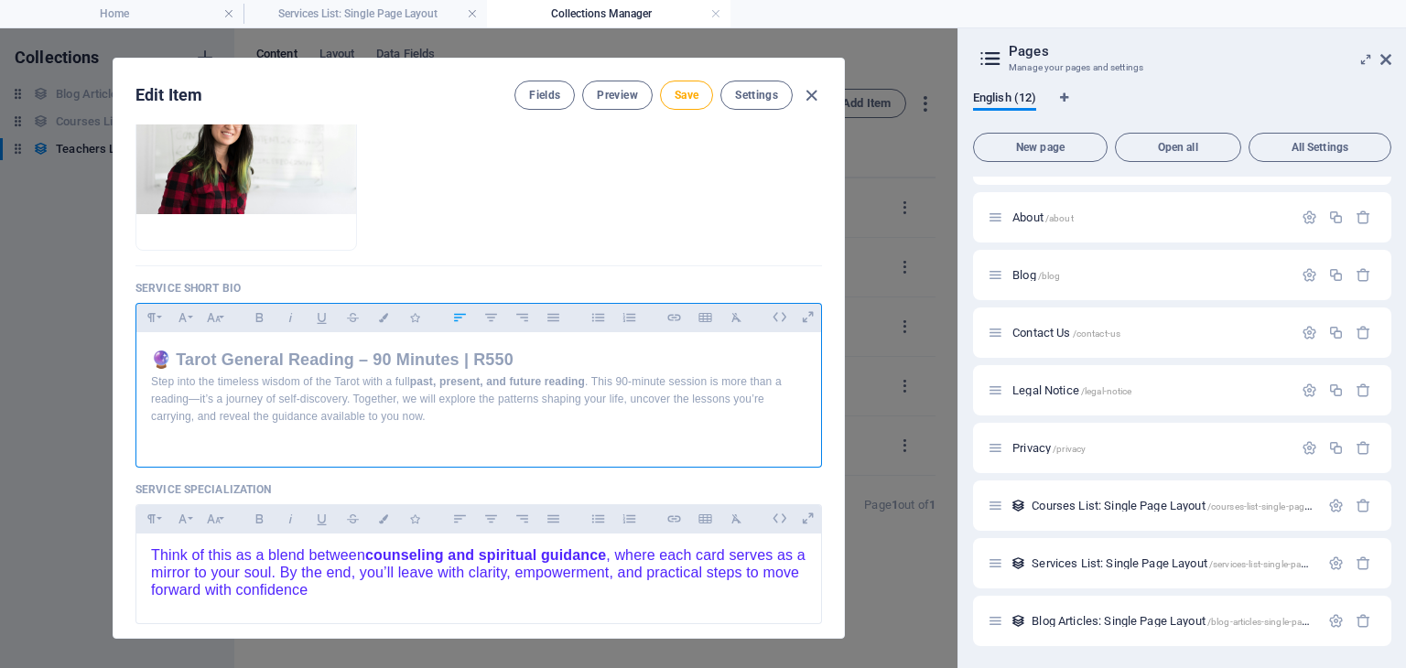
click at [532, 353] on h2 "🔮 Tarot General Reading – 90 Minutes | R550" at bounding box center [479, 360] width 656 height 27
click at [678, 89] on span "Save" at bounding box center [687, 95] width 24 height 15
drag, startPoint x: 282, startPoint y: 403, endPoint x: 357, endPoint y: 395, distance: 75.5
click at [357, 395] on p "Step into the timeless wisdom of the Tarot with a full past, present, and futur…" at bounding box center [479, 400] width 656 height 53
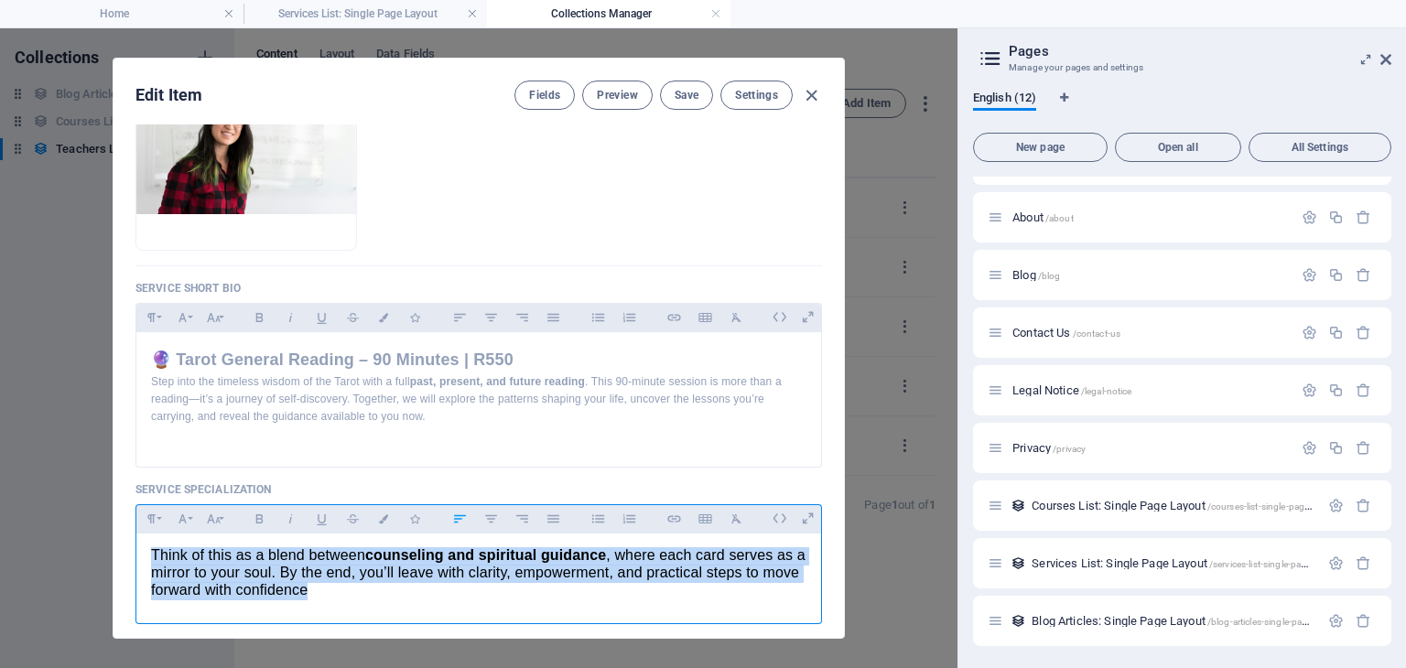
drag, startPoint x: 141, startPoint y: 548, endPoint x: 396, endPoint y: 610, distance: 261.8
click at [396, 610] on div "Think of this as a blend between counseling and spiritual guidance , where each…" at bounding box center [478, 575] width 685 height 82
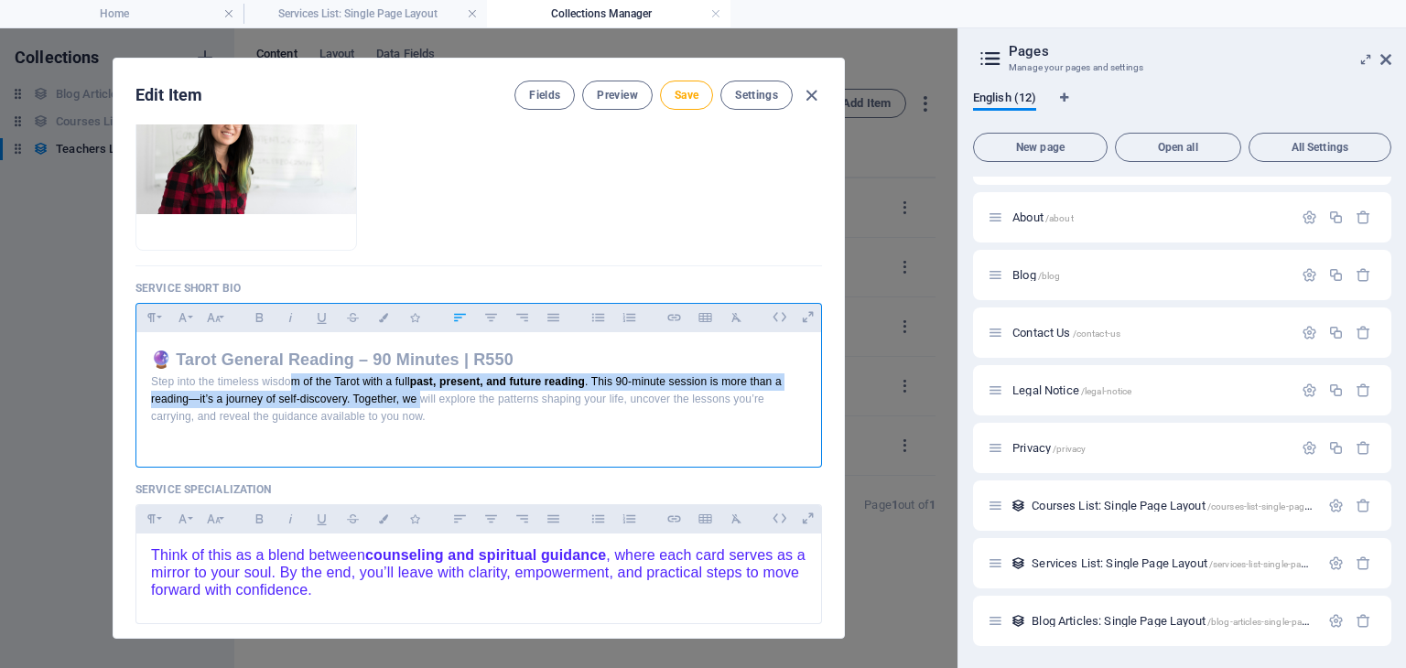
drag, startPoint x: 287, startPoint y: 386, endPoint x: 418, endPoint y: 391, distance: 130.1
click at [418, 391] on p "Step into the timeless wisdom of the Tarot with a full past, present, and futur…" at bounding box center [479, 400] width 656 height 53
drag, startPoint x: 377, startPoint y: 395, endPoint x: 344, endPoint y: 396, distance: 33.0
click at [344, 396] on p "Step into the timeless wisdom of the Tarot with a full past, present, and futur…" at bounding box center [479, 400] width 656 height 53
click at [385, 320] on icon "button" at bounding box center [384, 317] width 16 height 9
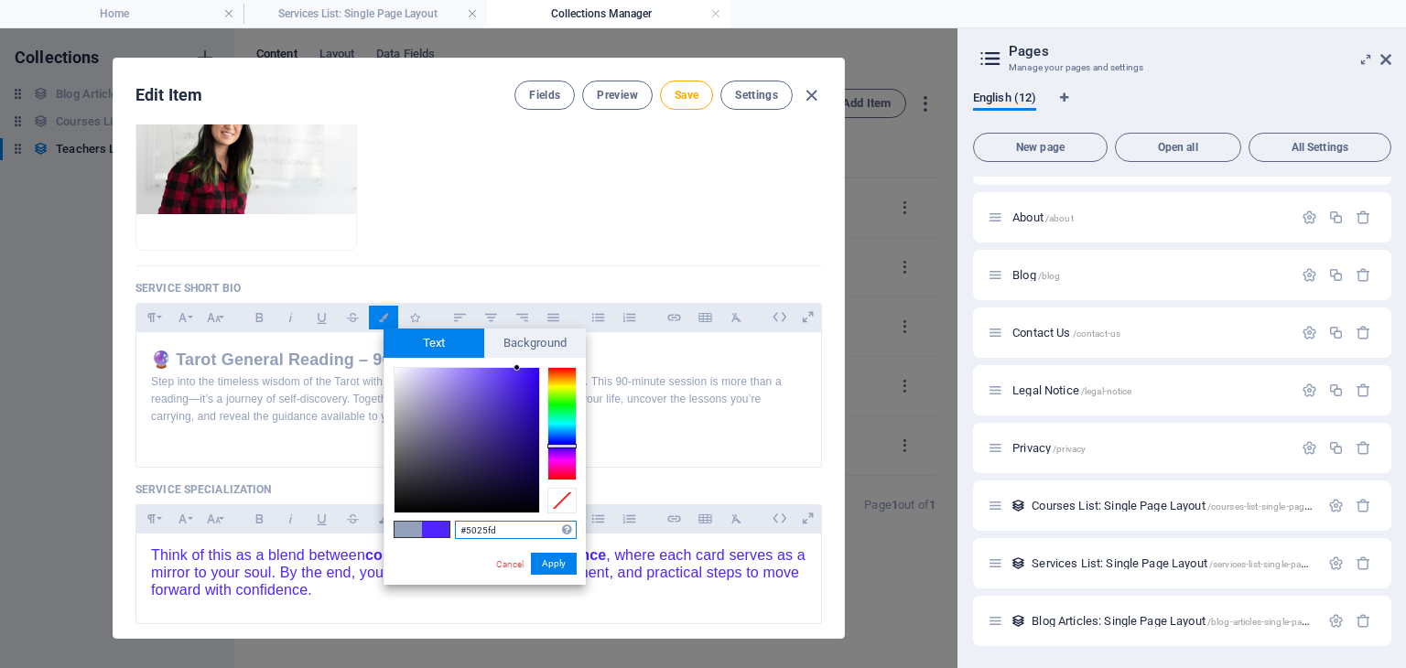
click at [496, 525] on input "#5025fd" at bounding box center [516, 530] width 122 height 18
click at [248, 411] on p "Step into the timeless wisdo ​ m of the Tarot with a full past, present, and fu…" at bounding box center [479, 400] width 656 height 53
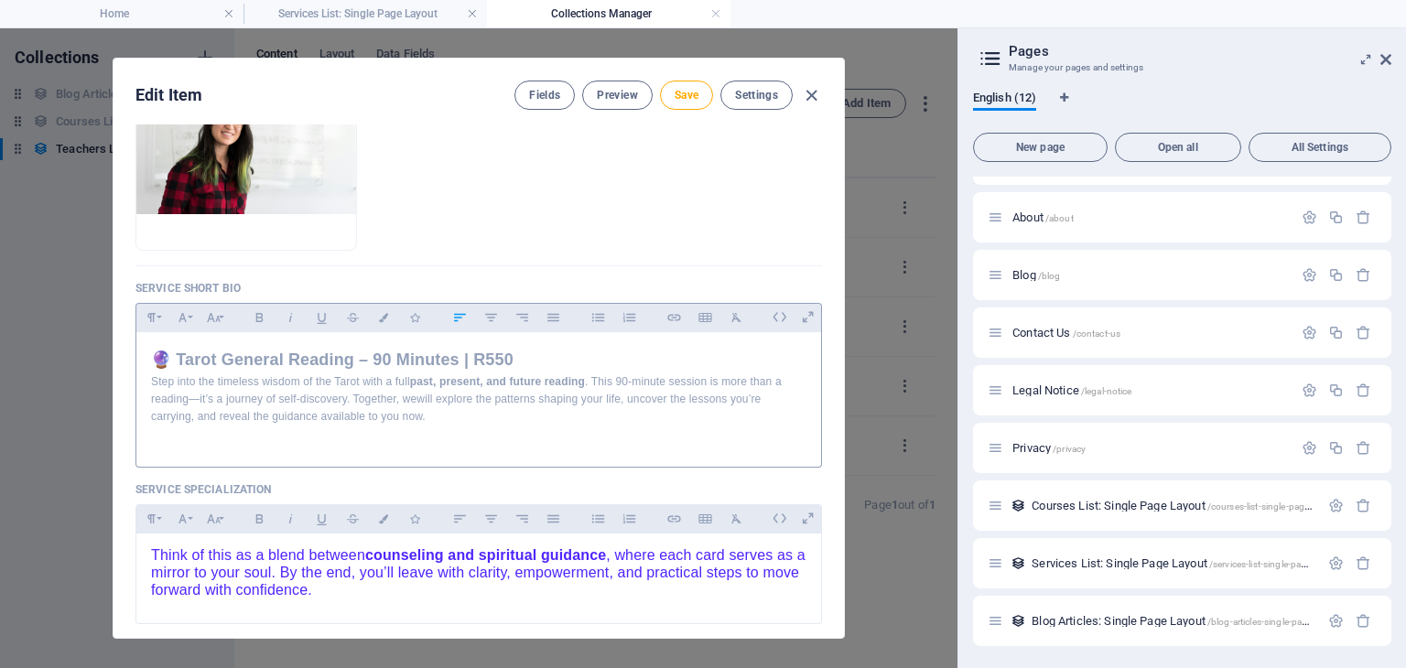
click at [261, 401] on p "Step into the timeless wisdo m of the Tarot with a full past, present, and futu…" at bounding box center [479, 400] width 656 height 53
click at [355, 396] on p "Step into the timeless wisdo m of the Tarot with a full past, present, and futu…" at bounding box center [479, 400] width 656 height 53
click at [392, 313] on button "Colors" at bounding box center [383, 318] width 29 height 24
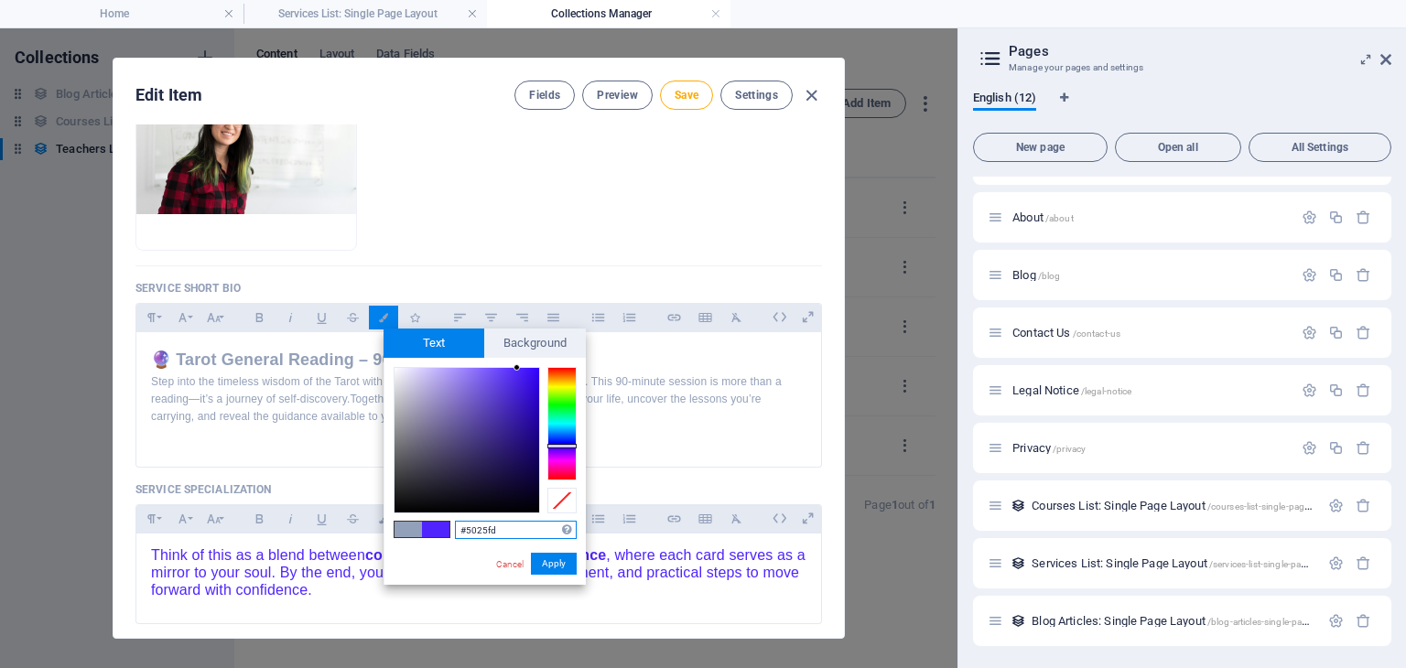
drag, startPoint x: 501, startPoint y: 535, endPoint x: 461, endPoint y: 536, distance: 40.3
click at [461, 536] on input "#5025fd" at bounding box center [516, 530] width 122 height 18
click at [502, 563] on link "Cancel" at bounding box center [510, 565] width 32 height 14
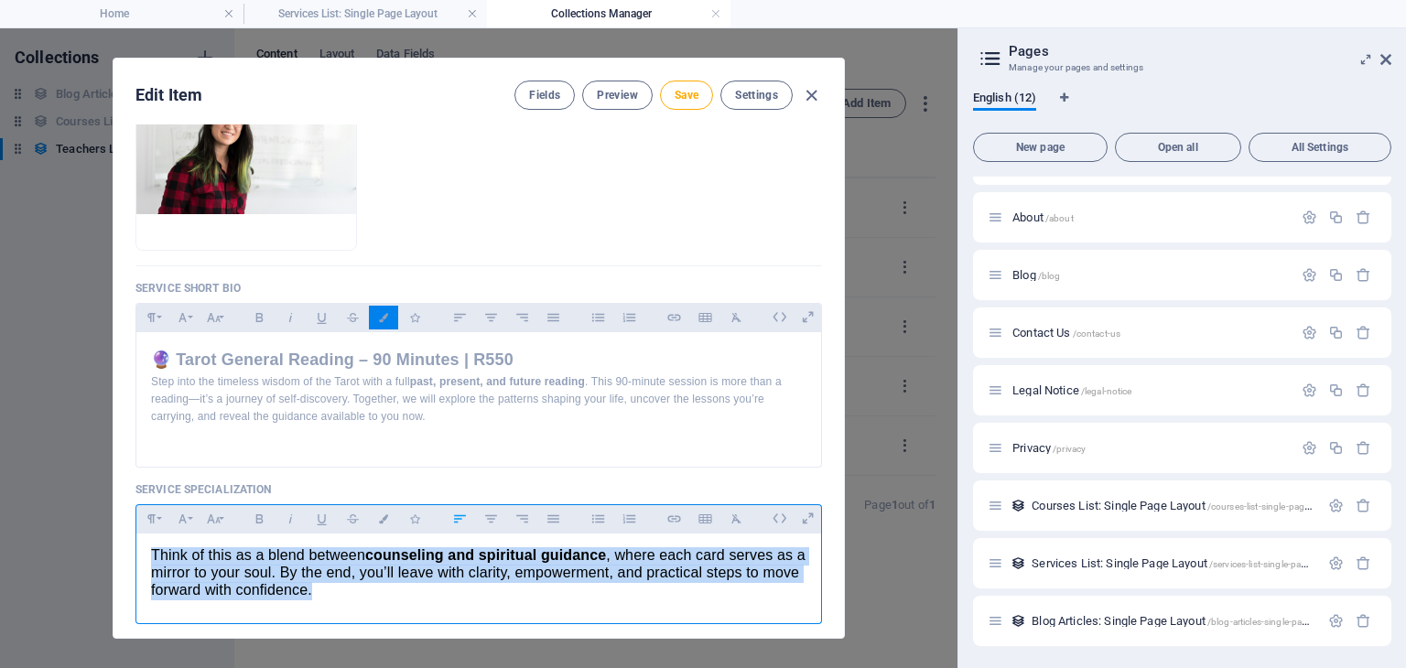
drag, startPoint x: 364, startPoint y: 598, endPoint x: 146, endPoint y: 552, distance: 223.6
click at [146, 552] on div "Think of this as a blend between counseling and spiritual guidance , where each…" at bounding box center [478, 575] width 685 height 82
drag, startPoint x: 211, startPoint y: 569, endPoint x: 309, endPoint y: 571, distance: 98.0
click at [309, 571] on span "Think of this as a blend between counseling and spiritual guidance , where each…" at bounding box center [478, 573] width 655 height 50
click at [385, 515] on icon "button" at bounding box center [384, 519] width 16 height 9
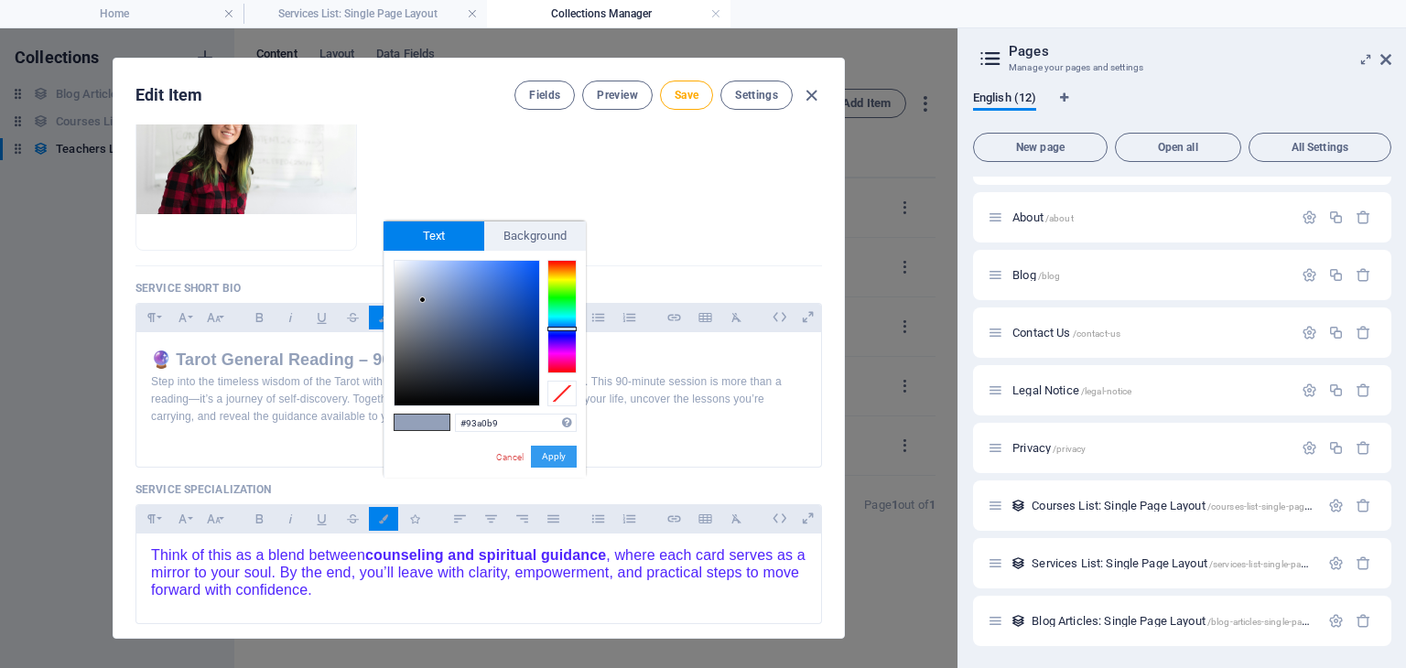
click at [557, 450] on button "Apply" at bounding box center [554, 457] width 46 height 22
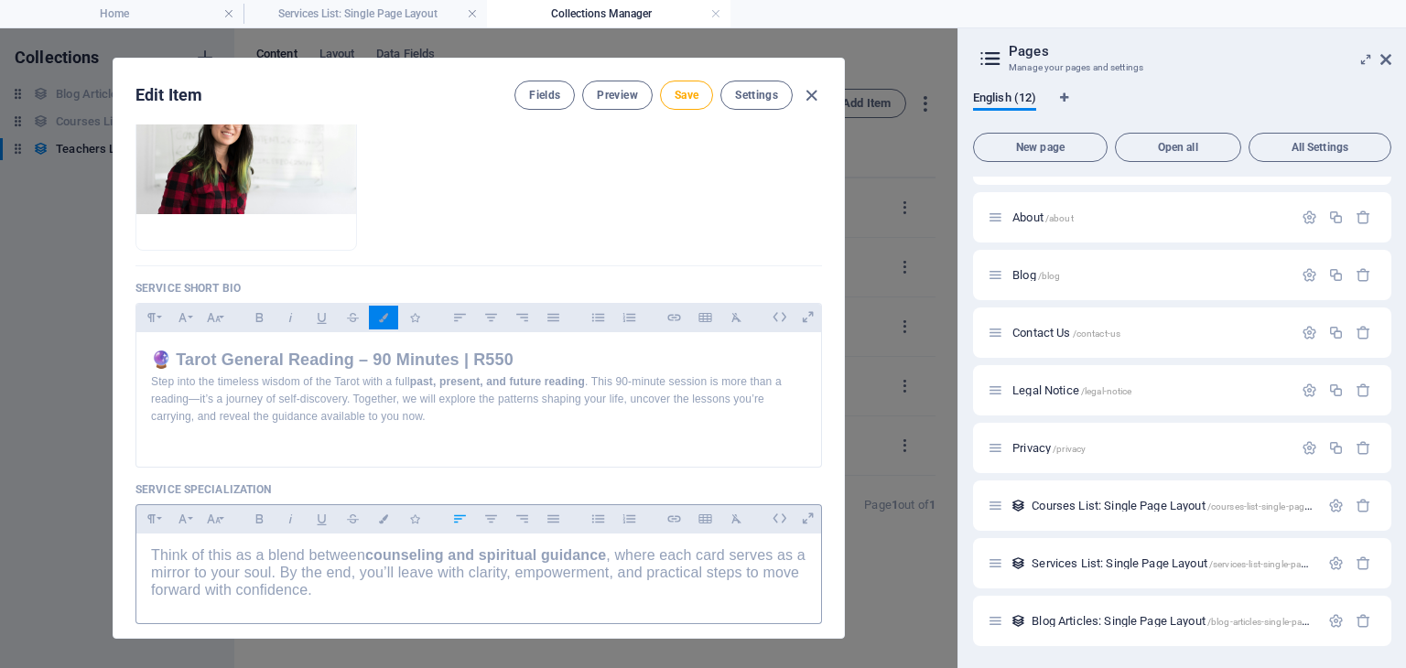
click at [418, 601] on div "Think of this as a blend between counseling and spiritual guidance , where each…" at bounding box center [478, 575] width 685 height 82
drag, startPoint x: 226, startPoint y: 396, endPoint x: 238, endPoint y: 396, distance: 11.9
click at [238, 396] on p "Step into the timeless wisdom of the Tarot with a full past, present, and futur…" at bounding box center [479, 400] width 656 height 53
click at [387, 322] on button "Colors" at bounding box center [383, 318] width 29 height 24
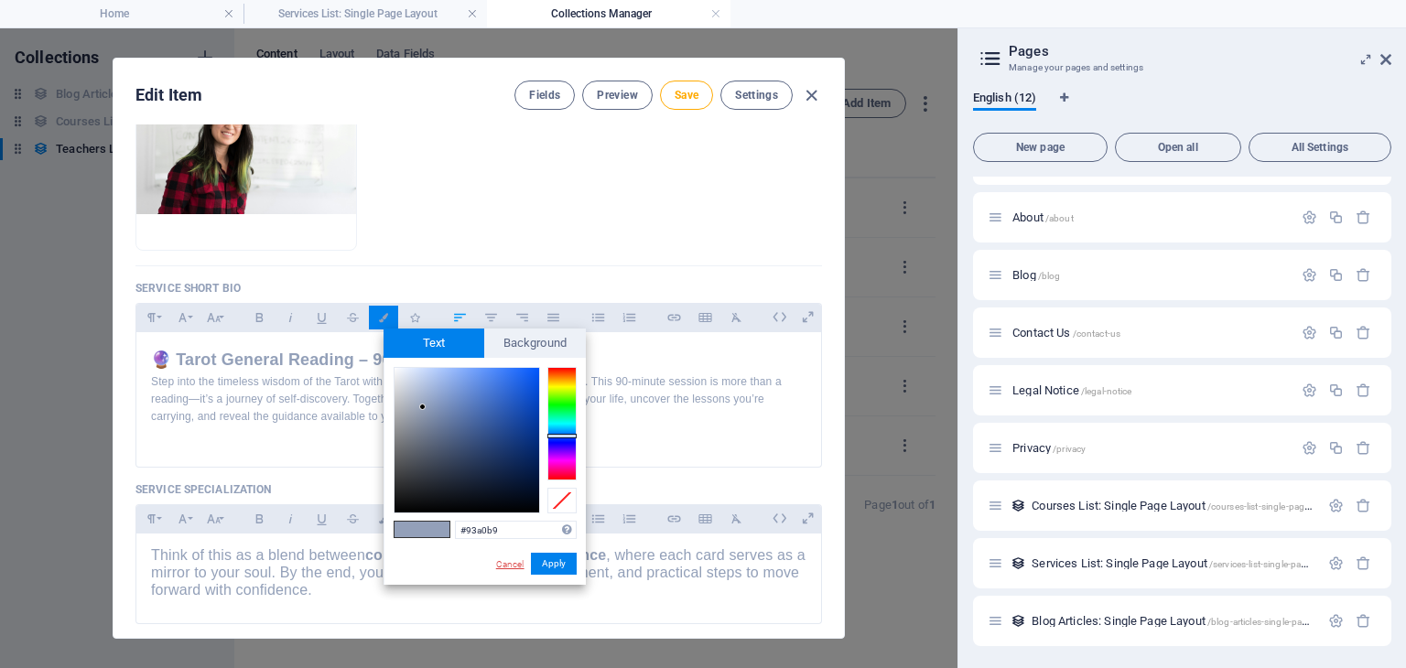
click at [504, 569] on link "Cancel" at bounding box center [510, 565] width 32 height 14
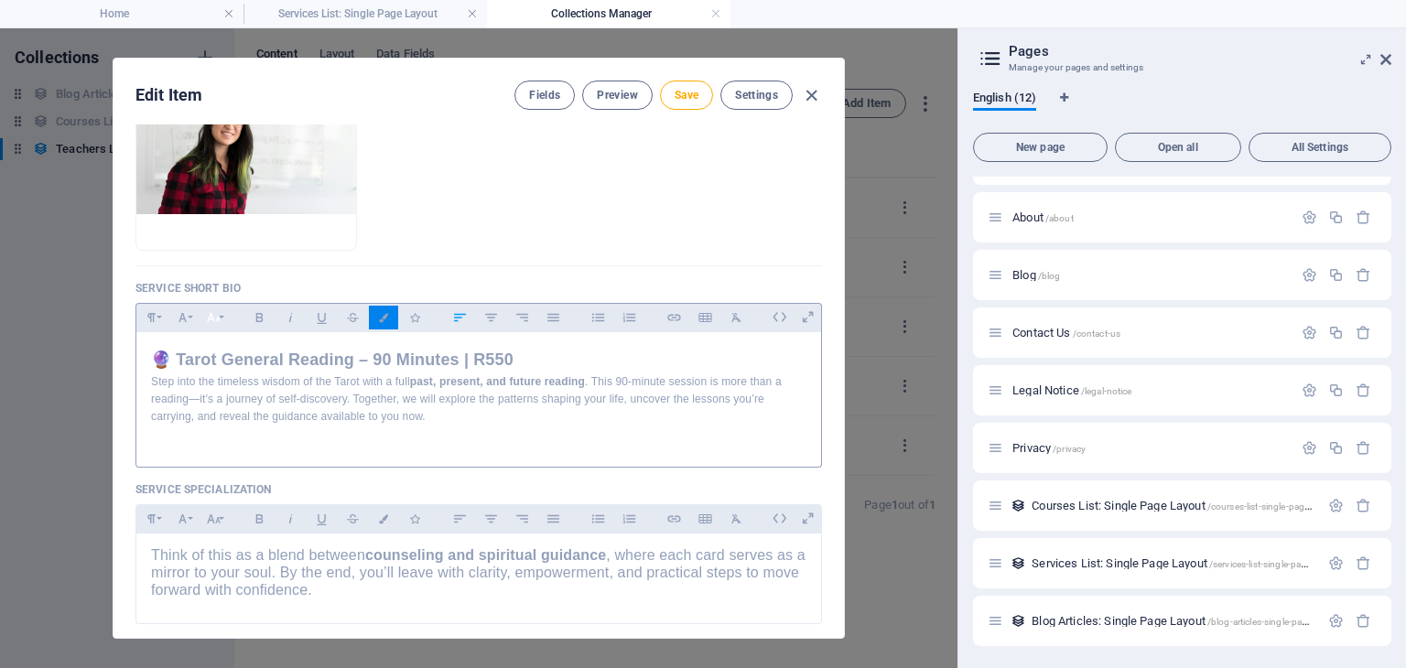
click at [212, 324] on icon "button" at bounding box center [214, 318] width 16 height 22
click at [293, 569] on span "Think of this as a blend between counseling and spiritual guidance , where each…" at bounding box center [478, 573] width 655 height 50
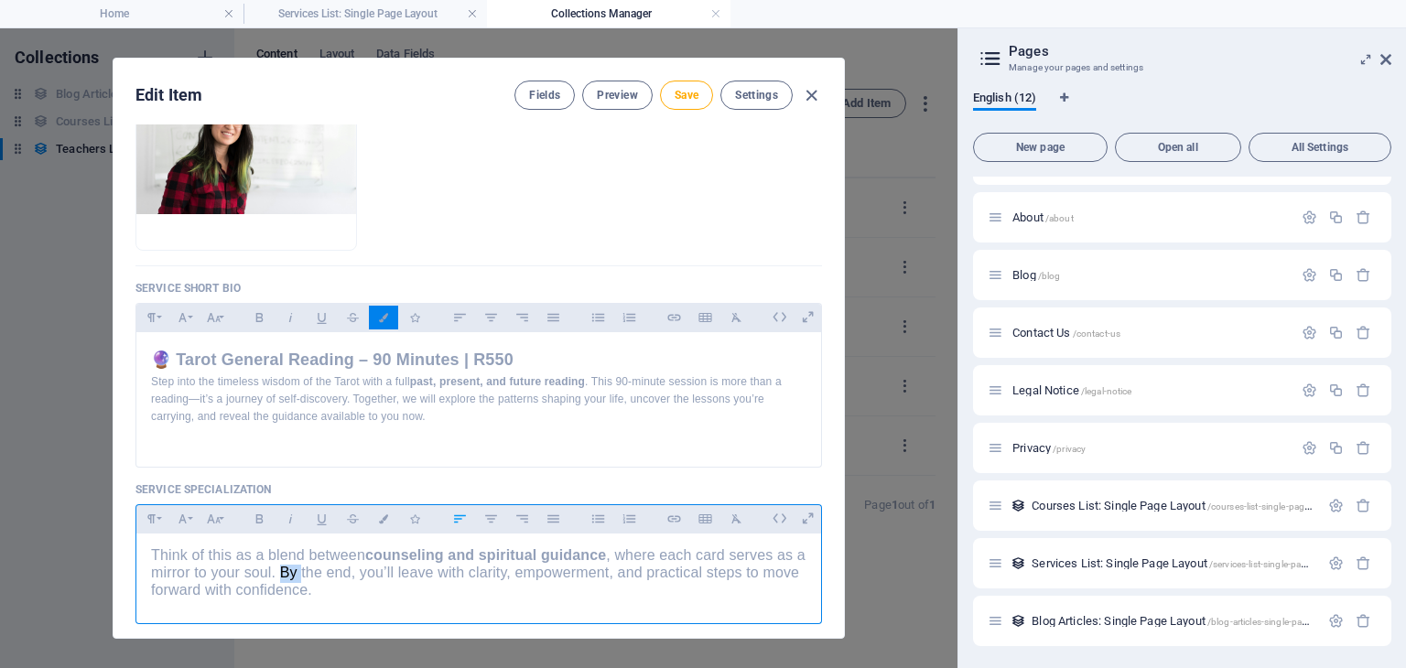
click at [293, 569] on span "Think of this as a blend between counseling and spiritual guidance , where each…" at bounding box center [478, 573] width 655 height 50
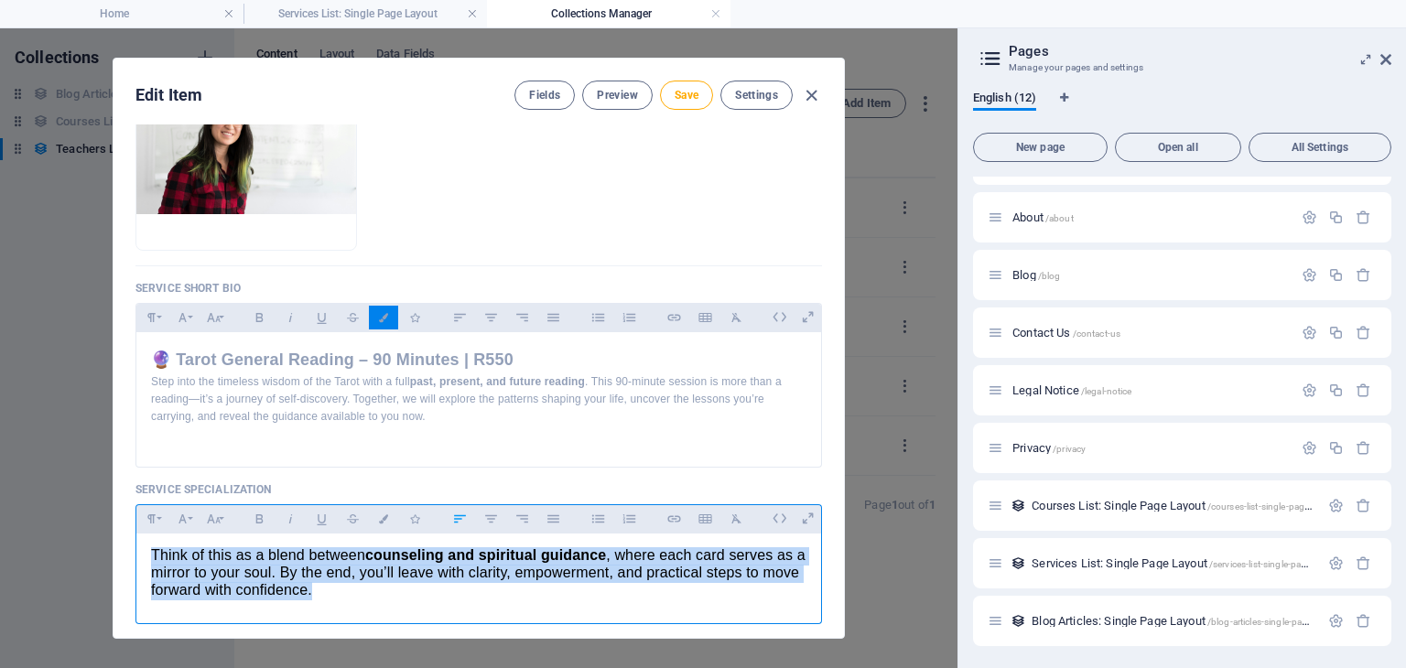
drag, startPoint x: 151, startPoint y: 550, endPoint x: 381, endPoint y: 585, distance: 232.4
click at [381, 585] on p "Think of this as a blend between counseling and spiritual guidance , where each…" at bounding box center [479, 574] width 656 height 53
click at [218, 320] on icon "button" at bounding box center [214, 318] width 16 height 22
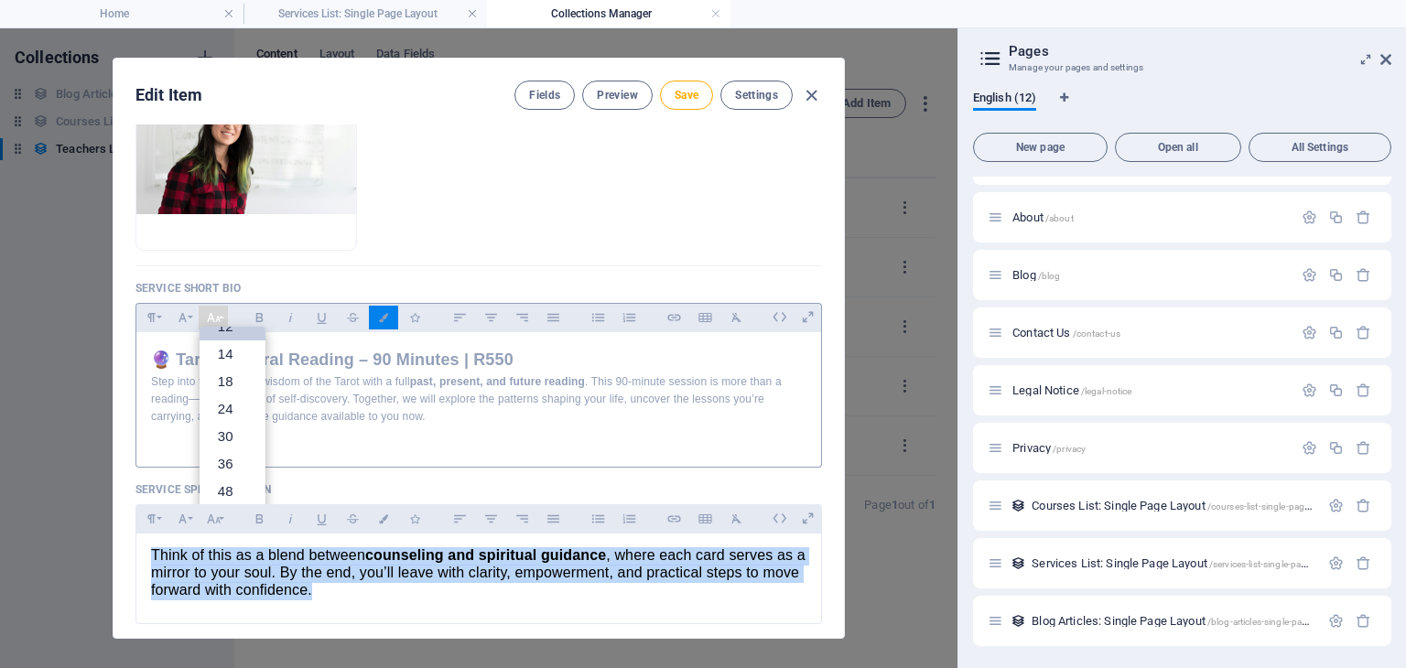
click at [260, 330] on link "12" at bounding box center [233, 326] width 66 height 27
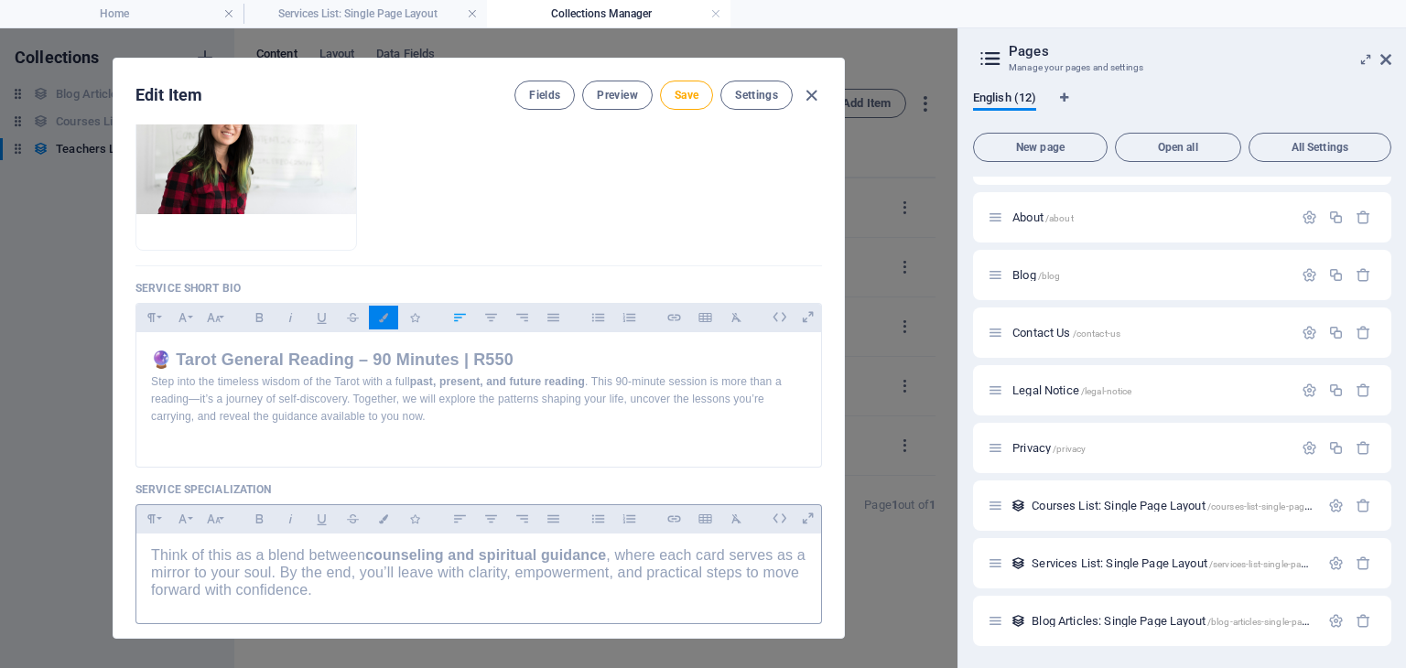
click at [368, 590] on p "Think of this as a blend between counseling and spiritual guidance , where each…" at bounding box center [479, 574] width 656 height 53
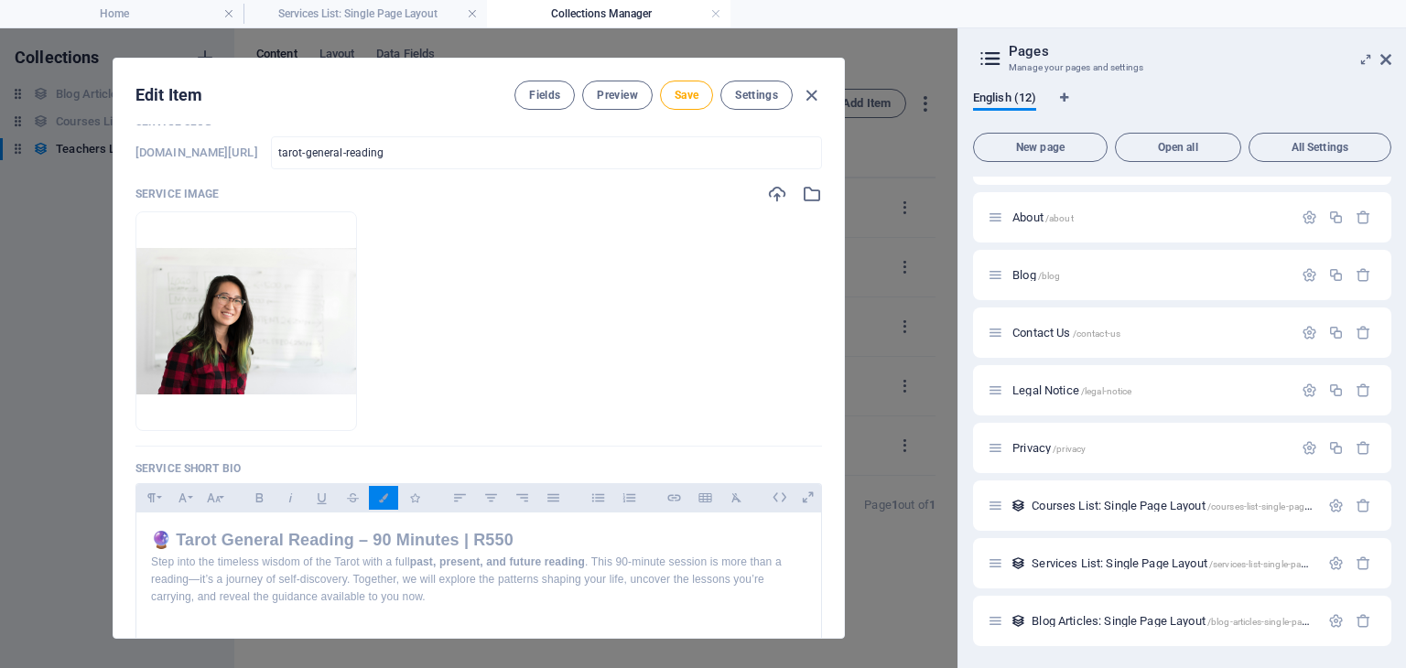
scroll to position [92, 0]
click at [678, 89] on span "Save" at bounding box center [687, 95] width 24 height 15
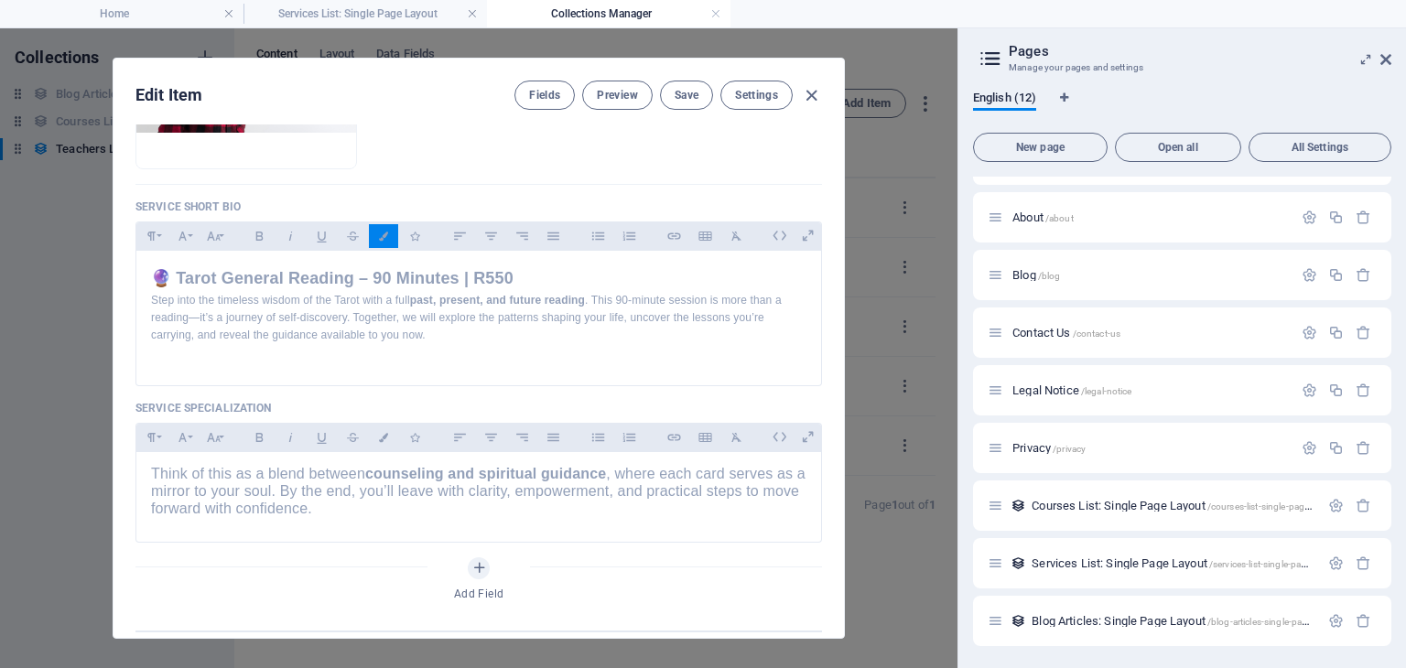
scroll to position [275, 0]
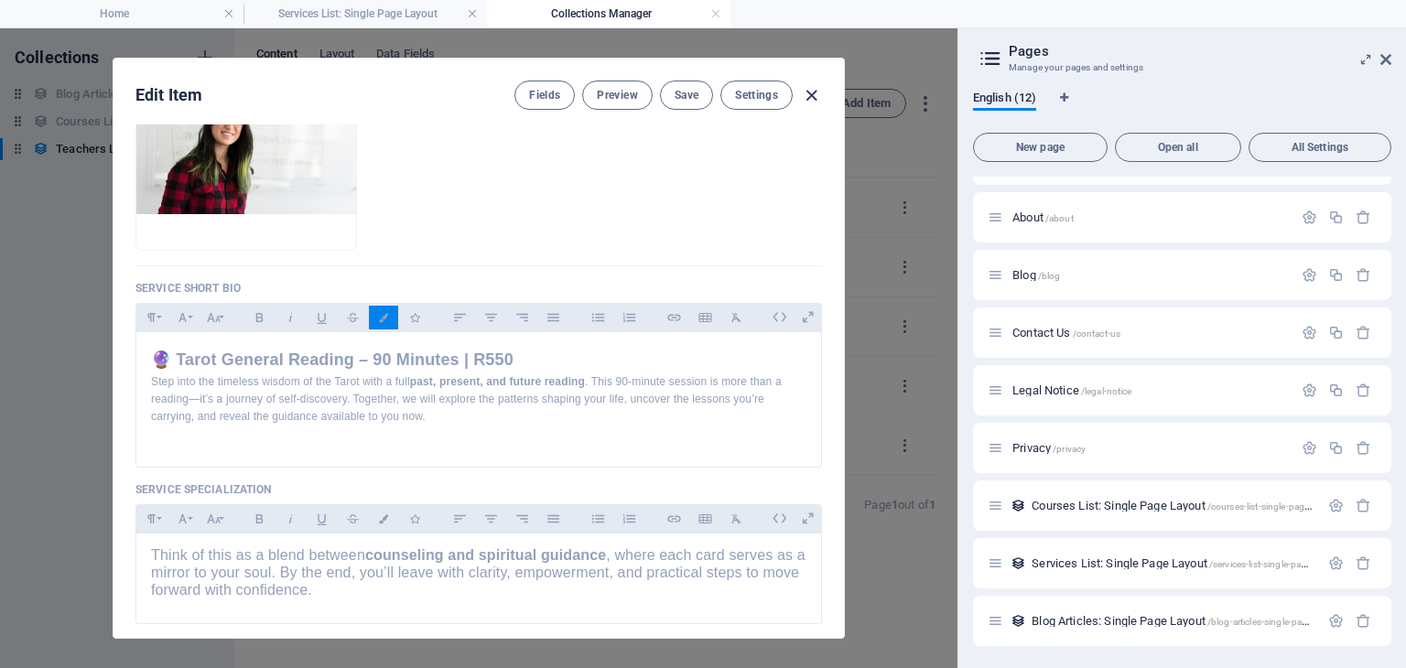
click at [809, 90] on icon "button" at bounding box center [811, 95] width 21 height 21
type input "tarot-general-reading"
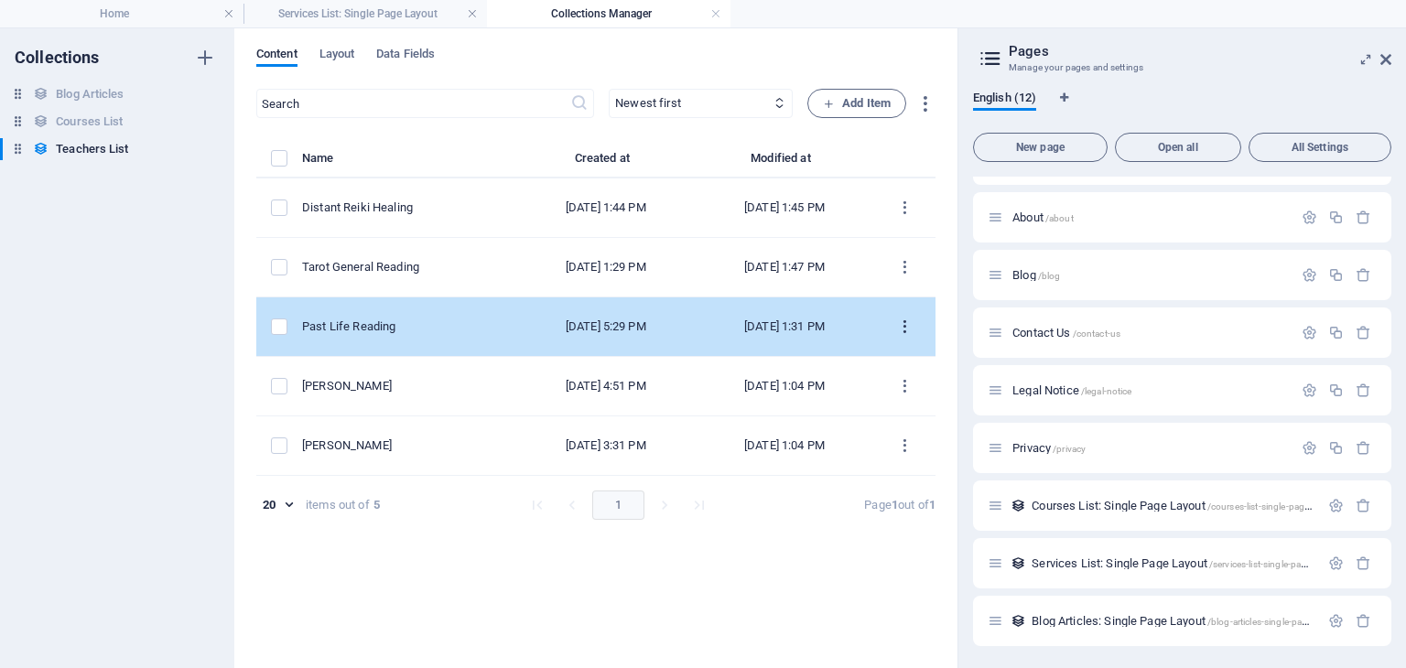
click at [905, 331] on icon "items list" at bounding box center [904, 327] width 17 height 17
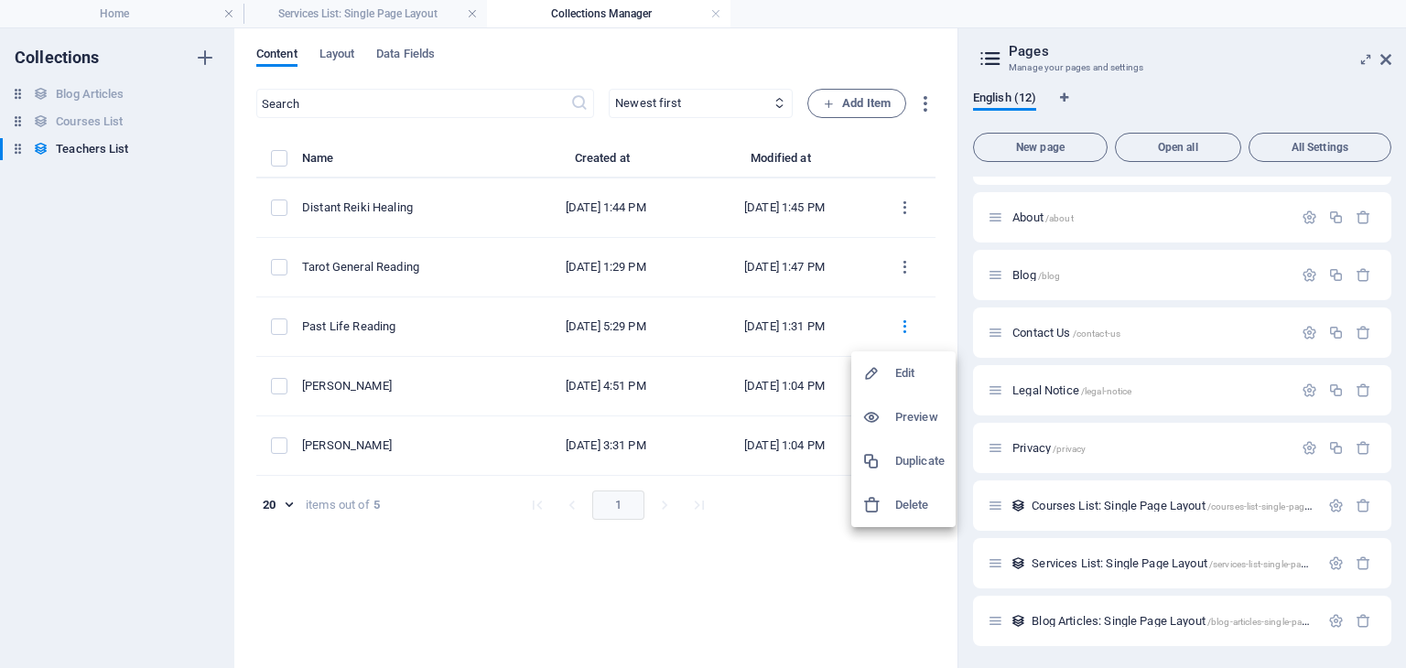
click at [912, 370] on h6 "Edit" at bounding box center [919, 374] width 49 height 22
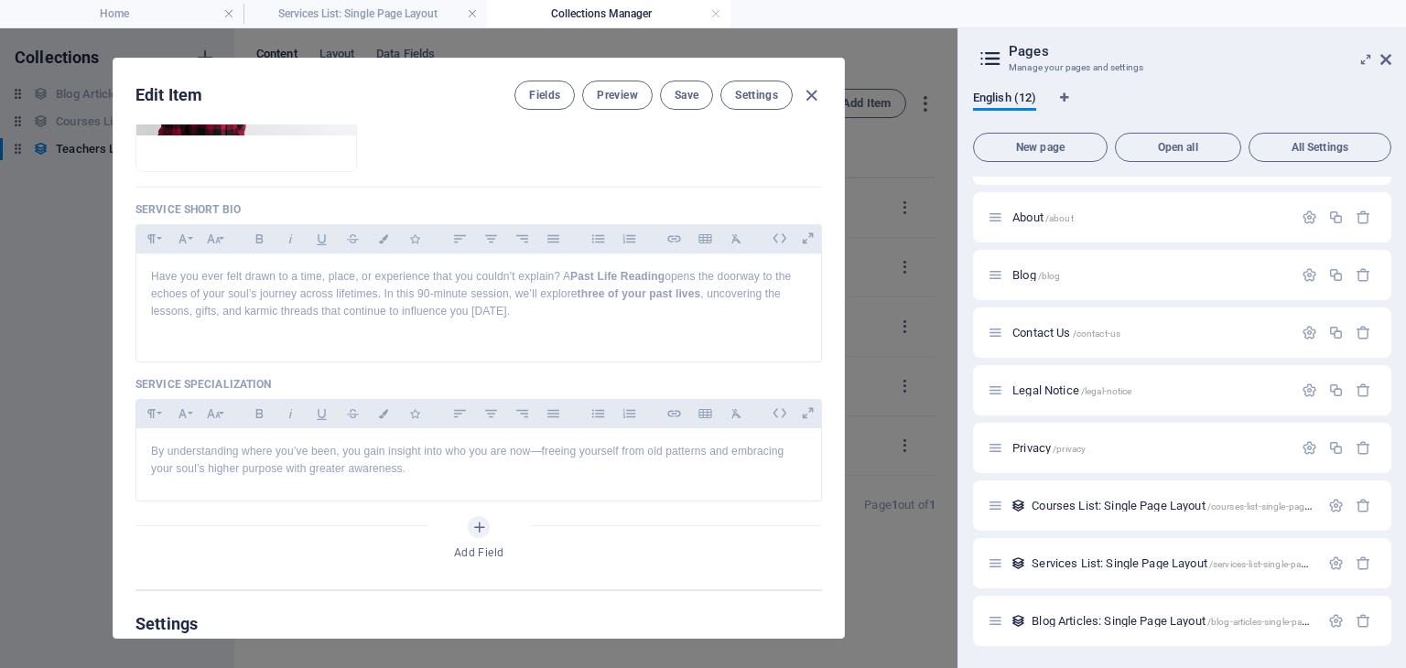
scroll to position [366, 0]
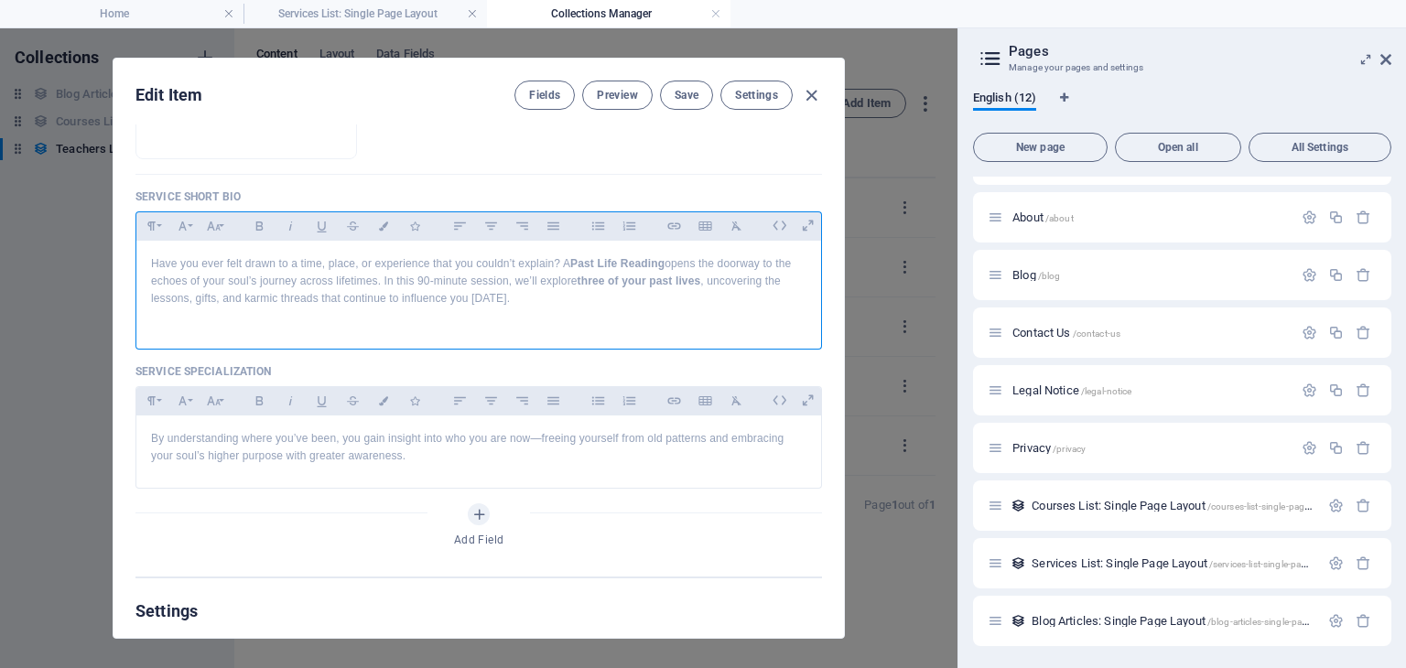
click at [146, 255] on div "Have you ever felt drawn to a time, place, or experience that you couldn’t expl…" at bounding box center [478, 291] width 685 height 100
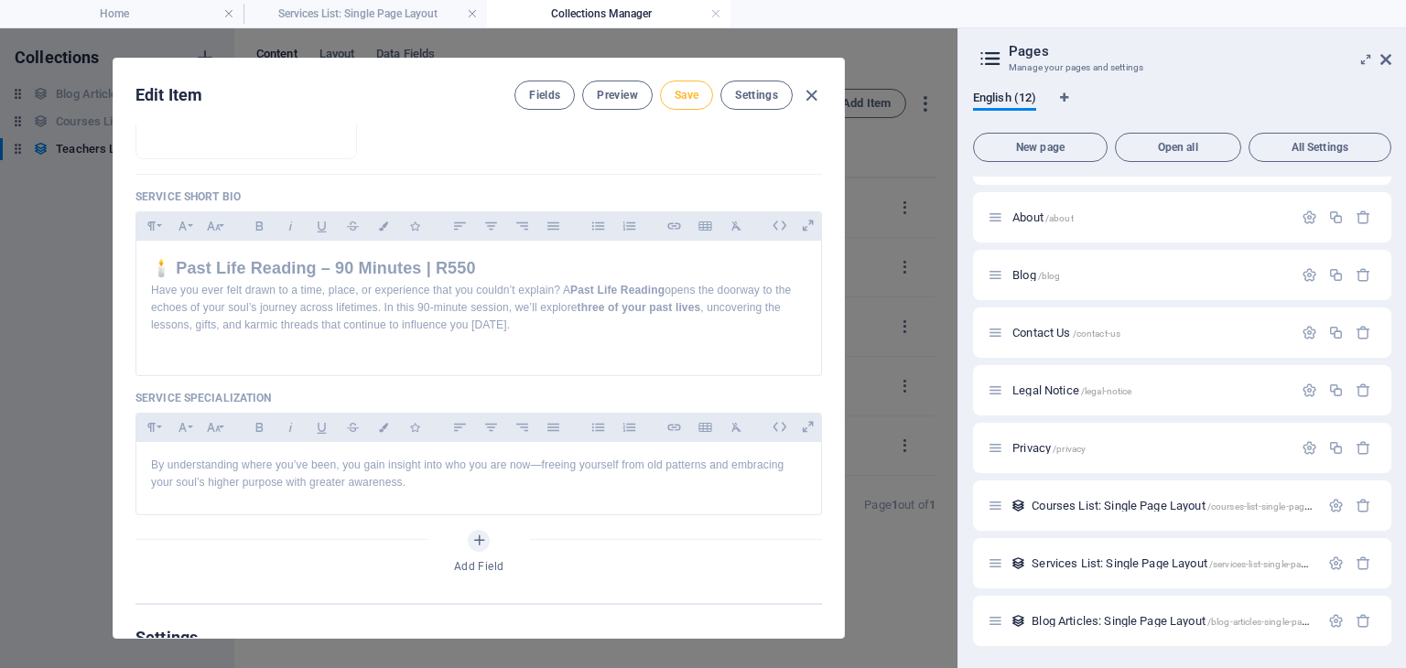
click at [684, 91] on span "Save" at bounding box center [687, 95] width 24 height 15
click at [347, 466] on p "By understanding where you’ve been, you gain insight into who you are now—freei…" at bounding box center [479, 474] width 656 height 35
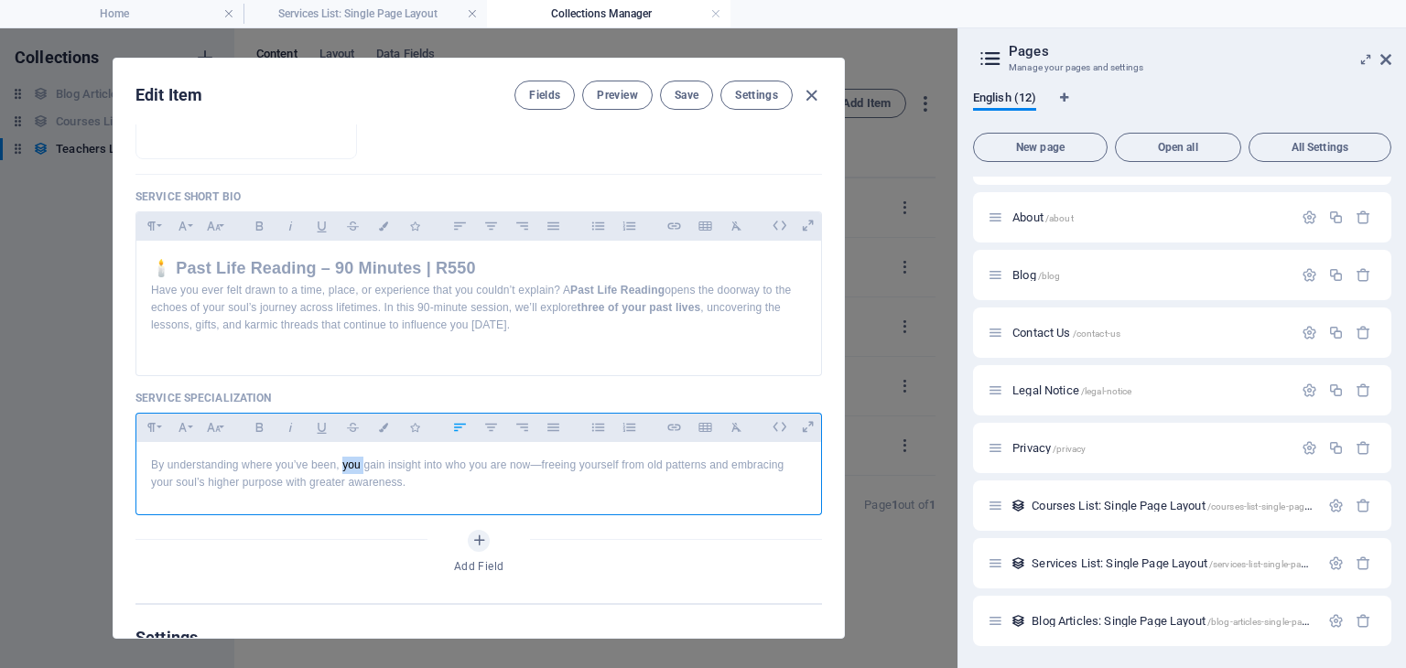
click at [347, 466] on p "By understanding where you’ve been, you gain insight into who you are now—freei…" at bounding box center [479, 474] width 656 height 35
click at [221, 432] on button "Font Size" at bounding box center [213, 428] width 29 height 24
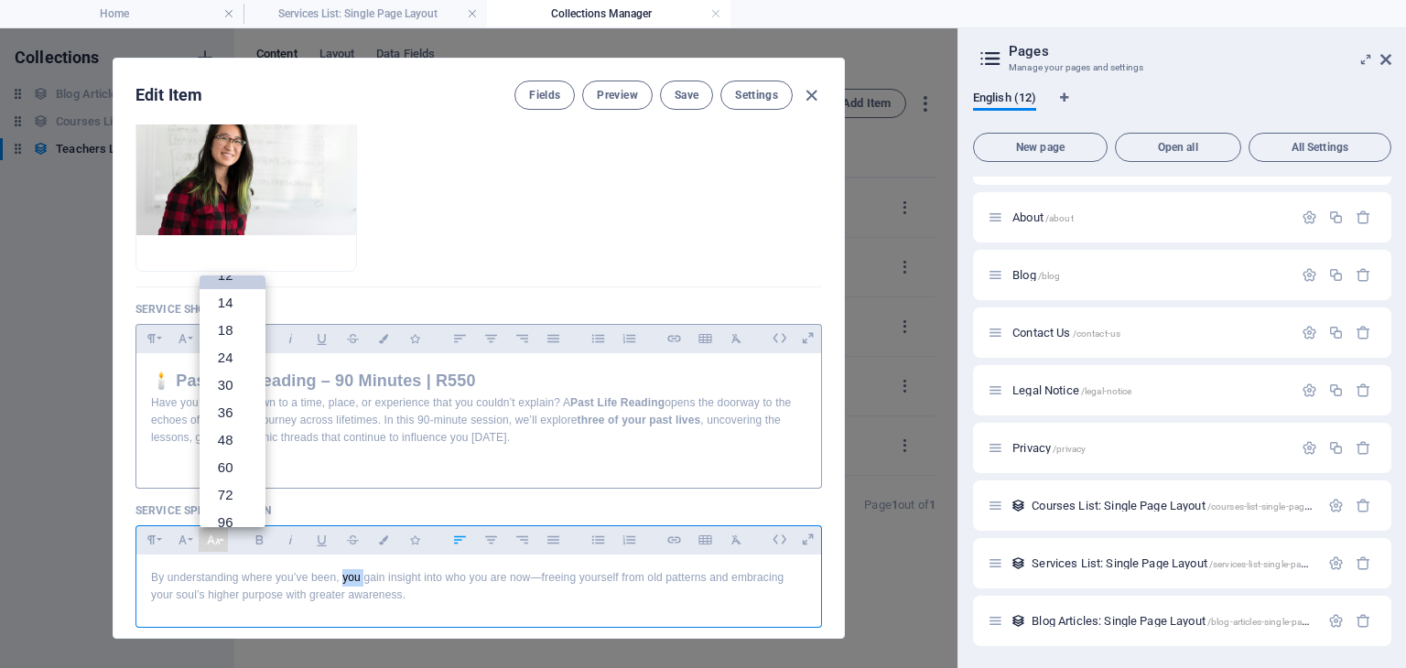
scroll to position [183, 0]
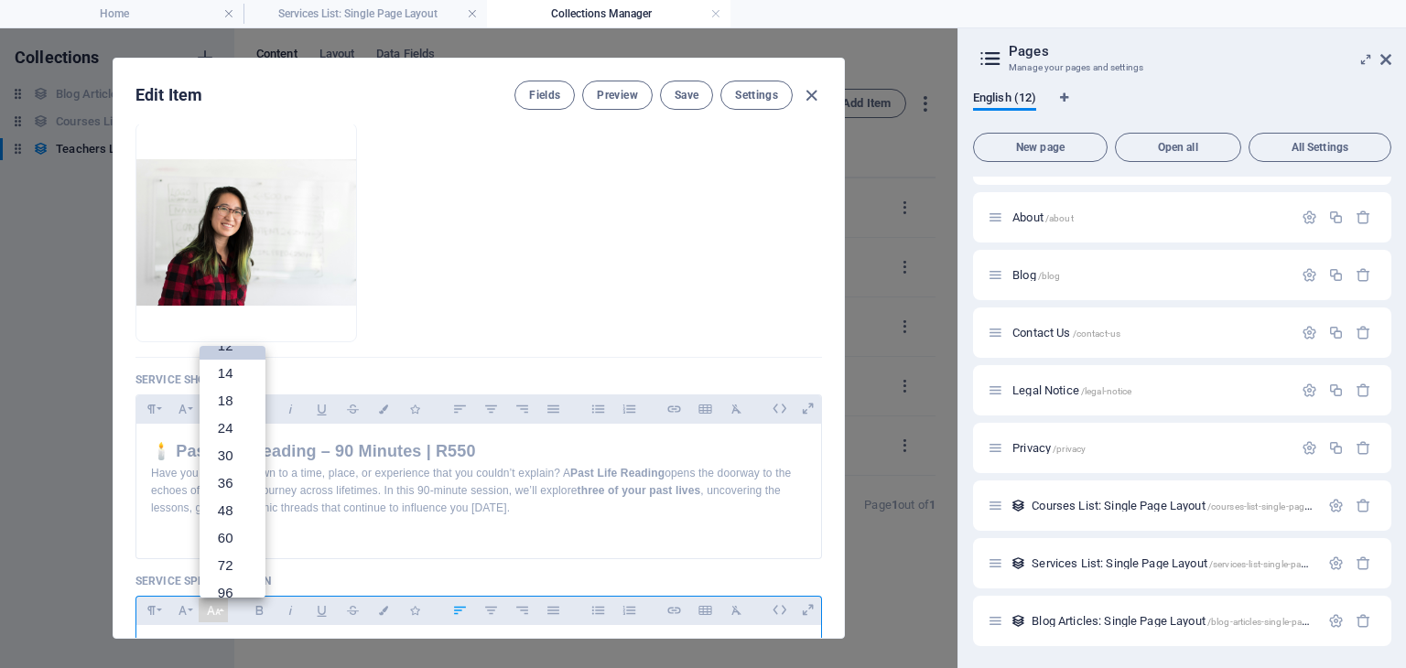
click at [643, 247] on ul "Drop files here to upload them instantly" at bounding box center [479, 233] width 687 height 220
click at [809, 90] on icon "button" at bounding box center [811, 95] width 21 height 21
type input "past-life-reading"
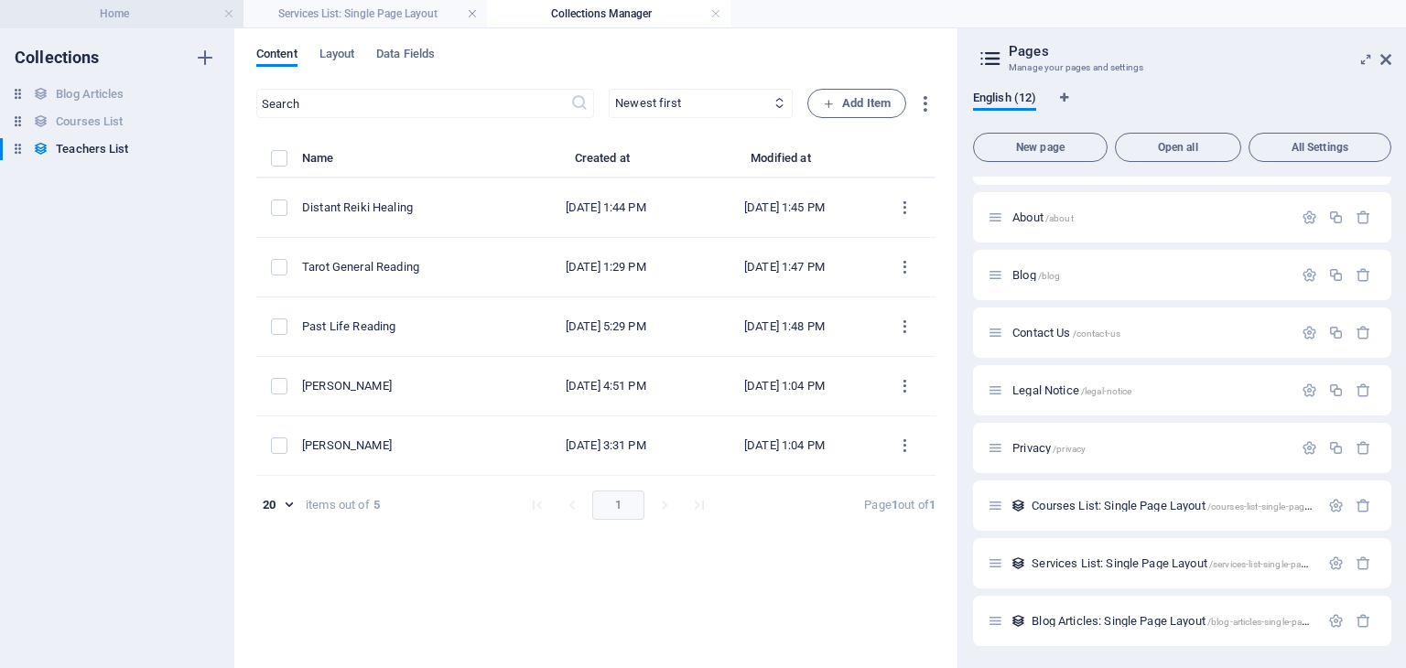
click at [149, 14] on h4 "Home" at bounding box center [122, 14] width 244 height 20
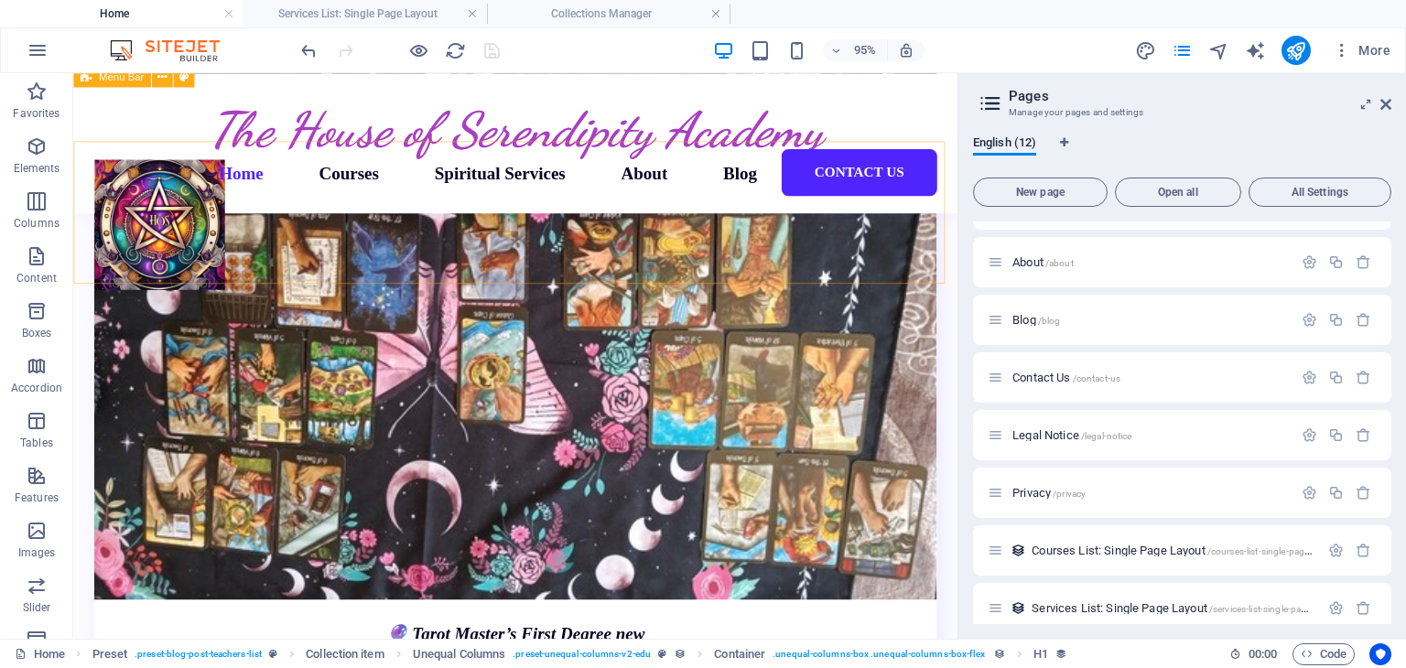
scroll to position [3005, 0]
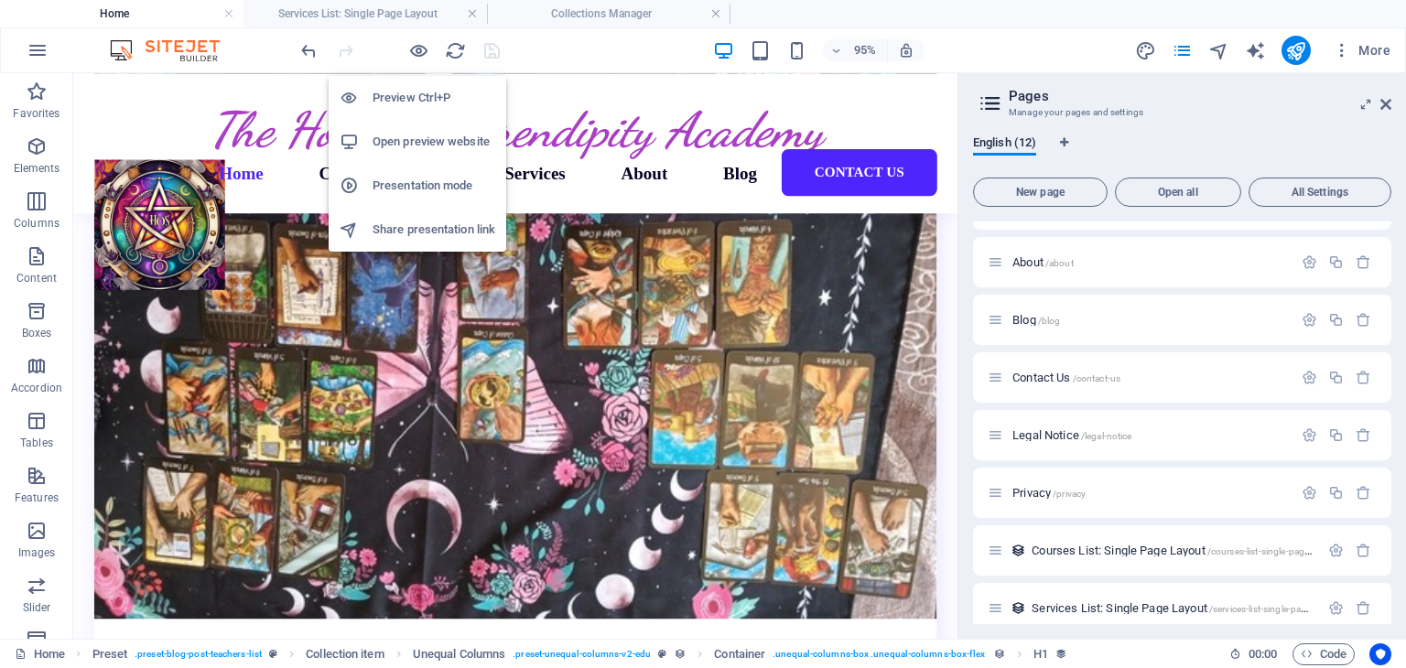
click at [423, 136] on h6 "Open preview website" at bounding box center [434, 142] width 123 height 22
click at [419, 52] on icon "button" at bounding box center [418, 50] width 21 height 21
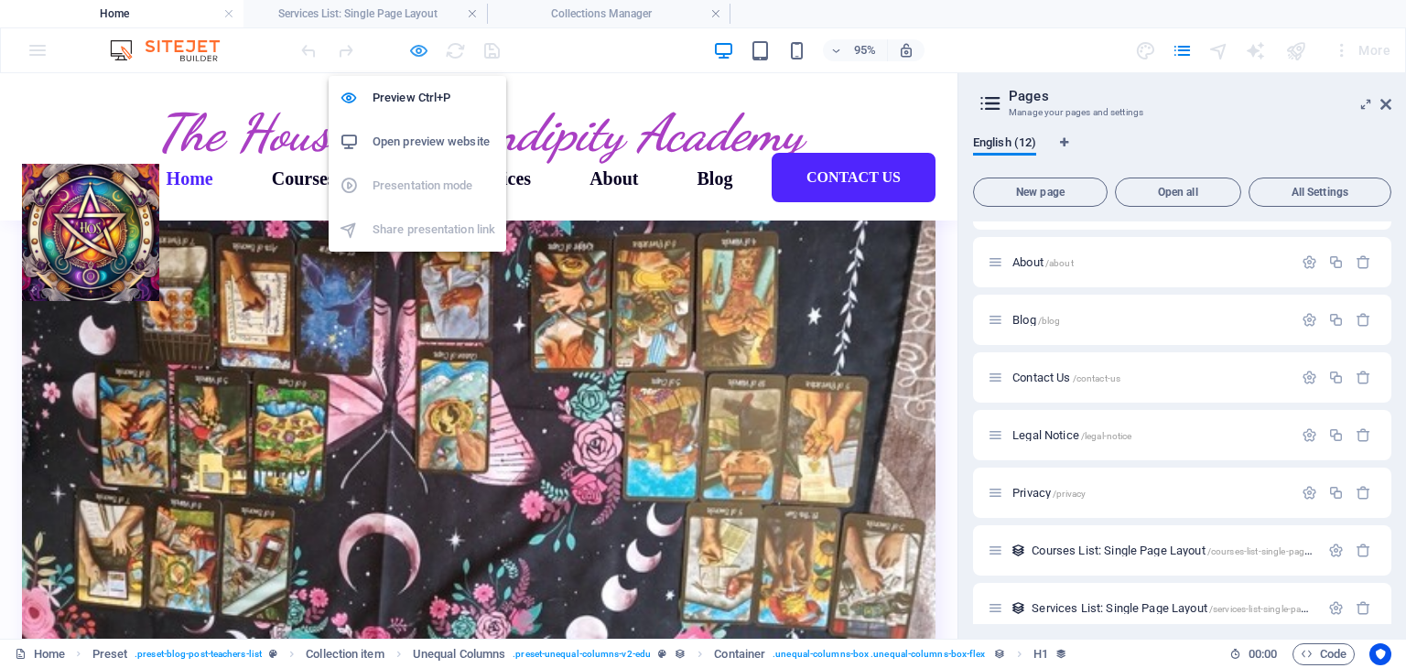
scroll to position [2904, 0]
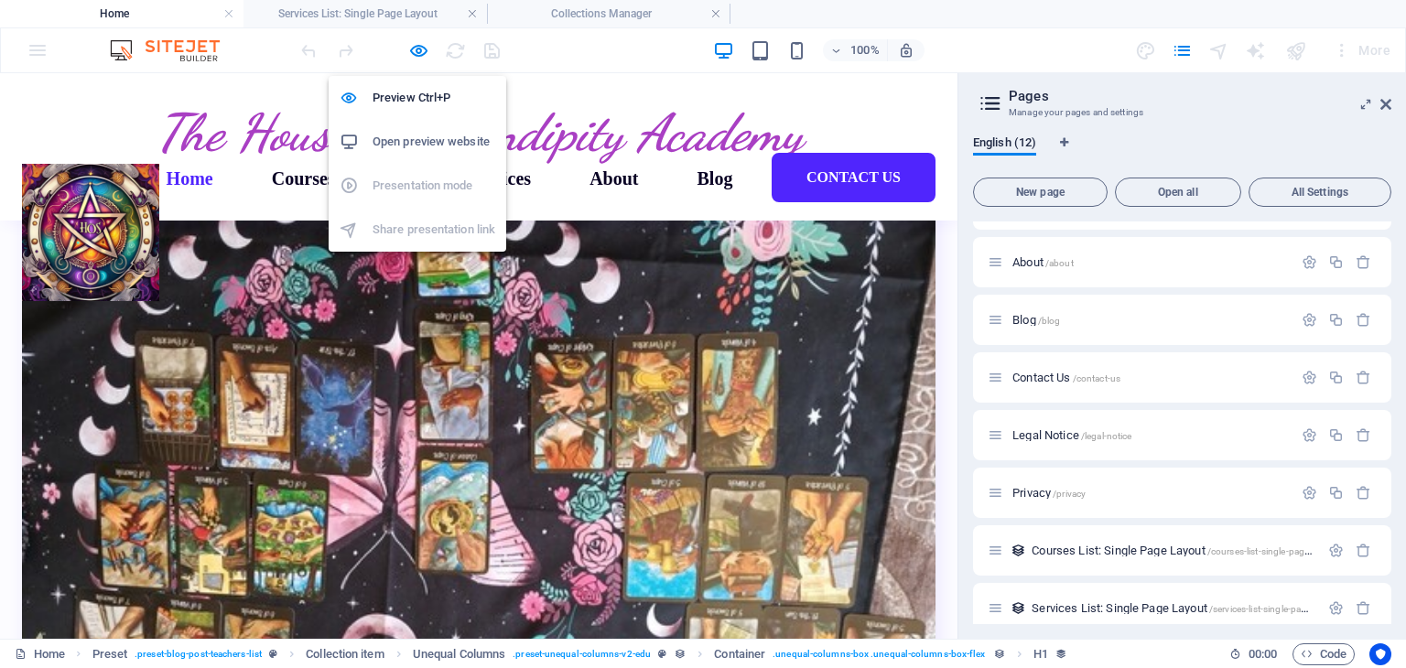
click at [410, 143] on h6 "Open preview website" at bounding box center [434, 142] width 123 height 22
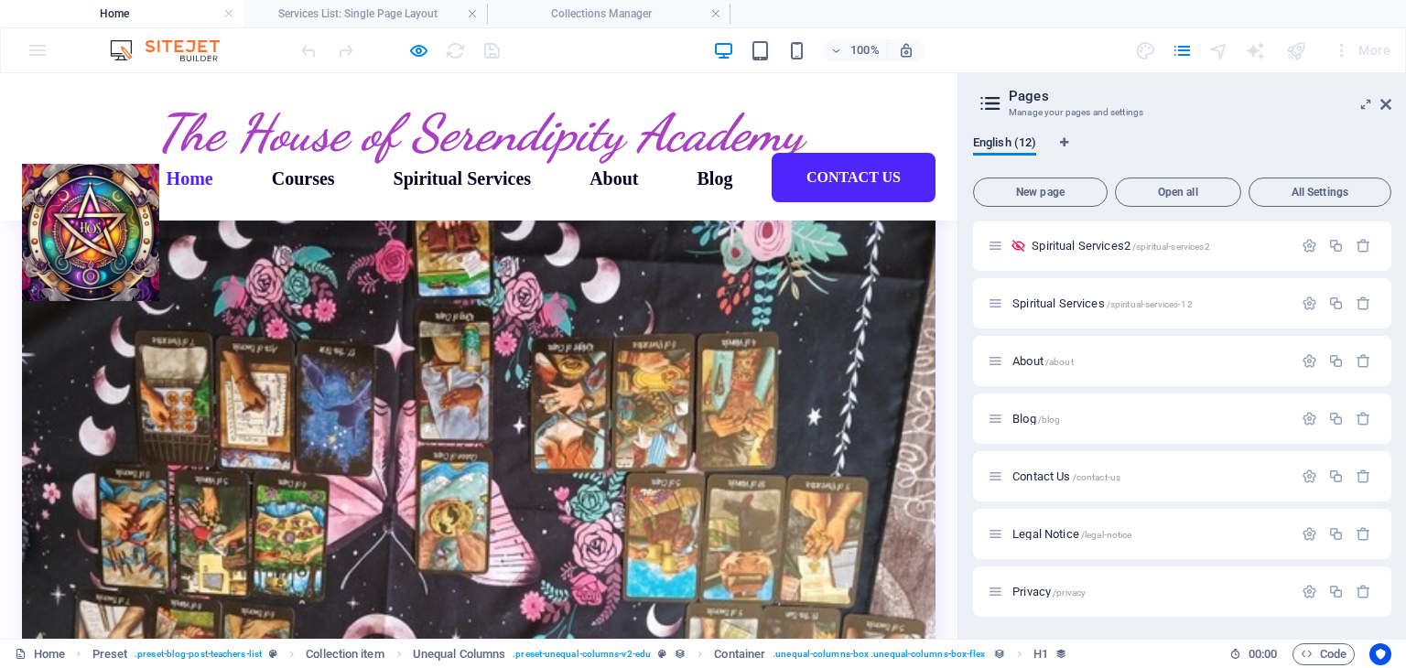
scroll to position [0, 0]
click at [1066, 420] on span "Spiritual Services /spiritual-services-12" at bounding box center [1103, 420] width 180 height 14
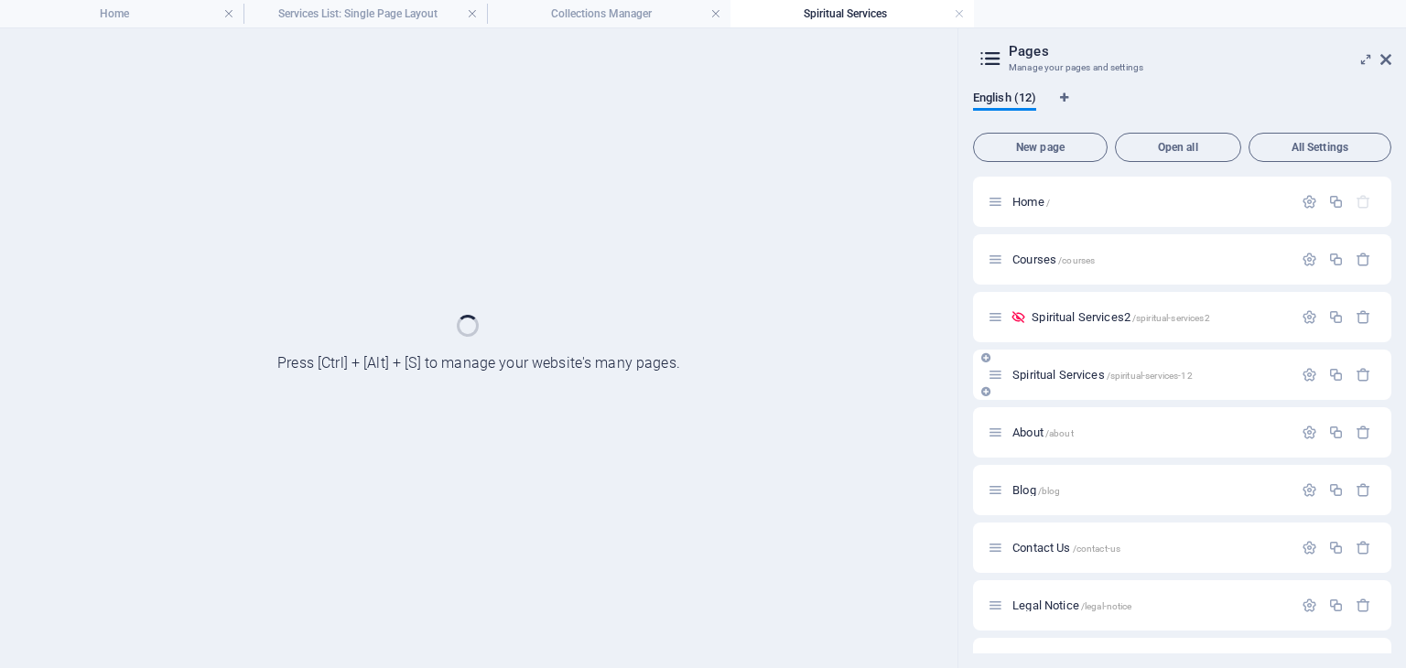
click at [1066, 420] on div "About /about" at bounding box center [1182, 432] width 418 height 50
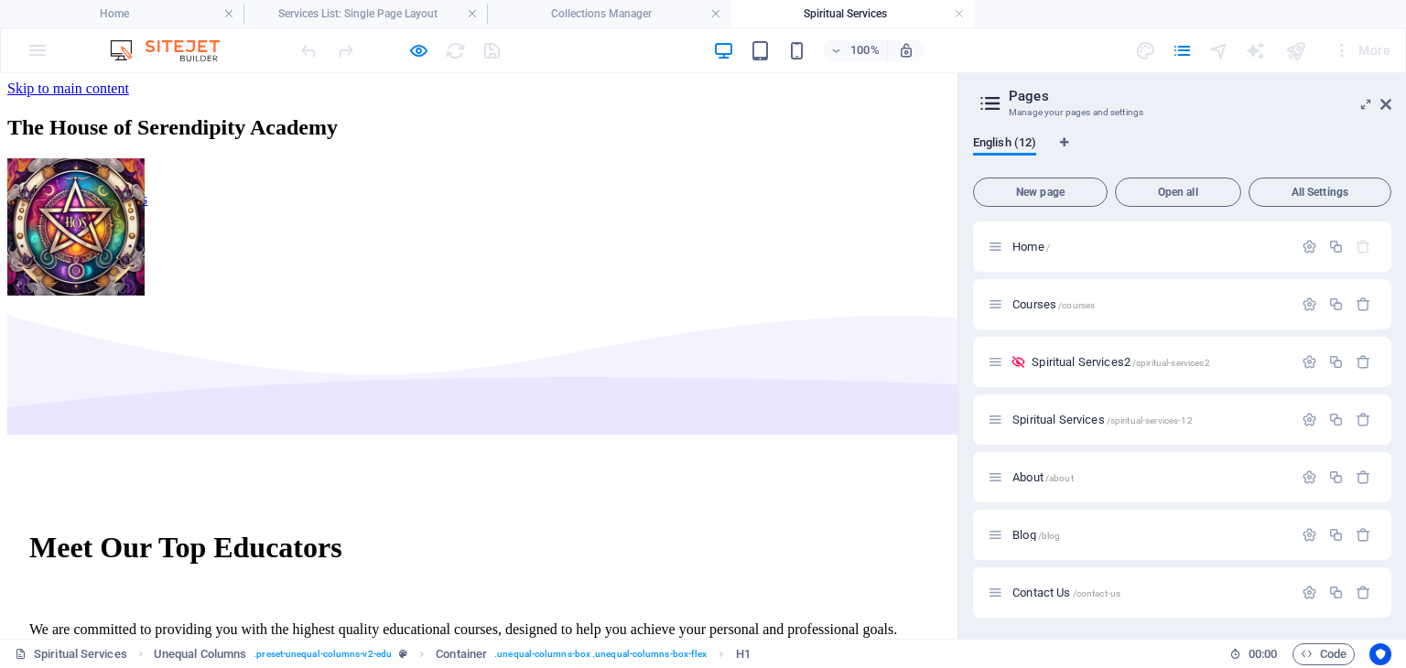
click at [286, 531] on div "Meet Our Top Educators" at bounding box center [478, 548] width 899 height 34
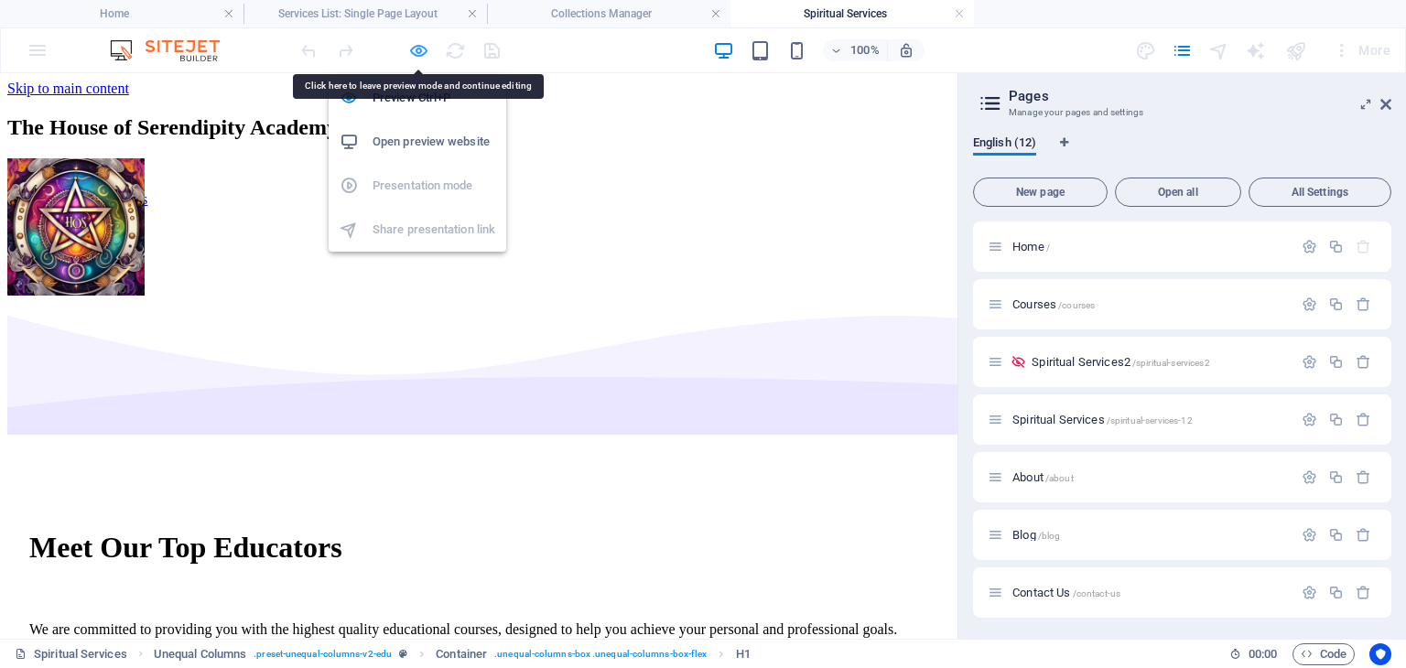
click at [414, 42] on icon "button" at bounding box center [418, 50] width 21 height 21
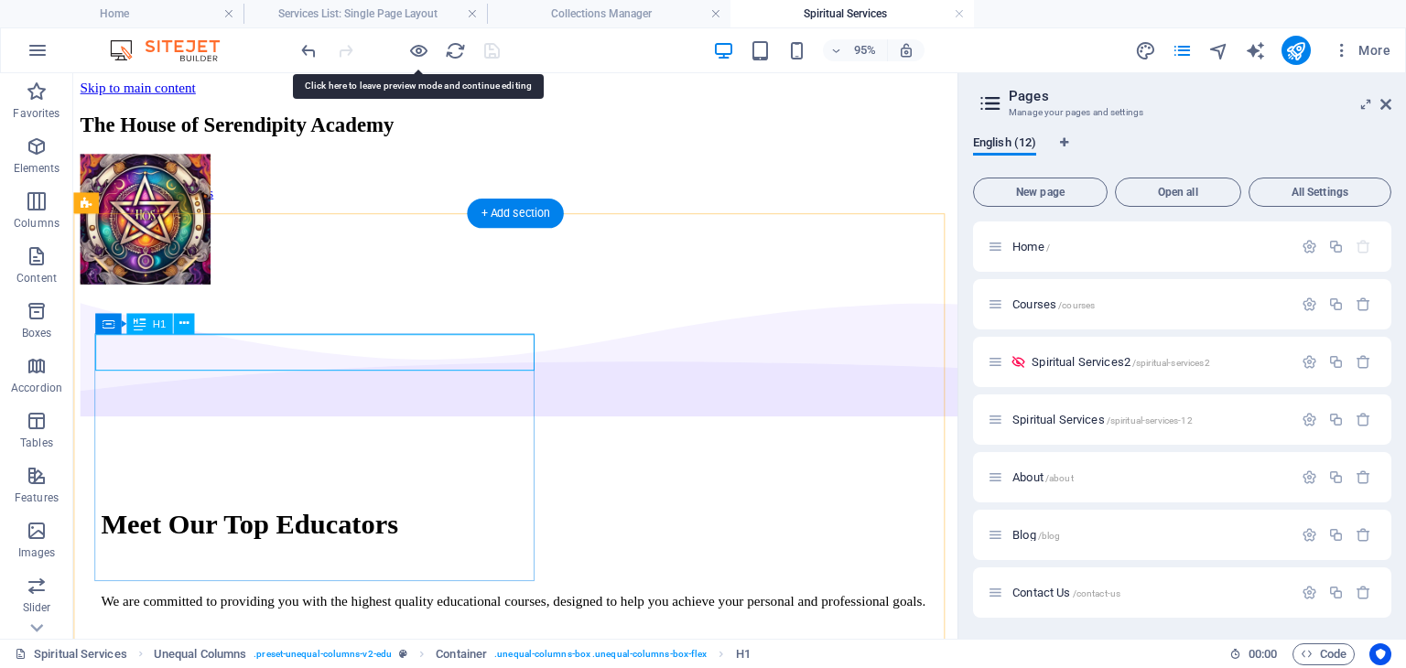
click at [383, 531] on div "Meet Our Top Educators" at bounding box center [539, 548] width 873 height 34
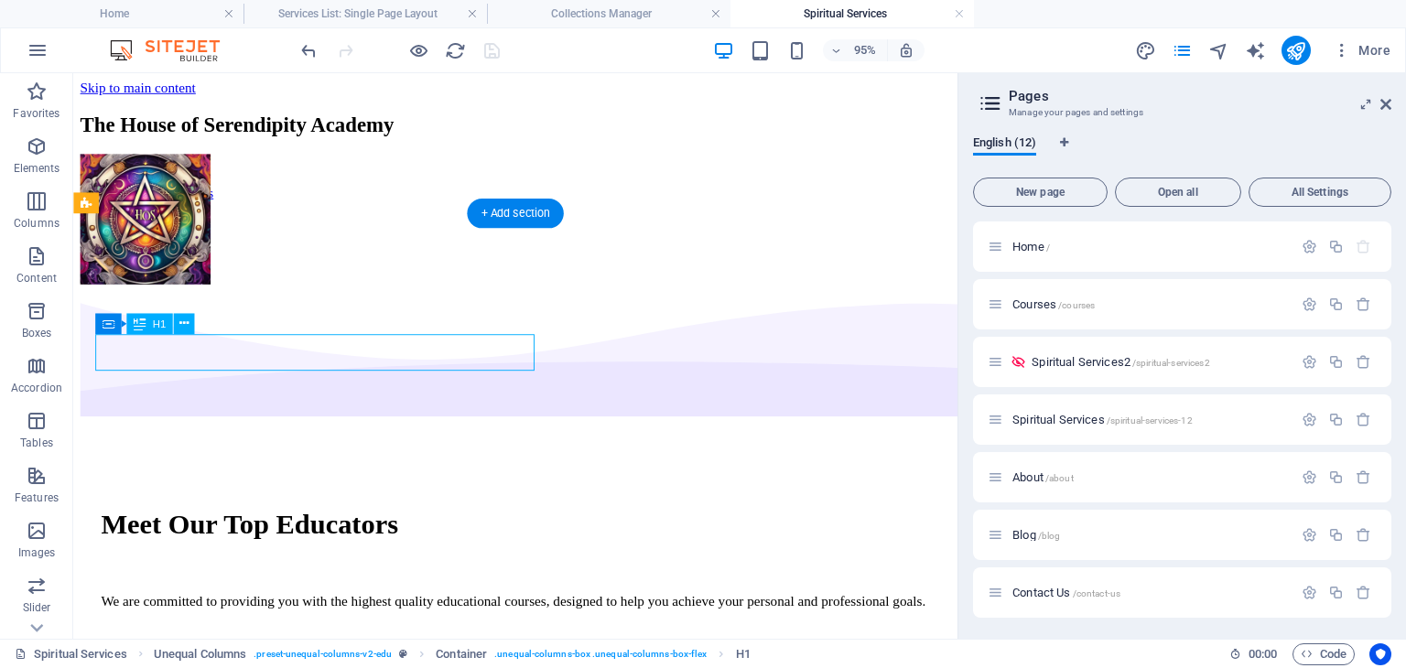
drag, startPoint x: 382, startPoint y: 366, endPoint x: 200, endPoint y: 366, distance: 182.2
click at [221, 531] on div "Meet Our Top Educators" at bounding box center [539, 548] width 873 height 34
click at [200, 531] on div "Meet Our Top Educators" at bounding box center [539, 548] width 873 height 34
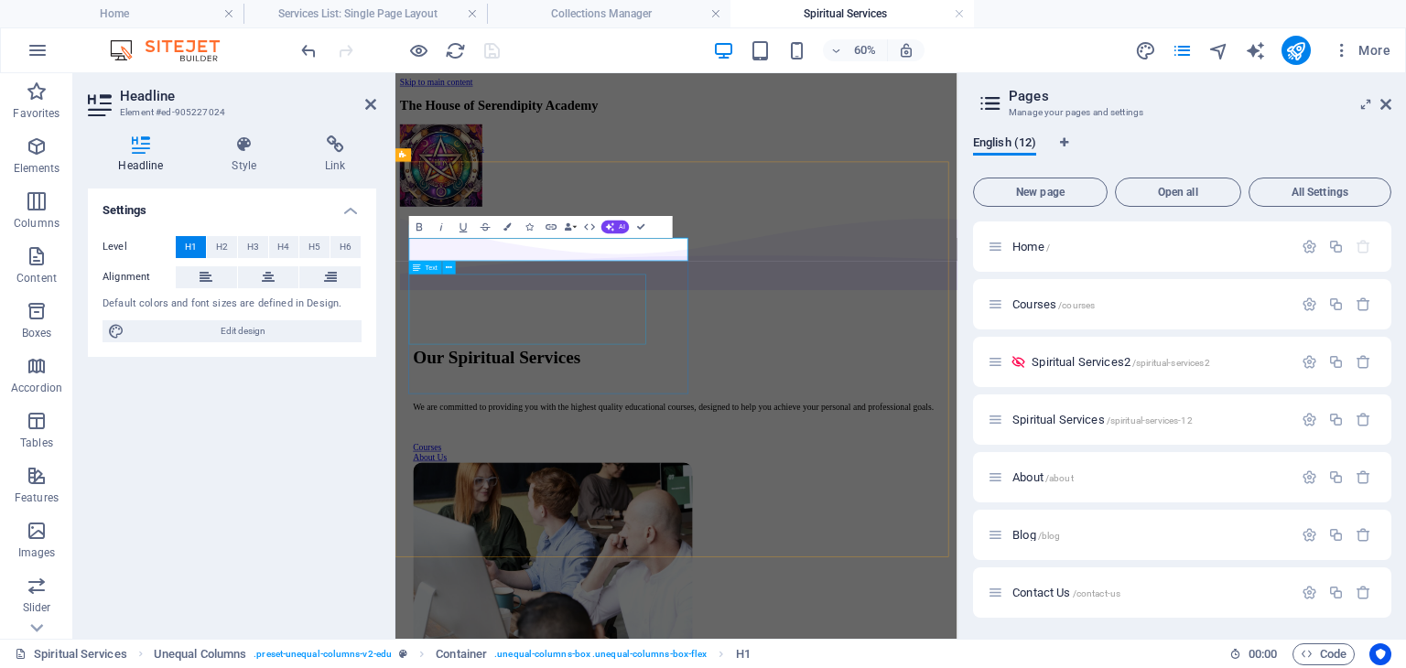
click at [682, 622] on div "We are committed to providing you with the highest quality educational courses,…" at bounding box center [864, 630] width 878 height 16
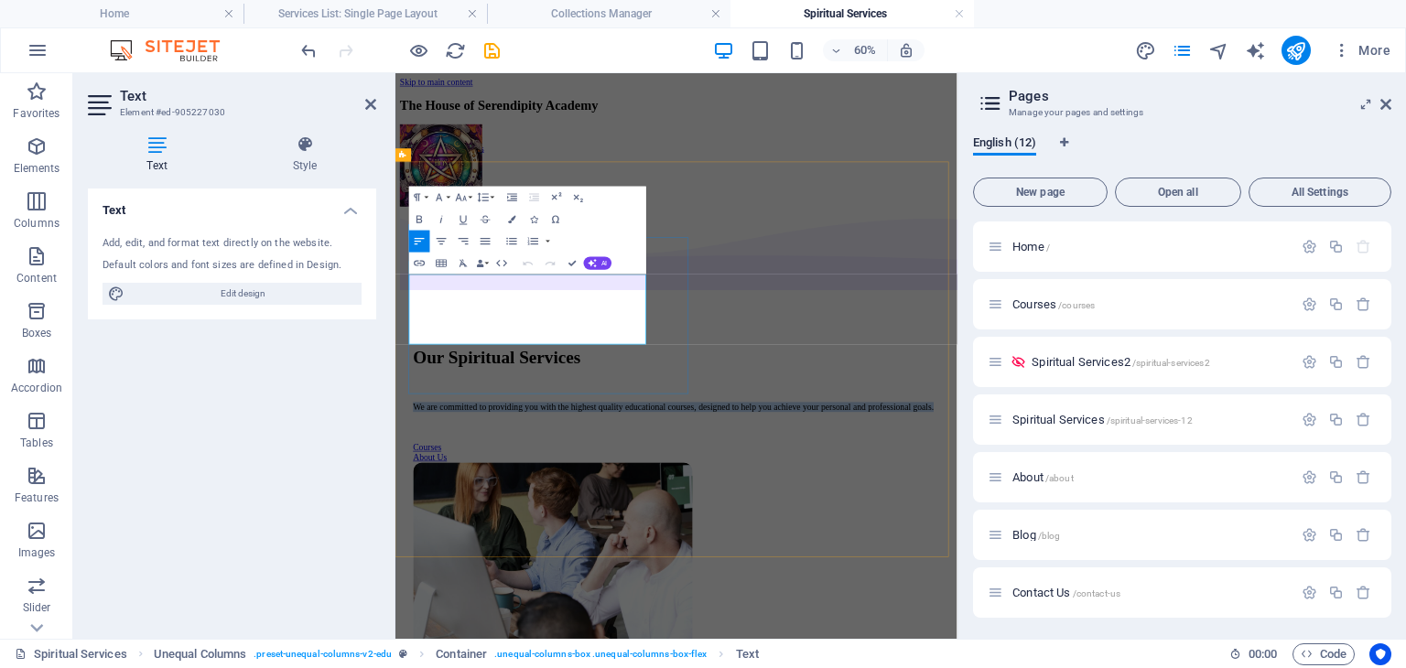
drag, startPoint x: 424, startPoint y: 422, endPoint x: 694, endPoint y: 498, distance: 280.6
click at [694, 622] on p "We are committed to providing you with the highest quality educational courses,…" at bounding box center [864, 630] width 878 height 16
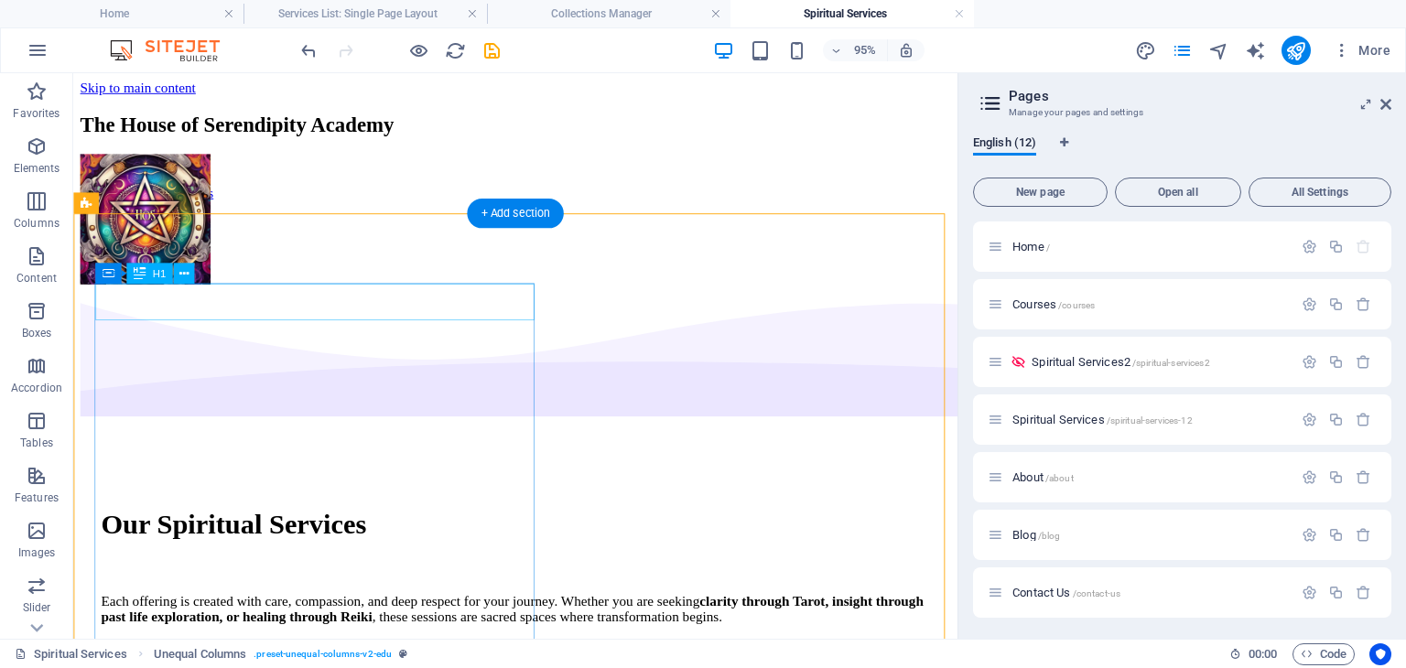
click at [106, 531] on div "Our Spiritual Services" at bounding box center [539, 548] width 873 height 34
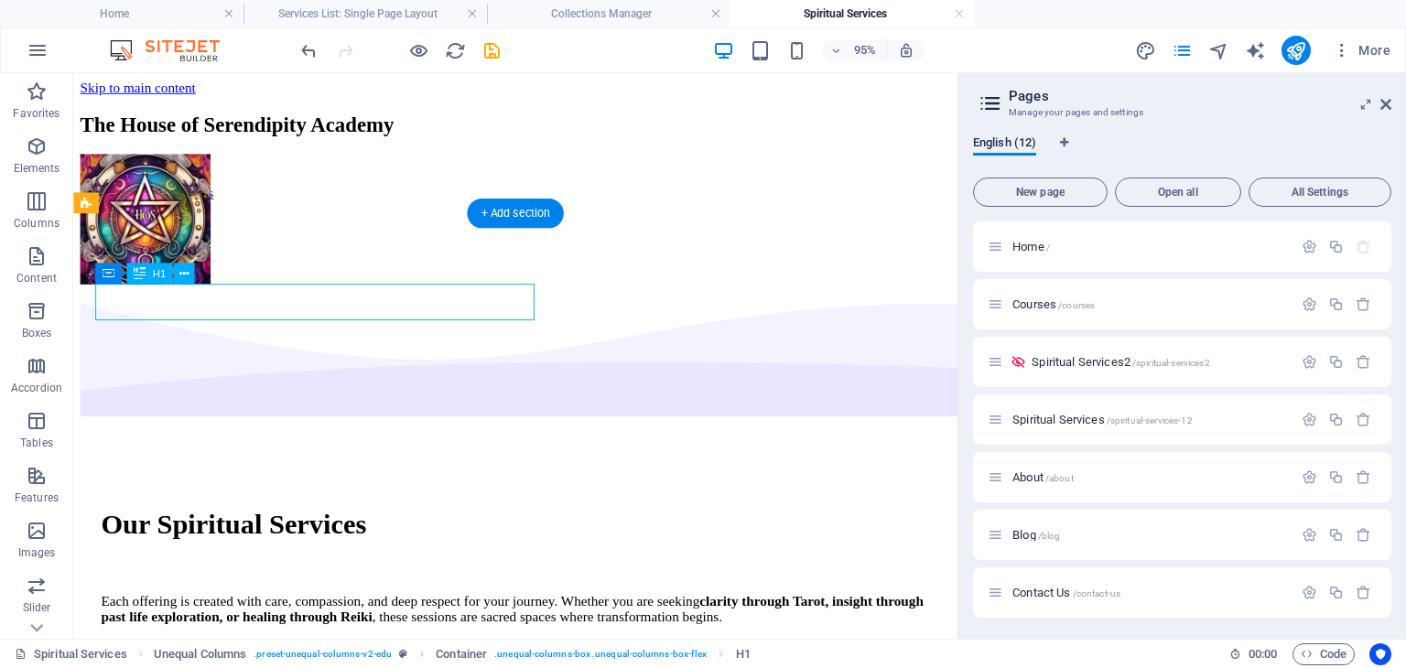
click at [106, 531] on div "Our Spiritual Services" at bounding box center [539, 548] width 873 height 34
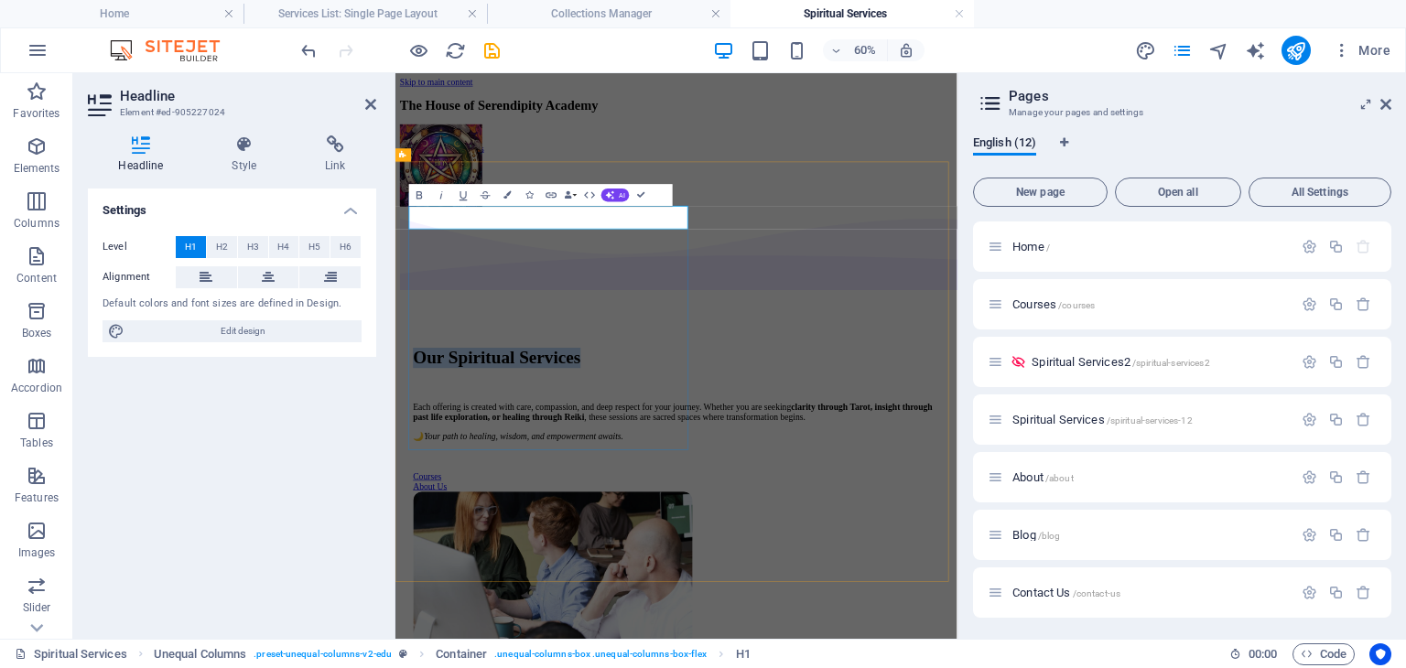
click at [425, 531] on h1 "Our Spiritual Services" at bounding box center [864, 548] width 878 height 34
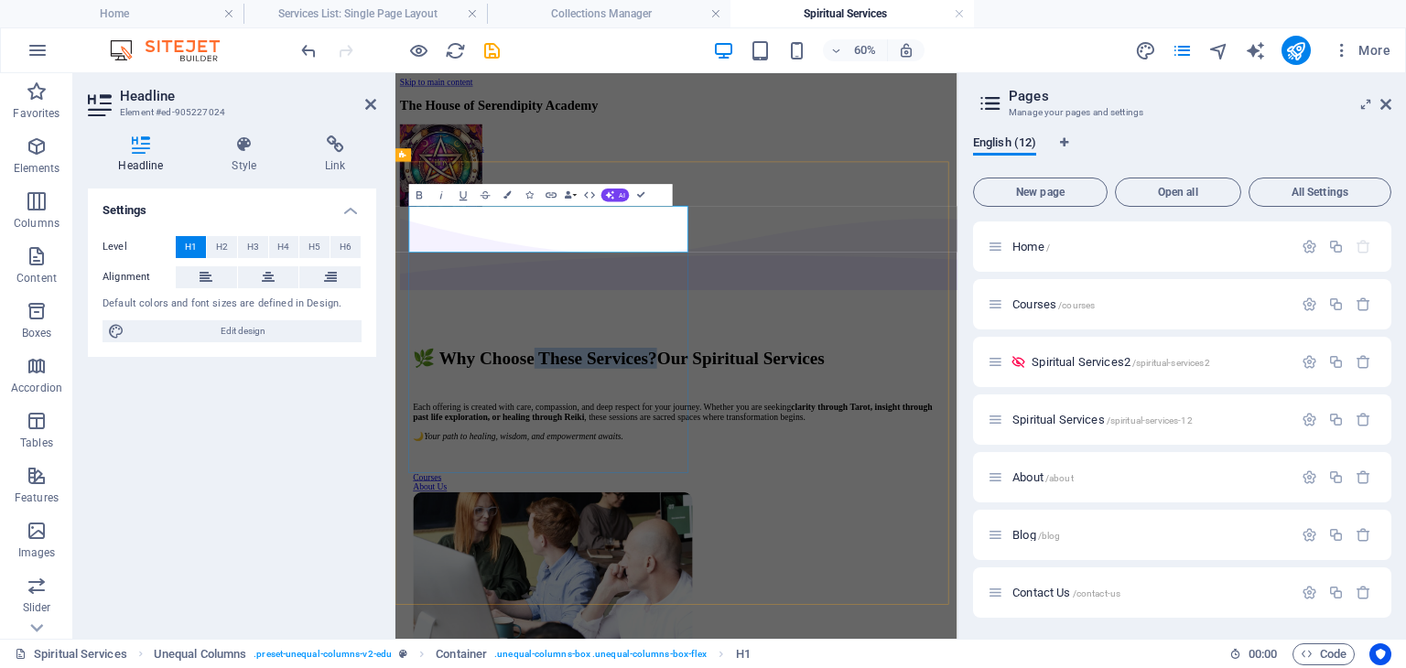
drag, startPoint x: 808, startPoint y: 309, endPoint x: 617, endPoint y: 313, distance: 191.4
click at [617, 531] on h1 "🌿 Why Choose These Services?Our Spiritual Services" at bounding box center [864, 548] width 878 height 35
click at [570, 531] on h1 "🌿 Why Choose Our Spiritual Services" at bounding box center [864, 548] width 878 height 35
click at [811, 623] on div "Each offering is created with care, compassion, and deep respect for your journ…" at bounding box center [864, 655] width 878 height 65
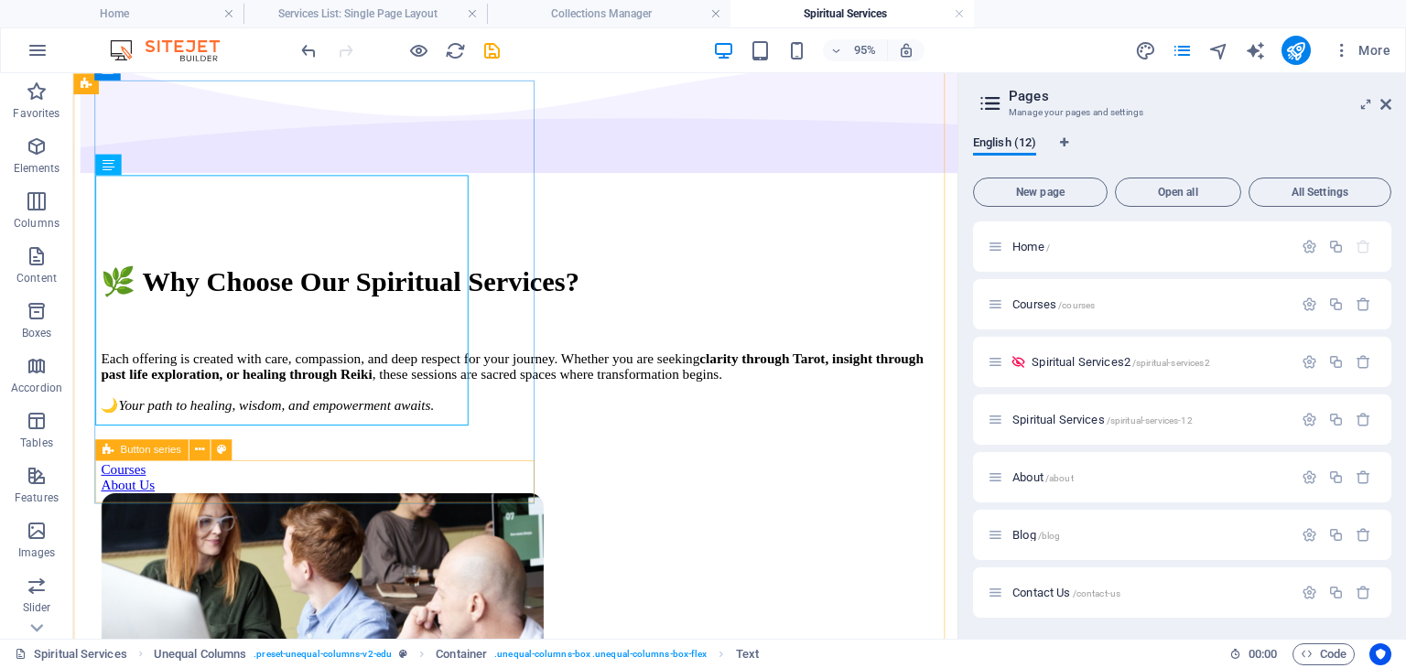
scroll to position [275, 0]
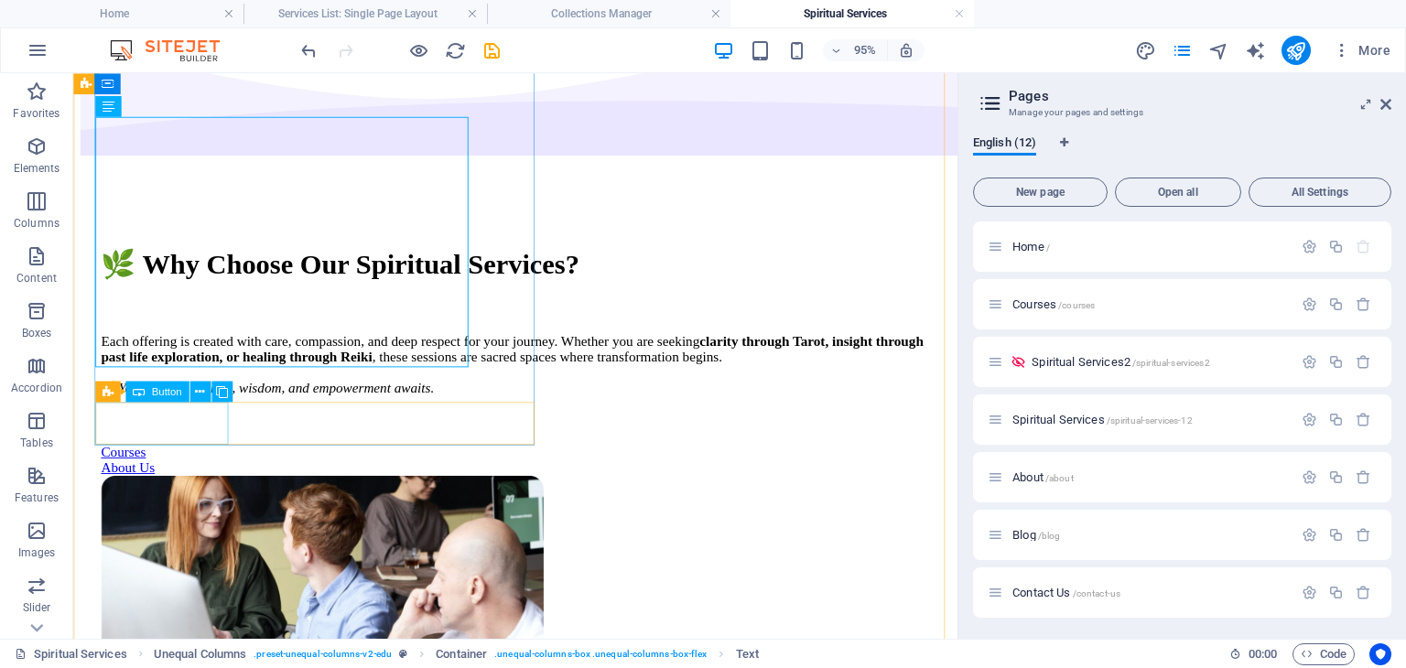
click at [158, 396] on span "Button" at bounding box center [166, 391] width 30 height 10
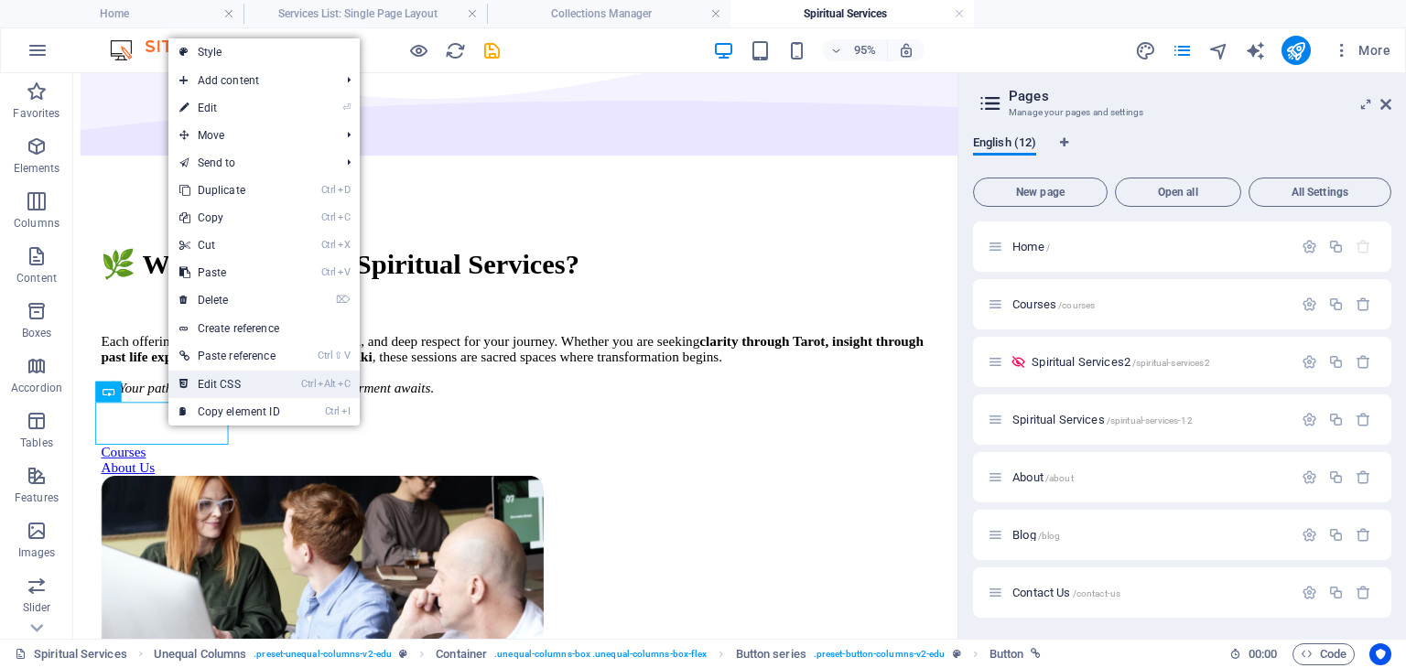
click at [195, 386] on link "Ctrl Alt C Edit CSS" at bounding box center [229, 384] width 123 height 27
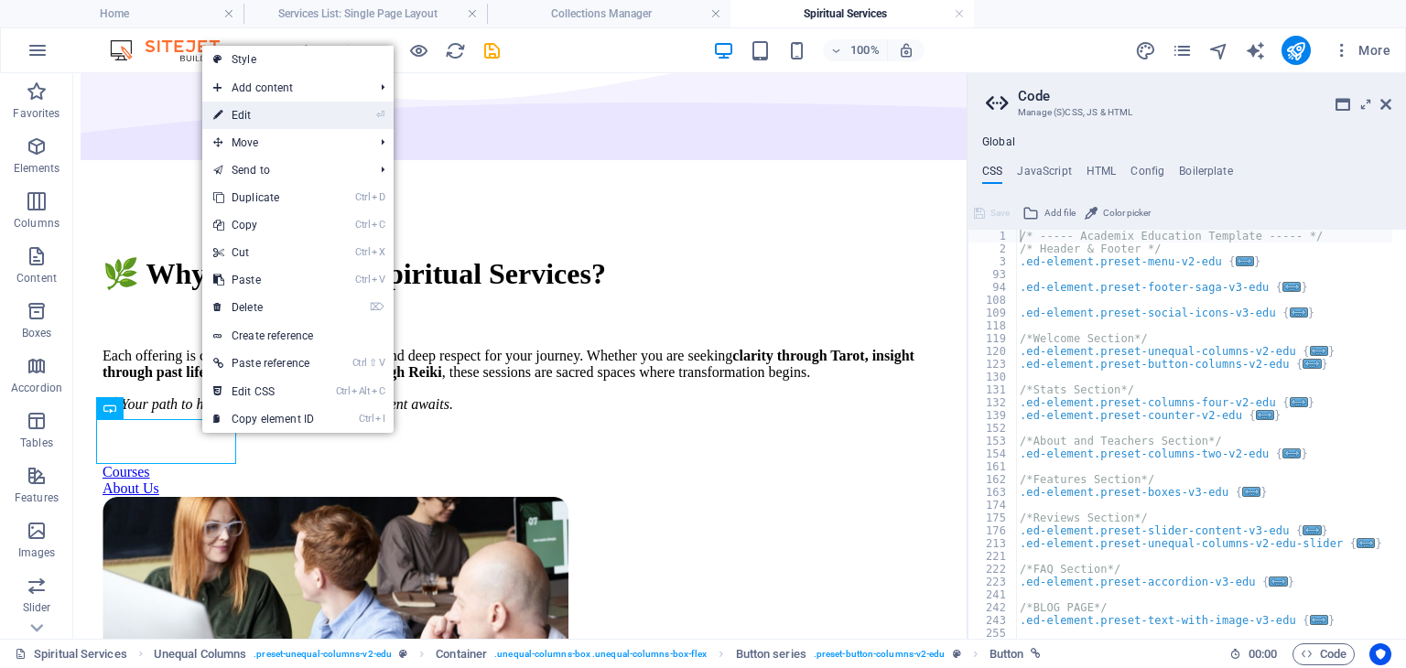
click at [253, 121] on link "⏎ Edit" at bounding box center [263, 115] width 123 height 27
select select "px"
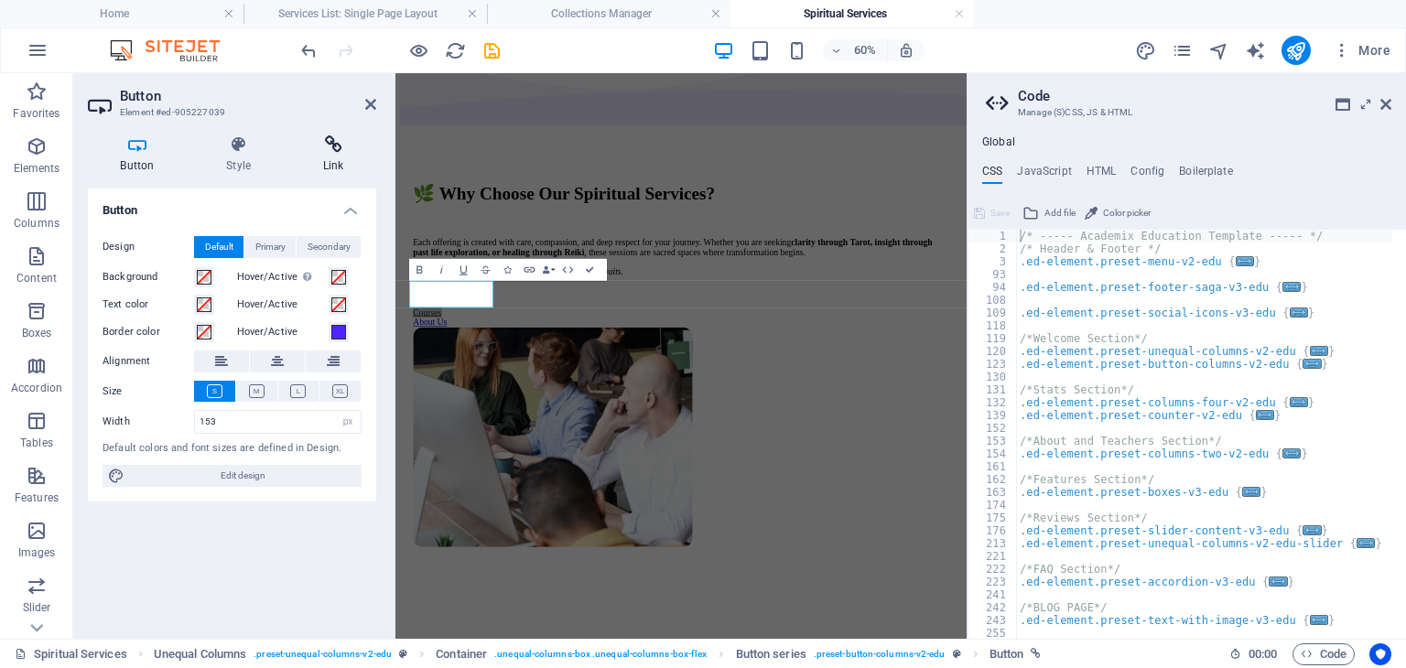
click at [331, 149] on icon at bounding box center [333, 145] width 86 height 18
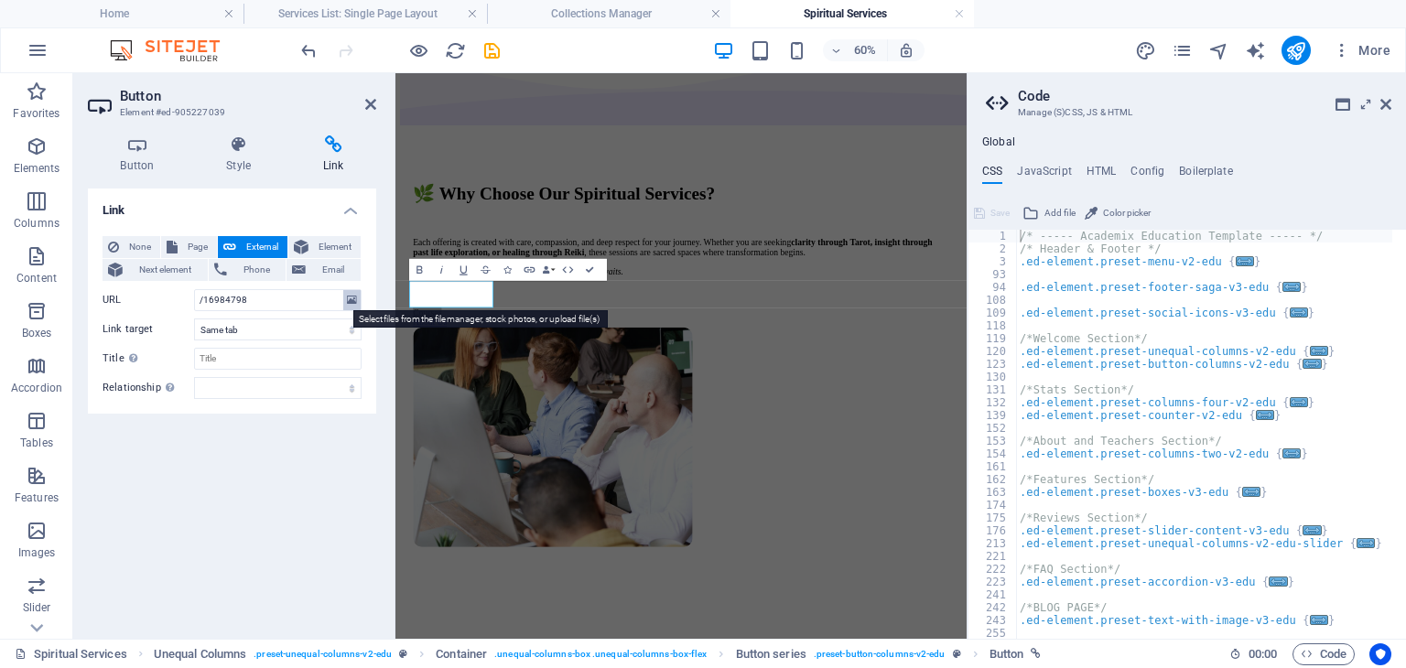
click at [352, 294] on icon at bounding box center [352, 300] width 10 height 20
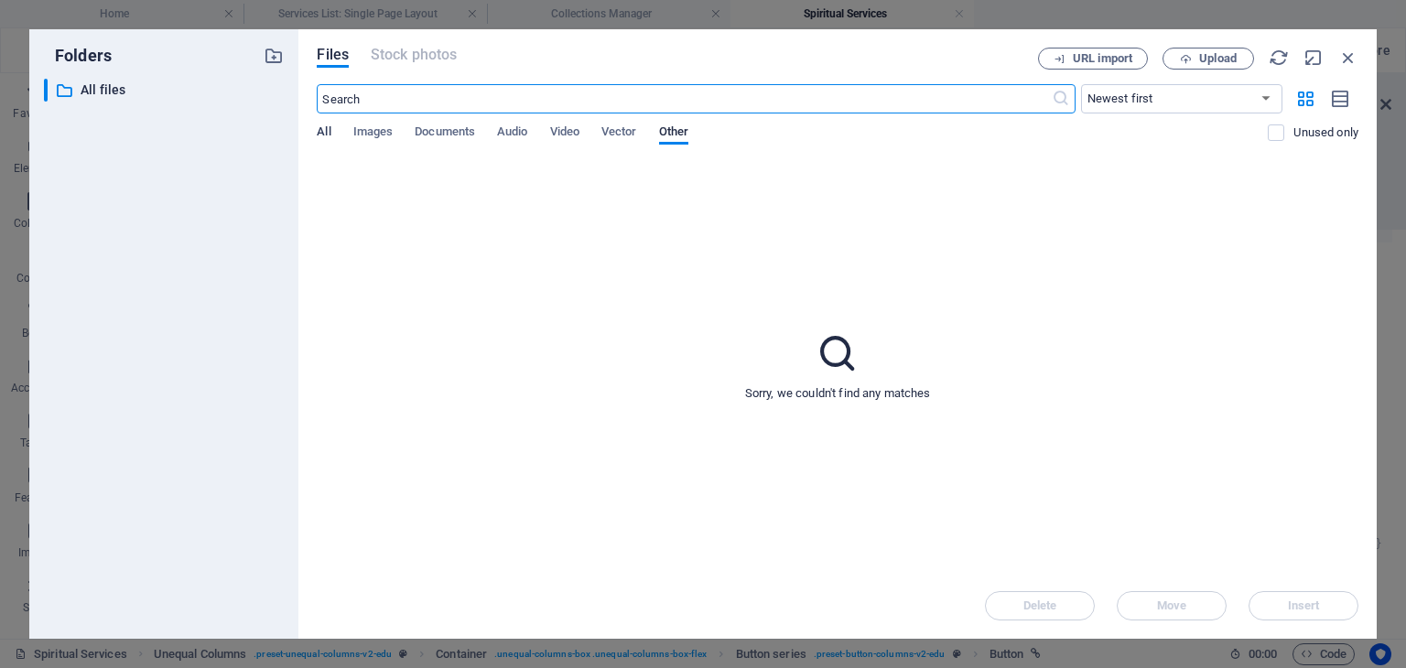
click at [326, 125] on span "All" at bounding box center [324, 134] width 14 height 26
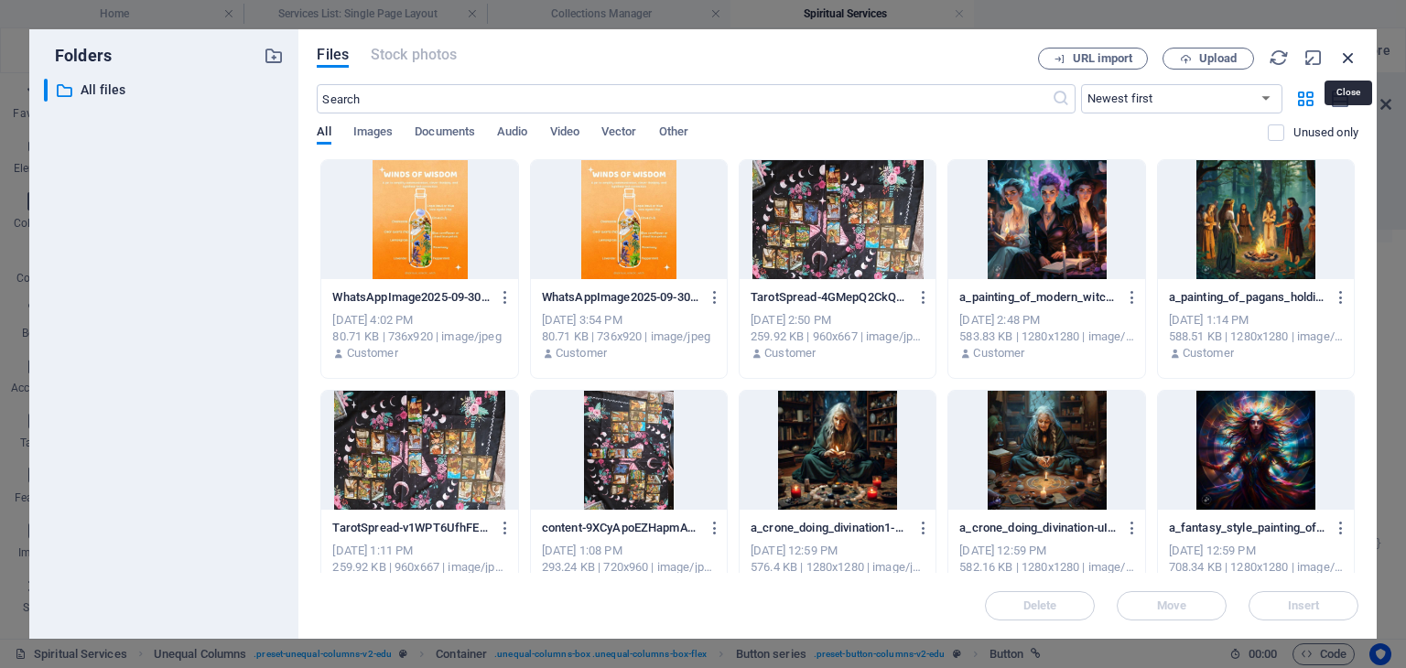
click at [1345, 58] on icon "button" at bounding box center [1349, 58] width 20 height 20
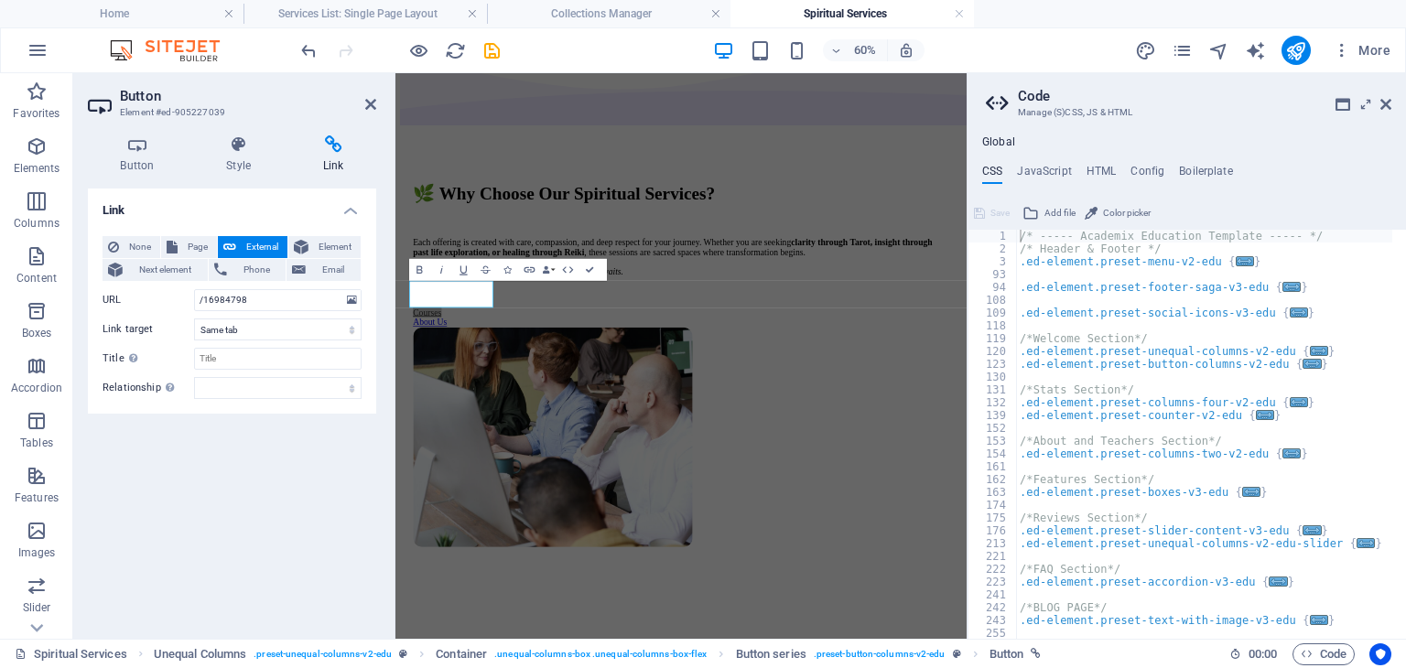
click at [237, 245] on button "External" at bounding box center [253, 247] width 70 height 22
click at [1186, 52] on icon "pages" at bounding box center [1182, 50] width 21 height 21
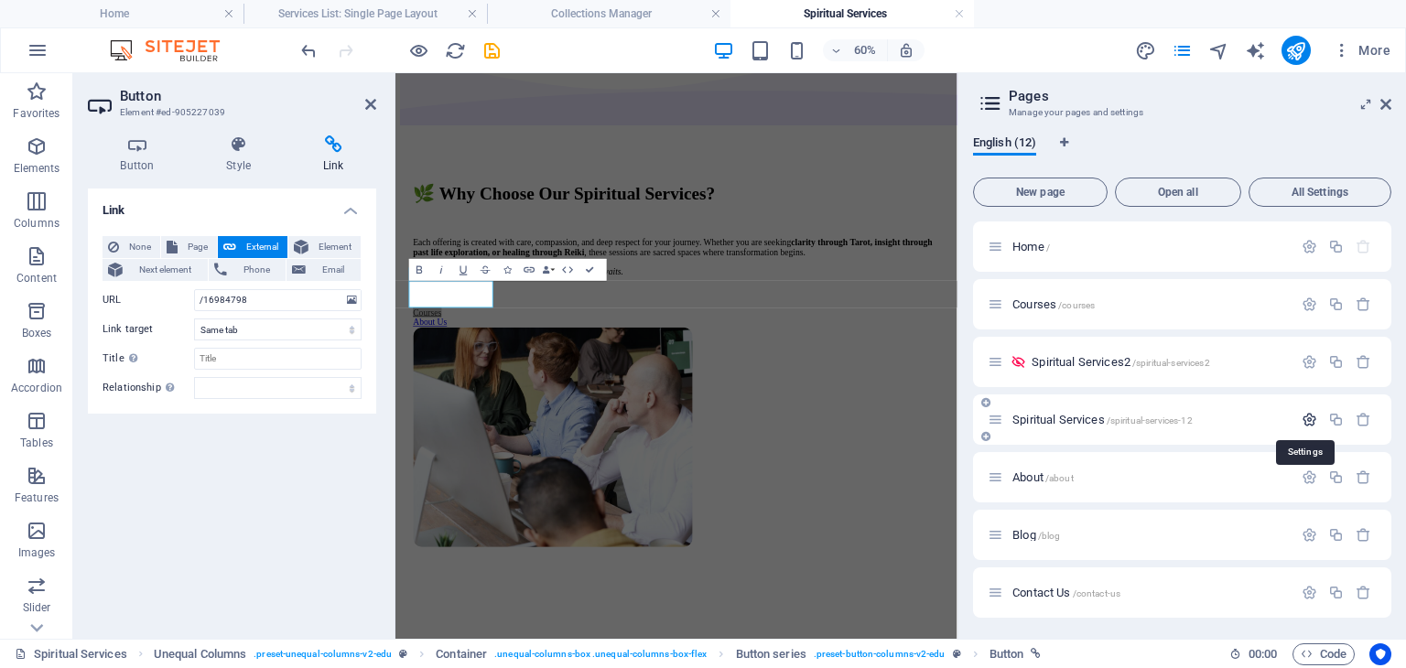
click at [1304, 417] on icon "button" at bounding box center [1310, 420] width 16 height 16
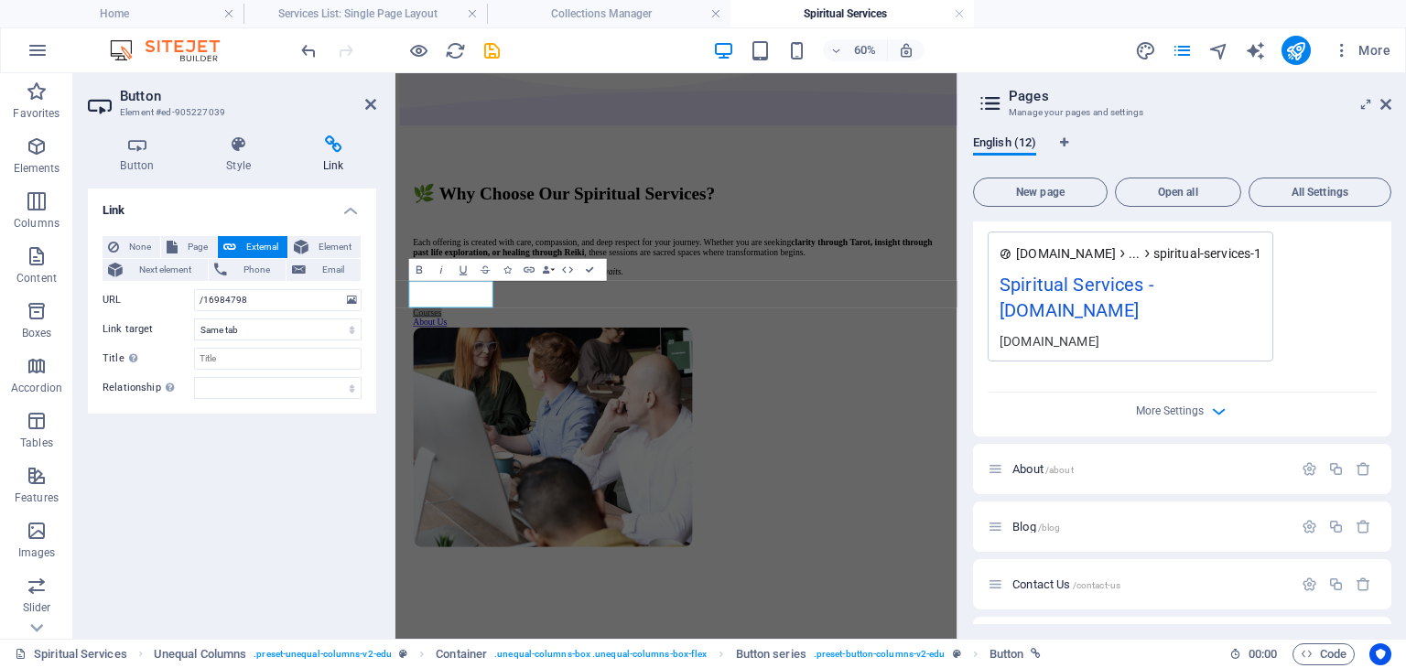
scroll to position [732, 0]
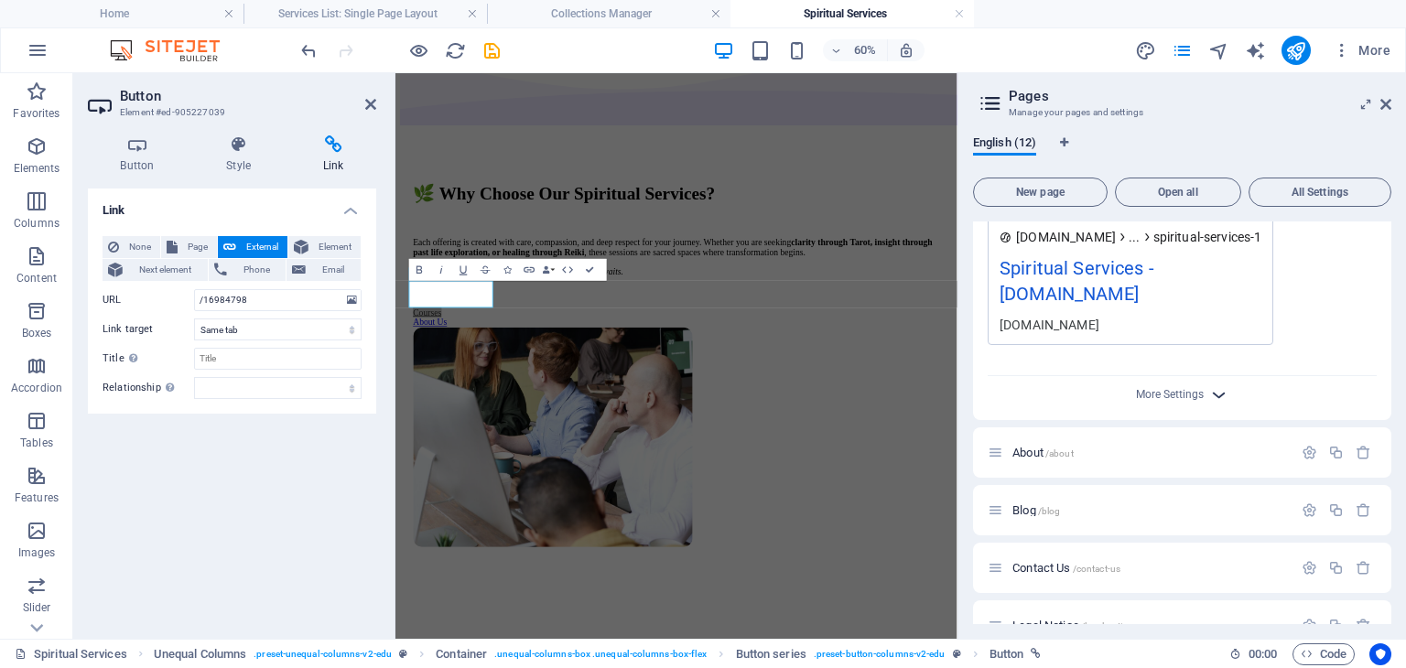
click at [1219, 385] on icon "button" at bounding box center [1219, 395] width 21 height 21
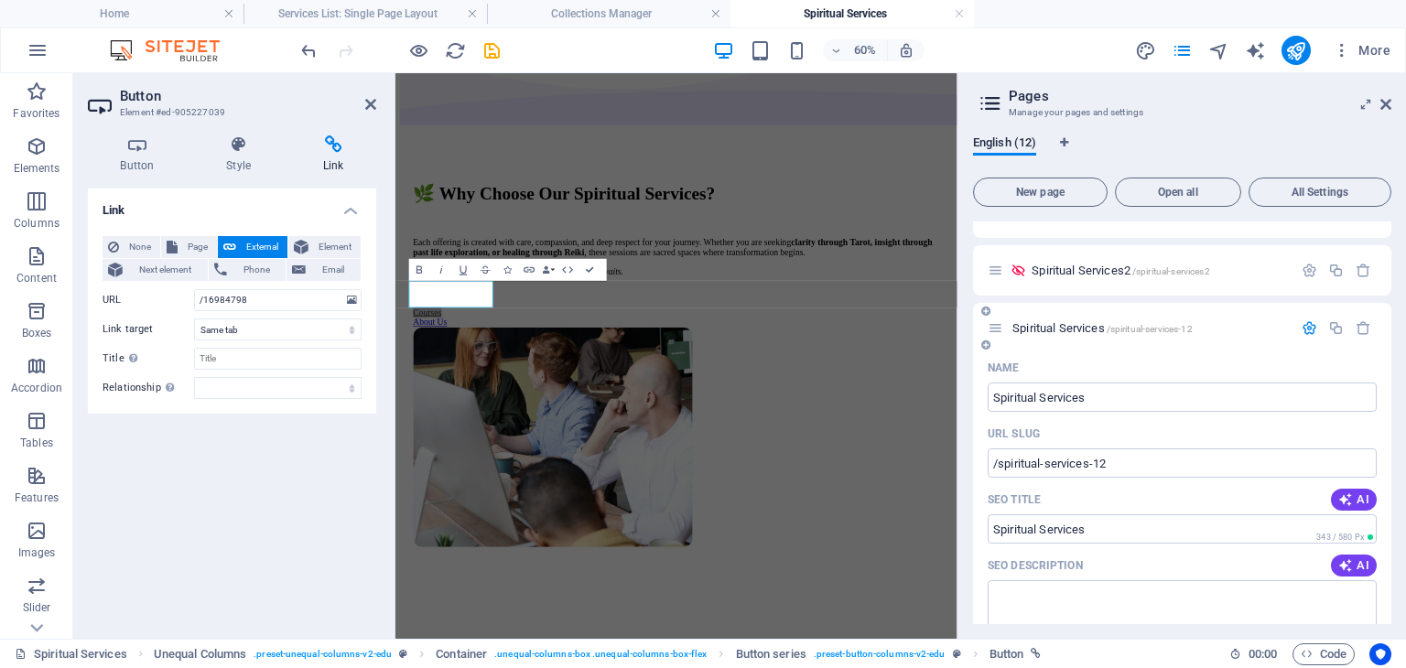
scroll to position [0, 0]
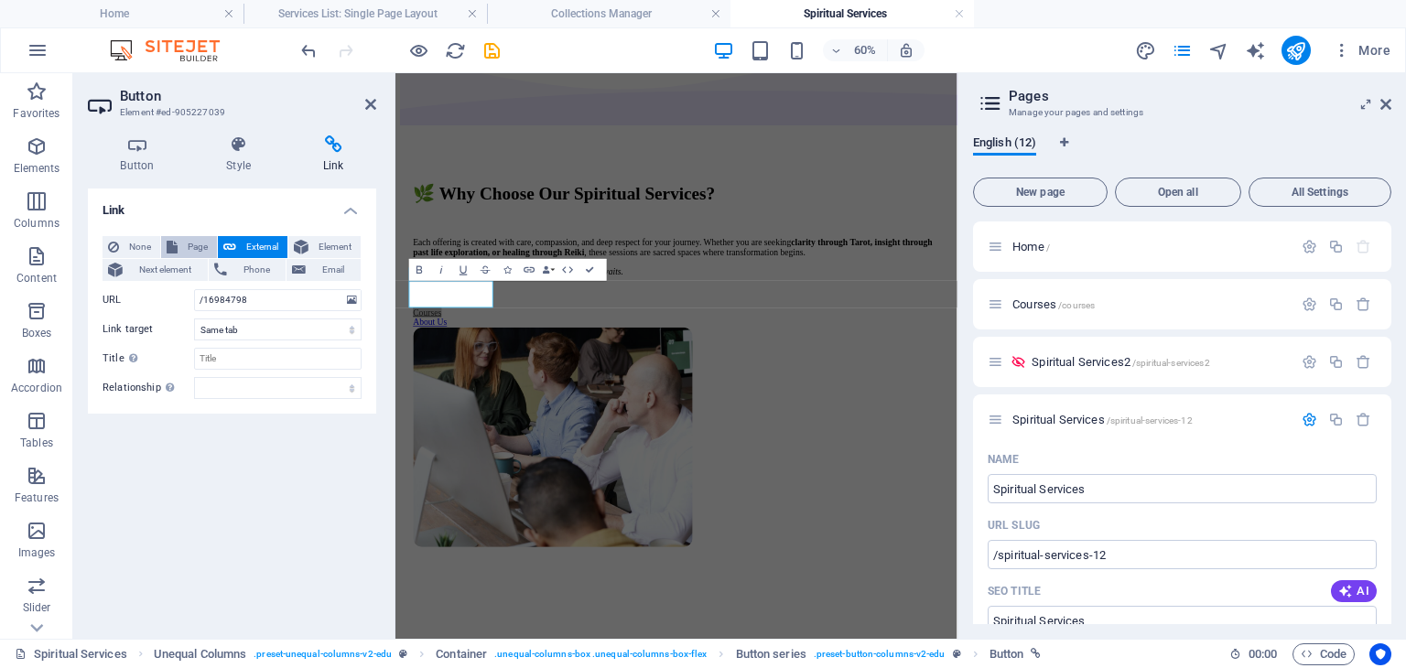
click at [178, 244] on button "Page" at bounding box center [189, 247] width 56 height 22
click at [223, 299] on select "Home Courses Spiritual Services2 Spiritual Services About Blog Contact Us Legal…" at bounding box center [278, 300] width 168 height 22
select select "3"
click at [194, 289] on select "Home Courses Spiritual Services2 Spiritual Services About Blog Contact Us Legal…" at bounding box center [278, 300] width 168 height 22
click at [222, 385] on select "alternate author bookmark external help license next nofollow noreferrer noopen…" at bounding box center [278, 388] width 168 height 22
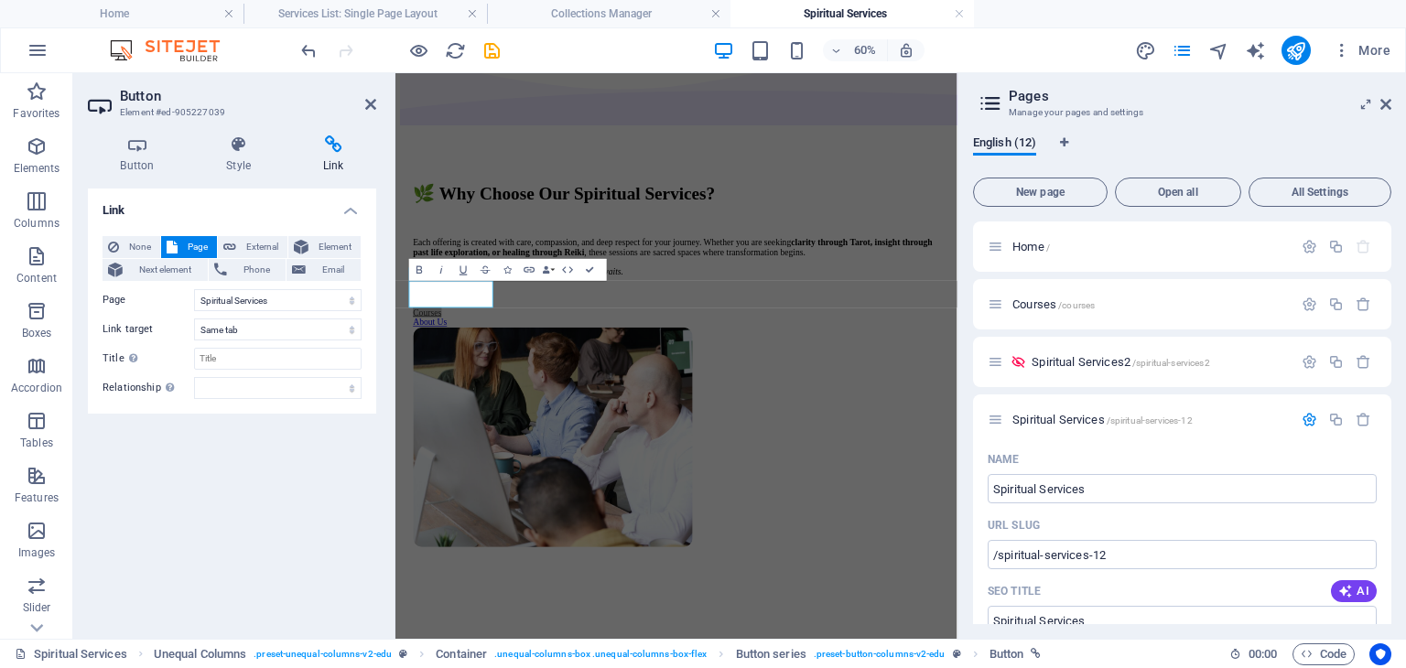
click at [286, 480] on div "Link None Page External Element Next element Phone Email Page Home Courses Spir…" at bounding box center [232, 407] width 288 height 436
click at [221, 356] on input "Title Additional link description, should not be the same as the link text. The…" at bounding box center [278, 359] width 168 height 22
click at [498, 49] on icon "save" at bounding box center [492, 50] width 21 height 21
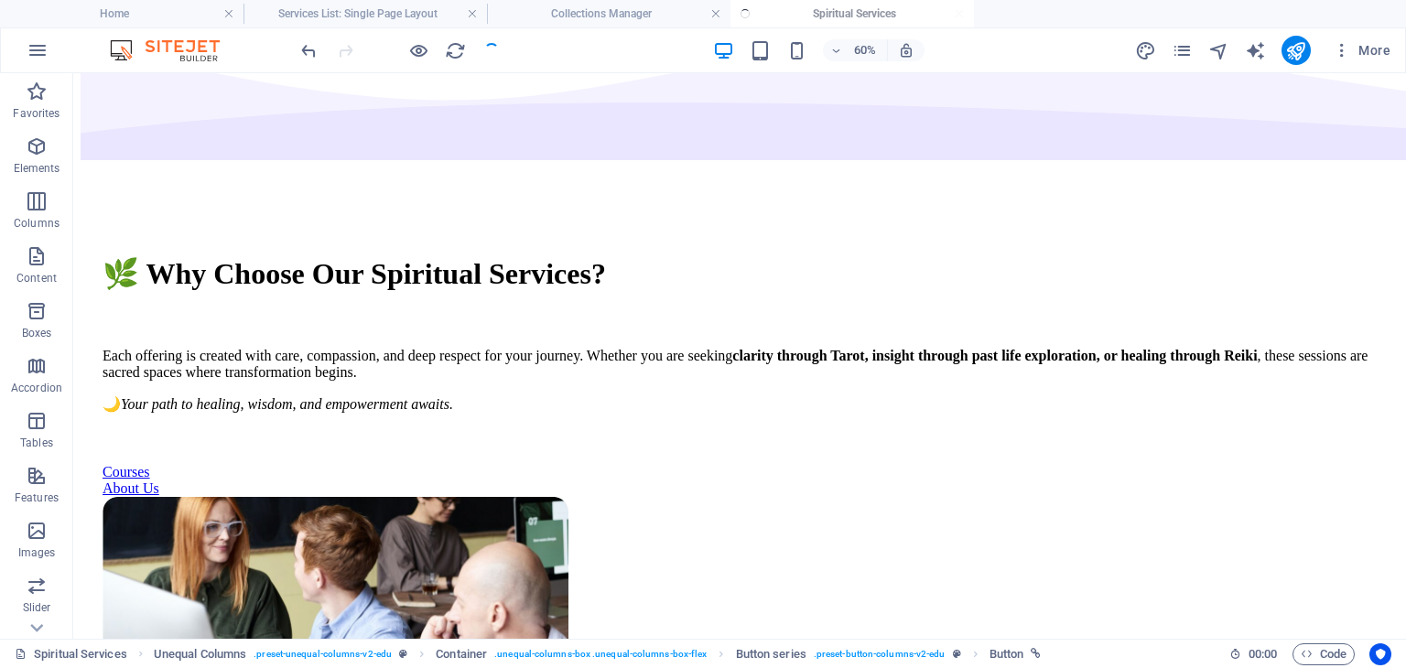
scroll to position [207, 0]
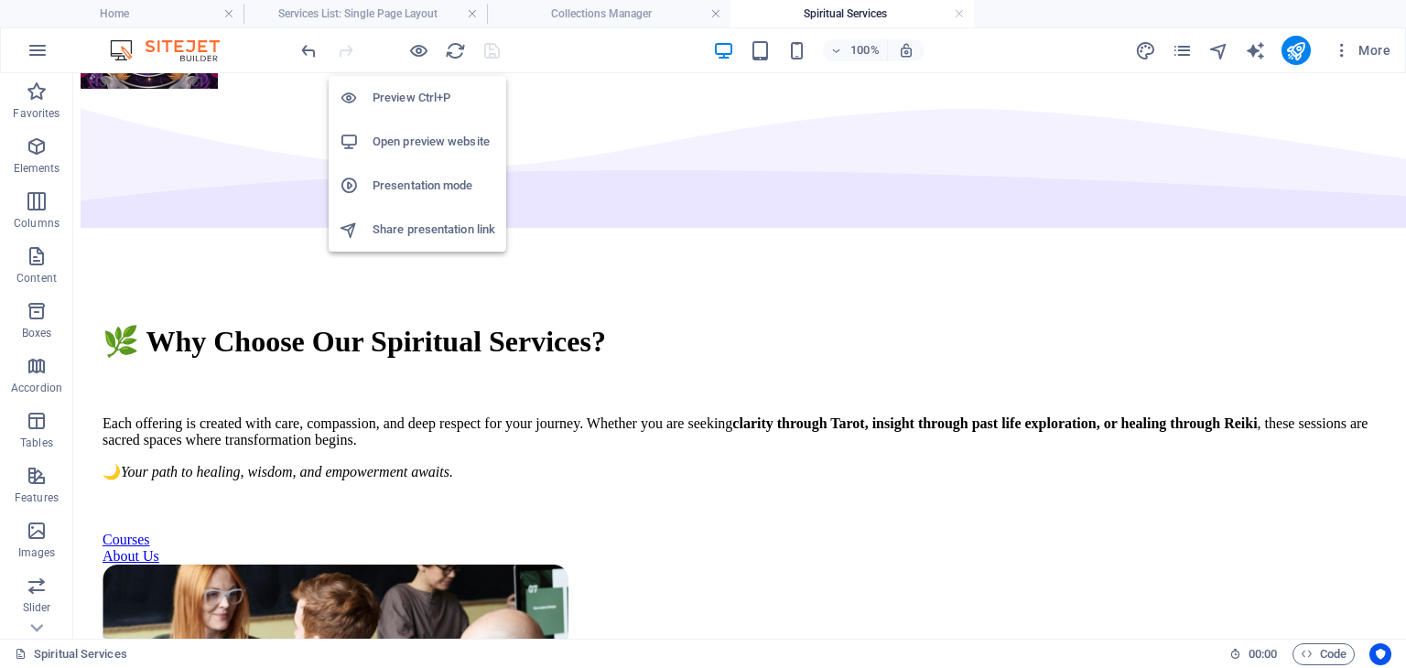
click at [431, 137] on h6 "Open preview website" at bounding box center [434, 142] width 123 height 22
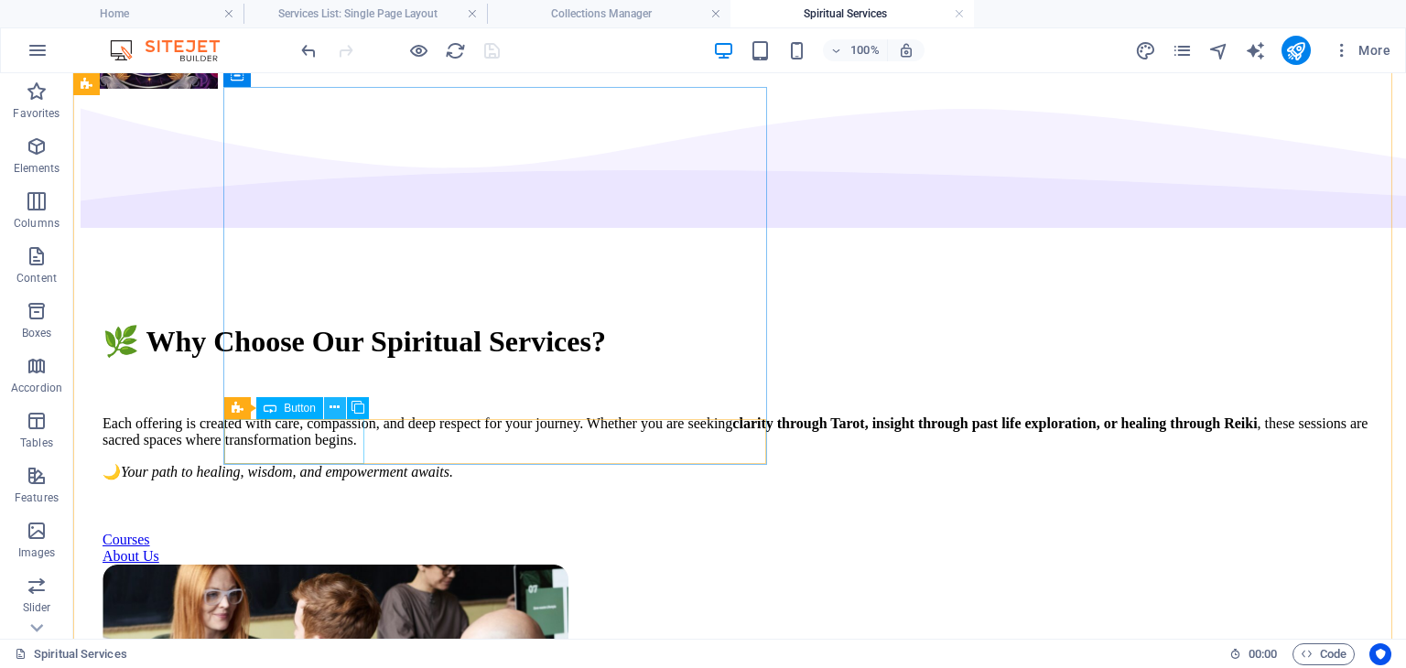
click at [339, 411] on icon at bounding box center [335, 407] width 10 height 19
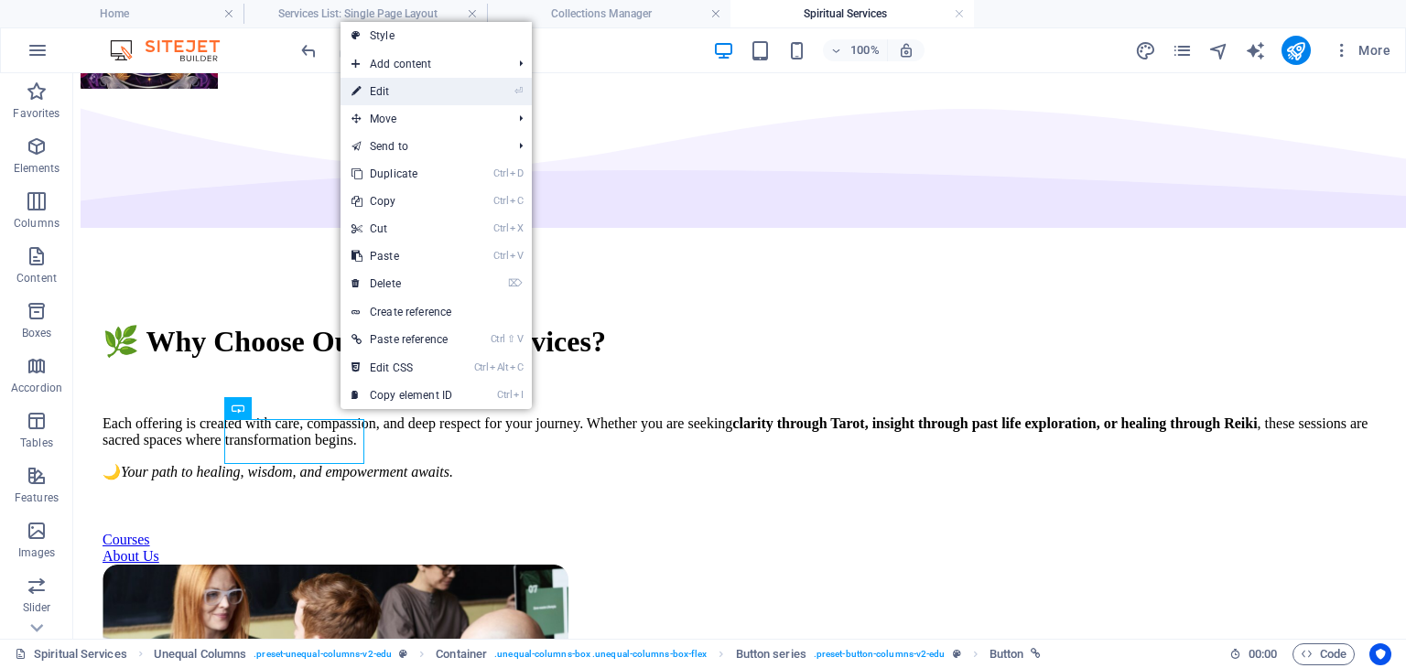
click at [382, 89] on link "⏎ Edit" at bounding box center [402, 91] width 123 height 27
select select "3"
select select
